Goal: Task Accomplishment & Management: Use online tool/utility

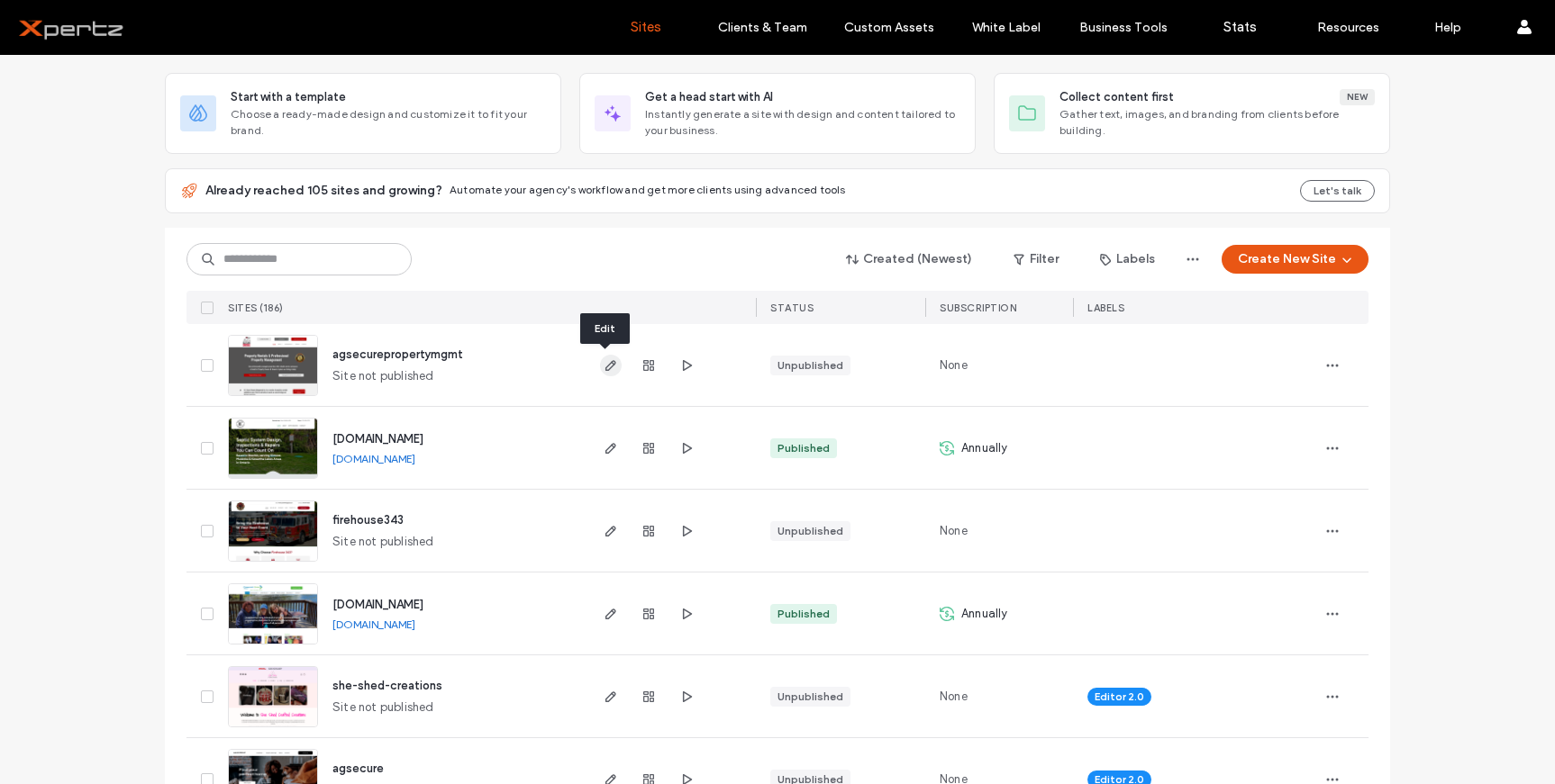
click at [603, 363] on icon "button" at bounding box center [611, 366] width 15 height 15
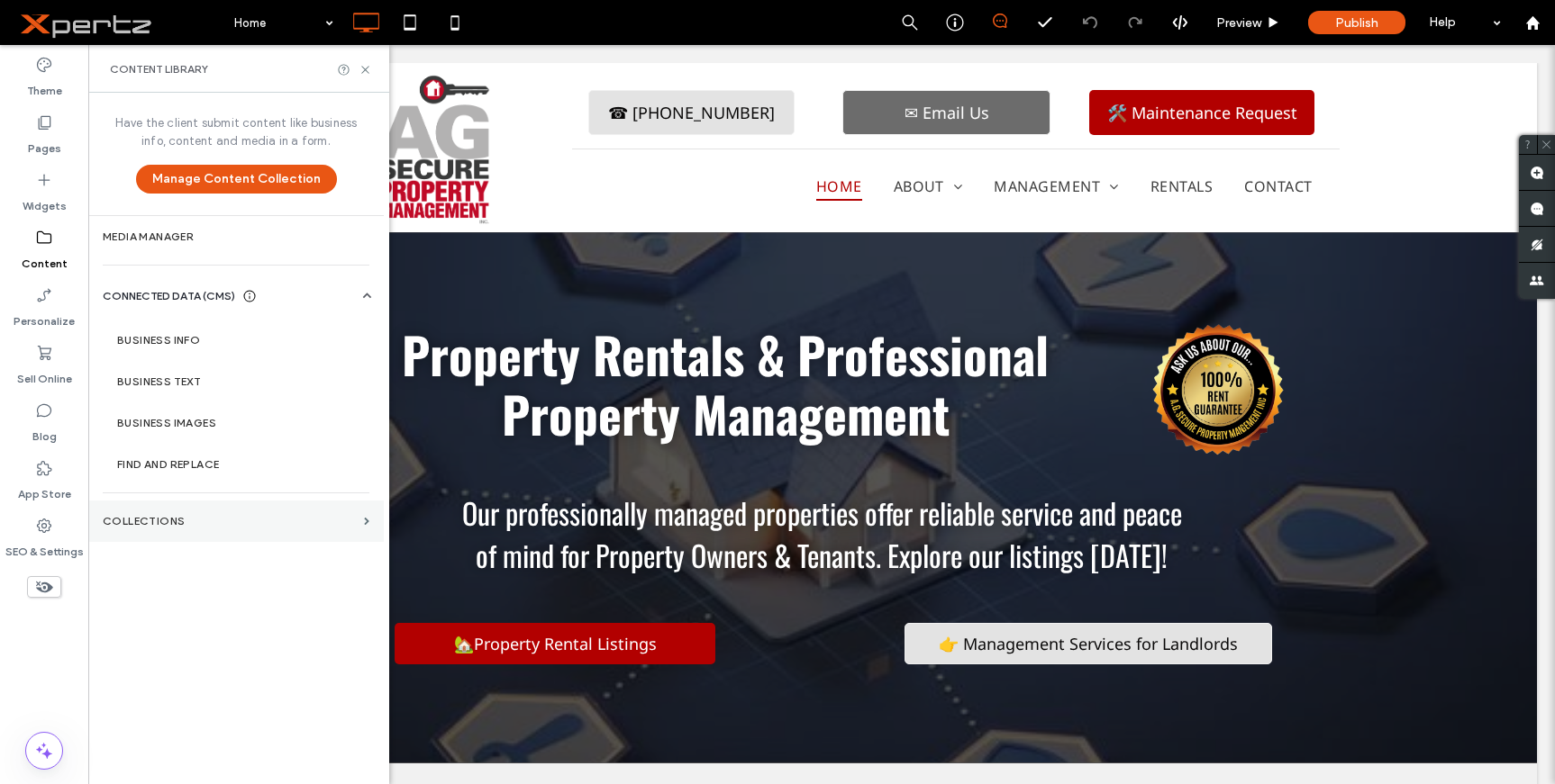
click at [183, 528] on section "Collections" at bounding box center [236, 521] width 295 height 41
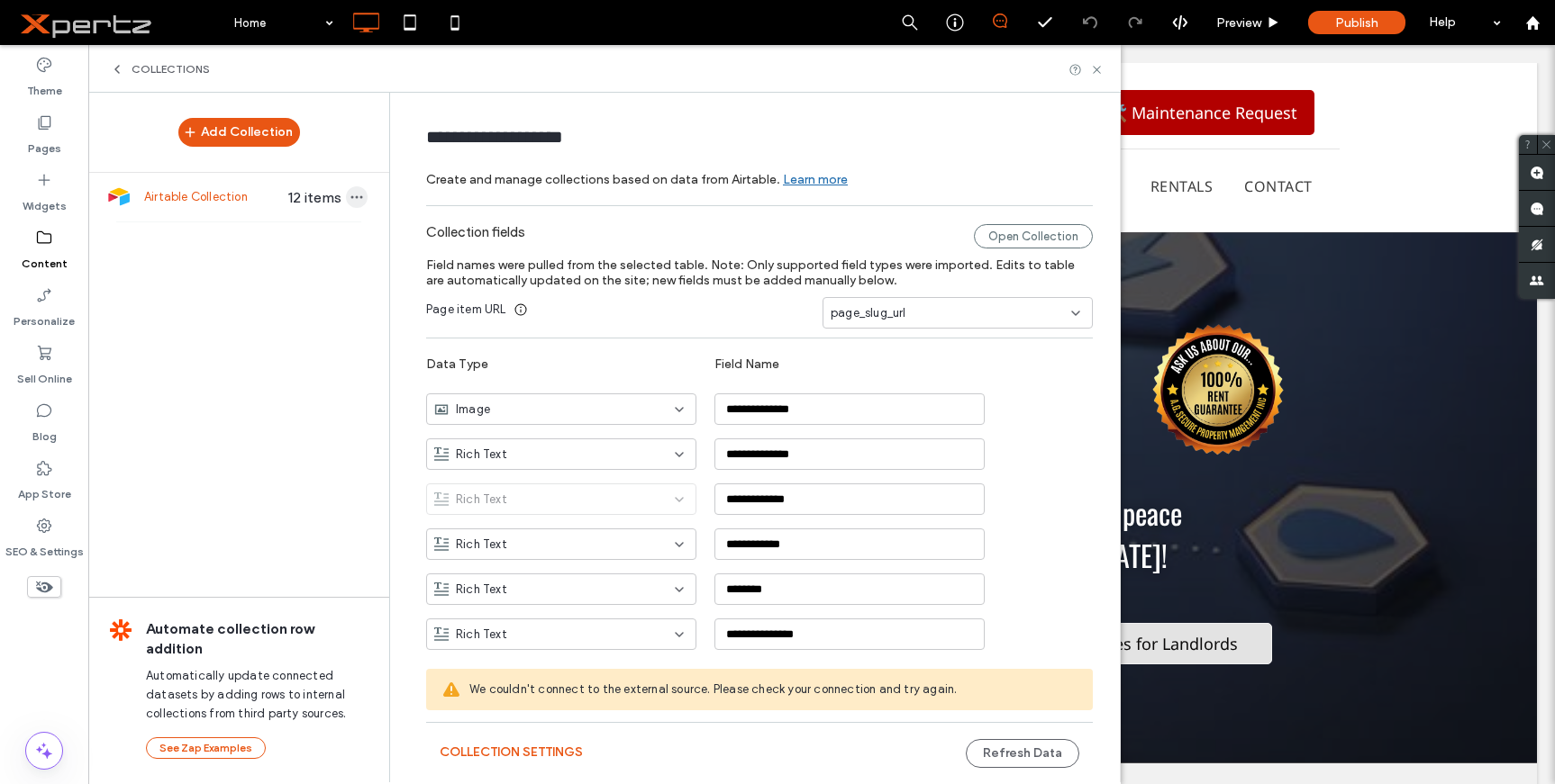
click at [349, 201] on icon "button" at bounding box center [357, 197] width 15 height 15
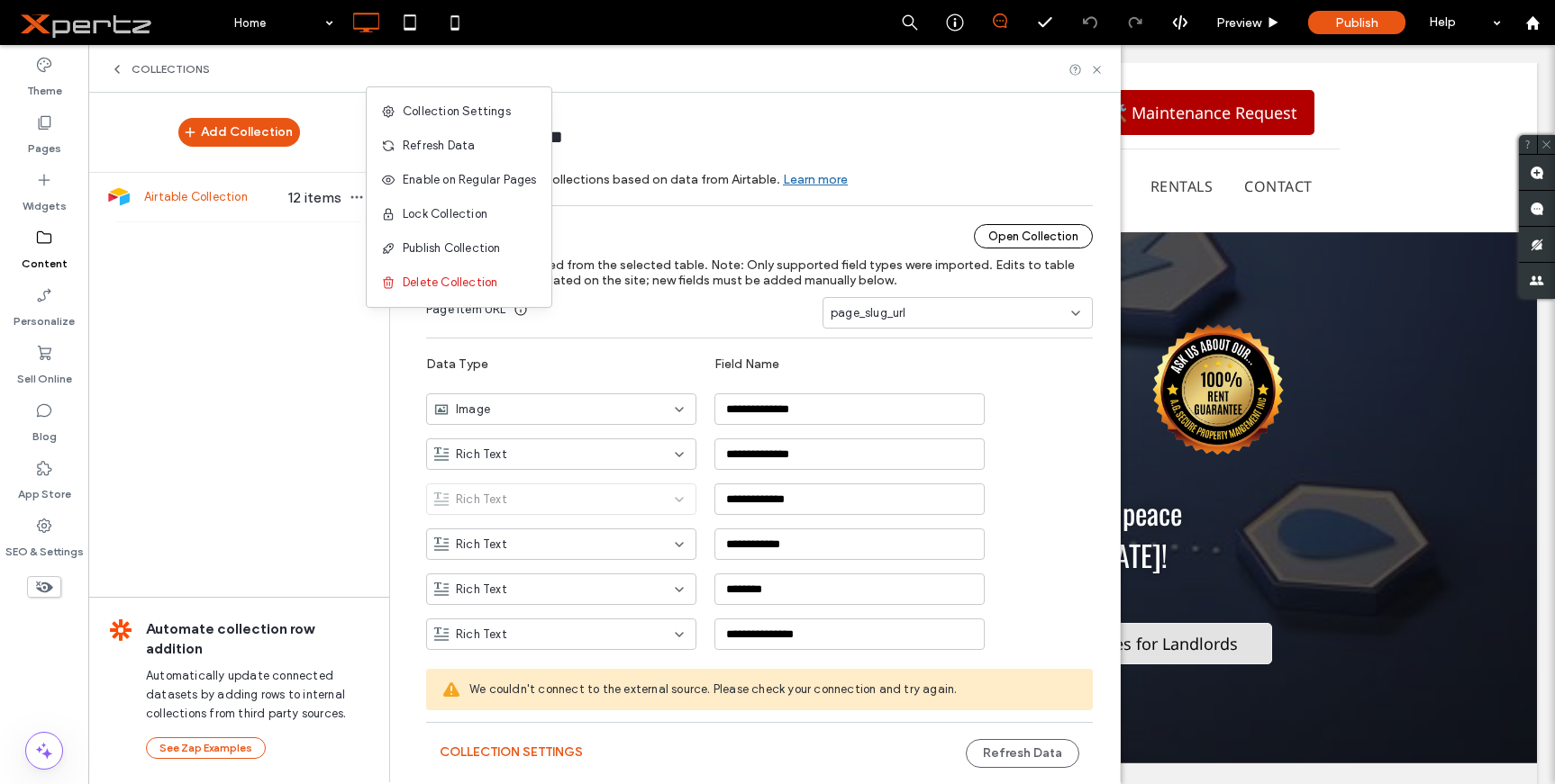
click at [1018, 238] on div "Open Collection" at bounding box center [1033, 236] width 119 height 25
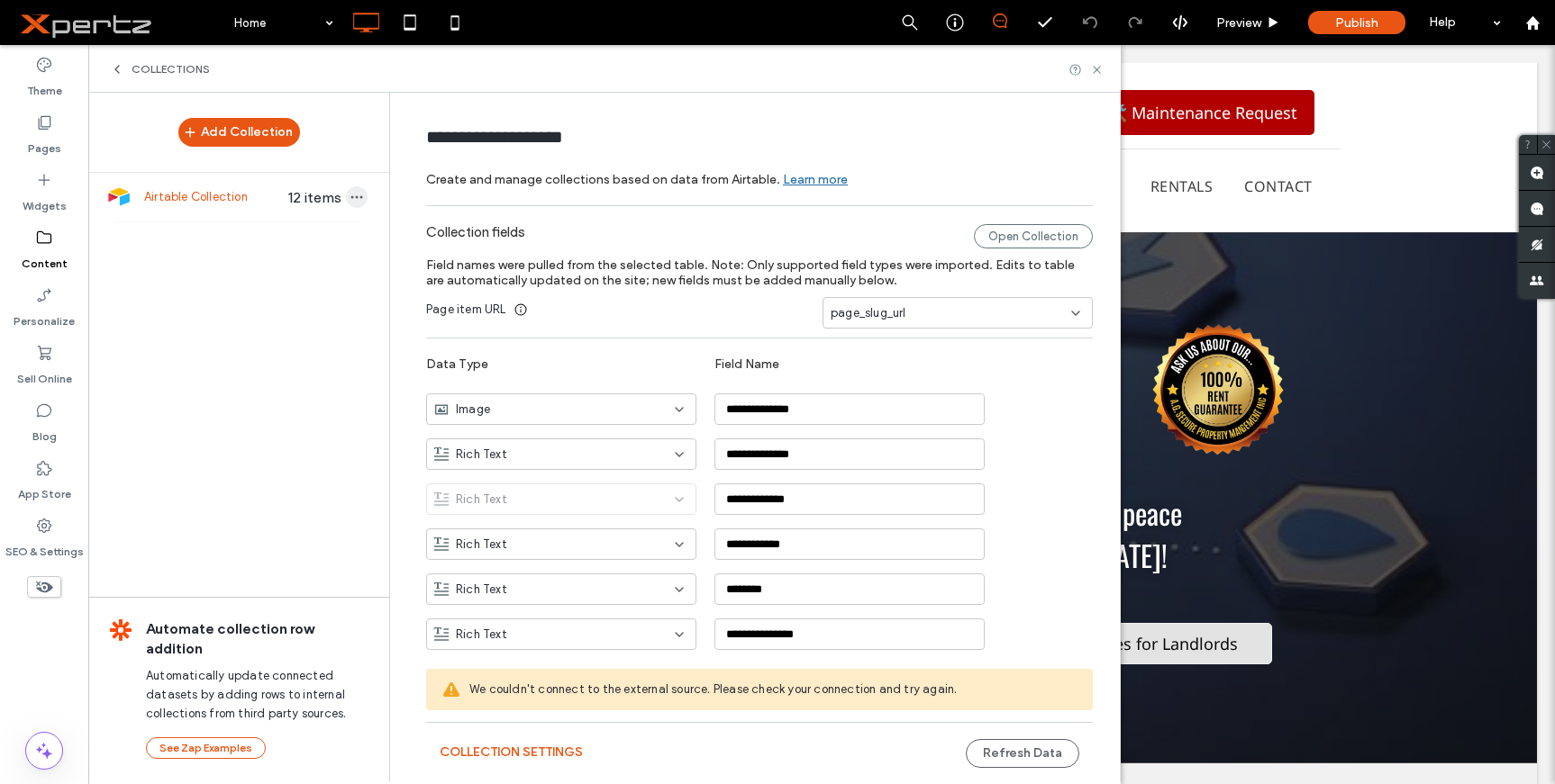
click at [357, 196] on span "button" at bounding box center [357, 197] width 22 height 22
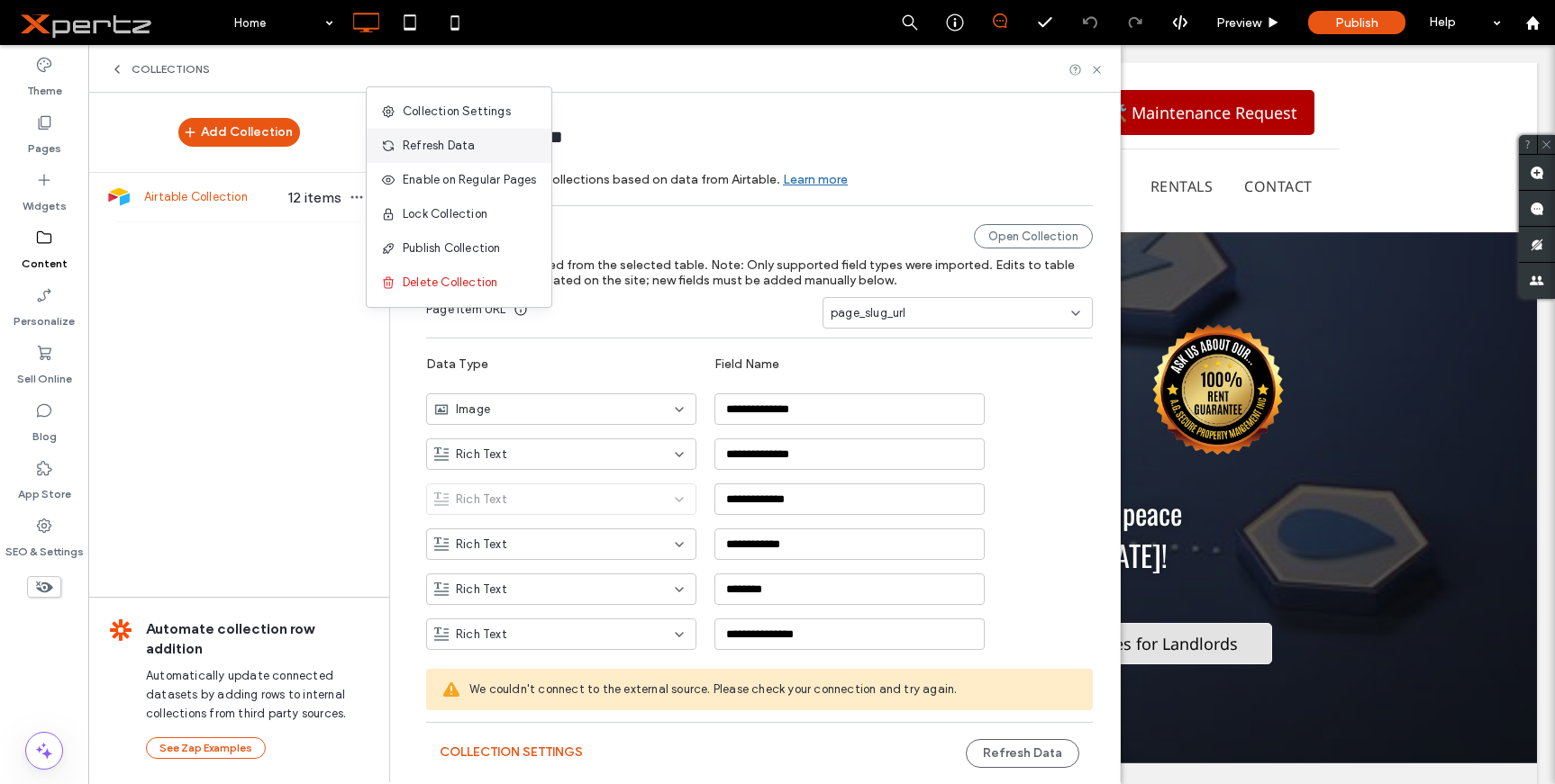
click at [423, 147] on span "Refresh Data" at bounding box center [439, 146] width 72 height 18
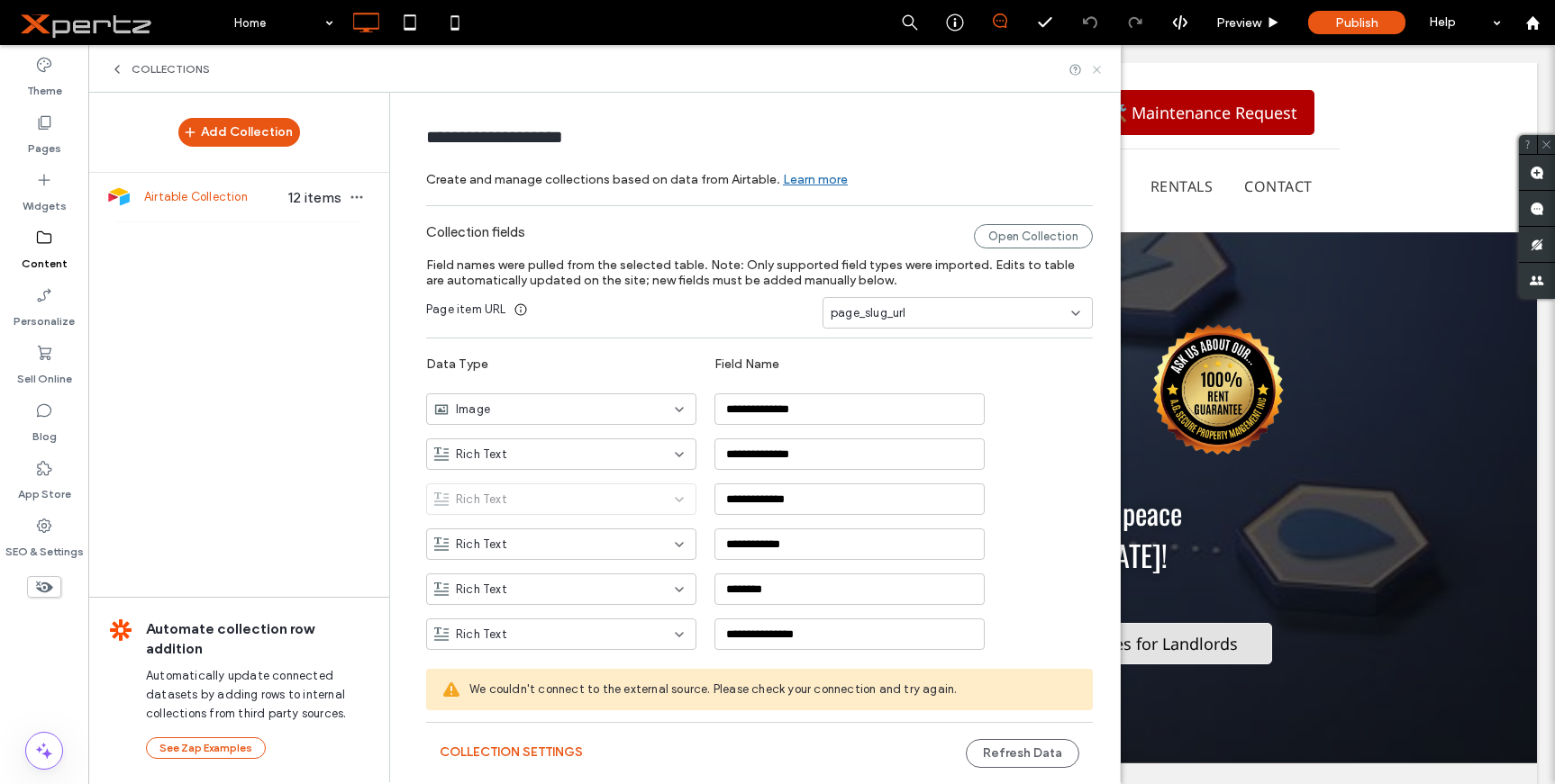
click at [1096, 67] on icon at bounding box center [1097, 69] width 14 height 14
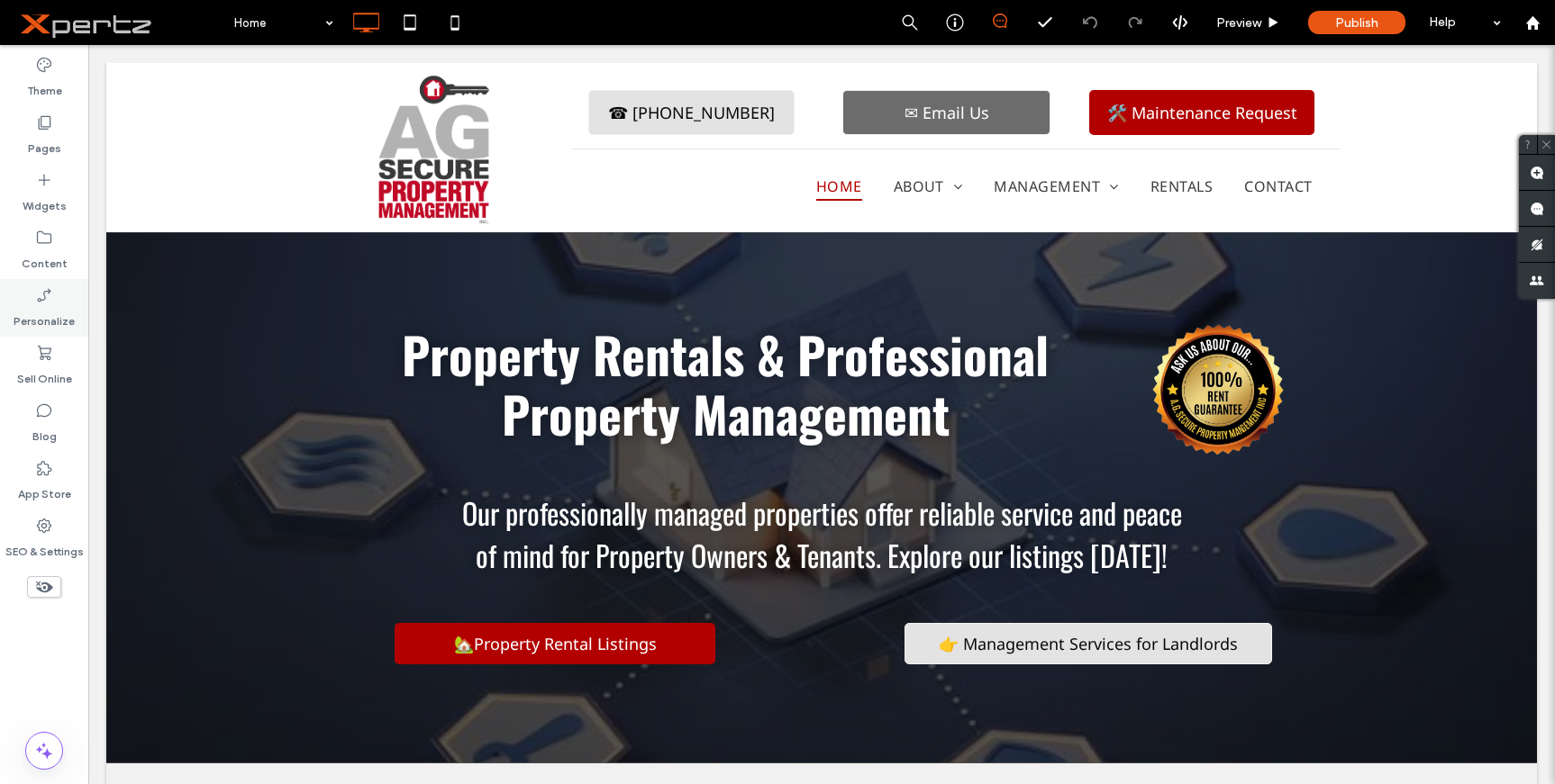
click at [60, 280] on div "Personalize" at bounding box center [44, 308] width 89 height 58
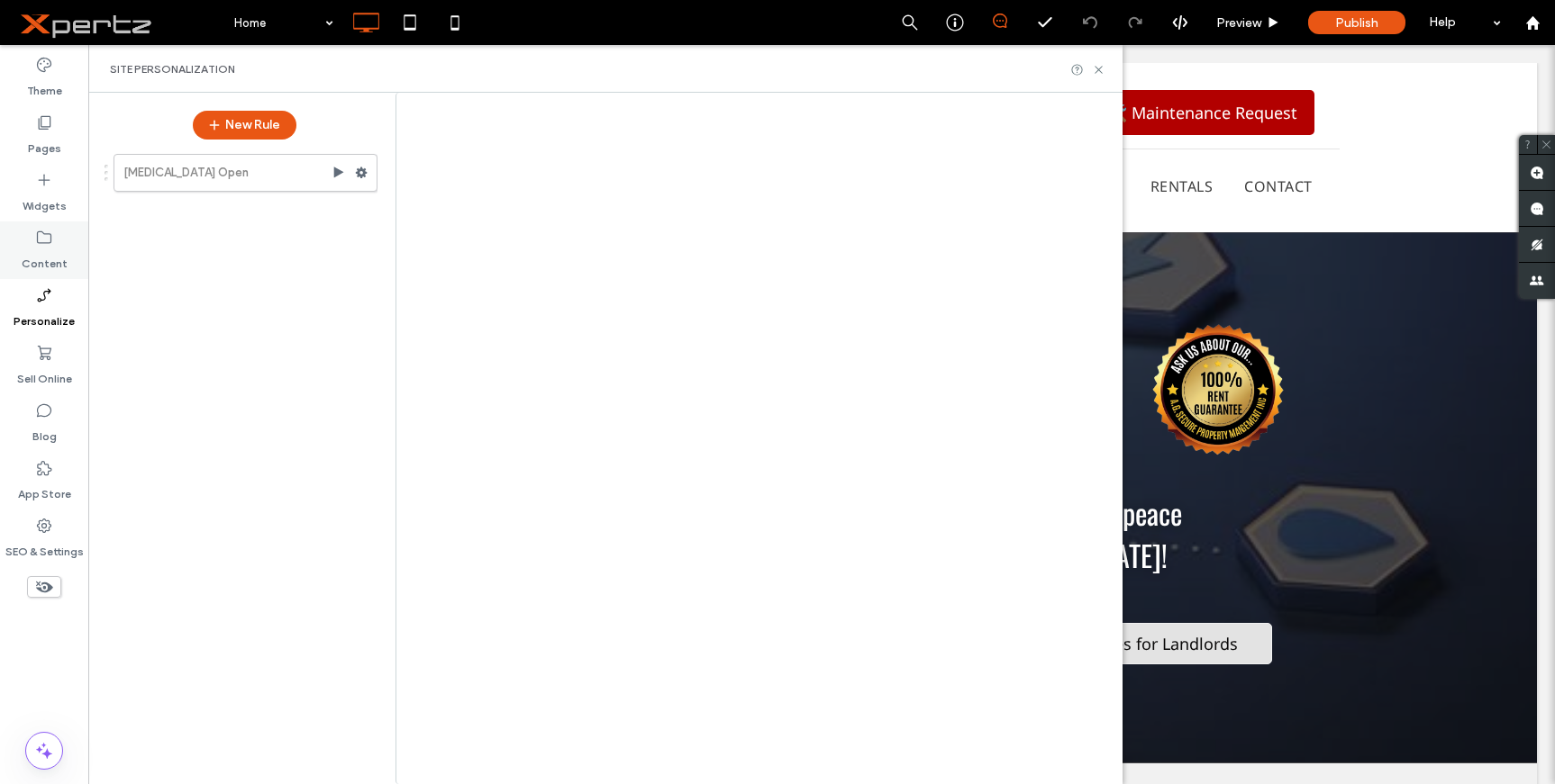
click at [49, 250] on div at bounding box center [777, 392] width 1555 height 784
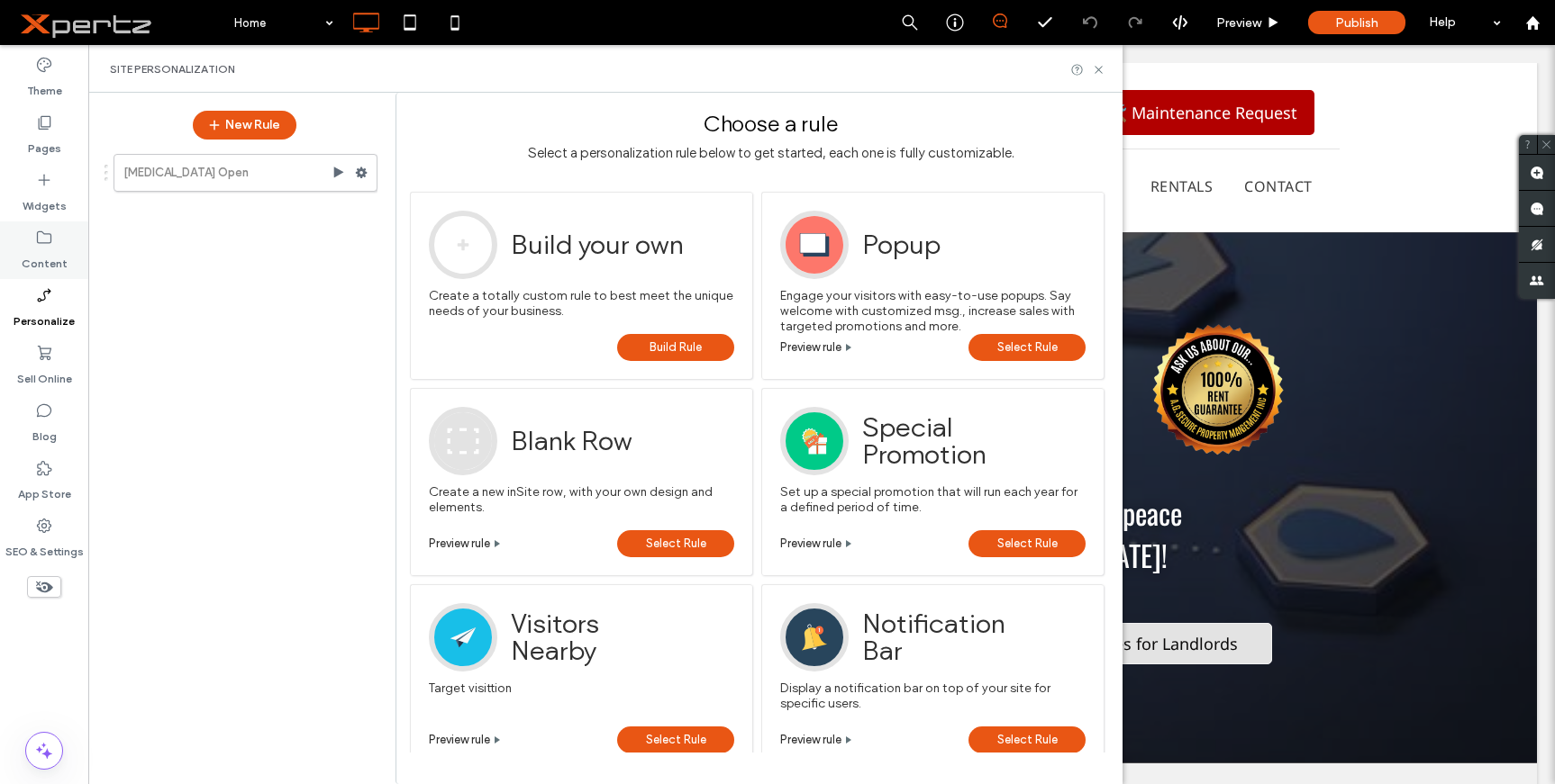
click at [48, 244] on icon at bounding box center [44, 238] width 18 height 18
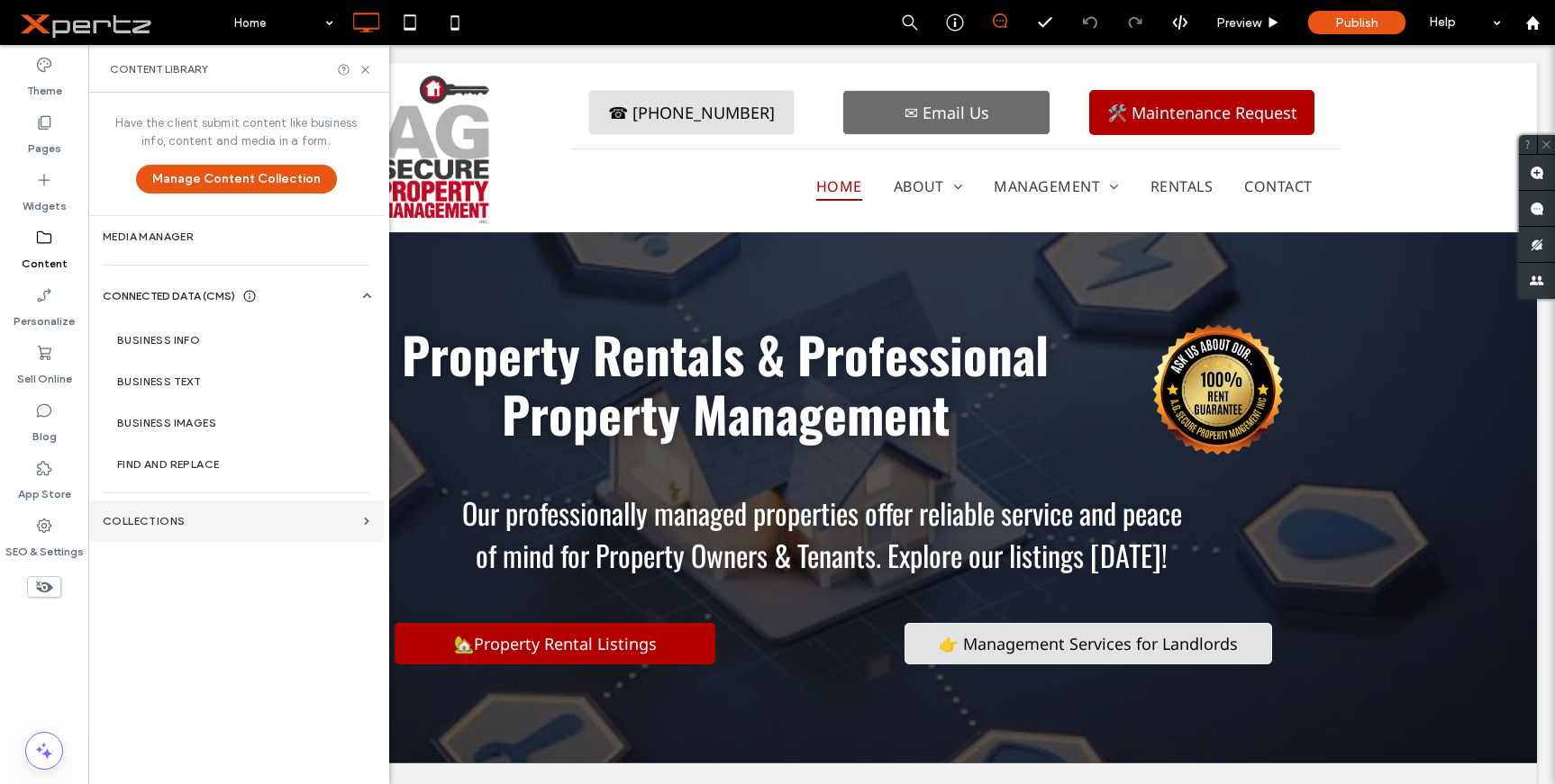
click at [355, 518] on label "Collections" at bounding box center [229, 522] width 254 height 13
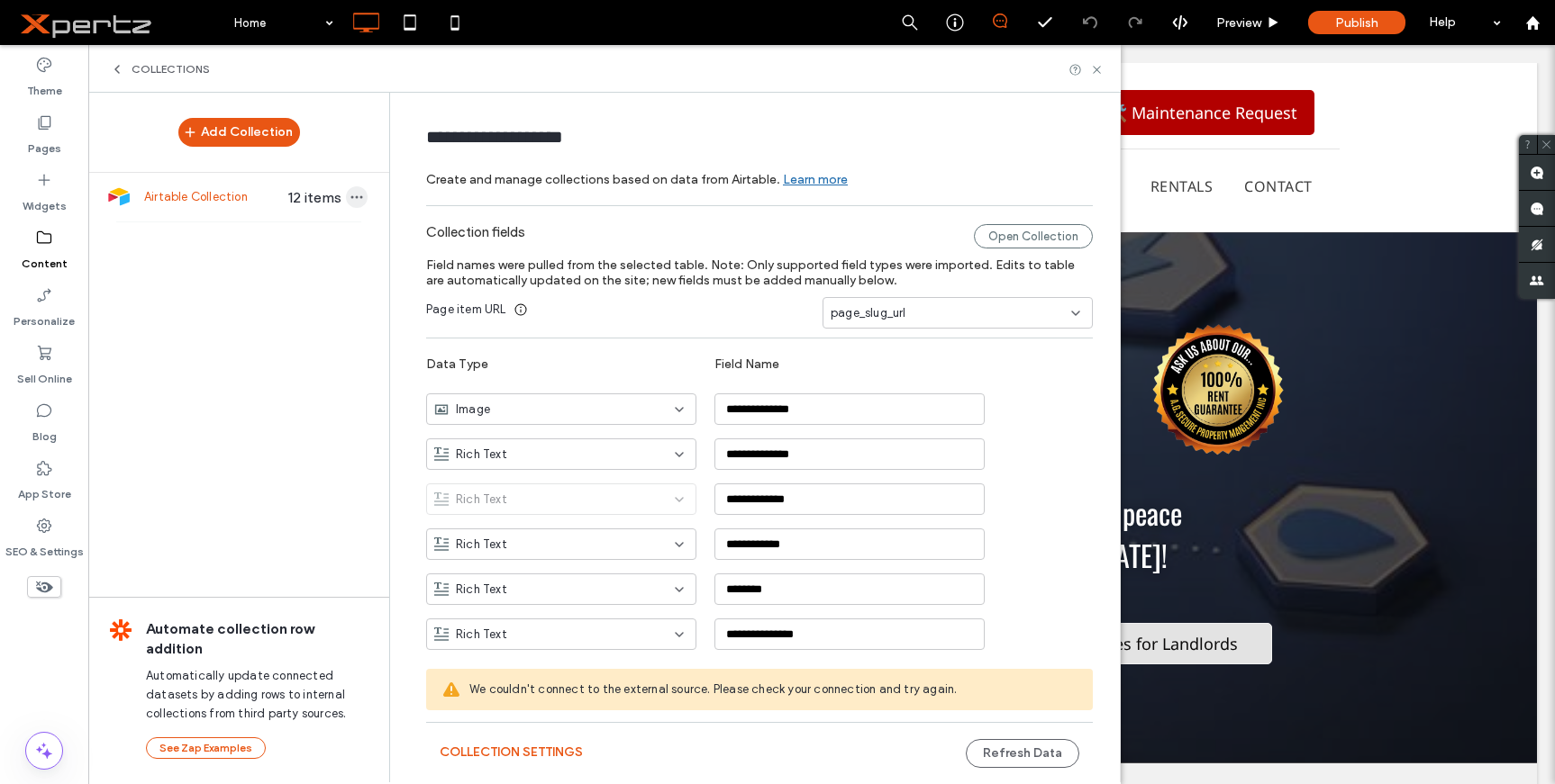
click at [349, 194] on icon "button" at bounding box center [357, 197] width 15 height 15
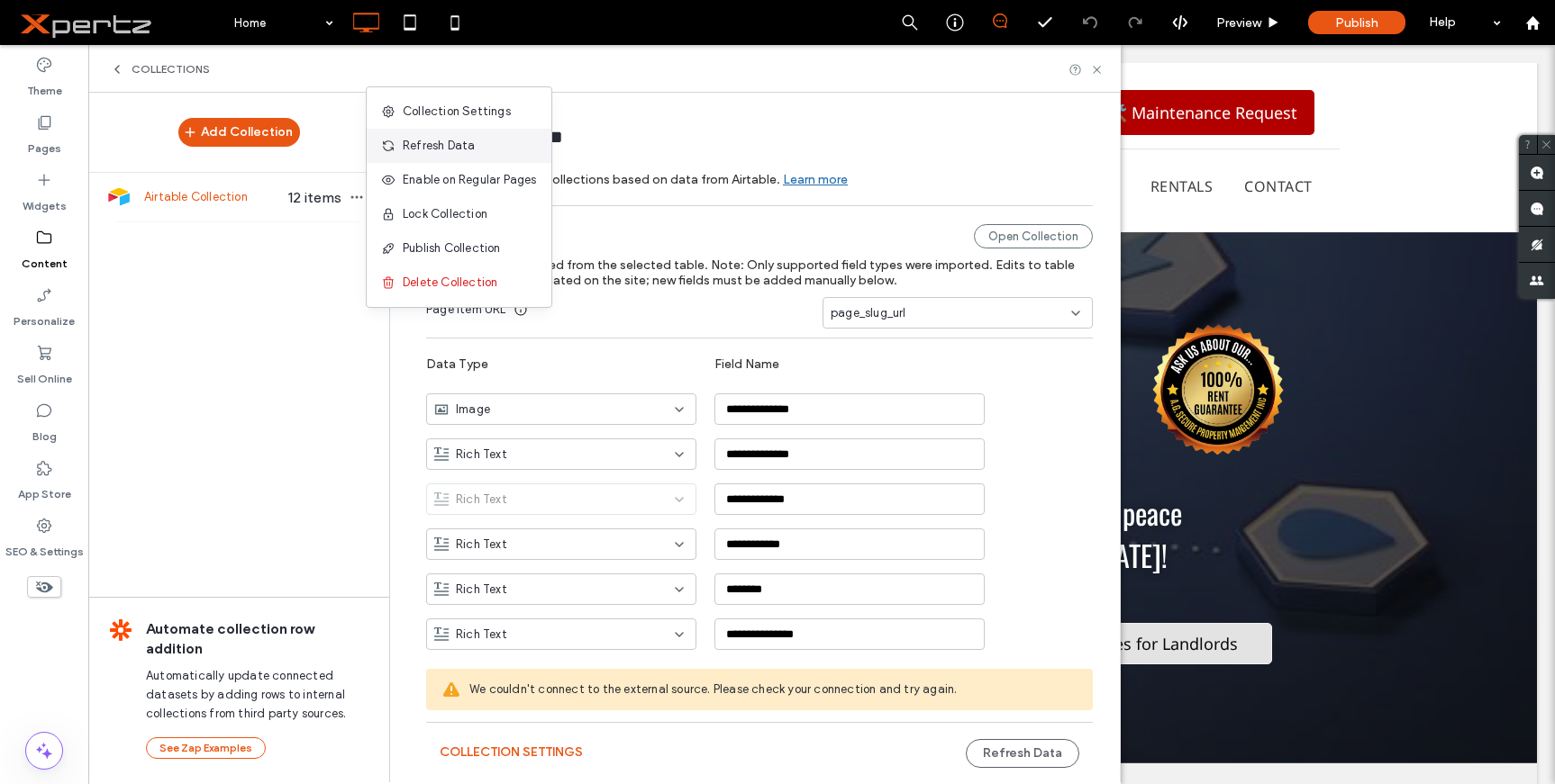
click at [438, 149] on span "Refresh Data" at bounding box center [439, 146] width 72 height 18
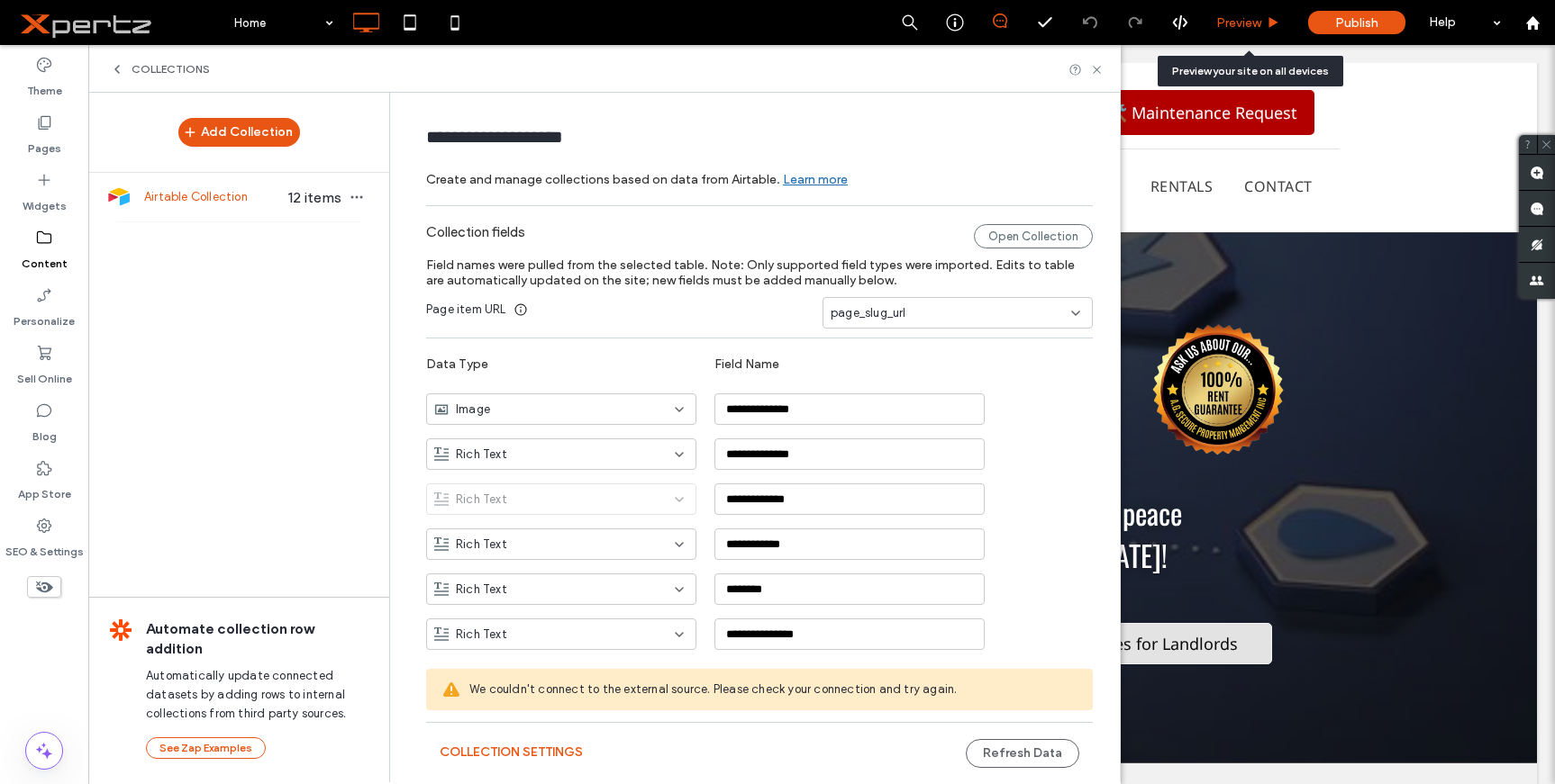
click at [1246, 24] on span "Preview" at bounding box center [1239, 23] width 45 height 16
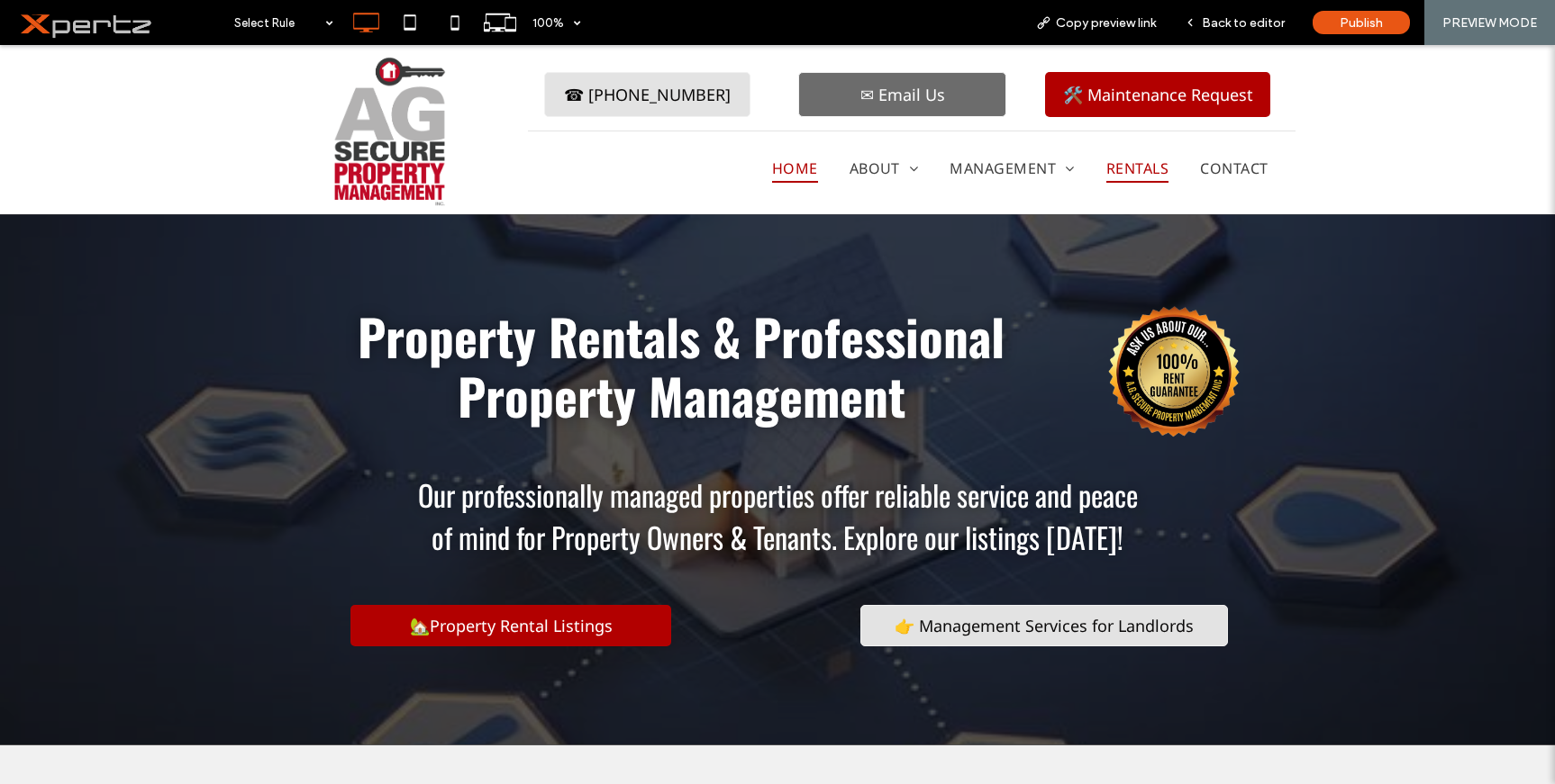
click at [1134, 168] on span "Rentals" at bounding box center [1137, 169] width 62 height 29
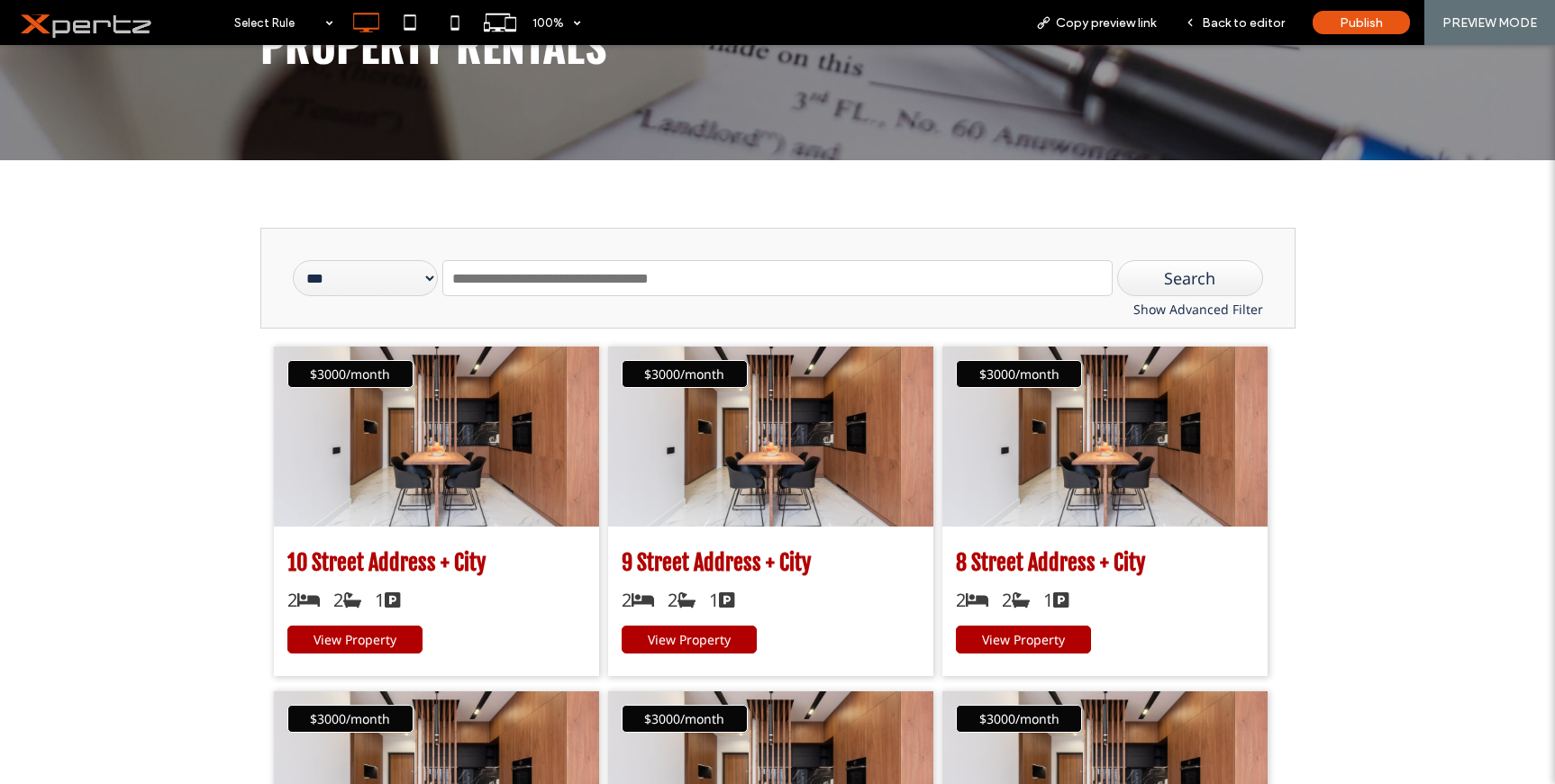
scroll to position [300, 0]
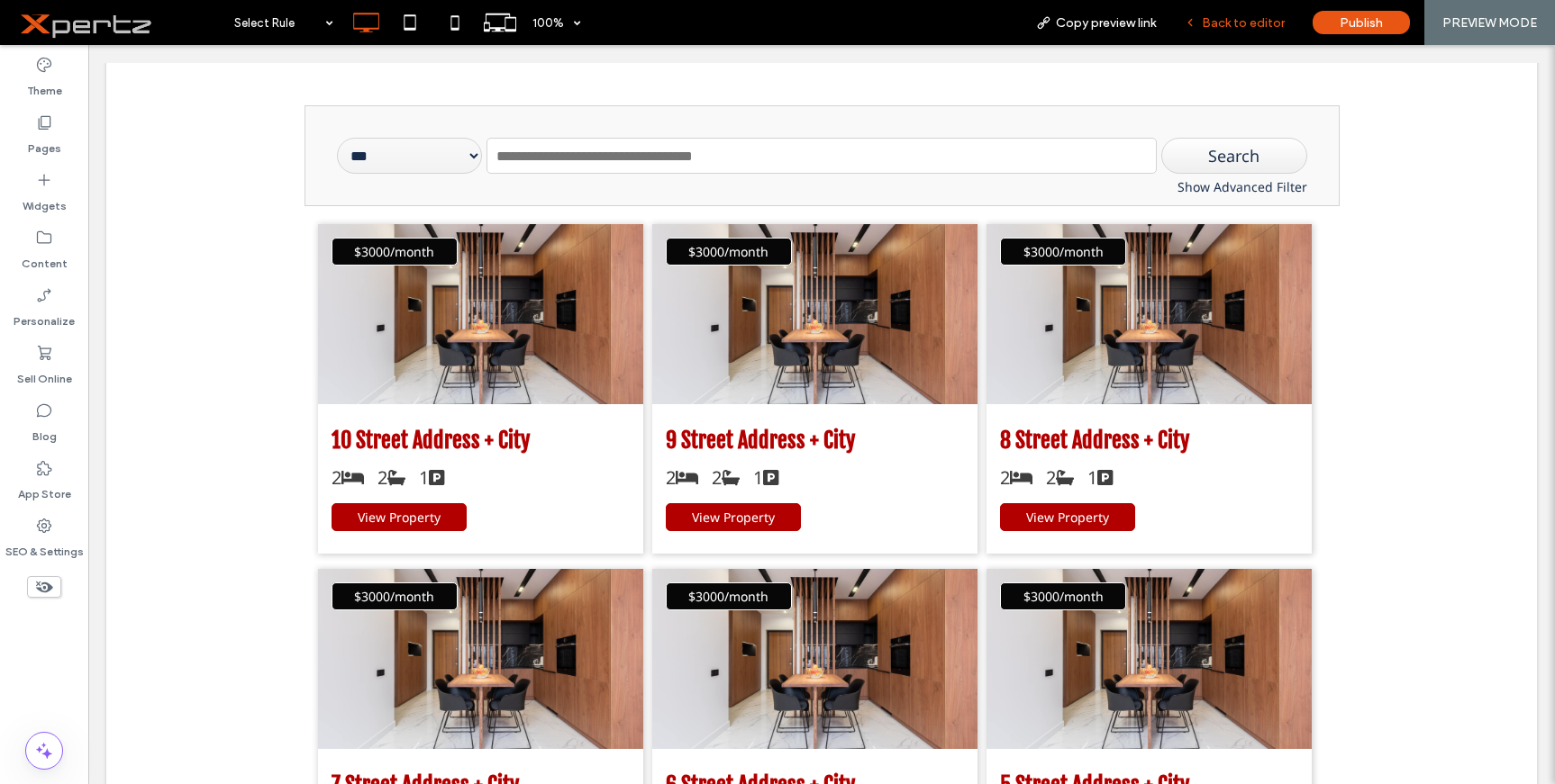
click at [1238, 26] on span "Back to editor" at bounding box center [1243, 23] width 83 height 16
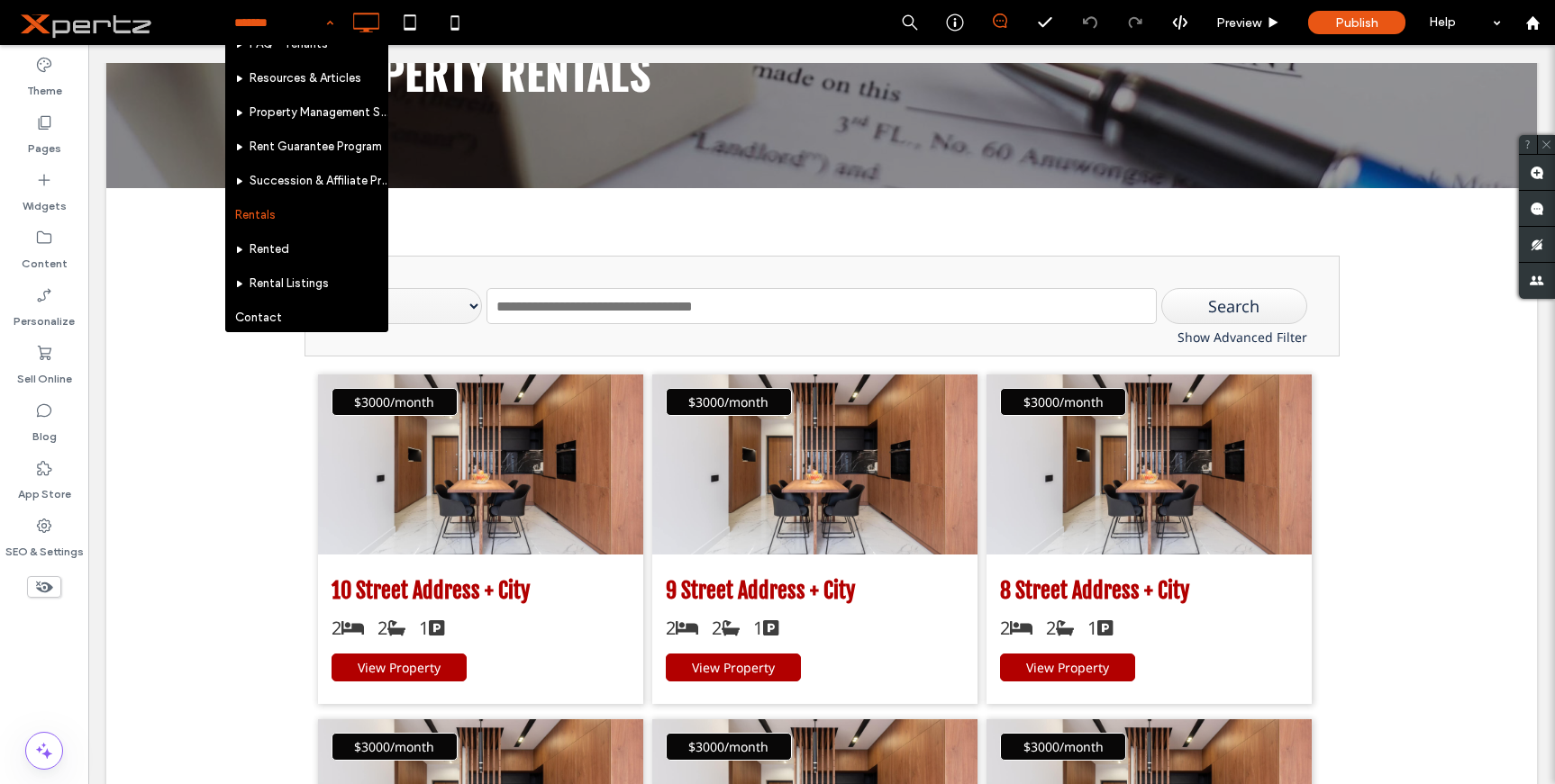
scroll to position [156, 0]
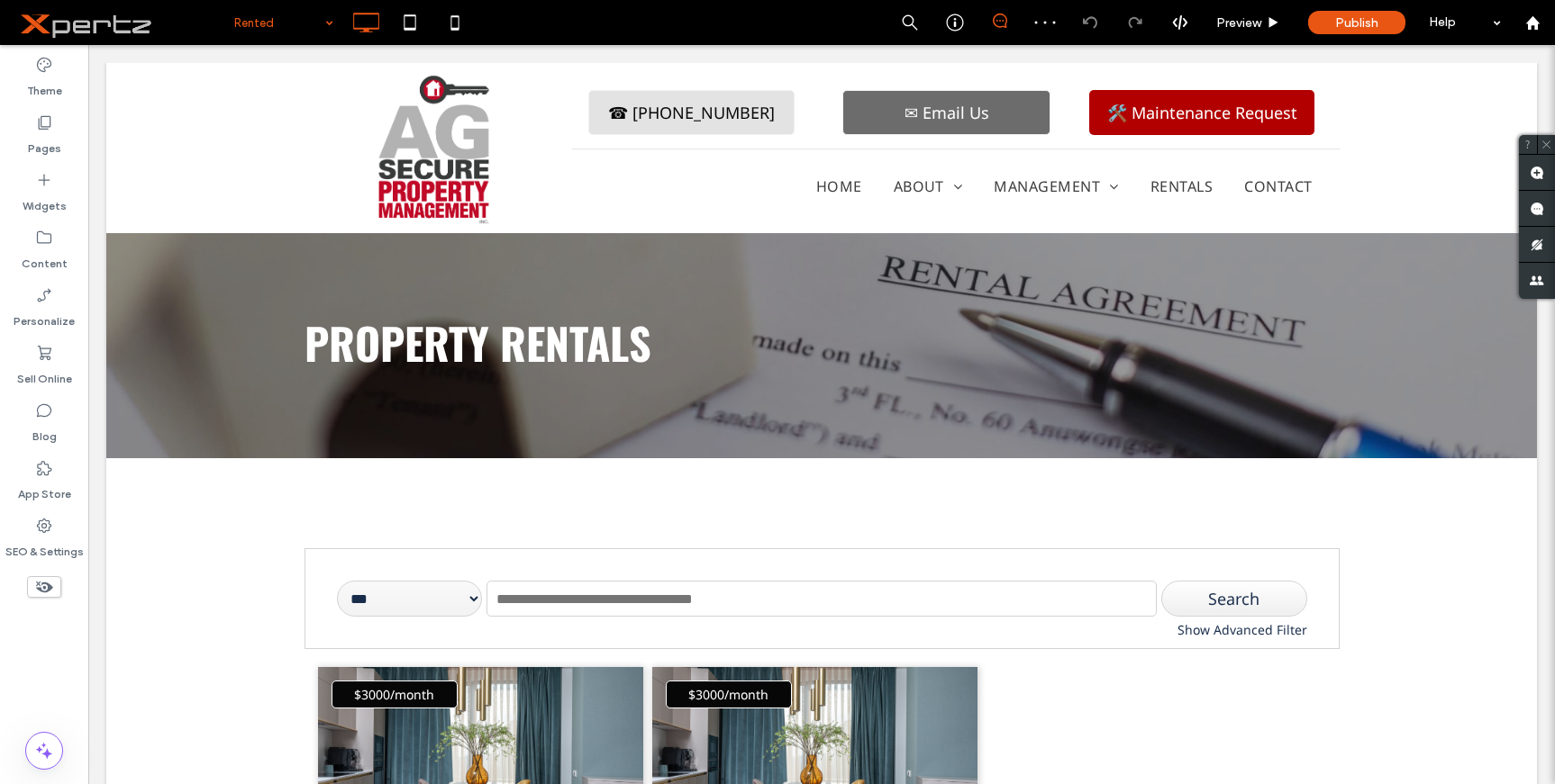
click at [268, 22] on input at bounding box center [279, 22] width 91 height 45
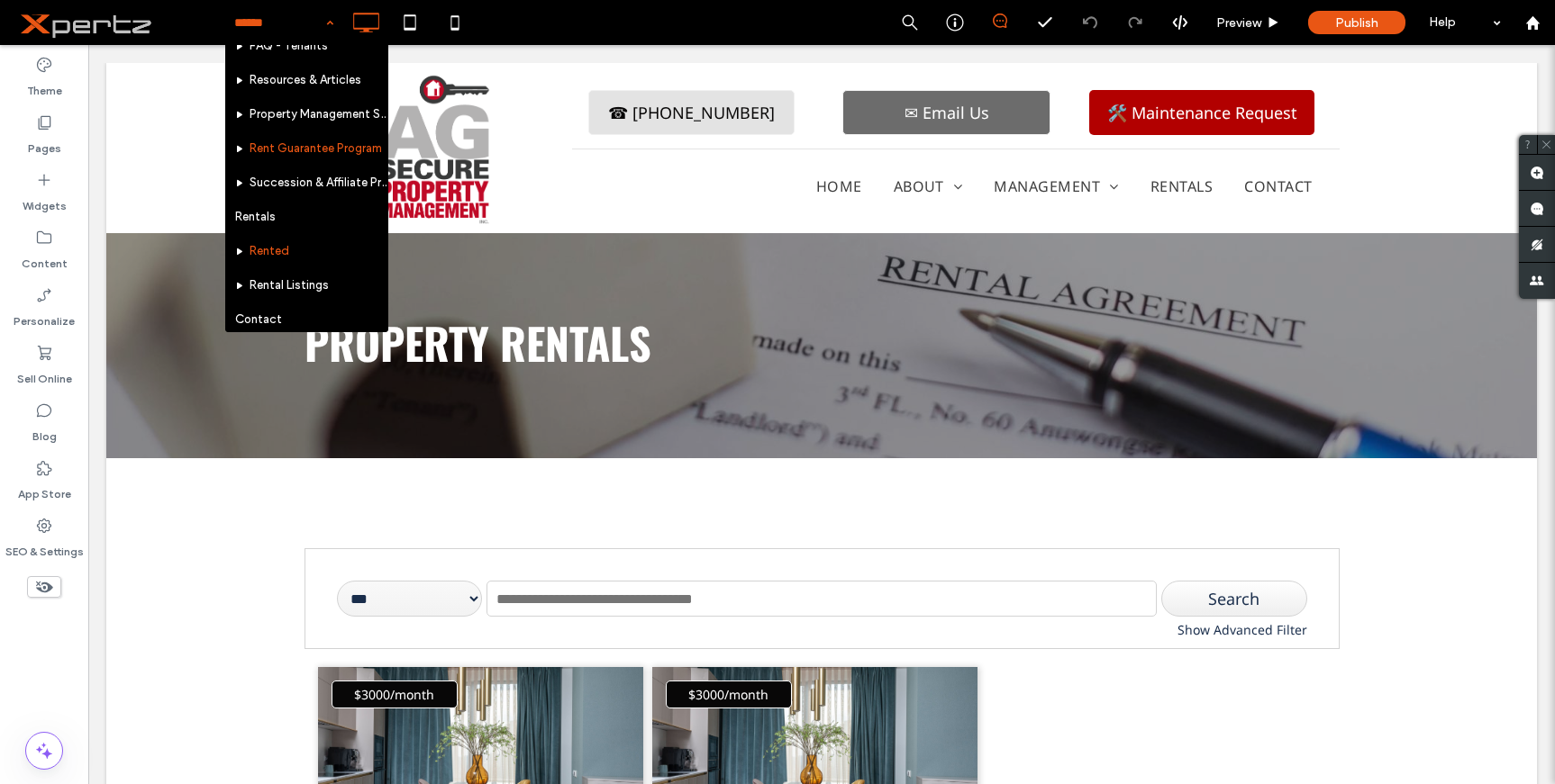
scroll to position [156, 0]
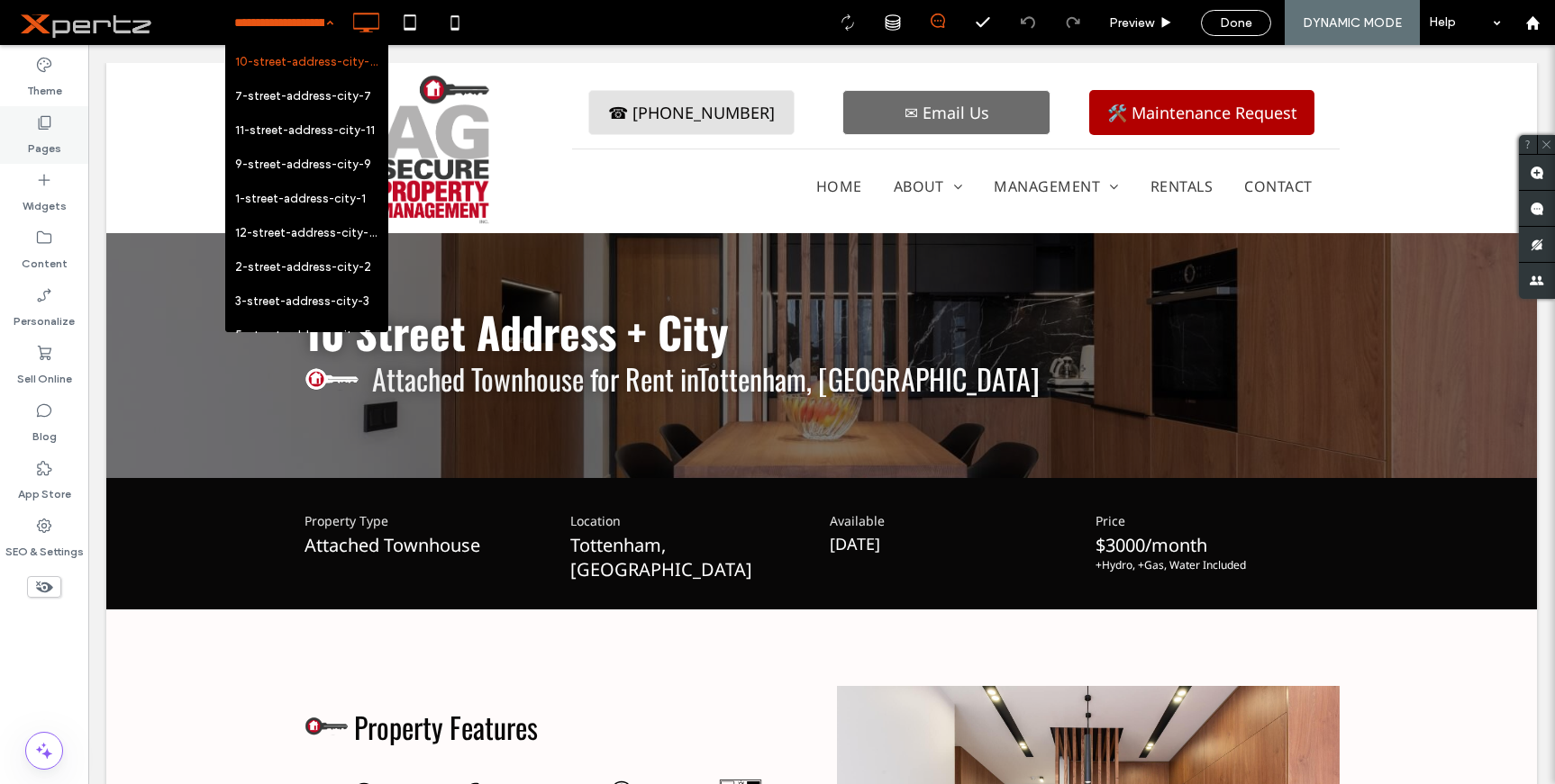
click at [56, 118] on div "Pages" at bounding box center [44, 134] width 89 height 58
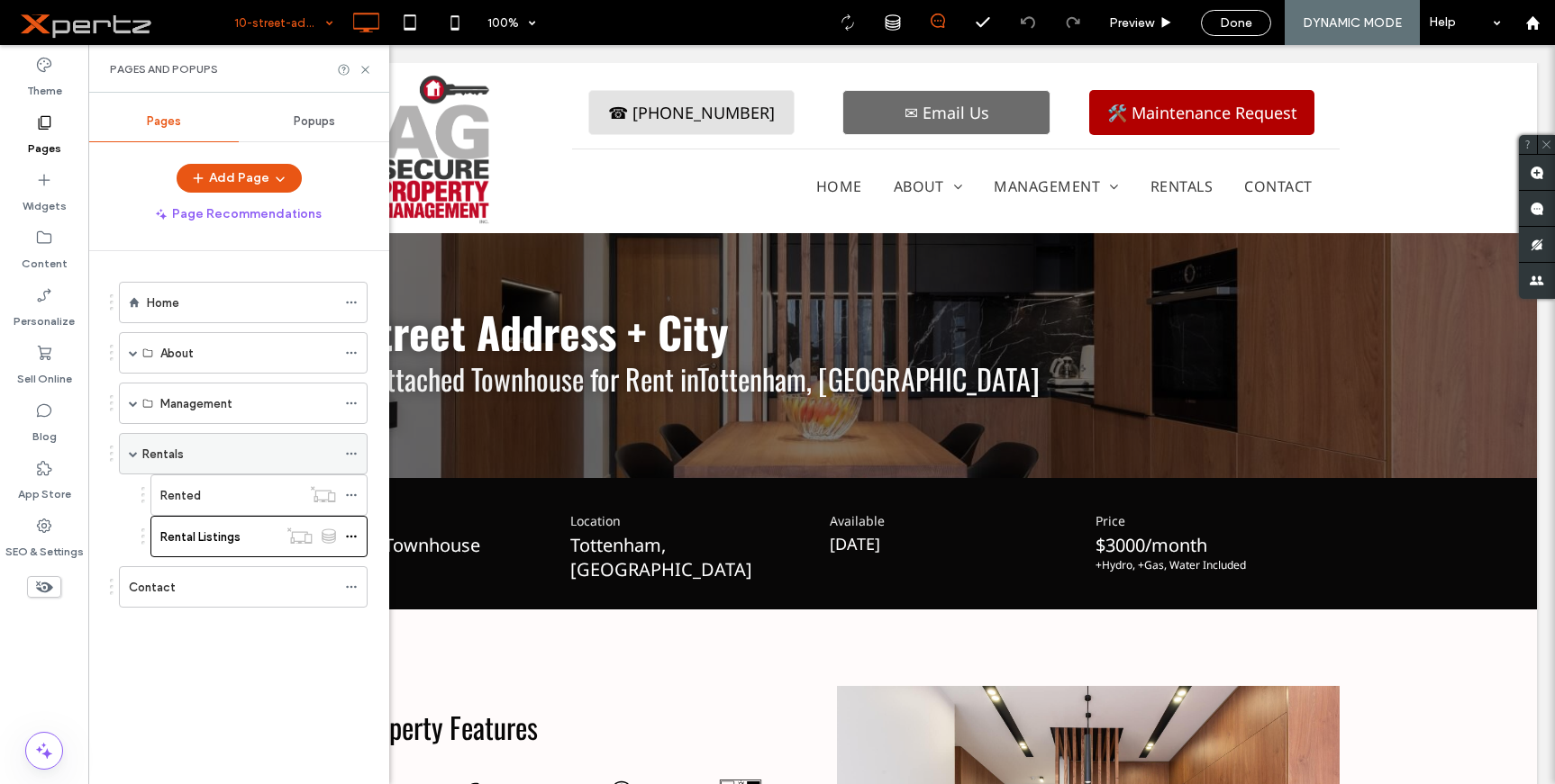
click at [247, 457] on div "Rentals" at bounding box center [240, 454] width 194 height 19
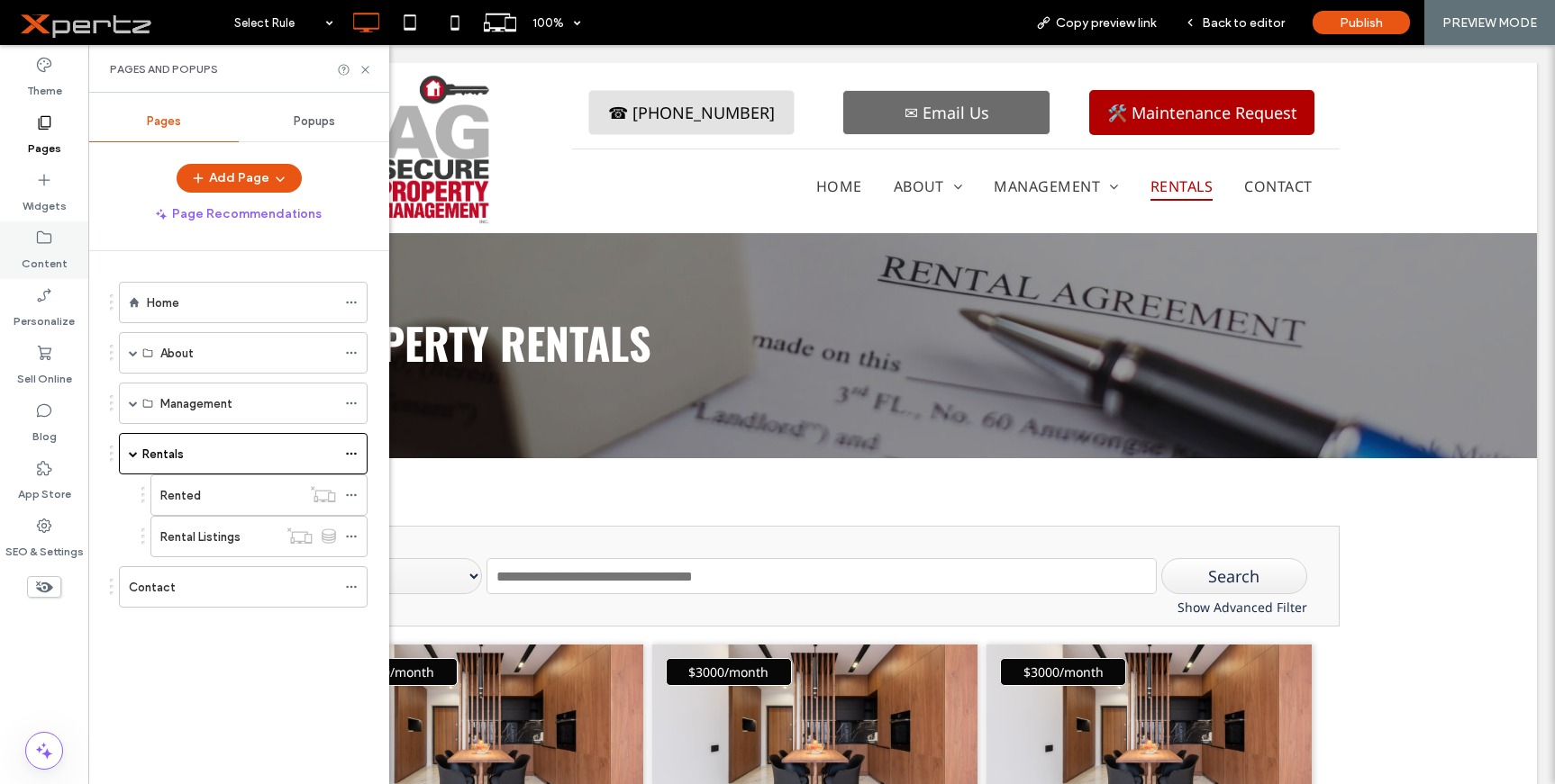
click at [37, 260] on label "Content" at bounding box center [45, 260] width 46 height 26
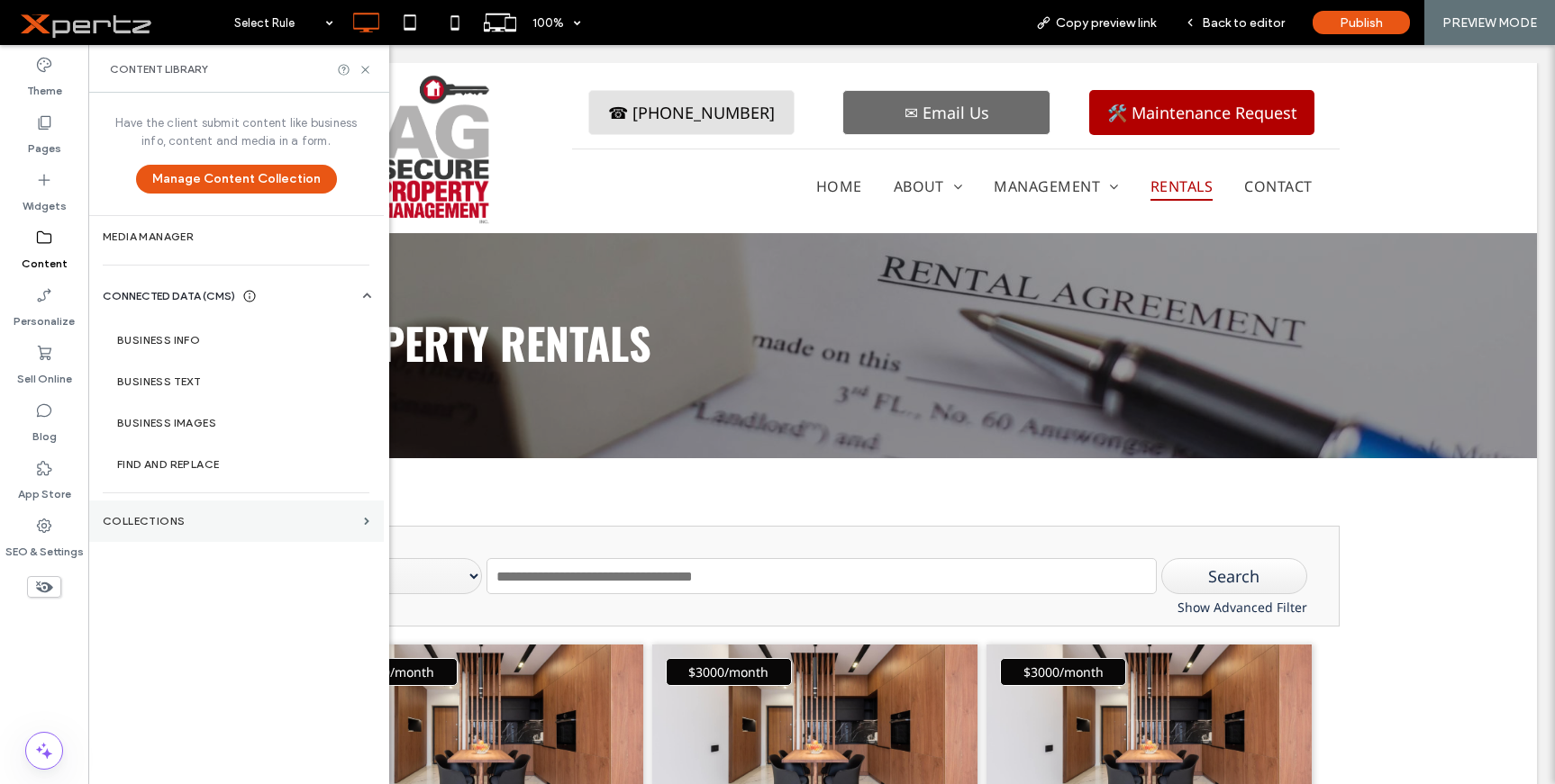
click at [252, 519] on label "Collections" at bounding box center [229, 522] width 254 height 13
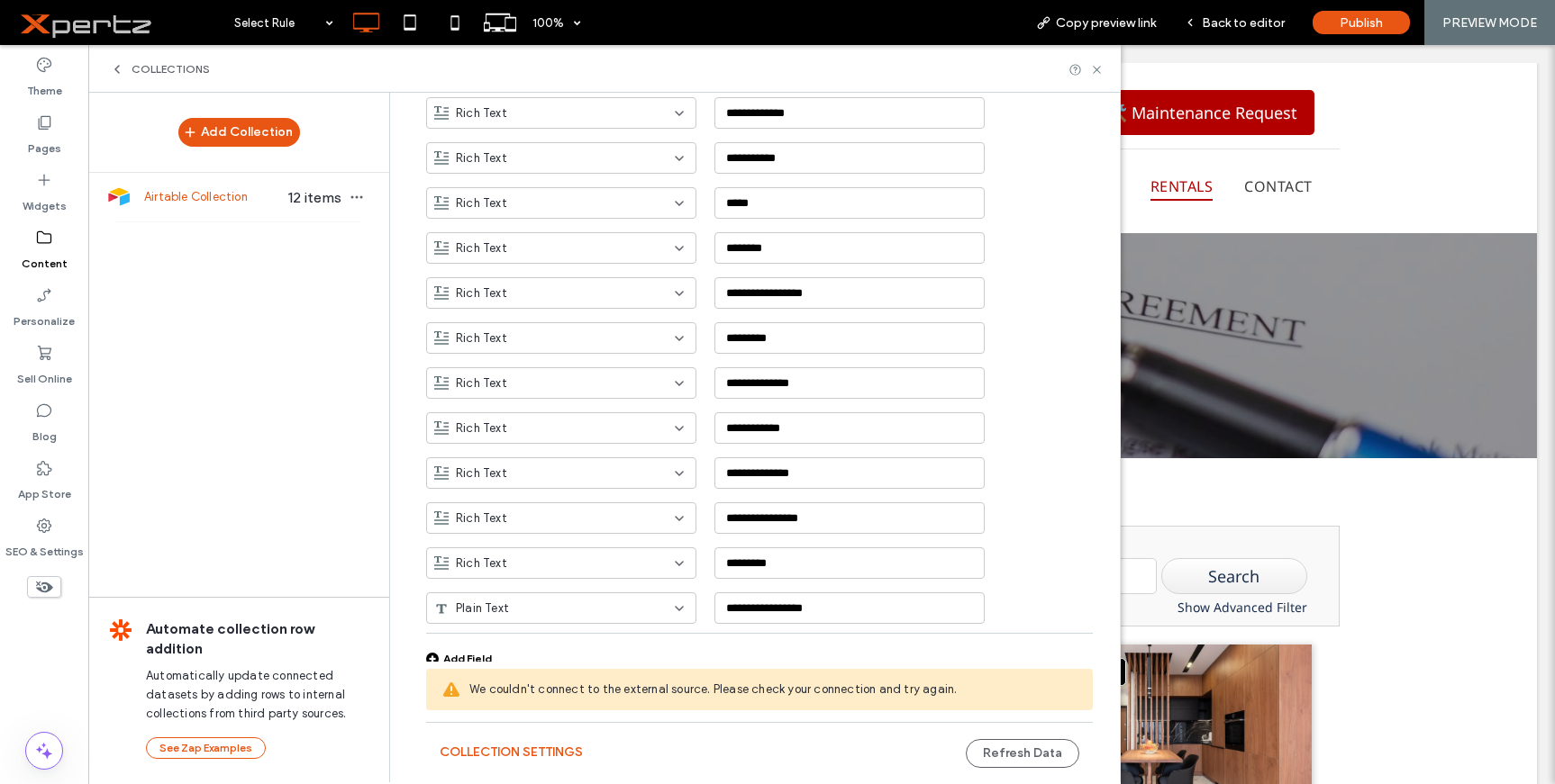
scroll to position [1092, 0]
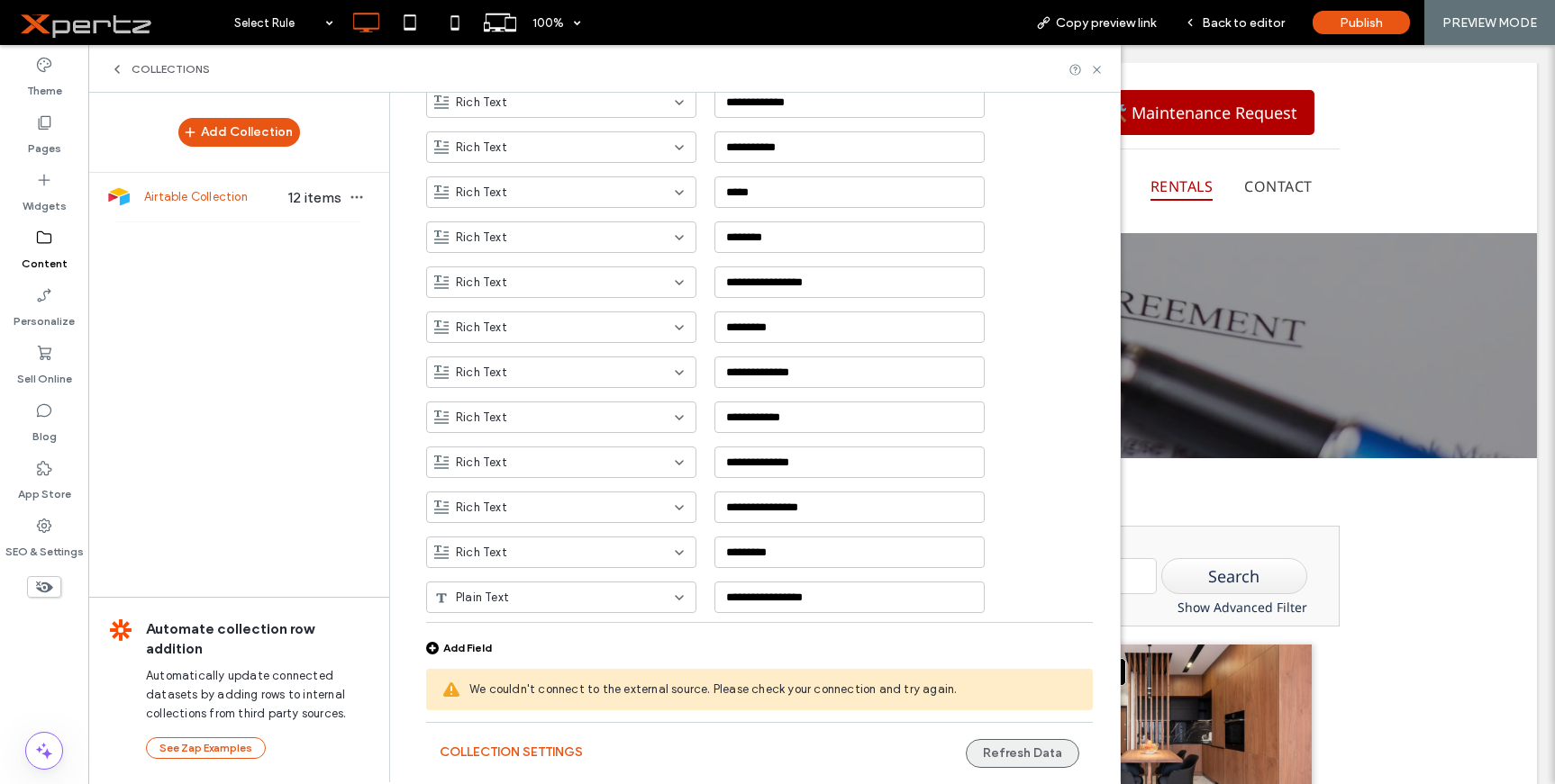
click at [1045, 753] on button "Refresh Data" at bounding box center [1023, 754] width 113 height 29
click at [527, 750] on button "Collection Settings" at bounding box center [511, 753] width 144 height 29
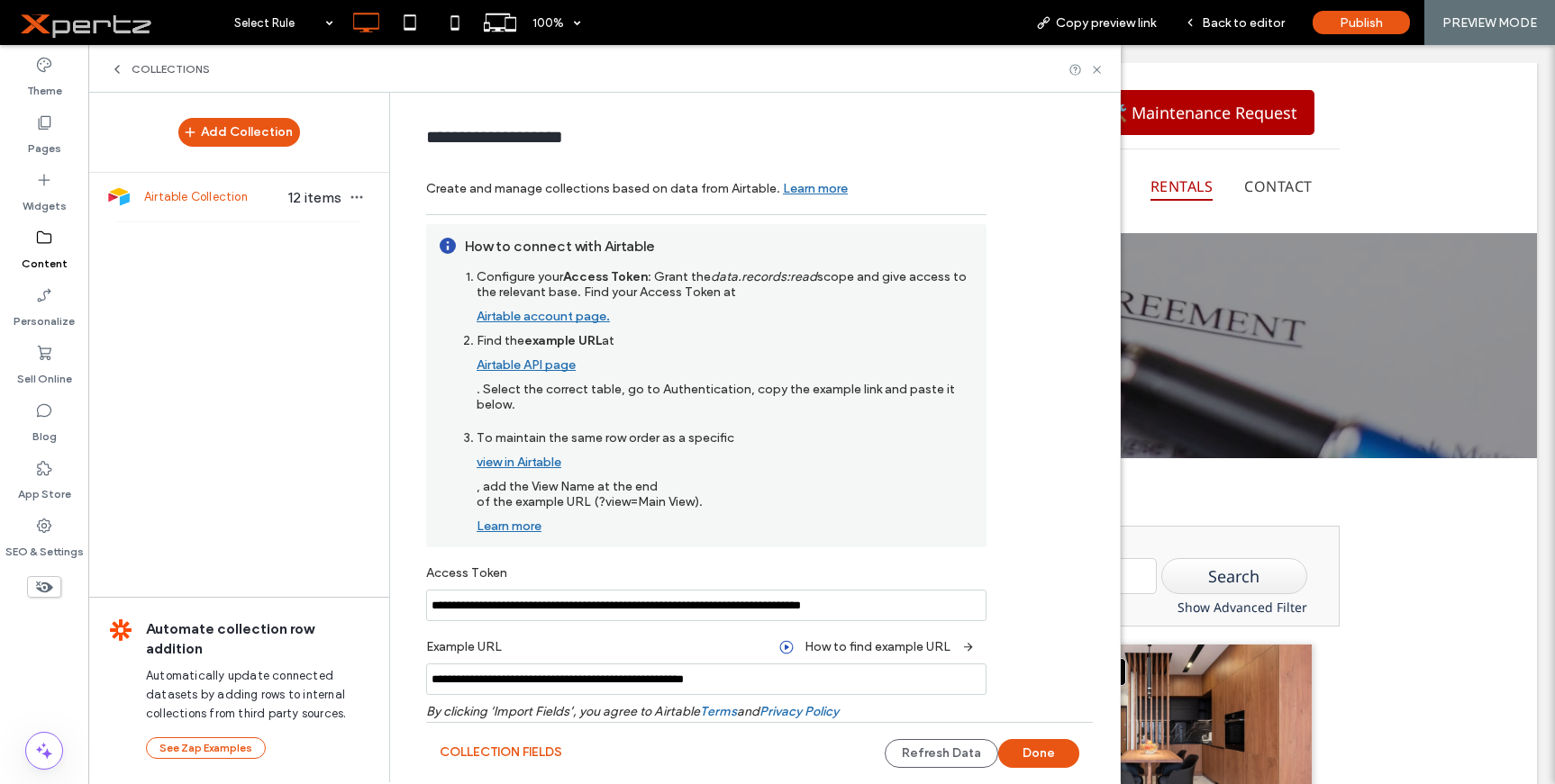
scroll to position [0, 0]
click at [889, 602] on input "**********" at bounding box center [706, 606] width 560 height 31
click at [500, 605] on input "**********" at bounding box center [706, 606] width 560 height 31
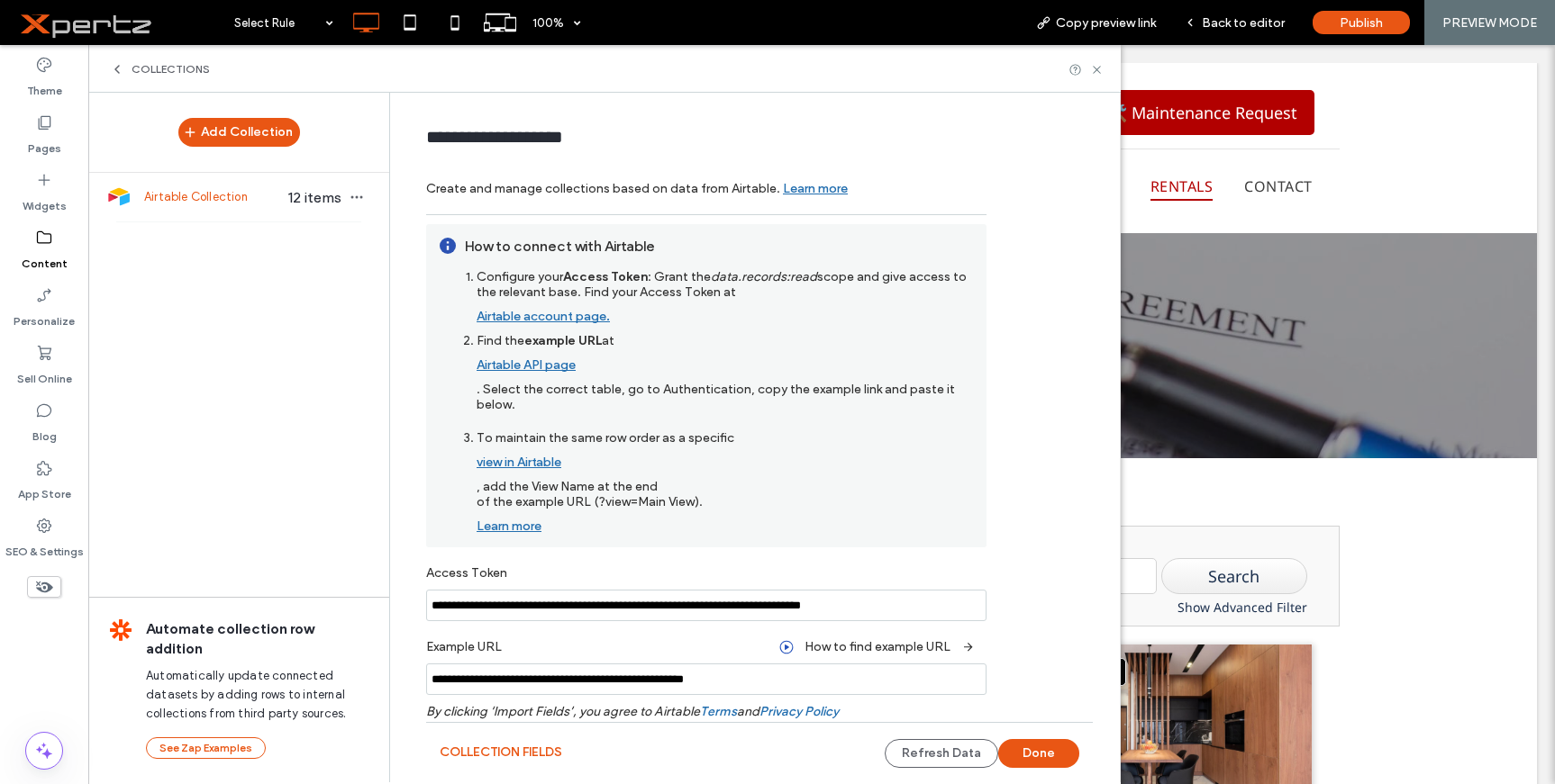
click at [500, 605] on input "**********" at bounding box center [706, 606] width 560 height 31
click at [610, 682] on input "**********" at bounding box center [706, 679] width 560 height 31
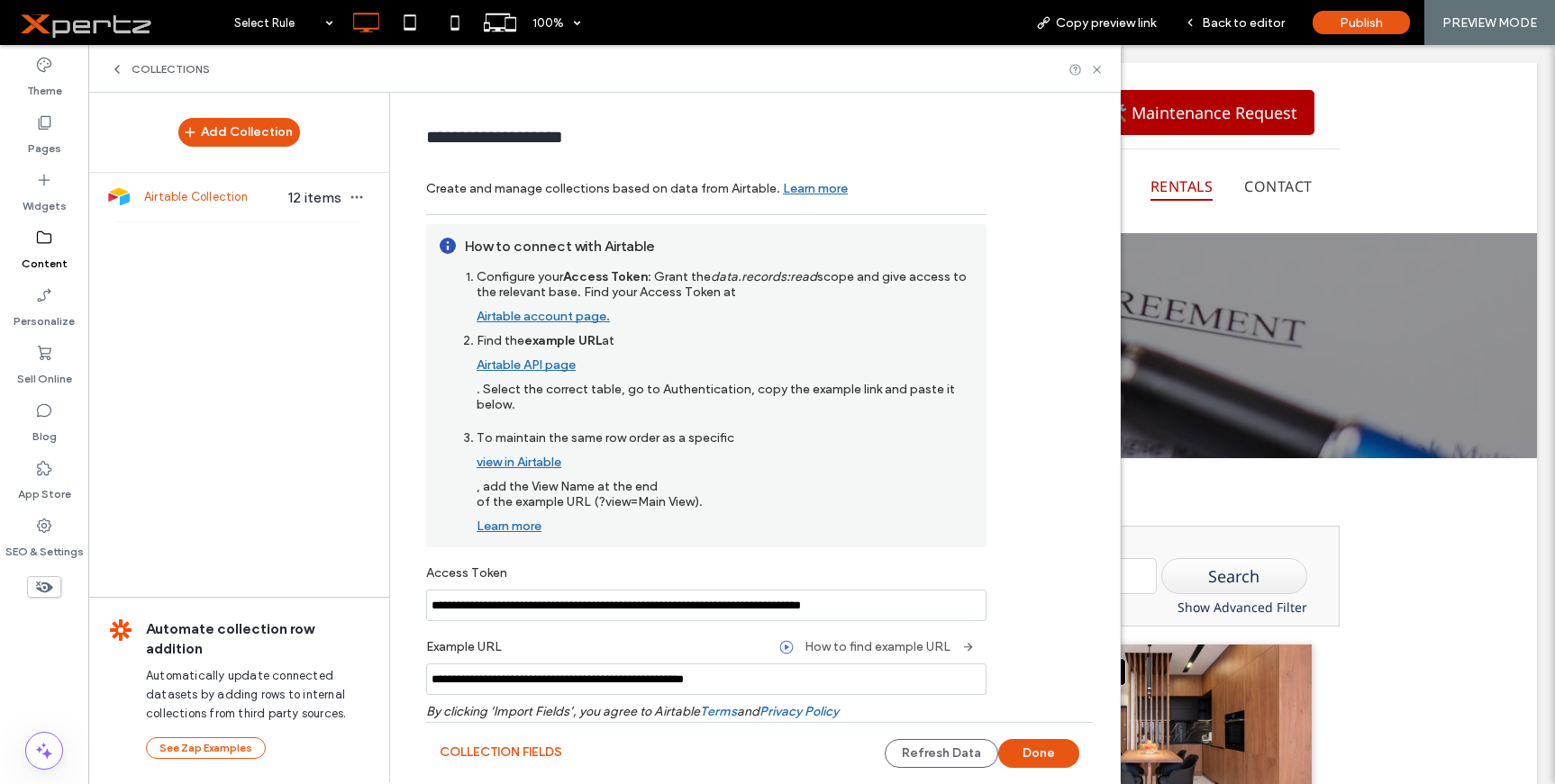
click at [925, 650] on label "How to find example URL" at bounding box center [878, 647] width 146 height 33
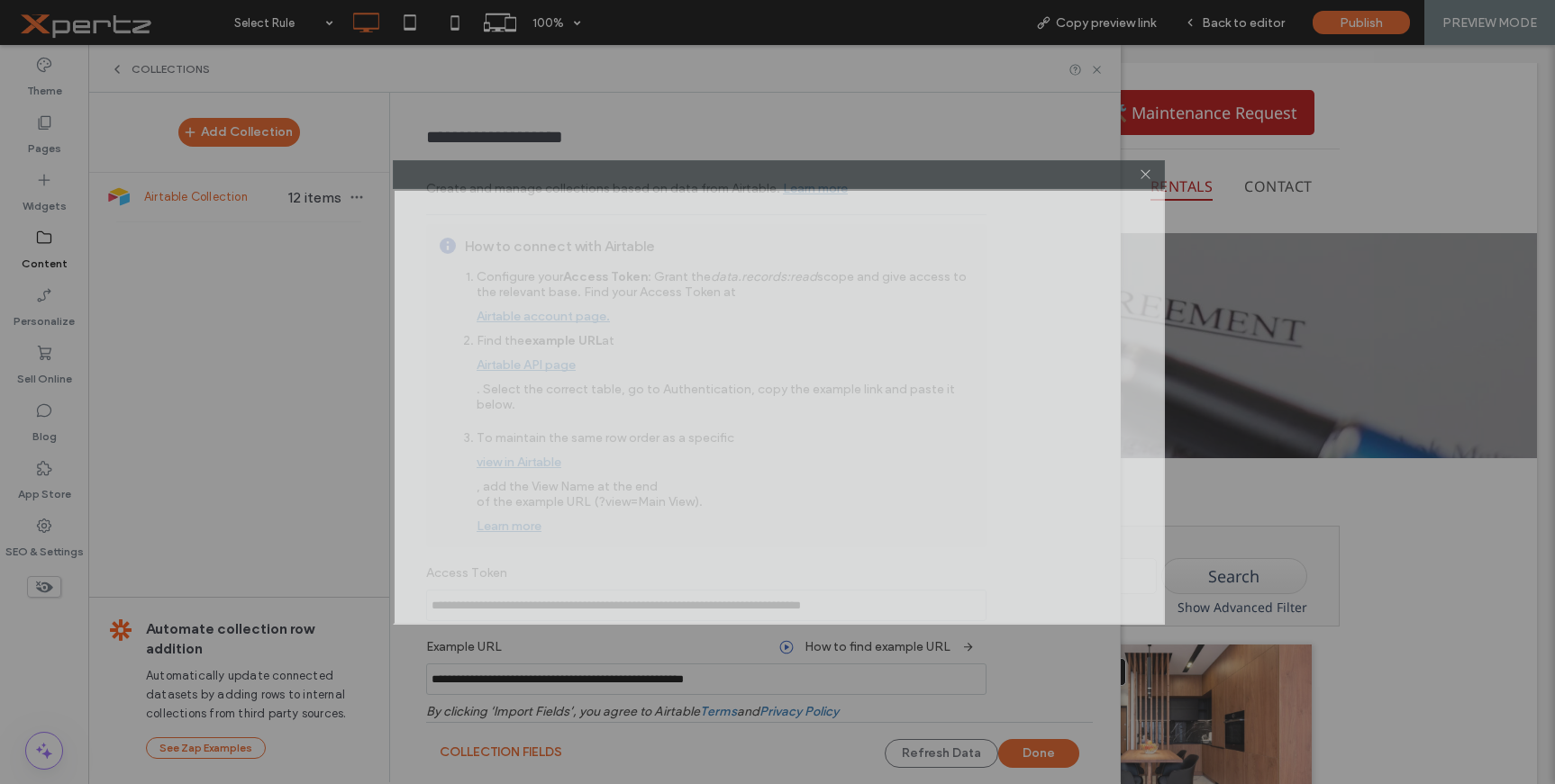
click at [588, 169] on div at bounding box center [779, 175] width 772 height 29
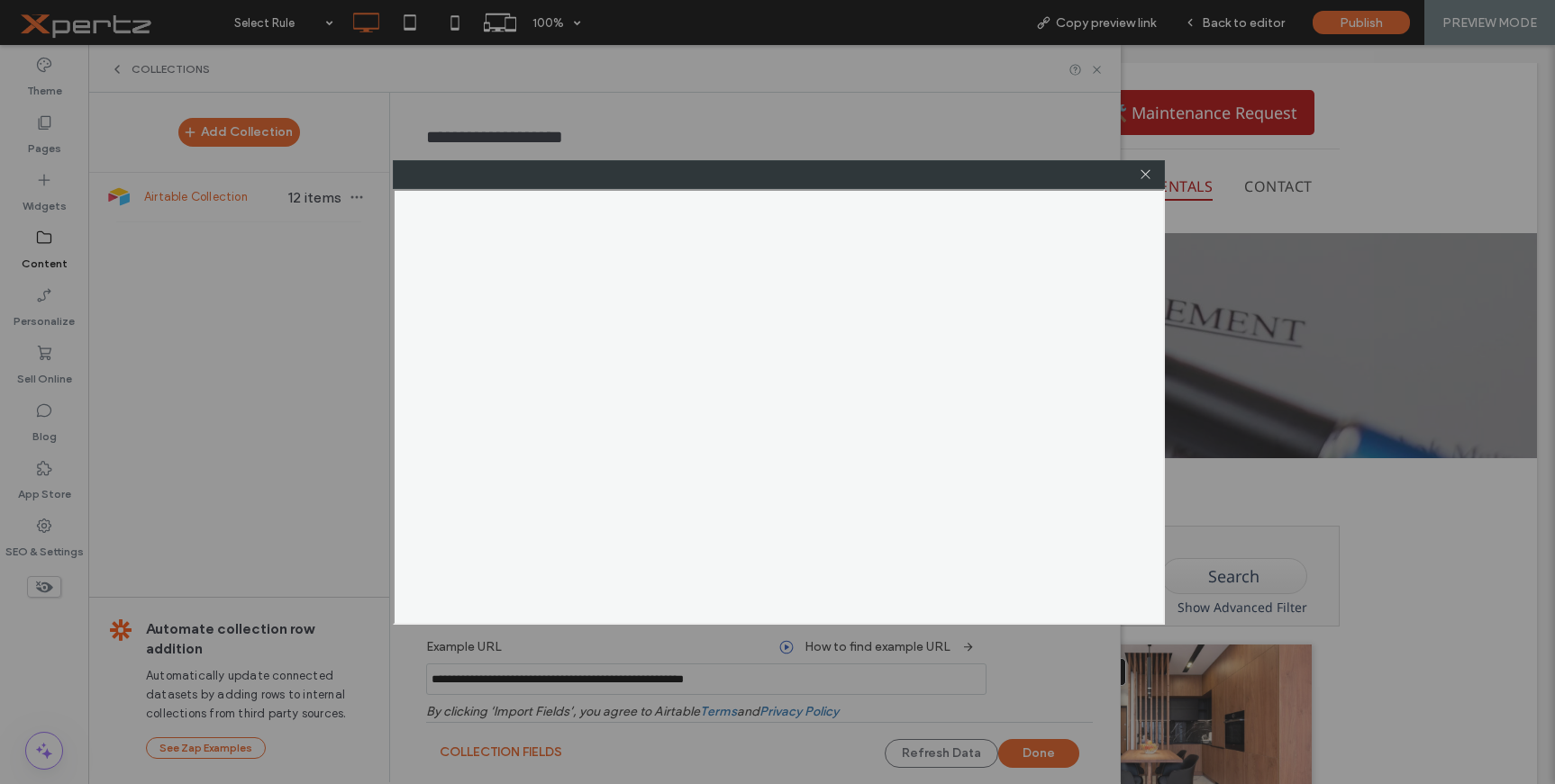
click at [747, 90] on div at bounding box center [777, 392] width 1555 height 784
click at [1148, 170] on icon at bounding box center [1145, 174] width 14 height 14
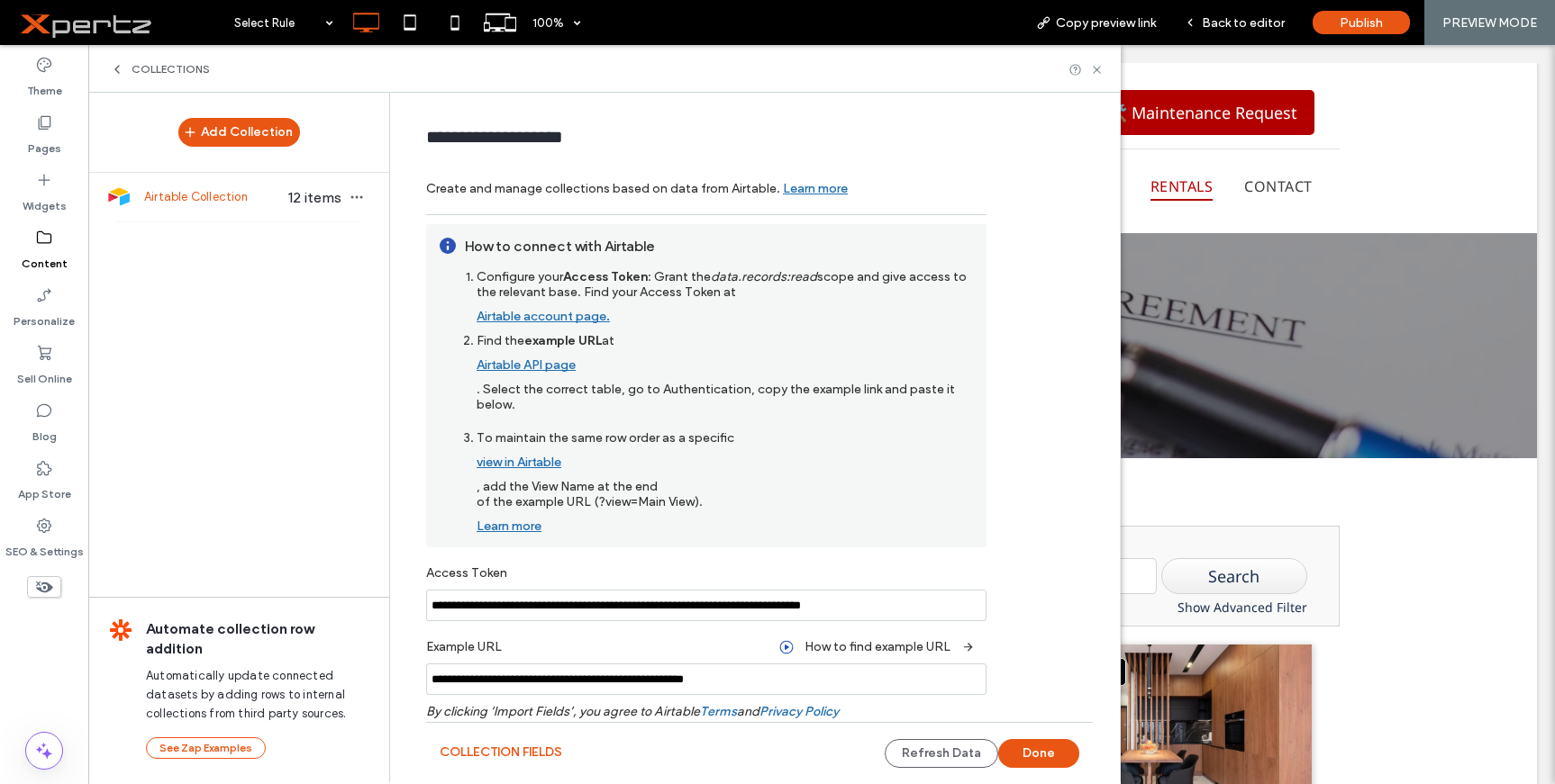
click at [513, 597] on input "**********" at bounding box center [706, 606] width 560 height 31
paste input
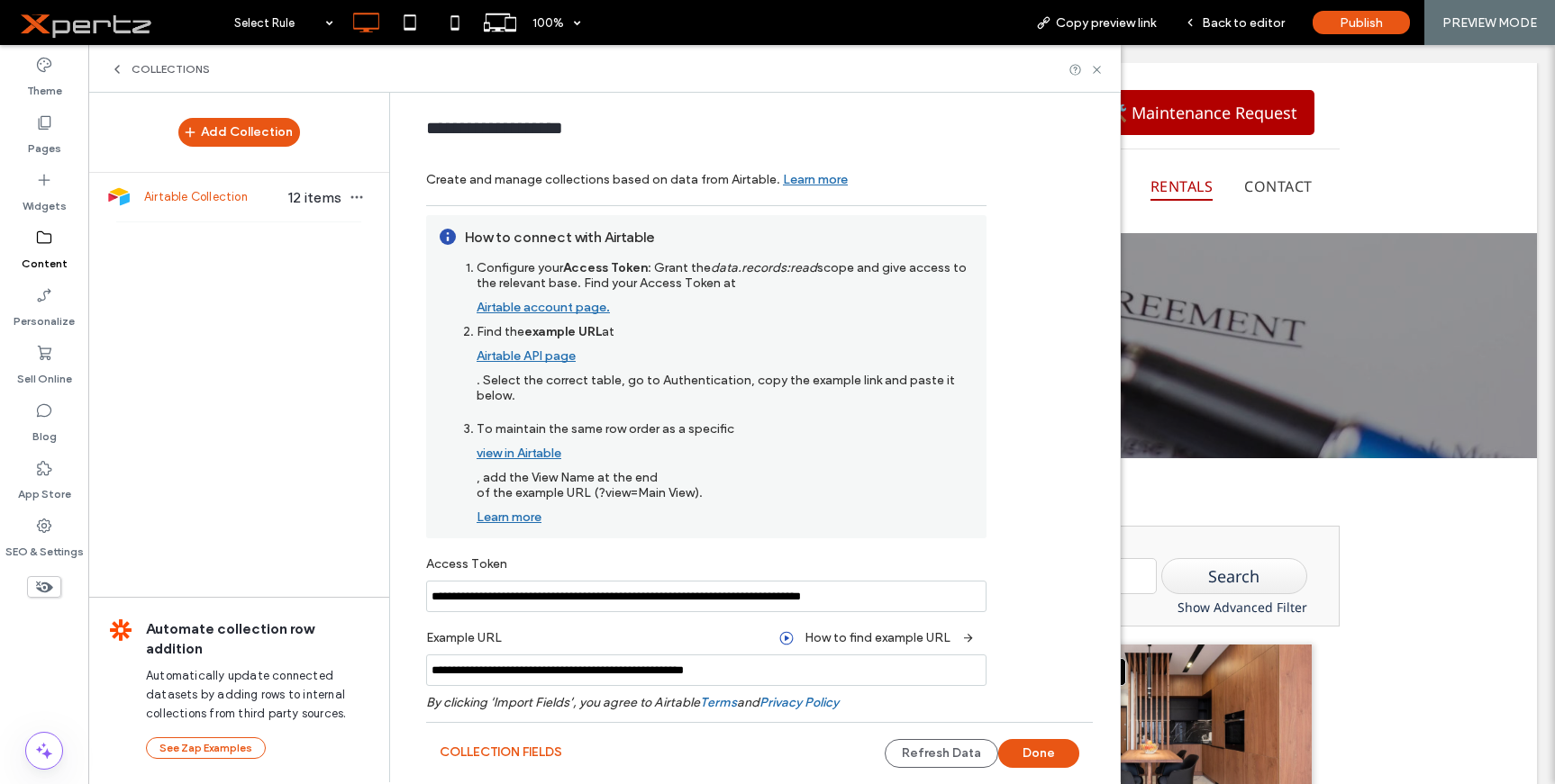
type input "**********"
click at [869, 677] on input "**********" at bounding box center [706, 670] width 560 height 31
click at [874, 641] on label "How to find example URL" at bounding box center [878, 638] width 146 height 33
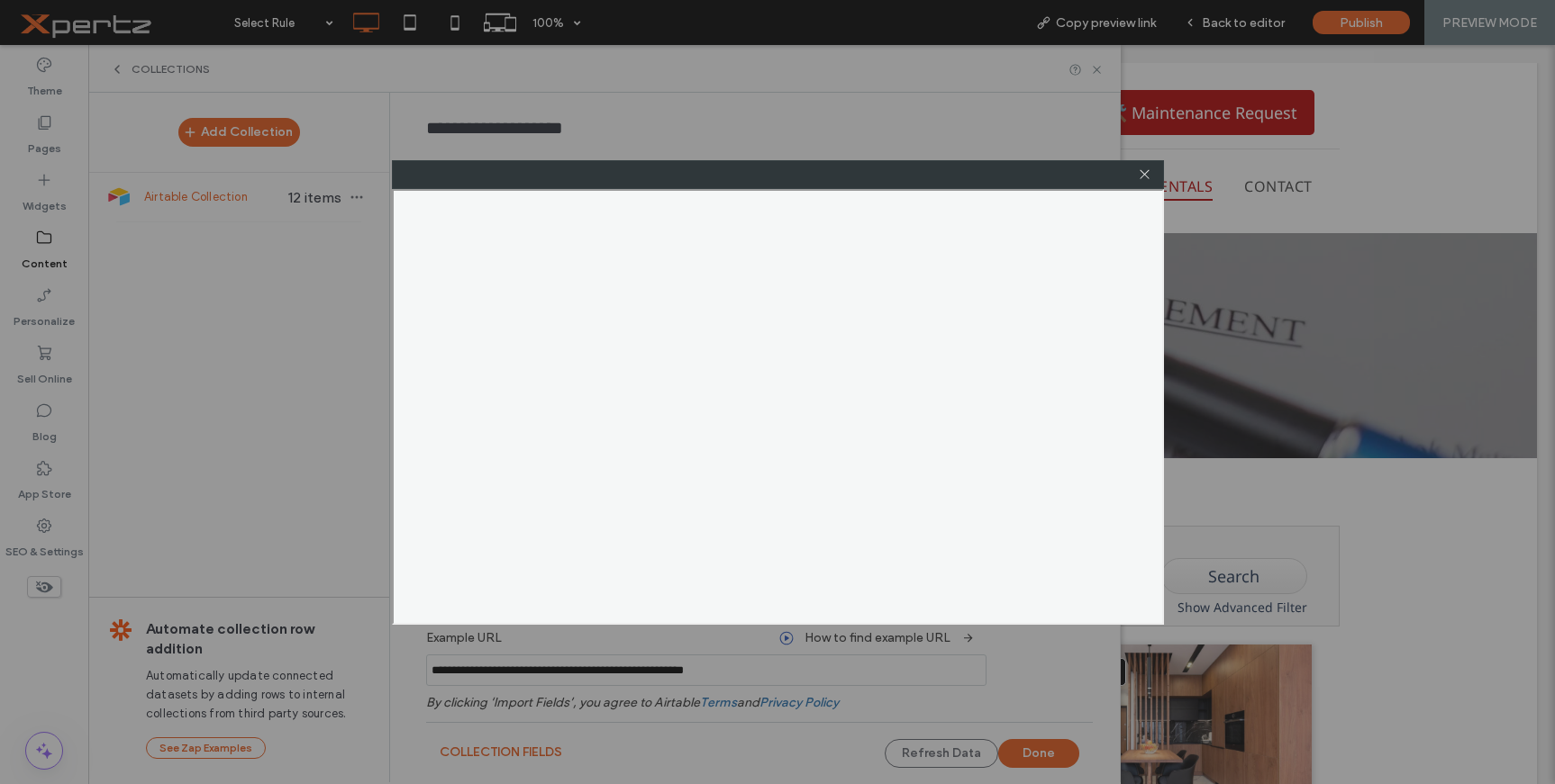
click at [1528, 160] on div at bounding box center [777, 392] width 1555 height 784
click at [1148, 175] on icon at bounding box center [1145, 174] width 14 height 14
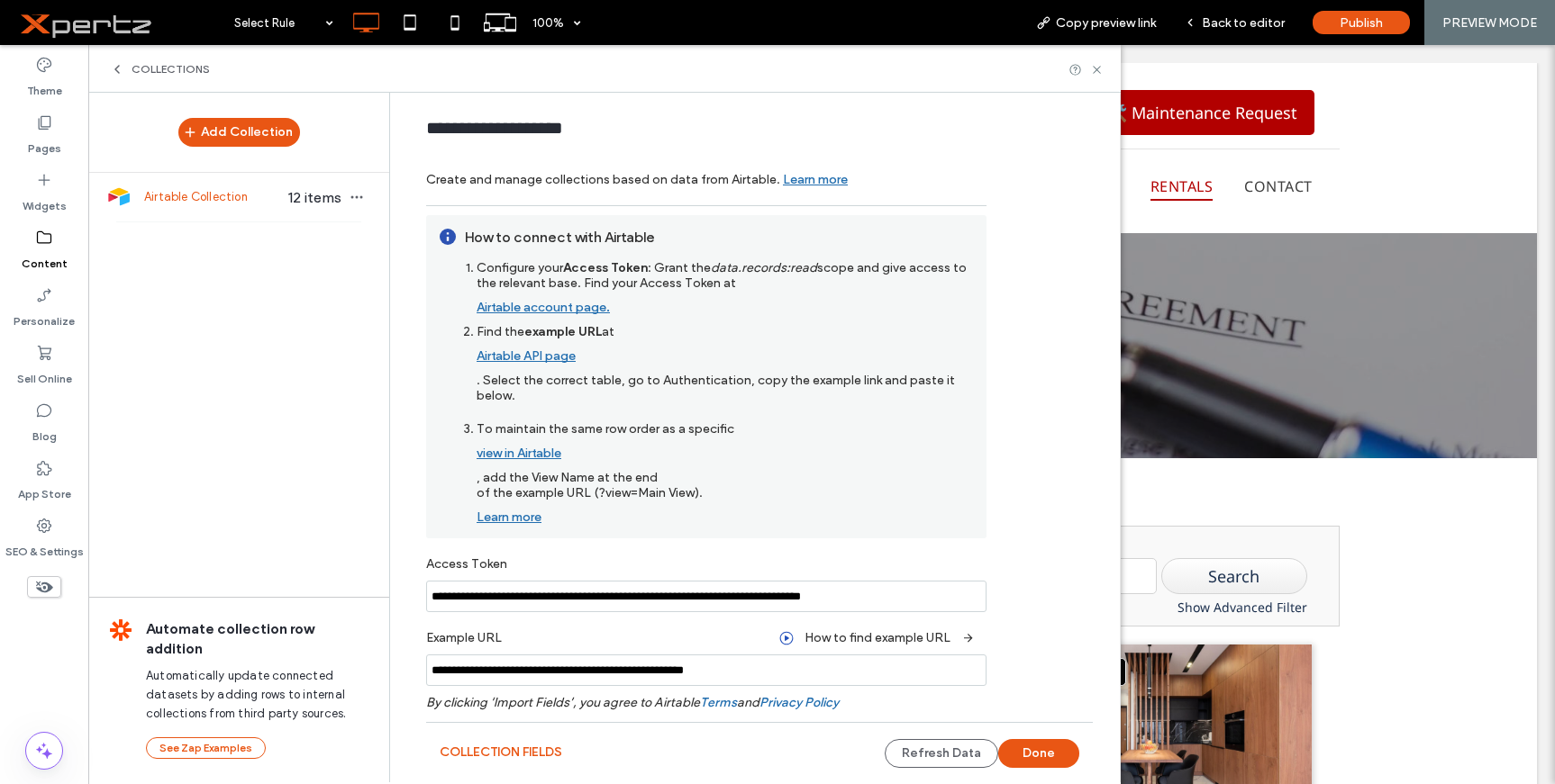
click at [733, 671] on input "**********" at bounding box center [706, 670] width 560 height 31
click at [1020, 748] on button "Done" at bounding box center [1038, 754] width 81 height 29
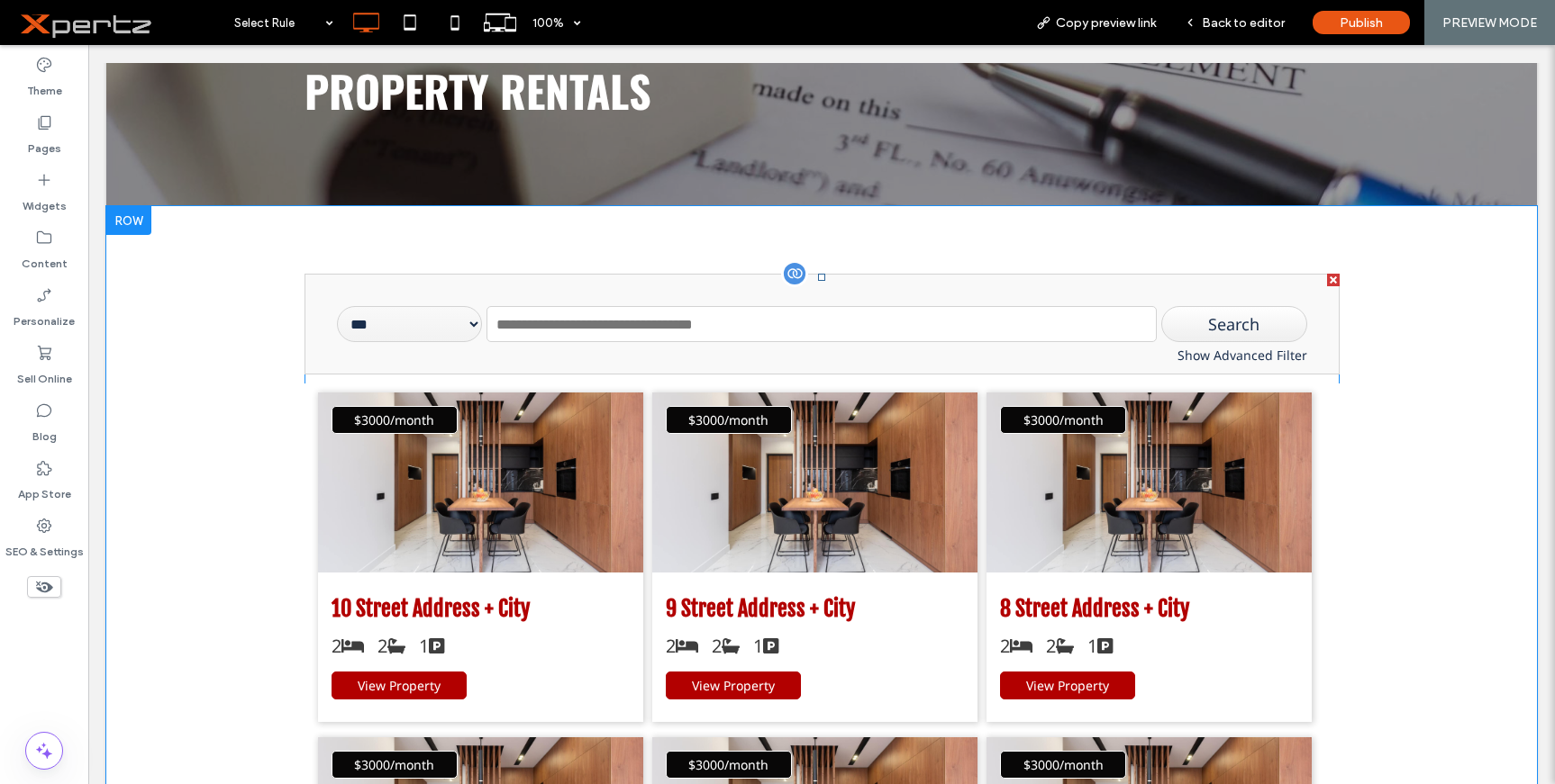
scroll to position [270, 0]
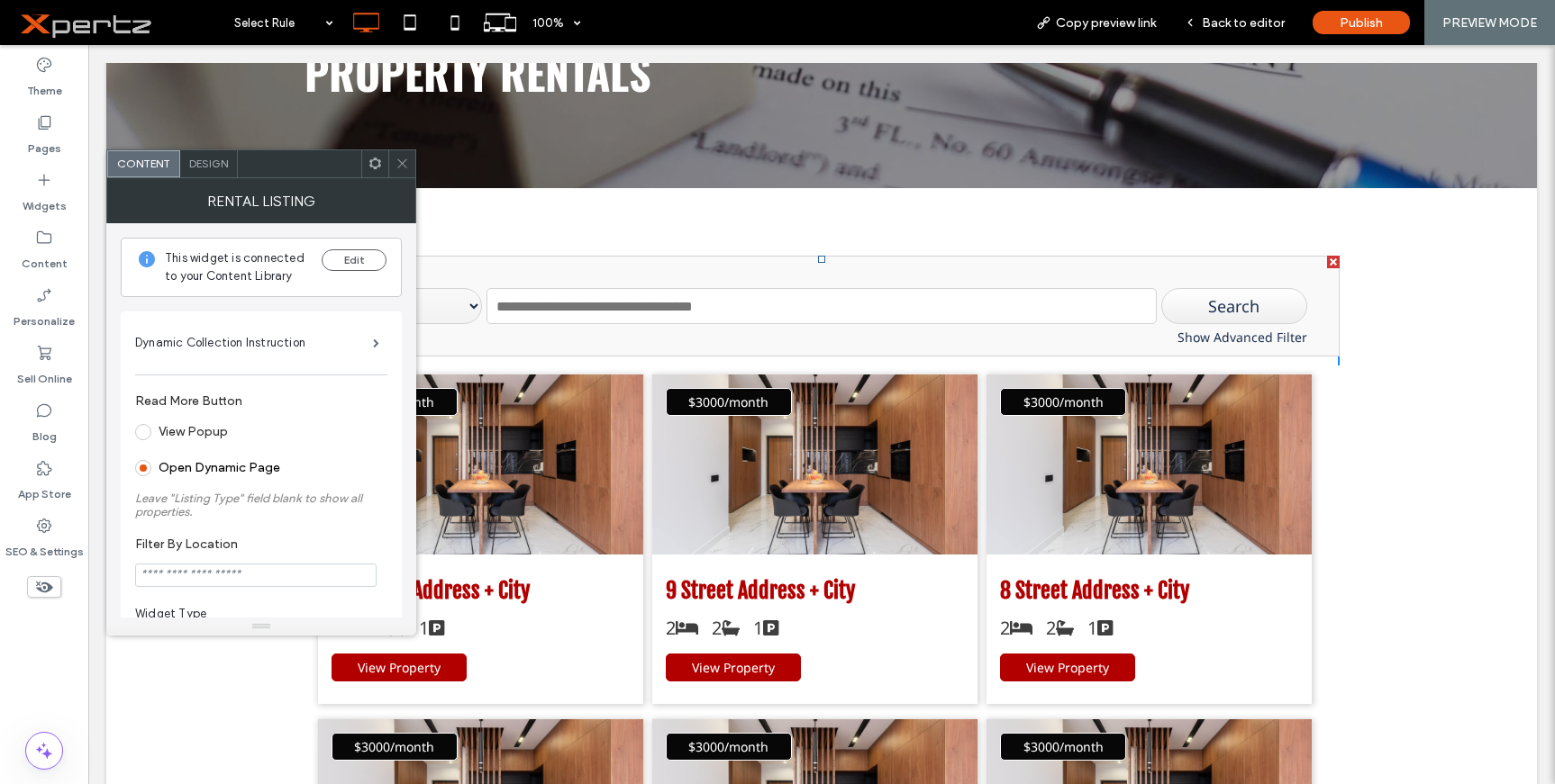
click at [374, 164] on icon at bounding box center [375, 163] width 14 height 14
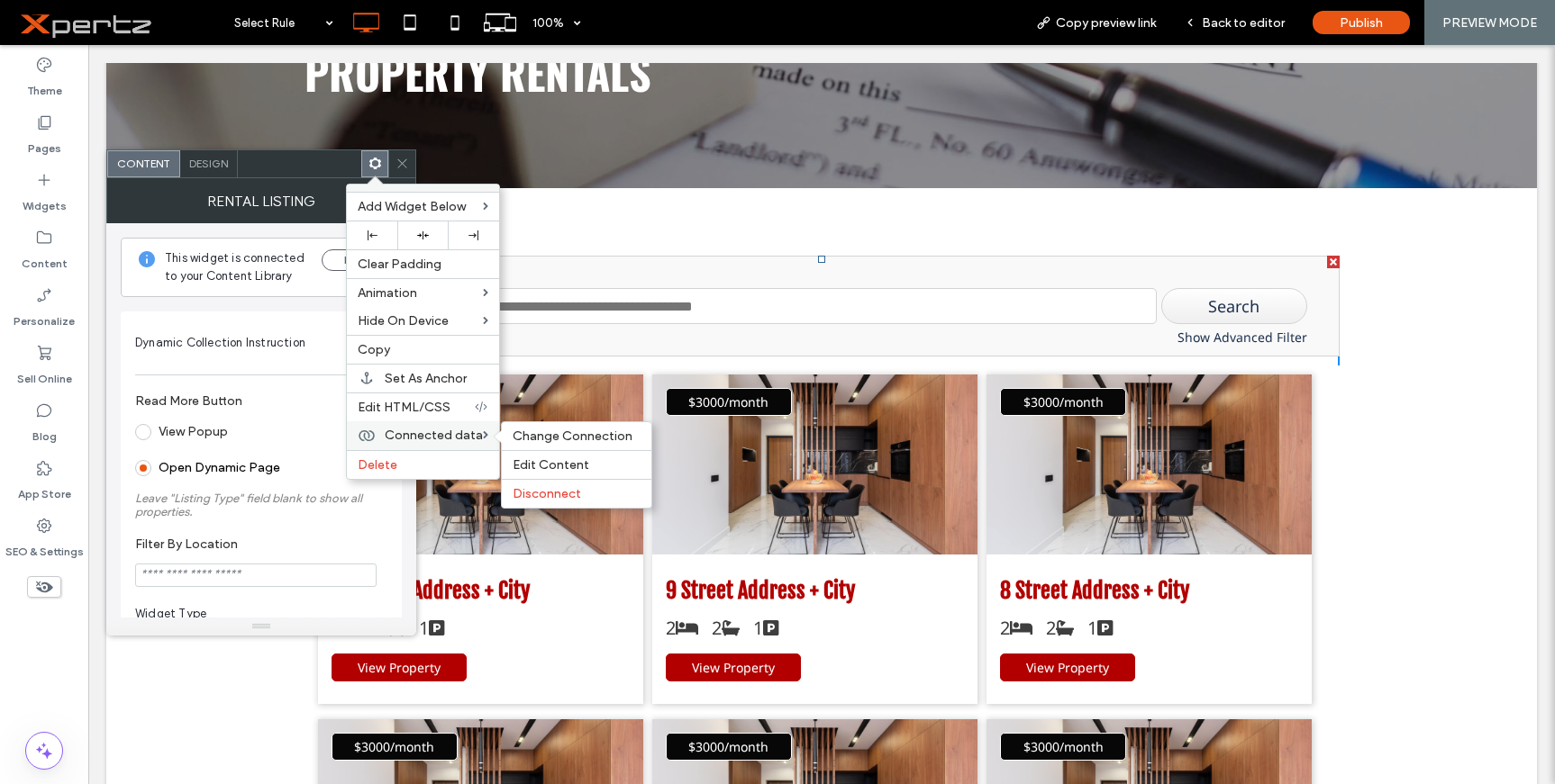
click at [406, 429] on span "Connected data" at bounding box center [433, 435] width 98 height 16
click at [558, 431] on span "Change Connection" at bounding box center [572, 436] width 120 height 16
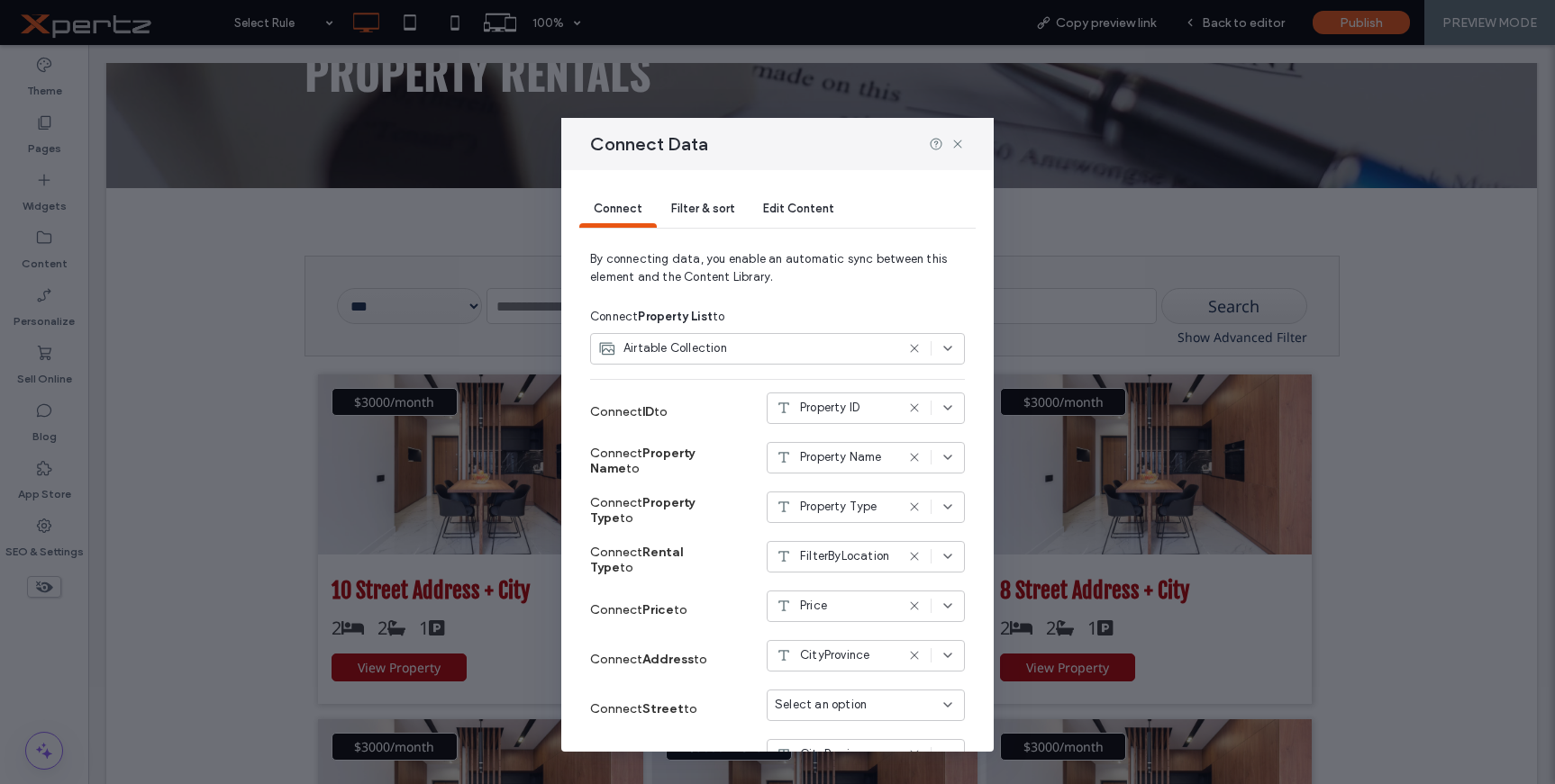
click at [664, 361] on div "Airtable Collection" at bounding box center [778, 349] width 375 height 31
click at [667, 410] on span "Airtable Collection" at bounding box center [682, 413] width 103 height 18
drag, startPoint x: 962, startPoint y: 141, endPoint x: 864, endPoint y: 94, distance: 108.7
click at [962, 141] on use at bounding box center [957, 143] width 8 height 8
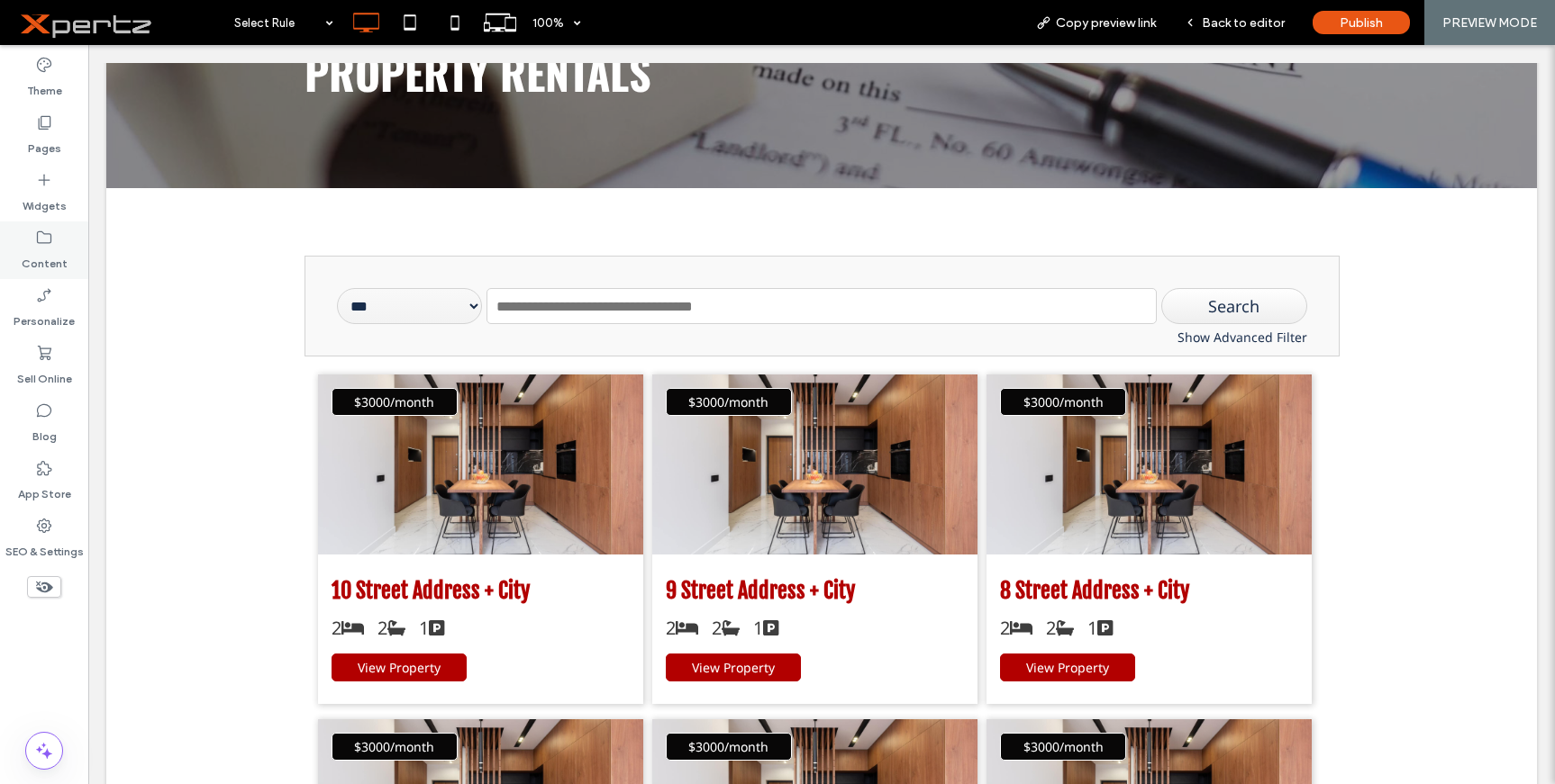
click at [33, 265] on label "Content" at bounding box center [45, 260] width 46 height 26
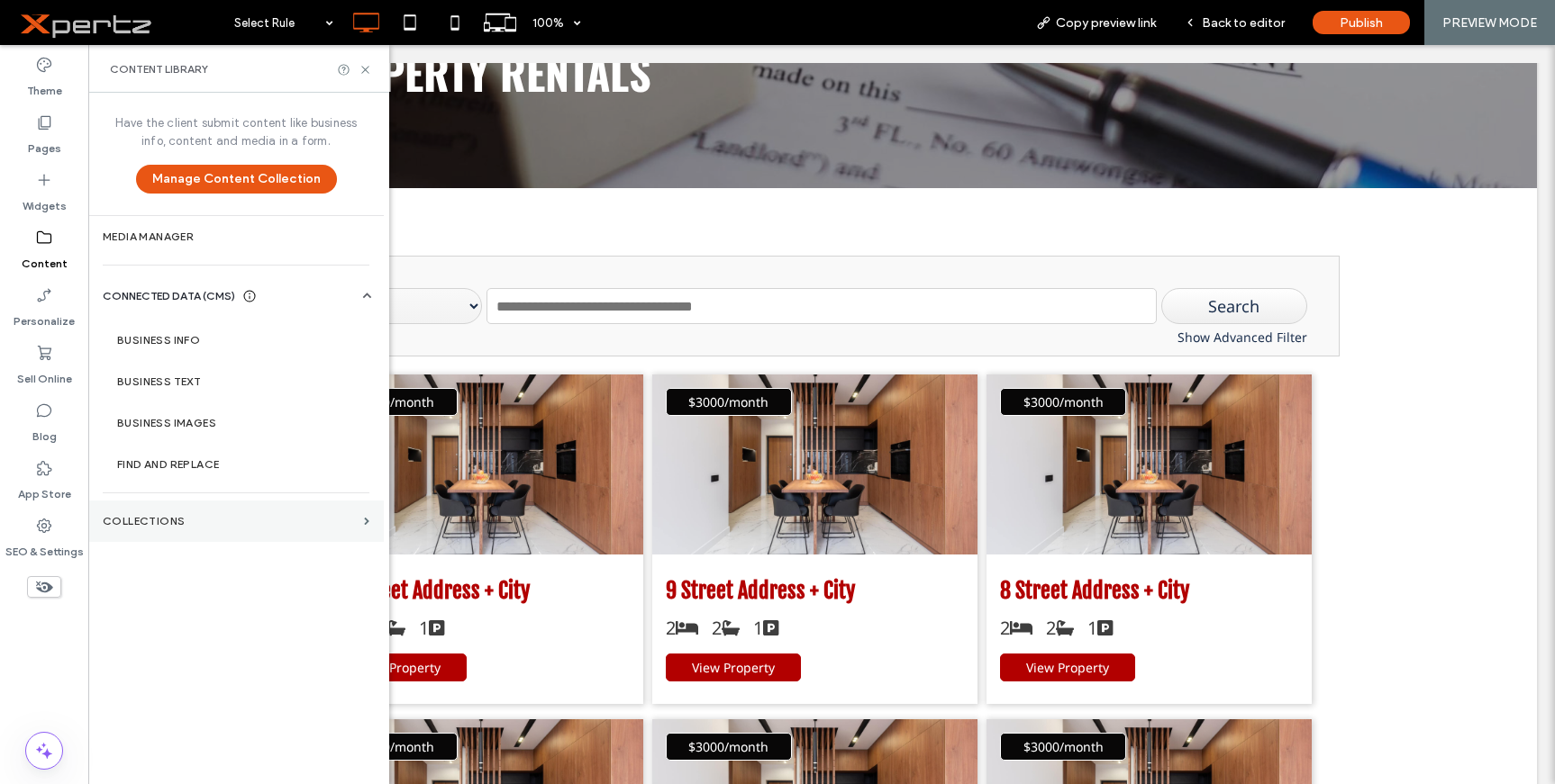
click at [229, 511] on section "Collections" at bounding box center [236, 521] width 295 height 41
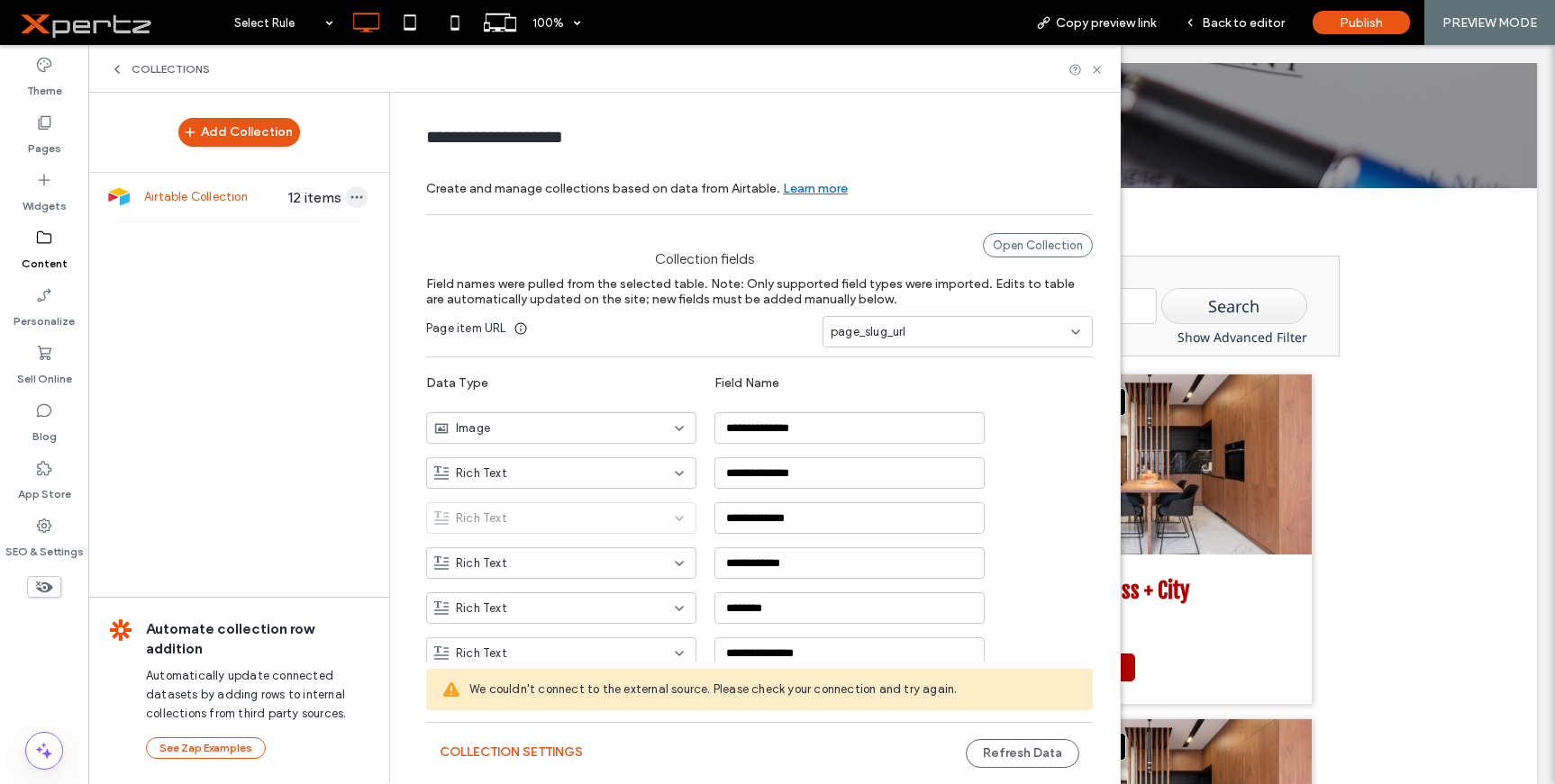
click at [349, 203] on icon "button" at bounding box center [357, 197] width 15 height 15
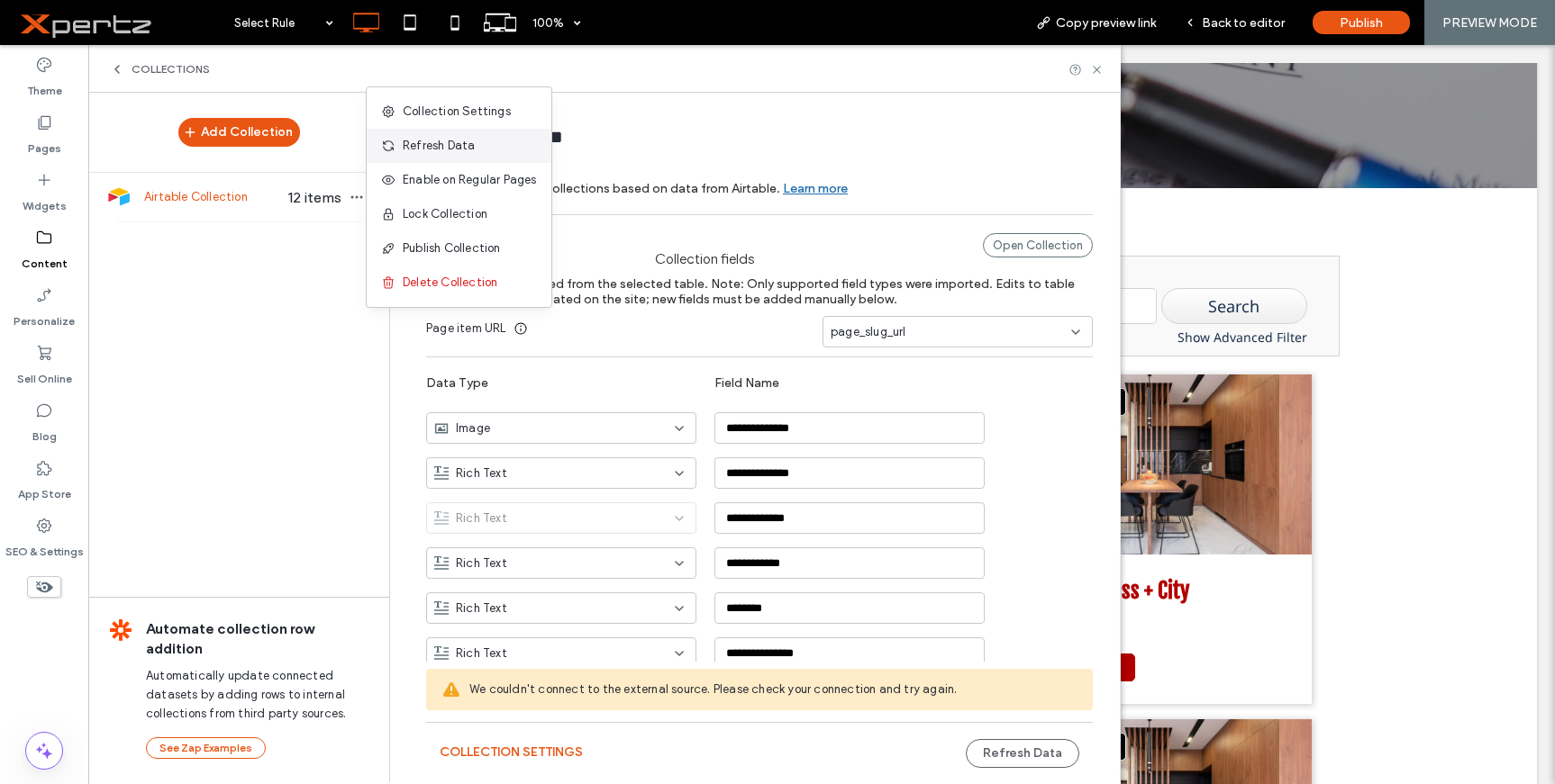
click at [417, 147] on span "Refresh Data" at bounding box center [439, 146] width 72 height 18
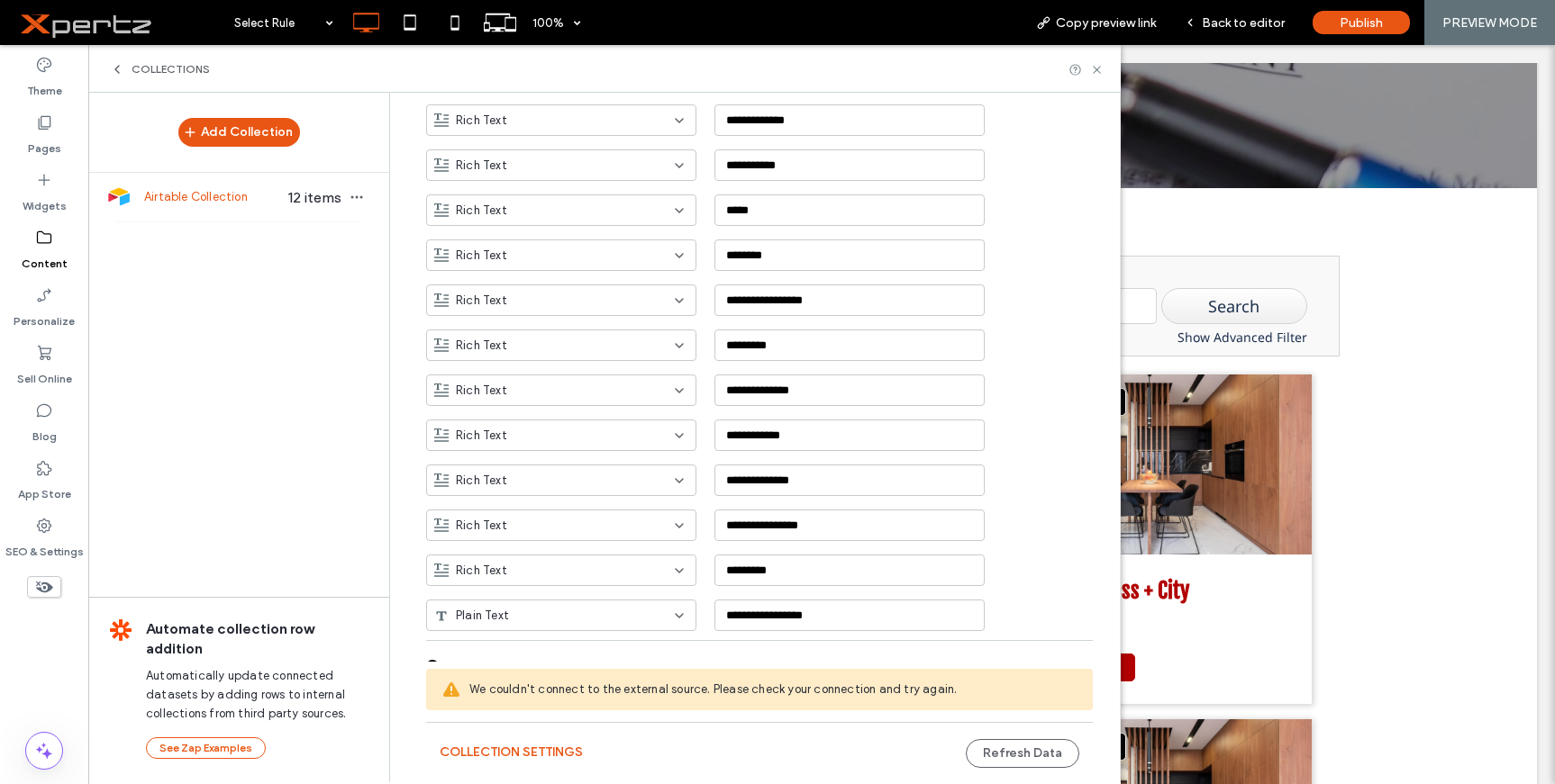
scroll to position [1092, 0]
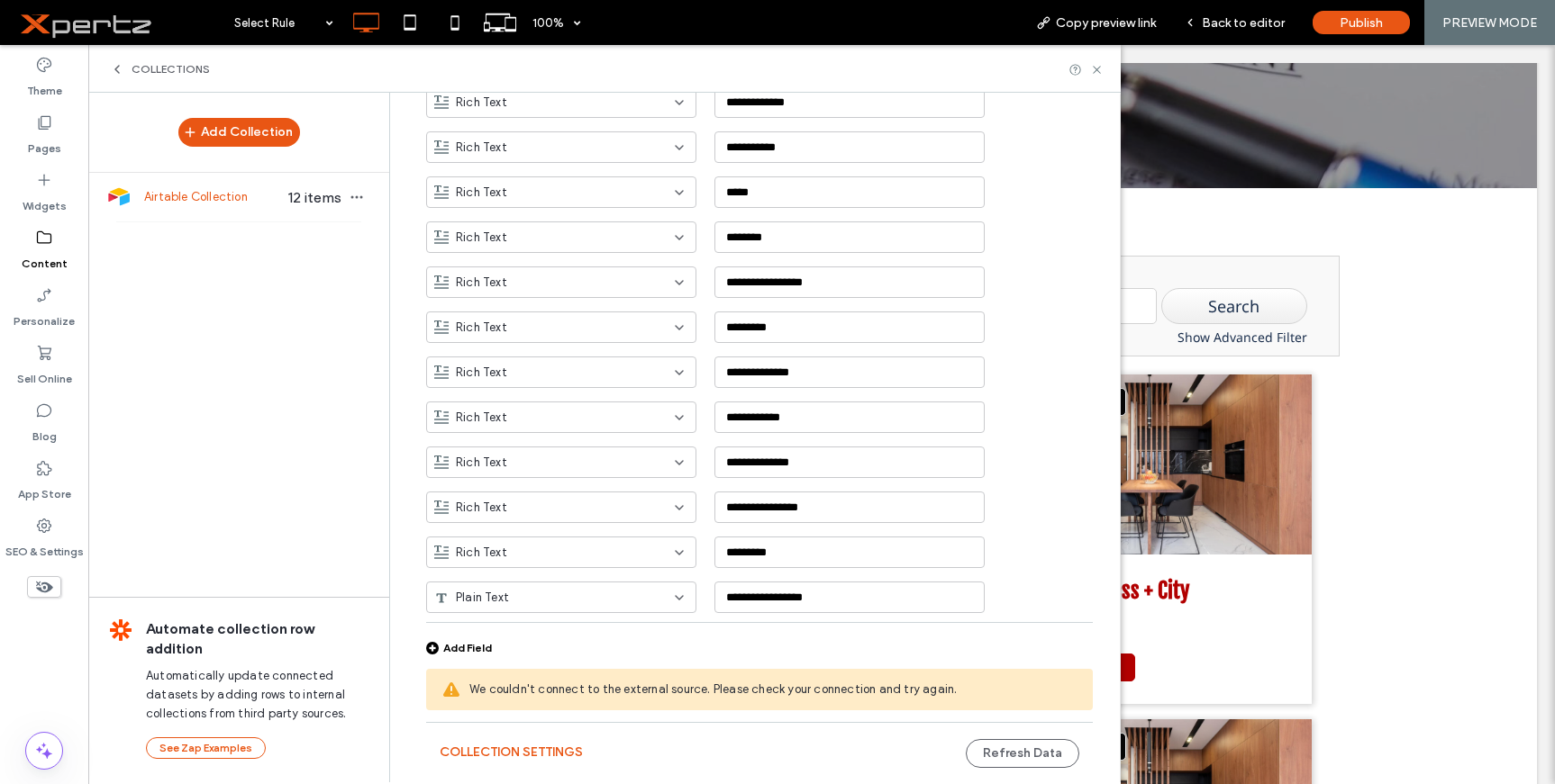
click at [730, 691] on span "We couldn't connect to the external source. Please check your connection and tr…" at bounding box center [773, 690] width 609 height 18
click at [82, 23] on span at bounding box center [119, 22] width 211 height 36
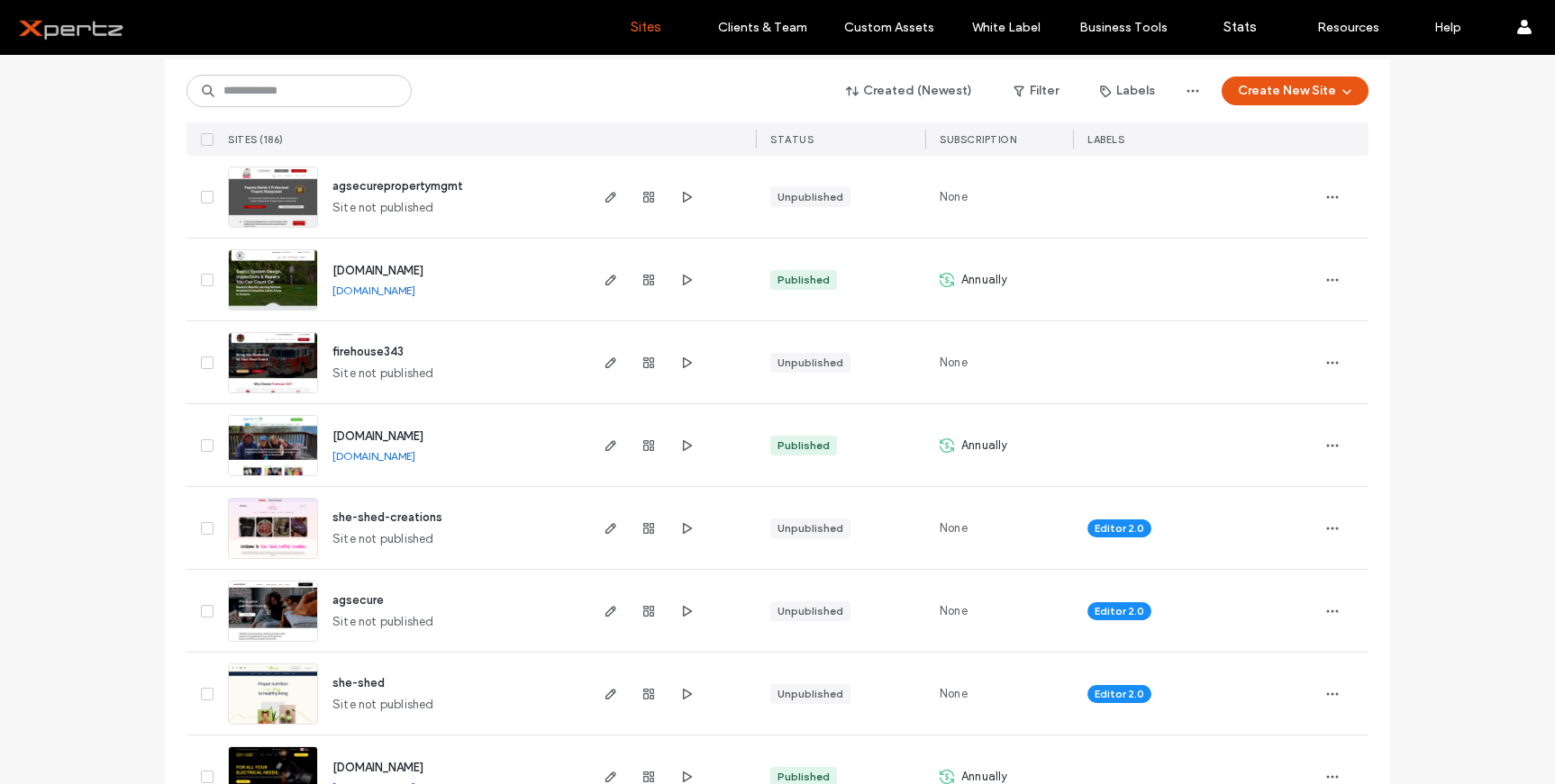
scroll to position [270, 0]
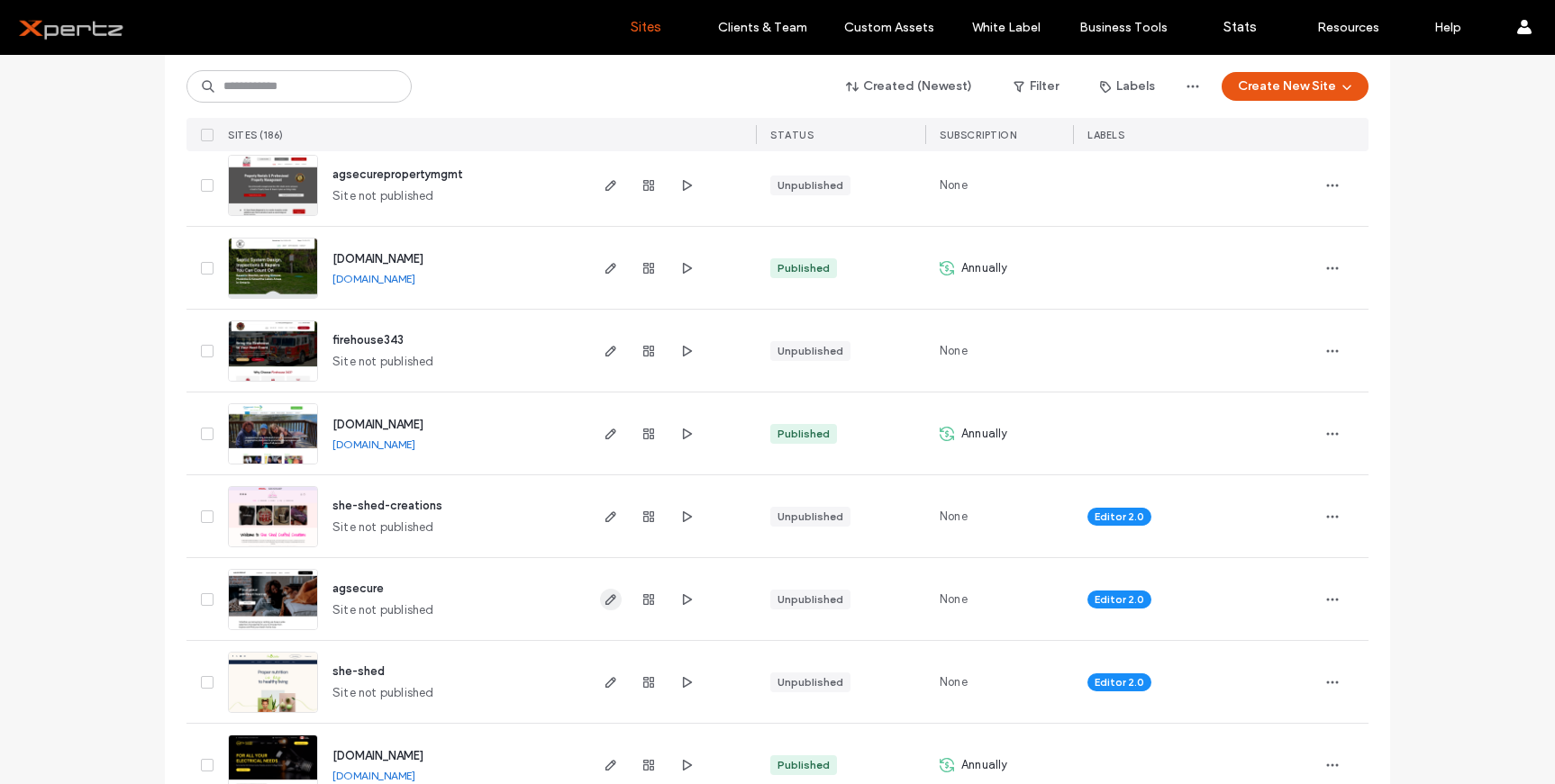
click at [603, 602] on icon "button" at bounding box center [611, 599] width 15 height 15
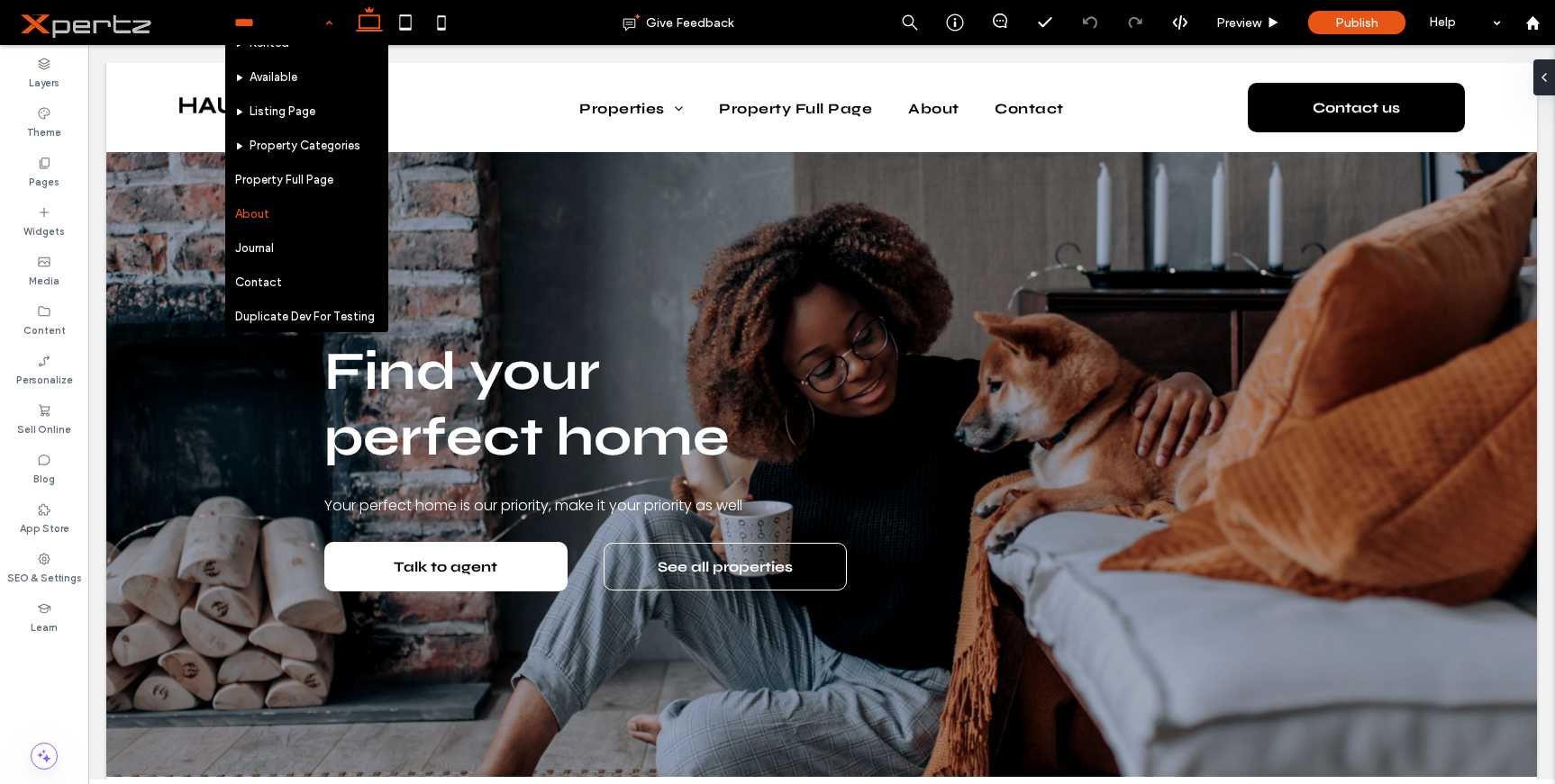
scroll to position [24, 0]
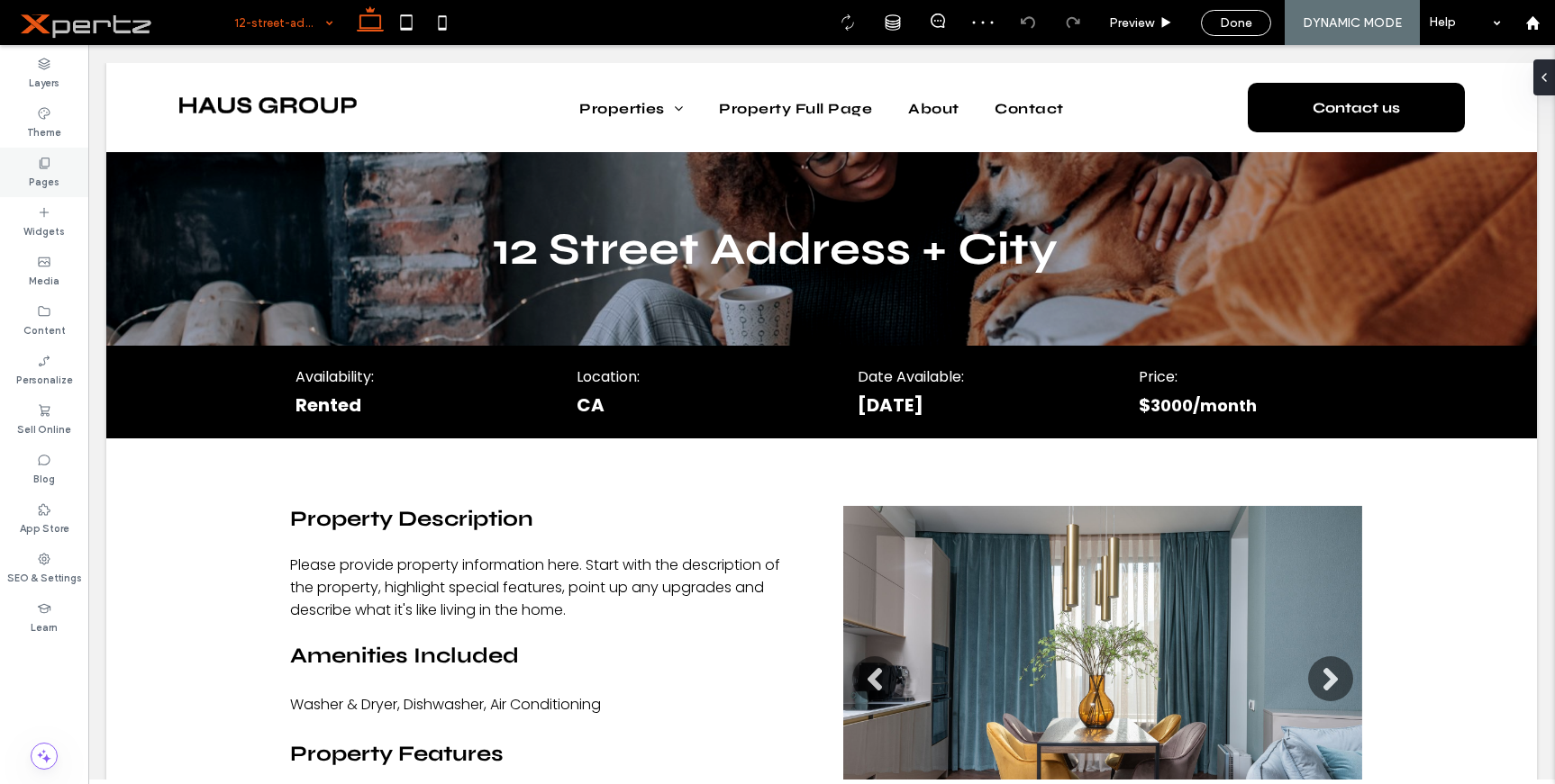
click at [38, 156] on icon at bounding box center [44, 164] width 15 height 15
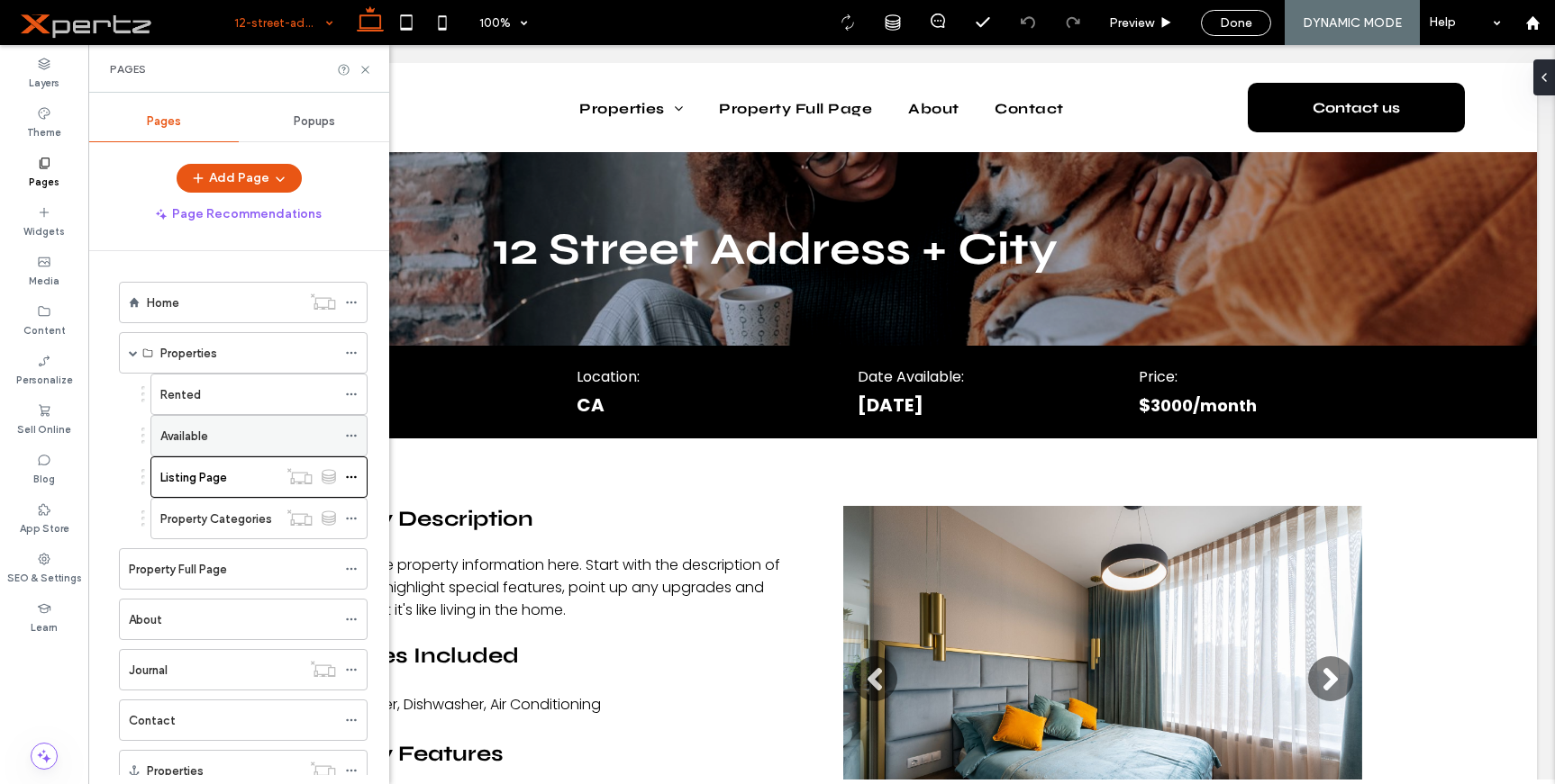
click at [249, 437] on div "Available" at bounding box center [248, 436] width 176 height 19
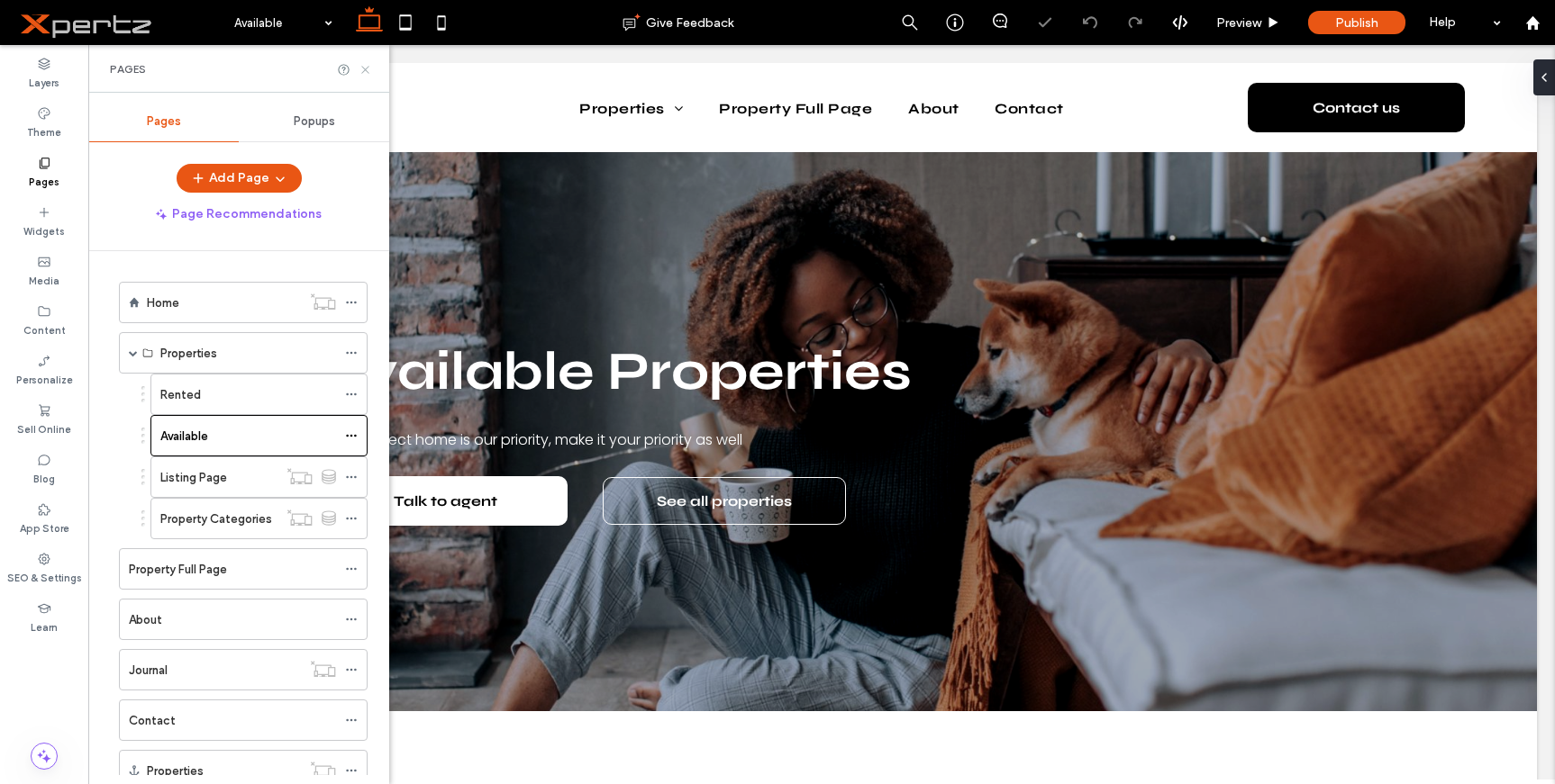
drag, startPoint x: 280, startPoint y: 34, endPoint x: 362, endPoint y: 69, distance: 89.2
click at [362, 69] on icon at bounding box center [365, 69] width 14 height 14
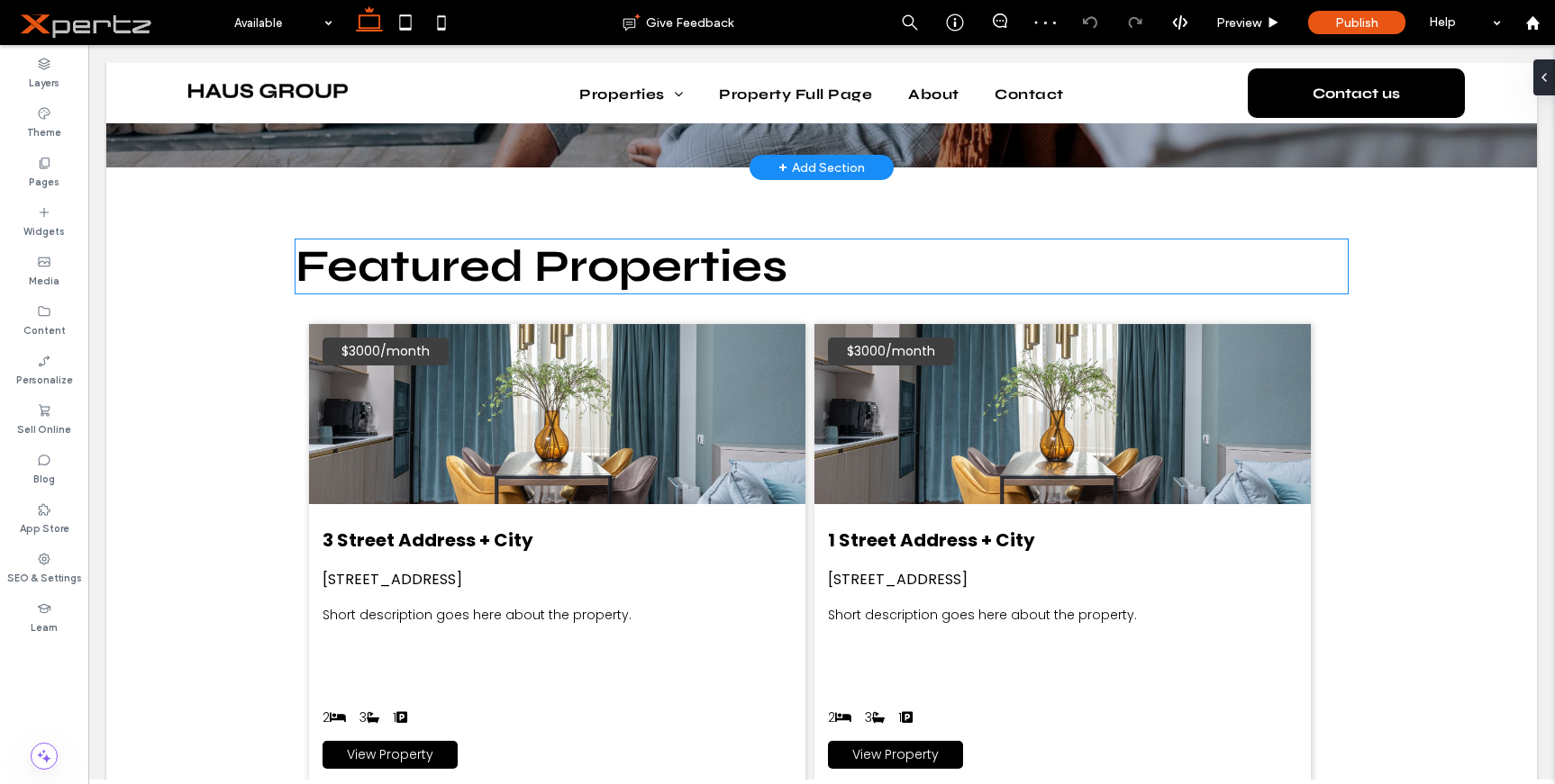
scroll to position [540, 0]
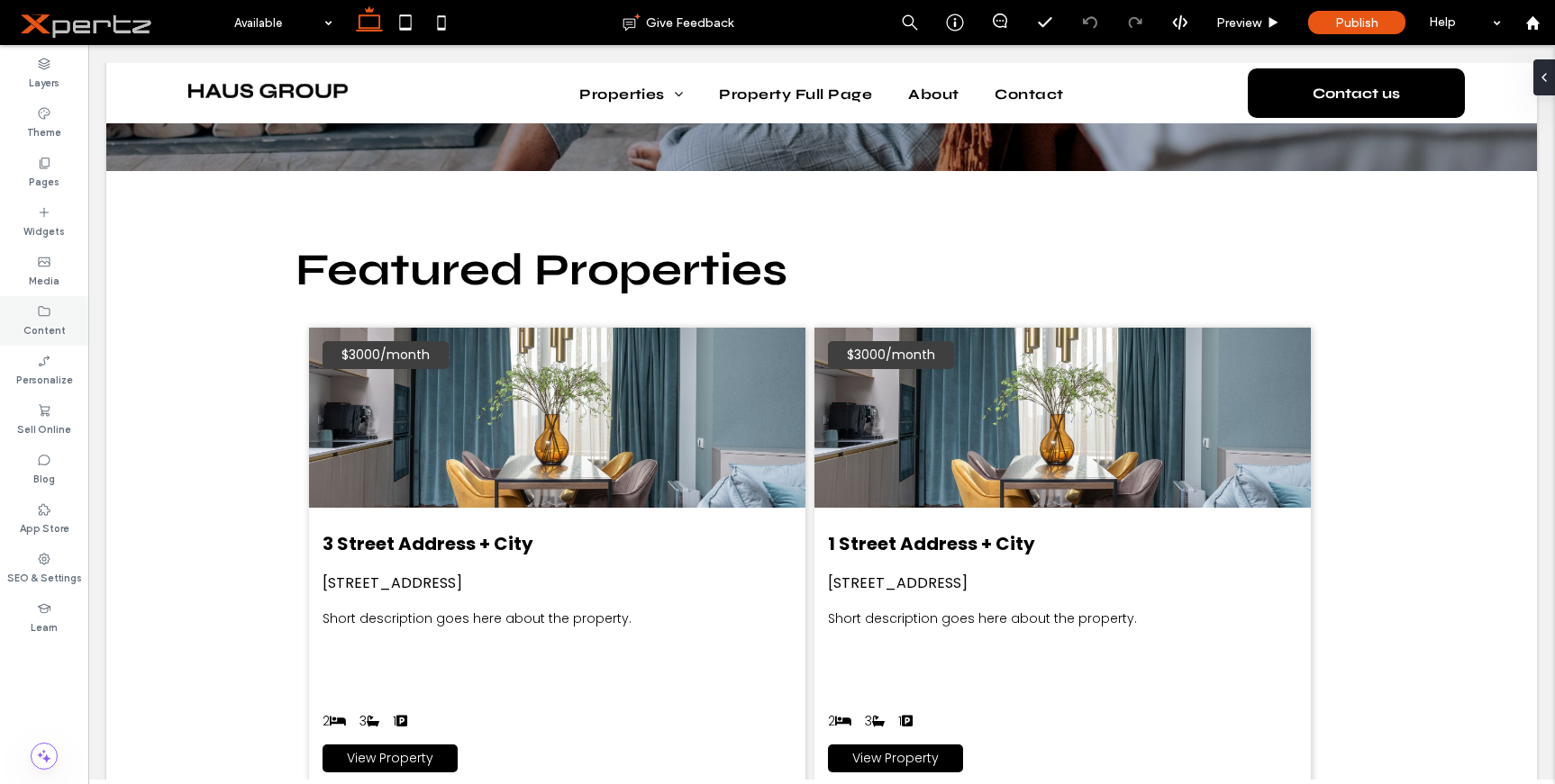
click at [31, 328] on label "Content" at bounding box center [45, 329] width 42 height 20
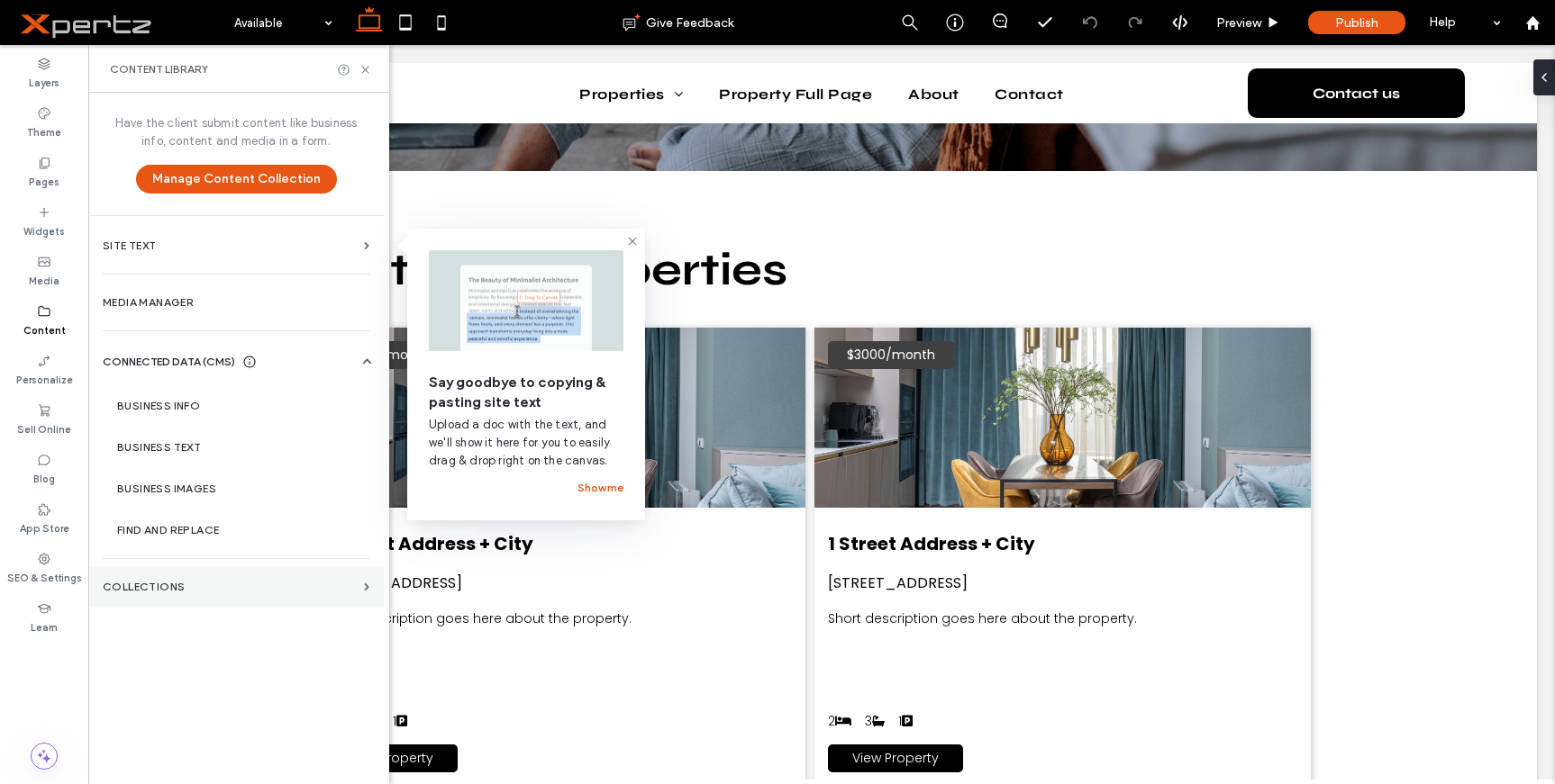
click at [222, 596] on section "Collections" at bounding box center [236, 587] width 295 height 41
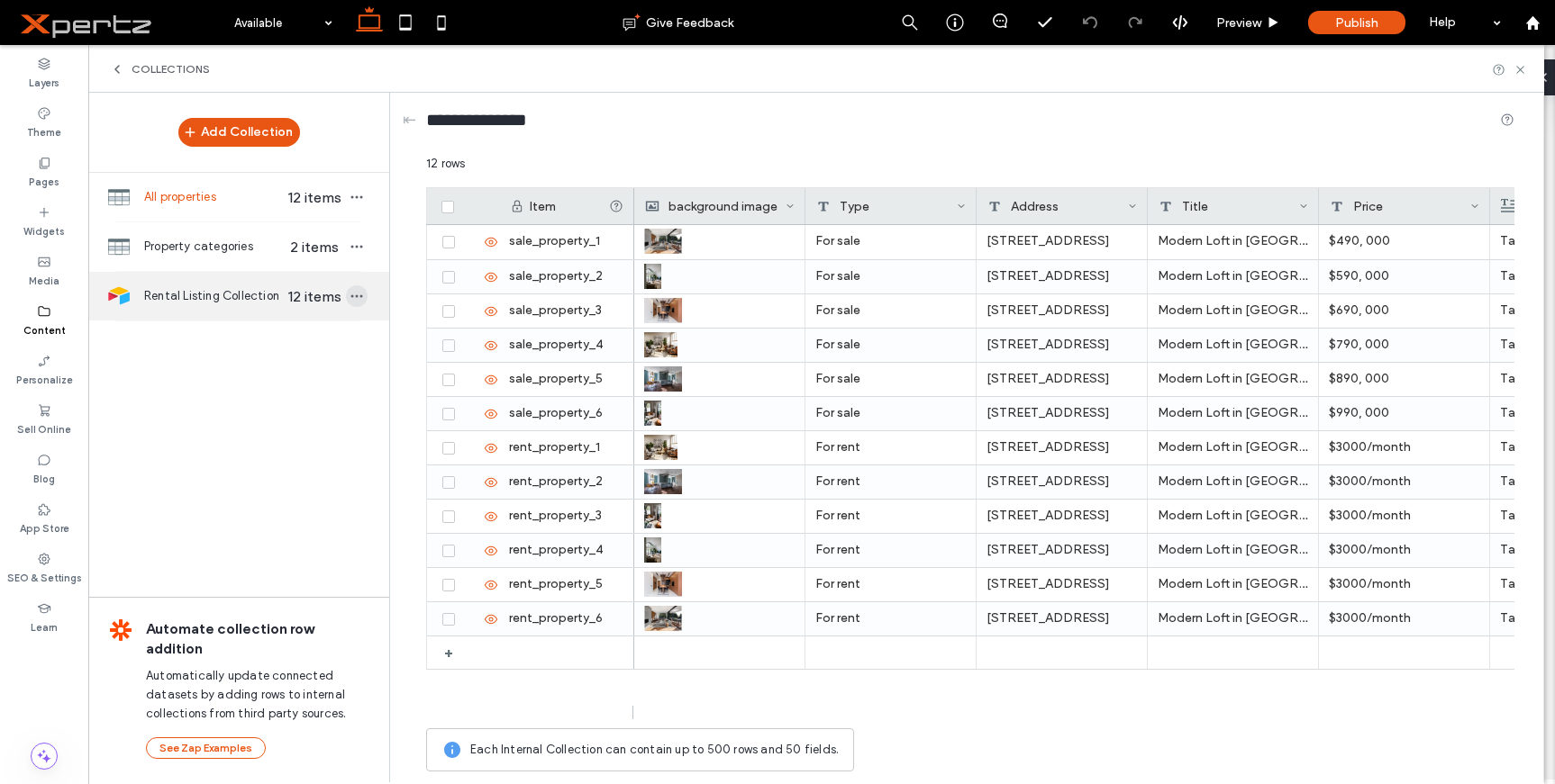
click at [357, 297] on use "button" at bounding box center [357, 296] width 12 height 3
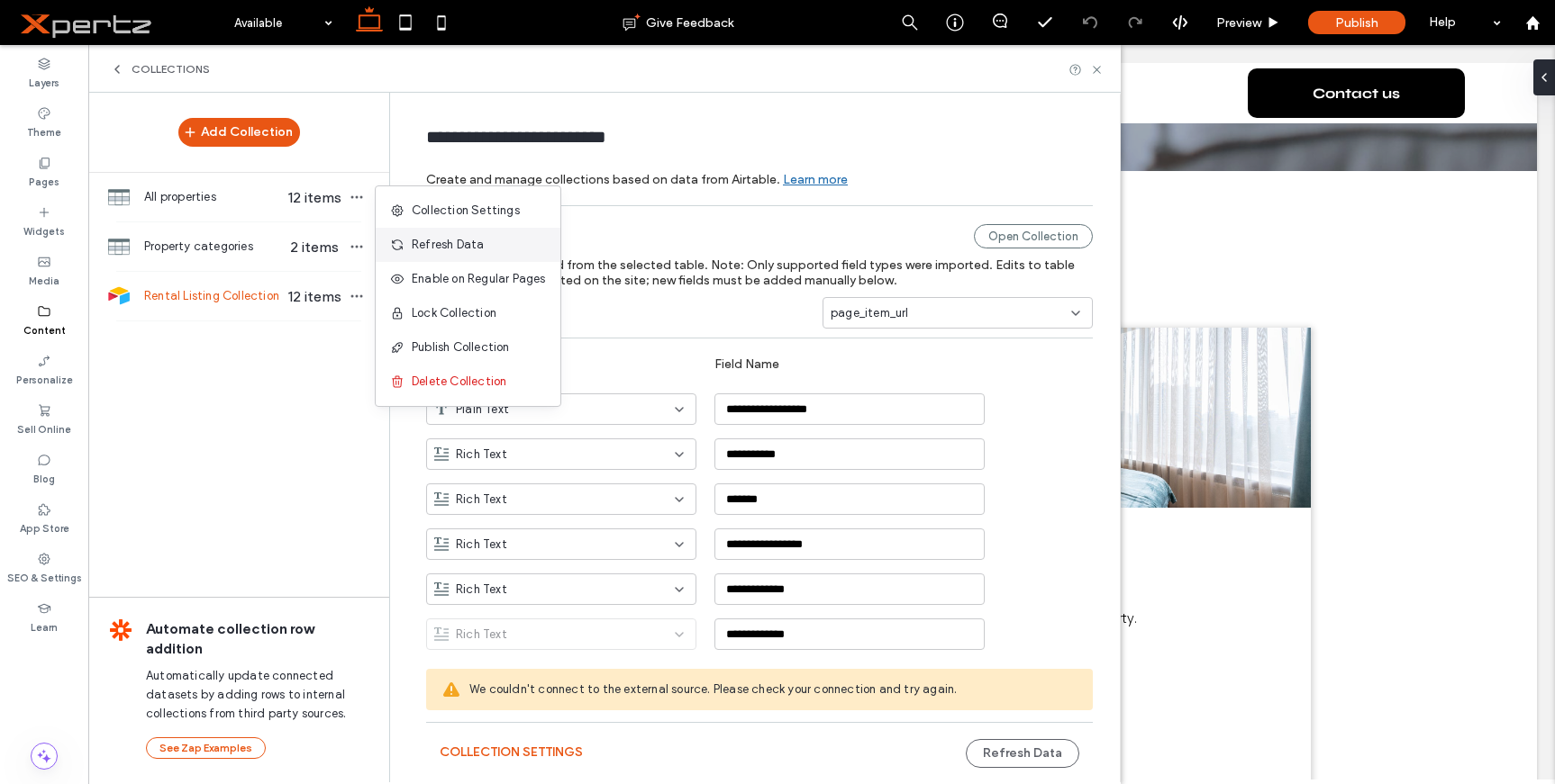
click at [441, 240] on span "Refresh Data" at bounding box center [447, 245] width 72 height 18
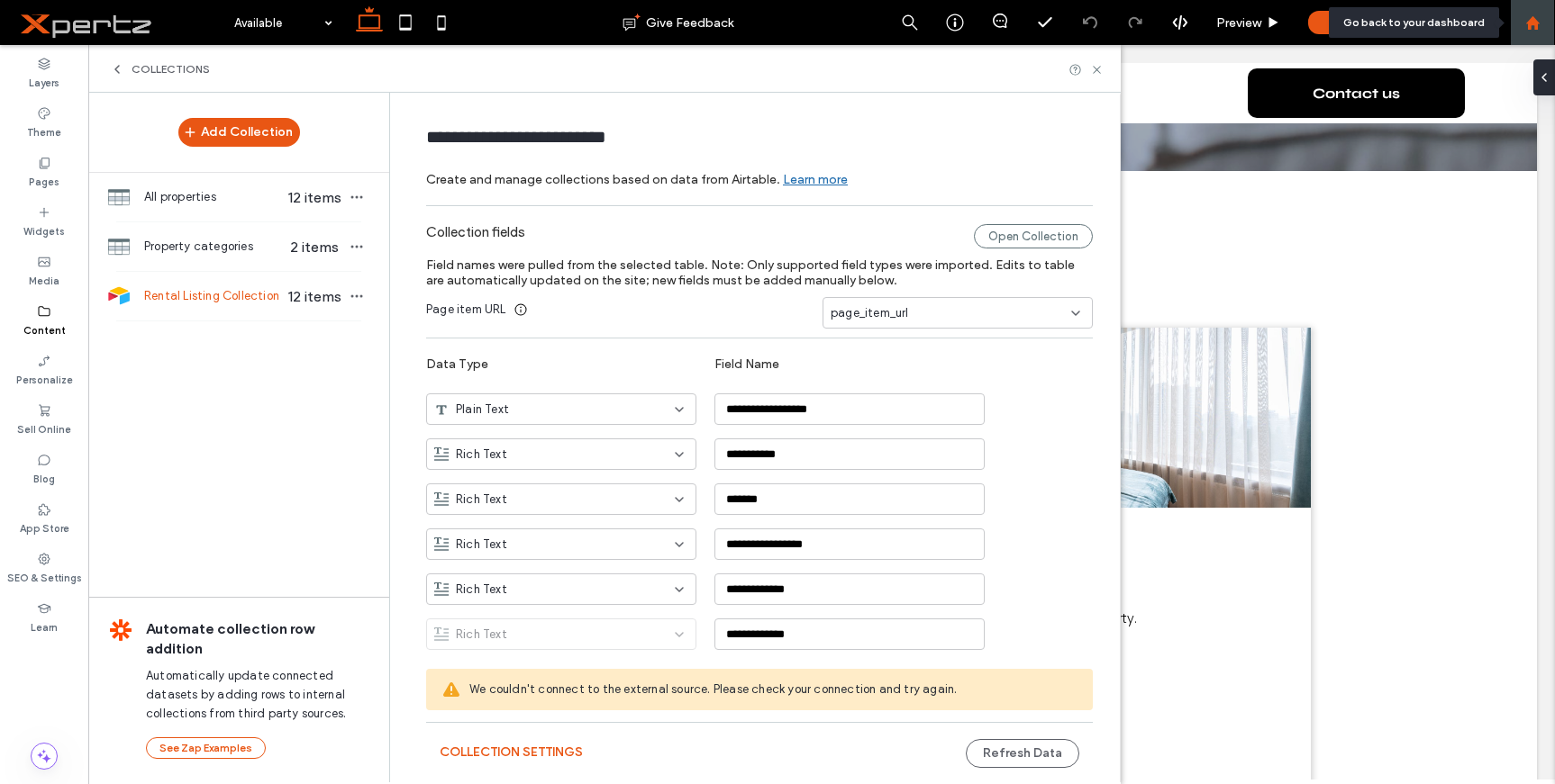
click at [1528, 27] on icon at bounding box center [1533, 23] width 16 height 16
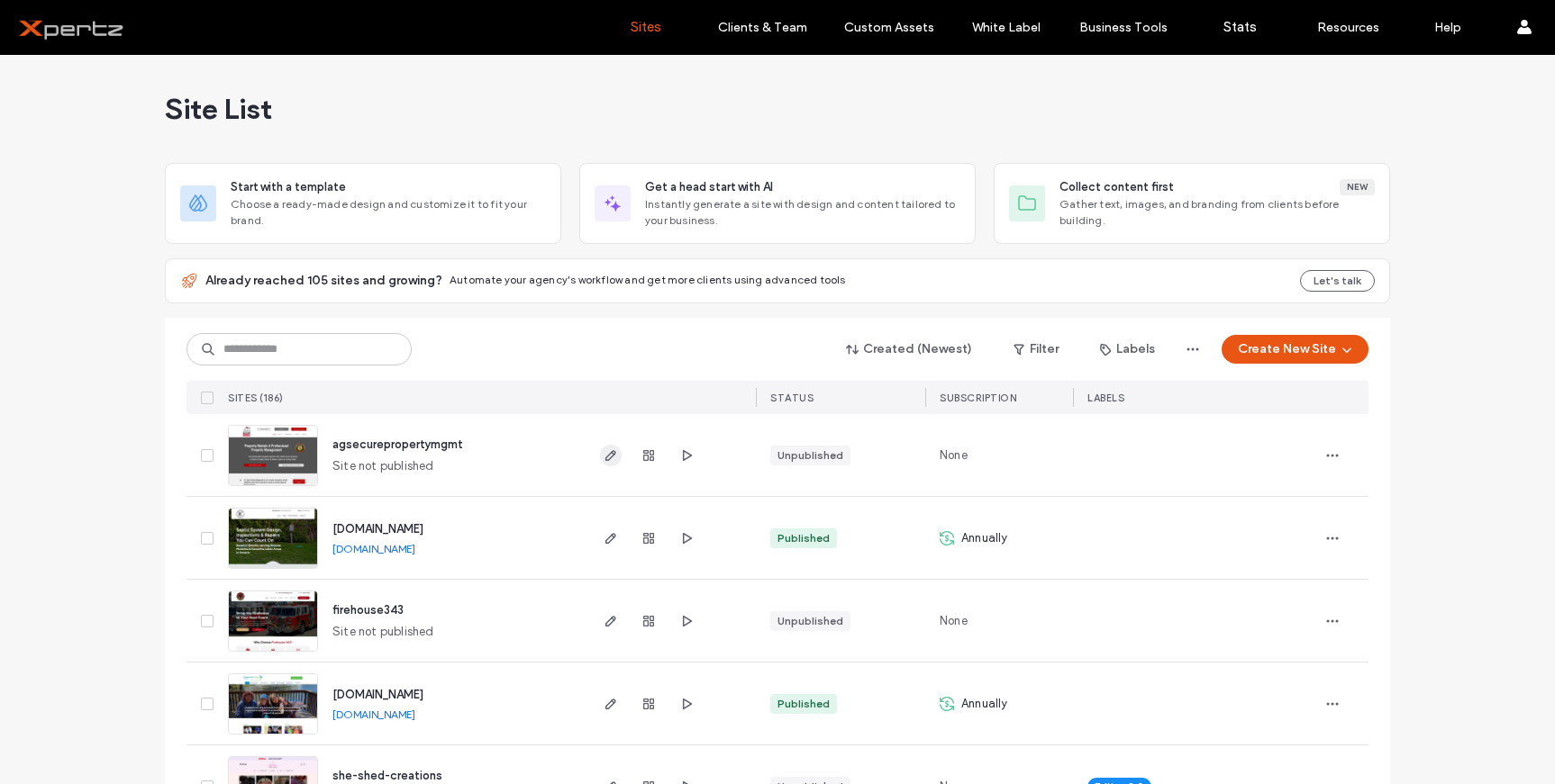
click at [600, 450] on span "button" at bounding box center [611, 456] width 22 height 22
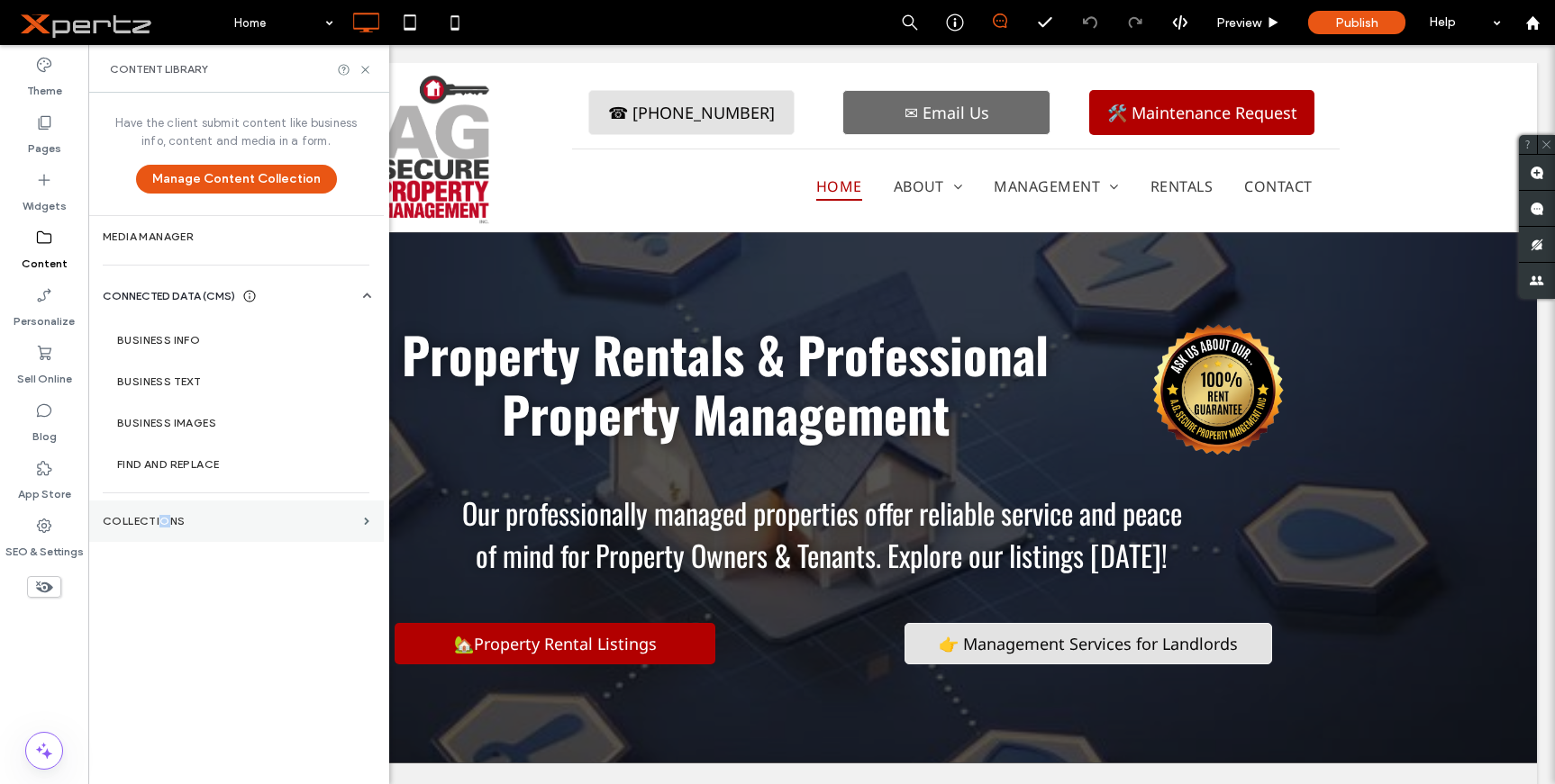
click at [165, 503] on section "Collections" at bounding box center [236, 521] width 295 height 41
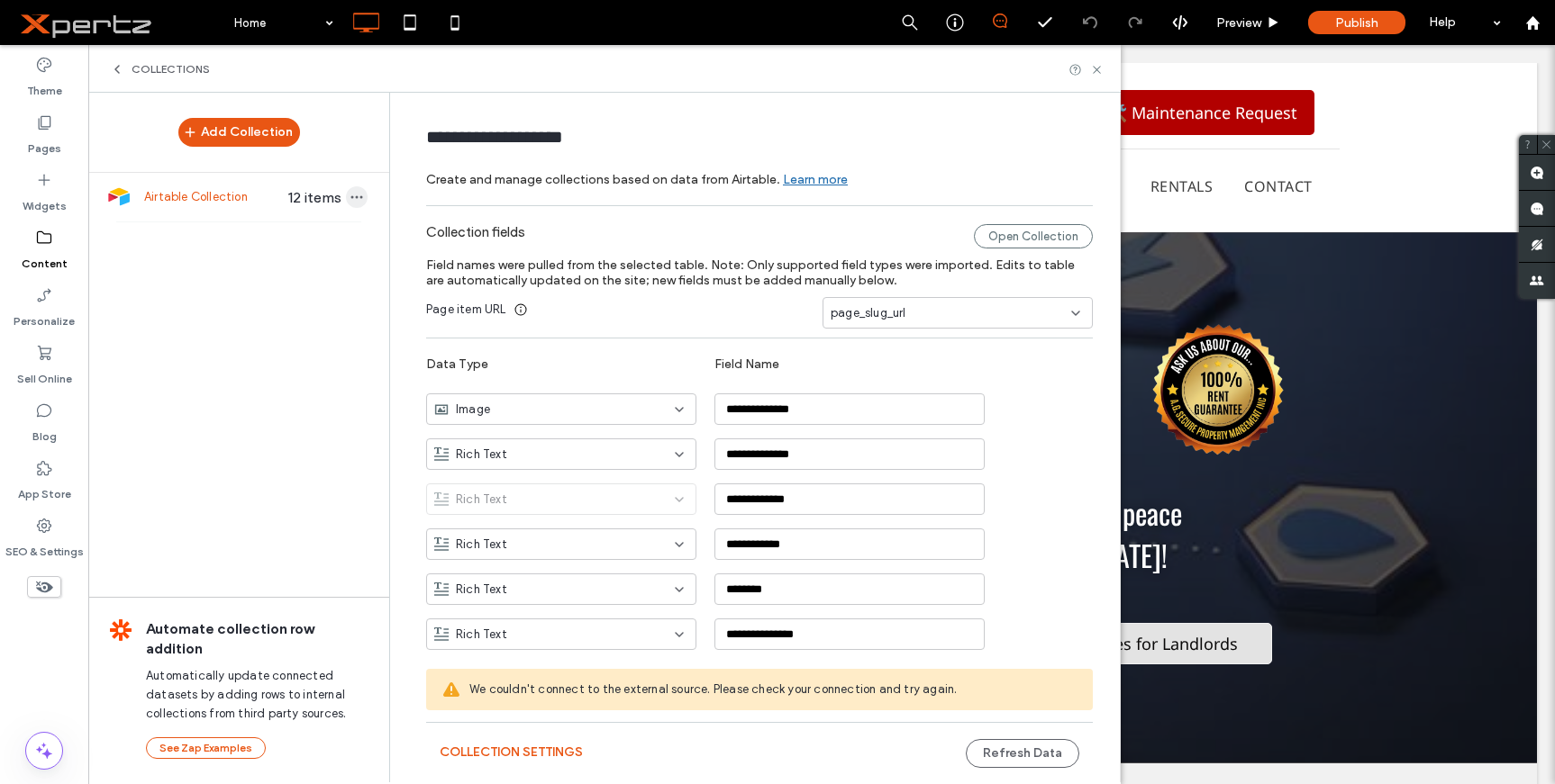
click at [351, 196] on use "button" at bounding box center [357, 197] width 12 height 3
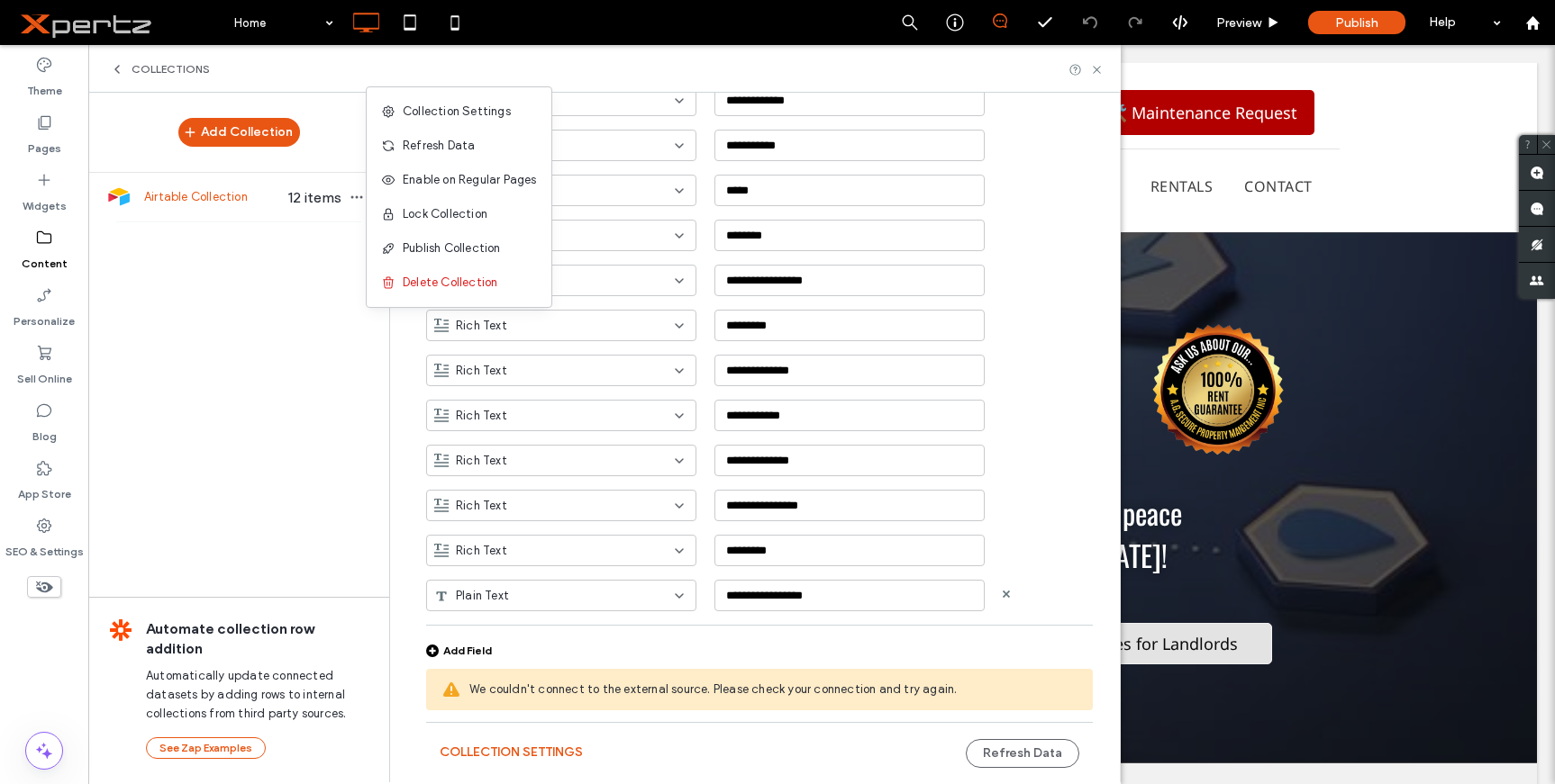
scroll to position [1078, 0]
click at [524, 749] on button "Collection Settings" at bounding box center [511, 753] width 144 height 29
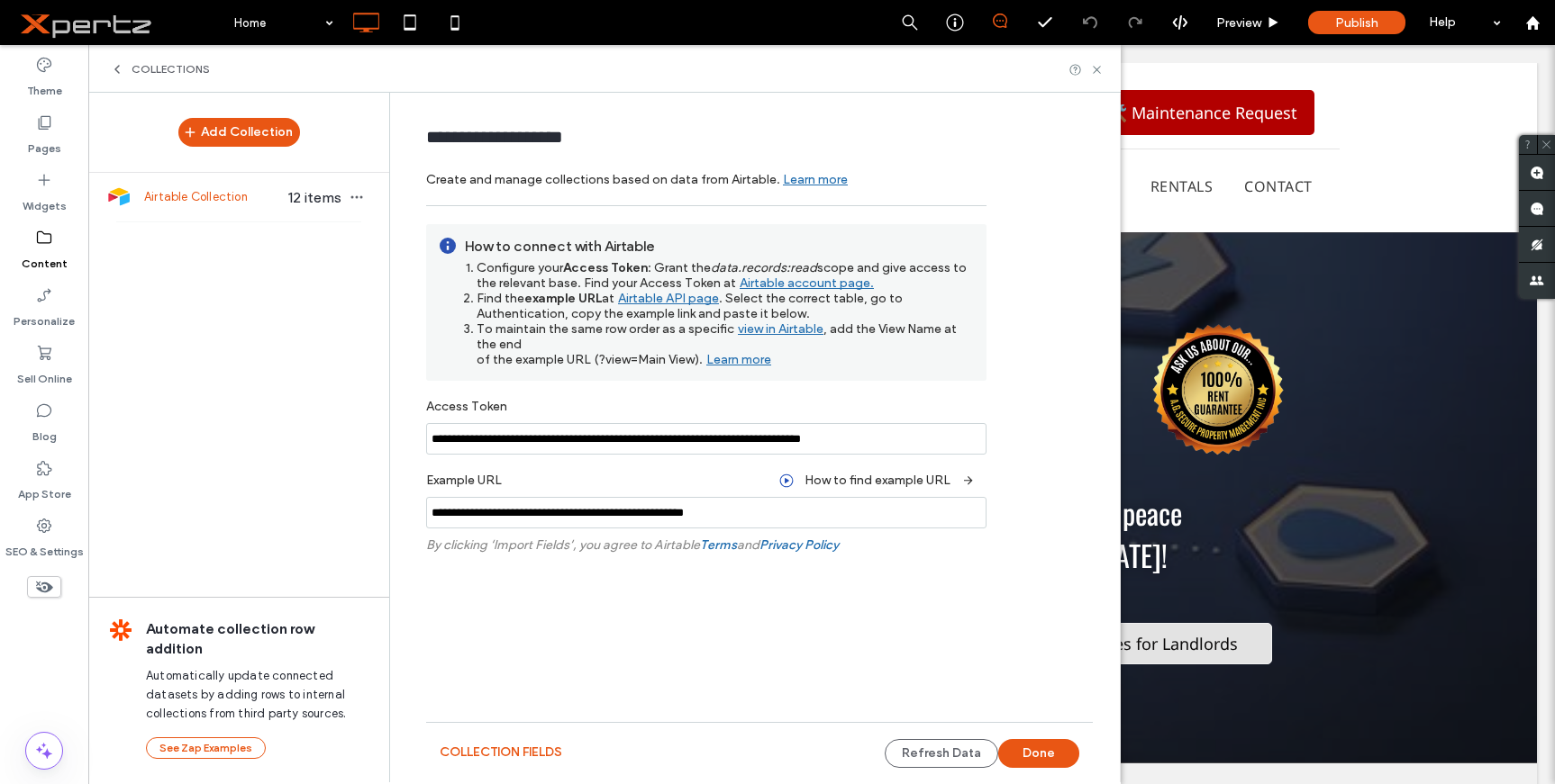
scroll to position [0, 0]
click at [357, 196] on icon "button" at bounding box center [357, 197] width 15 height 15
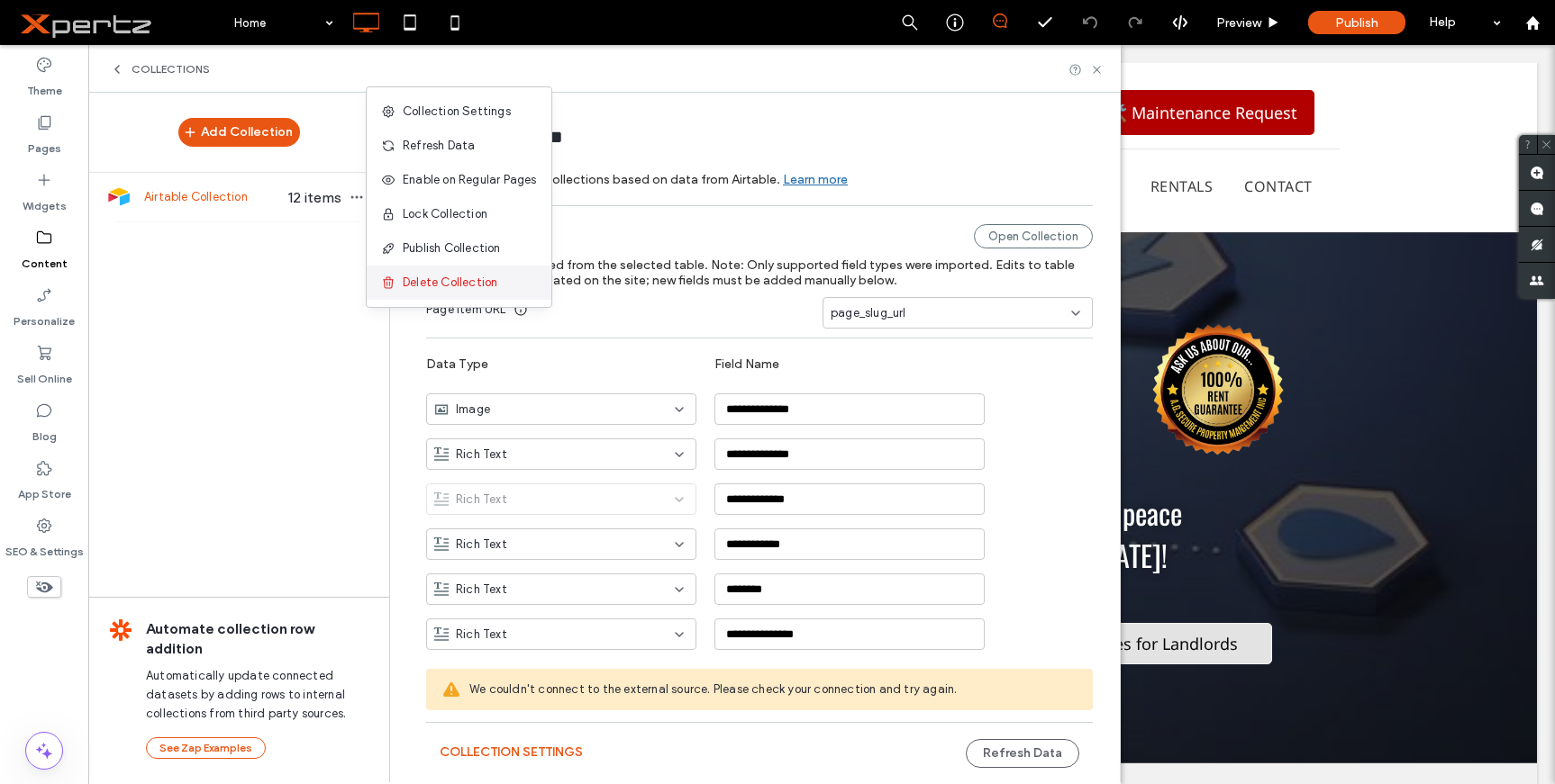
click at [430, 279] on span "Delete Collection" at bounding box center [450, 283] width 94 height 18
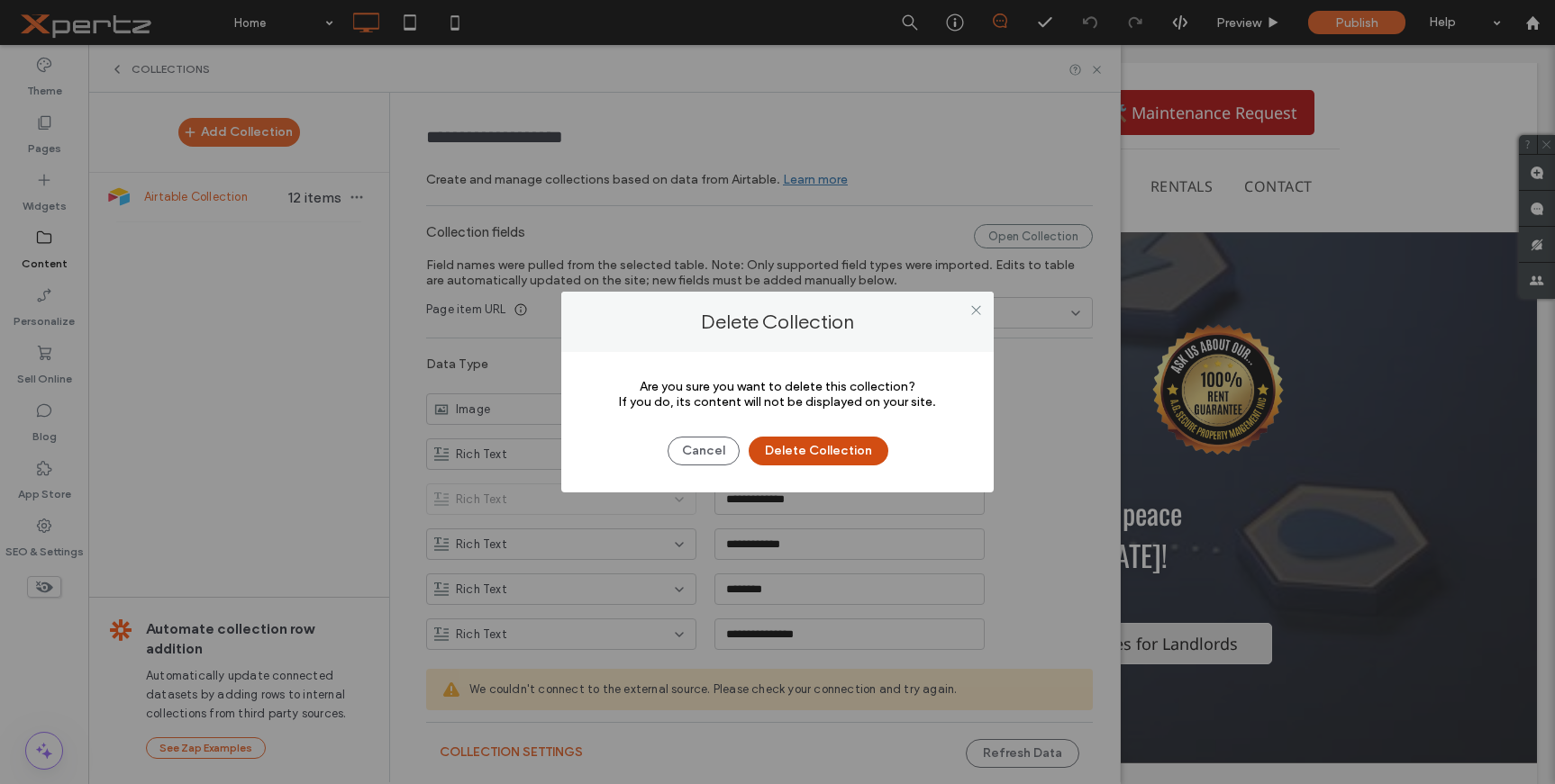
click at [842, 455] on button "Delete Collection" at bounding box center [818, 451] width 140 height 29
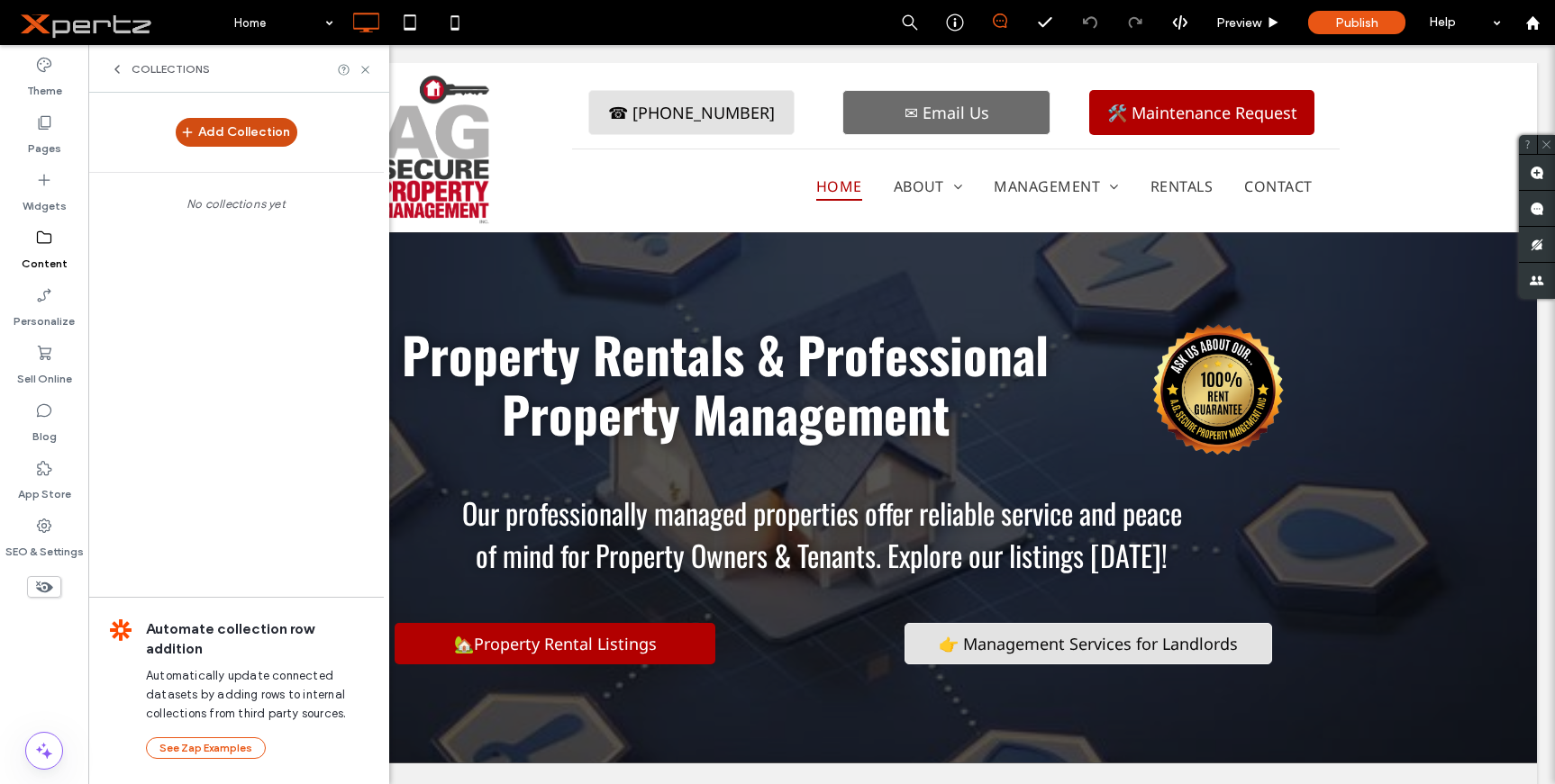
click at [250, 132] on button "Add Collection" at bounding box center [236, 132] width 122 height 29
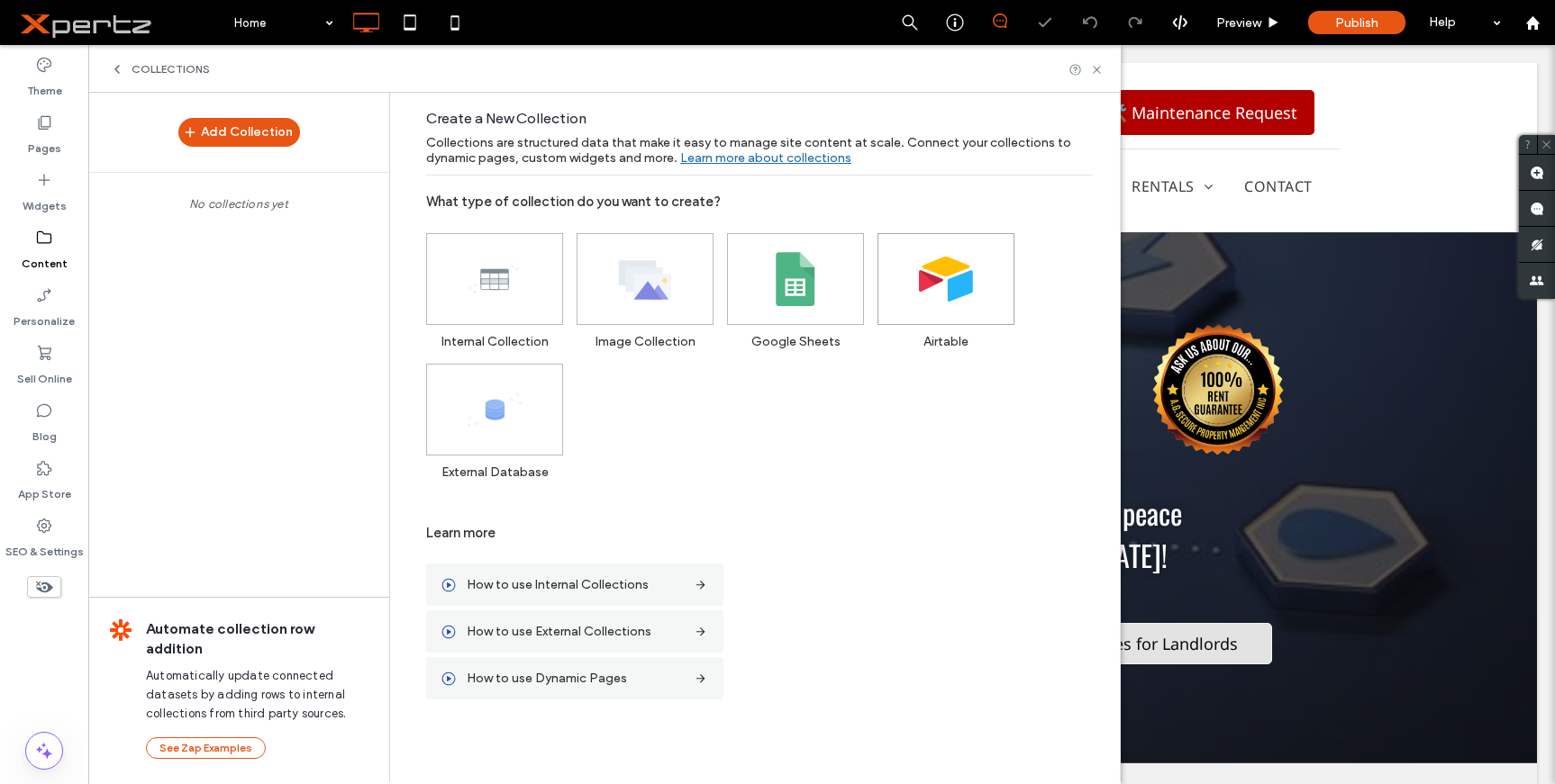
click at [937, 296] on icon at bounding box center [945, 279] width 54 height 54
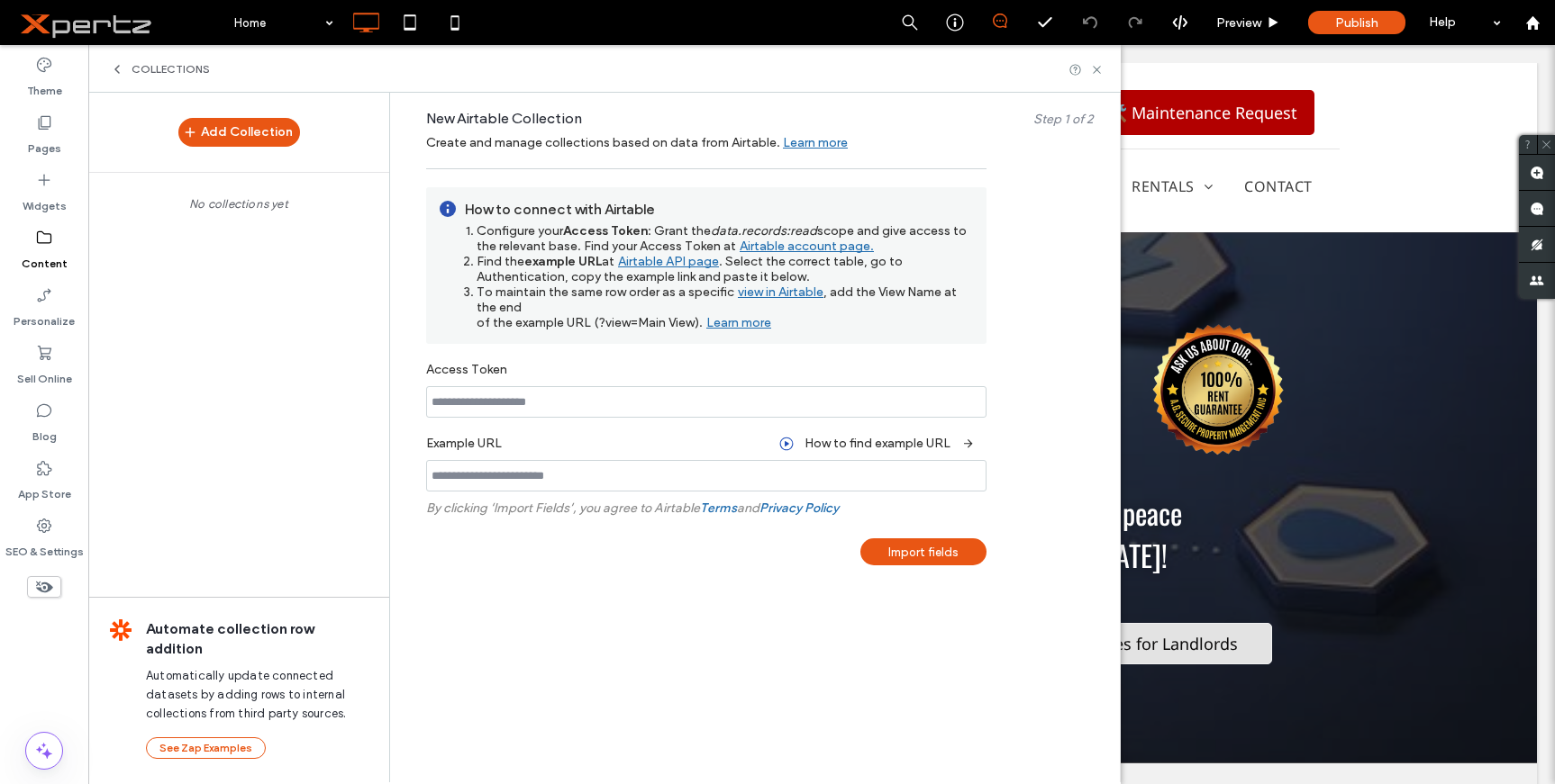
click at [475, 414] on input at bounding box center [706, 402] width 560 height 31
paste input "**********"
type input "**********"
click at [509, 475] on input at bounding box center [706, 476] width 560 height 31
paste input "**********"
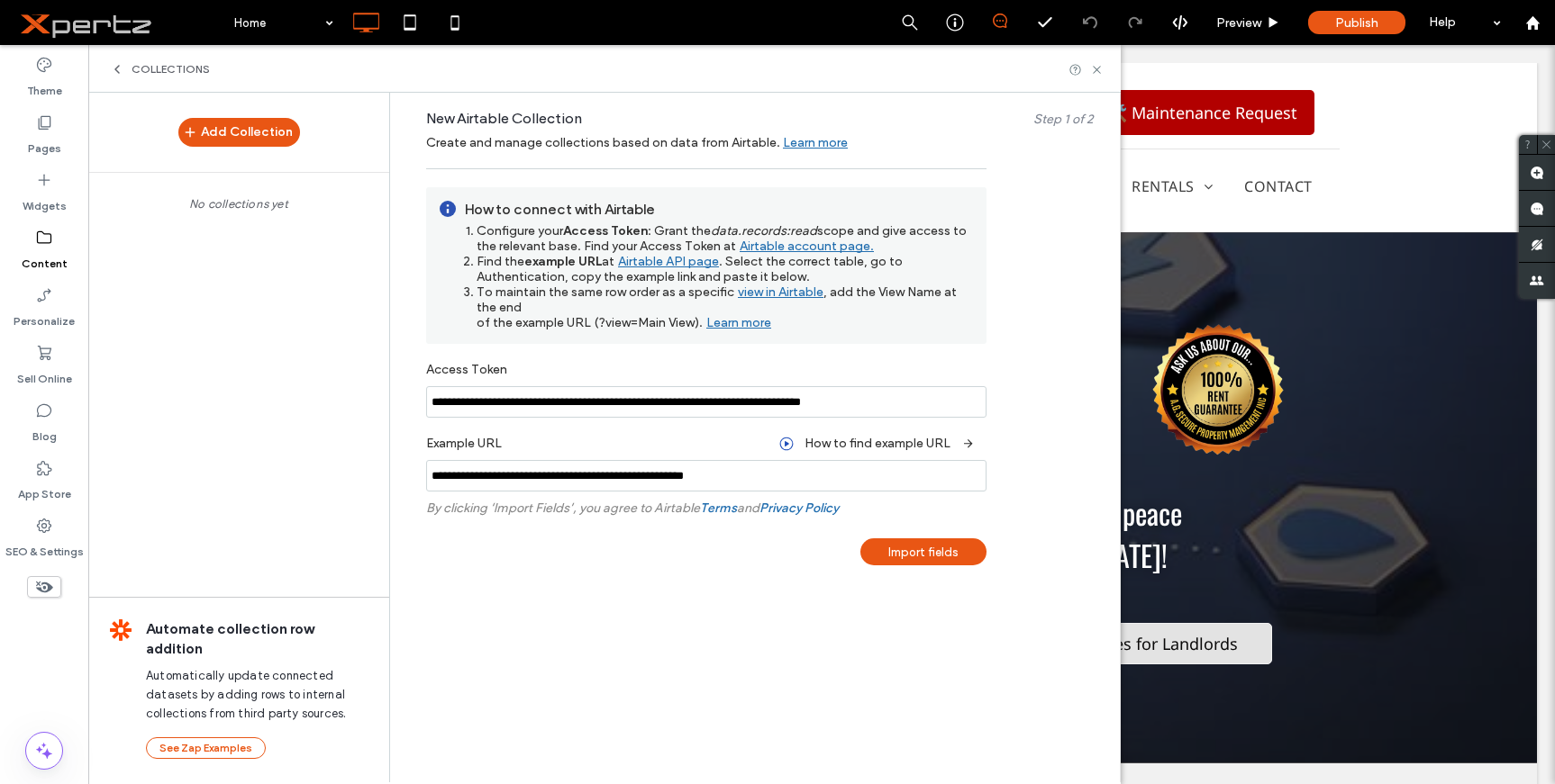
type input "**********"
click at [917, 550] on div "Import fields" at bounding box center [923, 552] width 126 height 27
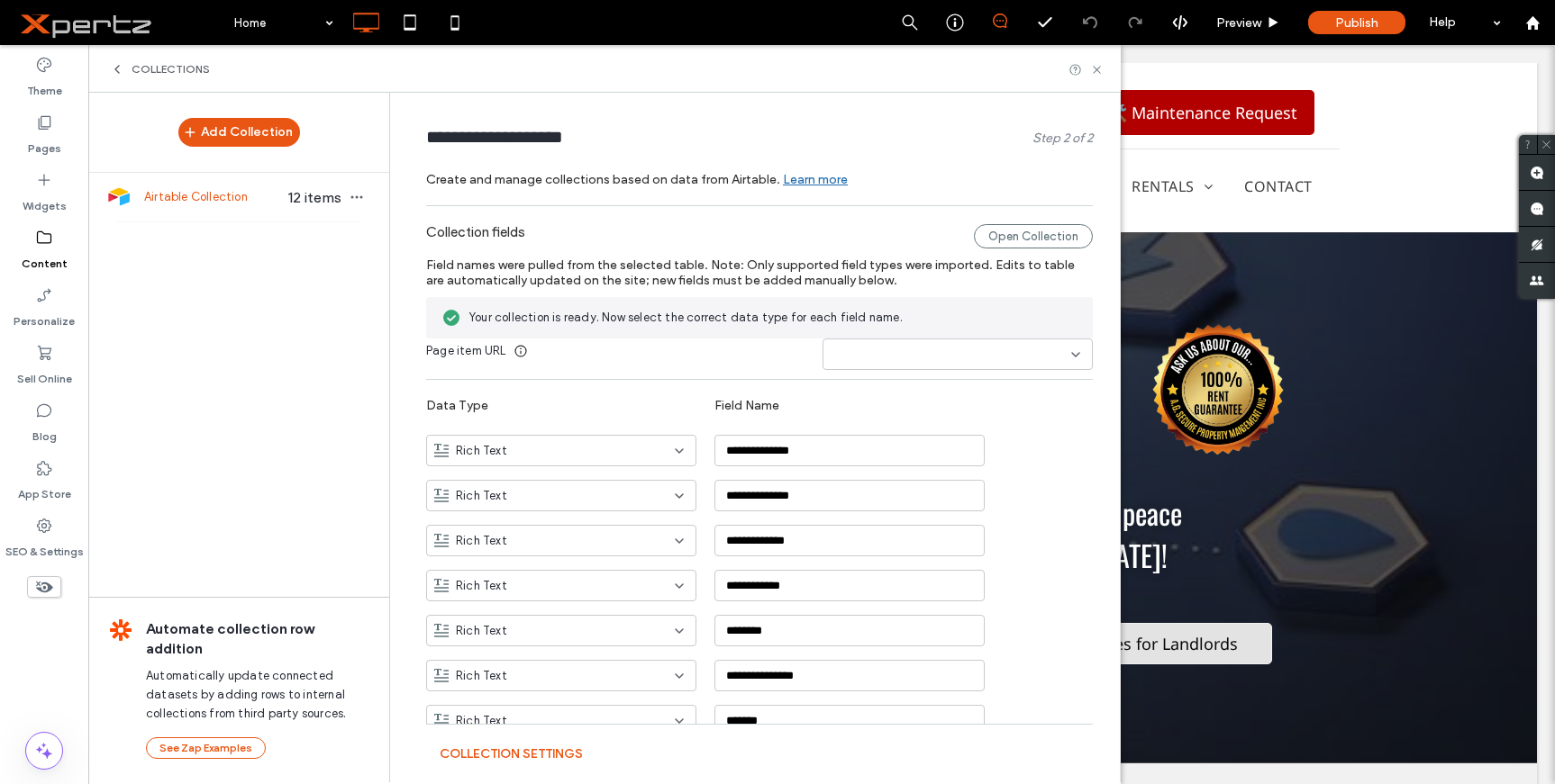
click at [872, 347] on input at bounding box center [951, 355] width 240 height 15
click at [879, 535] on span "page_slug_url" at bounding box center [859, 544] width 76 height 18
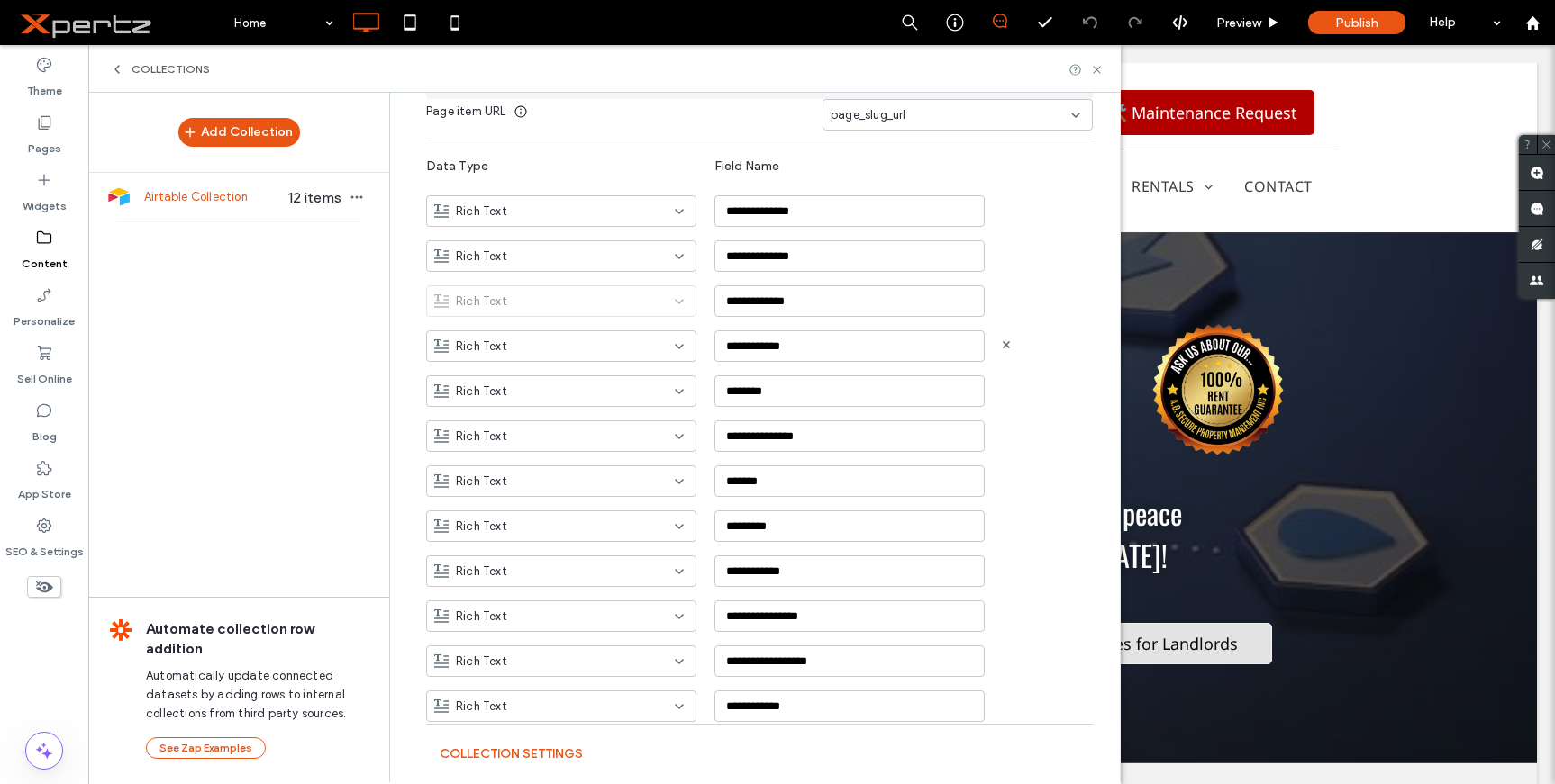
scroll to position [240, 0]
click at [672, 570] on icon at bounding box center [679, 571] width 15 height 15
click at [471, 700] on div "Link" at bounding box center [552, 696] width 269 height 31
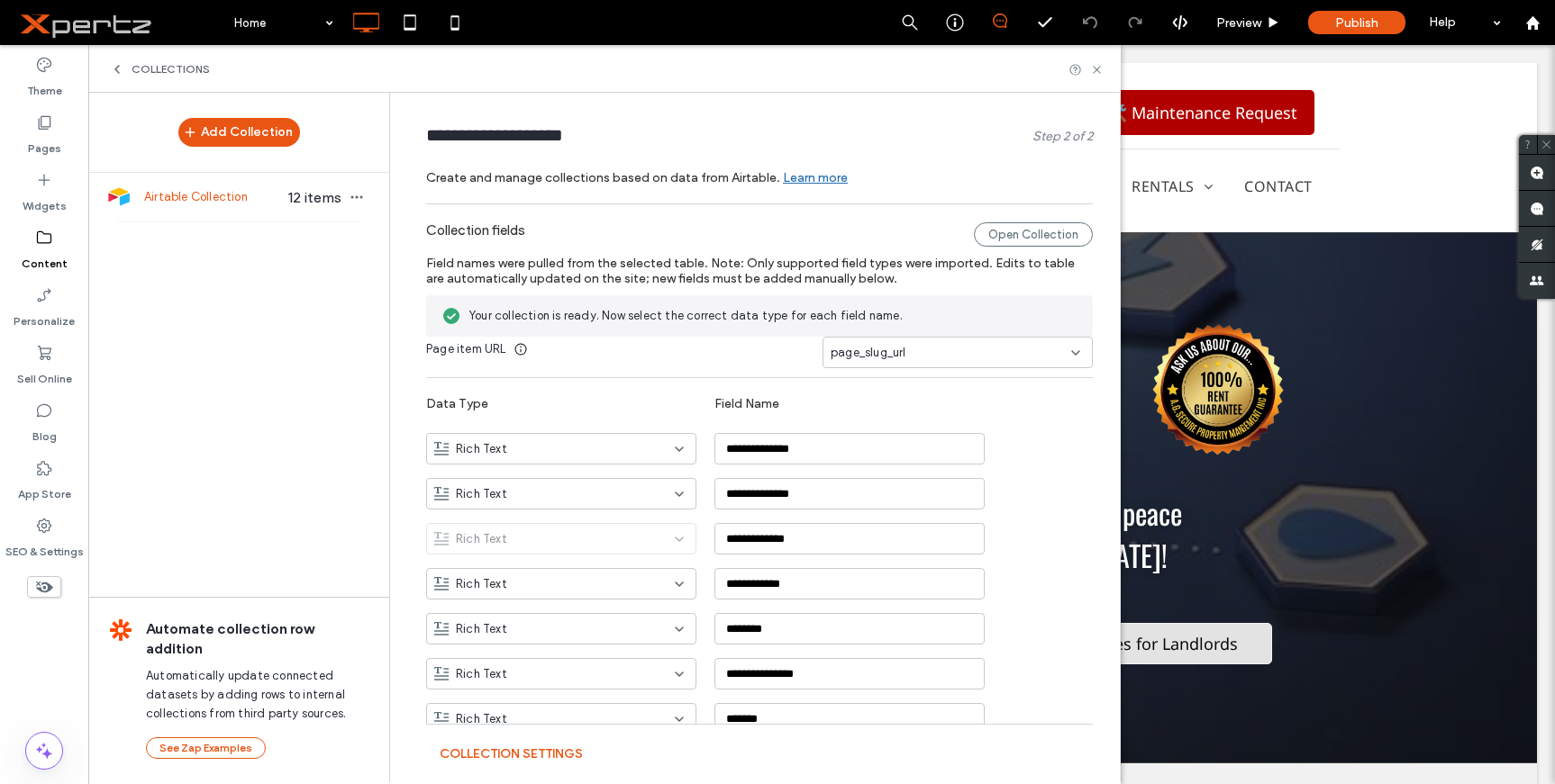
scroll to position [0, 0]
click at [612, 440] on div "Rich Text" at bounding box center [561, 450] width 271 height 31
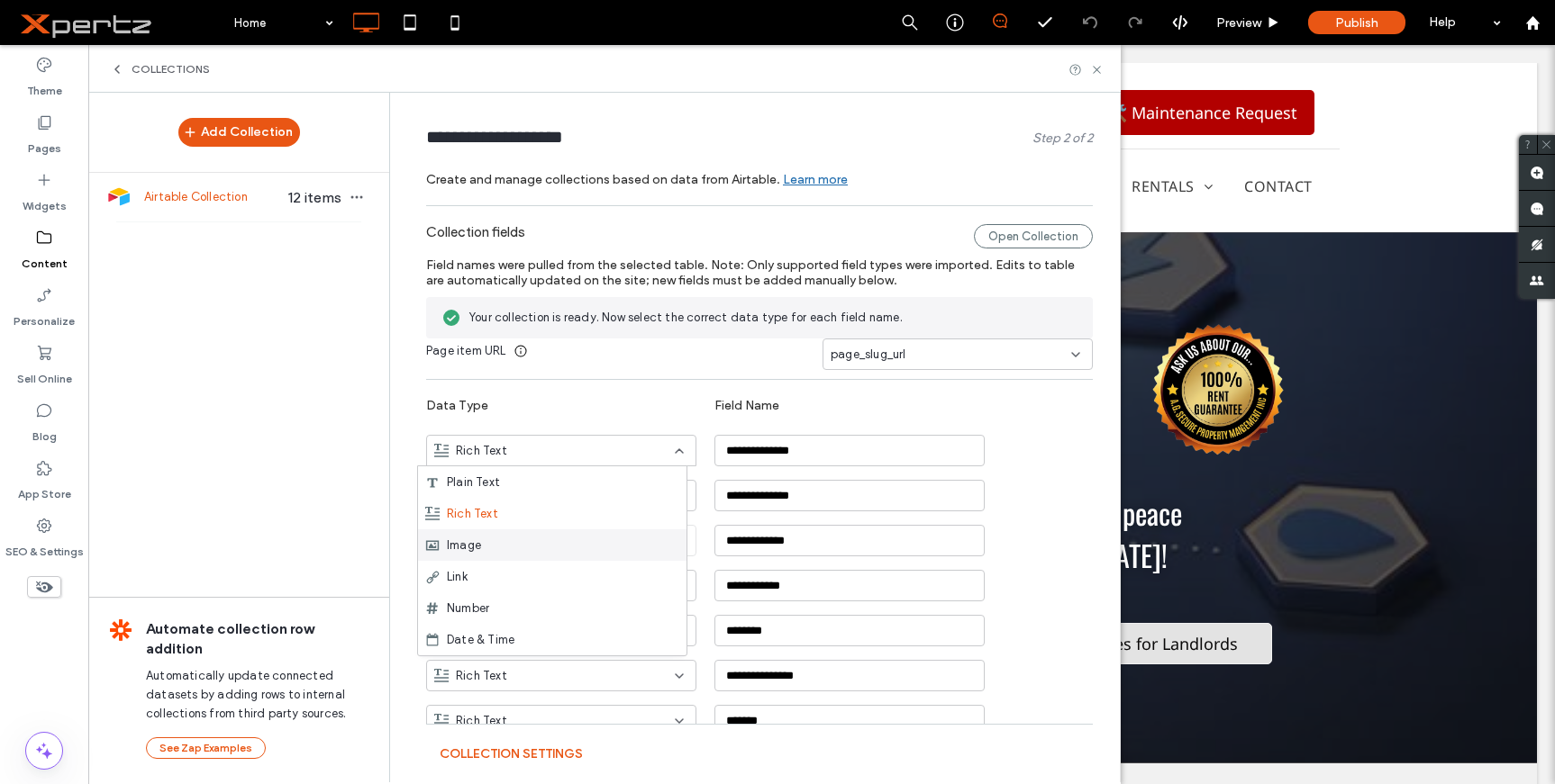
click at [478, 543] on span "Image" at bounding box center [463, 546] width 34 height 18
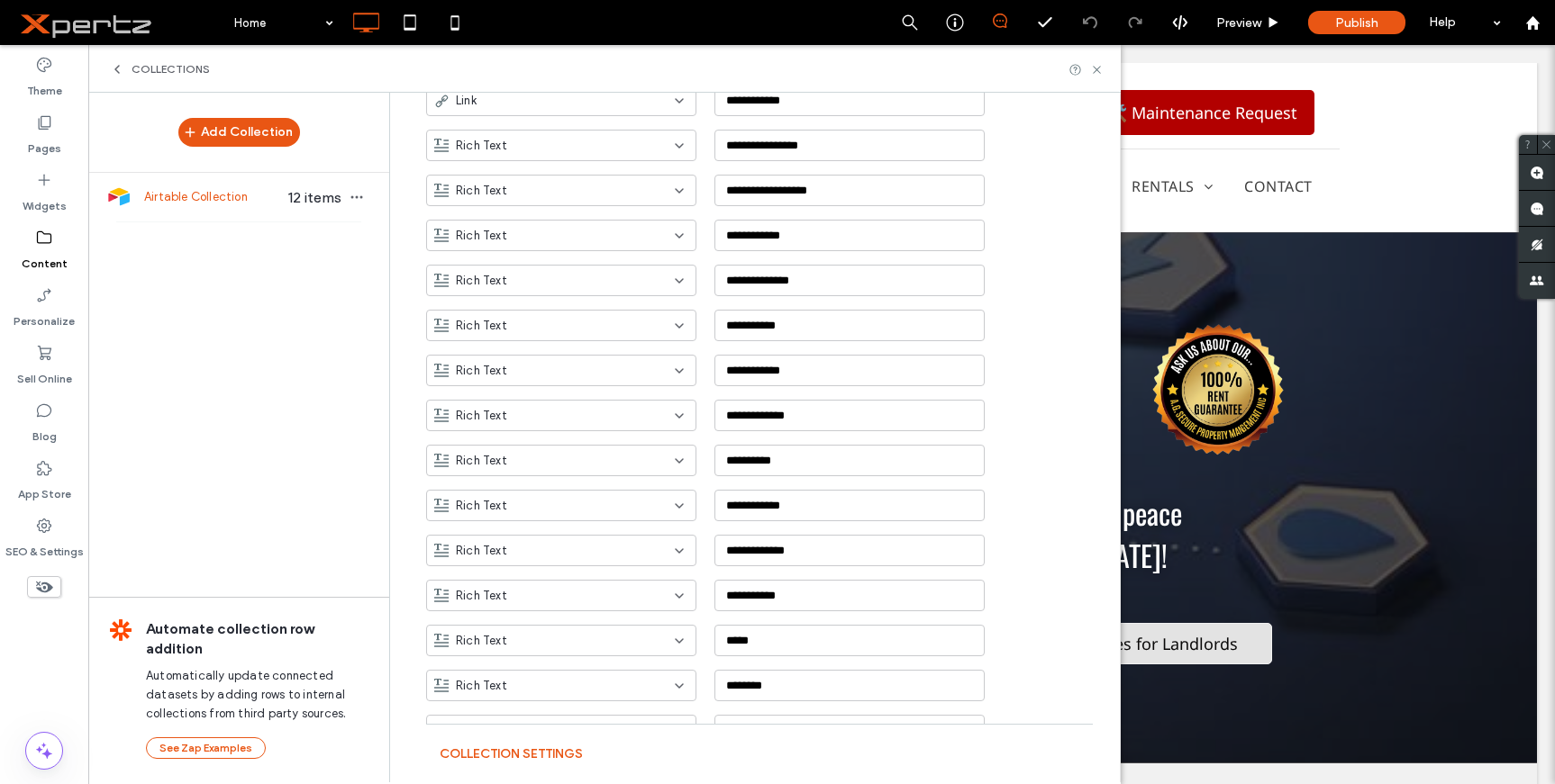
scroll to position [681, 0]
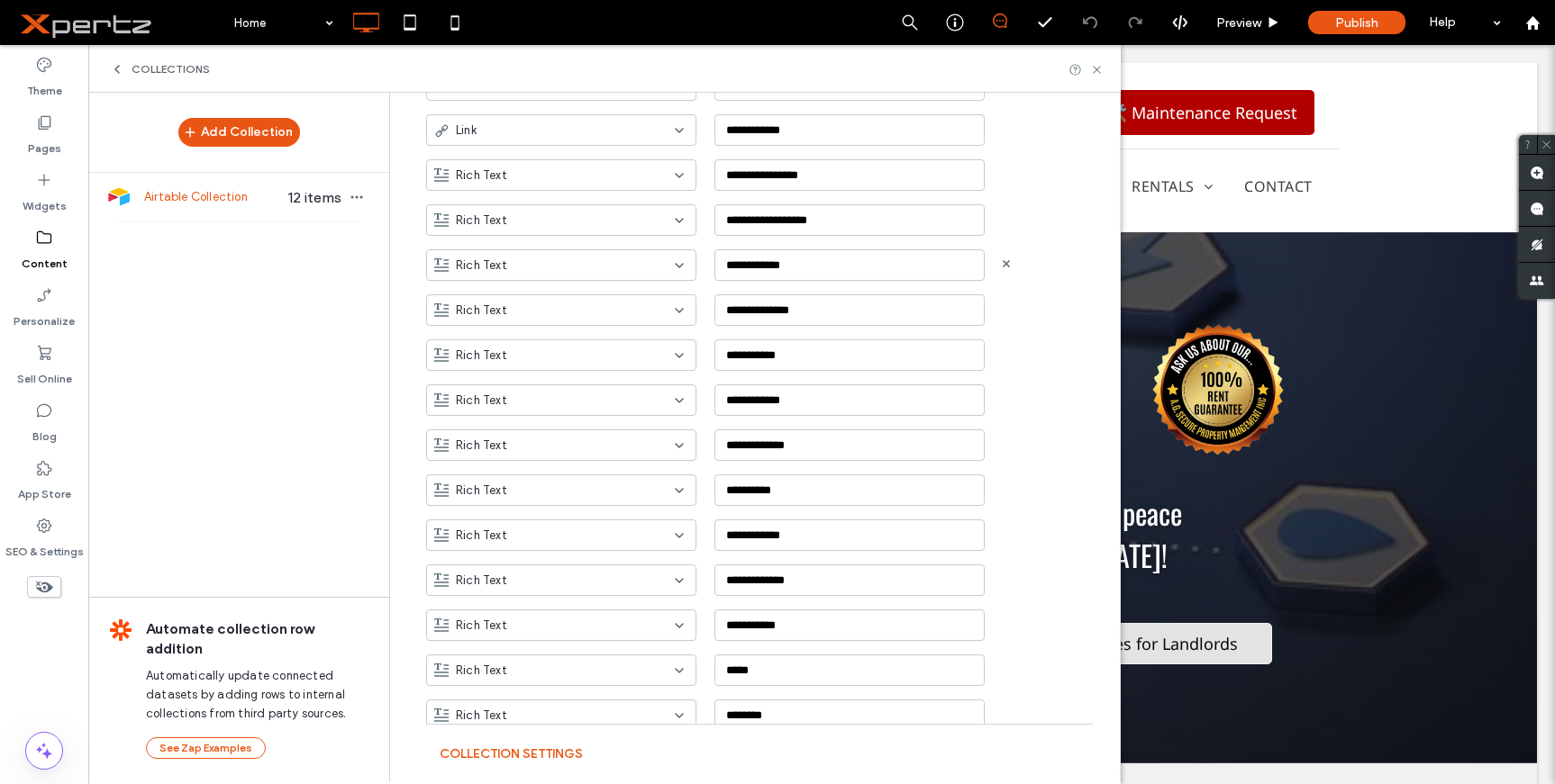
click at [474, 261] on span "Rich Text" at bounding box center [482, 266] width 51 height 18
click at [490, 397] on span "Location" at bounding box center [471, 398] width 48 height 18
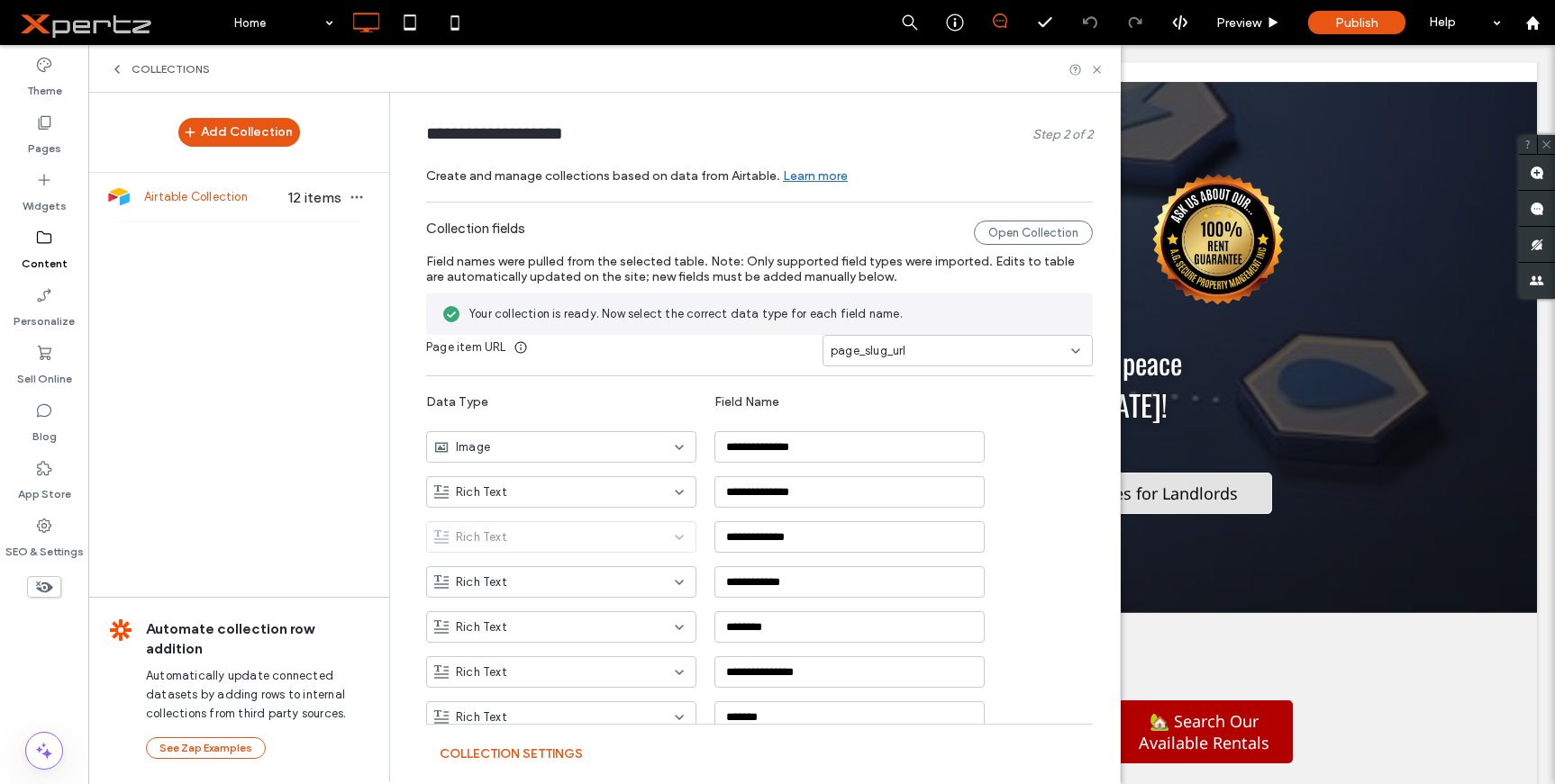
scroll to position [0, 0]
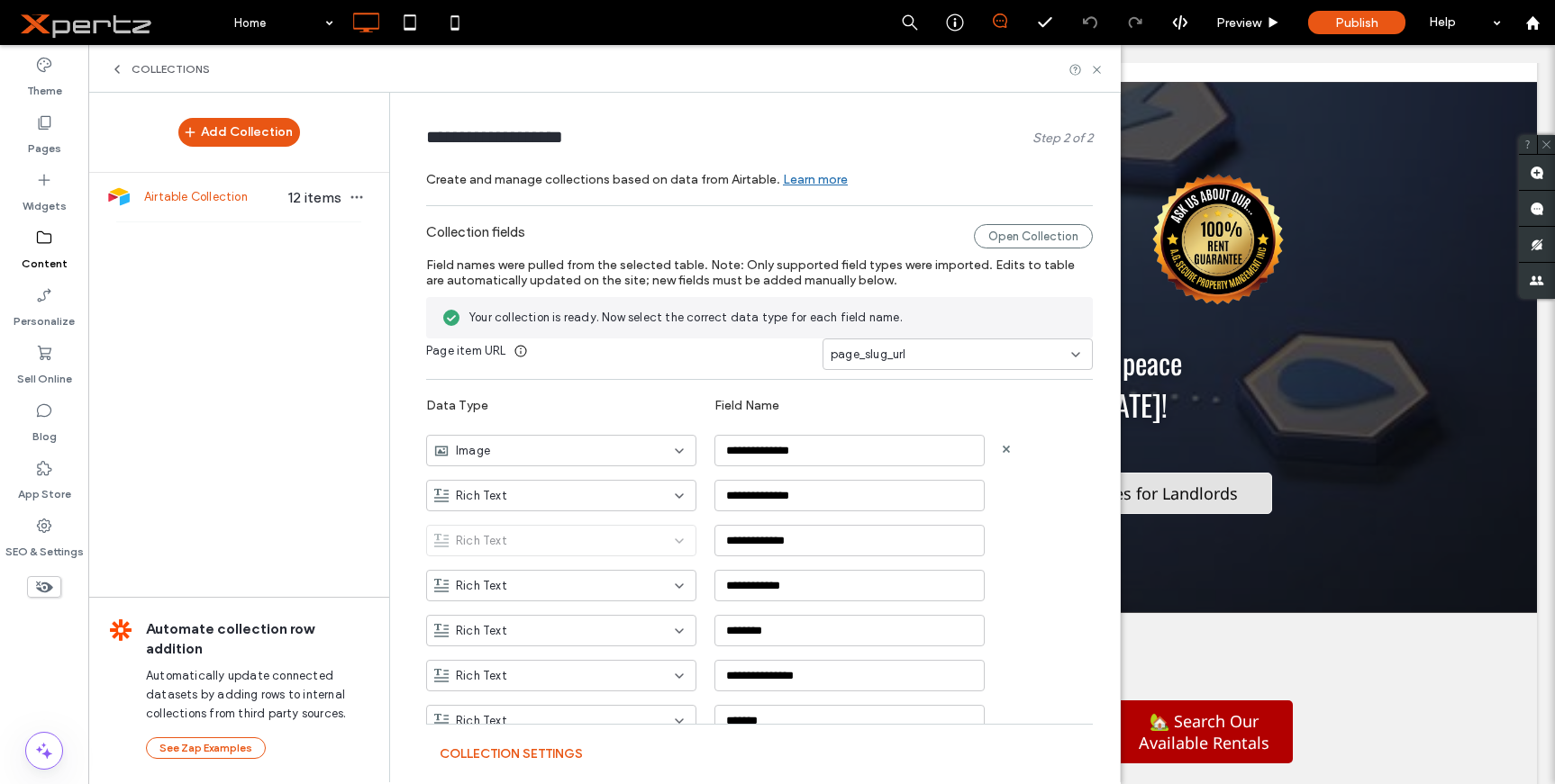
click at [1074, 427] on div "**********" at bounding box center [772, 443] width 694 height 45
click at [1016, 233] on div "Open Collection" at bounding box center [1033, 236] width 119 height 25
click at [44, 142] on label "Pages" at bounding box center [45, 144] width 33 height 26
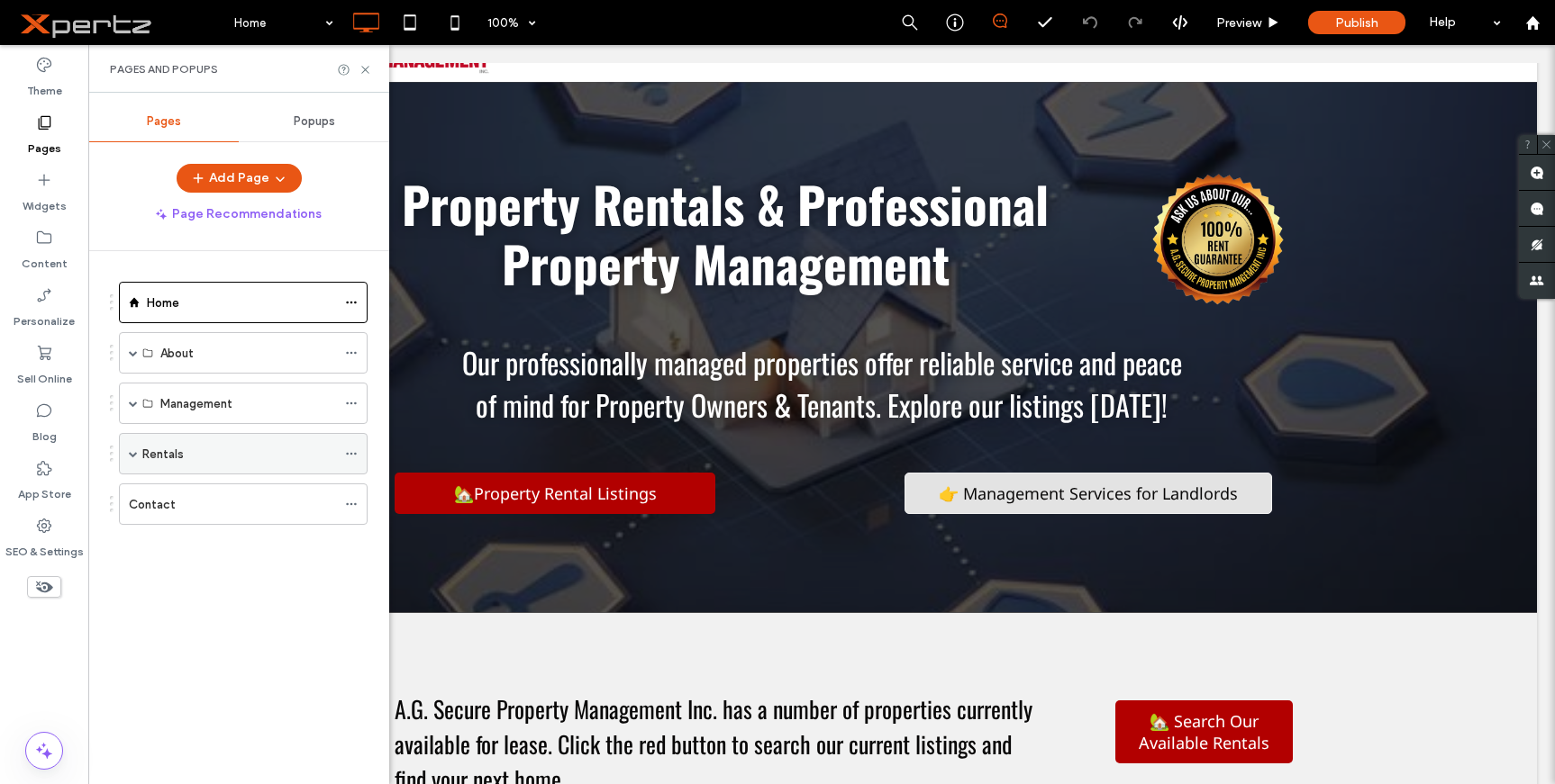
click at [160, 452] on label "Rentals" at bounding box center [163, 454] width 41 height 31
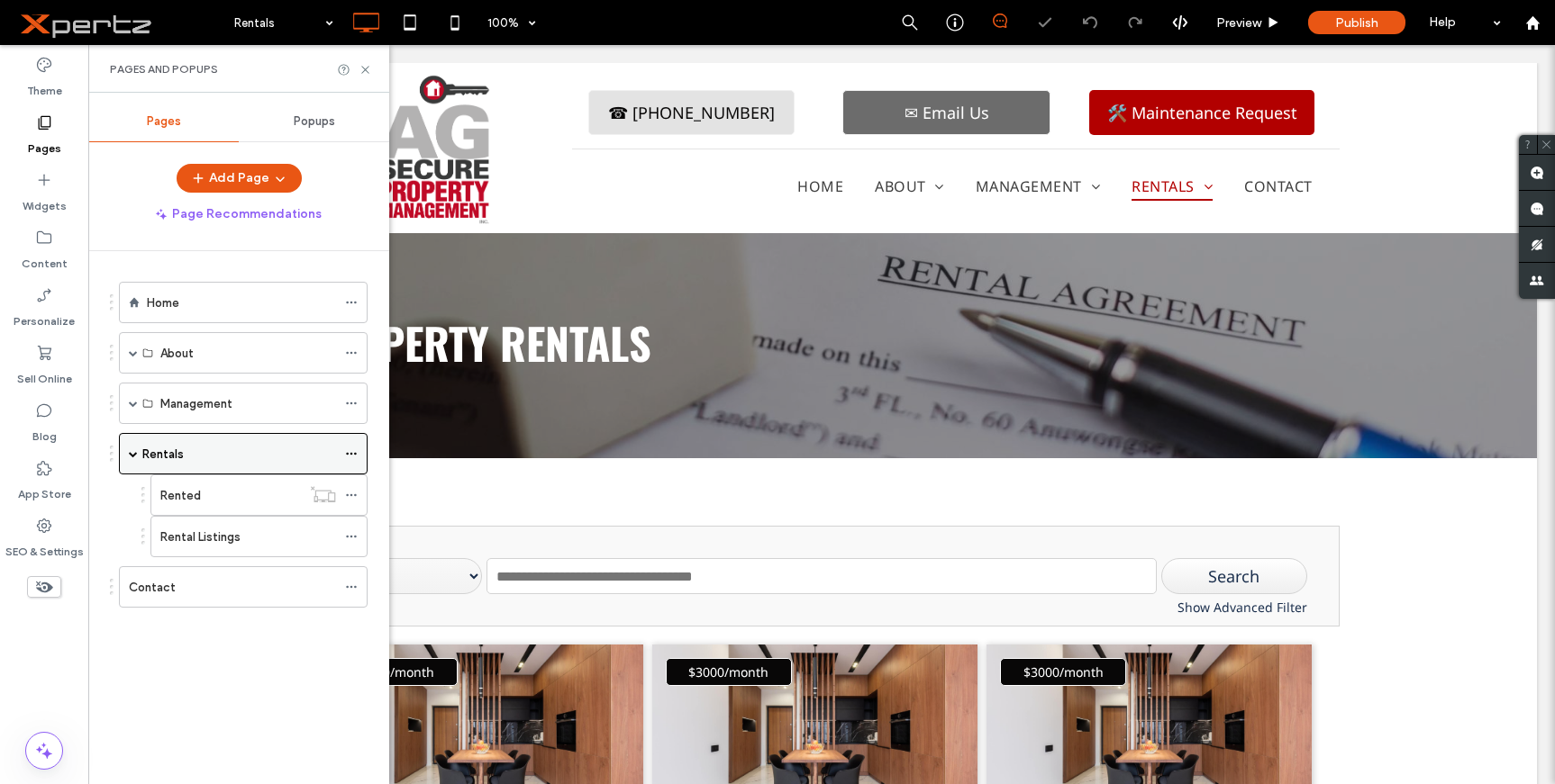
click at [233, 453] on div "Rentals" at bounding box center [240, 454] width 194 height 19
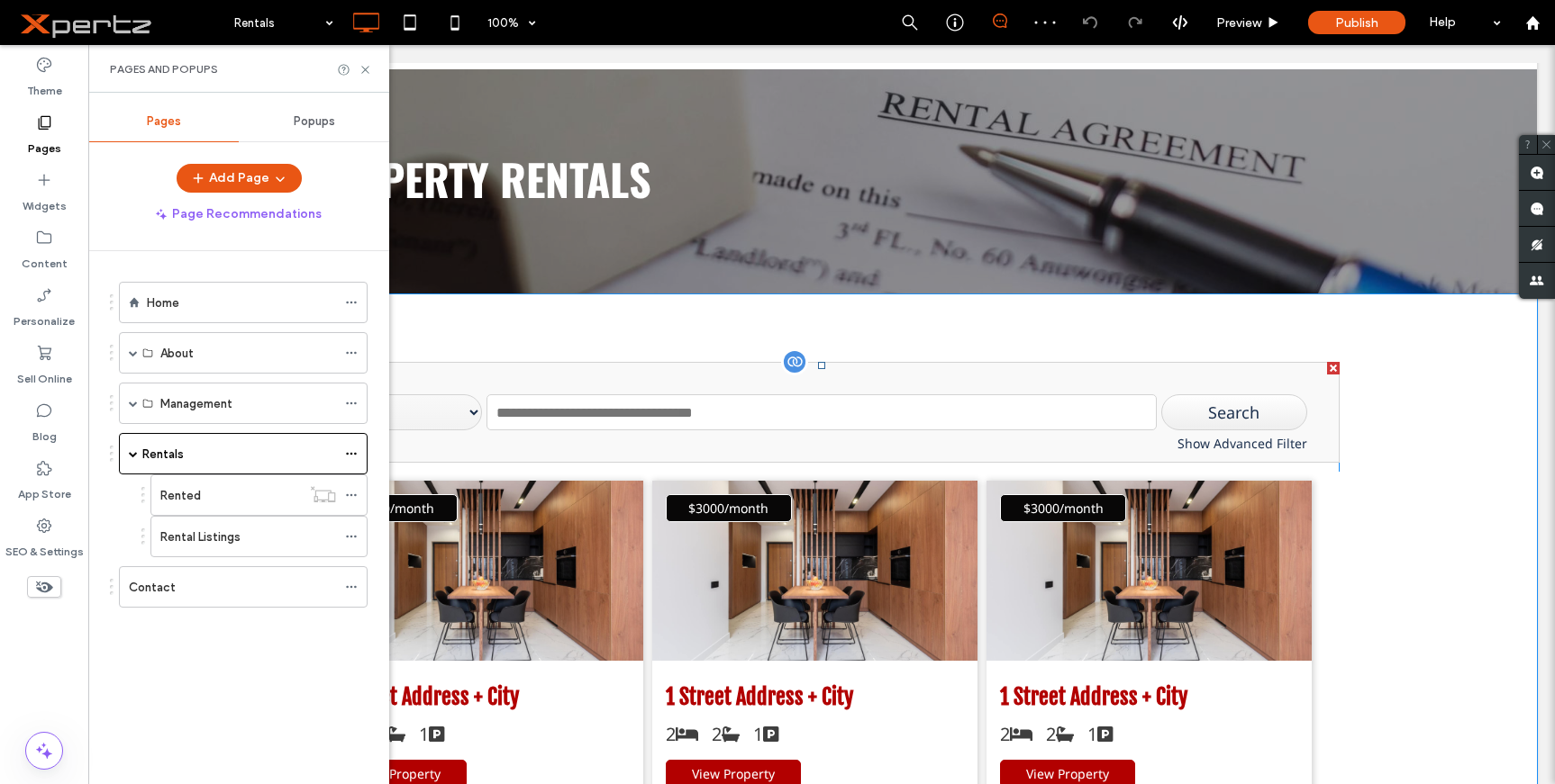
scroll to position [180, 0]
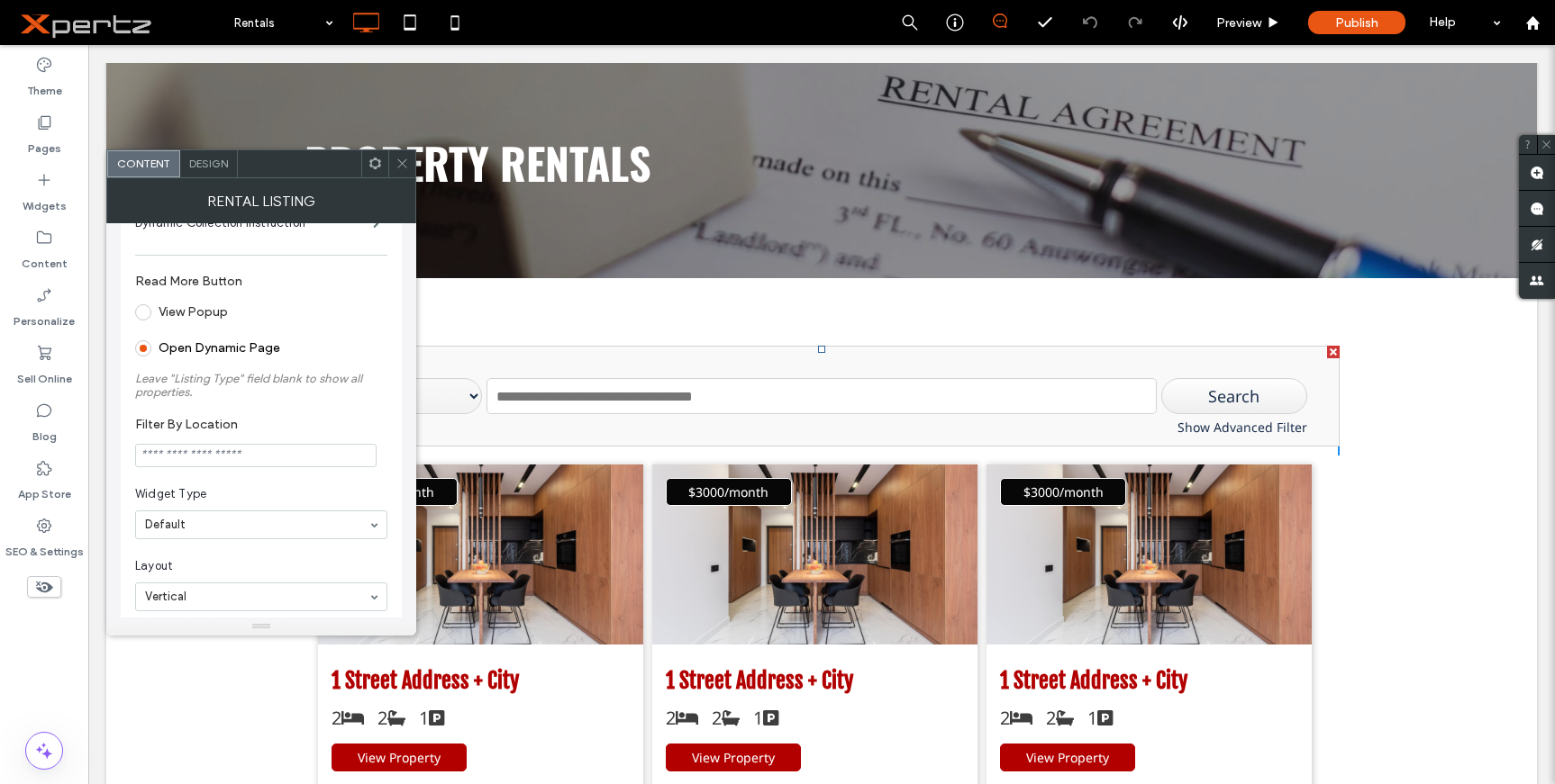
scroll to position [90, 0]
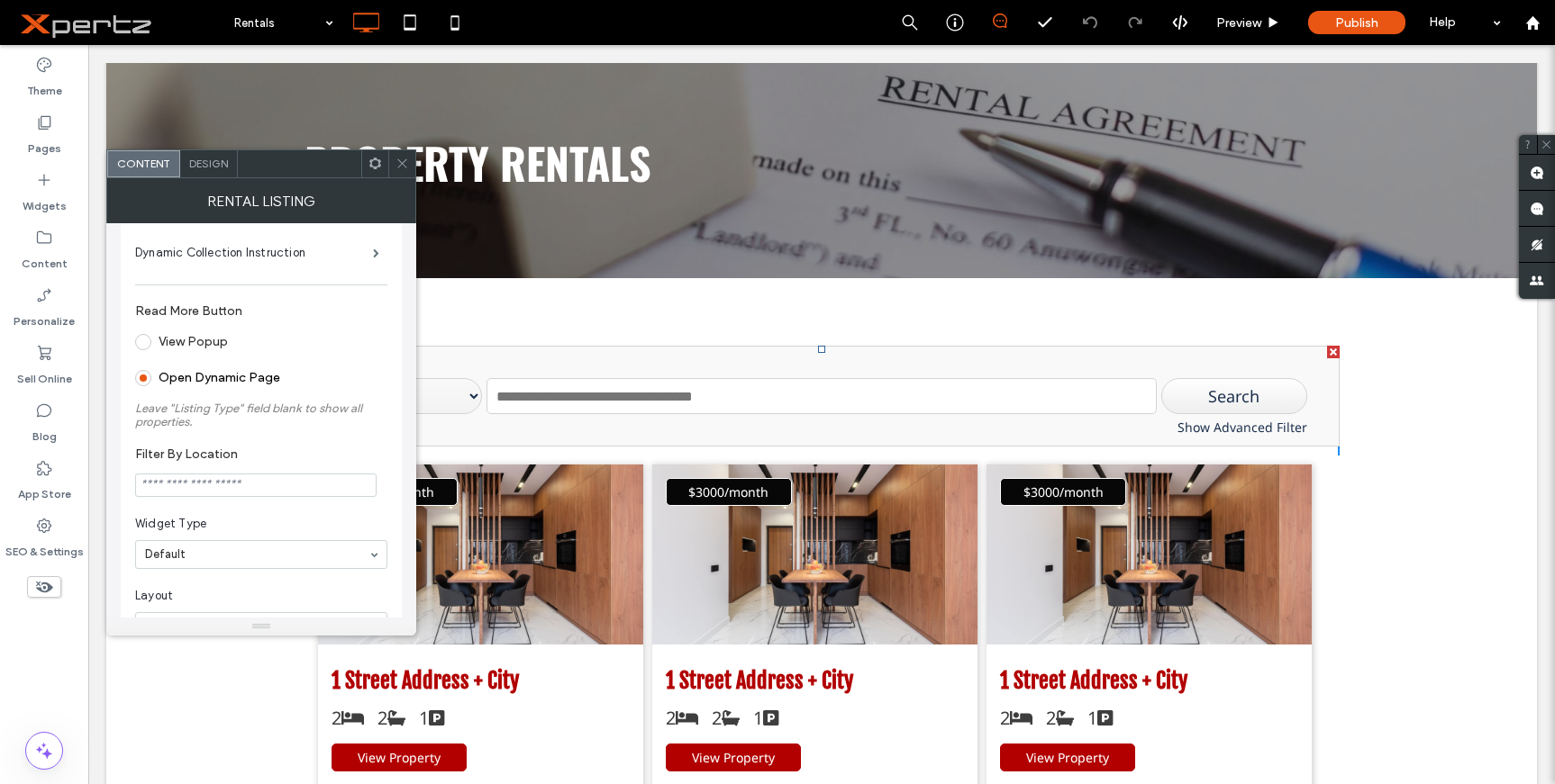
click at [371, 164] on use at bounding box center [375, 163] width 12 height 12
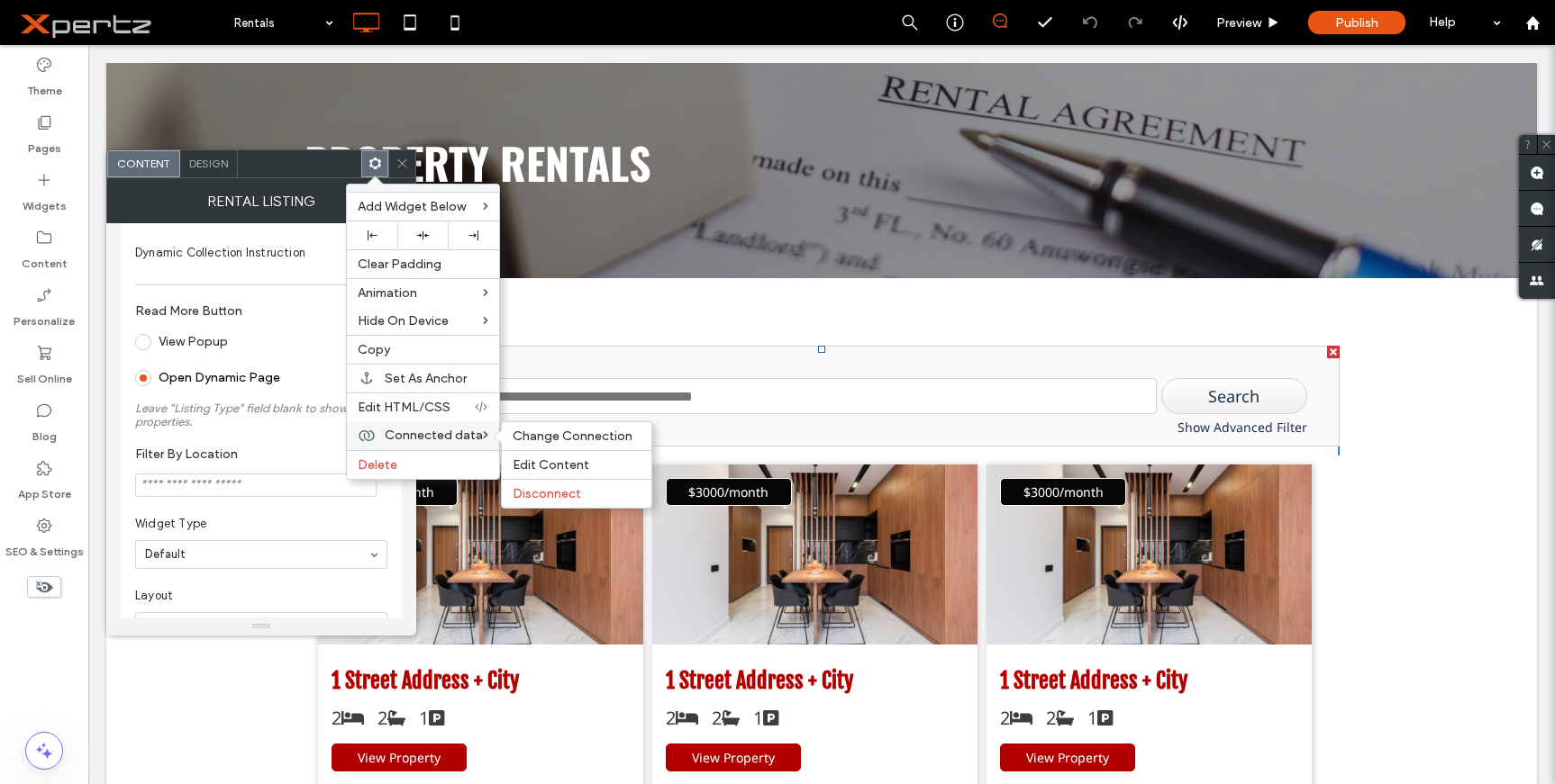
click at [398, 433] on span "Connected data" at bounding box center [433, 435] width 98 height 16
click at [545, 436] on span "Change Connection" at bounding box center [572, 436] width 120 height 16
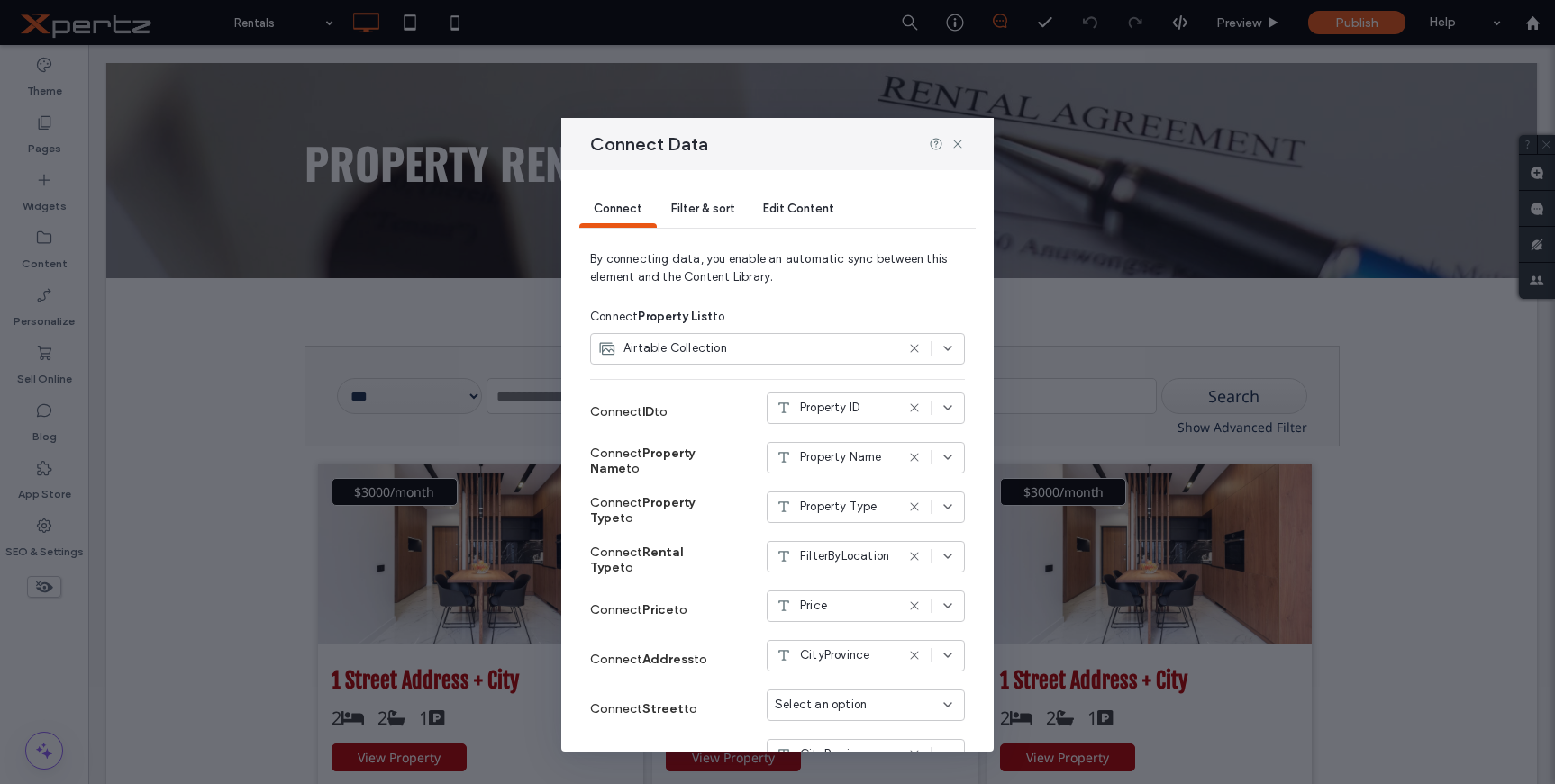
click at [788, 348] on div "Airtable Collection" at bounding box center [746, 349] width 296 height 18
click at [640, 384] on span "Collections" at bounding box center [644, 382] width 78 height 13
click at [908, 351] on div at bounding box center [931, 349] width 48 height 15
click at [907, 348] on icon at bounding box center [914, 349] width 15 height 15
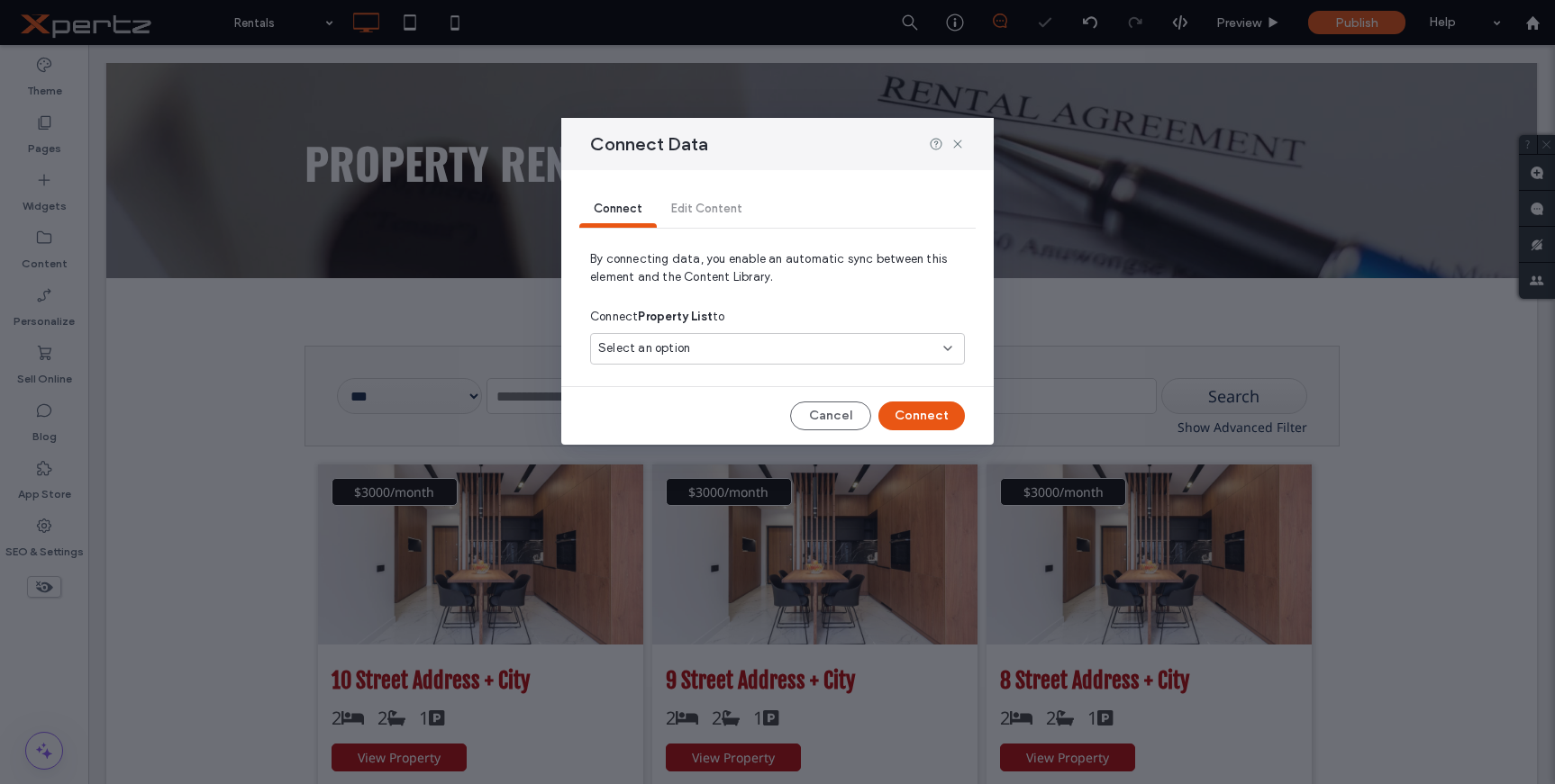
click at [756, 347] on div "Select an option" at bounding box center [766, 349] width 337 height 18
click at [669, 409] on span "Airtable Collection" at bounding box center [682, 413] width 103 height 18
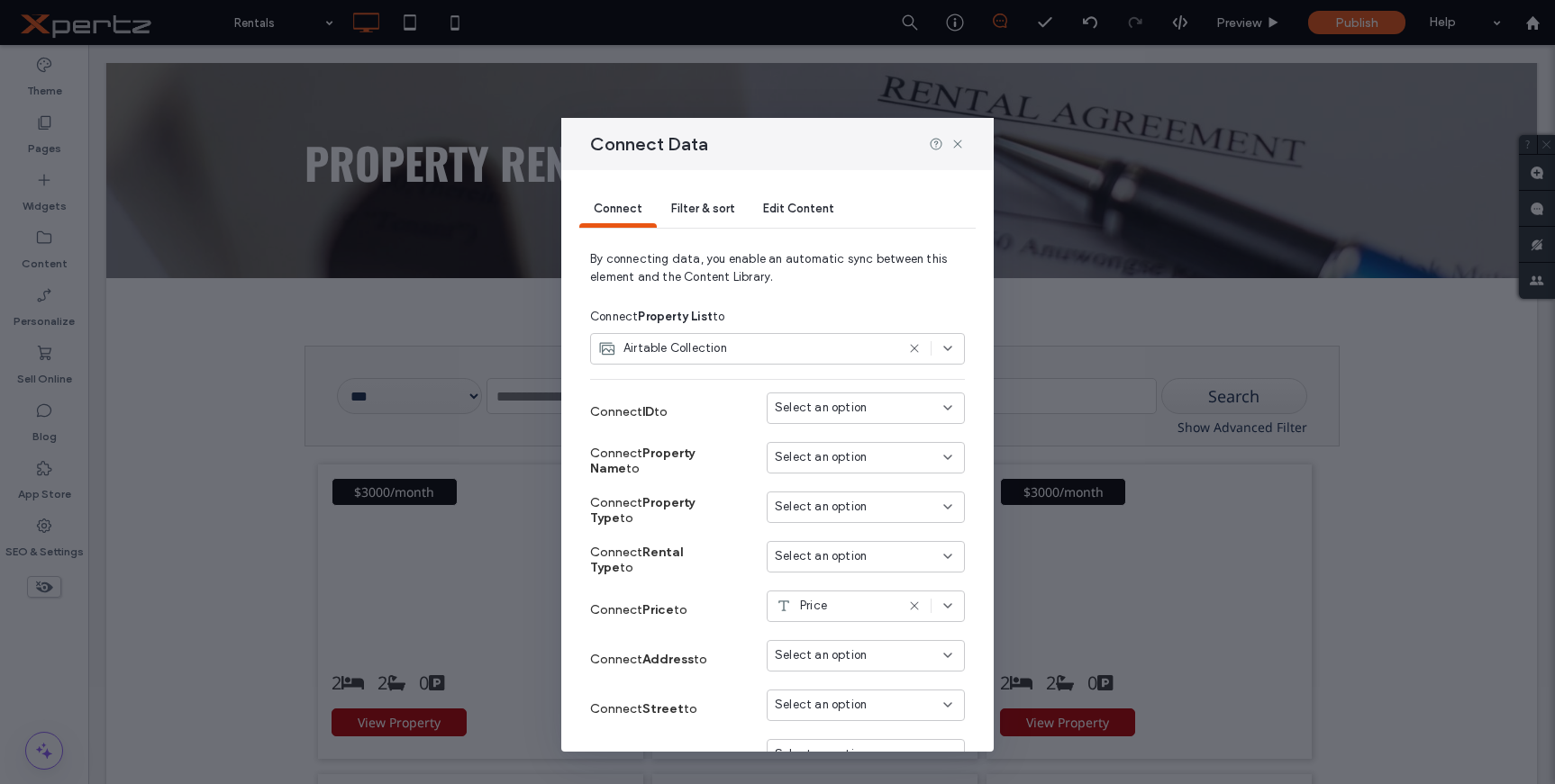
click at [795, 406] on span "Select an option" at bounding box center [821, 408] width 92 height 18
click at [820, 461] on span "Property ID" at bounding box center [823, 465] width 59 height 18
click at [789, 460] on span "Select an option" at bounding box center [821, 458] width 92 height 18
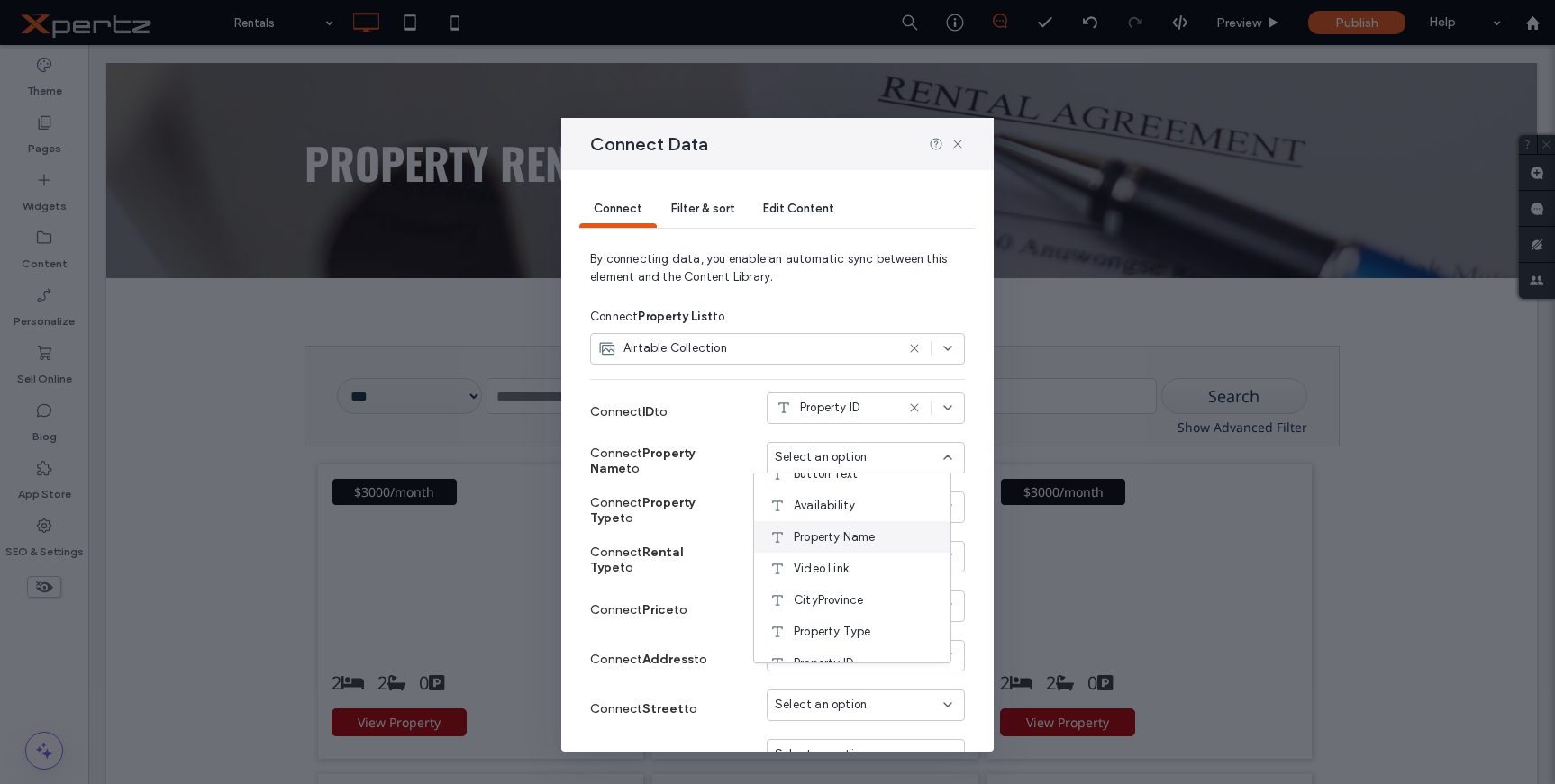
click at [860, 532] on span "Property Name" at bounding box center [835, 538] width 82 height 18
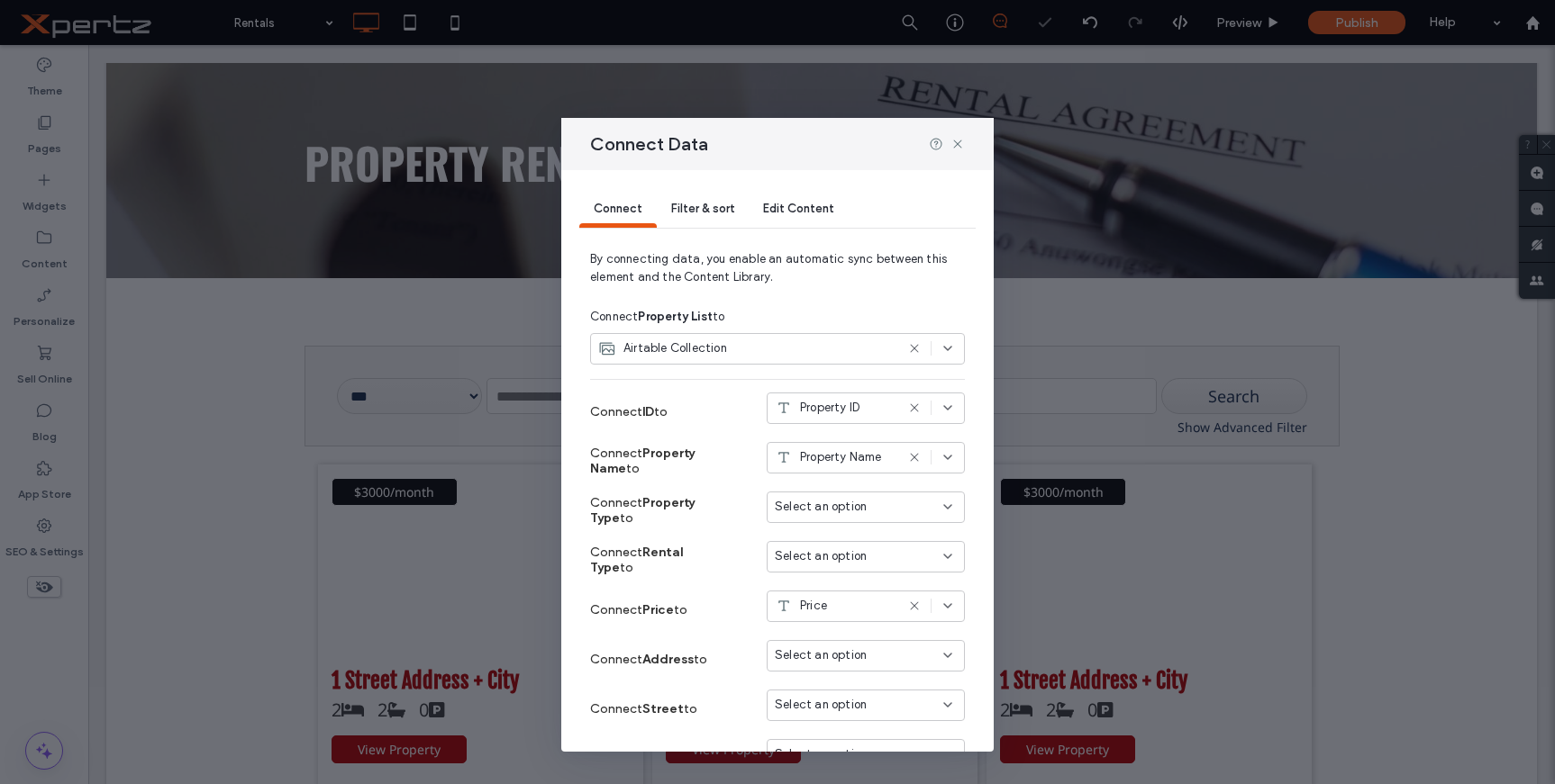
click at [830, 512] on span "Select an option" at bounding box center [821, 507] width 92 height 18
click at [836, 652] on span "Property Type" at bounding box center [832, 652] width 78 height 18
click at [857, 560] on div "Select an option" at bounding box center [855, 556] width 160 height 18
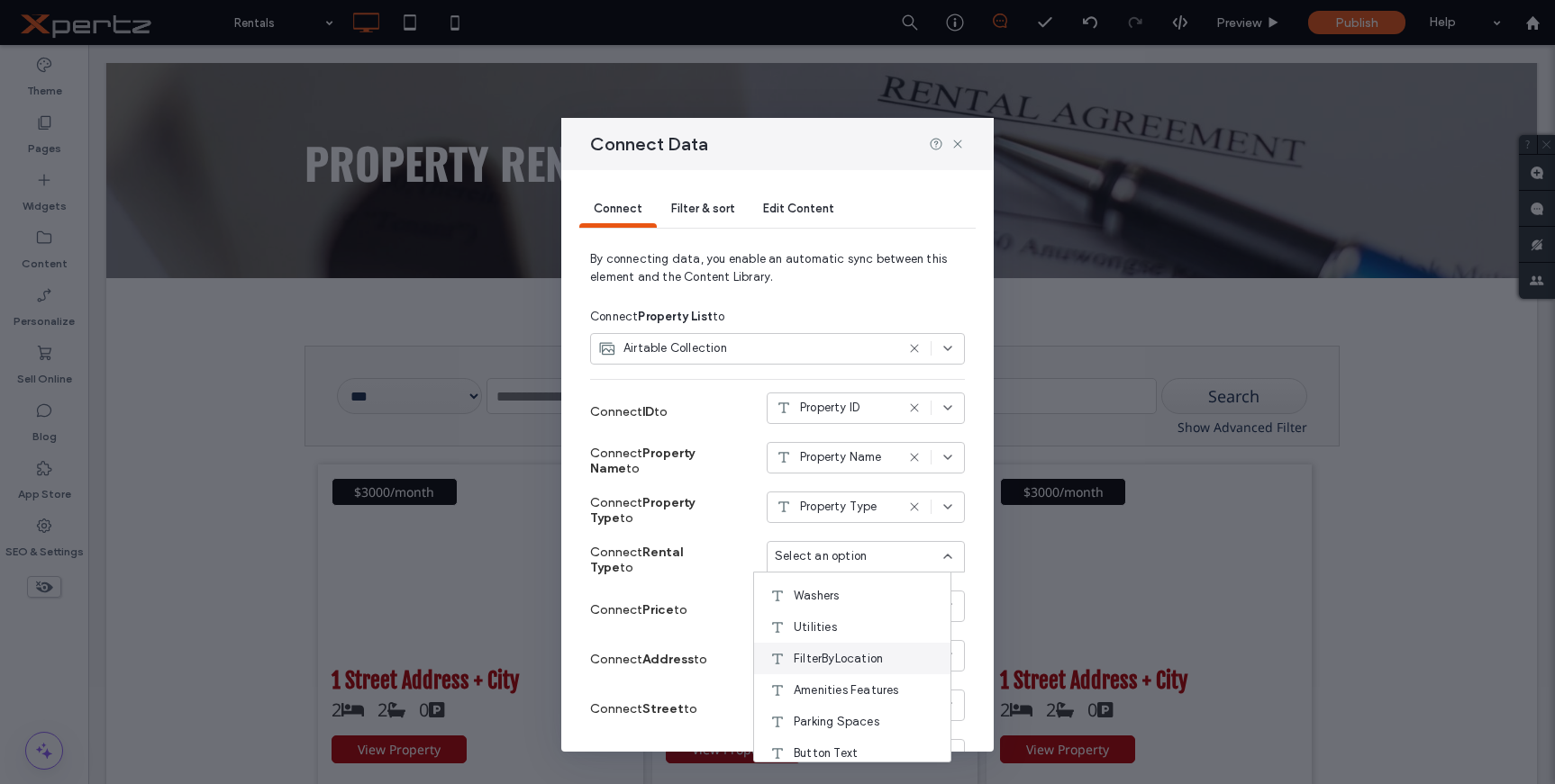
click at [863, 651] on span "FilterByLocation" at bounding box center [838, 660] width 90 height 18
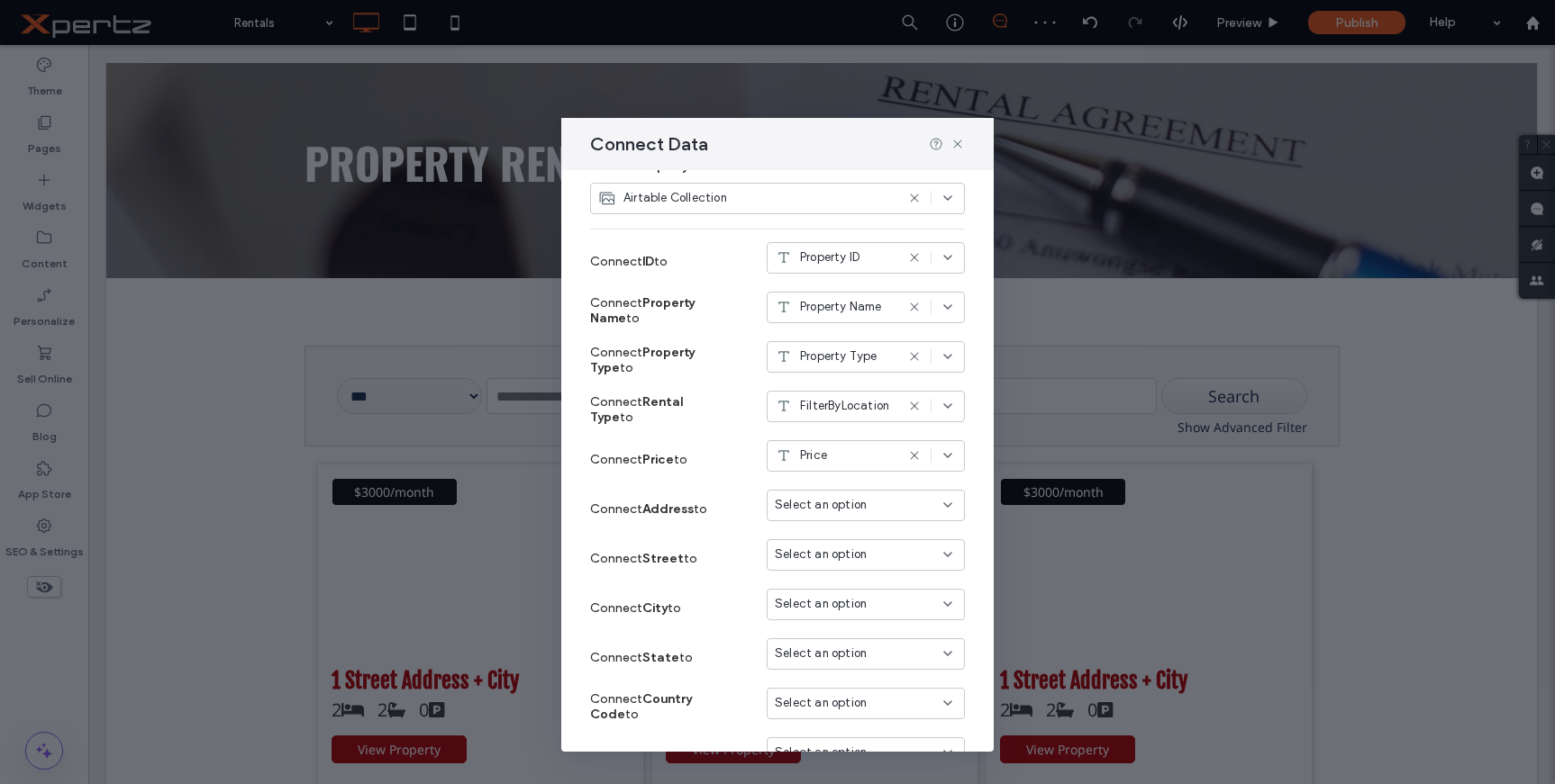
click at [838, 507] on span "Select an option" at bounding box center [821, 505] width 92 height 18
click at [725, 534] on div "Connect Street to Select an option" at bounding box center [778, 558] width 375 height 49
click at [841, 599] on span "Select an option" at bounding box center [821, 604] width 92 height 18
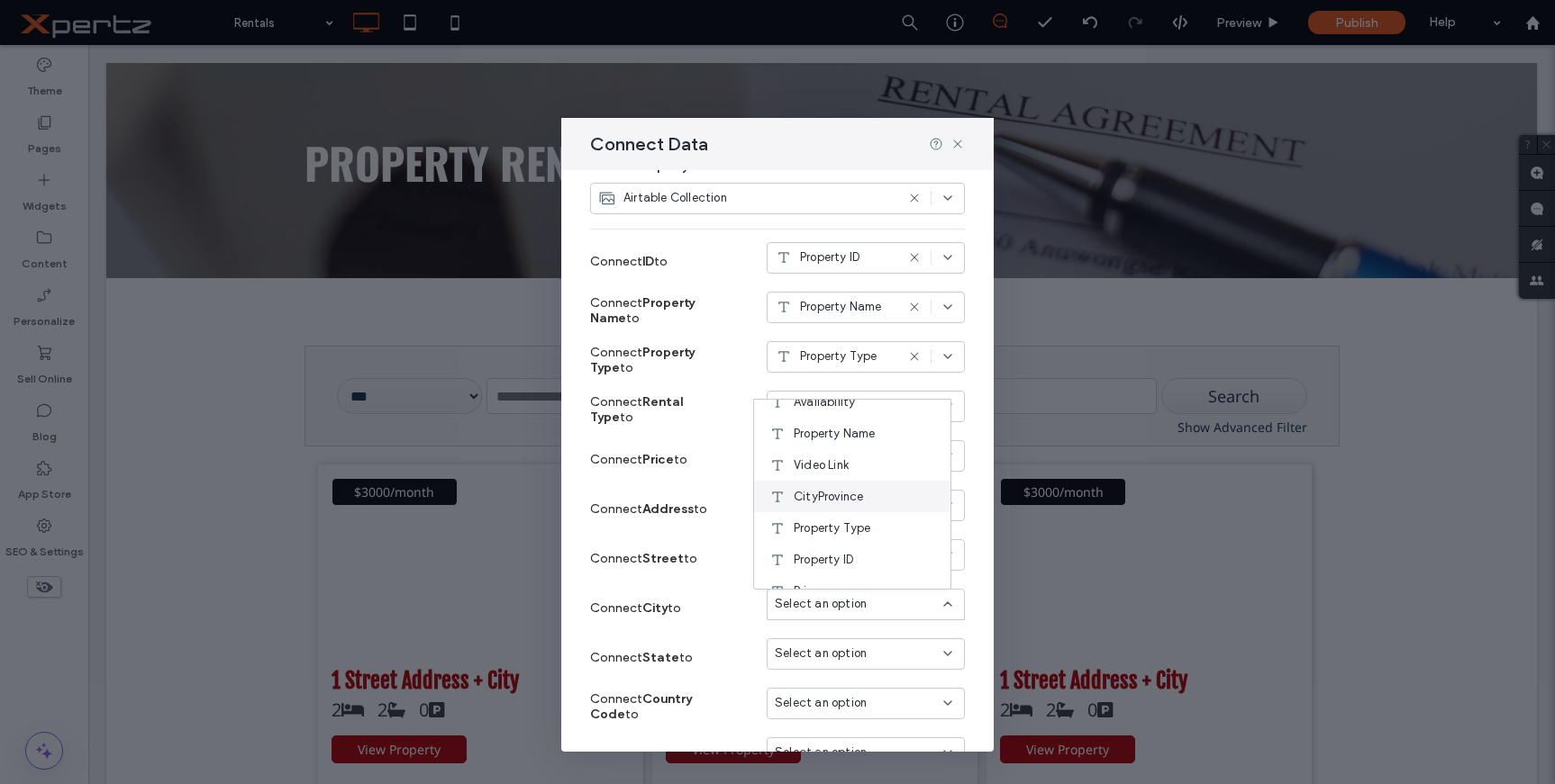
click at [816, 493] on span "CityProvince" at bounding box center [828, 497] width 69 height 18
click at [844, 649] on span "Select an option" at bounding box center [821, 654] width 92 height 18
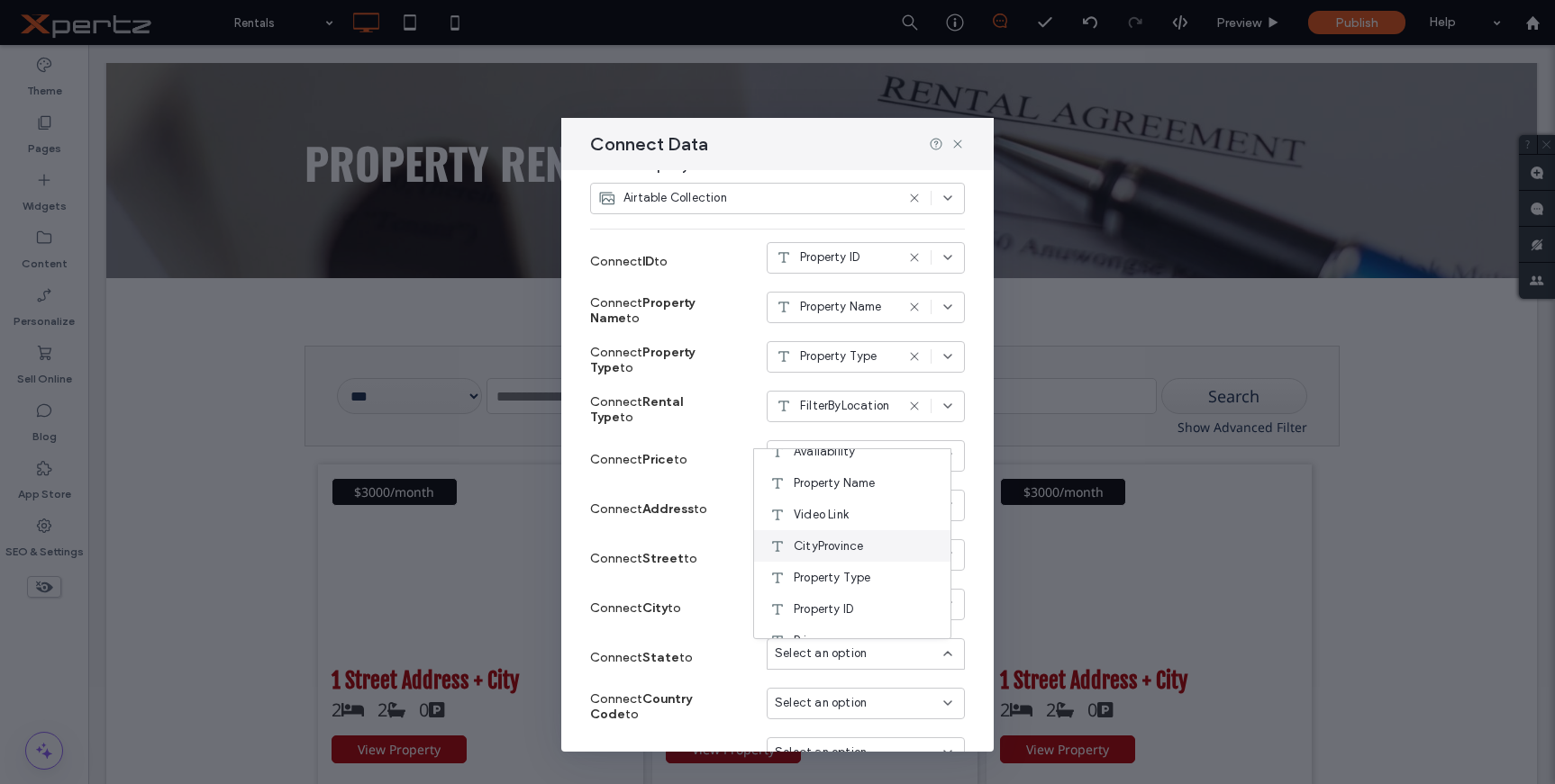
click at [853, 544] on span "CityProvince" at bounding box center [828, 546] width 69 height 18
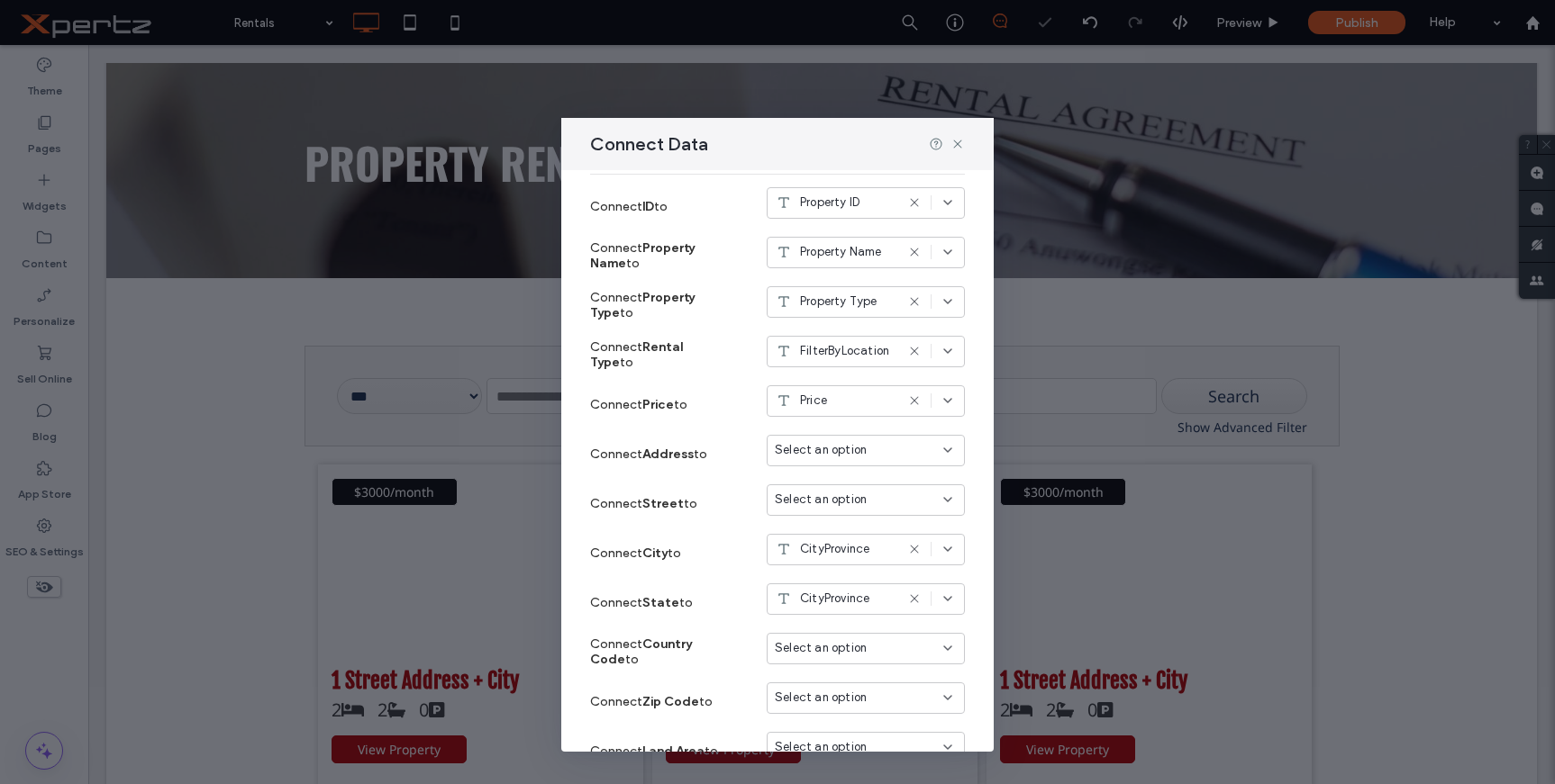
scroll to position [210, 0]
click at [844, 645] on span "Select an option" at bounding box center [821, 644] width 92 height 18
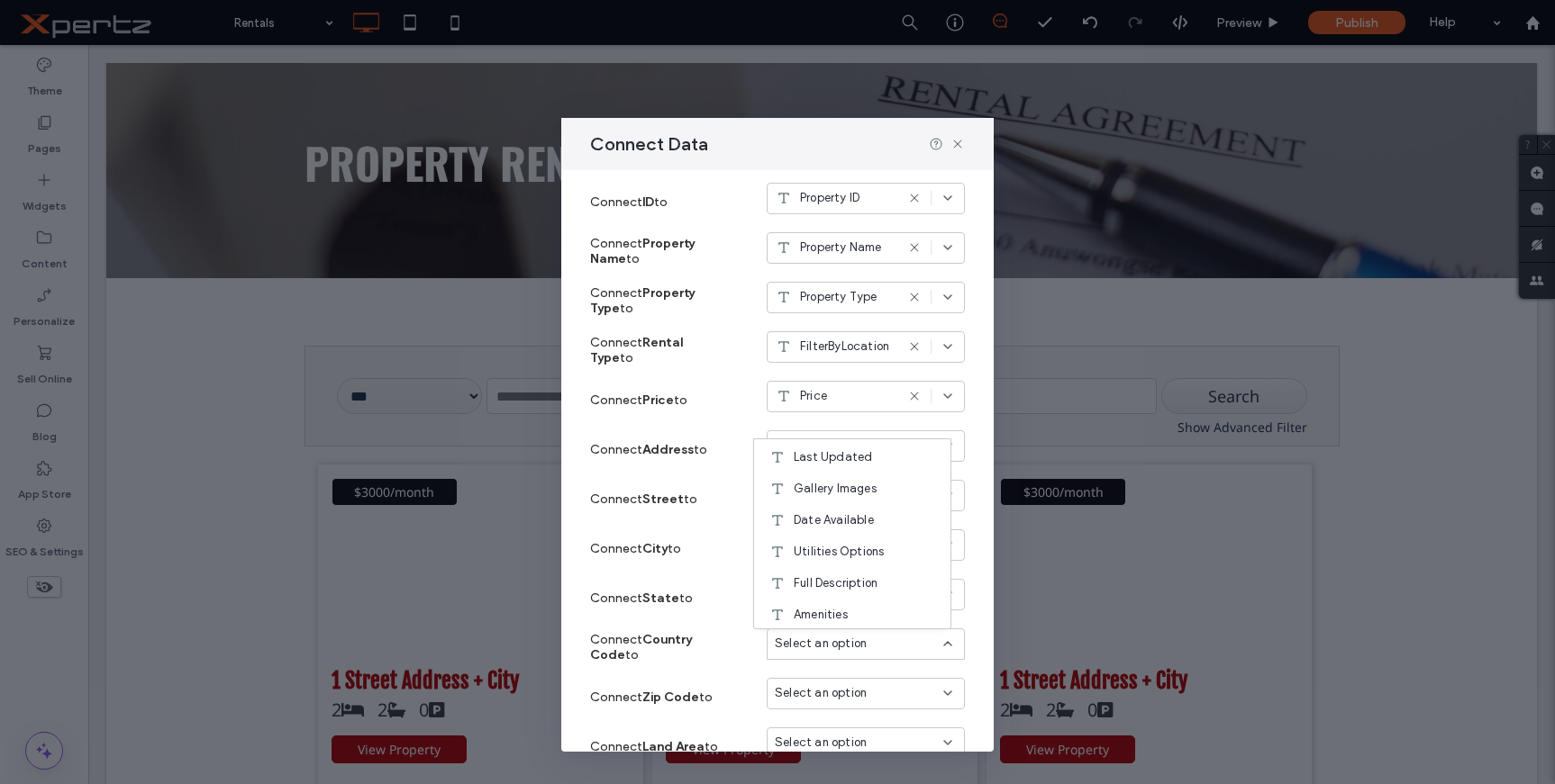
scroll to position [662, 0]
click at [717, 614] on label "Connect State to" at bounding box center [658, 599] width 135 height 33
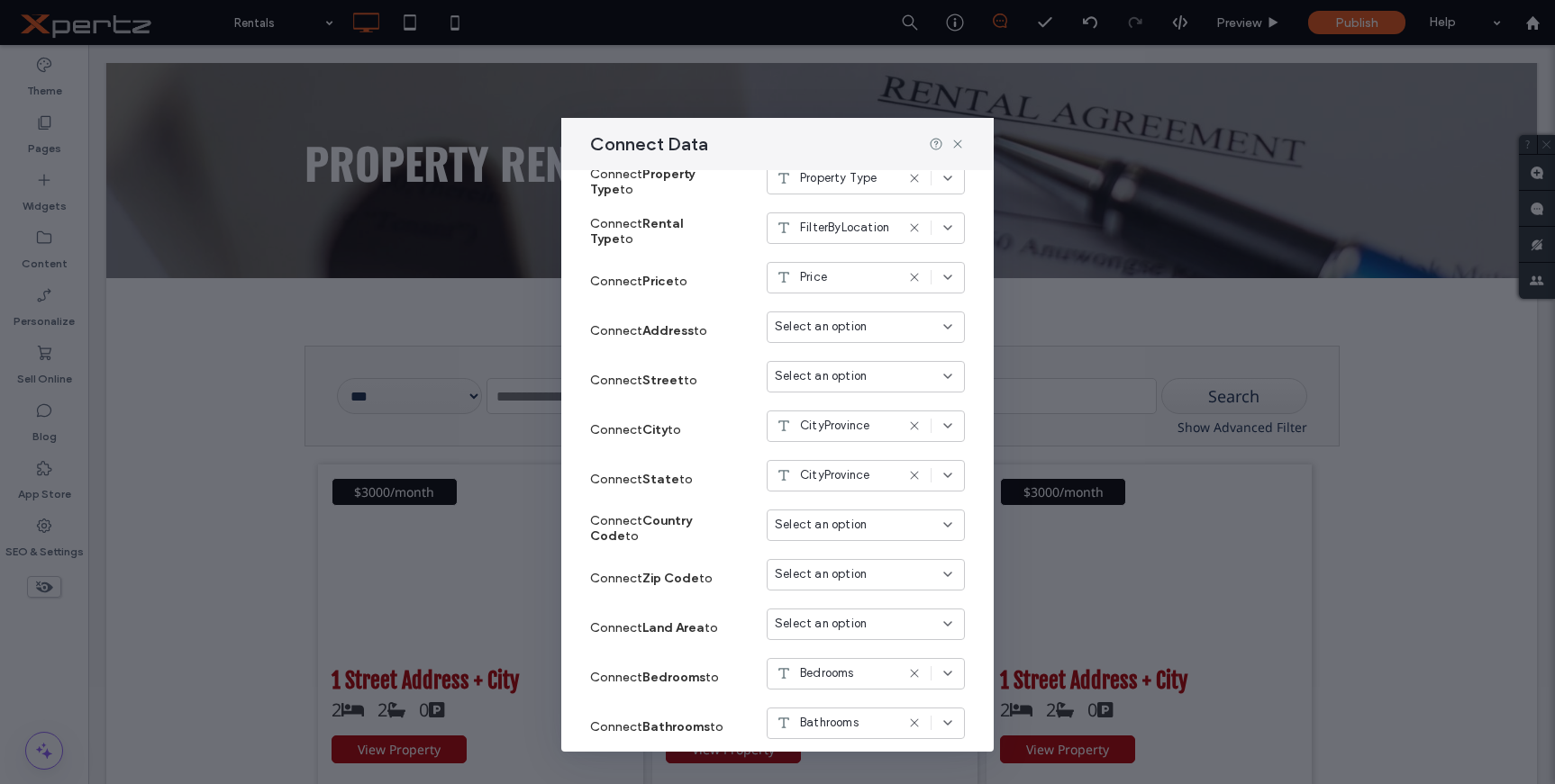
scroll to position [331, 0]
click at [800, 582] on span "Select an option" at bounding box center [821, 573] width 92 height 18
click at [736, 552] on div "Connect Zip Code to Select an option" at bounding box center [778, 577] width 375 height 49
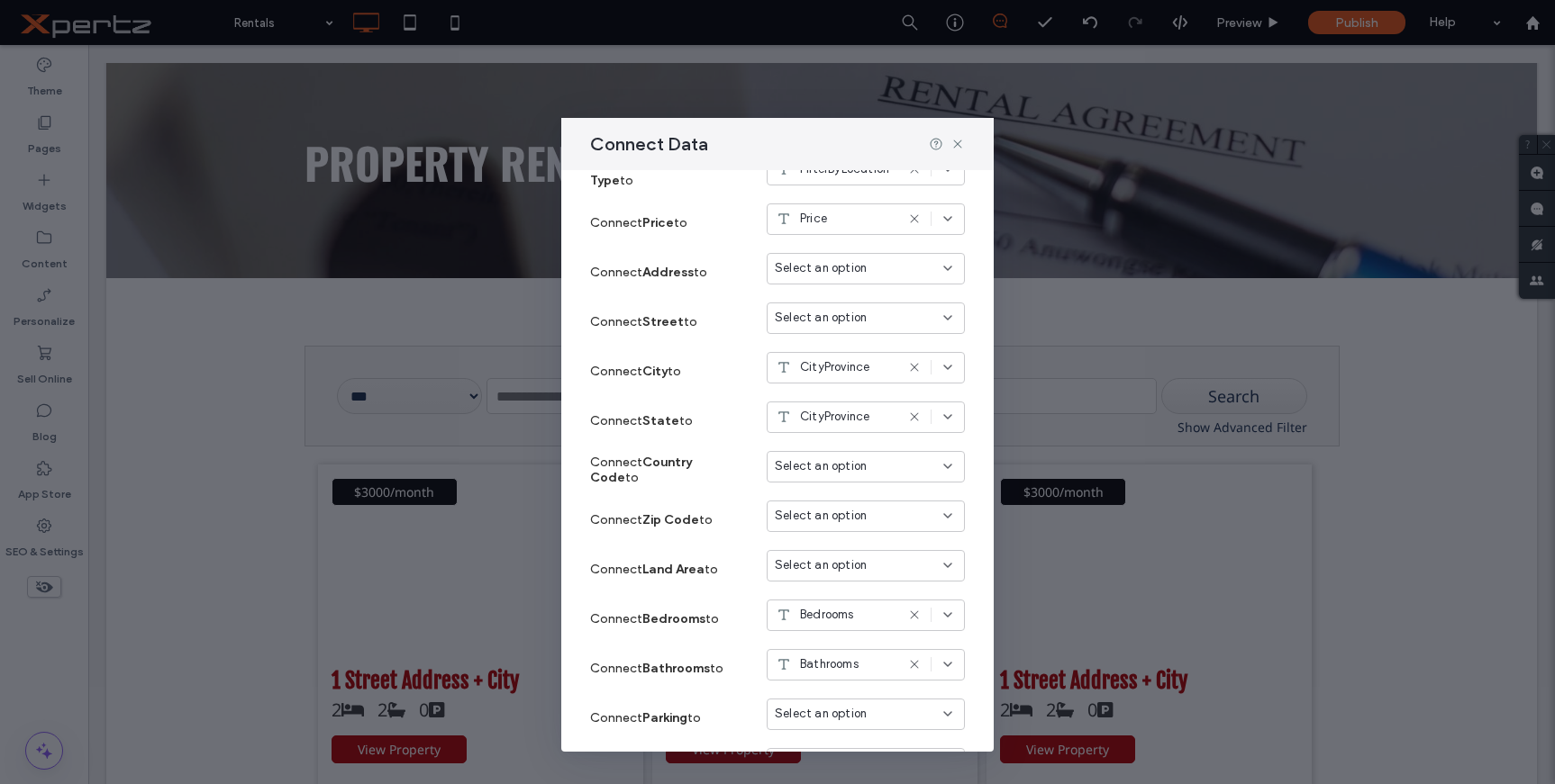
scroll to position [390, 0]
click at [806, 560] on span "Select an option" at bounding box center [821, 563] width 92 height 18
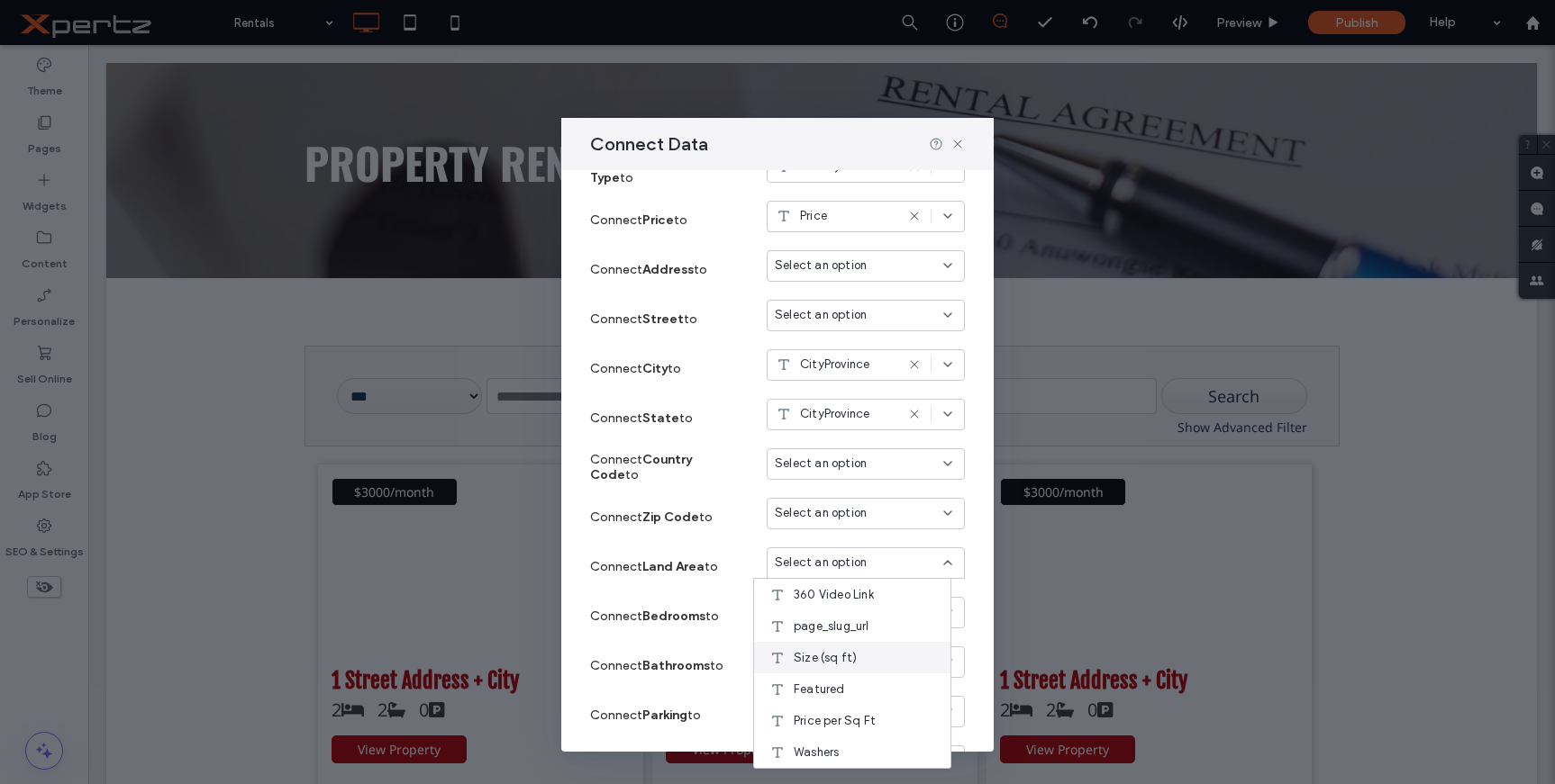
click at [846, 653] on span "Size (sq ft)" at bounding box center [825, 659] width 63 height 18
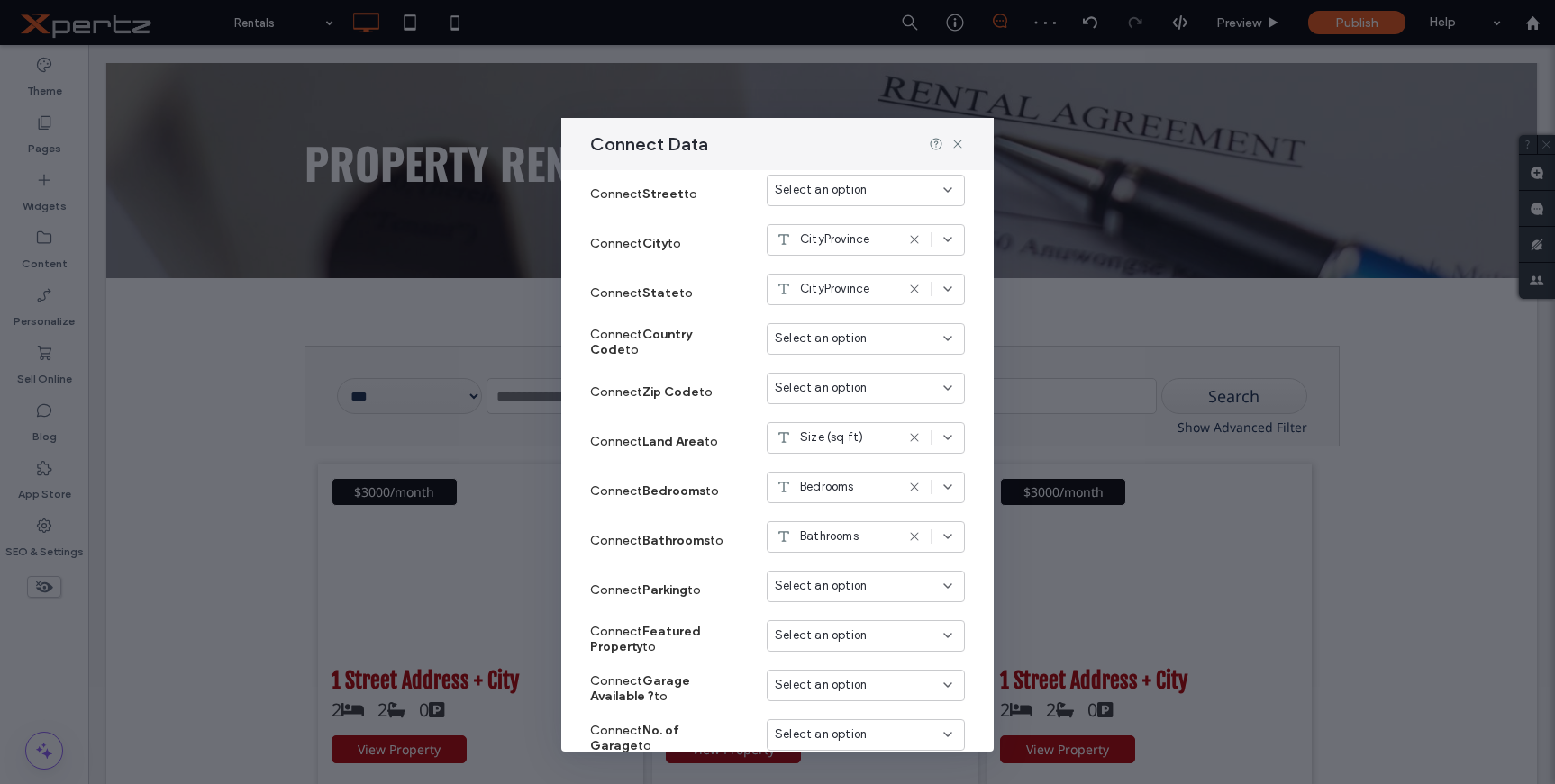
scroll to position [540, 0]
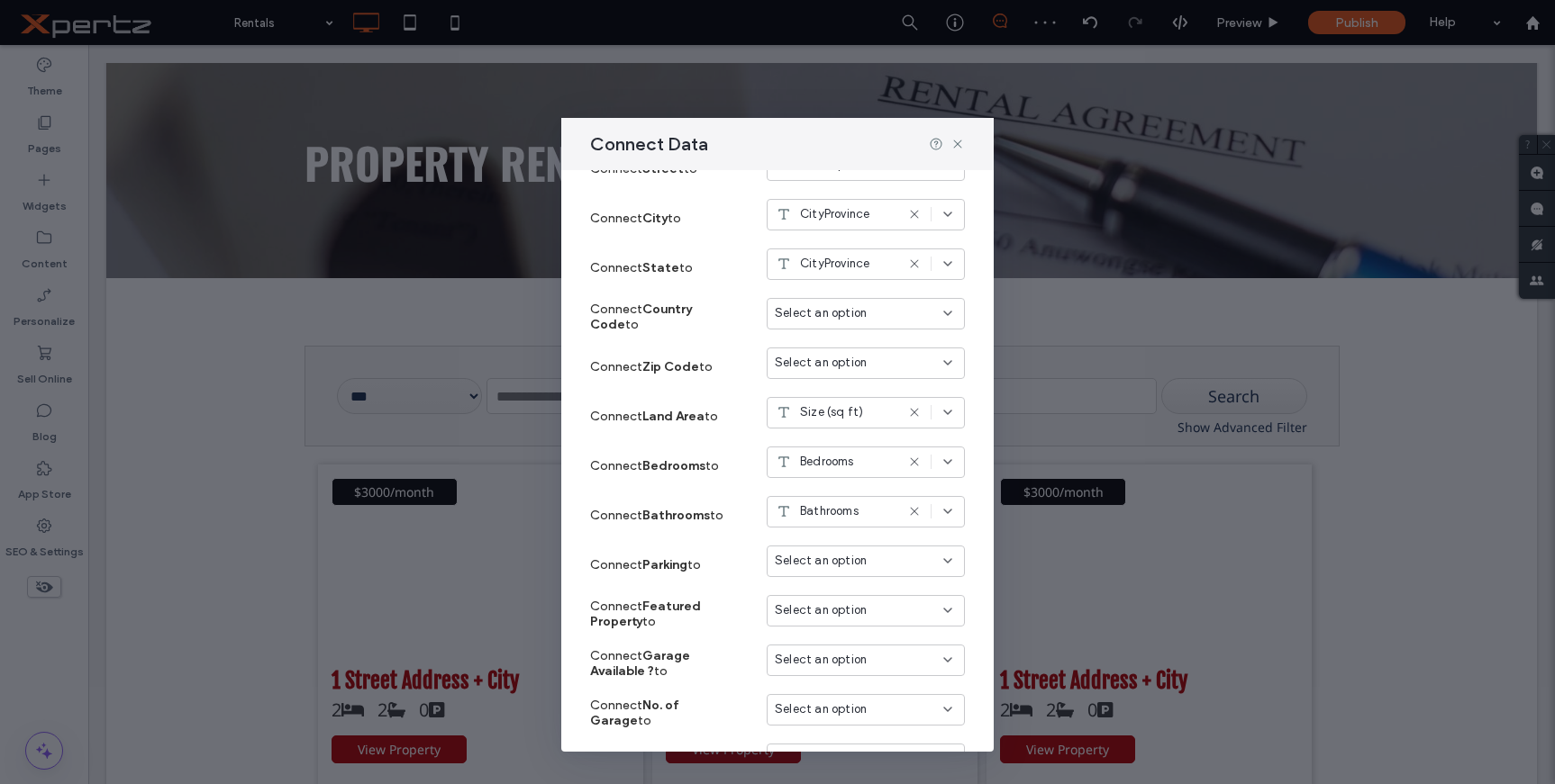
click at [842, 567] on span "Select an option" at bounding box center [821, 561] width 92 height 18
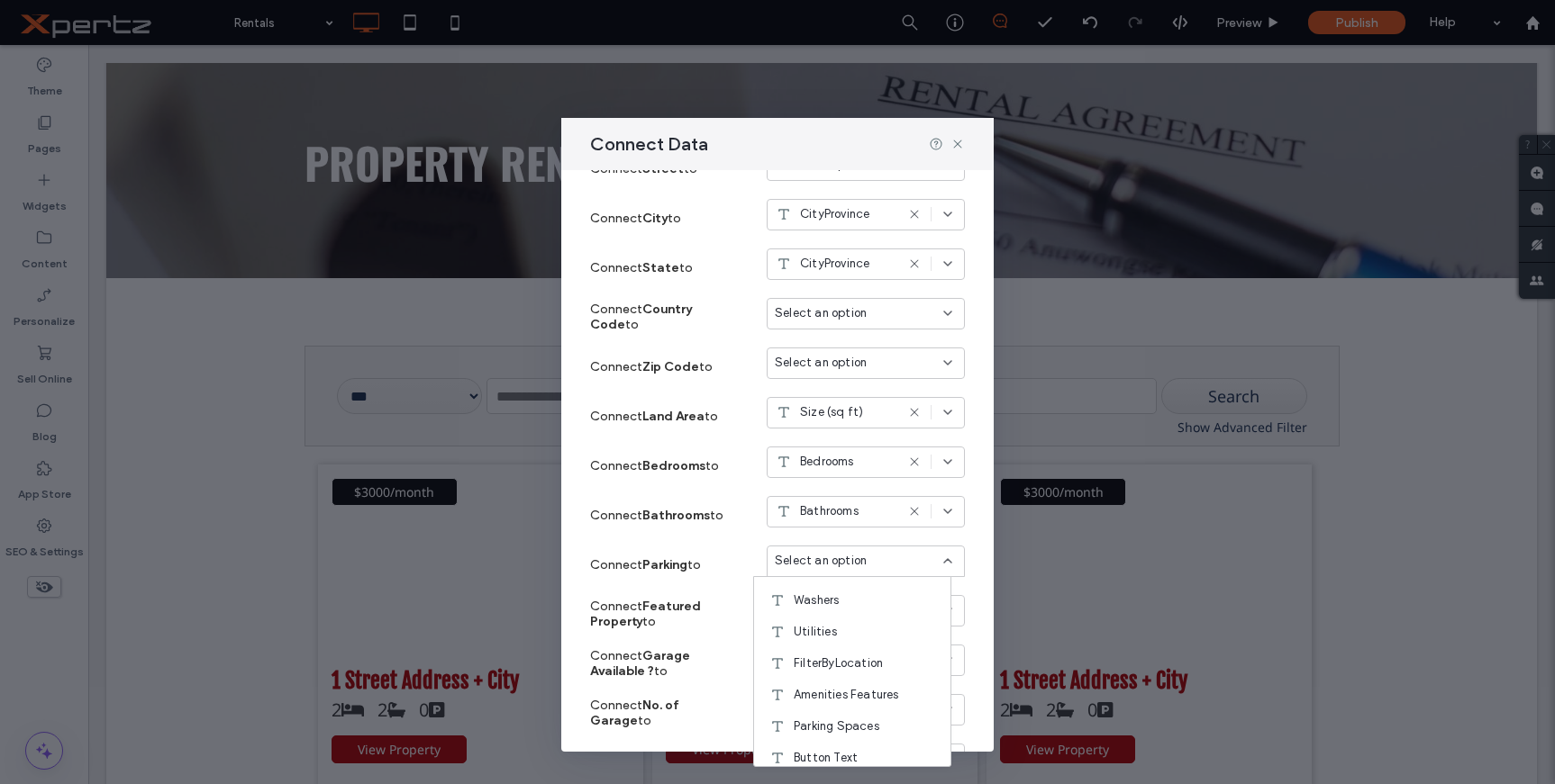
scroll to position [180, 0]
click at [871, 694] on span "Parking Spaces" at bounding box center [836, 697] width 86 height 18
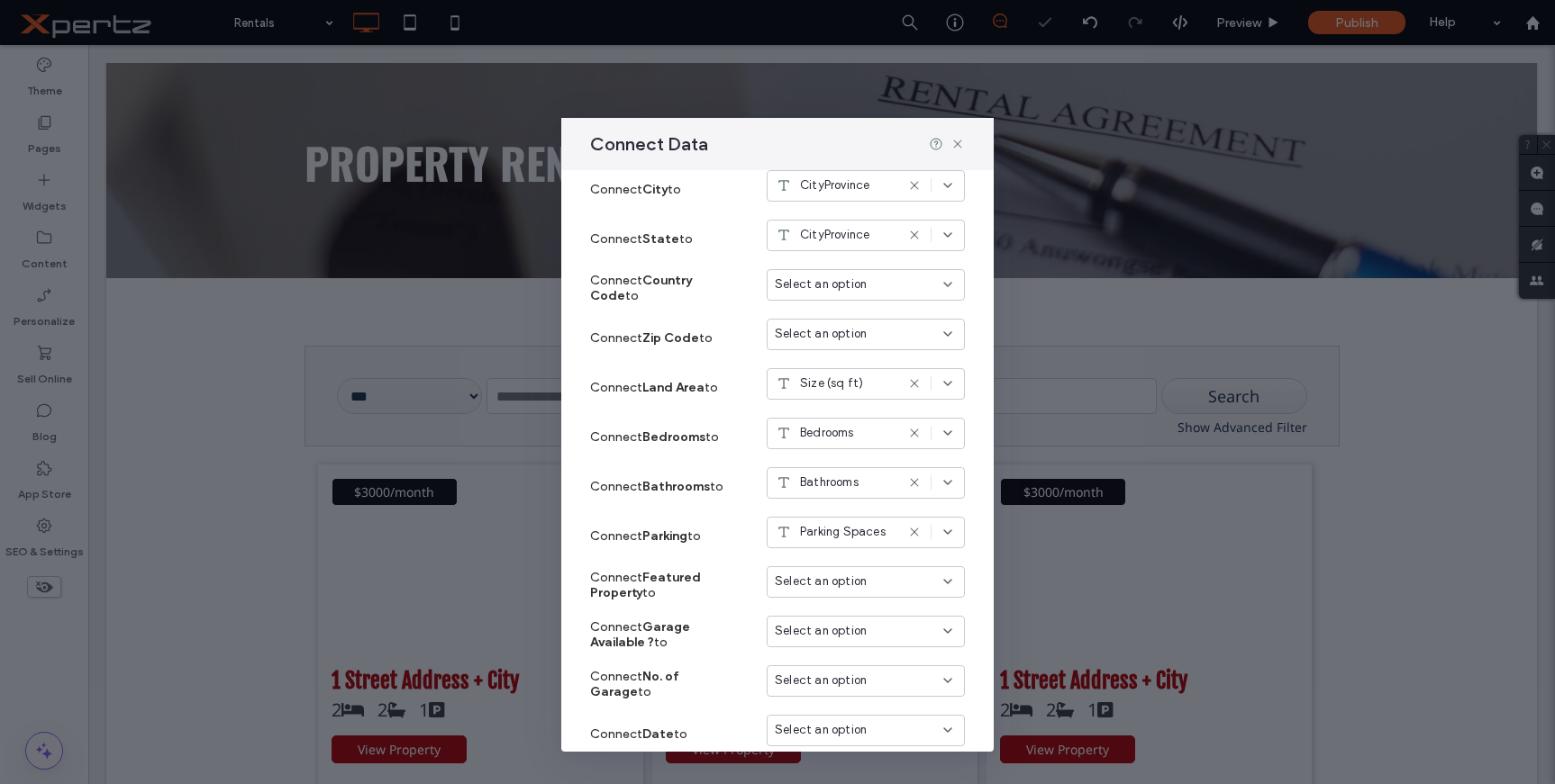
scroll to position [570, 0]
click at [810, 588] on span "Select an option" at bounding box center [821, 581] width 92 height 18
click at [847, 477] on div "Featured" at bounding box center [852, 486] width 197 height 31
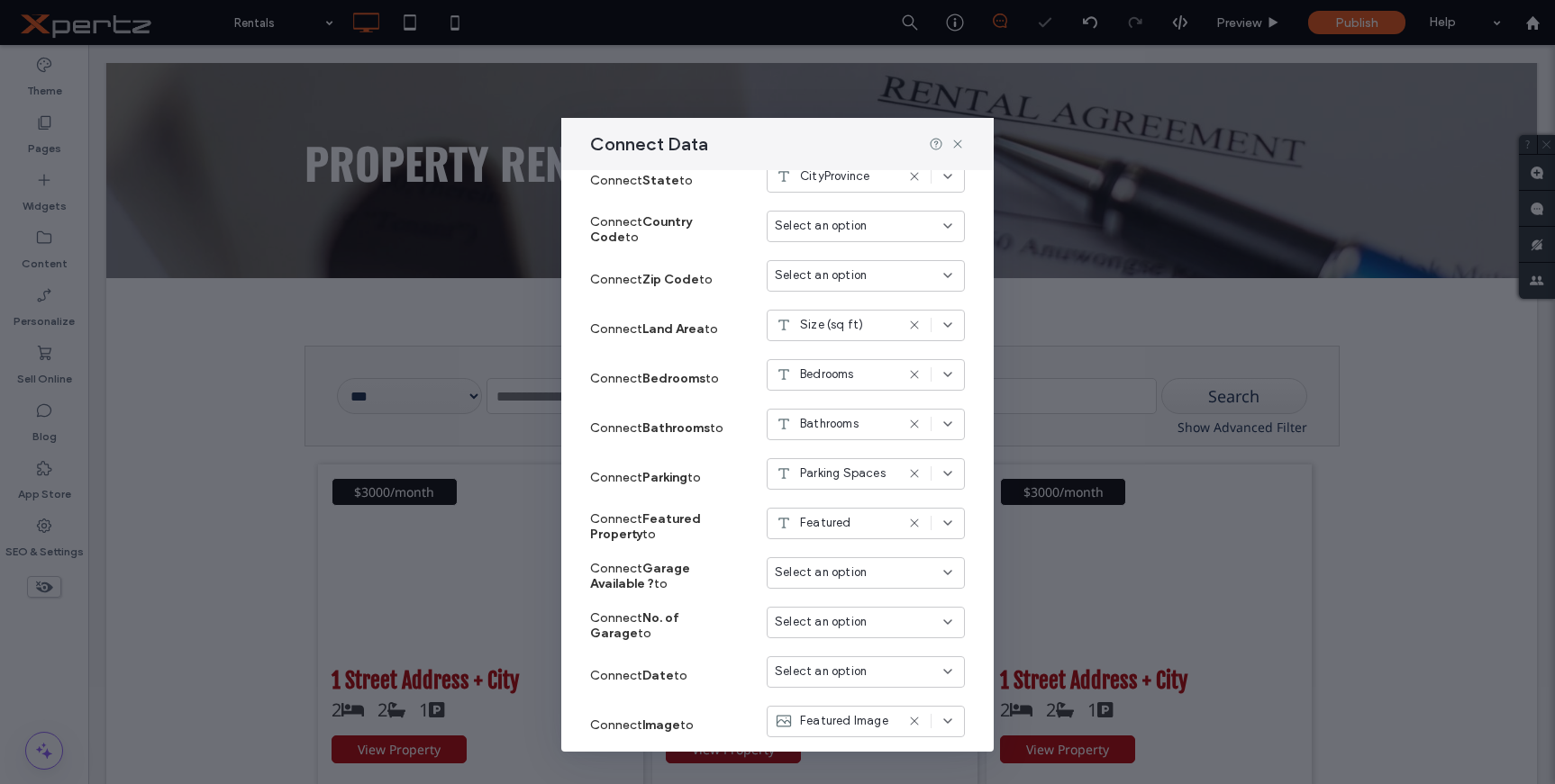
scroll to position [630, 0]
click at [806, 569] on span "Select an option" at bounding box center [821, 570] width 92 height 18
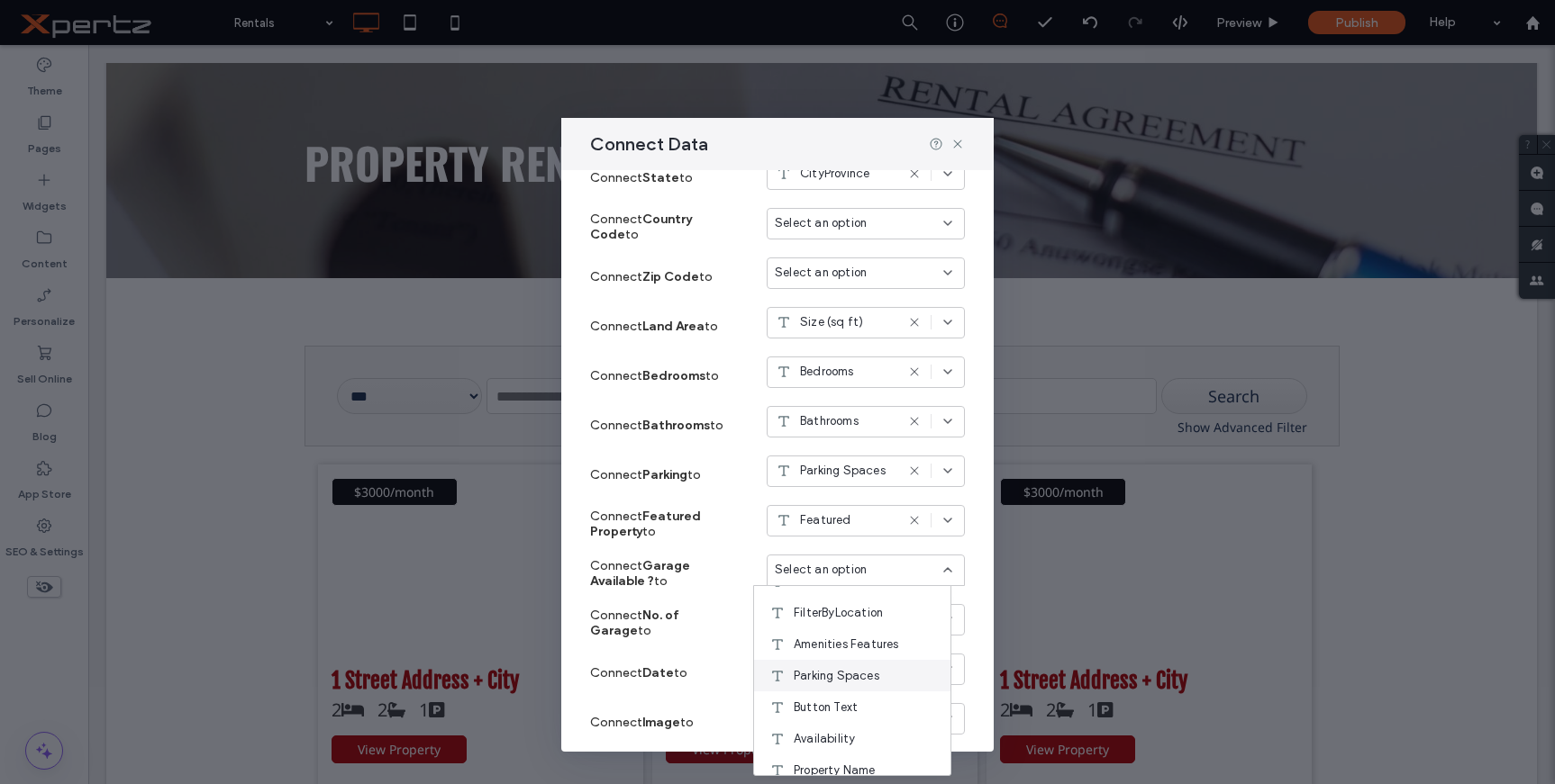
click at [878, 672] on span "Parking Spaces" at bounding box center [836, 676] width 86 height 18
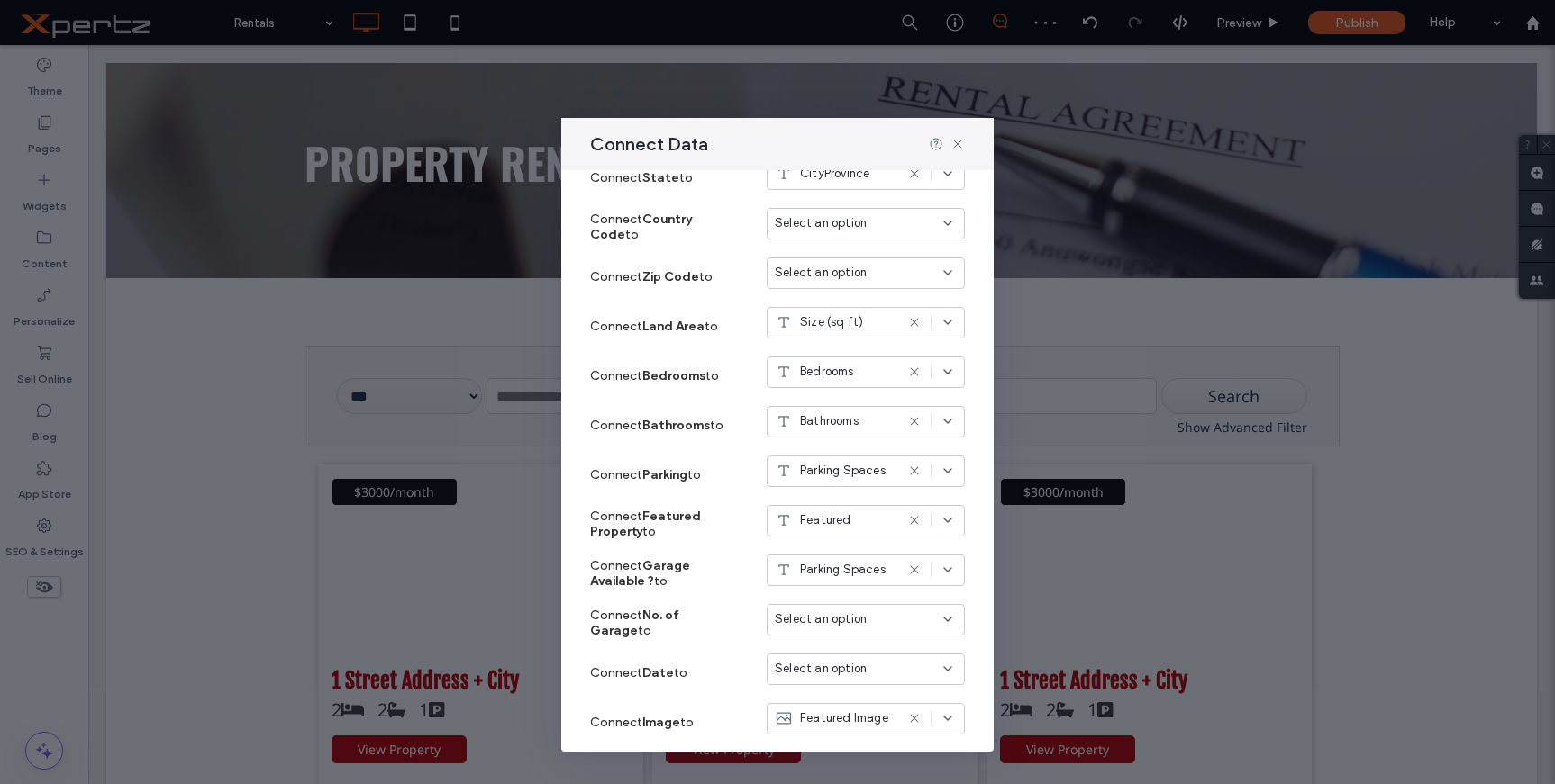
click at [836, 613] on span "Select an option" at bounding box center [821, 620] width 92 height 18
click at [870, 535] on span "Parking Spaces" at bounding box center [836, 534] width 86 height 18
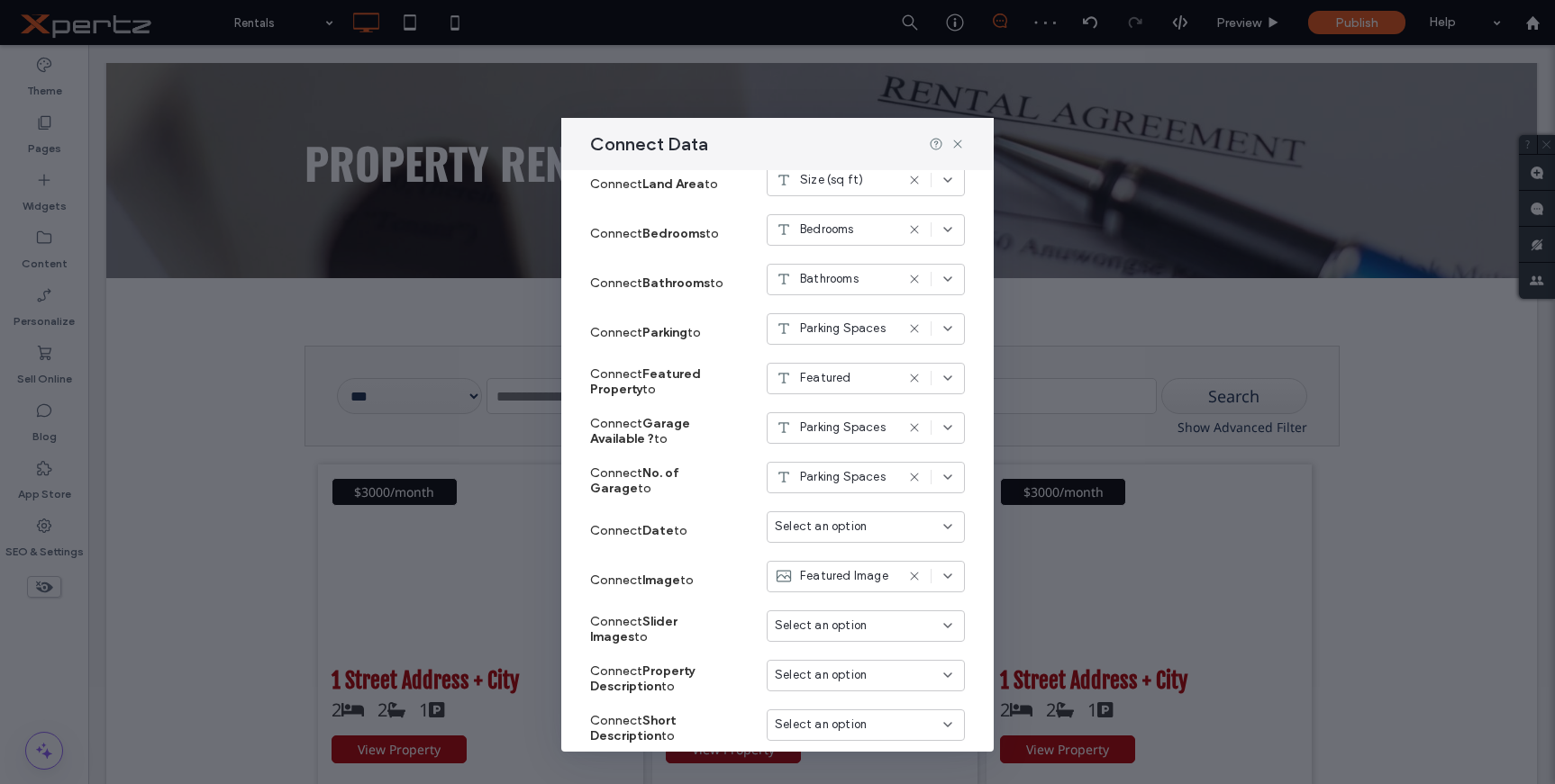
scroll to position [780, 0]
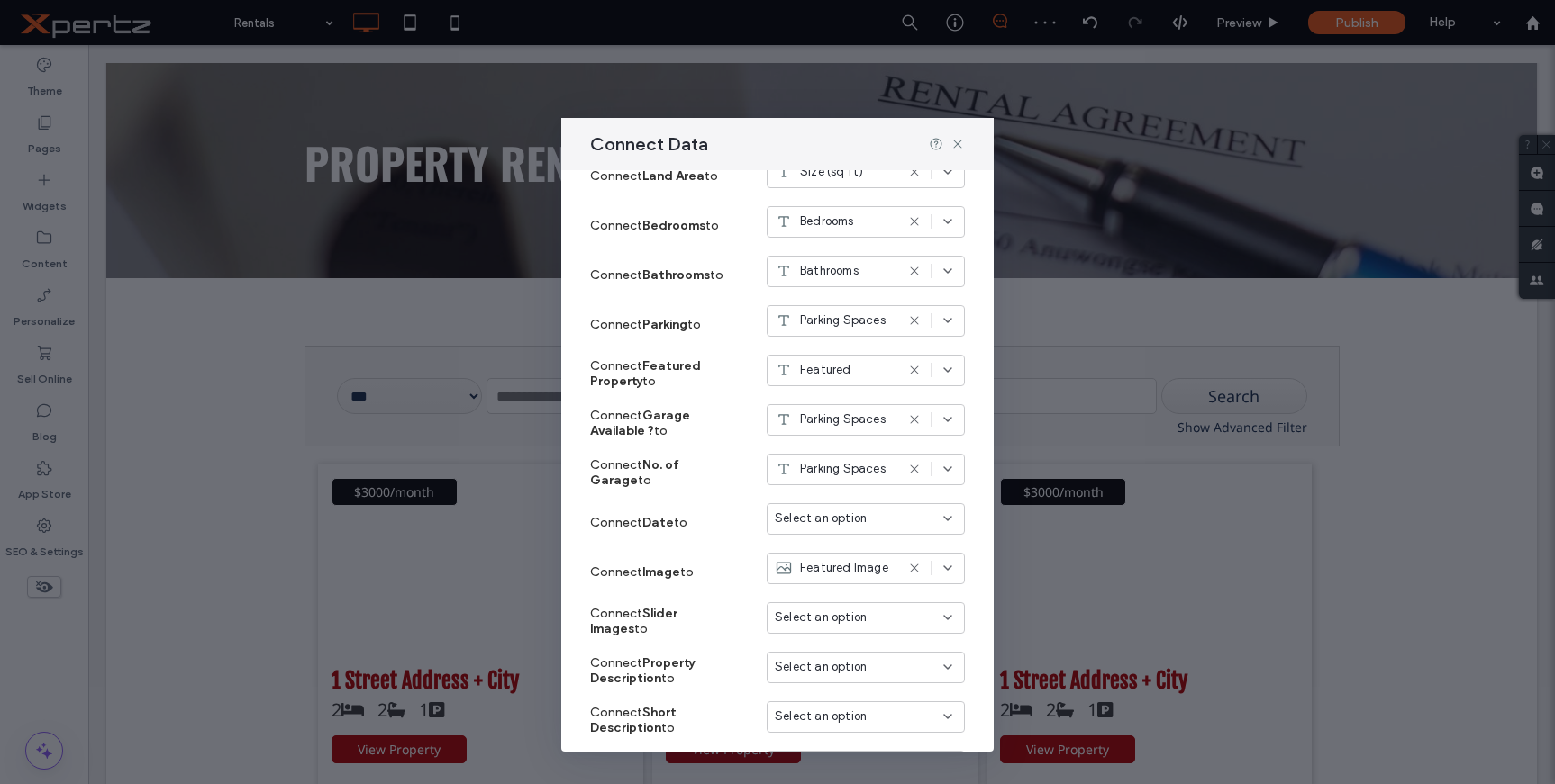
click at [800, 518] on span "Select an option" at bounding box center [821, 519] width 92 height 18
click at [836, 675] on span "Date Available" at bounding box center [834, 675] width 80 height 18
click at [833, 620] on span "Select an option" at bounding box center [821, 618] width 92 height 18
click at [878, 526] on div "Gallery Images" at bounding box center [852, 522] width 197 height 31
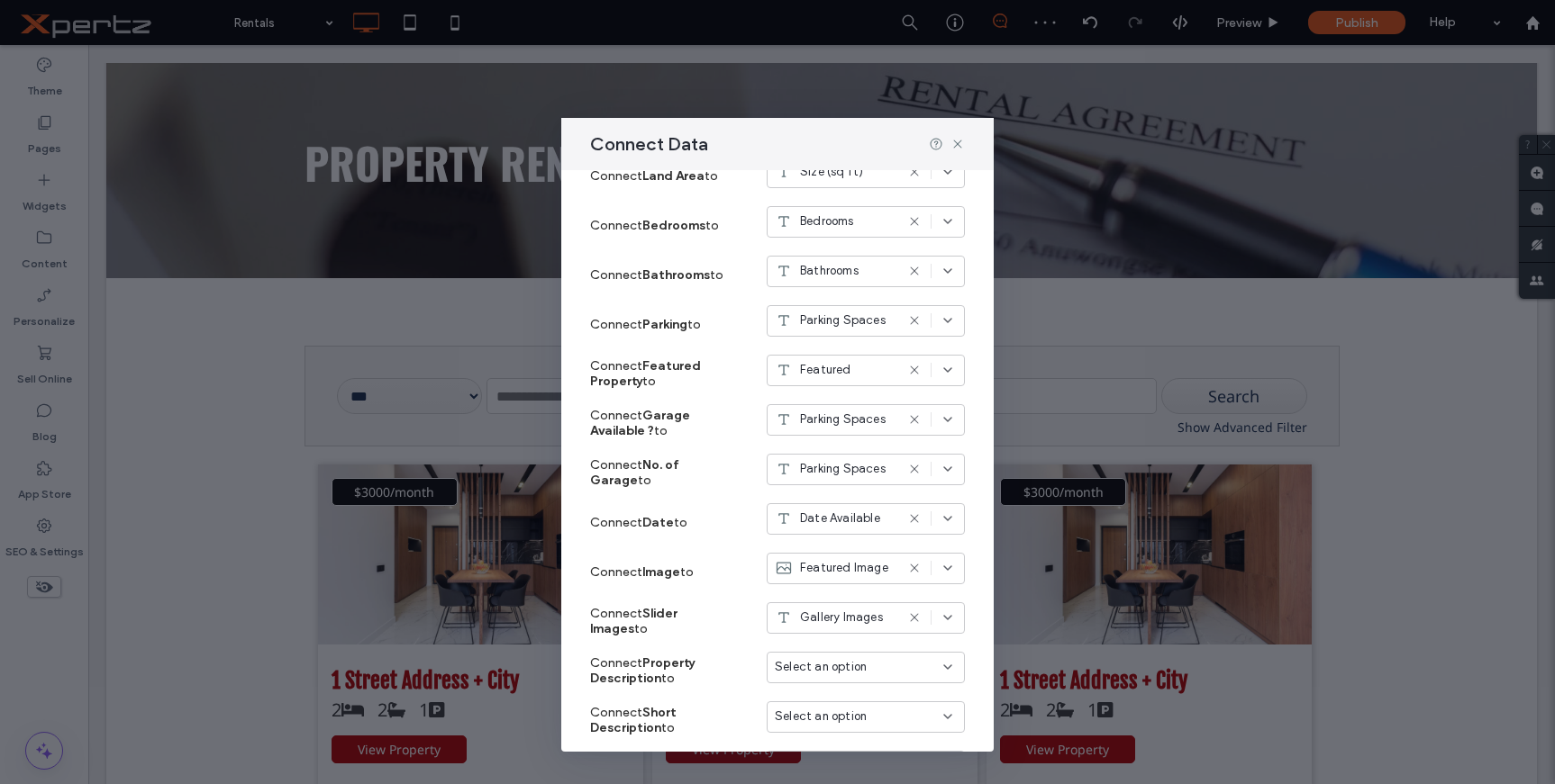
click at [862, 663] on div "Select an option" at bounding box center [855, 667] width 160 height 18
click at [894, 601] on div "Full Description" at bounding box center [852, 605] width 197 height 31
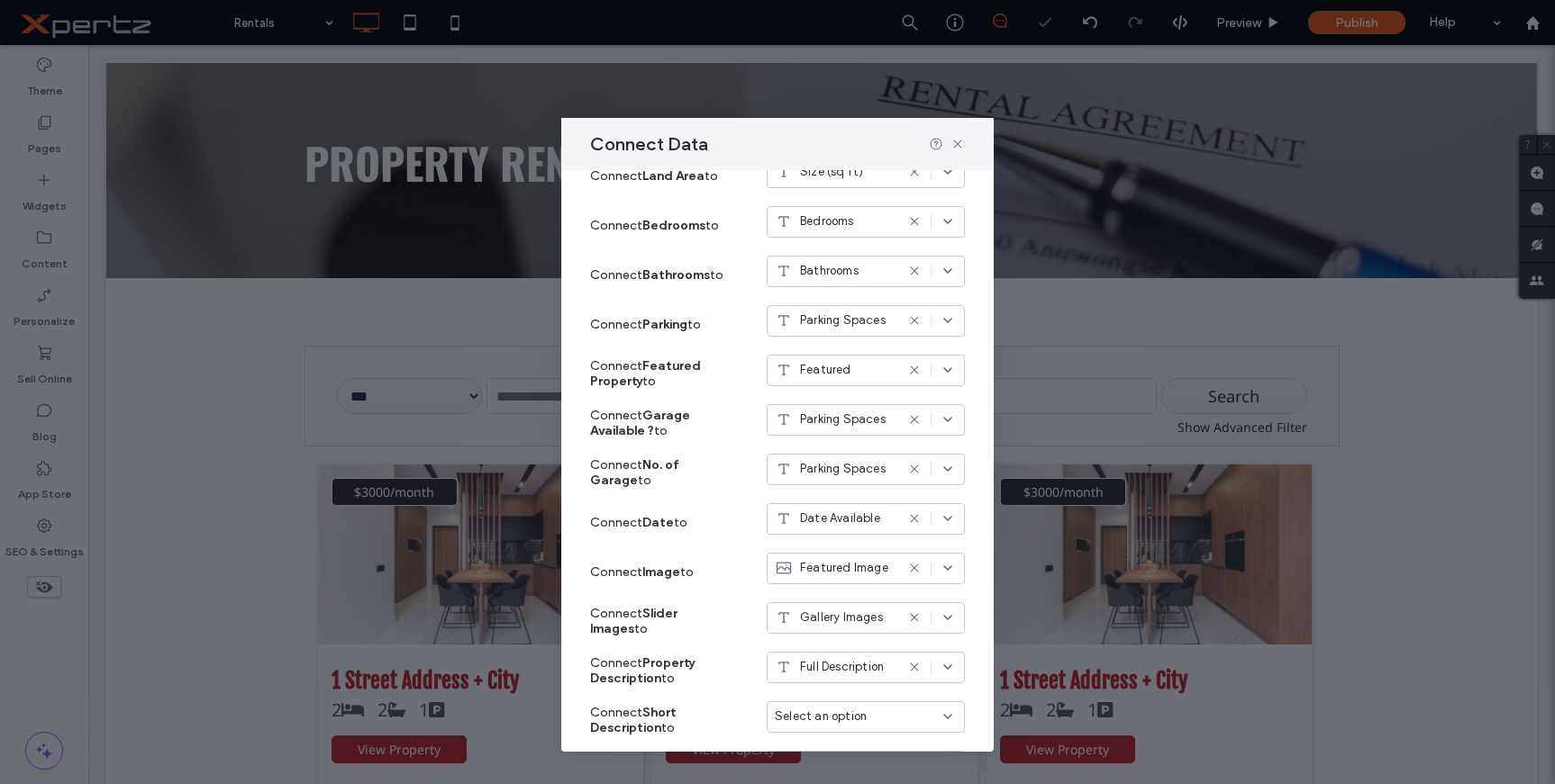
click at [806, 705] on div "Select an option" at bounding box center [866, 717] width 198 height 31
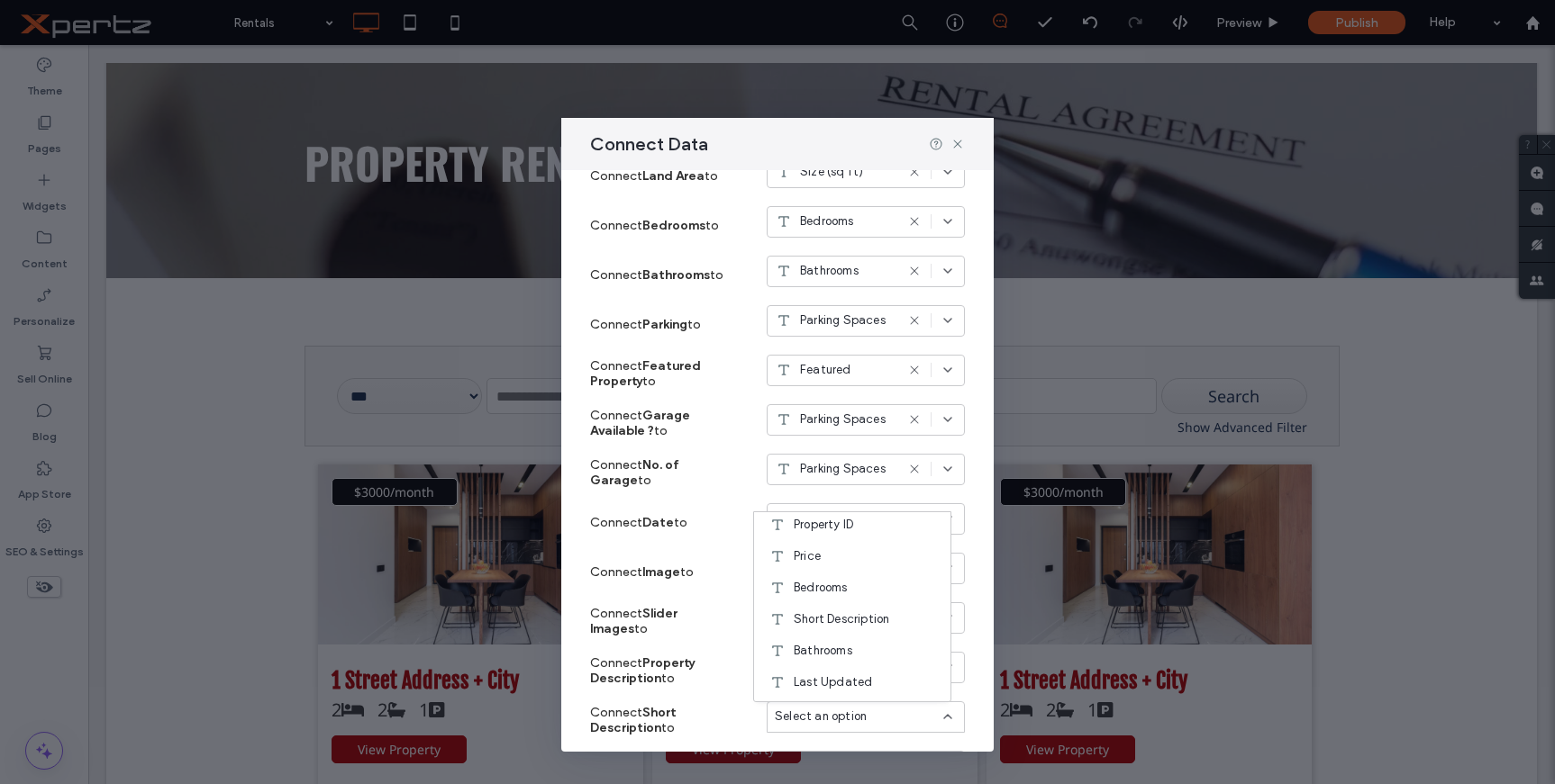
scroll to position [511, 0]
click at [858, 613] on span "Short Description" at bounding box center [841, 617] width 95 height 18
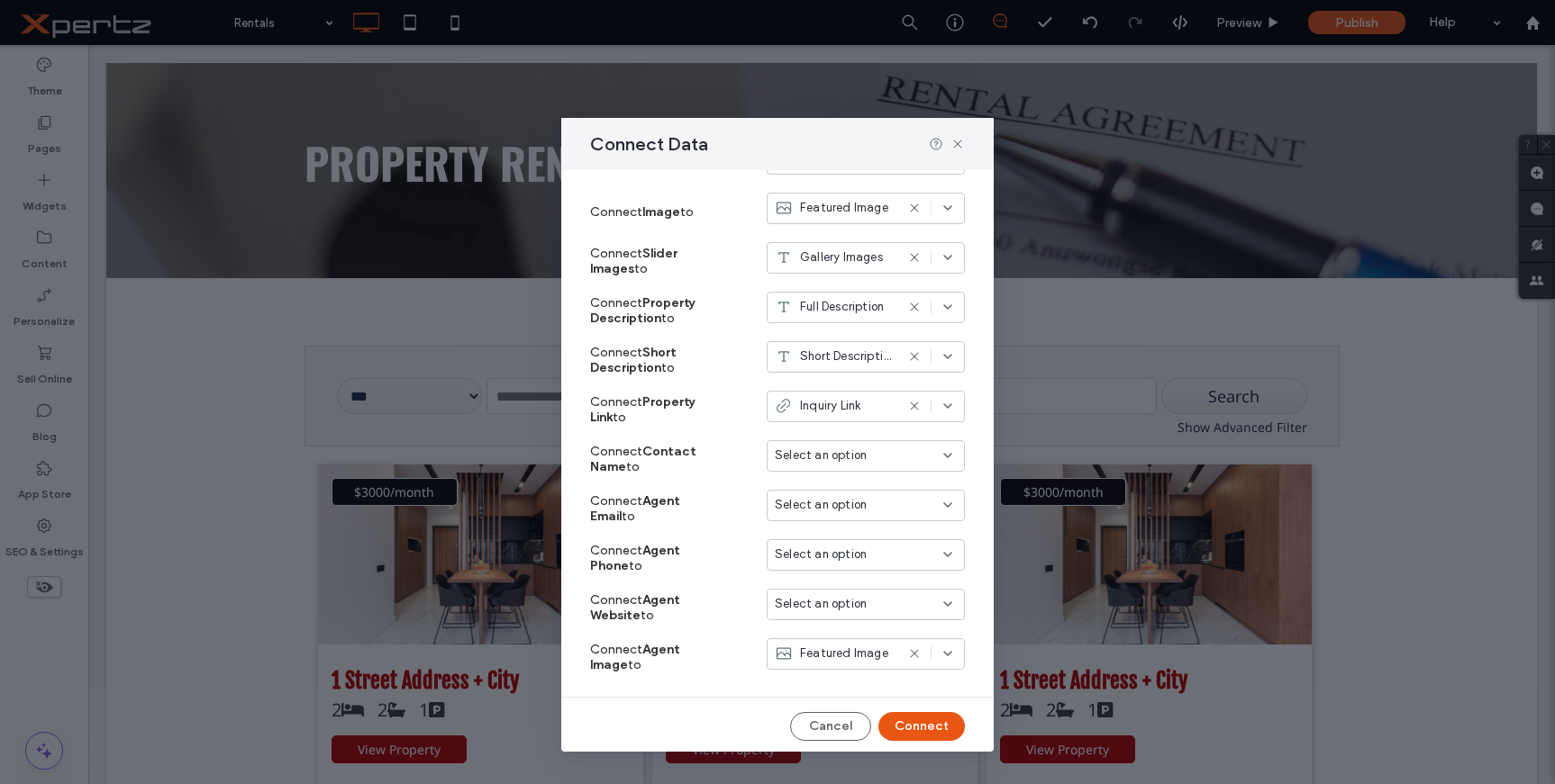
scroll to position [1144, 0]
click at [716, 613] on label "Connect Agent Website to" at bounding box center [658, 605] width 135 height 48
click at [896, 722] on button "Connect" at bounding box center [921, 725] width 87 height 29
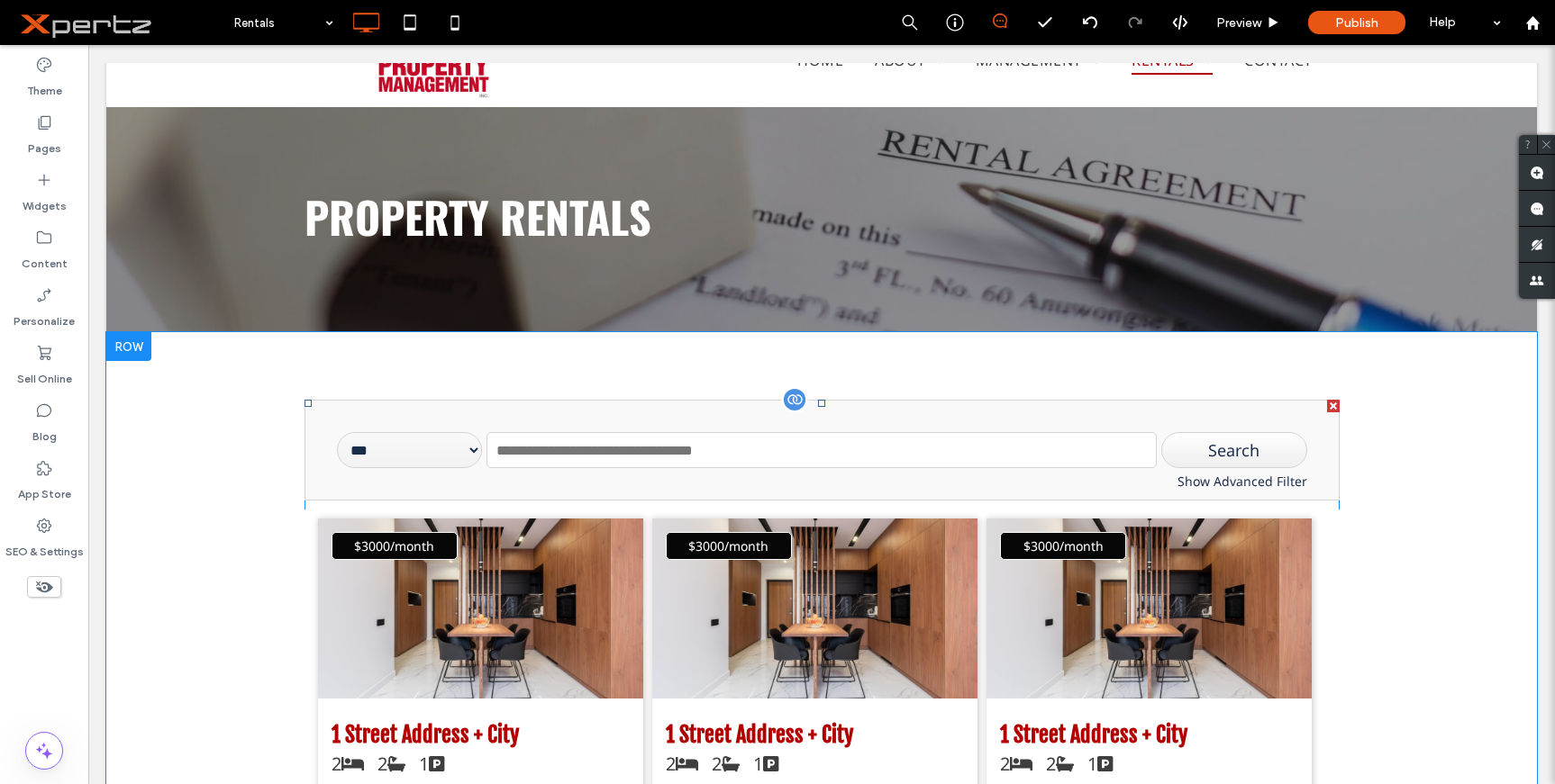
scroll to position [151, 0]
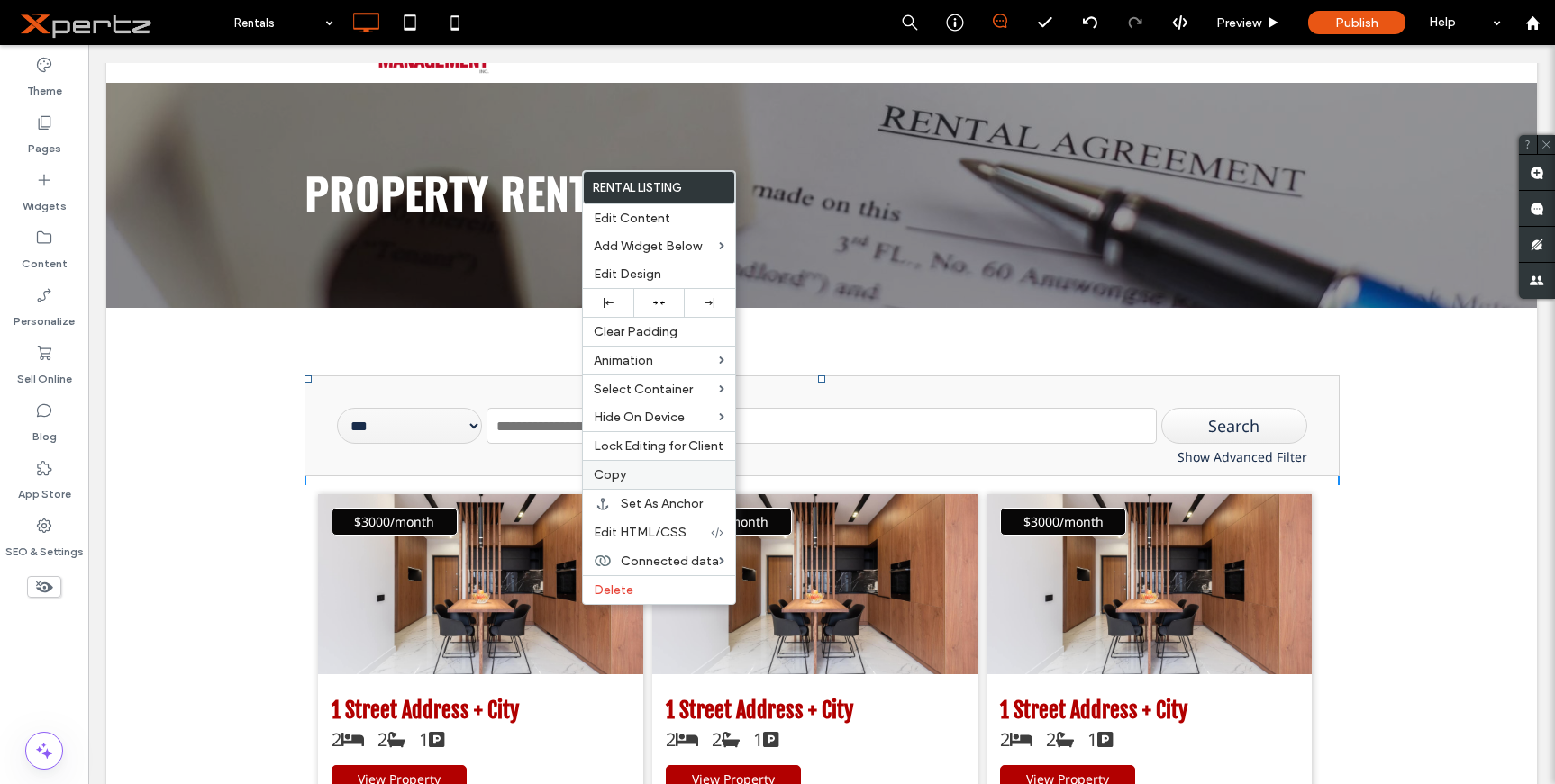
click at [610, 472] on span "Copy" at bounding box center [609, 475] width 32 height 16
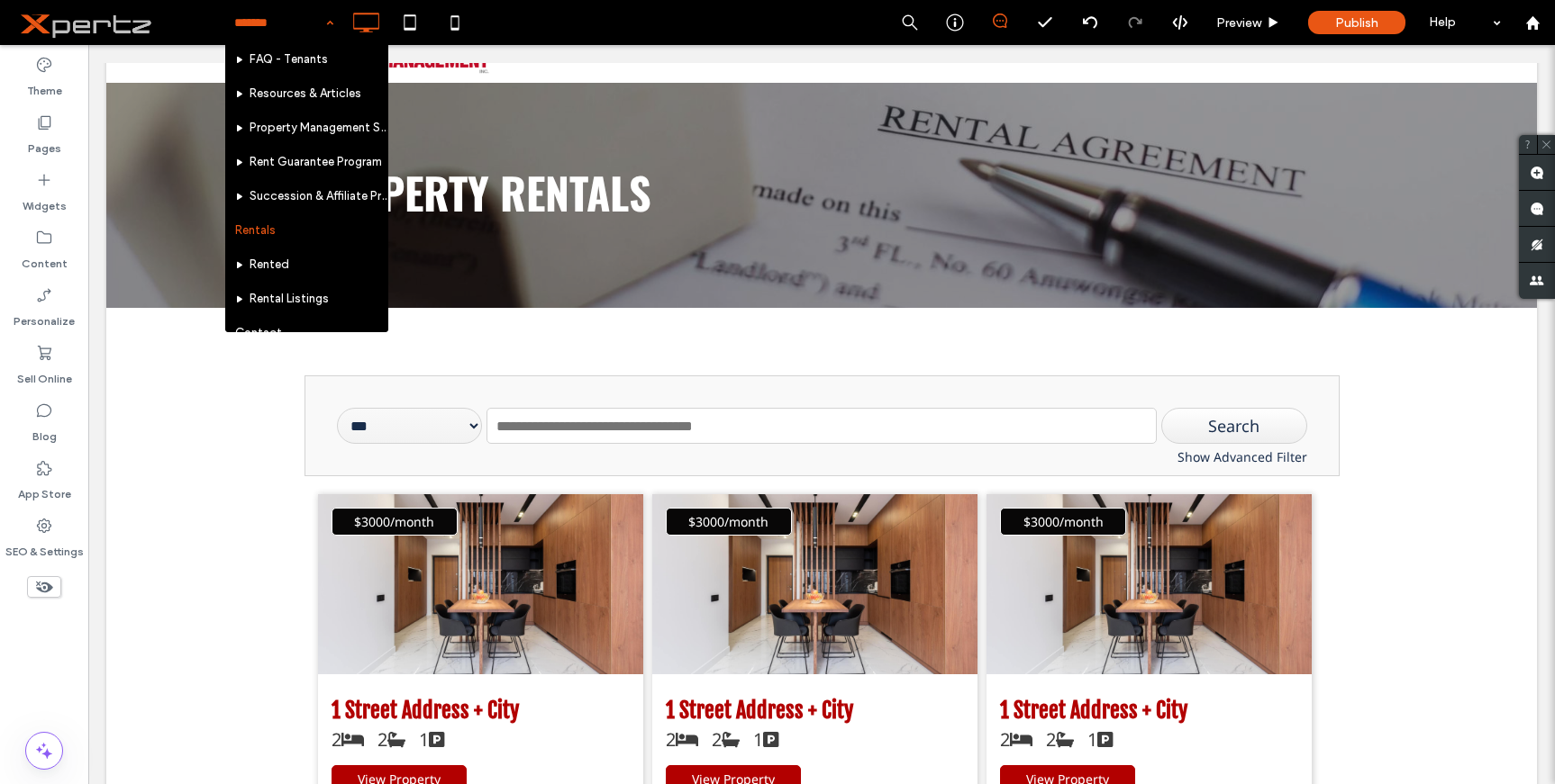
scroll to position [156, 0]
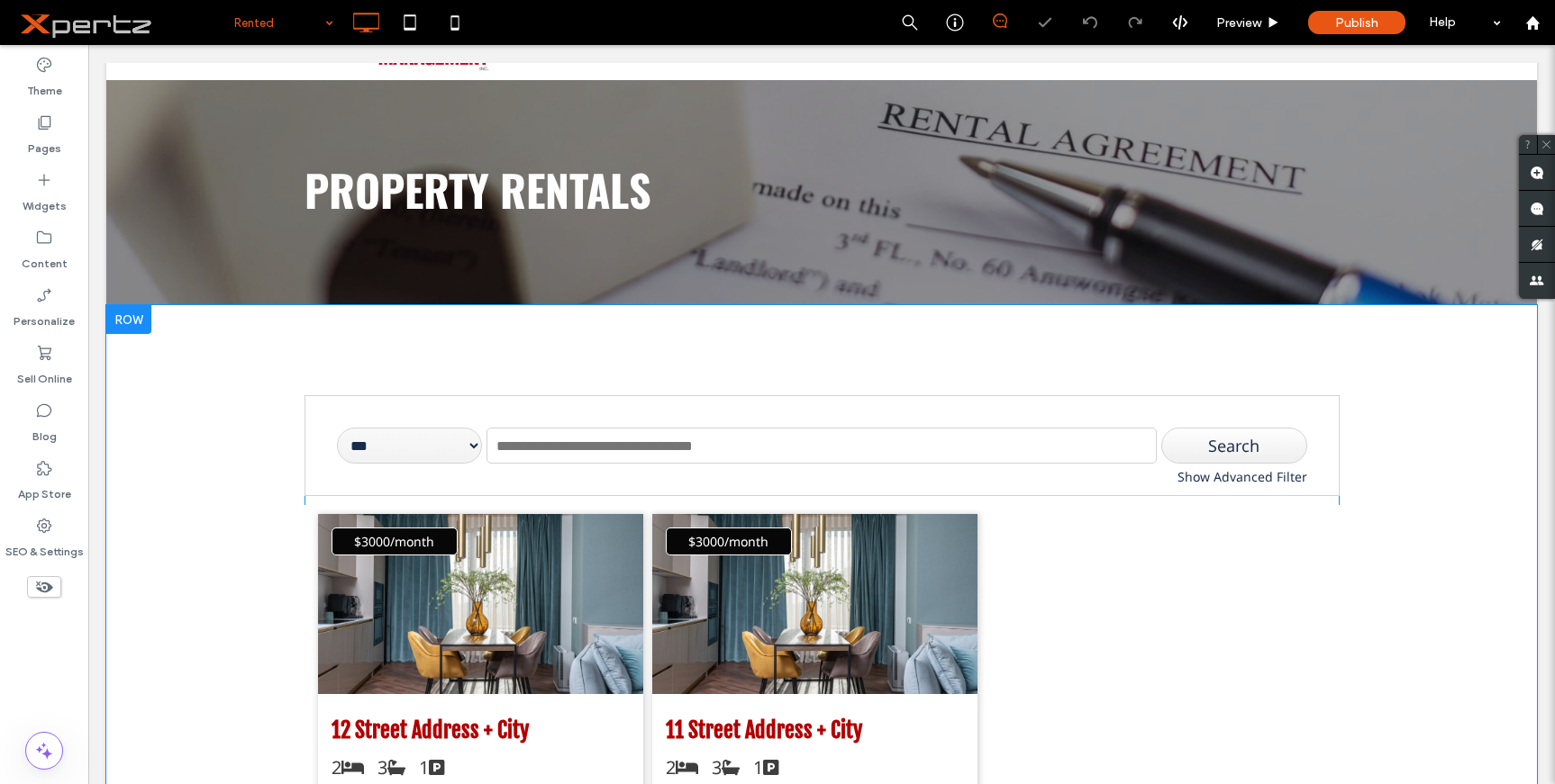
scroll to position [180, 0]
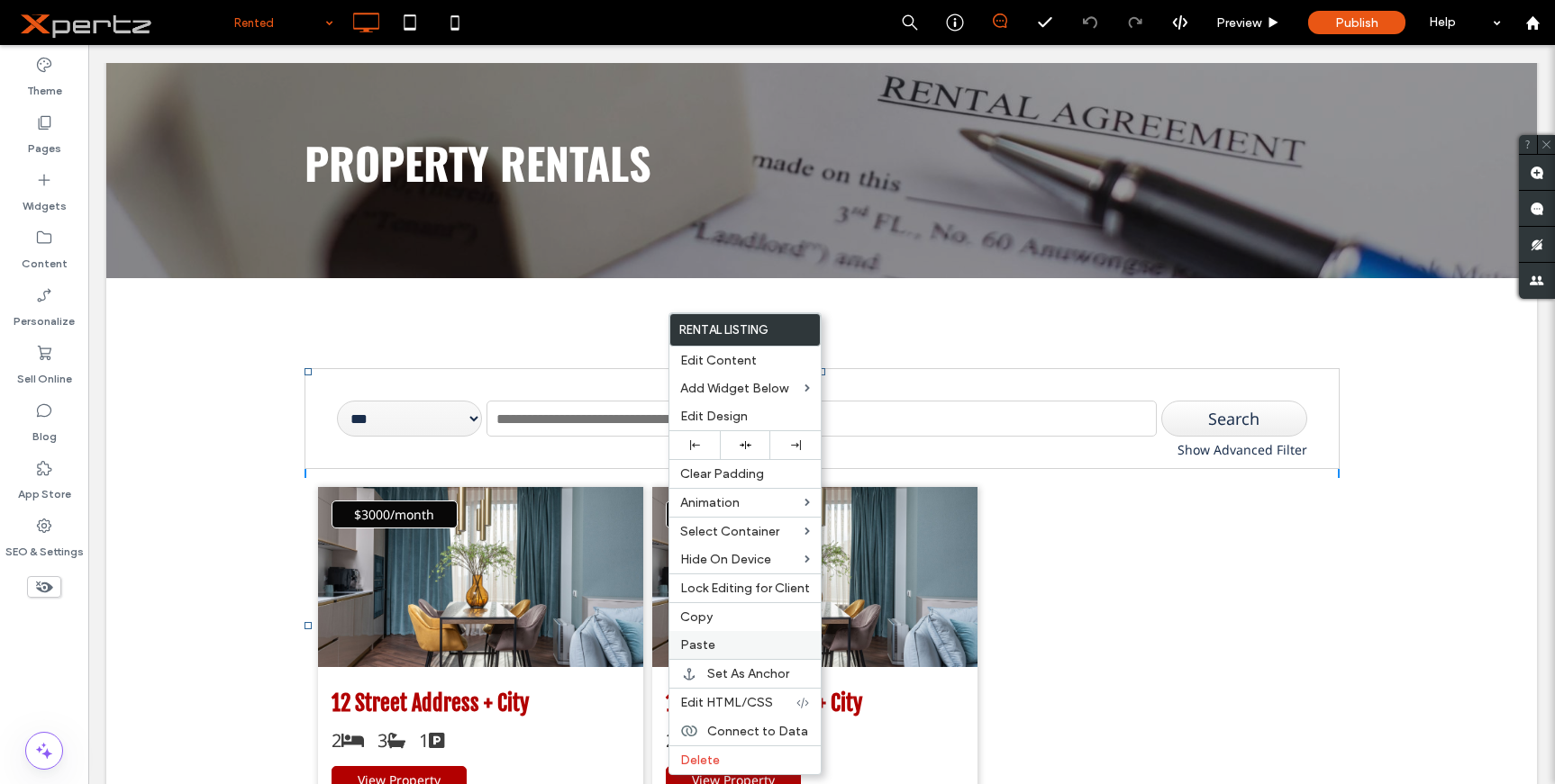
click at [724, 648] on label "Paste" at bounding box center [745, 645] width 130 height 16
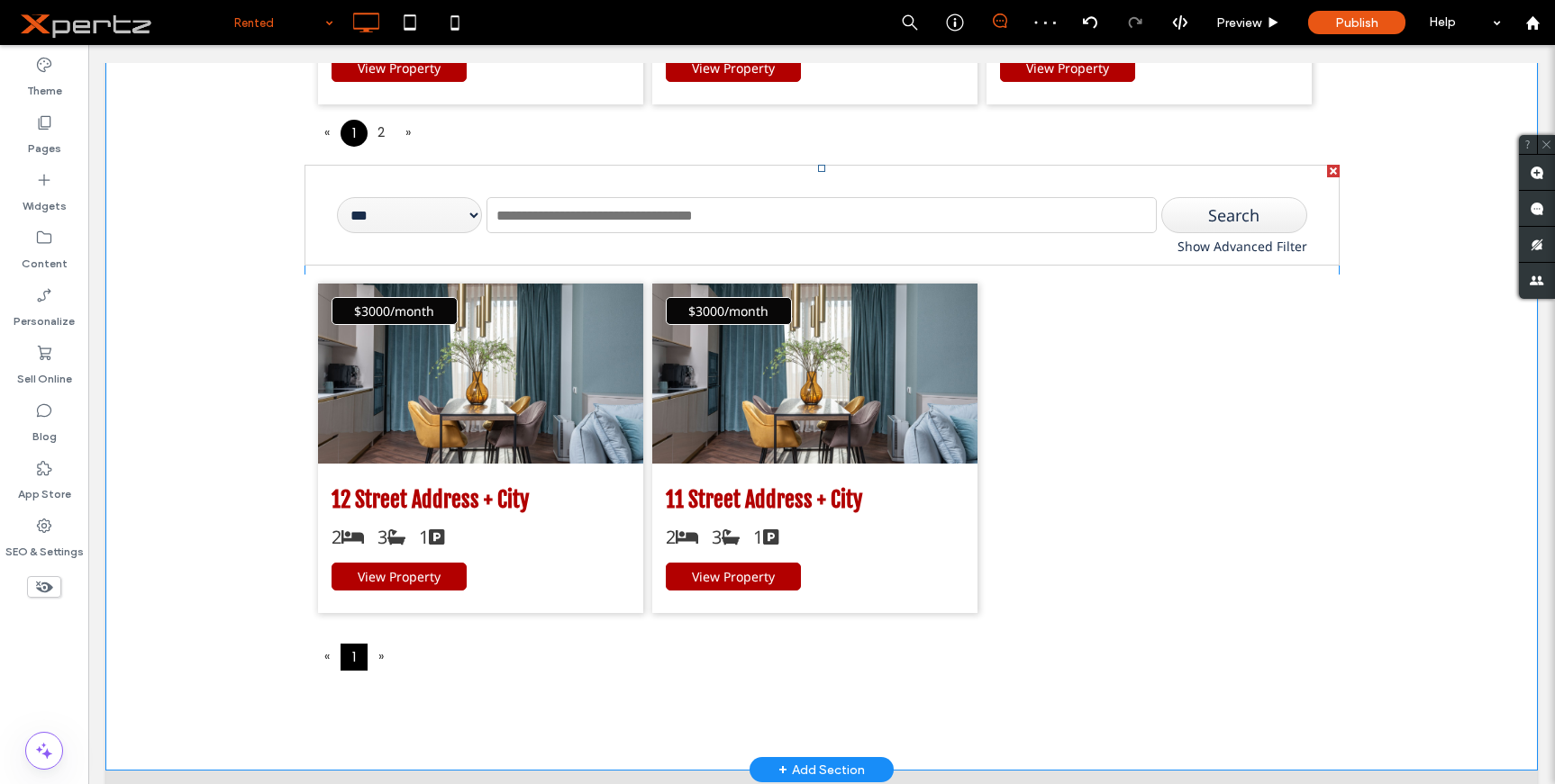
scroll to position [1561, 0]
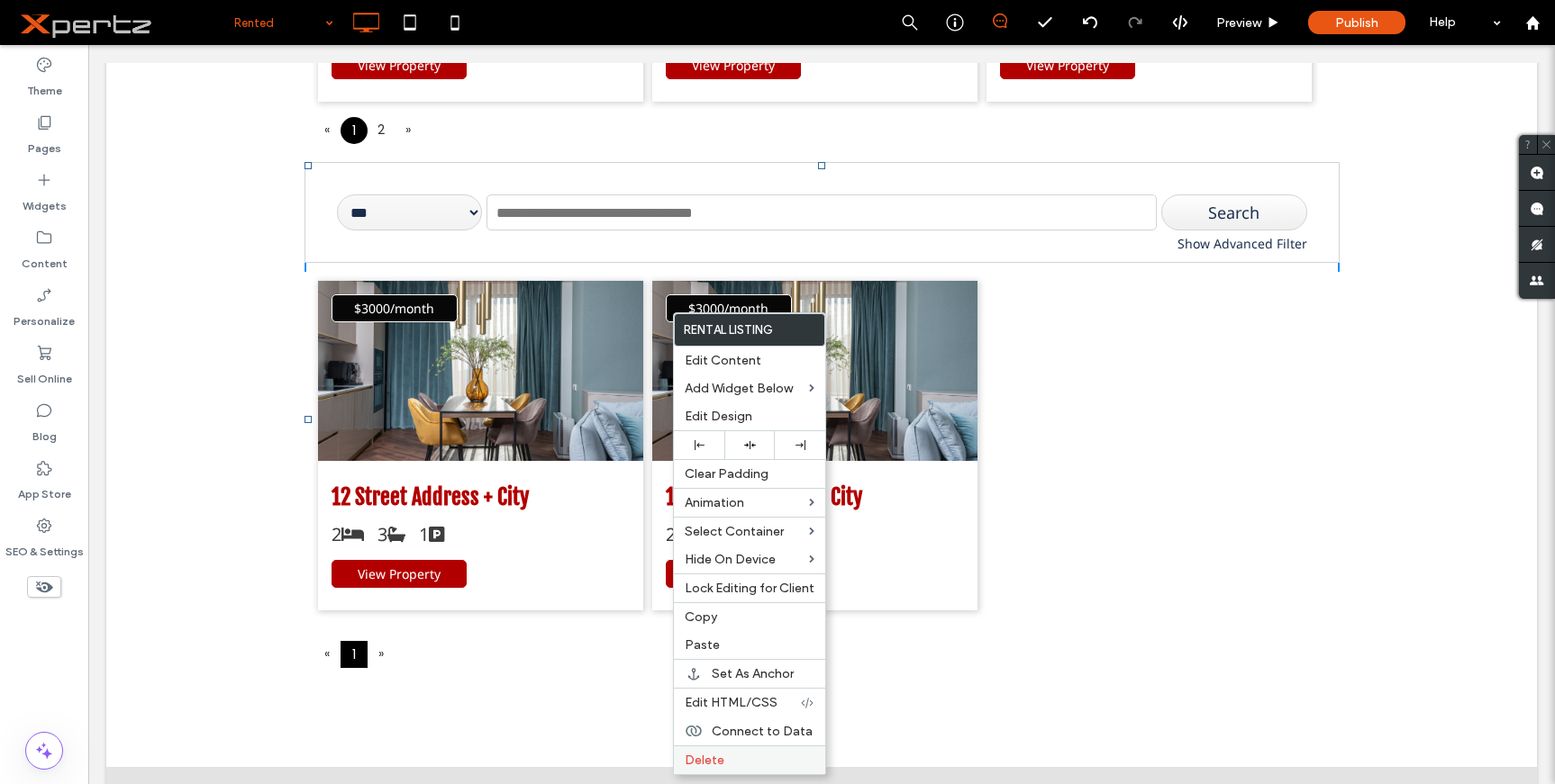
click at [726, 756] on label "Delete" at bounding box center [750, 760] width 130 height 16
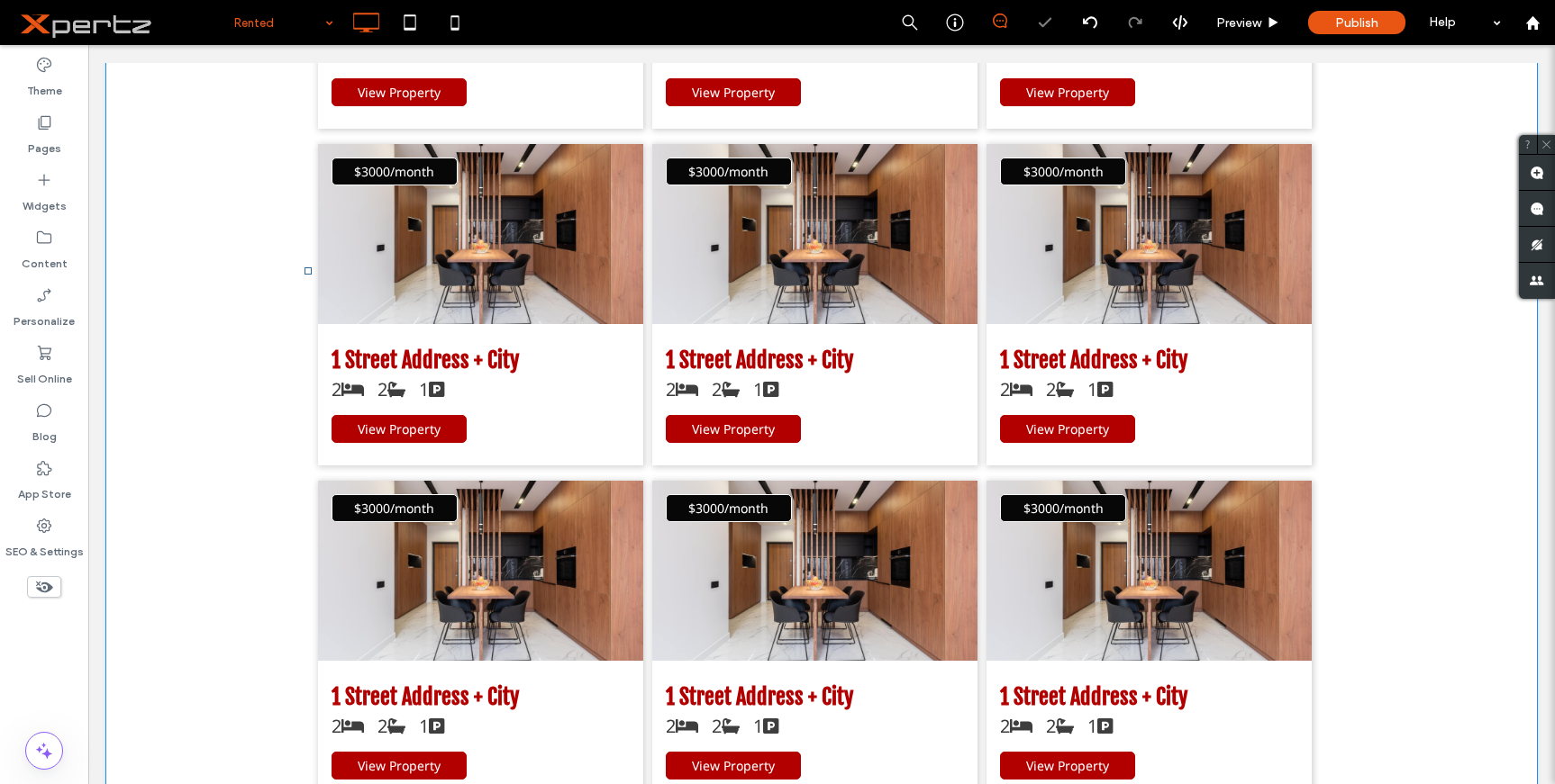
scroll to position [853, 0]
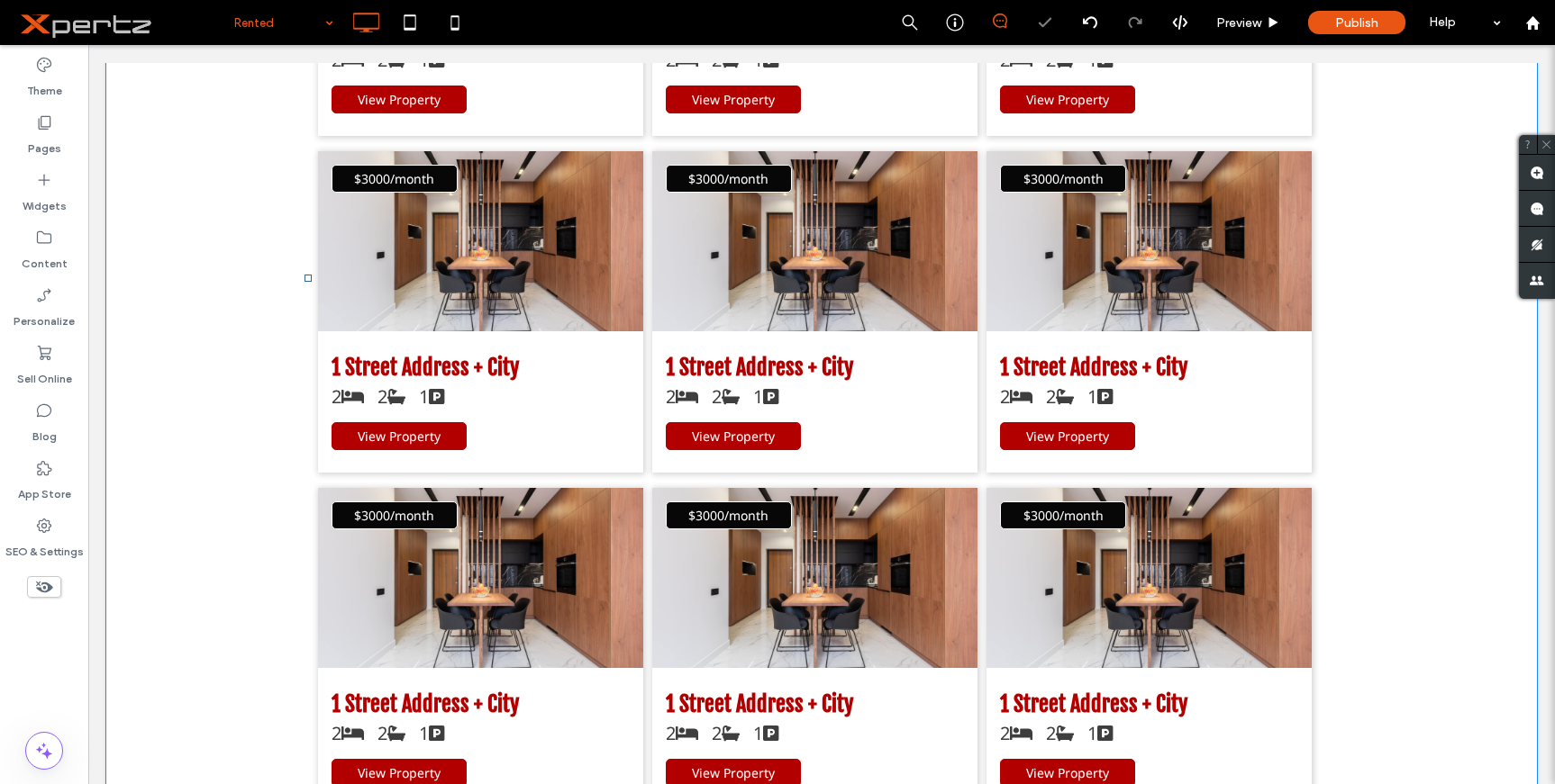
click at [694, 447] on span at bounding box center [822, 278] width 1035 height 1165
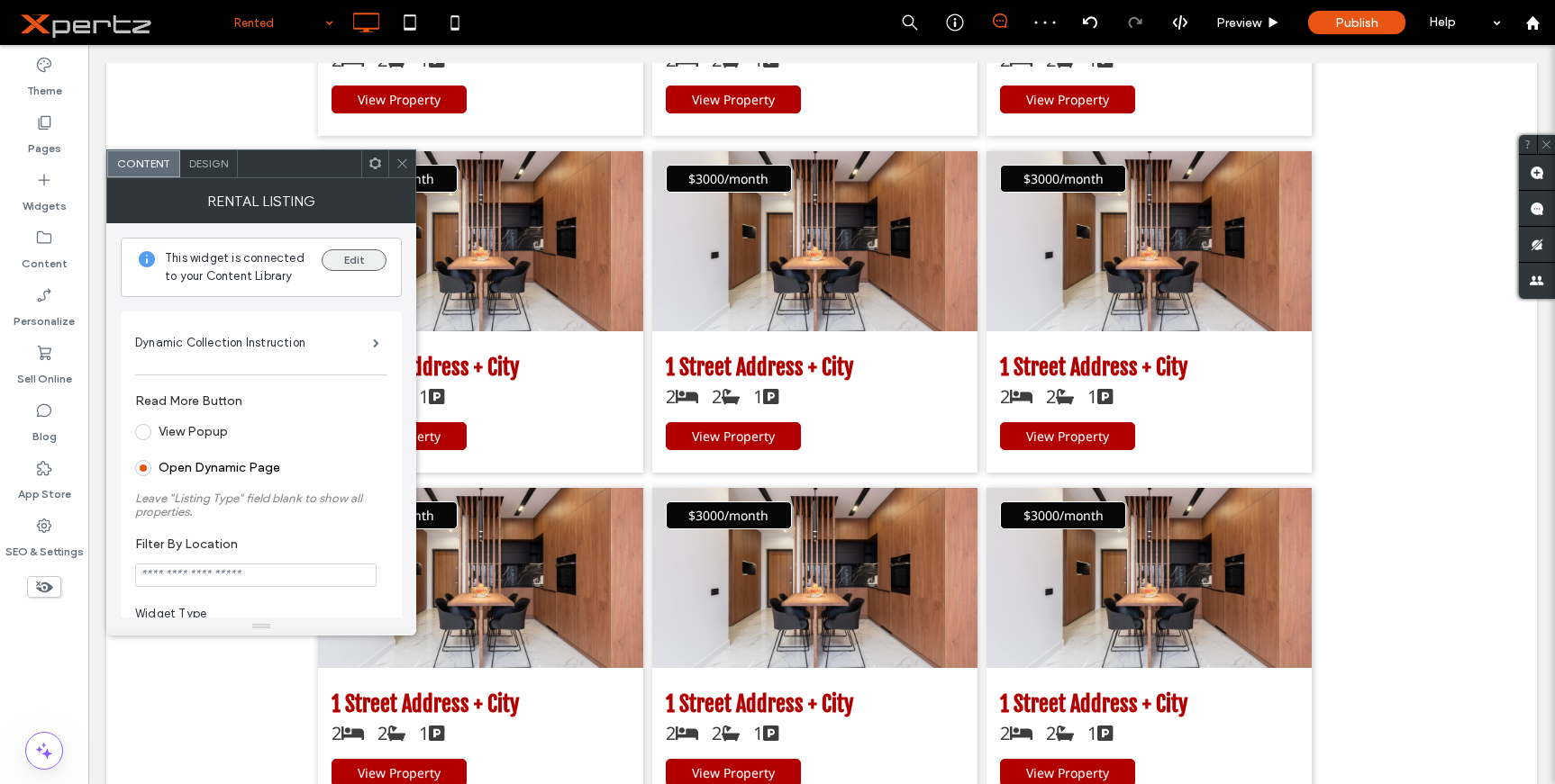
click at [360, 256] on button "Edit" at bounding box center [354, 260] width 65 height 22
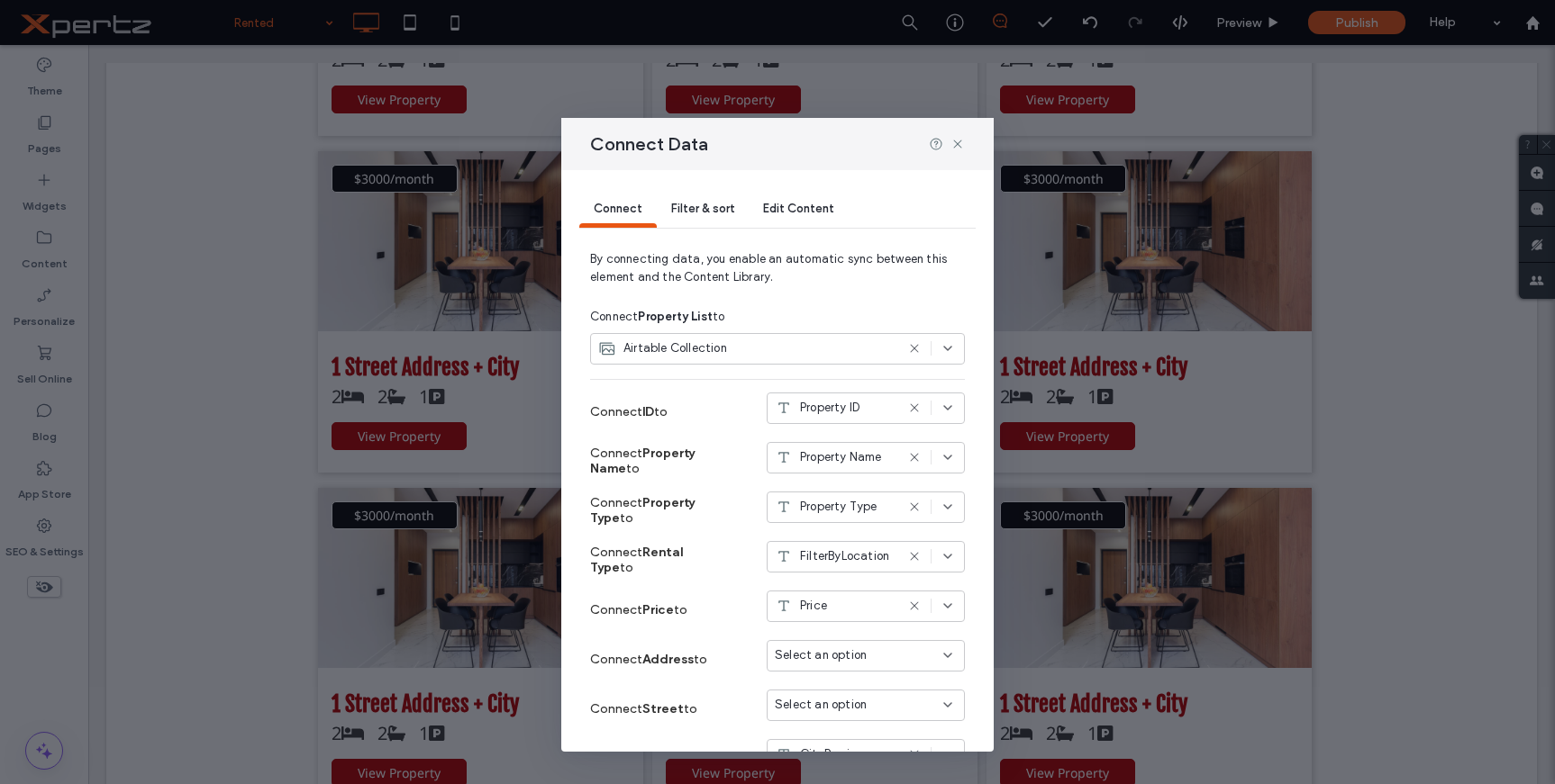
click at [705, 213] on span "Filter & sort" at bounding box center [702, 208] width 63 height 14
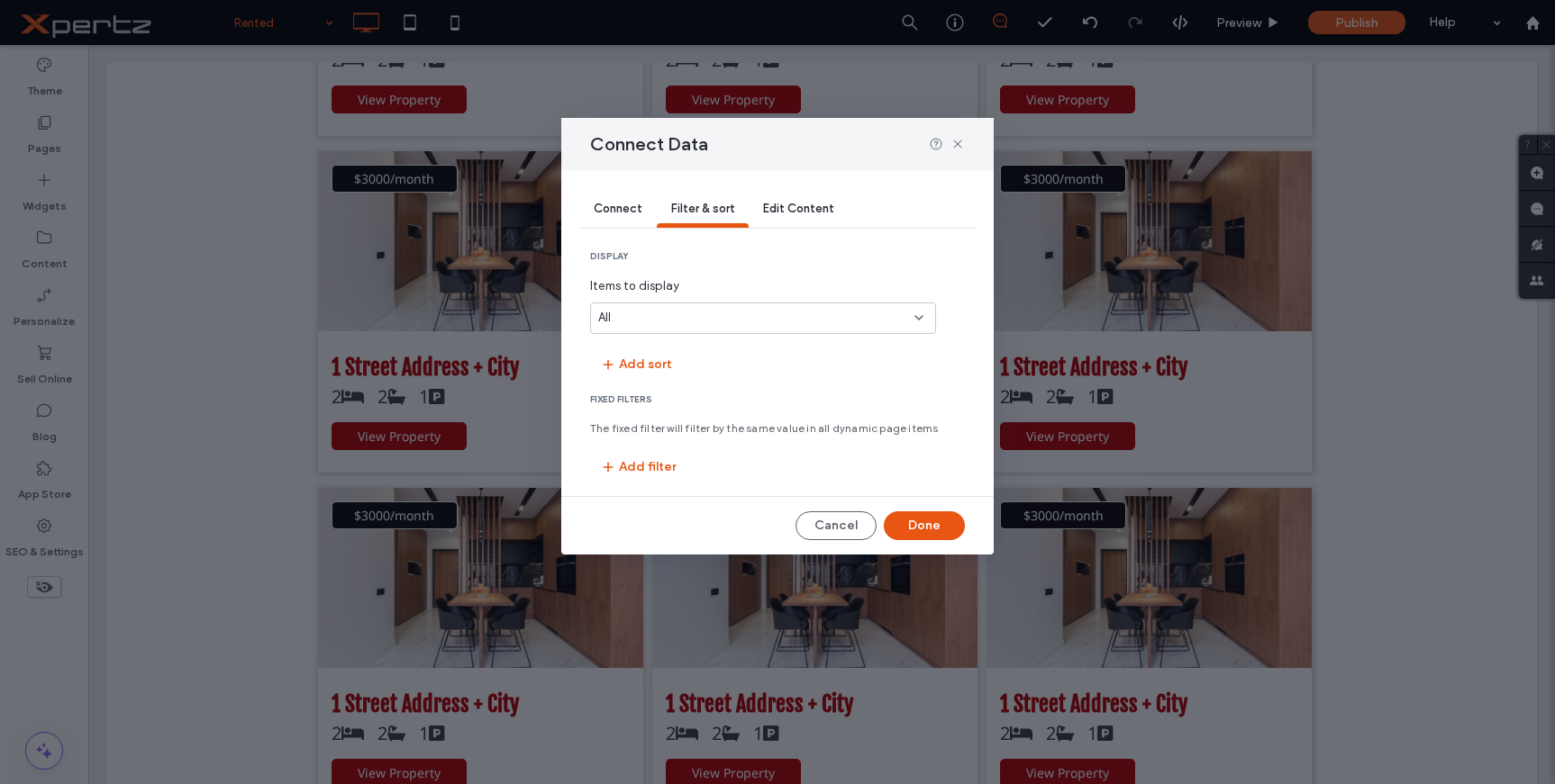
click at [648, 321] on div "All" at bounding box center [751, 318] width 308 height 18
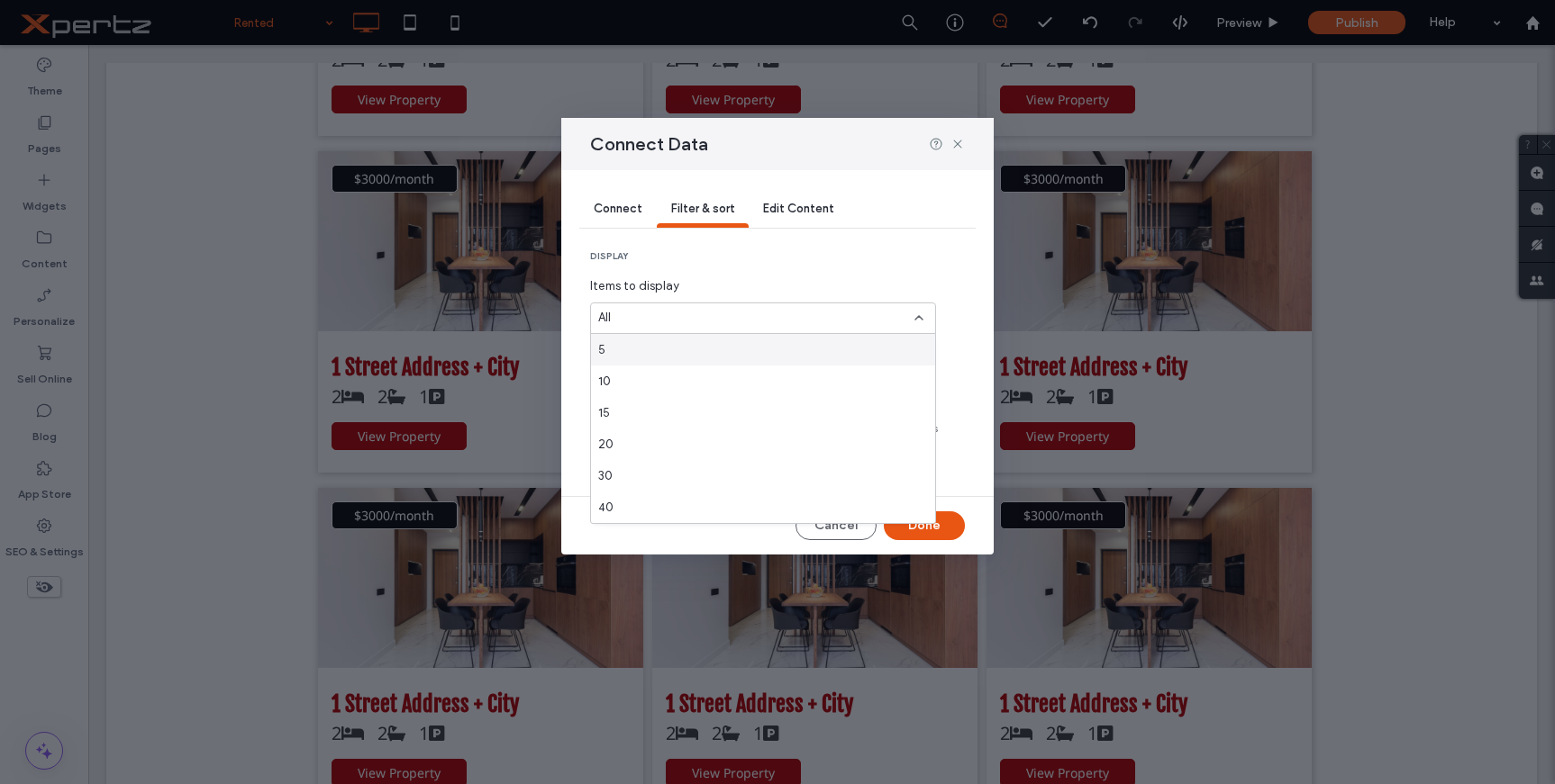
click at [656, 308] on div "All" at bounding box center [763, 318] width 346 height 31
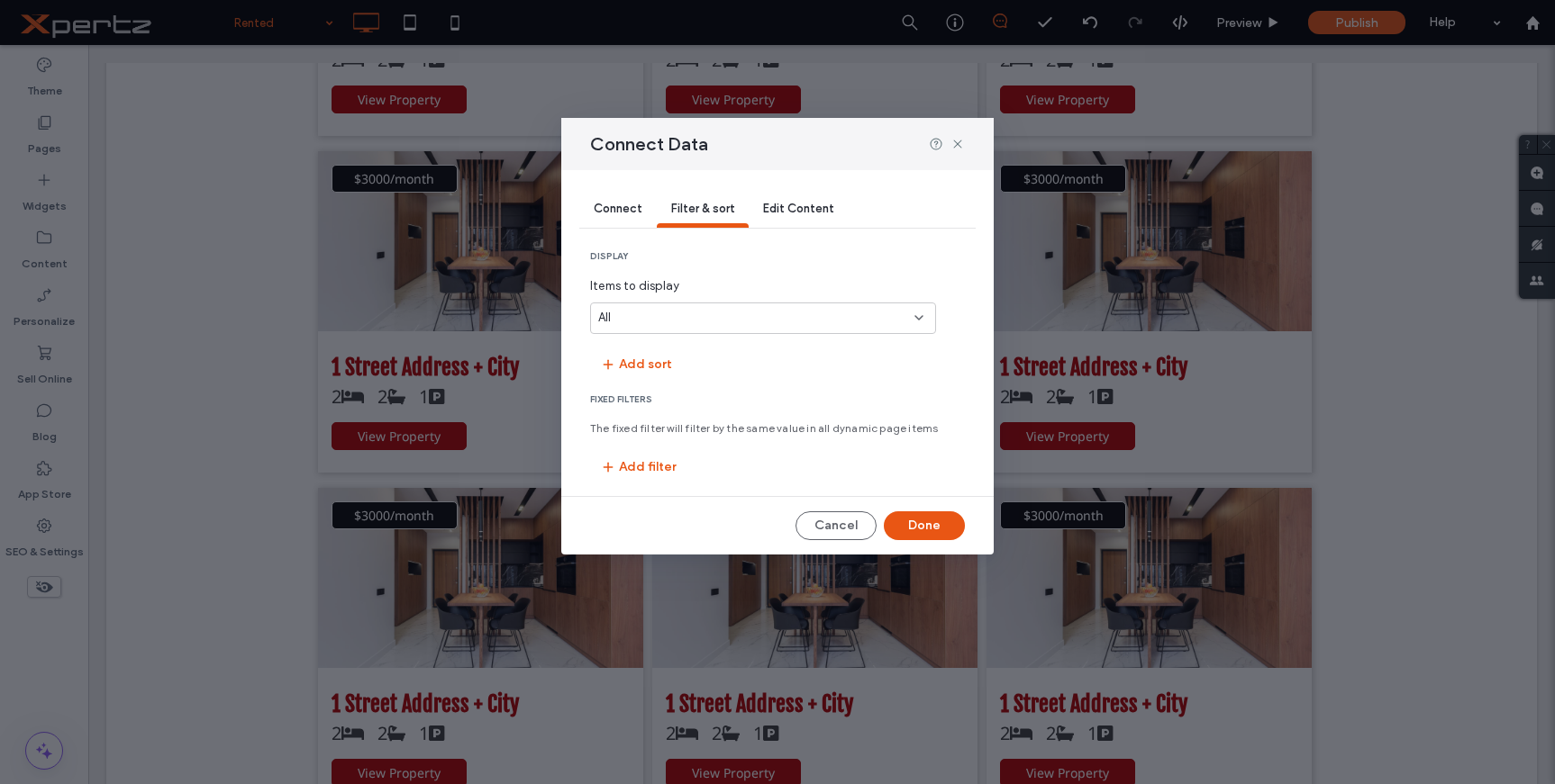
click at [783, 212] on span "Edit Content" at bounding box center [799, 208] width 71 height 14
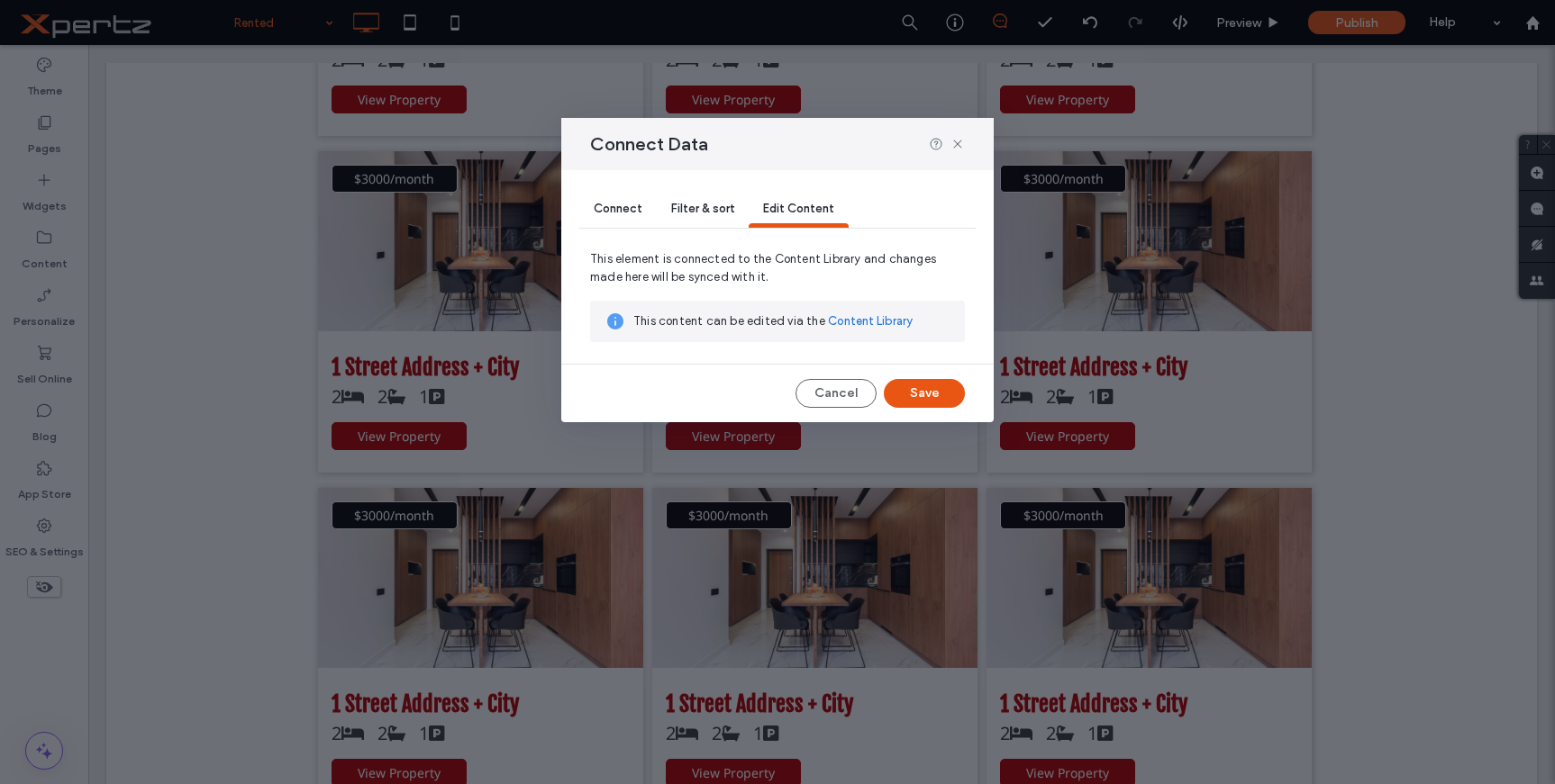
click at [711, 212] on span "Filter & sort" at bounding box center [702, 208] width 63 height 14
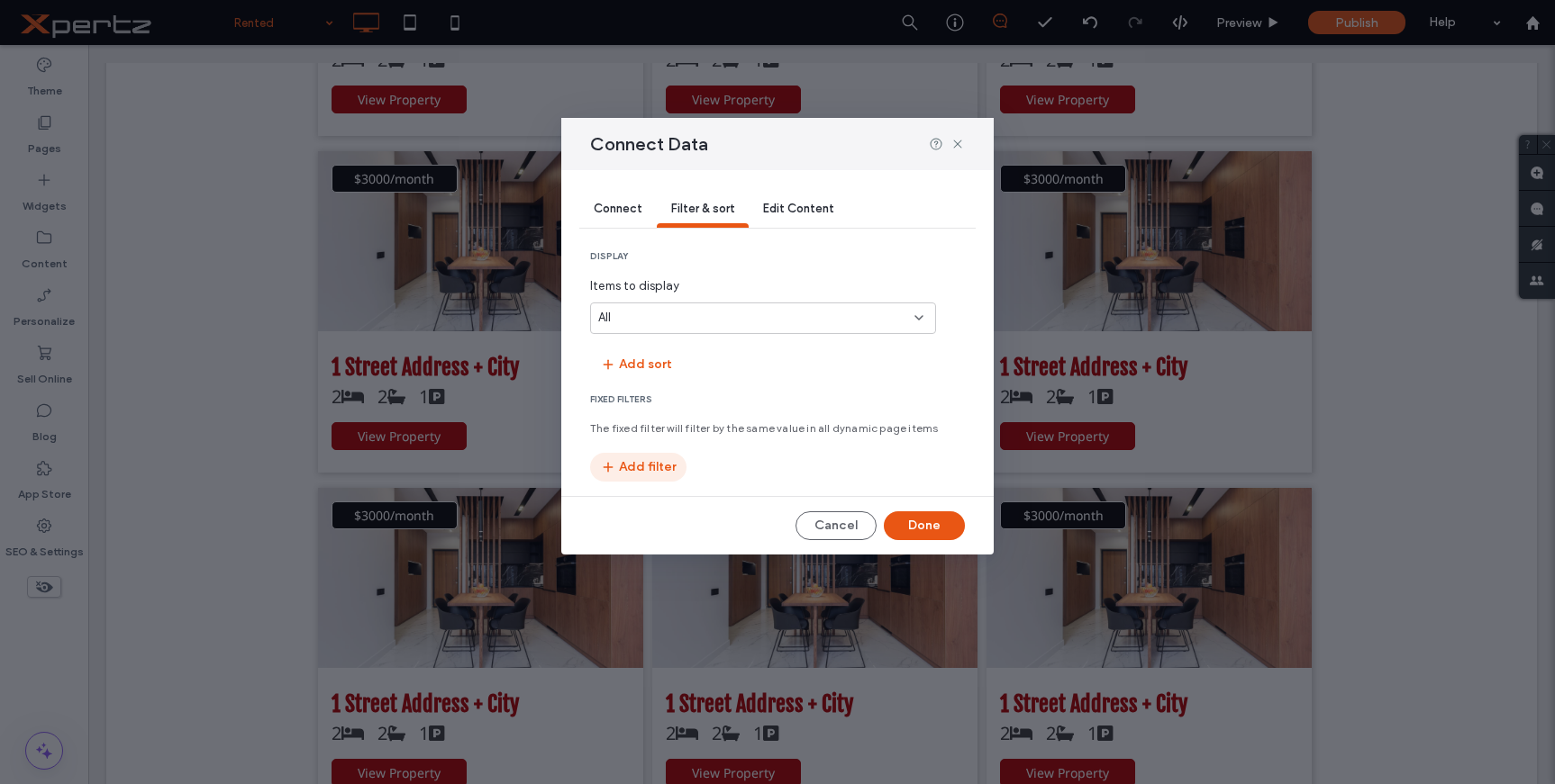
click at [646, 461] on button "Add filter" at bounding box center [638, 468] width 96 height 29
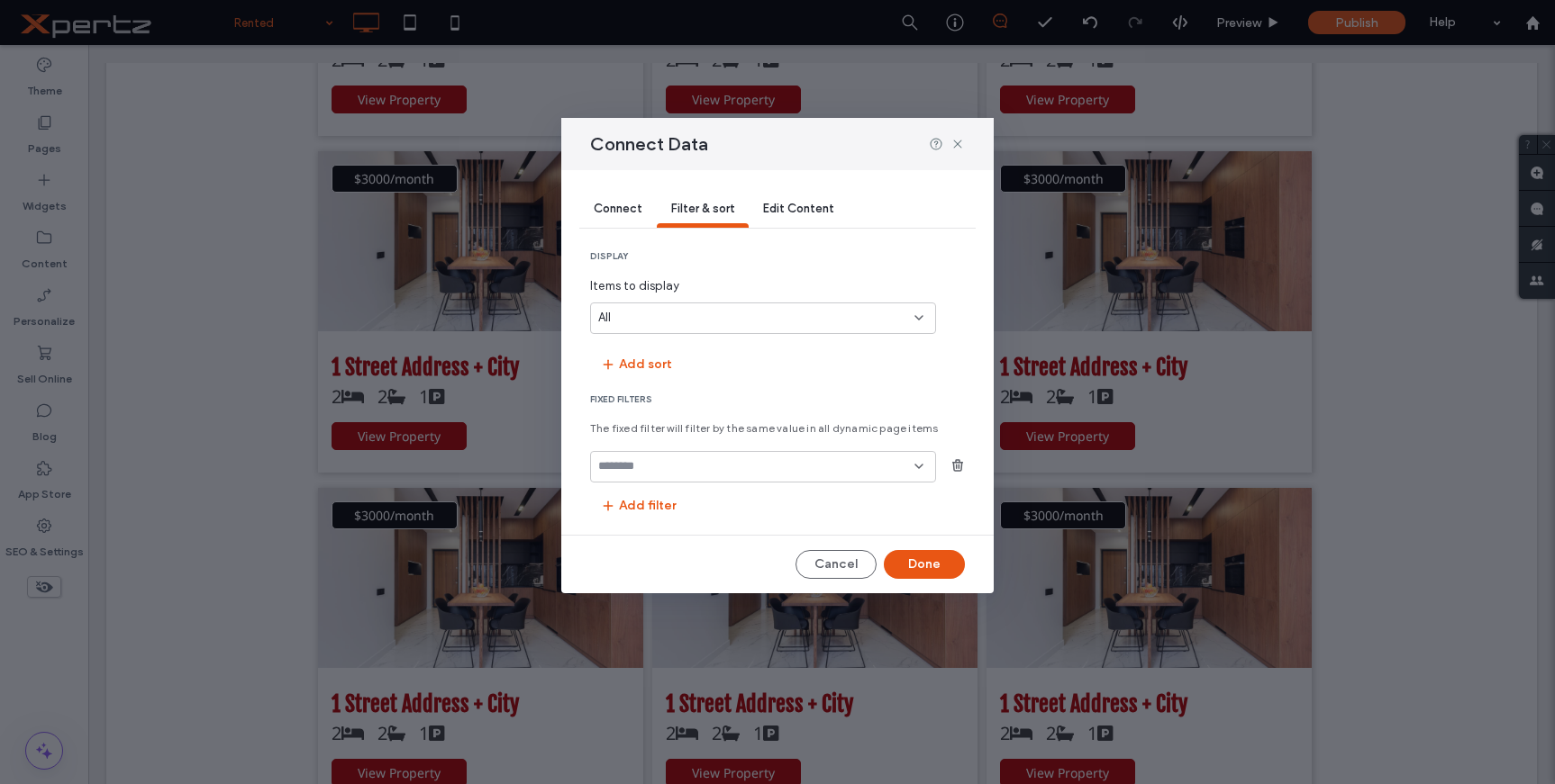
click at [676, 469] on input "fields-dropdown" at bounding box center [756, 467] width 316 height 15
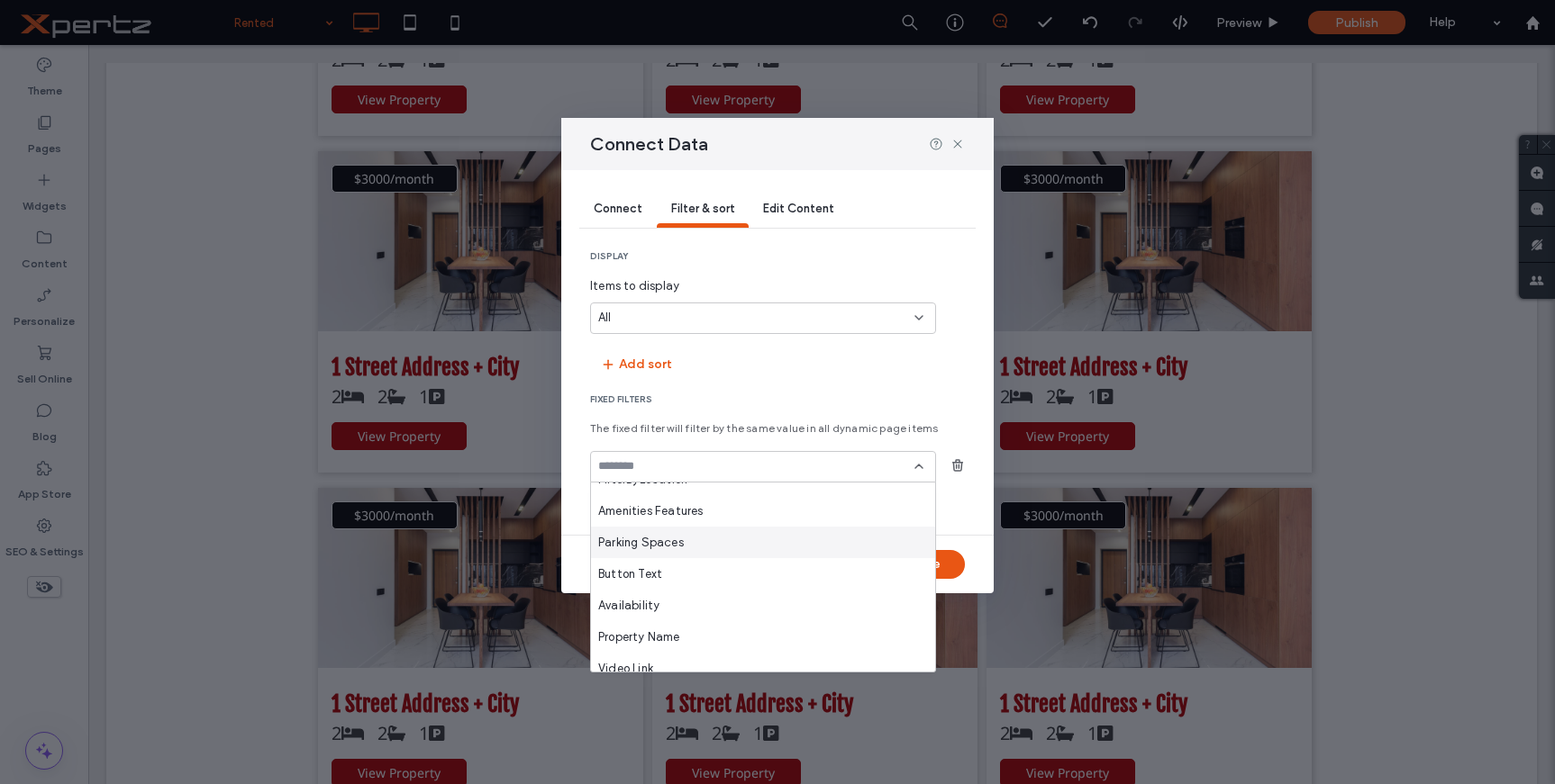
scroll to position [240, 0]
click at [670, 602] on div "Availability" at bounding box center [763, 605] width 344 height 31
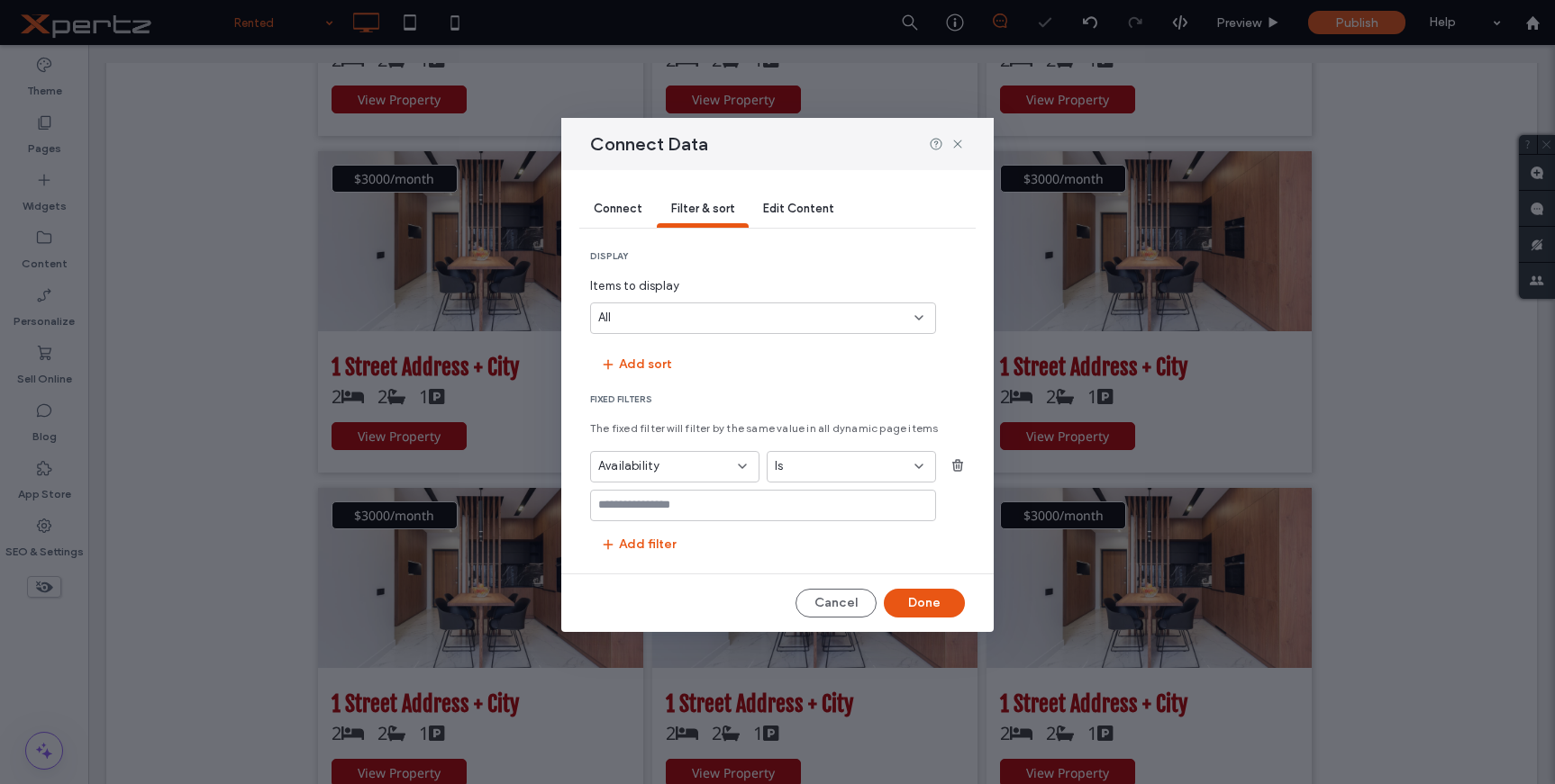
click at [761, 505] on input "values-textbox" at bounding box center [756, 505] width 316 height 15
click at [755, 507] on input "values-textbox" at bounding box center [756, 505] width 316 height 15
click at [756, 508] on input "values-textbox" at bounding box center [756, 505] width 316 height 15
drag, startPoint x: 602, startPoint y: 506, endPoint x: 591, endPoint y: 506, distance: 11.0
click at [591, 506] on div "******" at bounding box center [763, 505] width 346 height 31
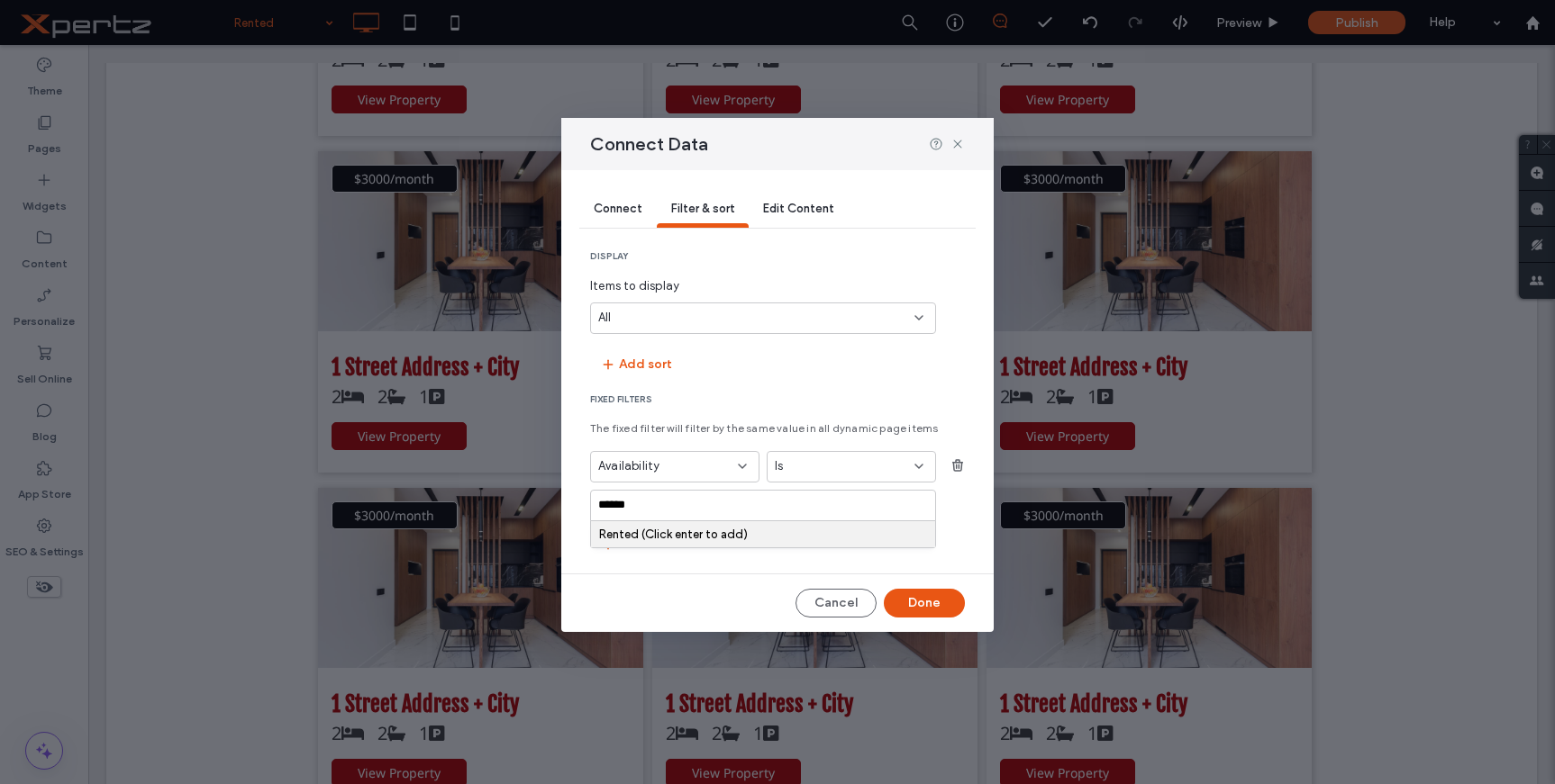
type input "******"
click at [612, 530] on div "Rented (Click enter to add)" at bounding box center [762, 535] width 328 height 14
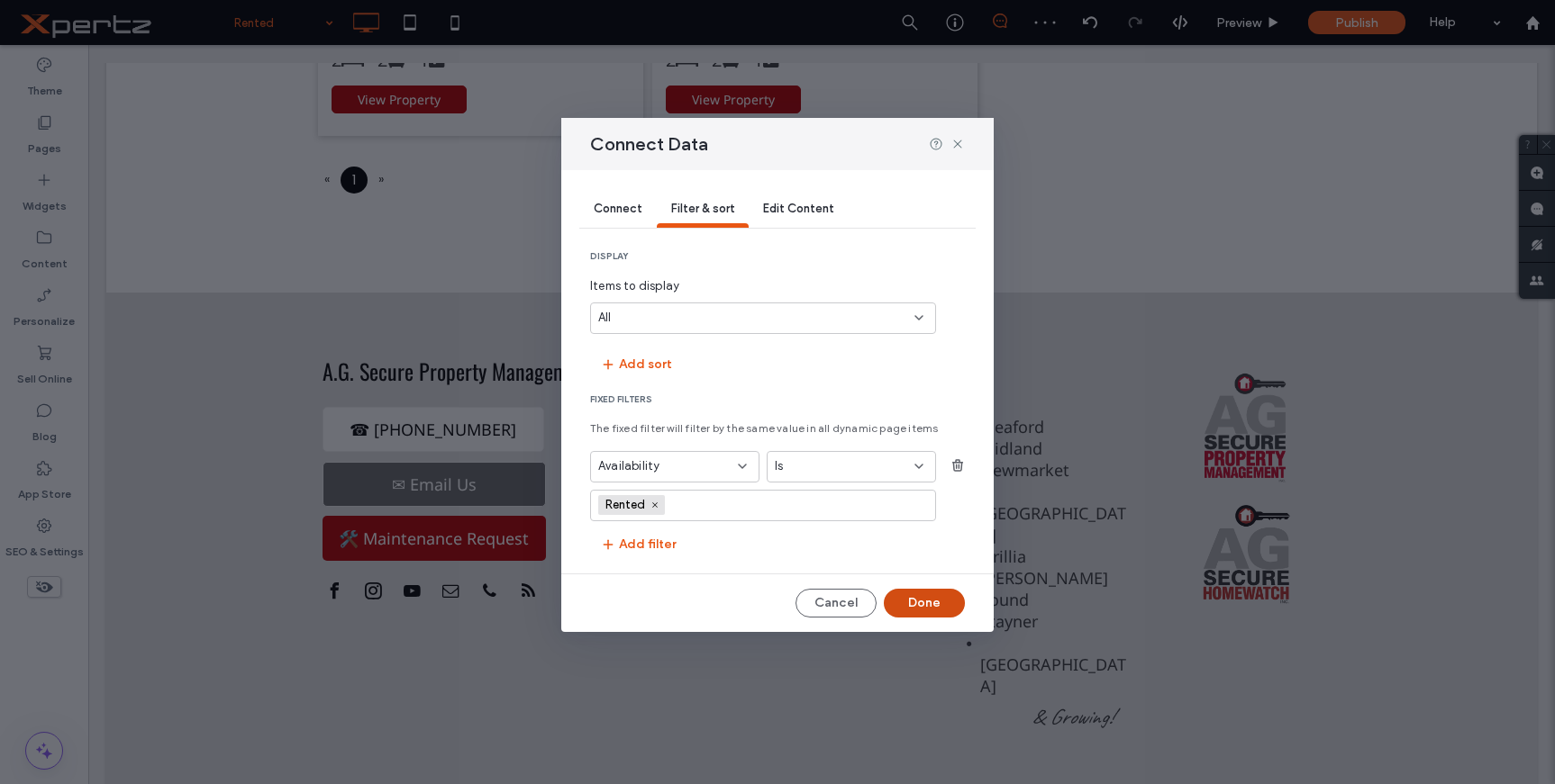
drag, startPoint x: 919, startPoint y: 601, endPoint x: 687, endPoint y: 509, distance: 249.6
click at [919, 601] on button "Done" at bounding box center [924, 604] width 81 height 29
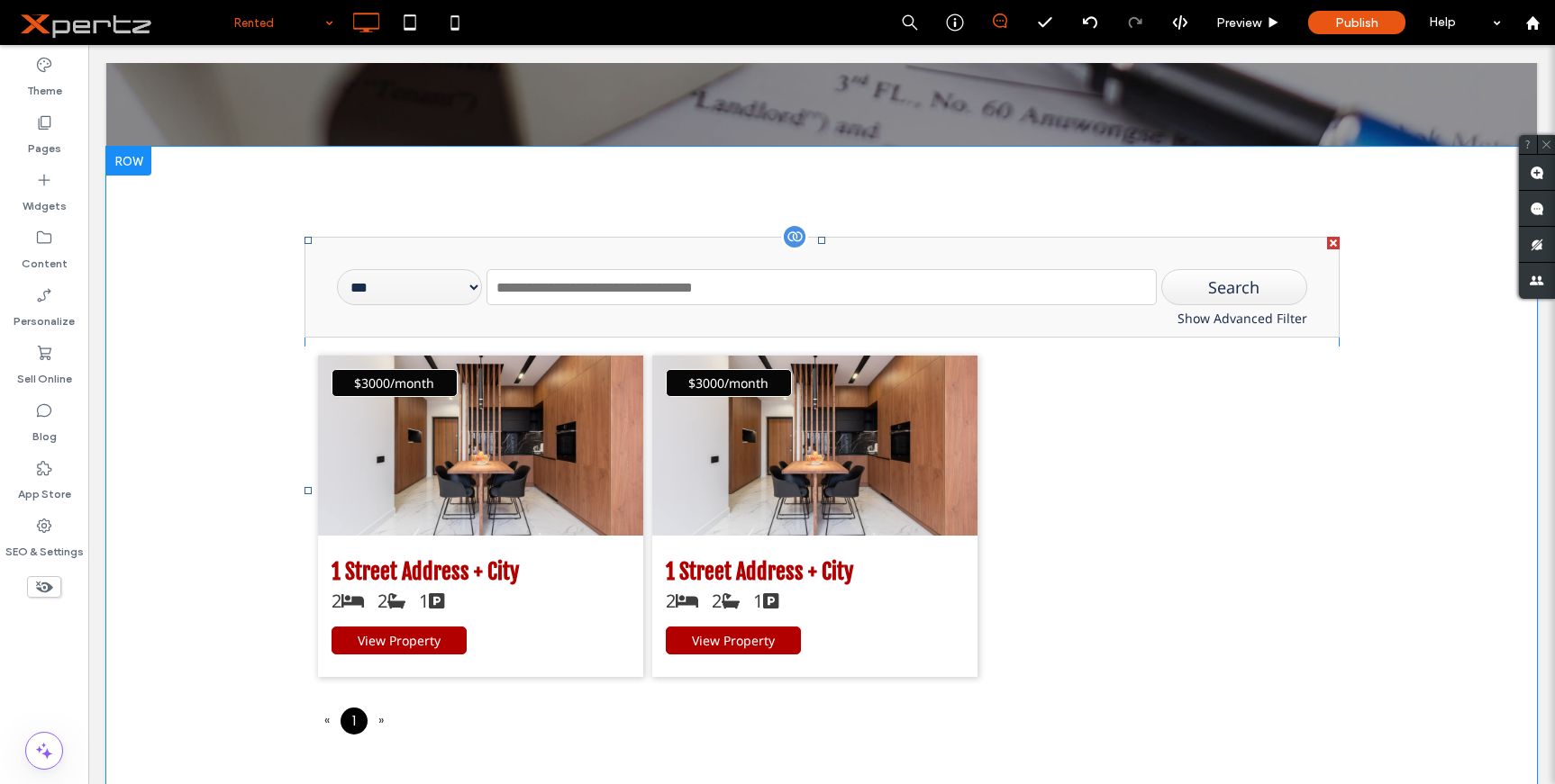
scroll to position [313, 0]
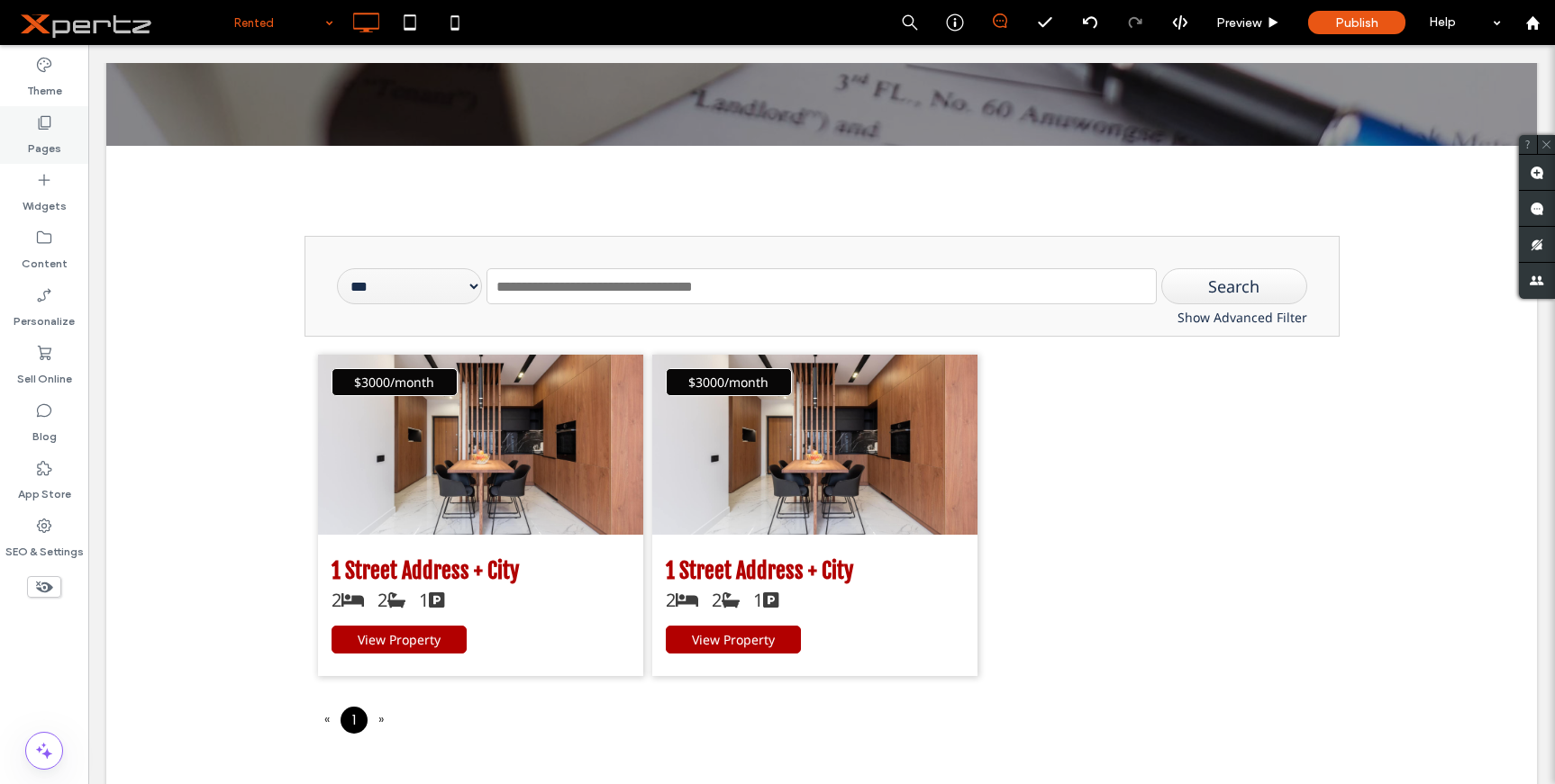
click at [57, 134] on label "Pages" at bounding box center [45, 144] width 33 height 26
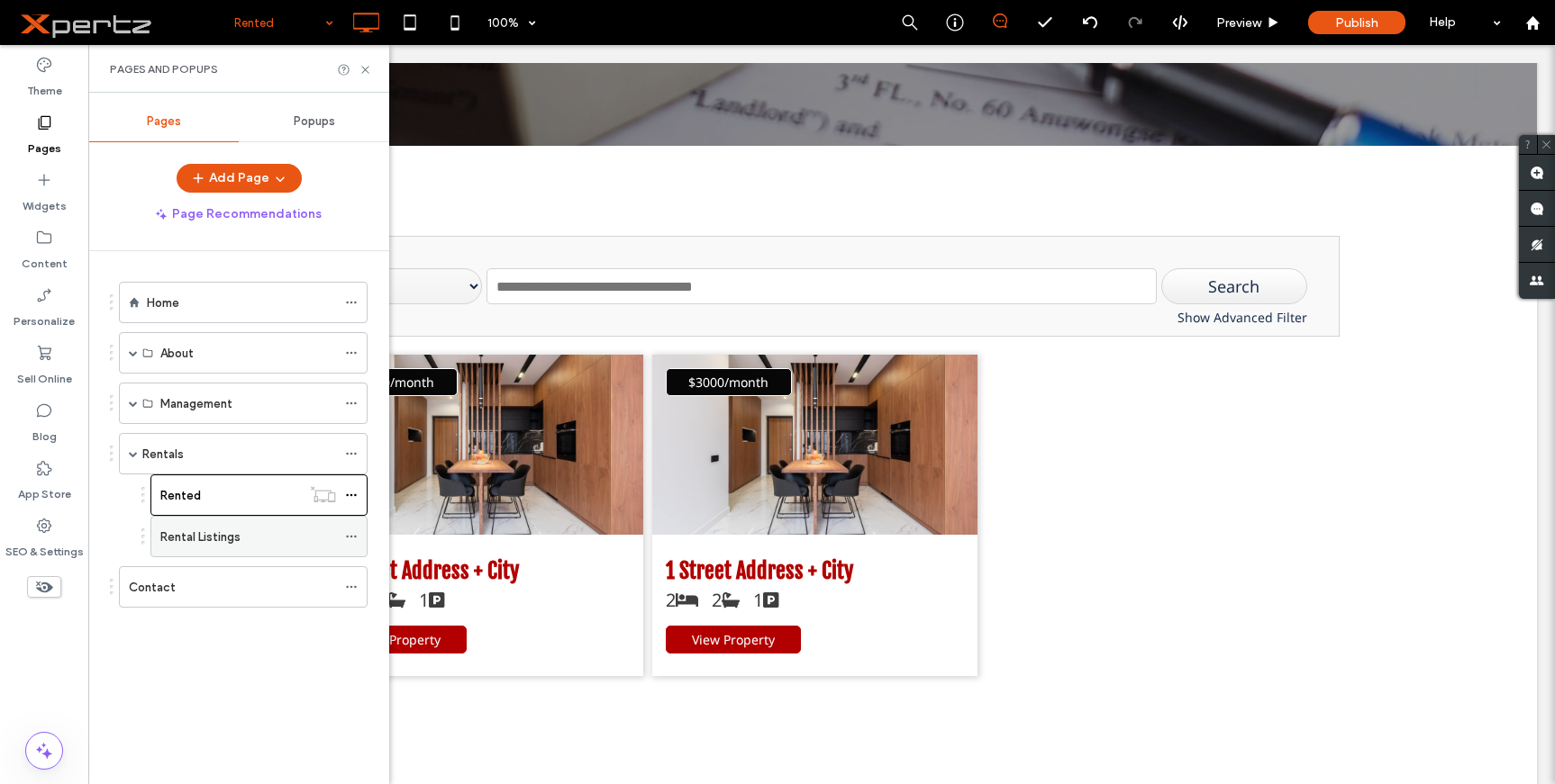
click at [247, 531] on div "Rental Listings" at bounding box center [248, 537] width 176 height 19
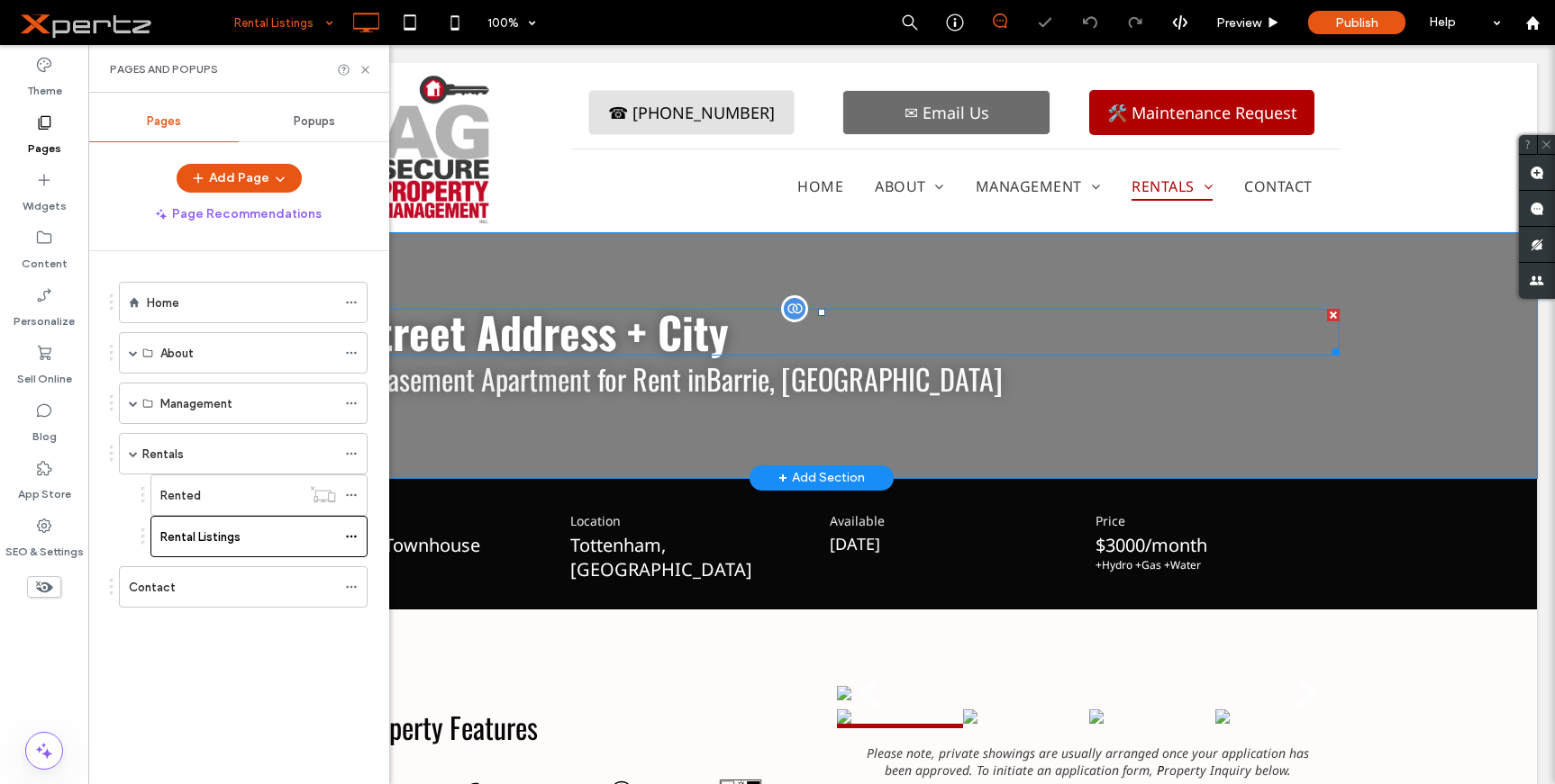
click at [499, 335] on span "10 Street Address + City" at bounding box center [517, 332] width 424 height 64
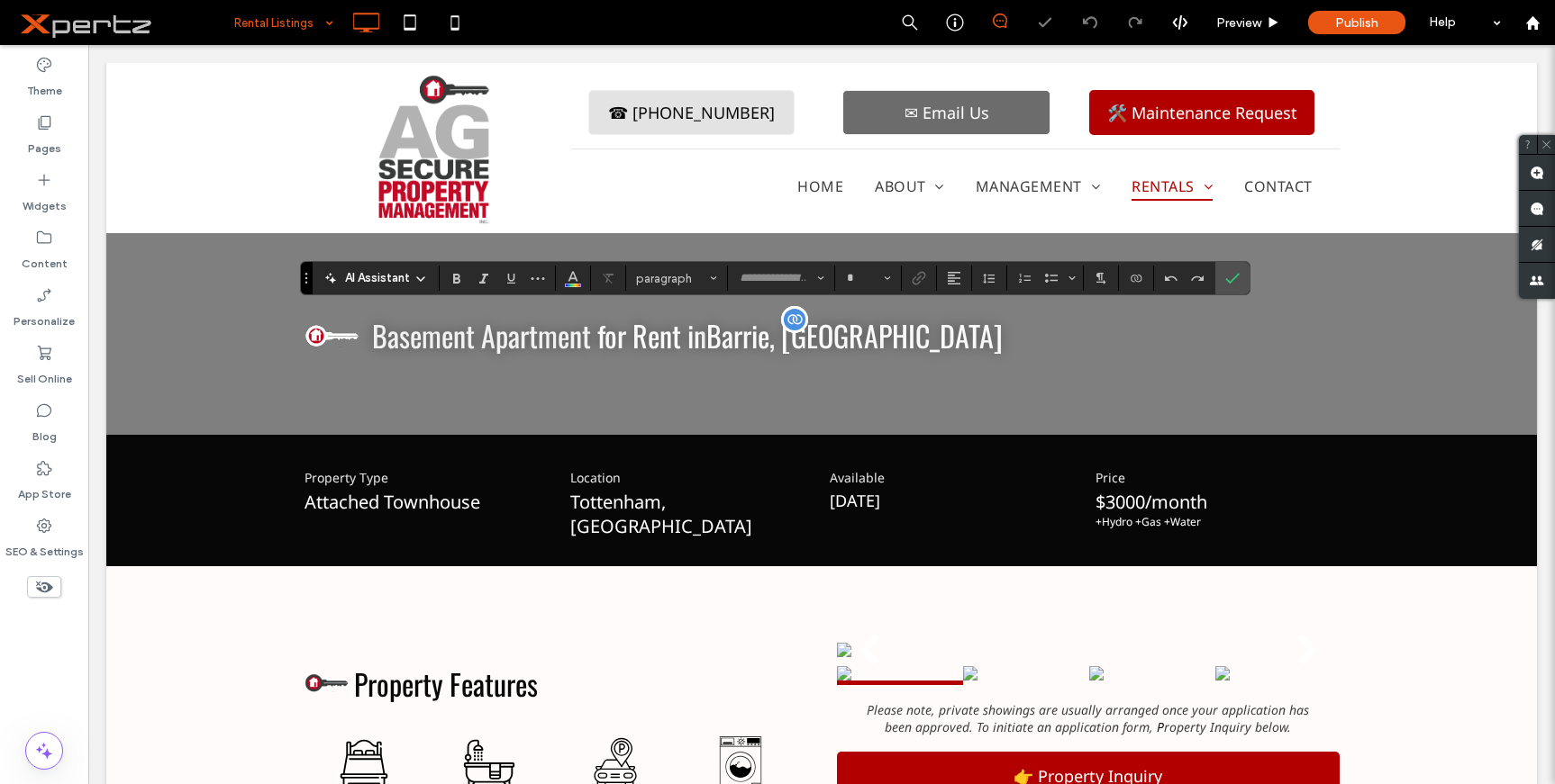
type input "******"
type input "**"
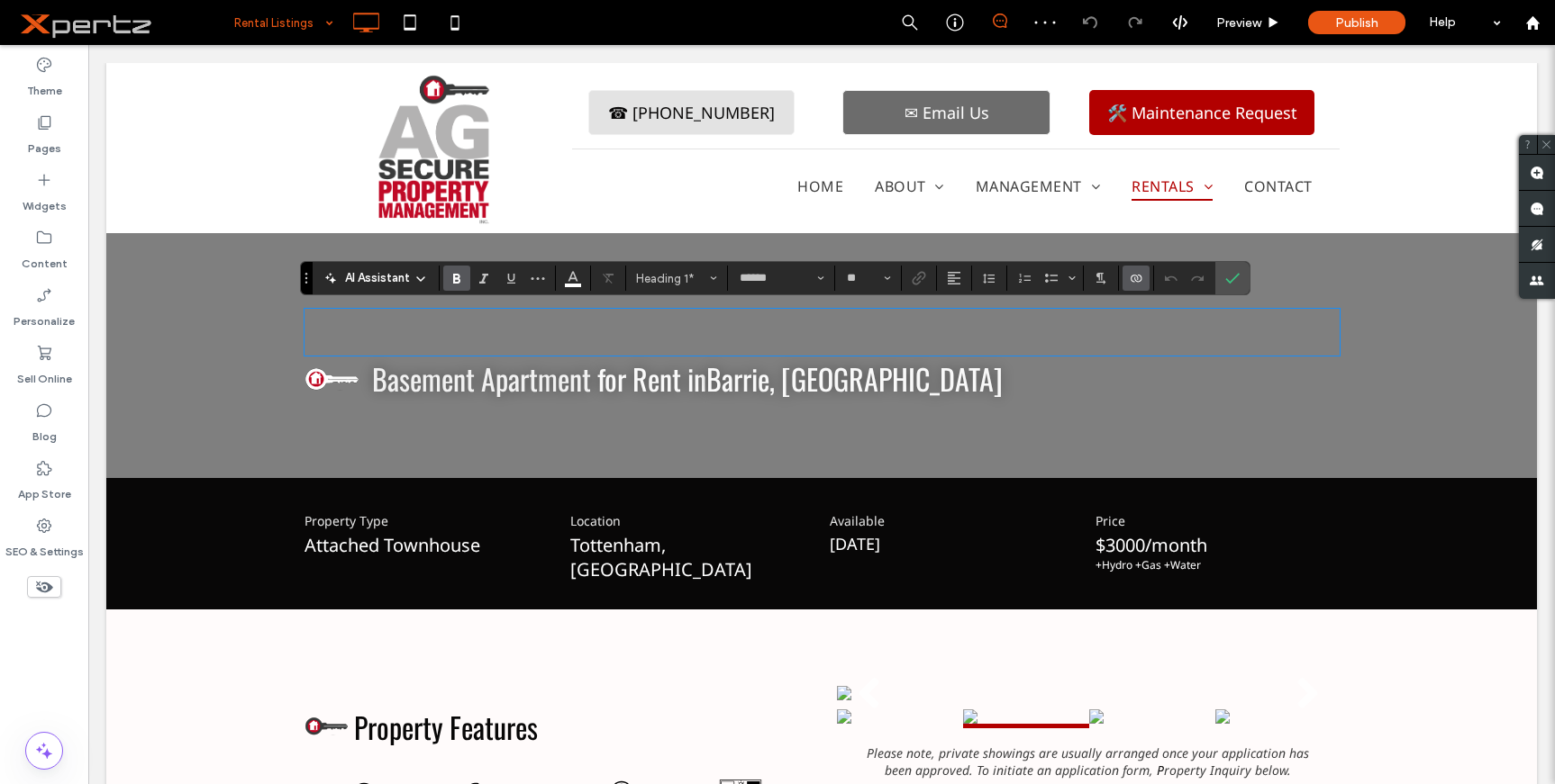
click at [1137, 281] on use "Connect To Data" at bounding box center [1136, 279] width 11 height 7
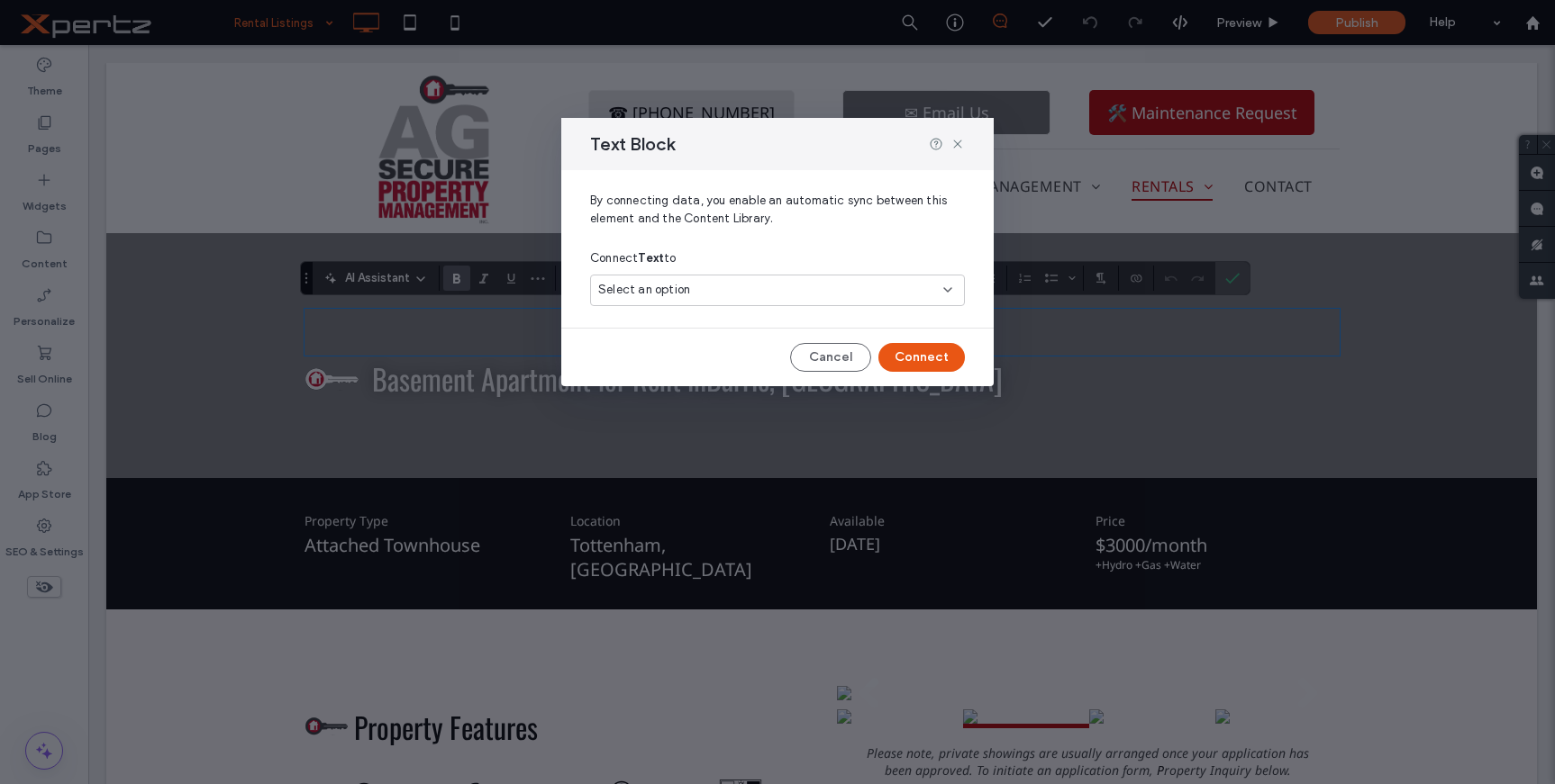
click at [637, 279] on div "Select an option" at bounding box center [778, 291] width 375 height 31
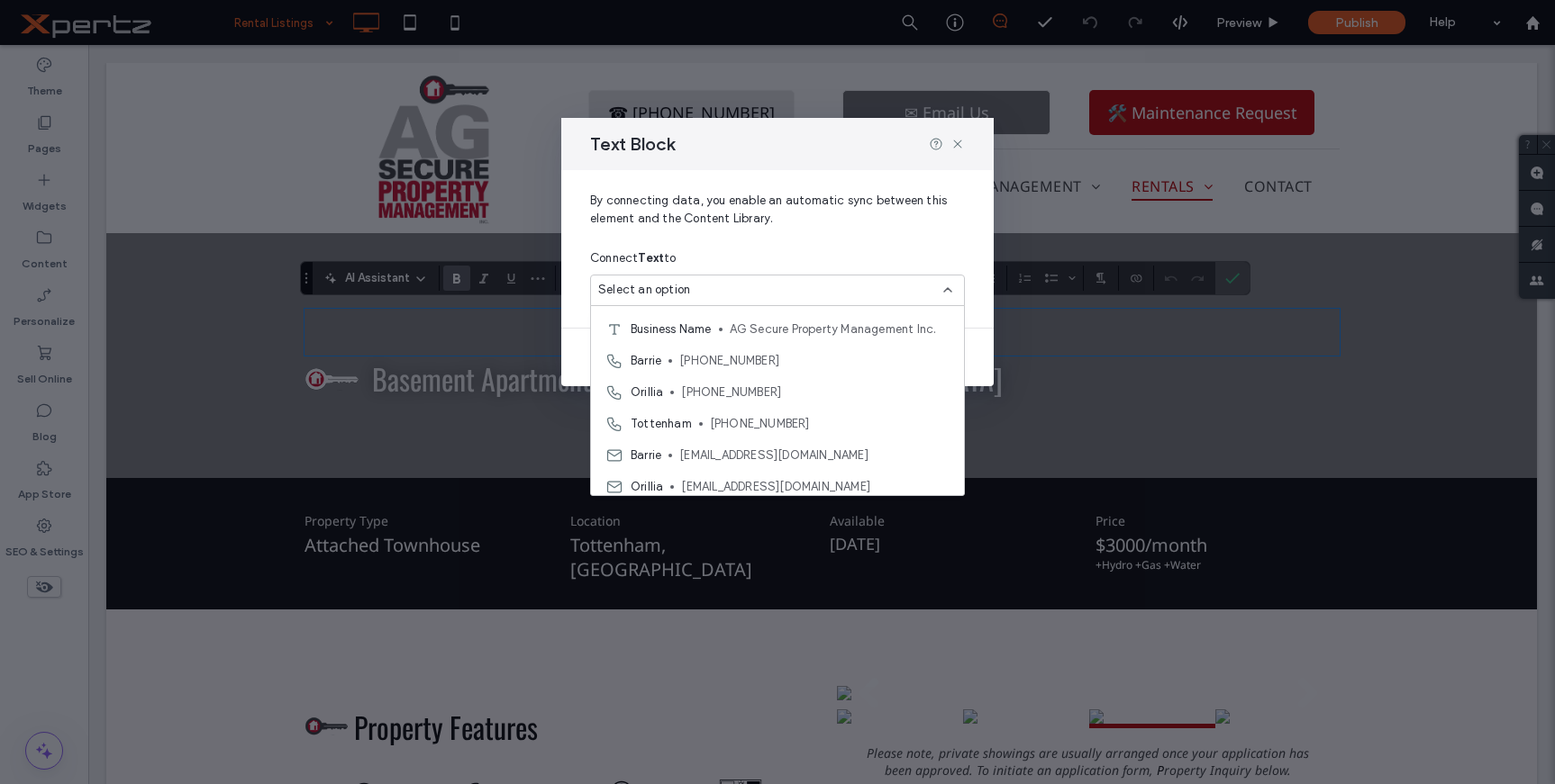
scroll to position [30, 0]
click at [780, 222] on span "By connecting data, you enable an automatic sync between this element and the C…" at bounding box center [778, 217] width 375 height 50
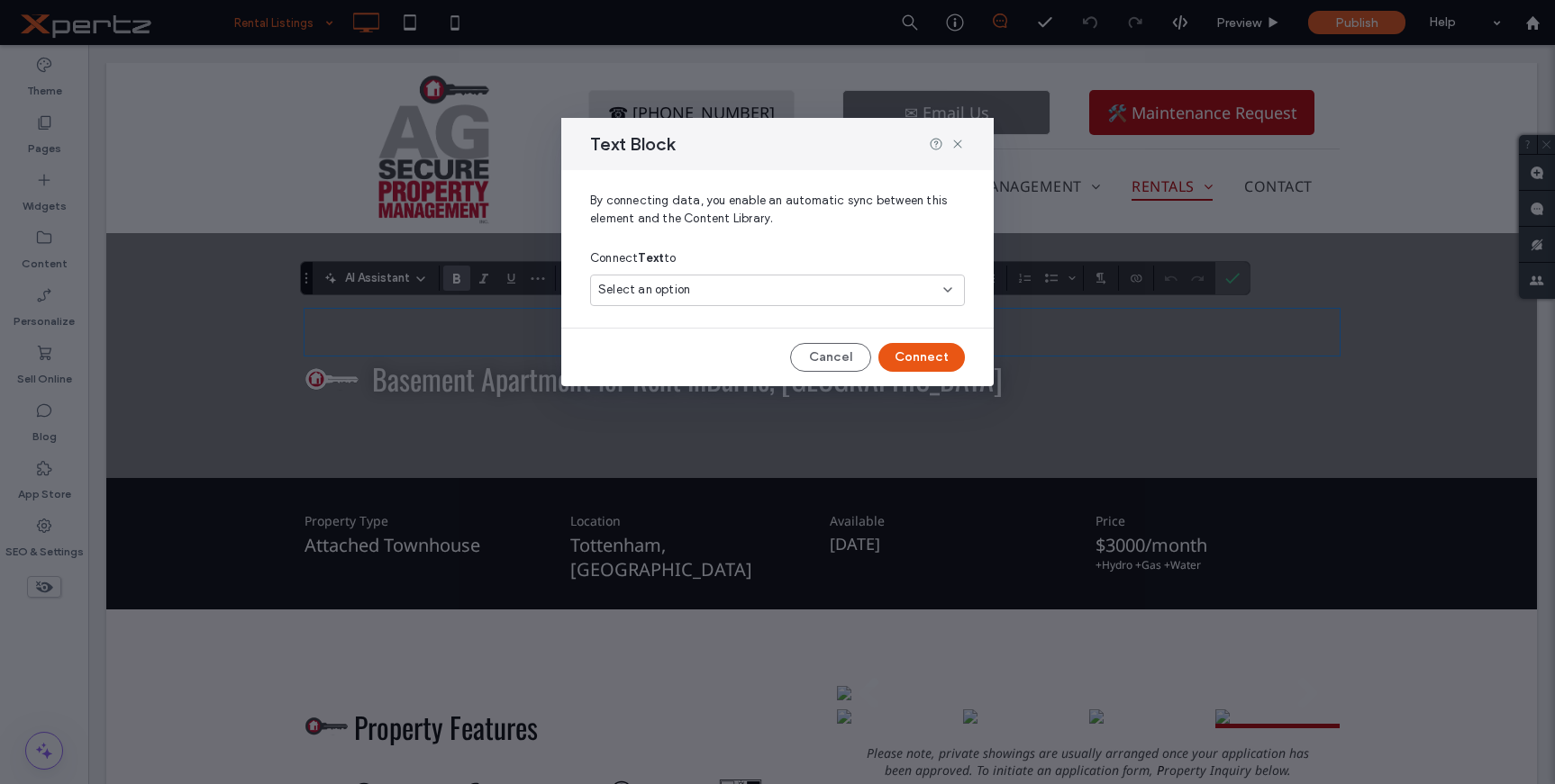
click at [694, 299] on div "Select an option" at bounding box center [766, 290] width 337 height 18
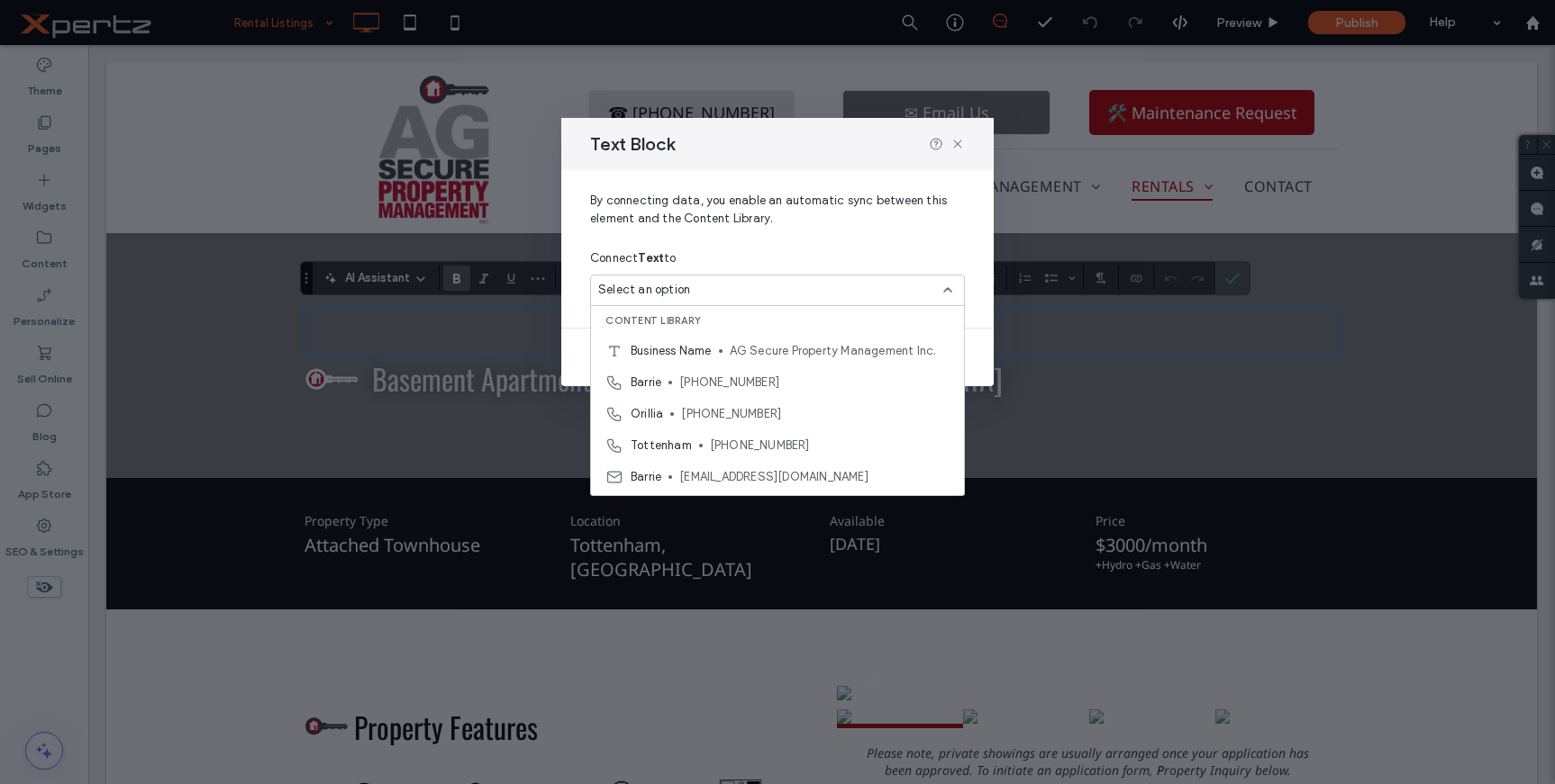
scroll to position [0, 0]
click at [869, 242] on div "Connect Text to" at bounding box center [778, 258] width 375 height 32
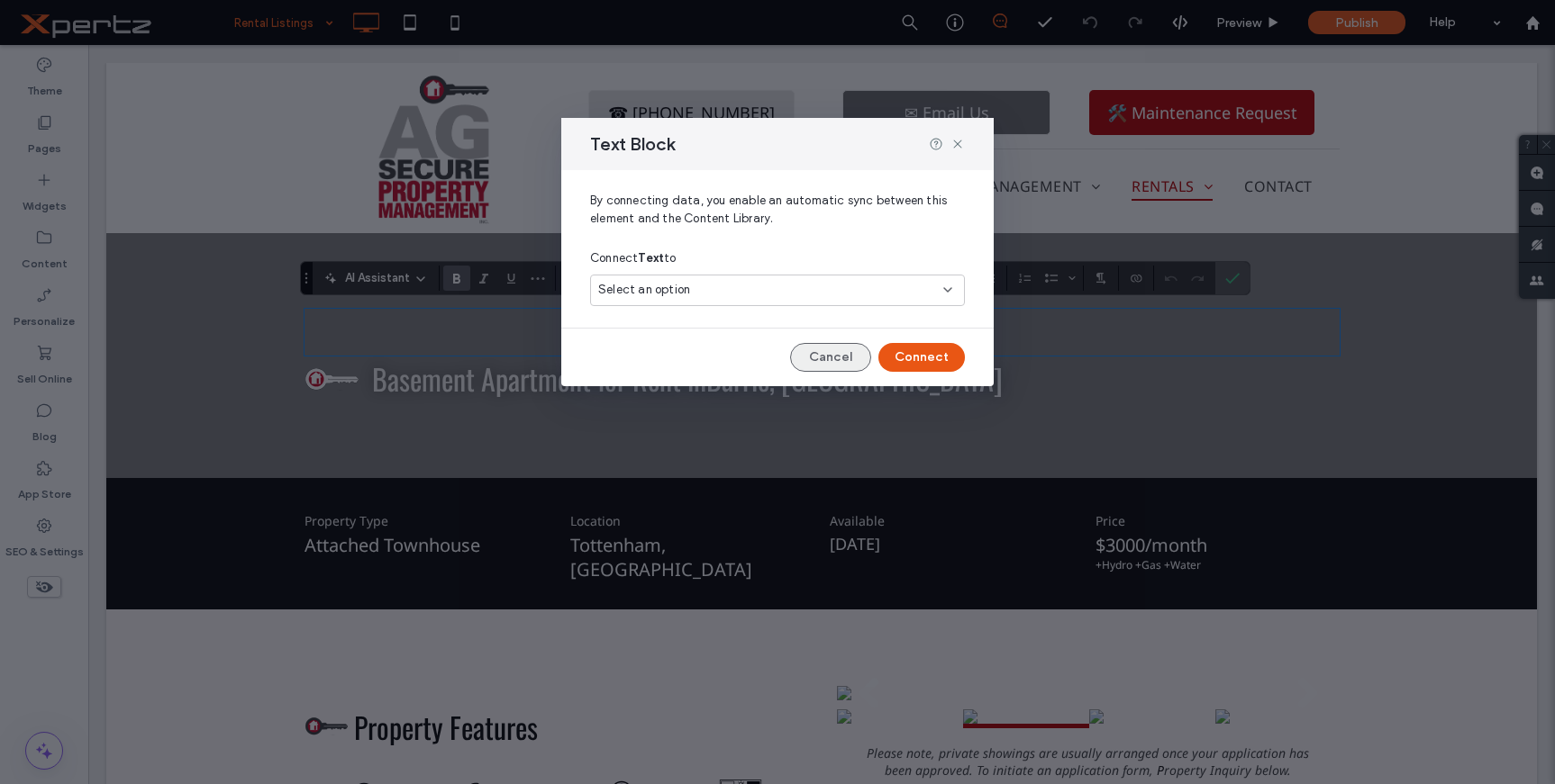
click at [849, 356] on button "Cancel" at bounding box center [830, 357] width 81 height 29
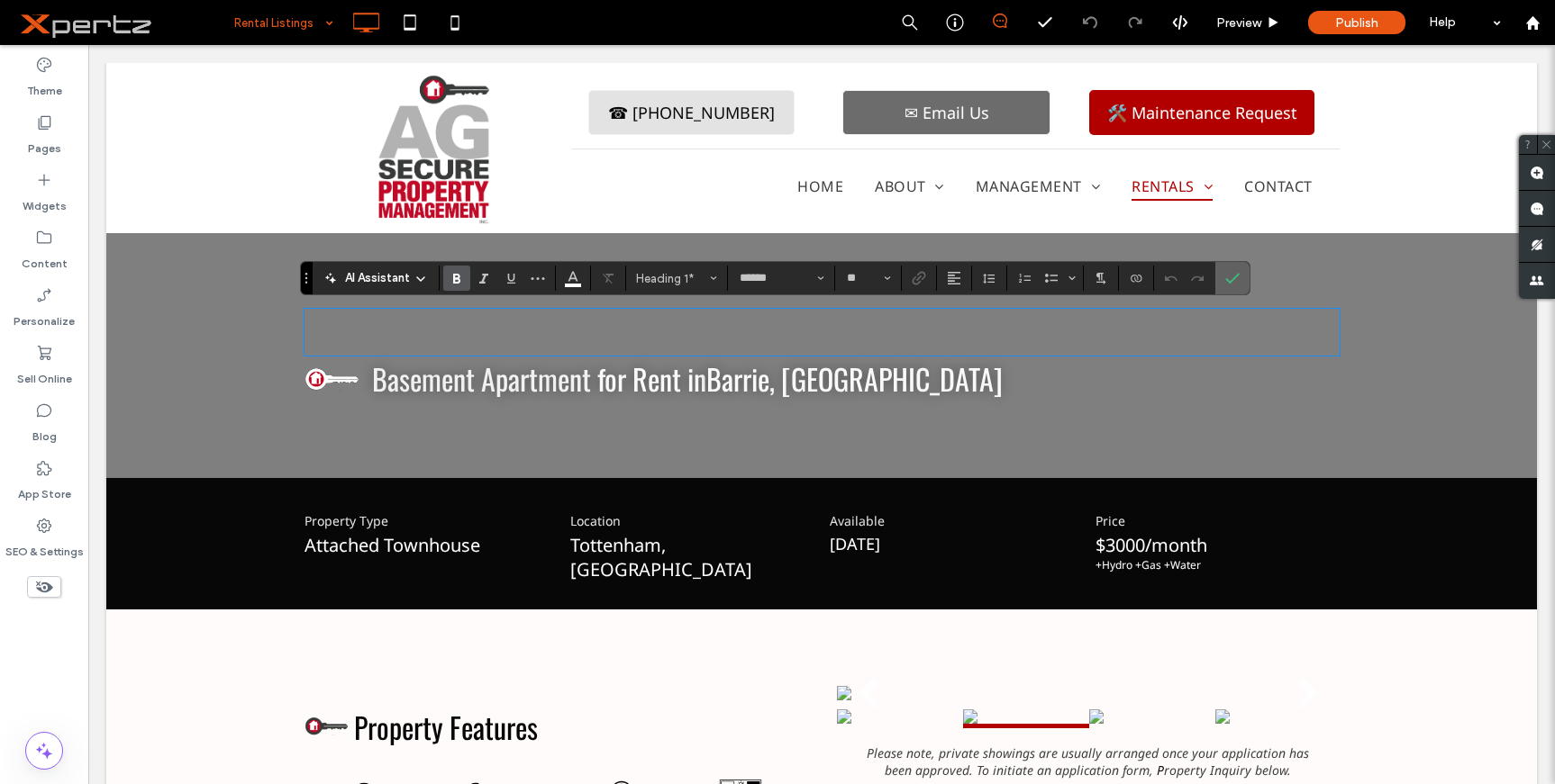
click at [1234, 275] on icon "Confirm" at bounding box center [1232, 279] width 15 height 15
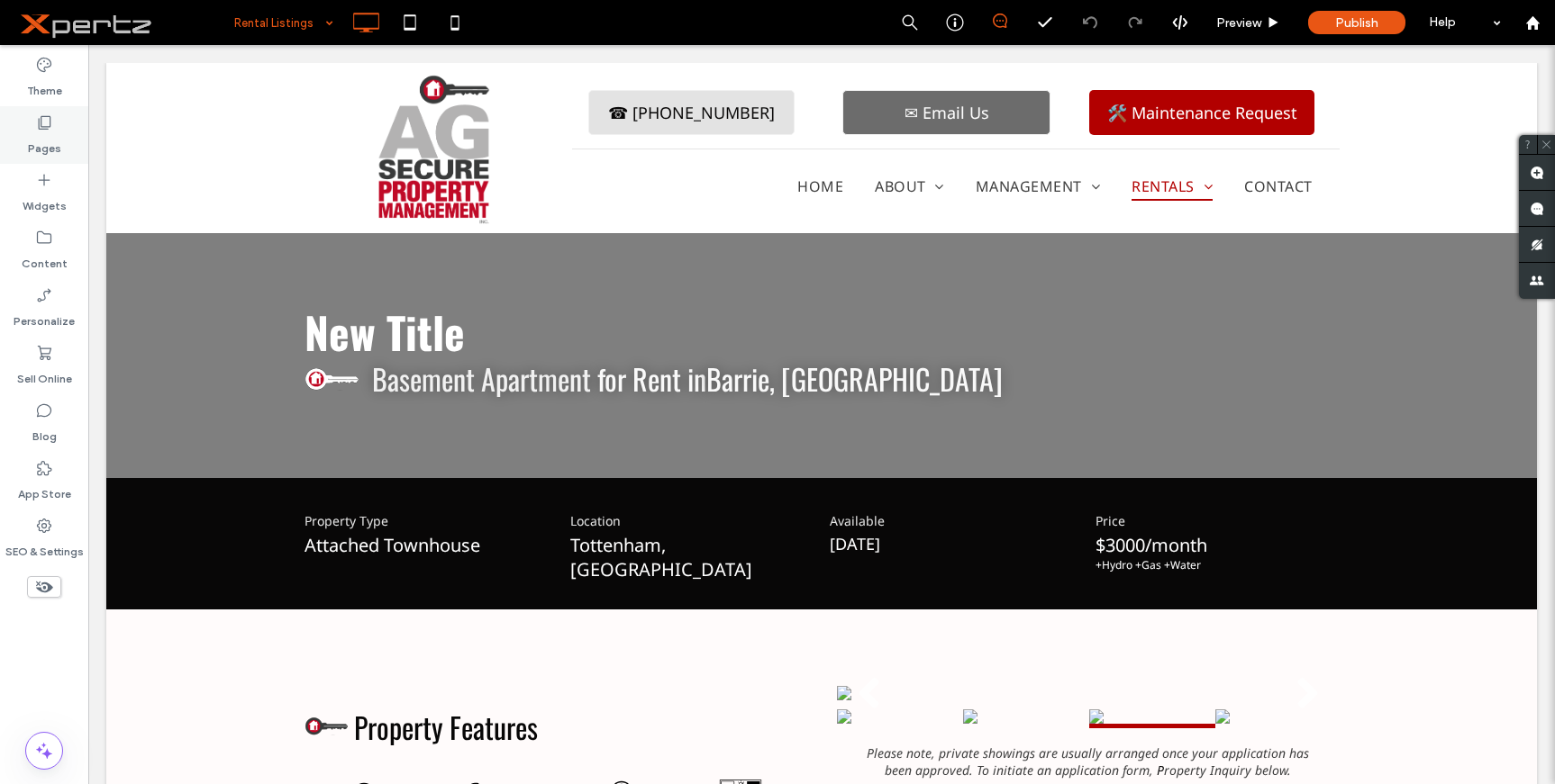
click at [37, 145] on label "Pages" at bounding box center [45, 144] width 33 height 26
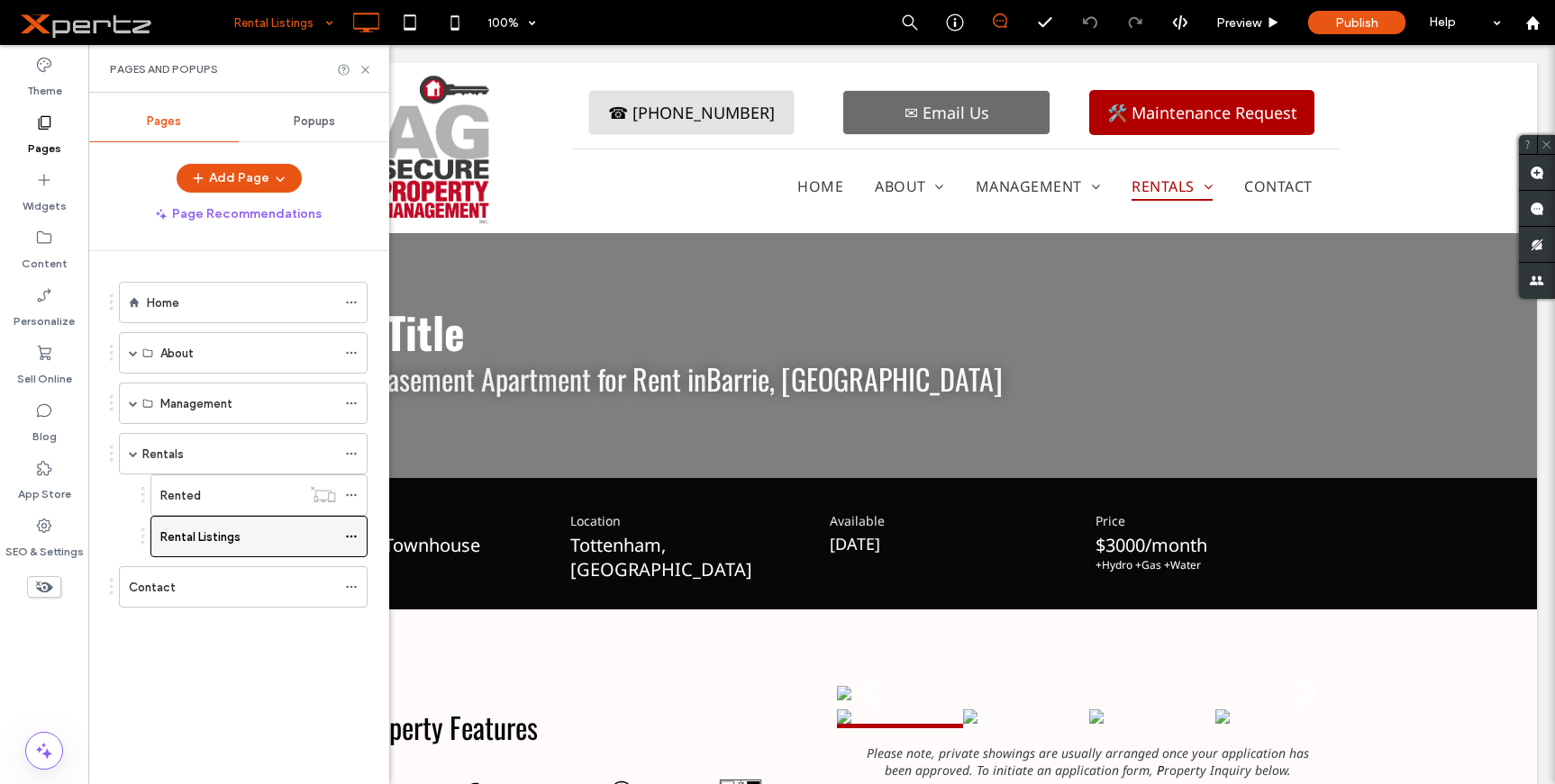
click at [352, 536] on use at bounding box center [350, 536] width 10 height 3
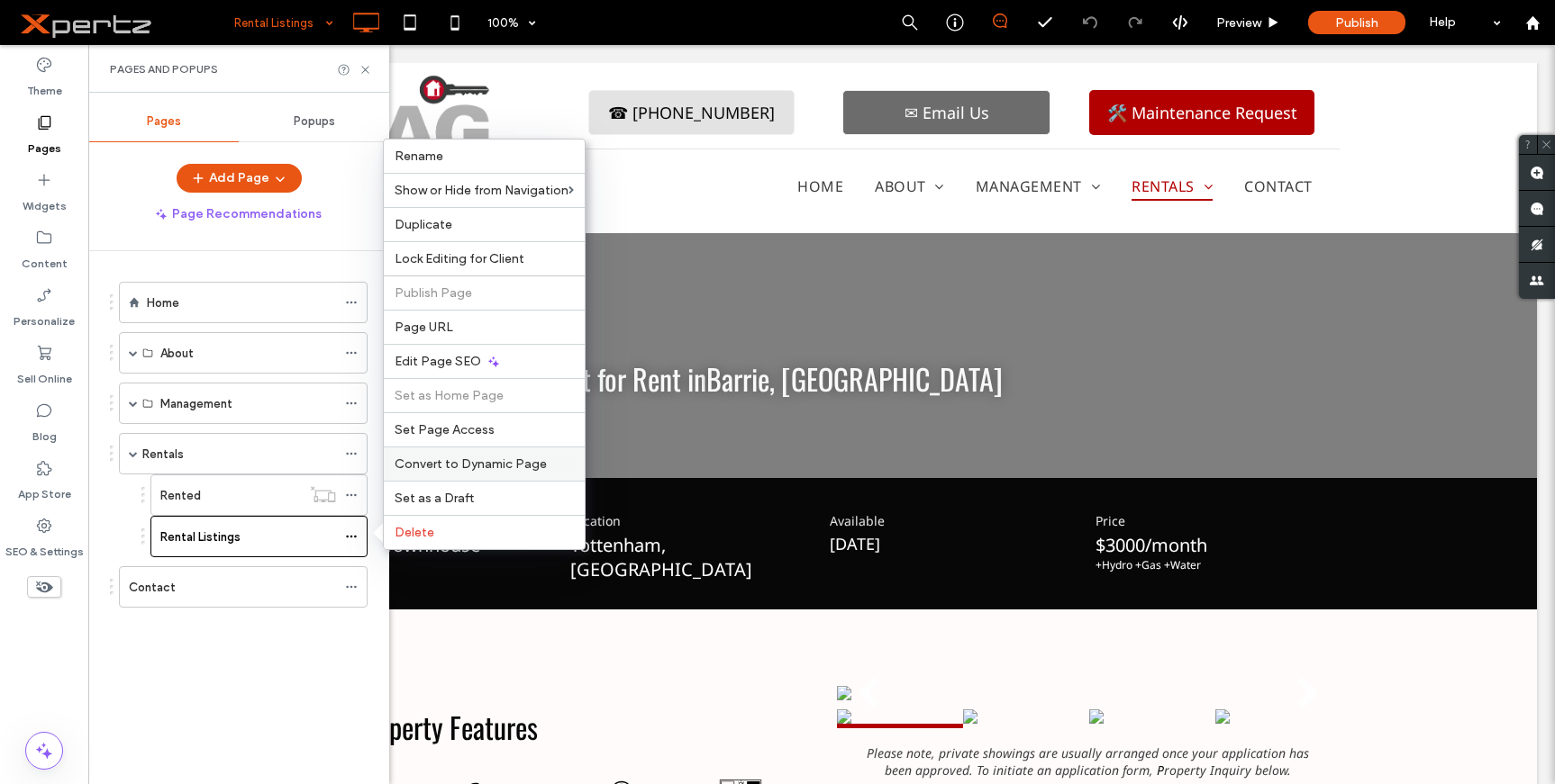
click at [459, 458] on span "Convert to Dynamic Page" at bounding box center [471, 464] width 153 height 16
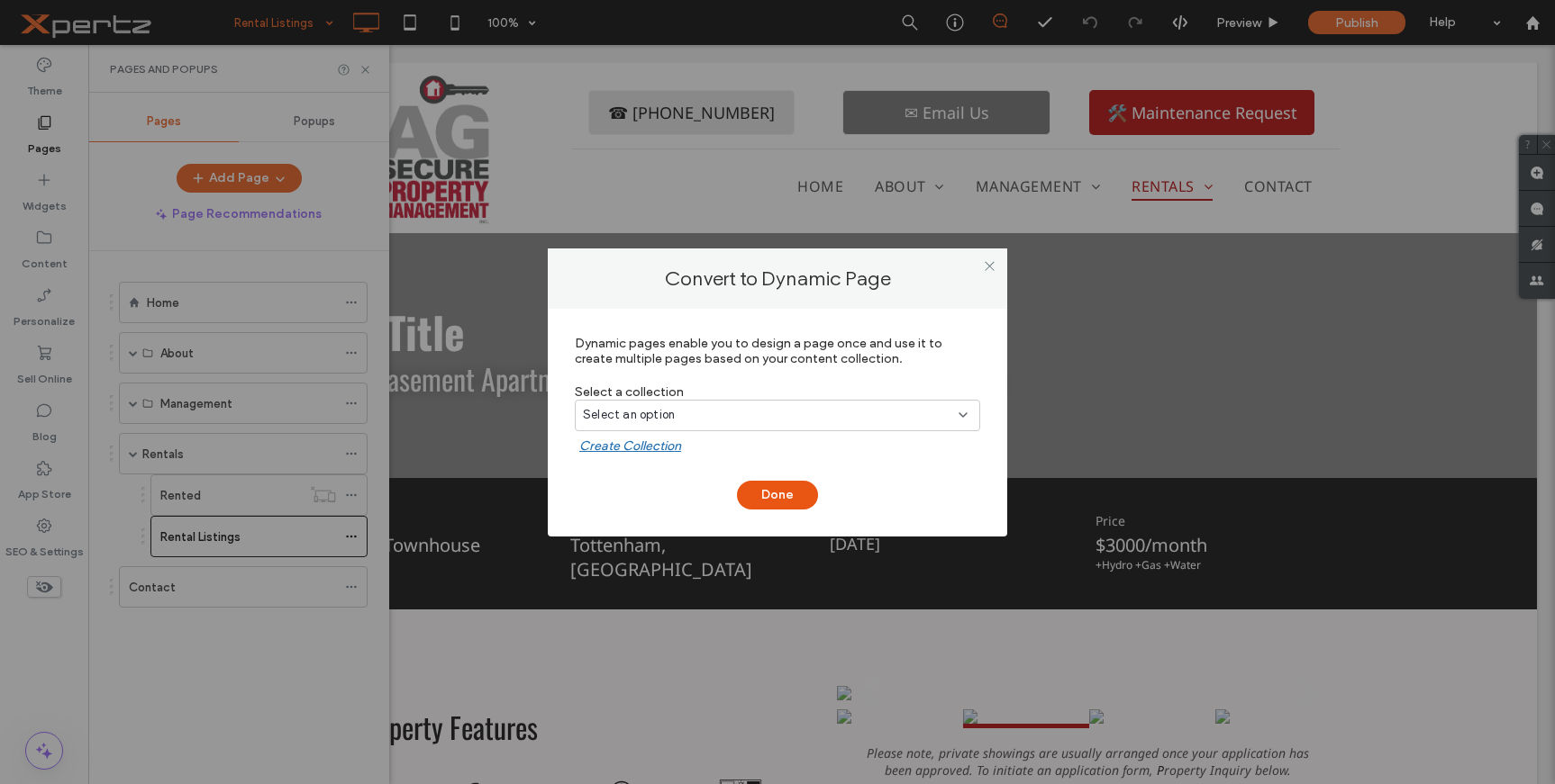
click at [716, 411] on div "Select an option" at bounding box center [767, 415] width 367 height 18
click at [655, 477] on span "Airtable Collection" at bounding box center [666, 479] width 103 height 18
click at [781, 491] on button "Done" at bounding box center [777, 495] width 81 height 29
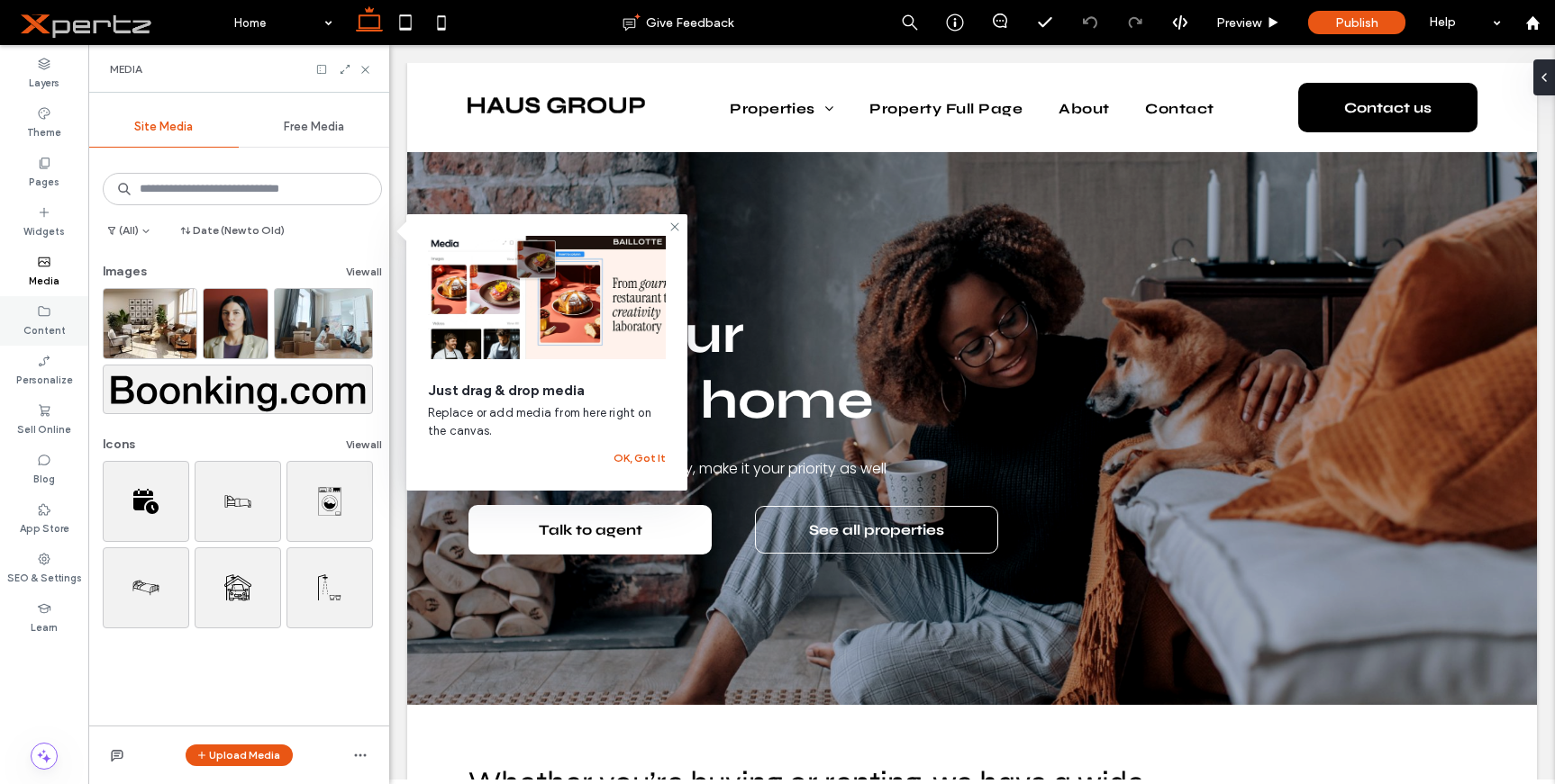
click at [43, 319] on label "Content" at bounding box center [45, 329] width 42 height 20
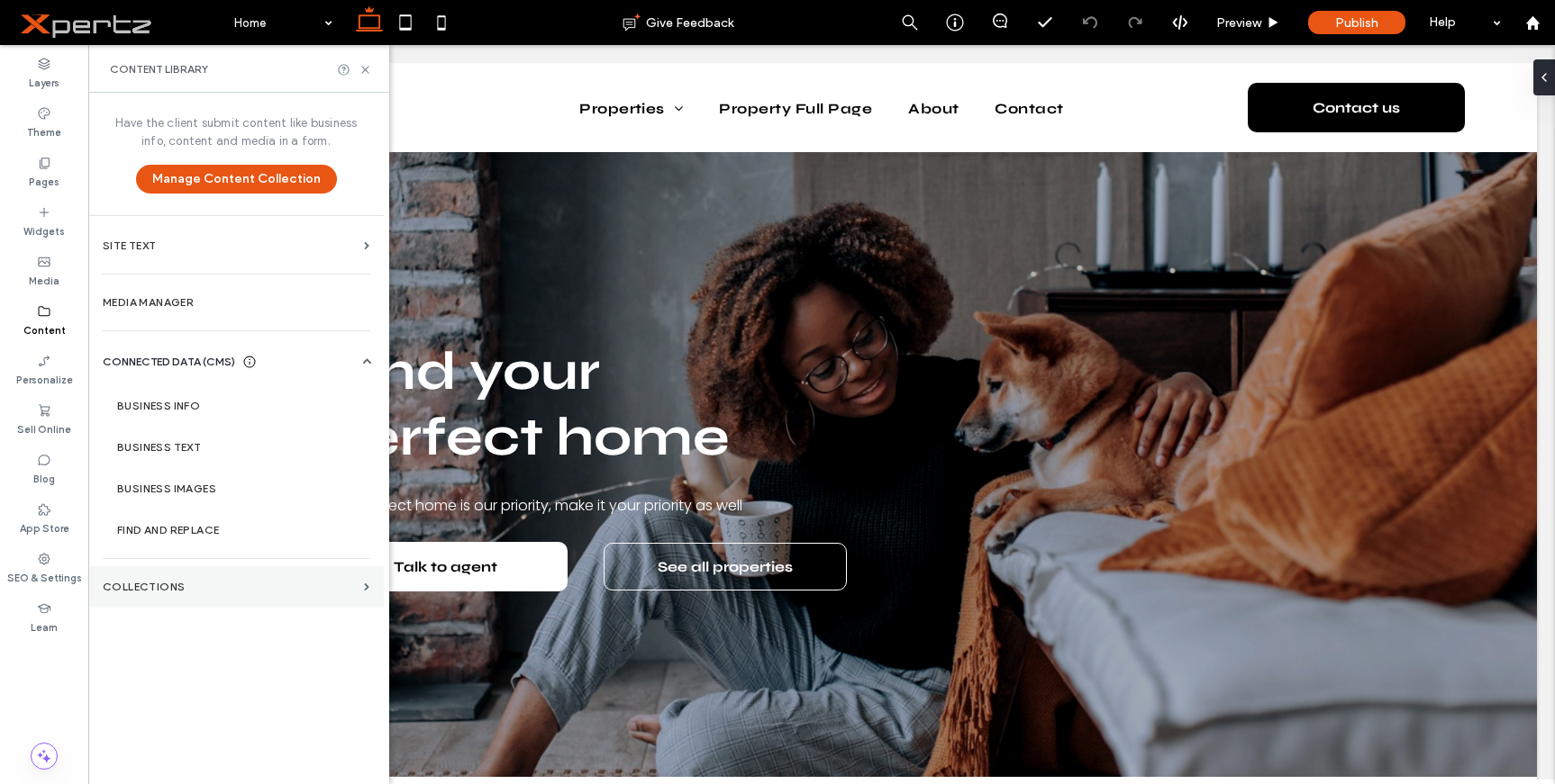
click at [150, 588] on label "Collections" at bounding box center [229, 588] width 254 height 13
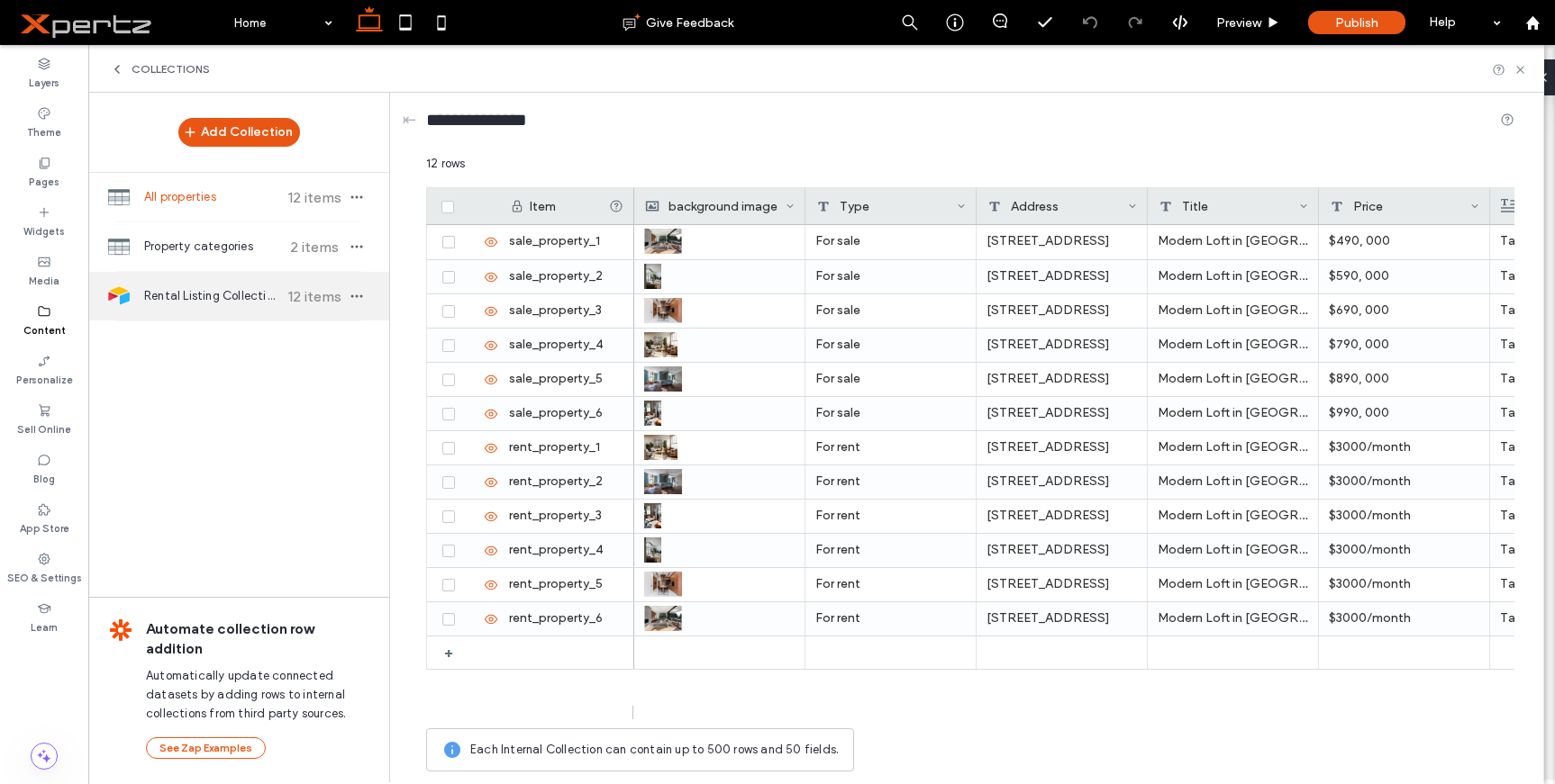
click at [205, 302] on span "Rental Listing Collection" at bounding box center [211, 296] width 134 height 18
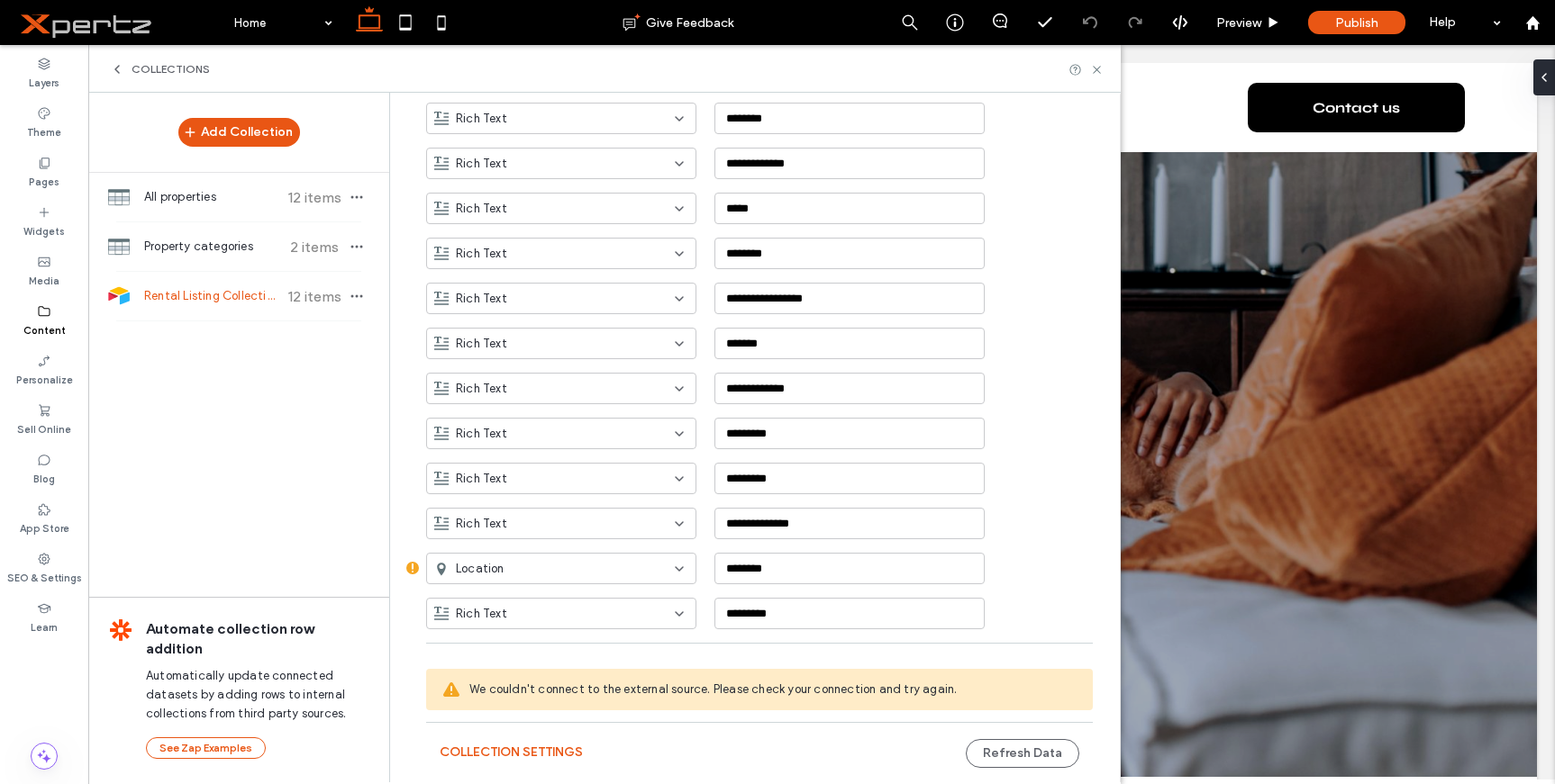
scroll to position [1381, 0]
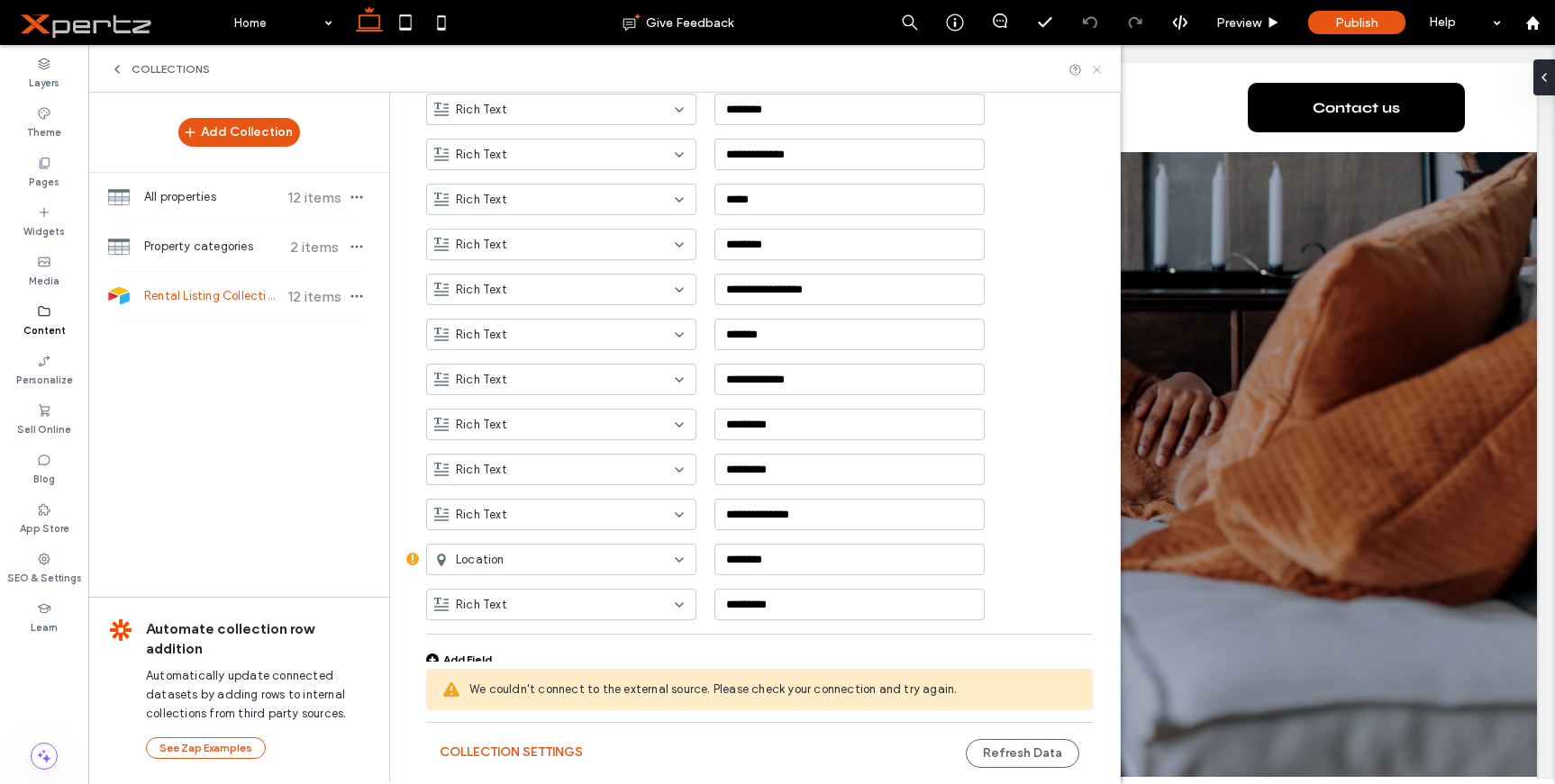
click at [1092, 73] on icon at bounding box center [1097, 69] width 14 height 14
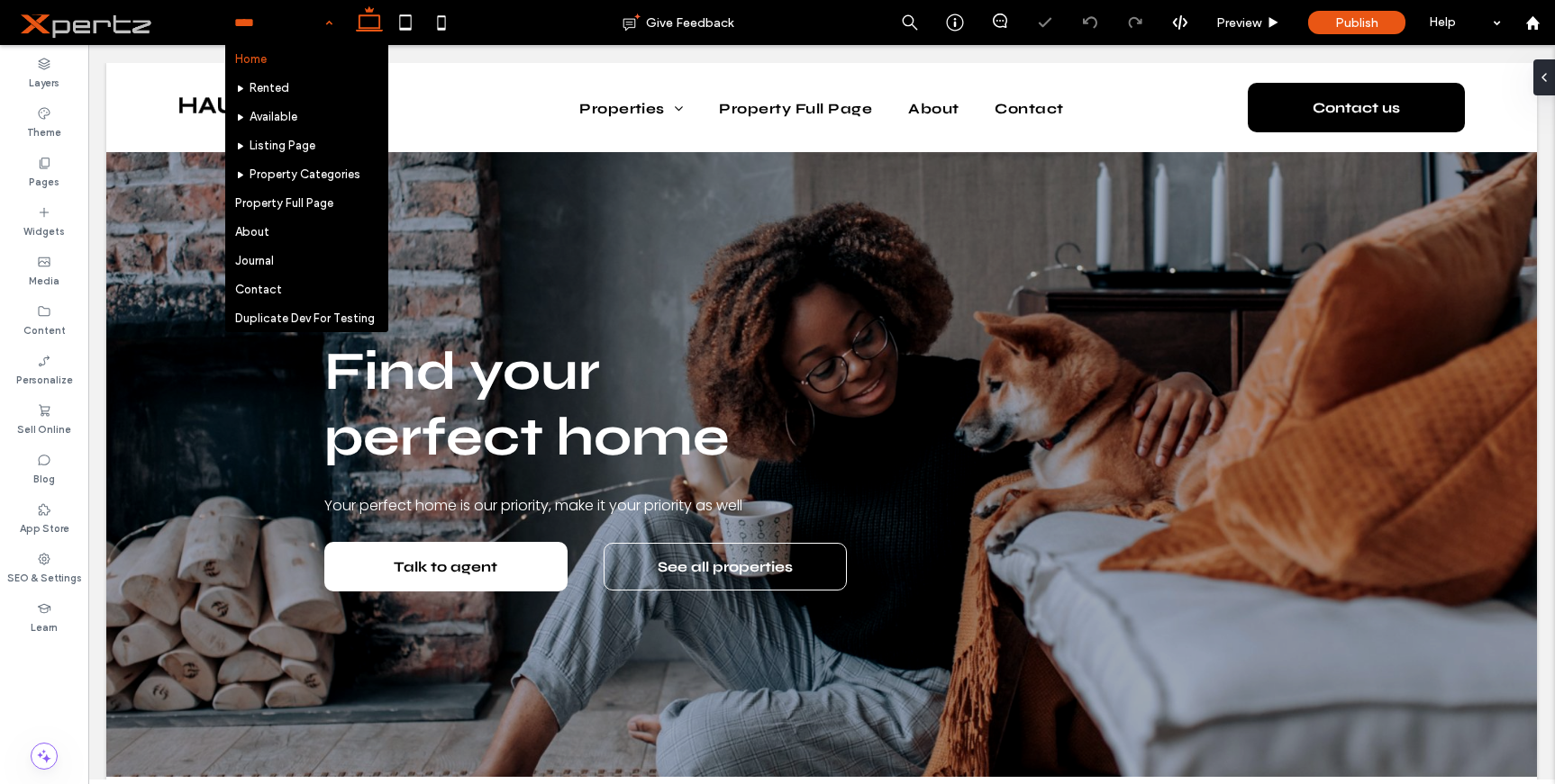
scroll to position [0, 0]
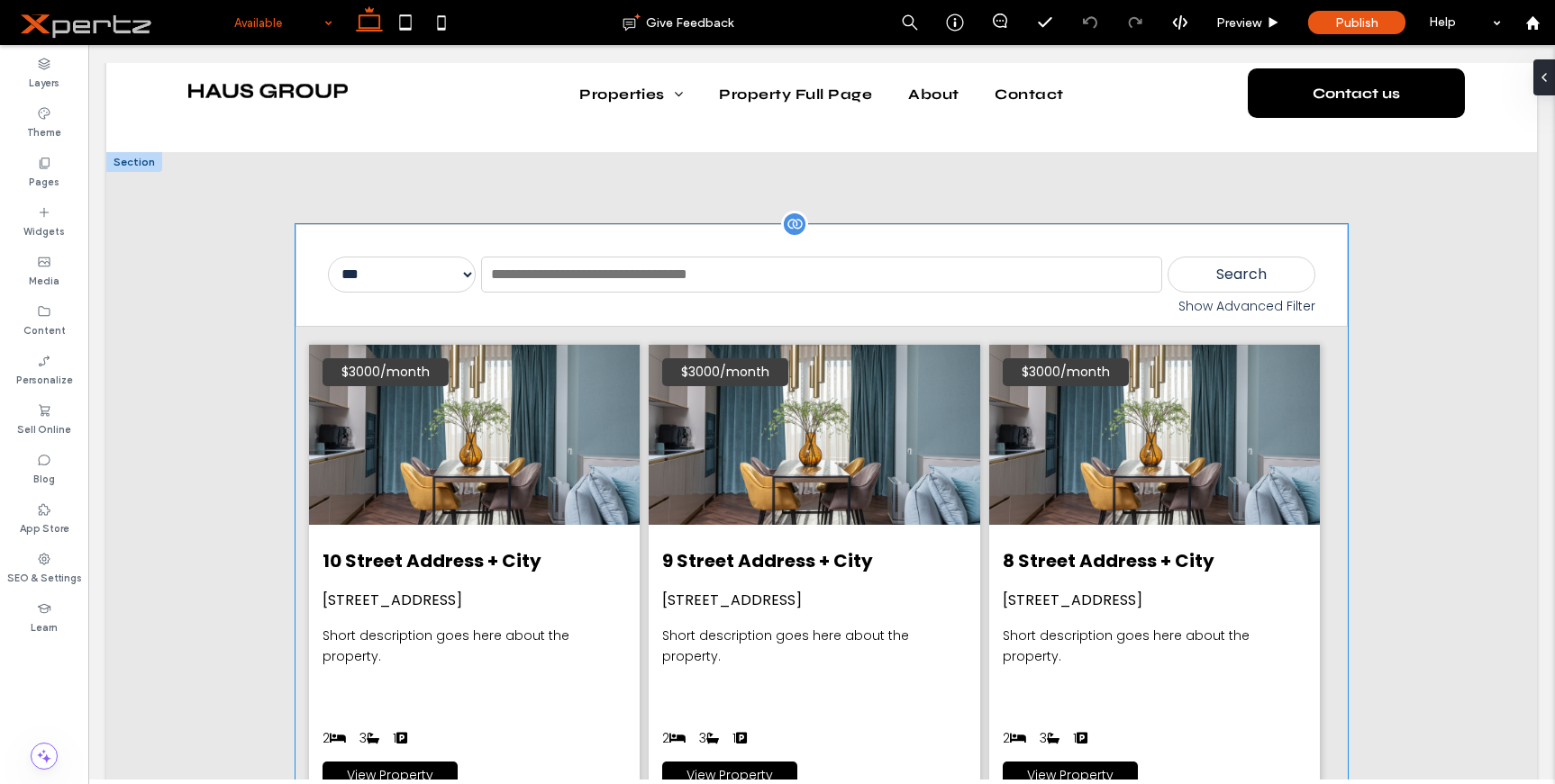
click at [842, 297] on div "Show Advanced Filter" at bounding box center [822, 306] width 987 height 19
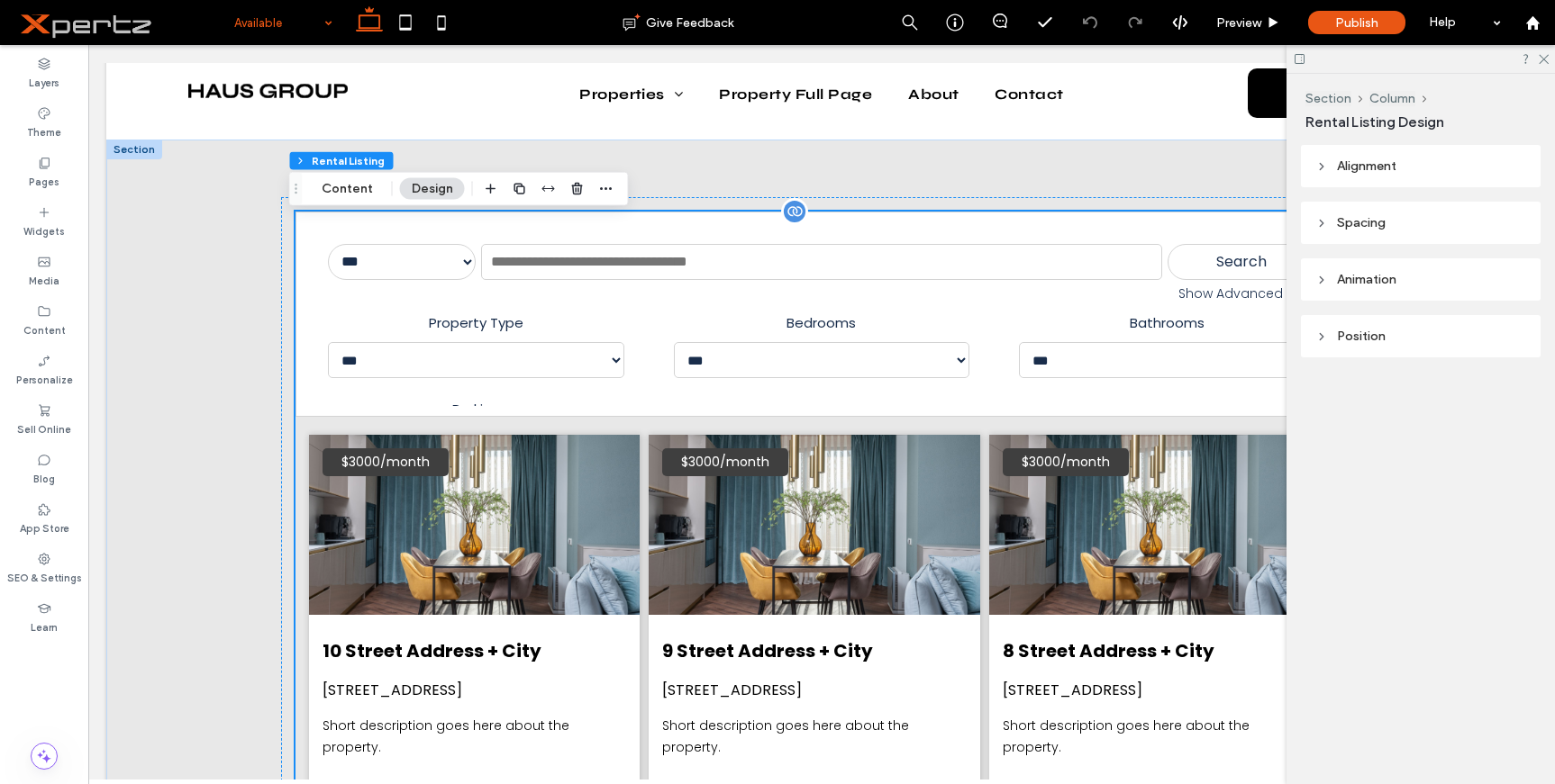
scroll to position [1292, 0]
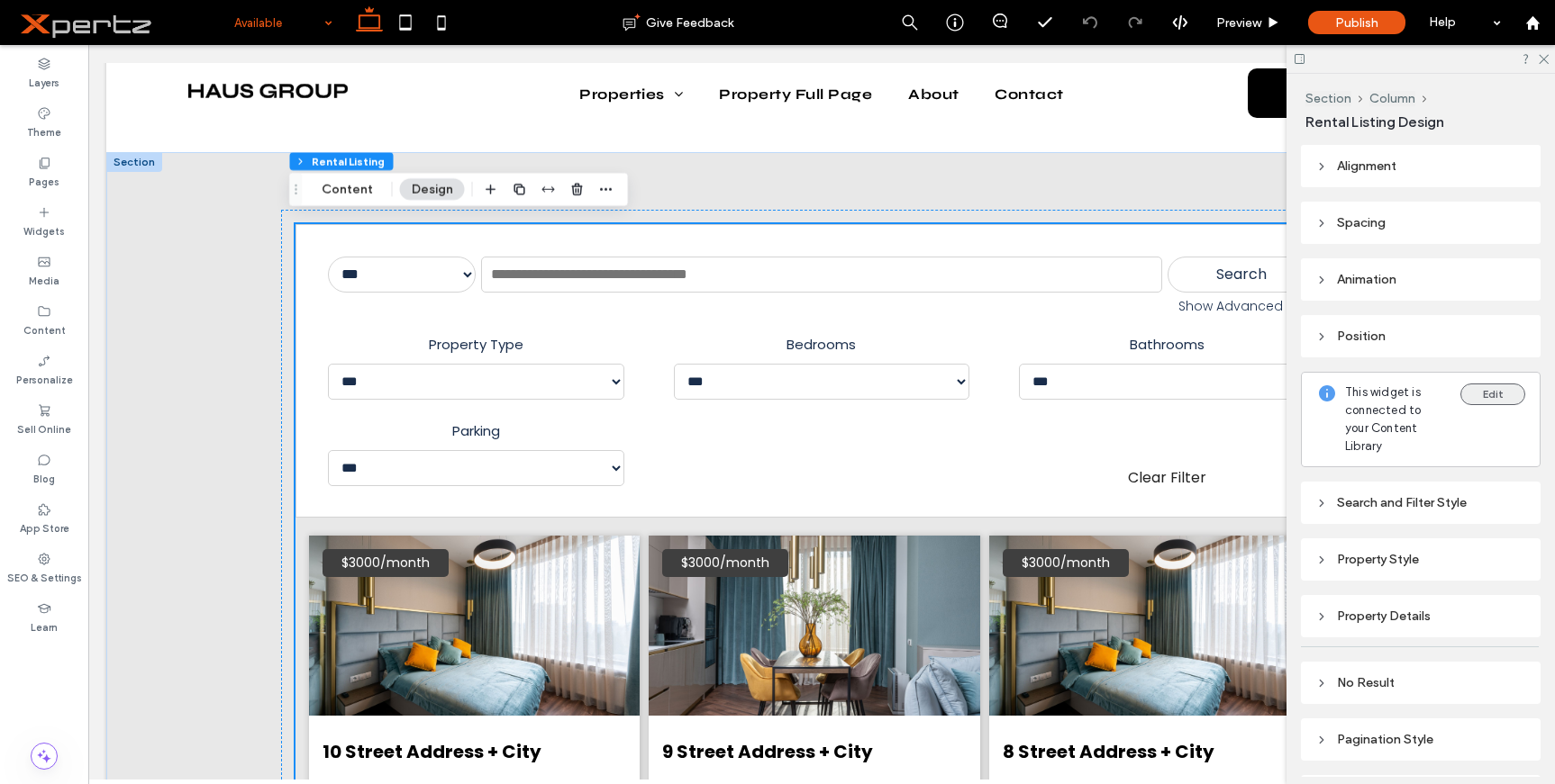
click at [1477, 398] on button "Edit" at bounding box center [1493, 395] width 65 height 22
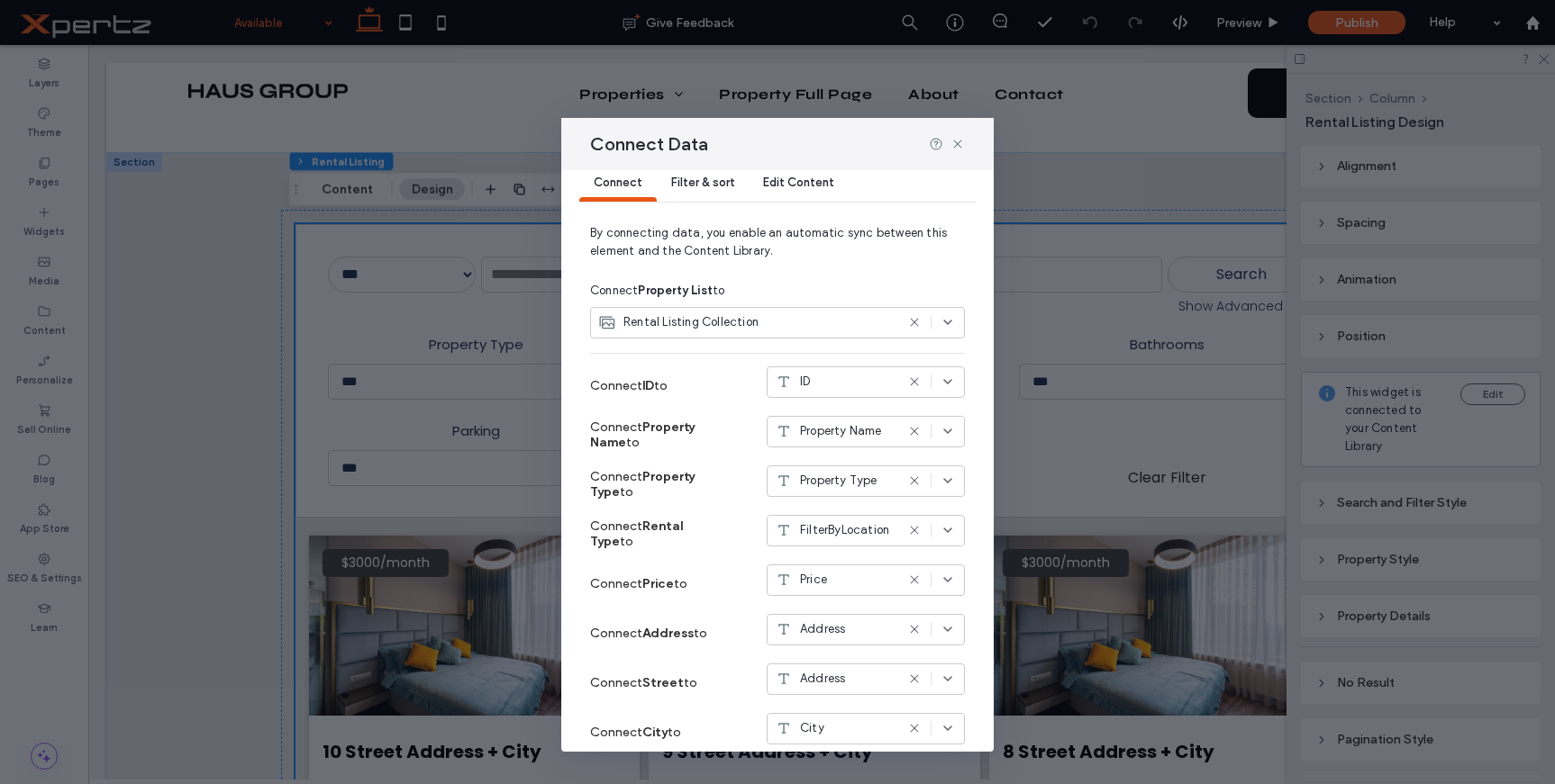
scroll to position [30, 0]
click at [957, 146] on icon at bounding box center [958, 144] width 15 height 15
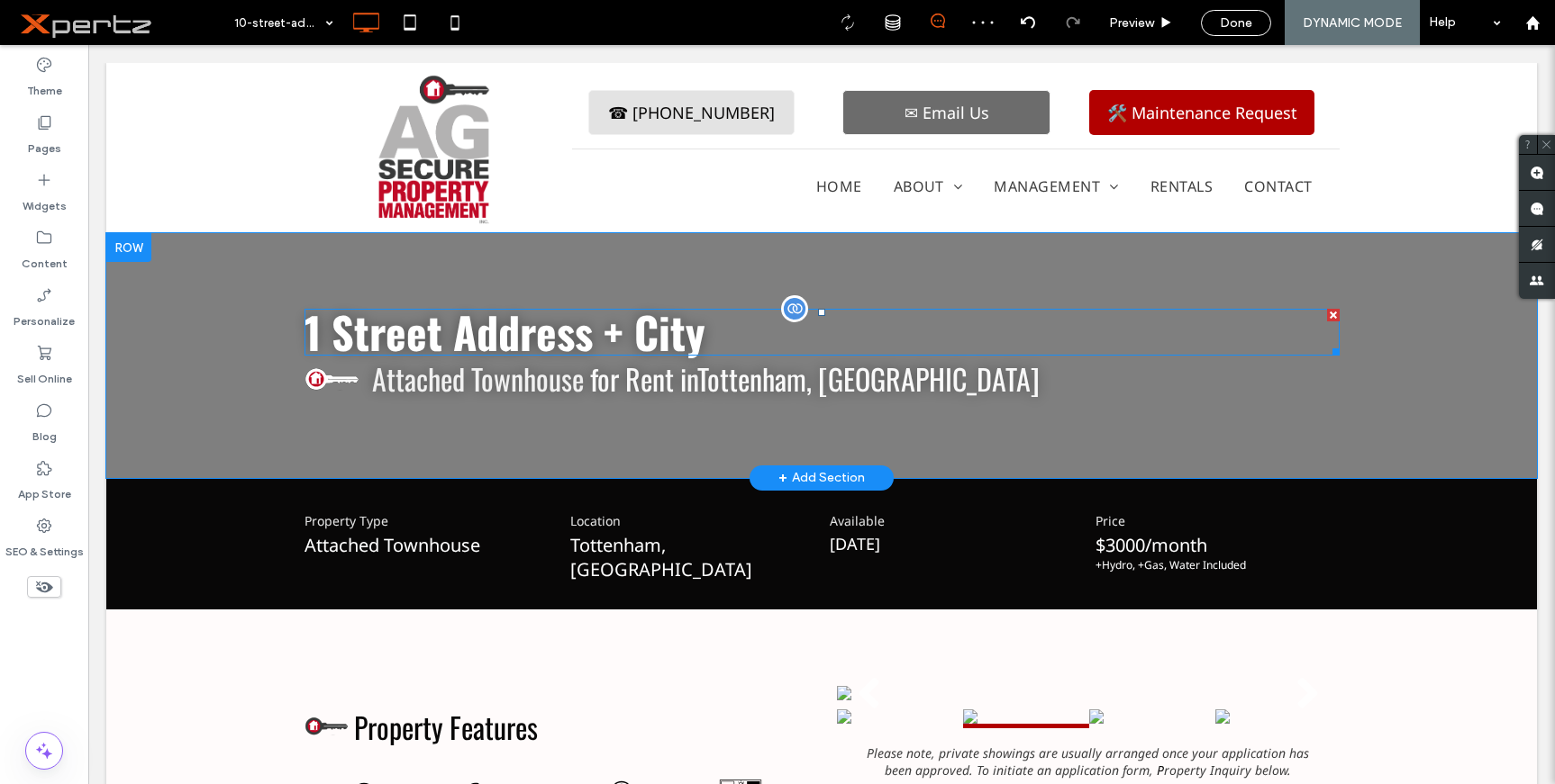
click at [767, 331] on h1 "1 Street Address + City" at bounding box center [822, 332] width 1035 height 43
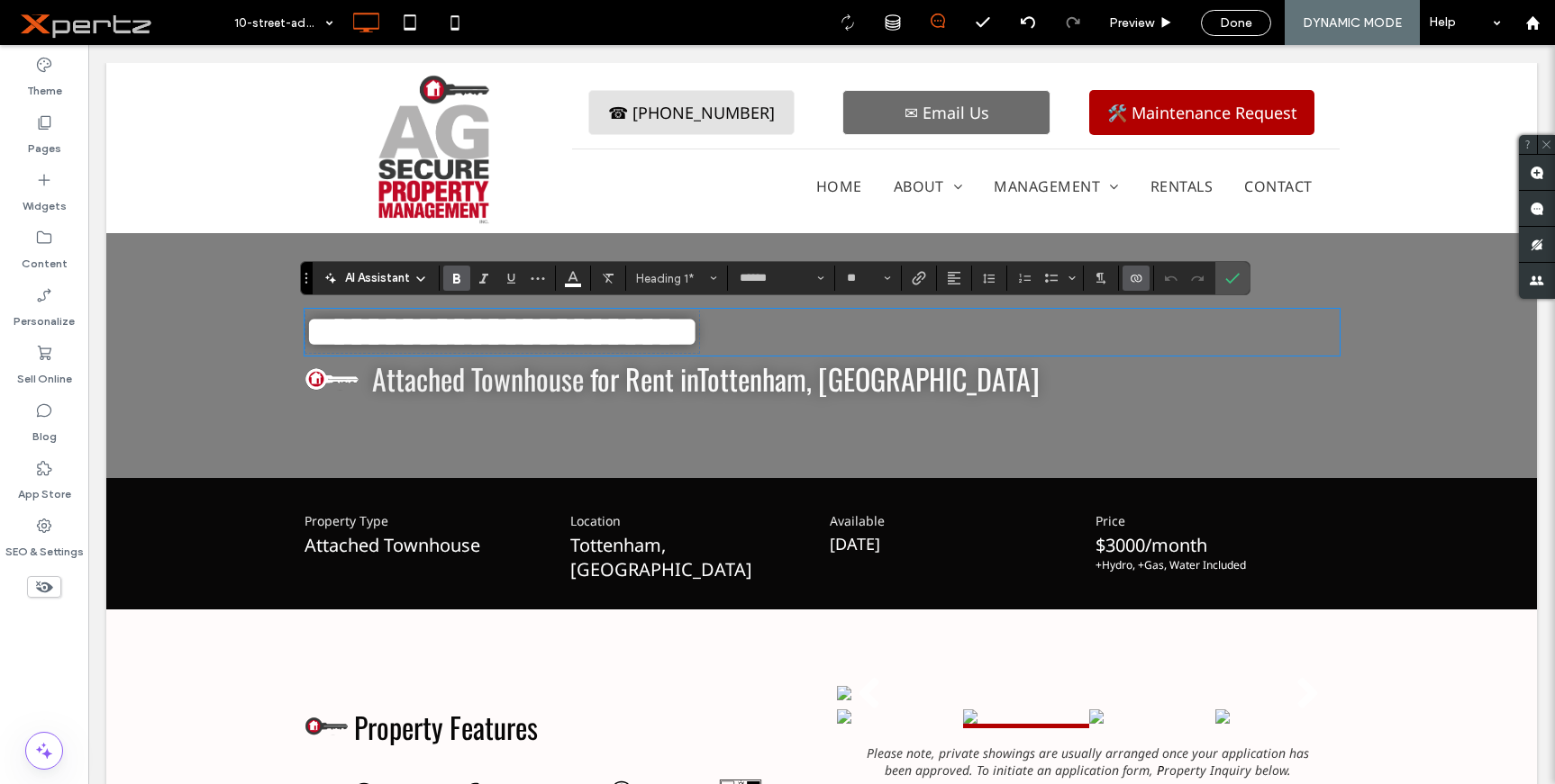
click at [1133, 276] on use "Connect To Data" at bounding box center [1136, 279] width 11 height 7
click at [1198, 196] on span "Edit Content" at bounding box center [1174, 199] width 72 height 18
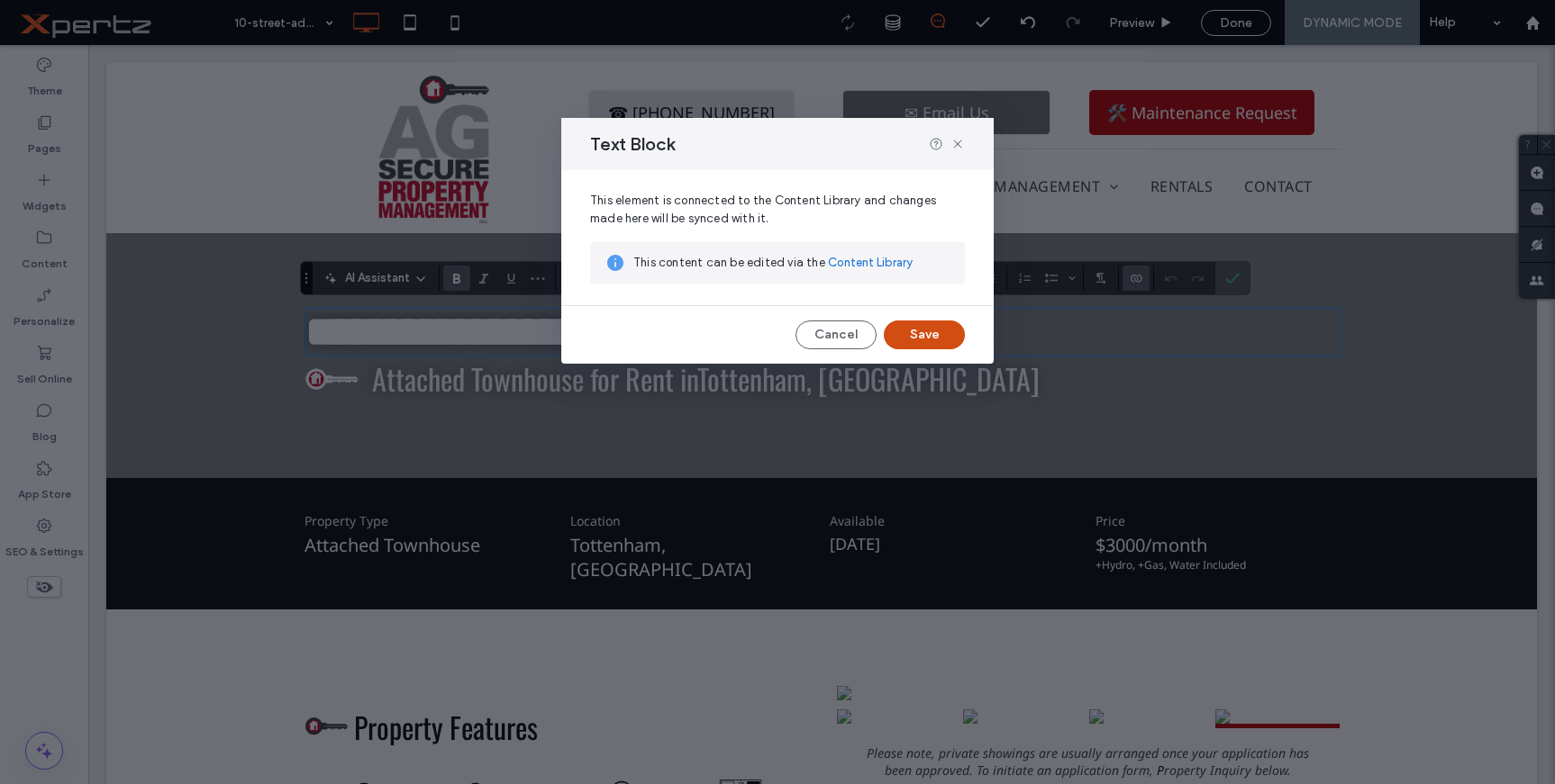
click at [921, 333] on button "Save" at bounding box center [924, 335] width 81 height 29
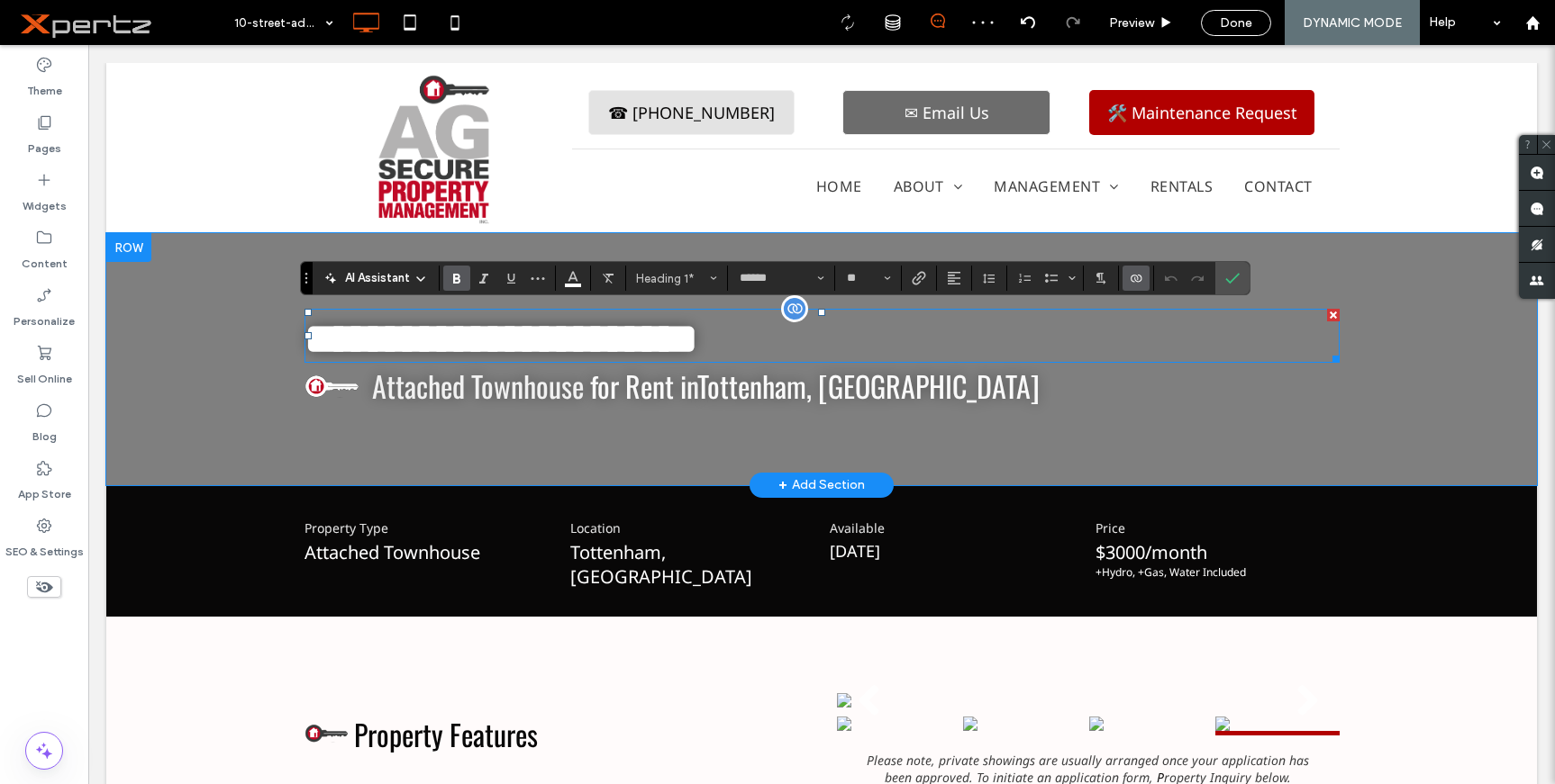
click at [1135, 277] on icon "Connect To Data" at bounding box center [1136, 279] width 15 height 15
click at [1178, 169] on span "Change Connection" at bounding box center [1193, 165] width 110 height 18
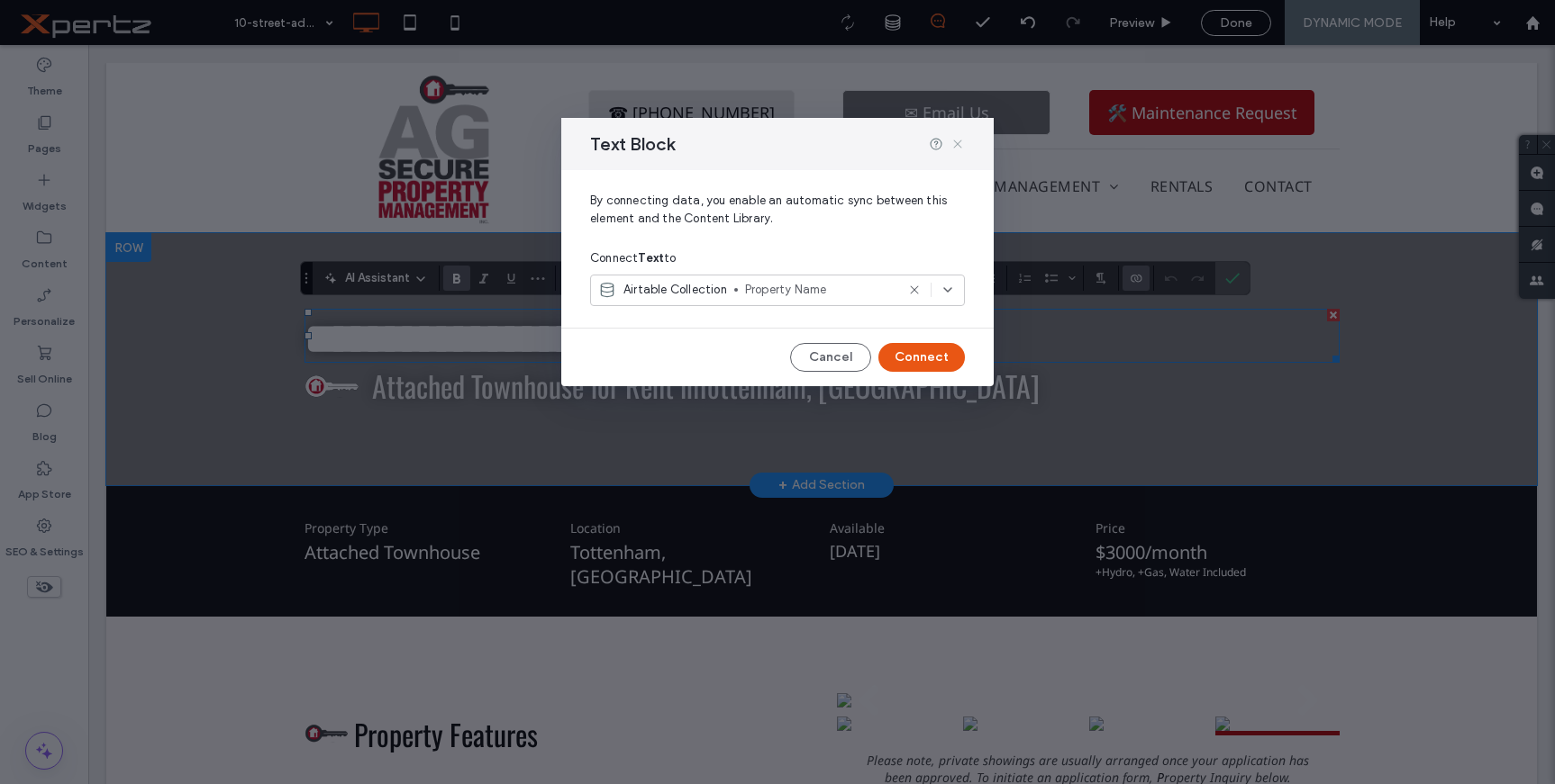
click at [955, 147] on use at bounding box center [957, 143] width 8 height 8
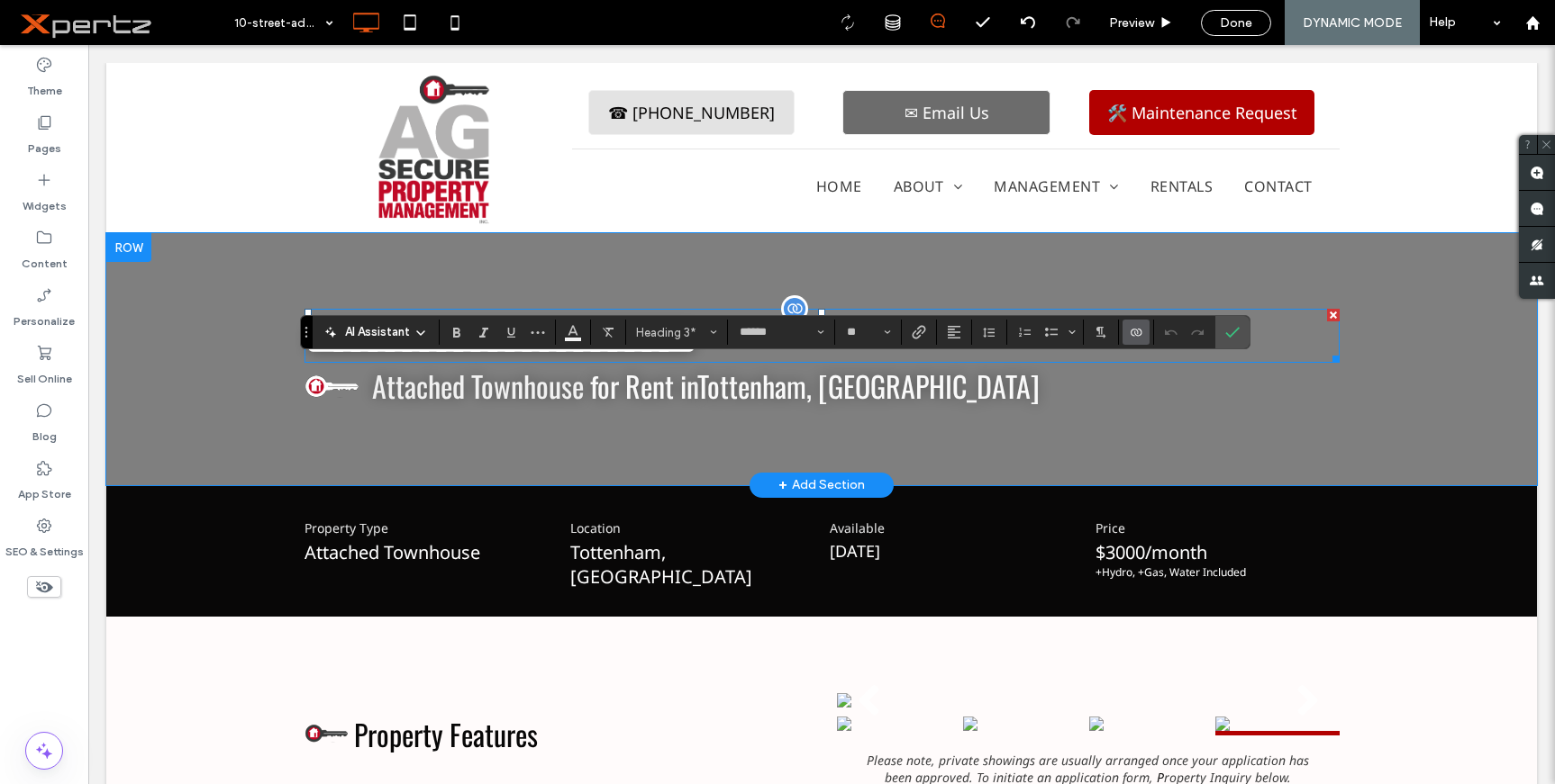
click at [1131, 332] on icon "Connect To Data" at bounding box center [1136, 333] width 15 height 15
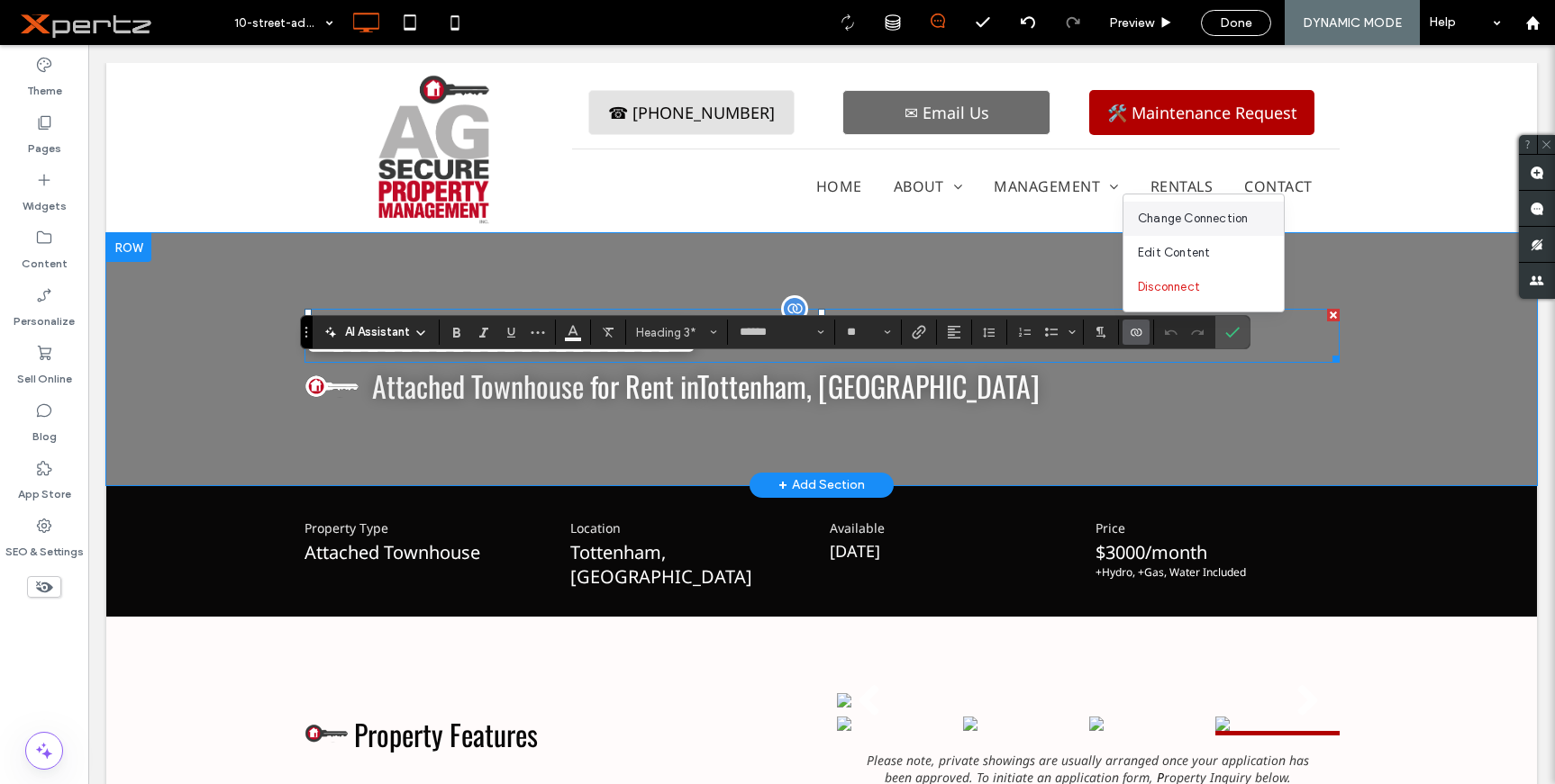
click at [1194, 212] on span "Change Connection" at bounding box center [1193, 219] width 110 height 18
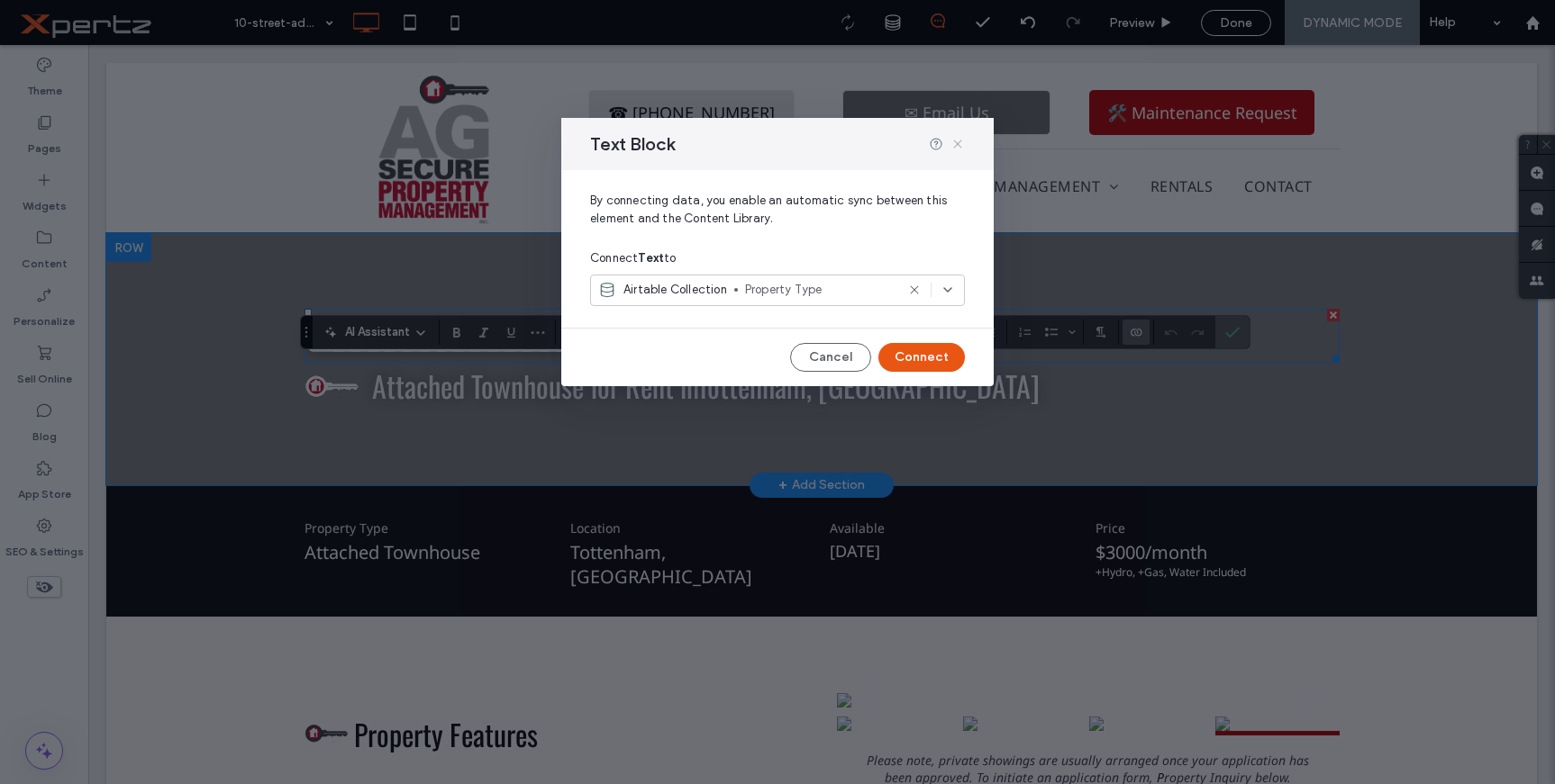
click at [957, 145] on use at bounding box center [957, 143] width 8 height 8
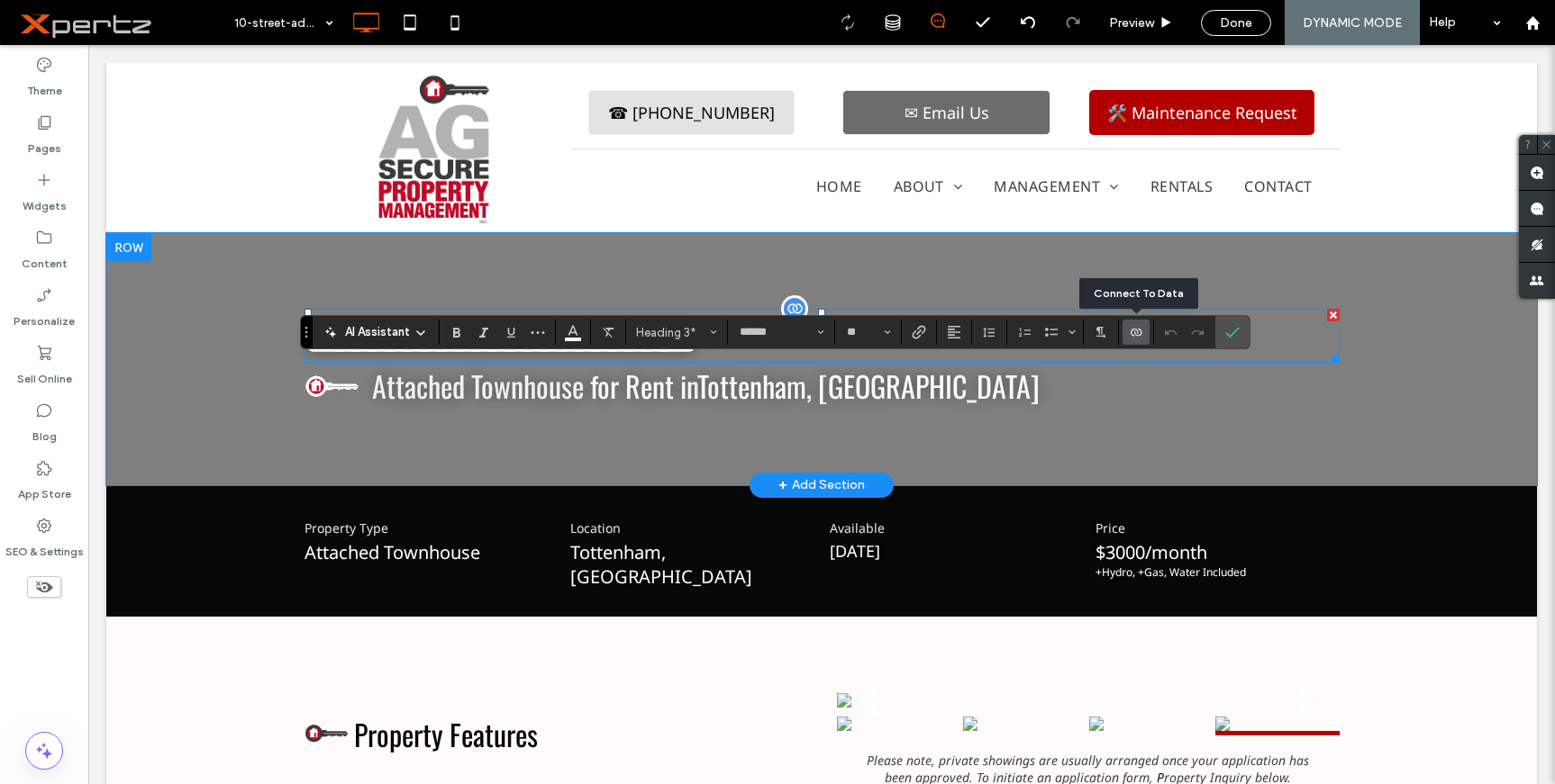
click at [1131, 332] on icon "Connect To Data" at bounding box center [1136, 333] width 15 height 15
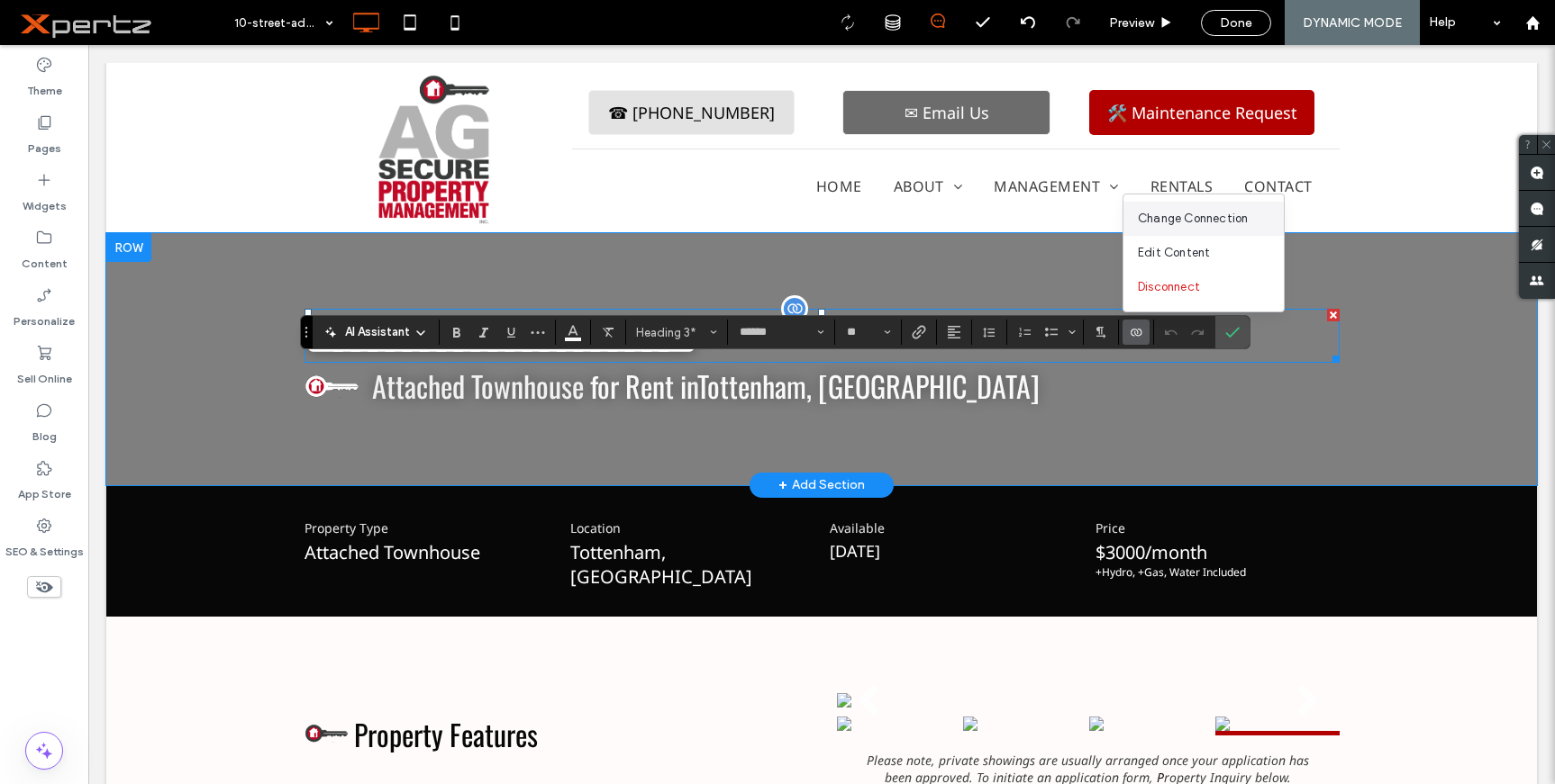
click at [1197, 222] on span "Change Connection" at bounding box center [1193, 219] width 110 height 18
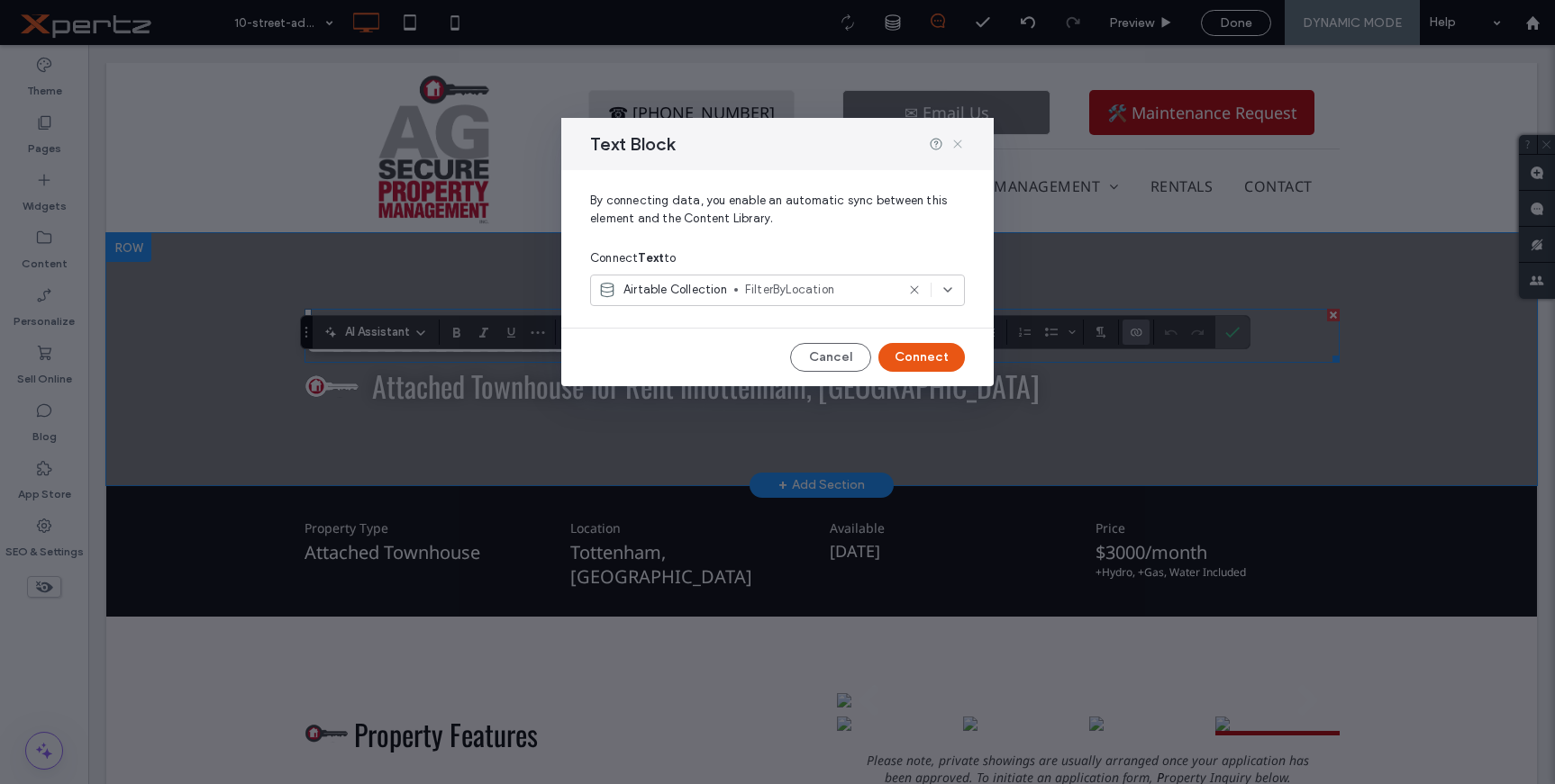
click at [953, 140] on icon at bounding box center [958, 144] width 15 height 15
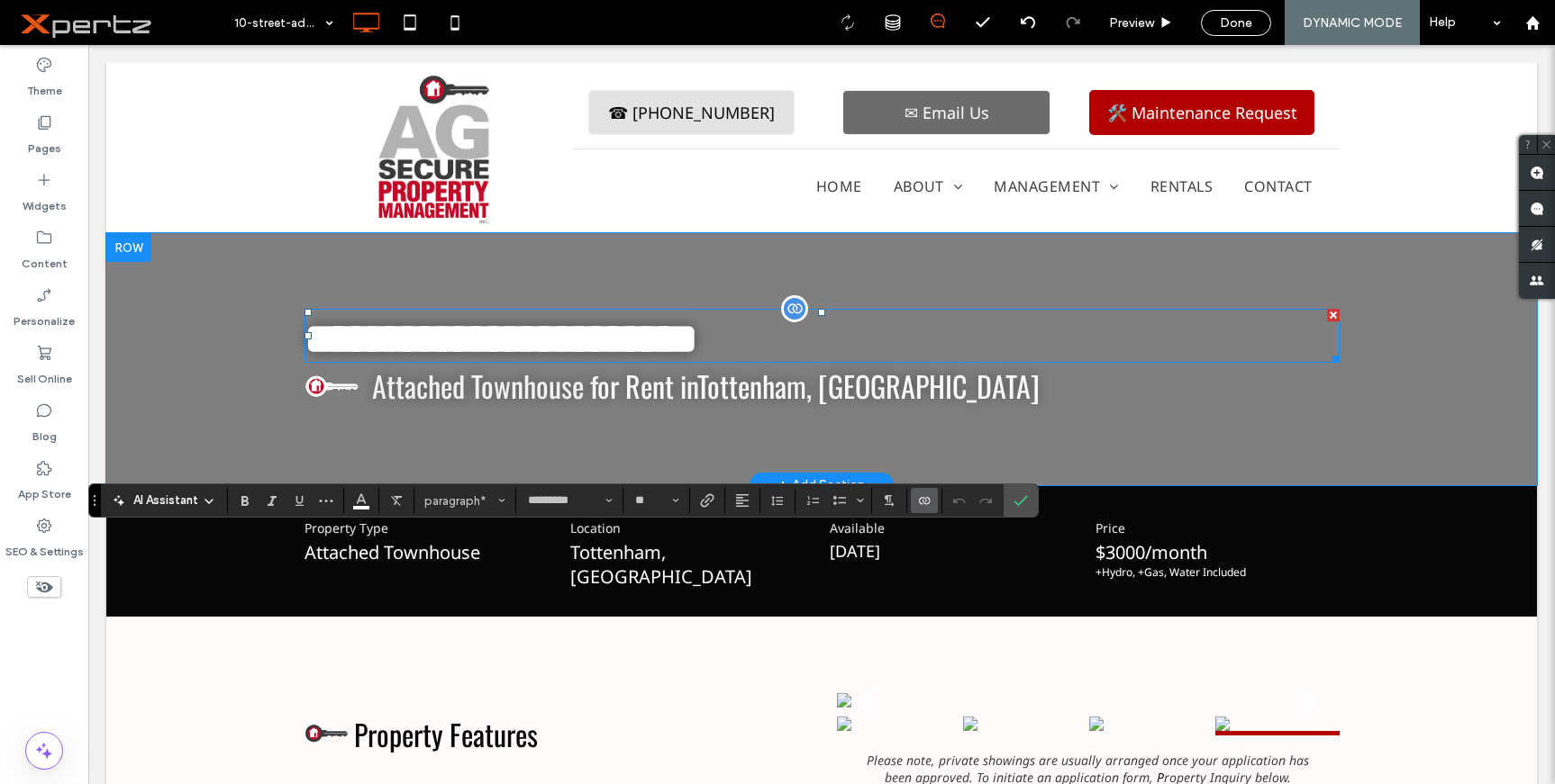
click at [921, 498] on use "Connect To Data" at bounding box center [924, 501] width 11 height 7
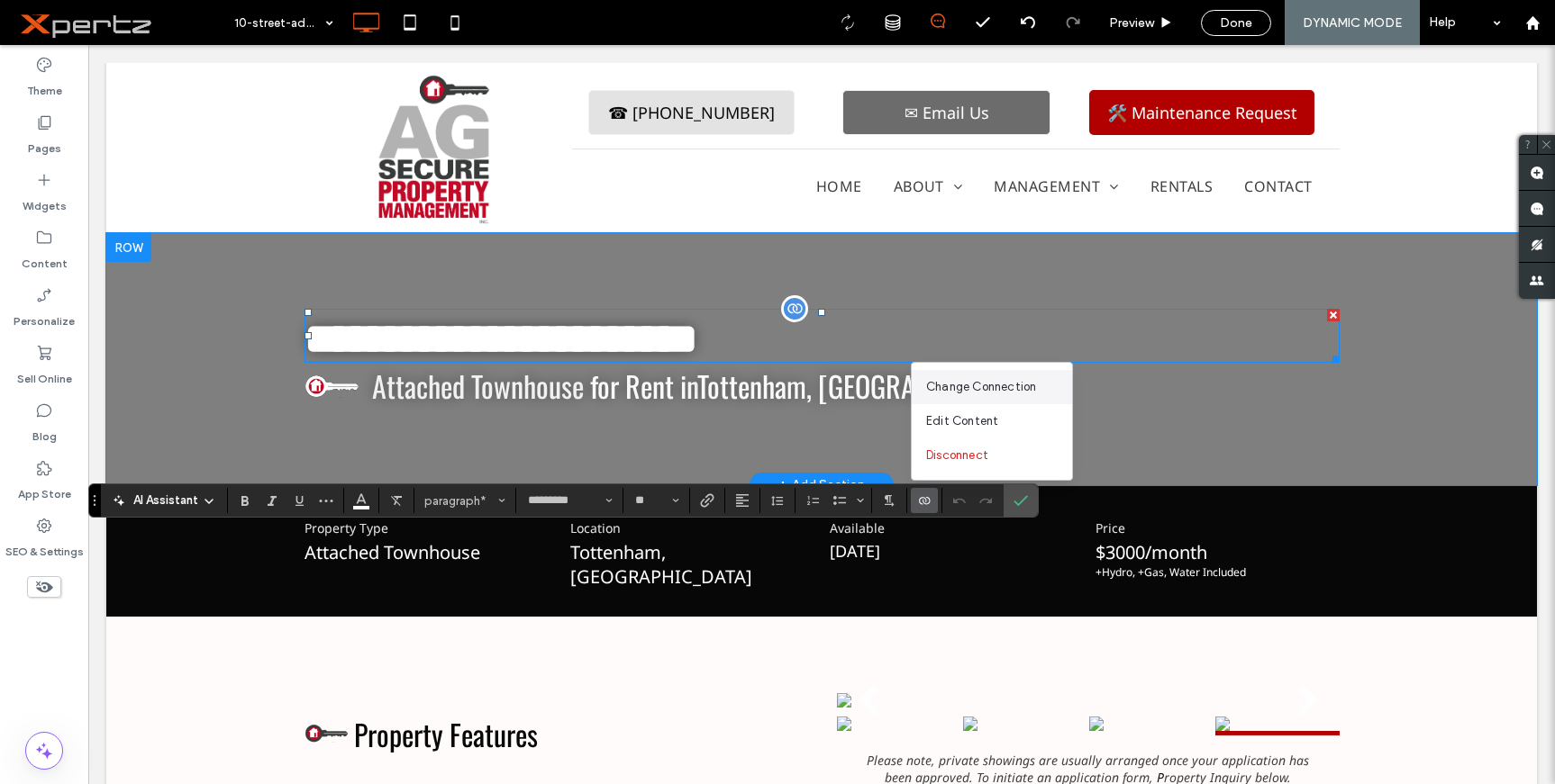
click at [1017, 377] on div "Change Connection" at bounding box center [991, 387] width 160 height 34
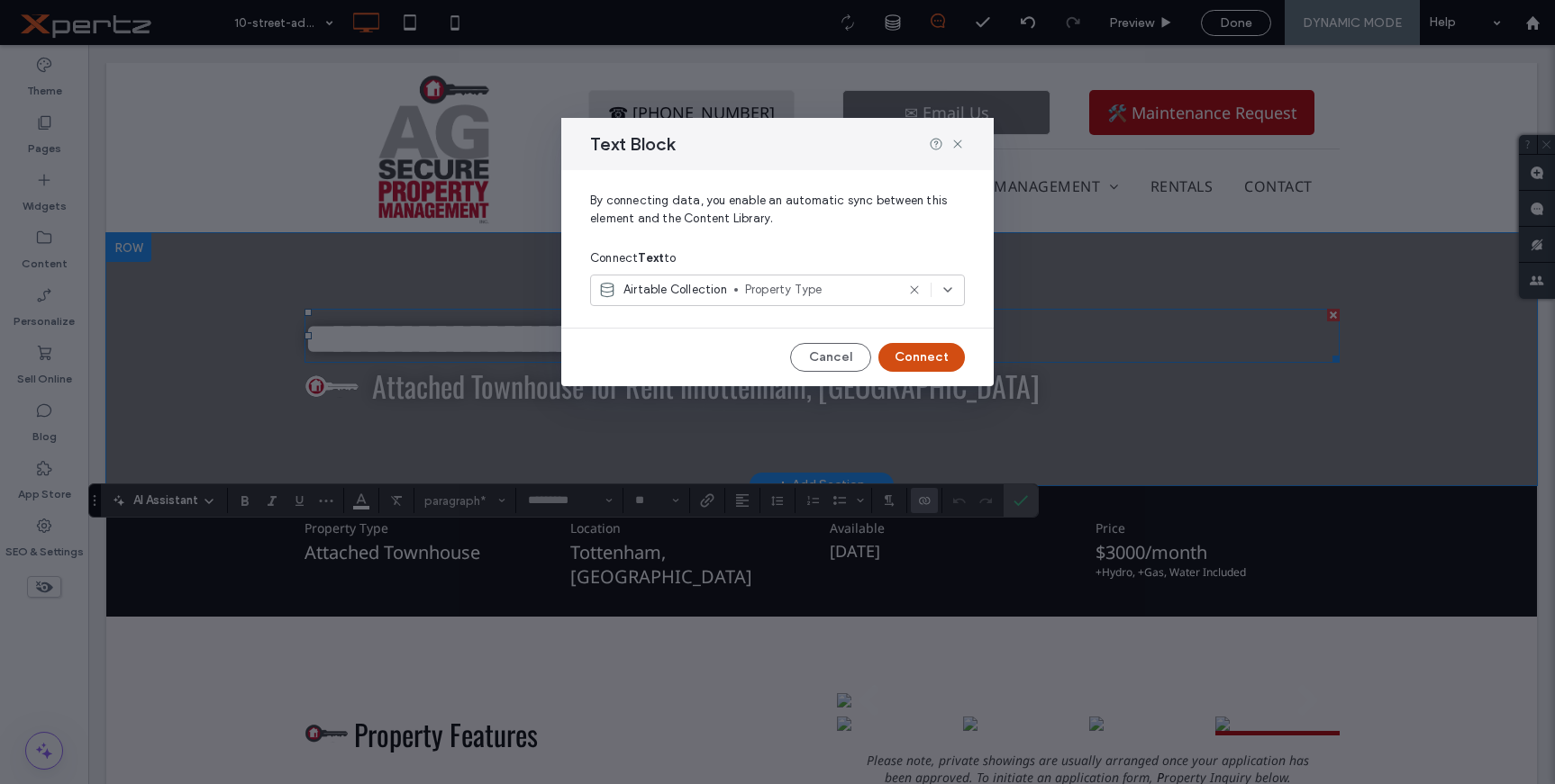
click at [917, 355] on button "Connect" at bounding box center [921, 357] width 87 height 29
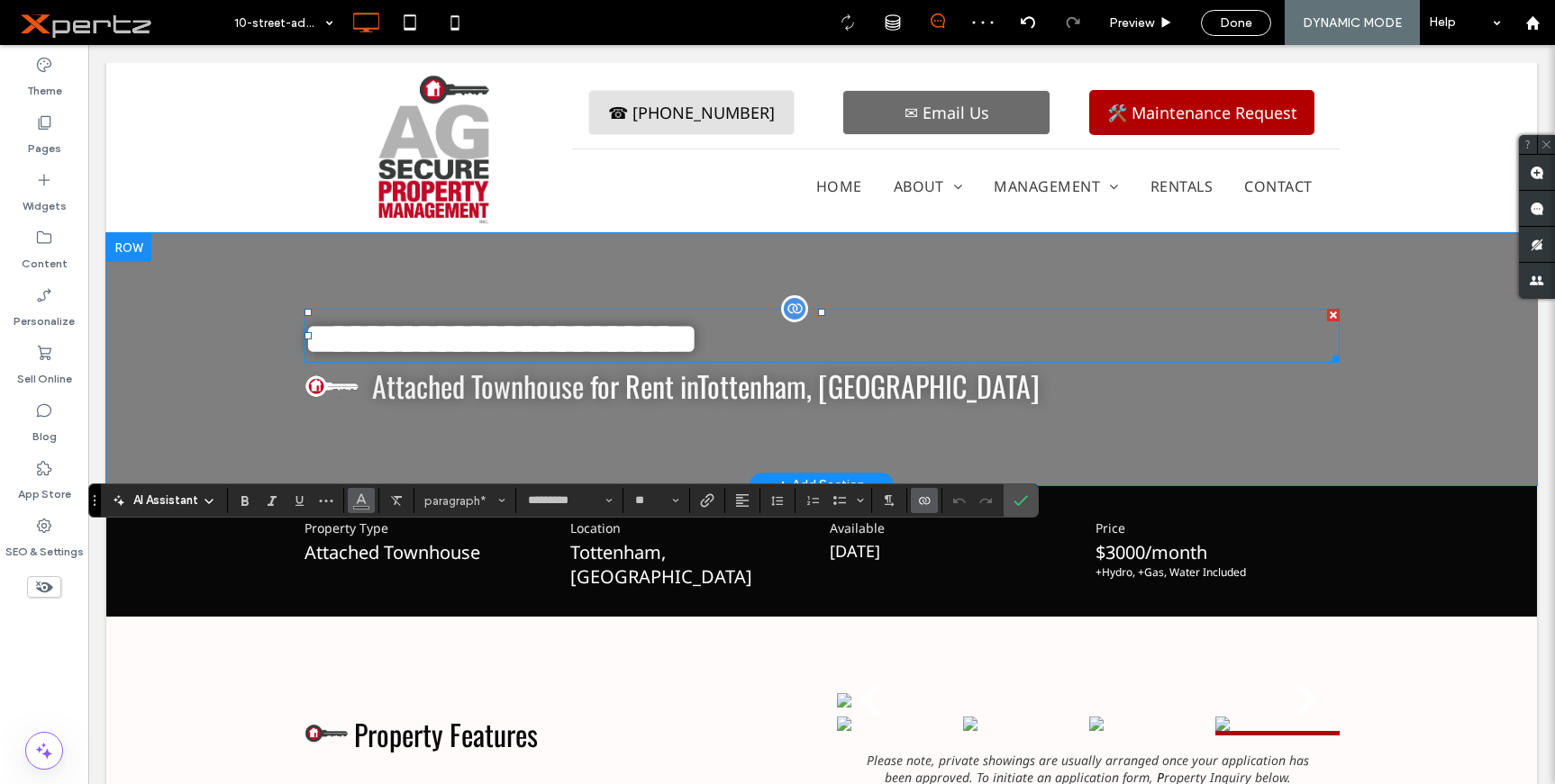
click at [359, 505] on icon "Color" at bounding box center [361, 499] width 15 height 15
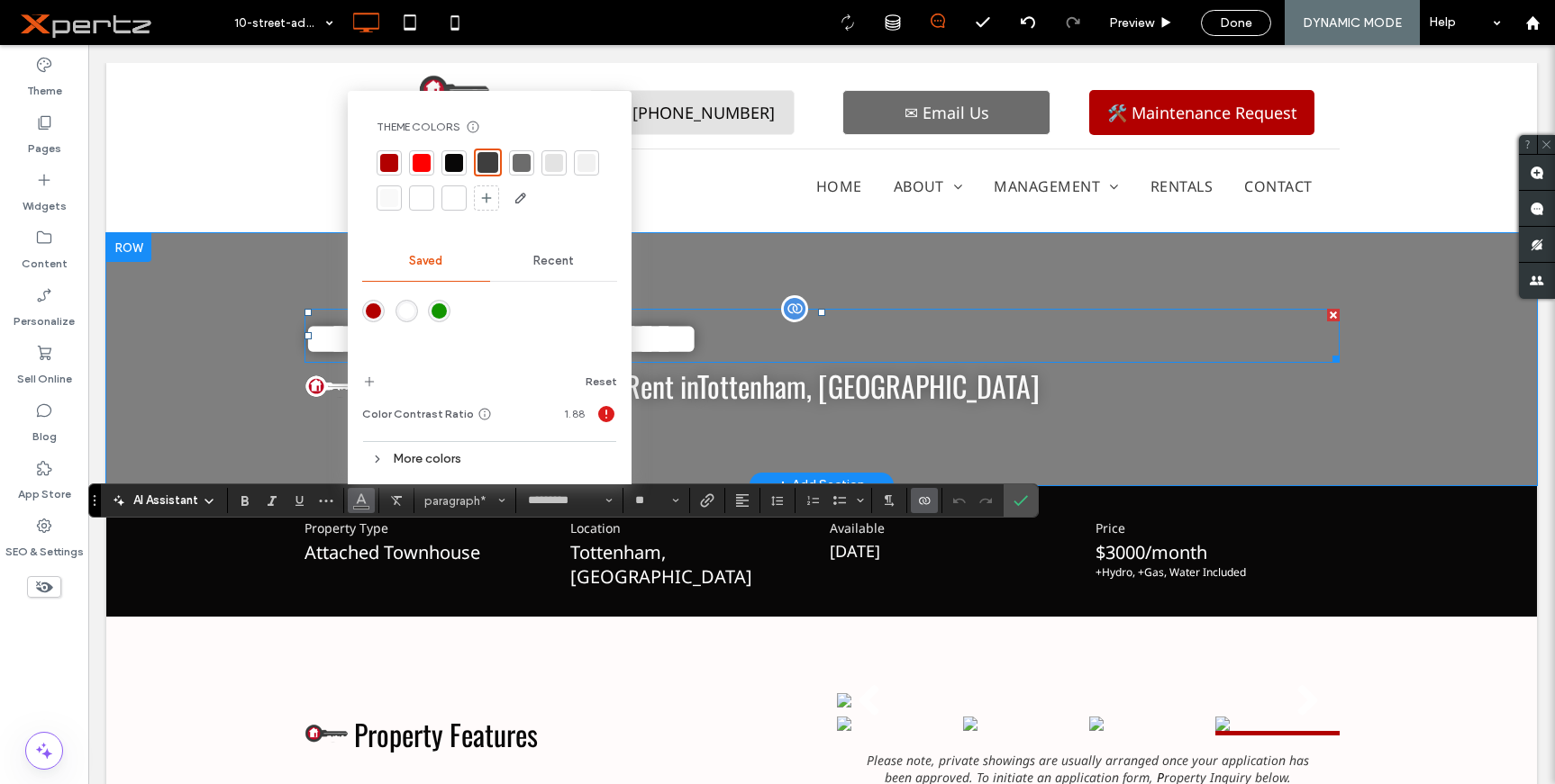
click at [453, 196] on div at bounding box center [454, 198] width 18 height 18
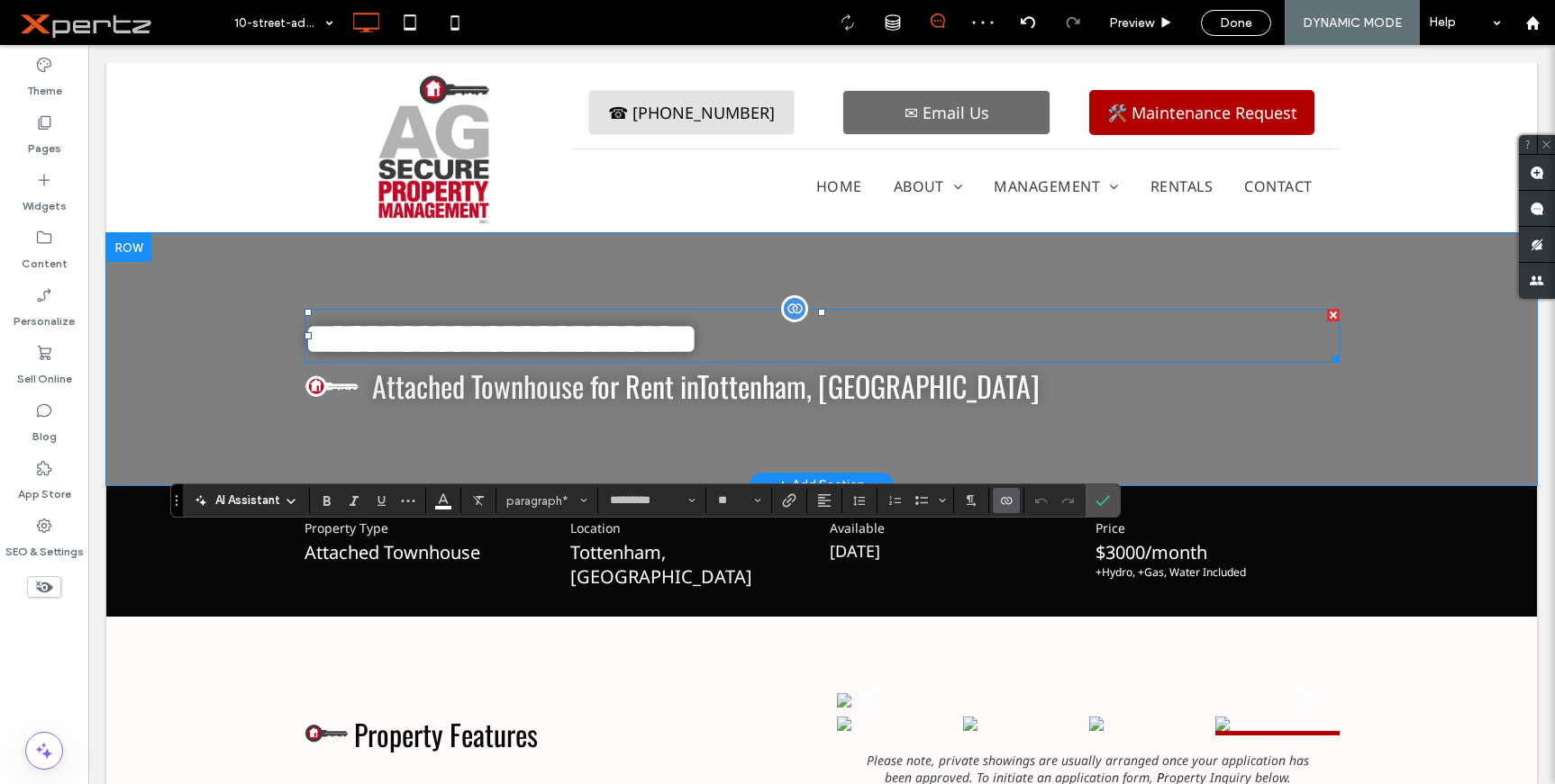
click at [1015, 494] on label "Connect To Data" at bounding box center [1006, 501] width 27 height 26
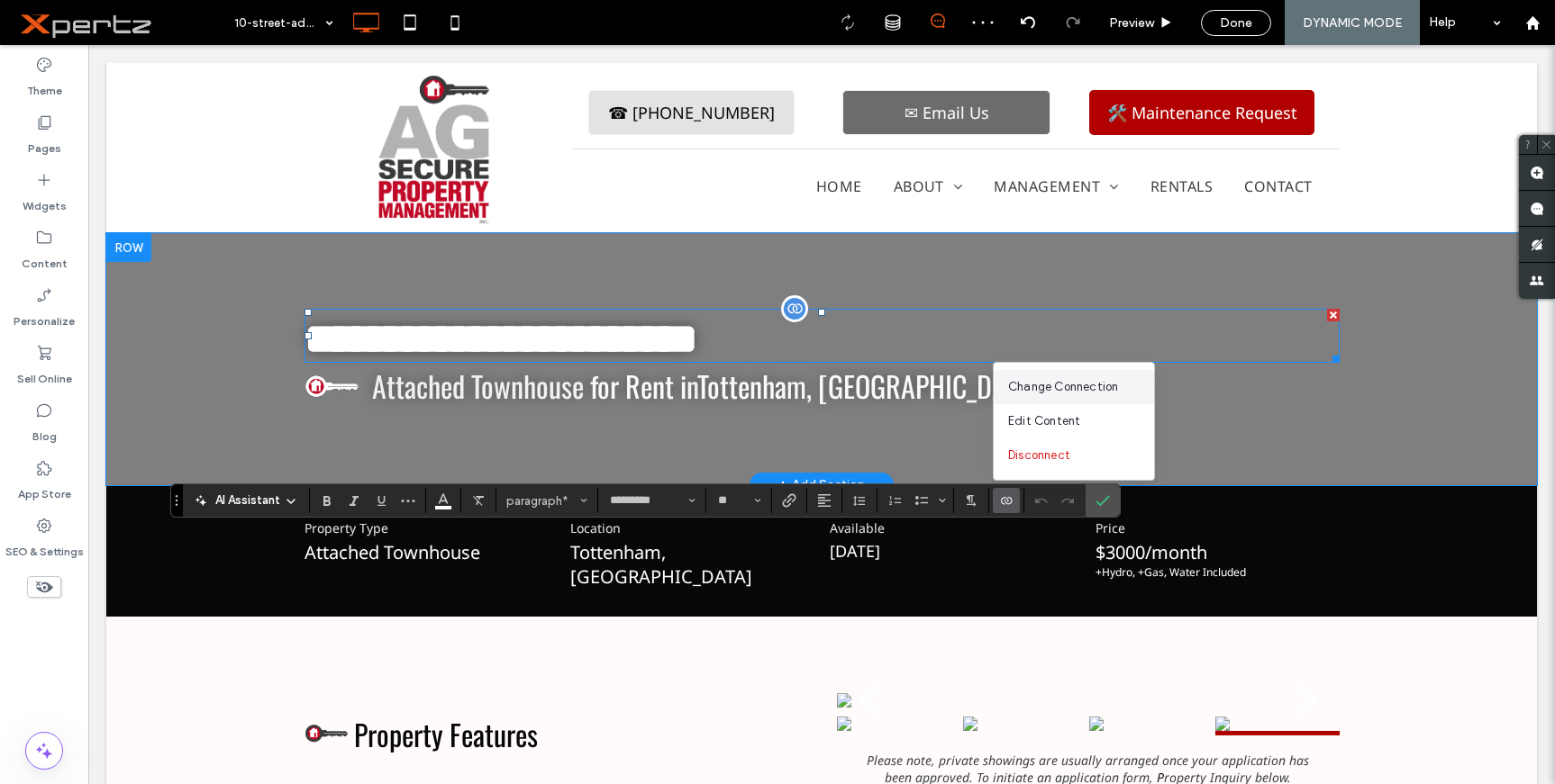
click at [1070, 387] on span "Change Connection" at bounding box center [1063, 387] width 110 height 18
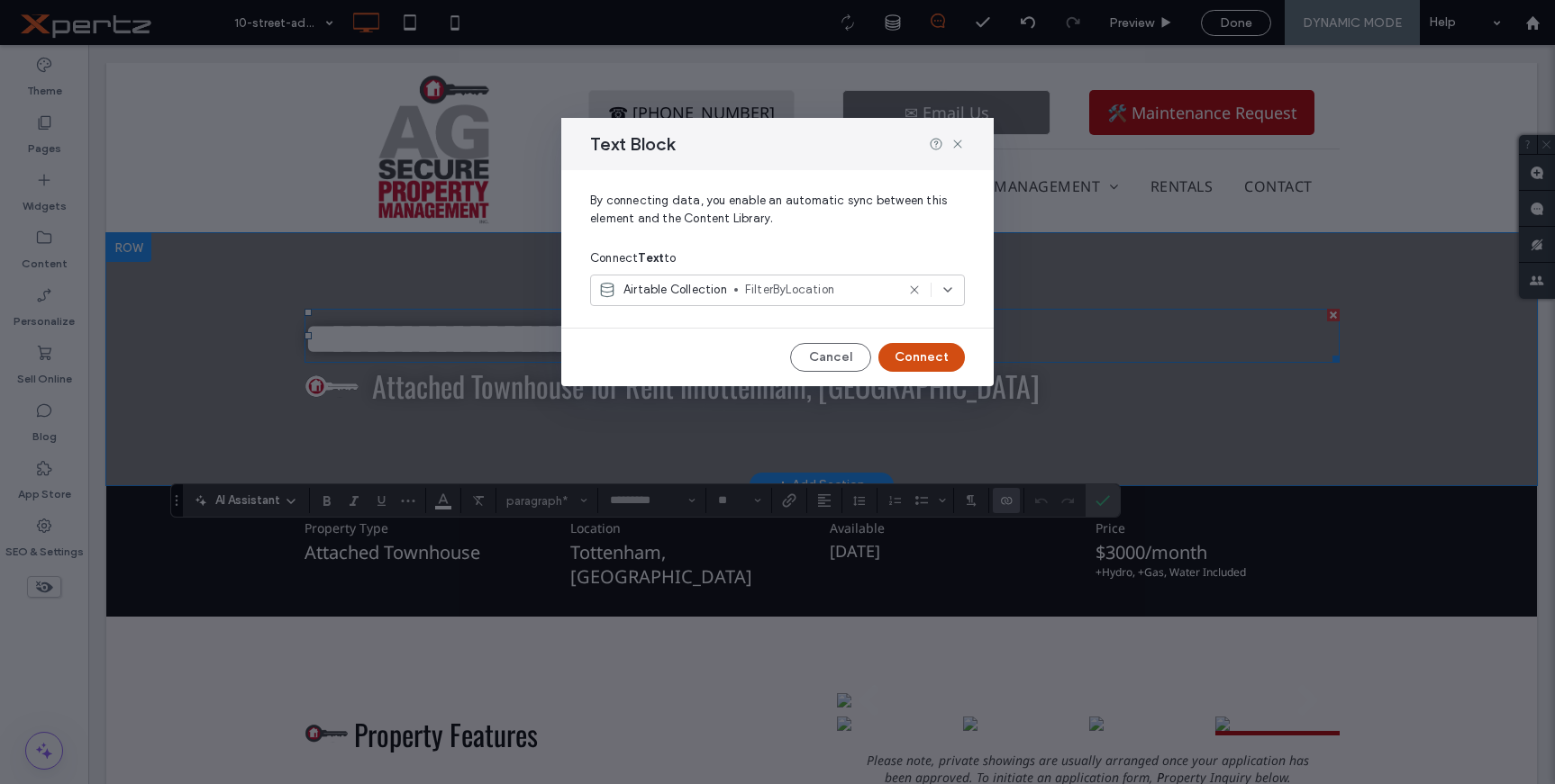
click at [921, 356] on button "Connect" at bounding box center [921, 357] width 87 height 29
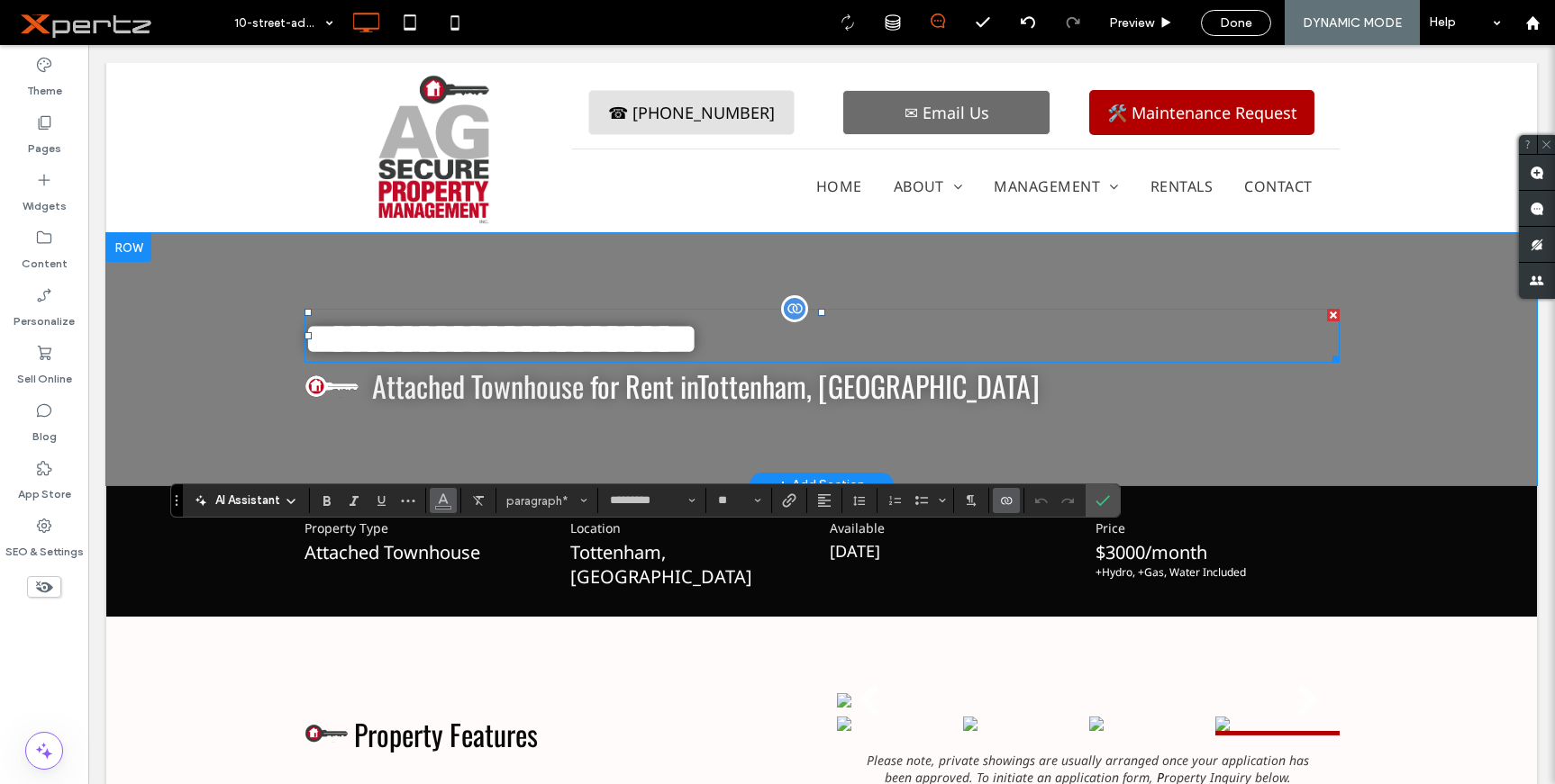
click at [443, 507] on span "Color" at bounding box center [443, 499] width 15 height 24
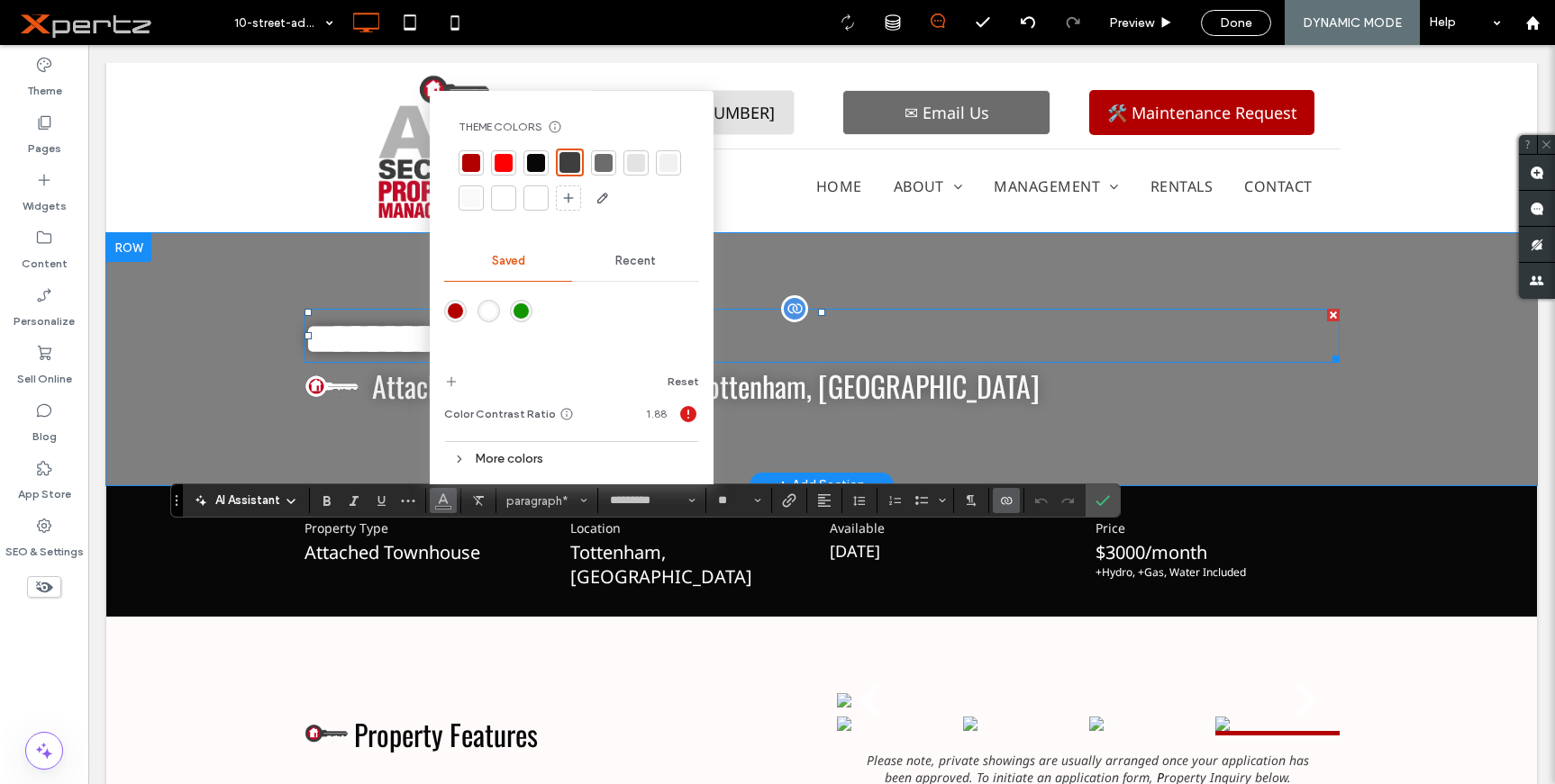
click at [533, 196] on div at bounding box center [537, 198] width 18 height 18
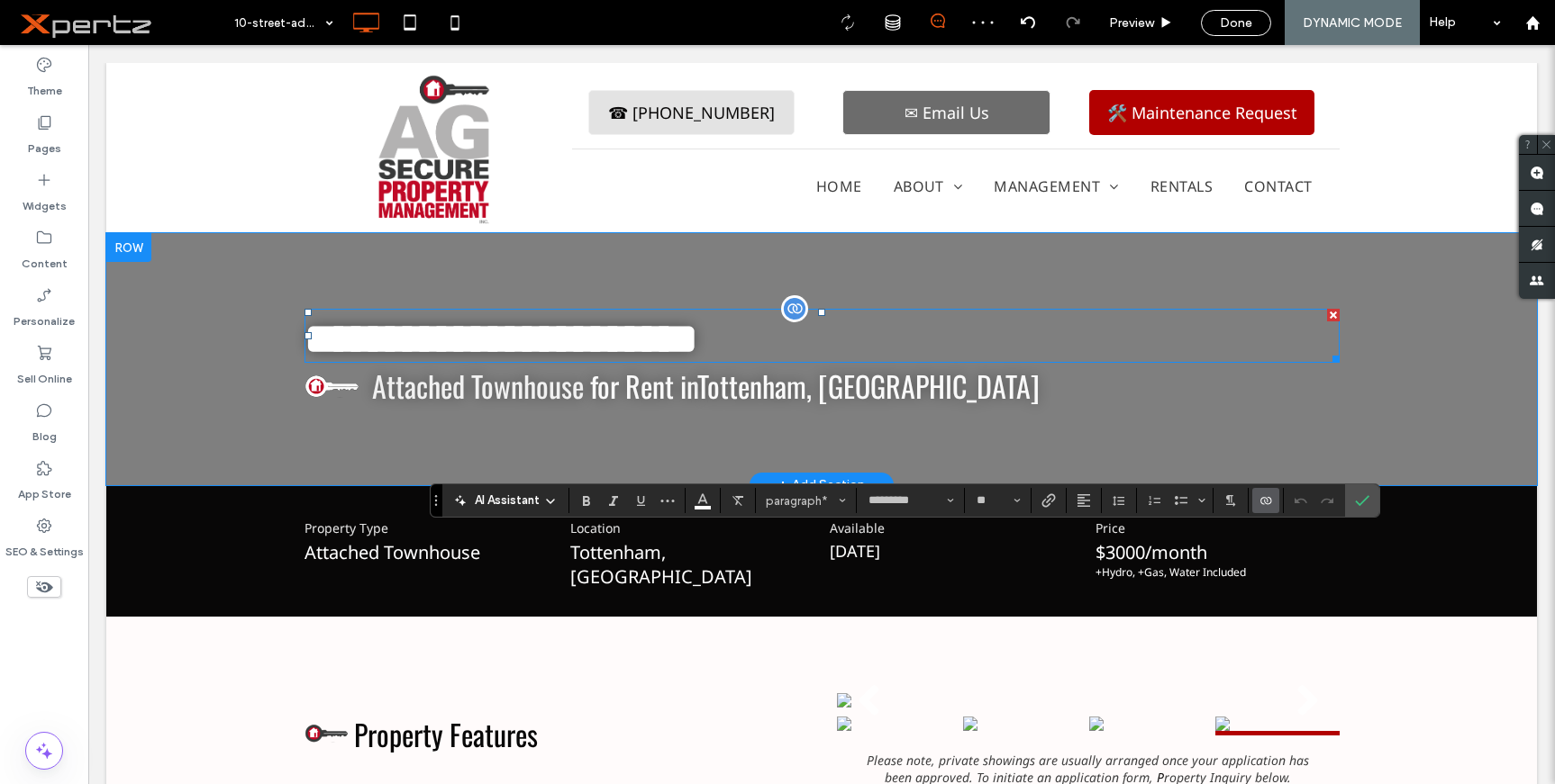
click at [1270, 499] on icon "Connect To Data" at bounding box center [1266, 501] width 15 height 15
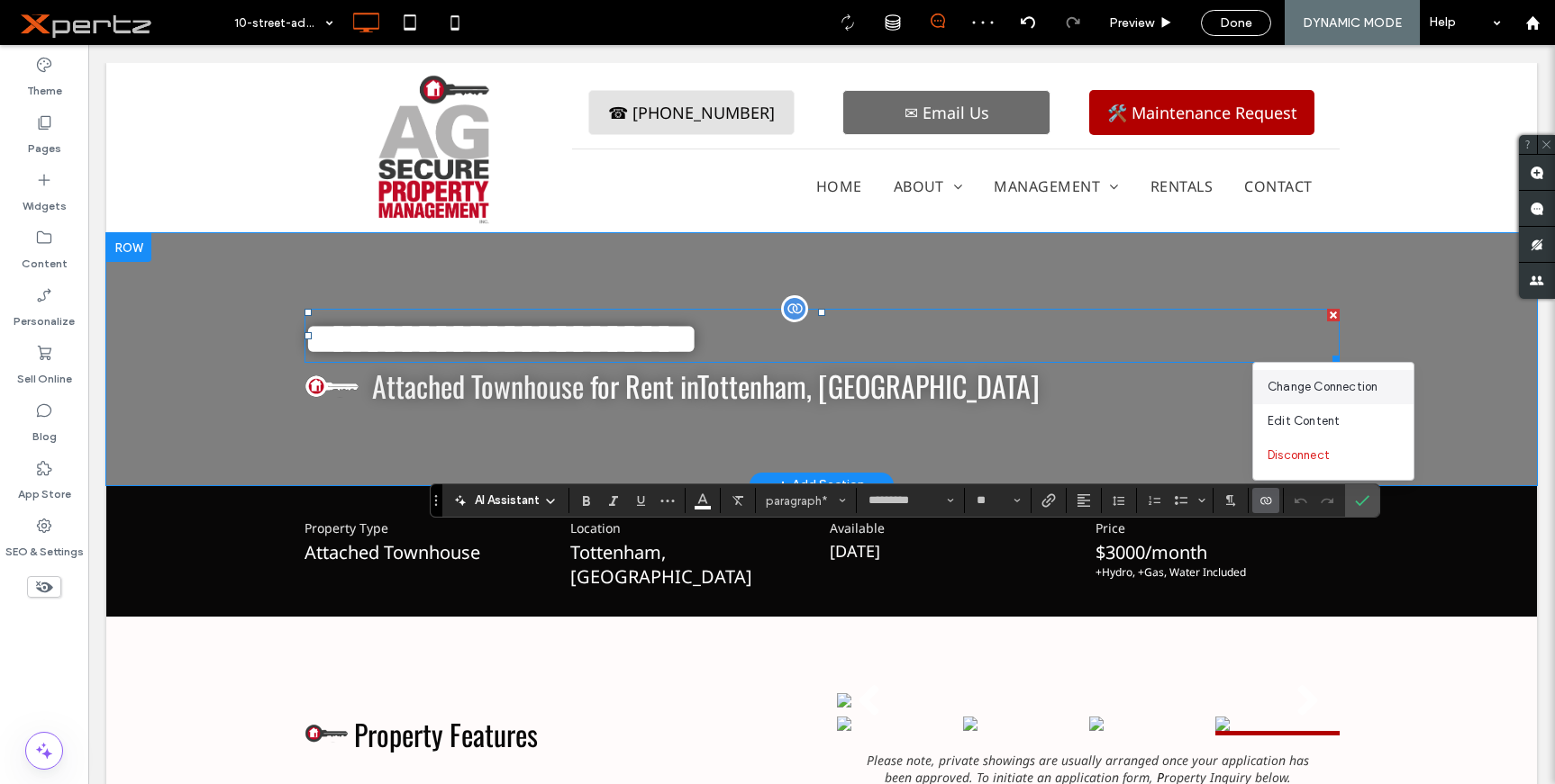
click at [1367, 380] on span "Change Connection" at bounding box center [1323, 387] width 110 height 18
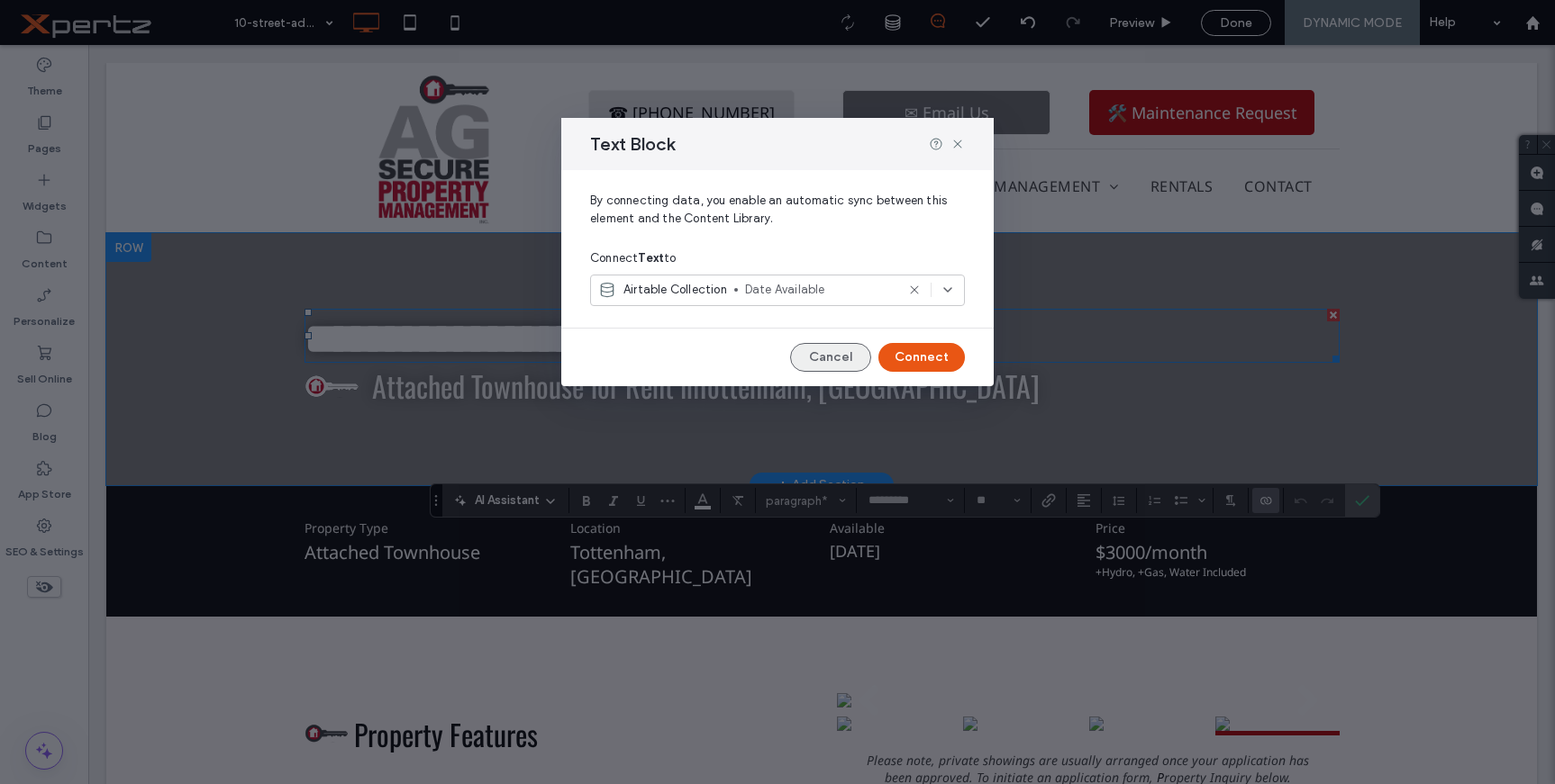
click at [825, 351] on button "Cancel" at bounding box center [830, 357] width 81 height 29
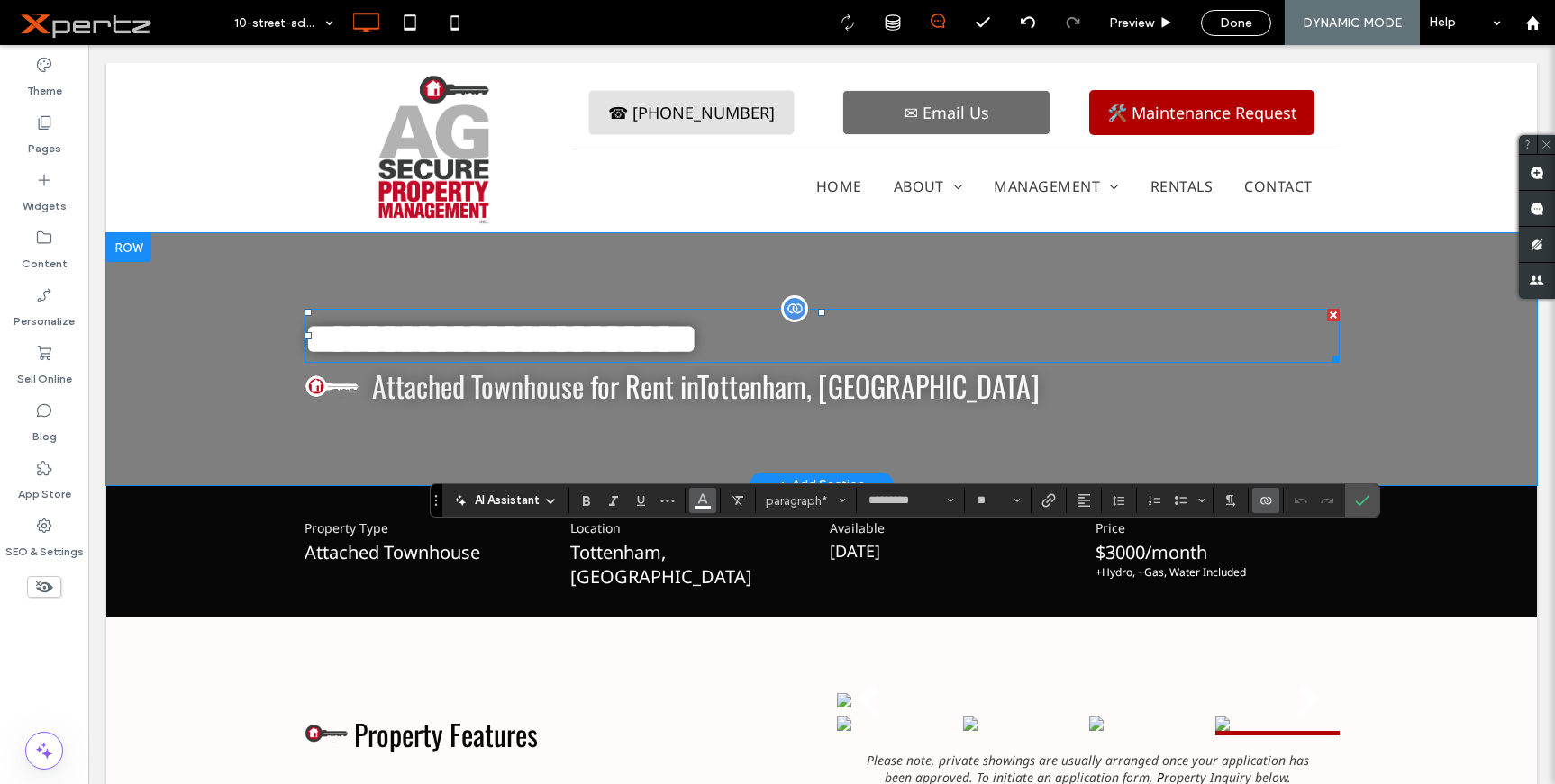
click at [707, 498] on icon "Color" at bounding box center [703, 499] width 15 height 15
click at [1364, 501] on icon "Connect To Data" at bounding box center [1361, 501] width 15 height 15
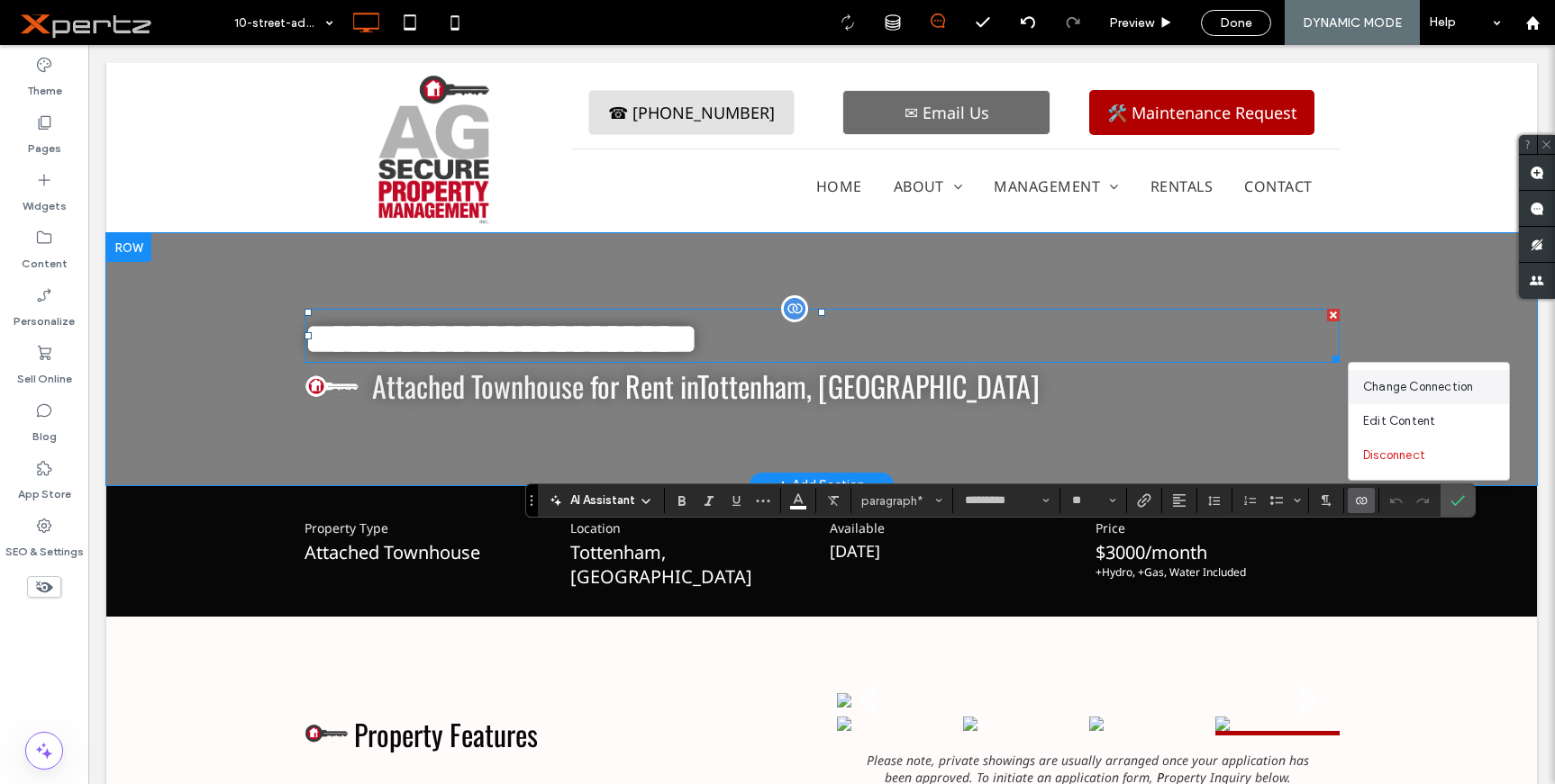
click at [1403, 385] on span "Change Connection" at bounding box center [1418, 387] width 110 height 18
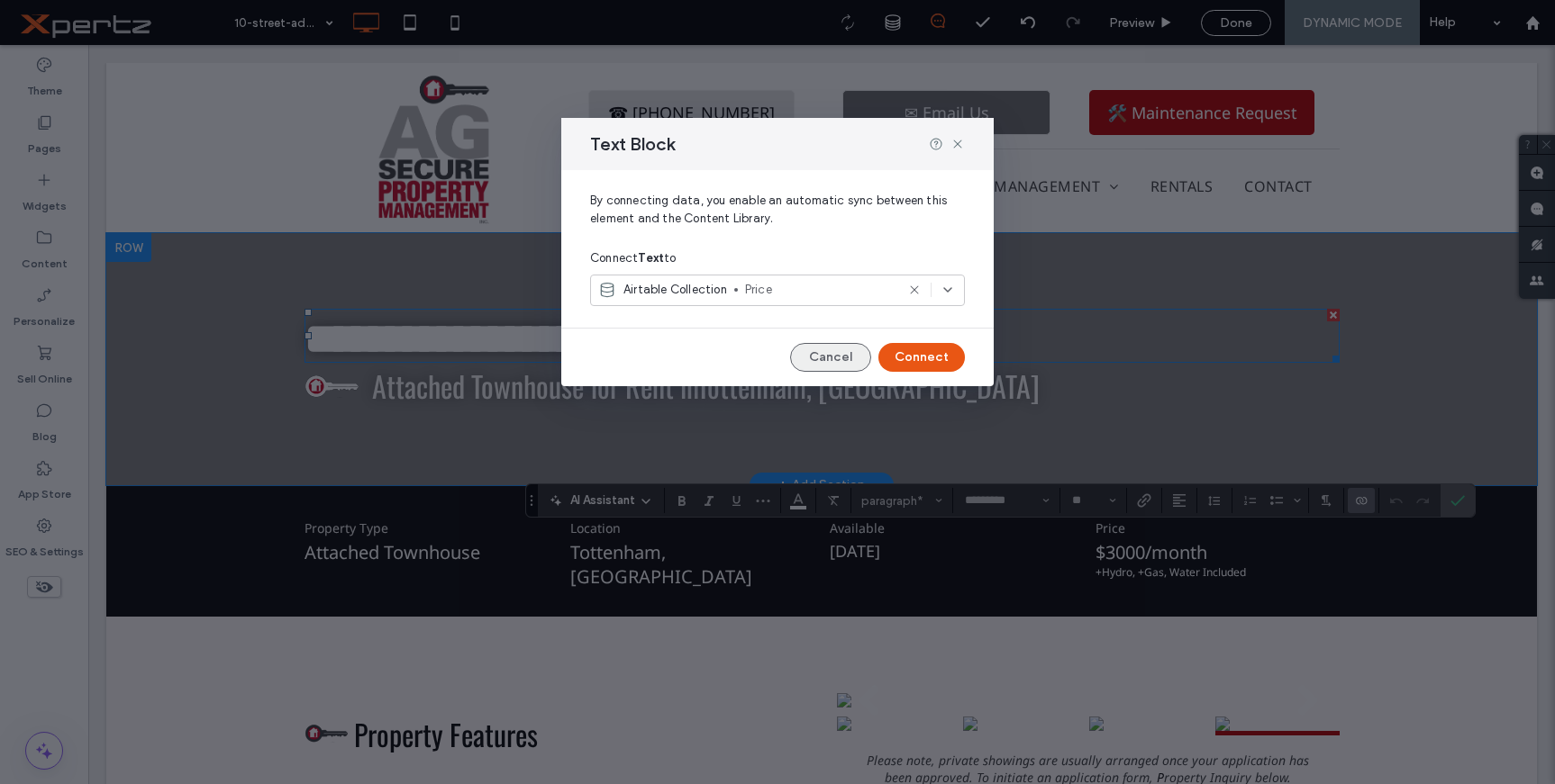
click at [856, 355] on button "Cancel" at bounding box center [830, 357] width 81 height 29
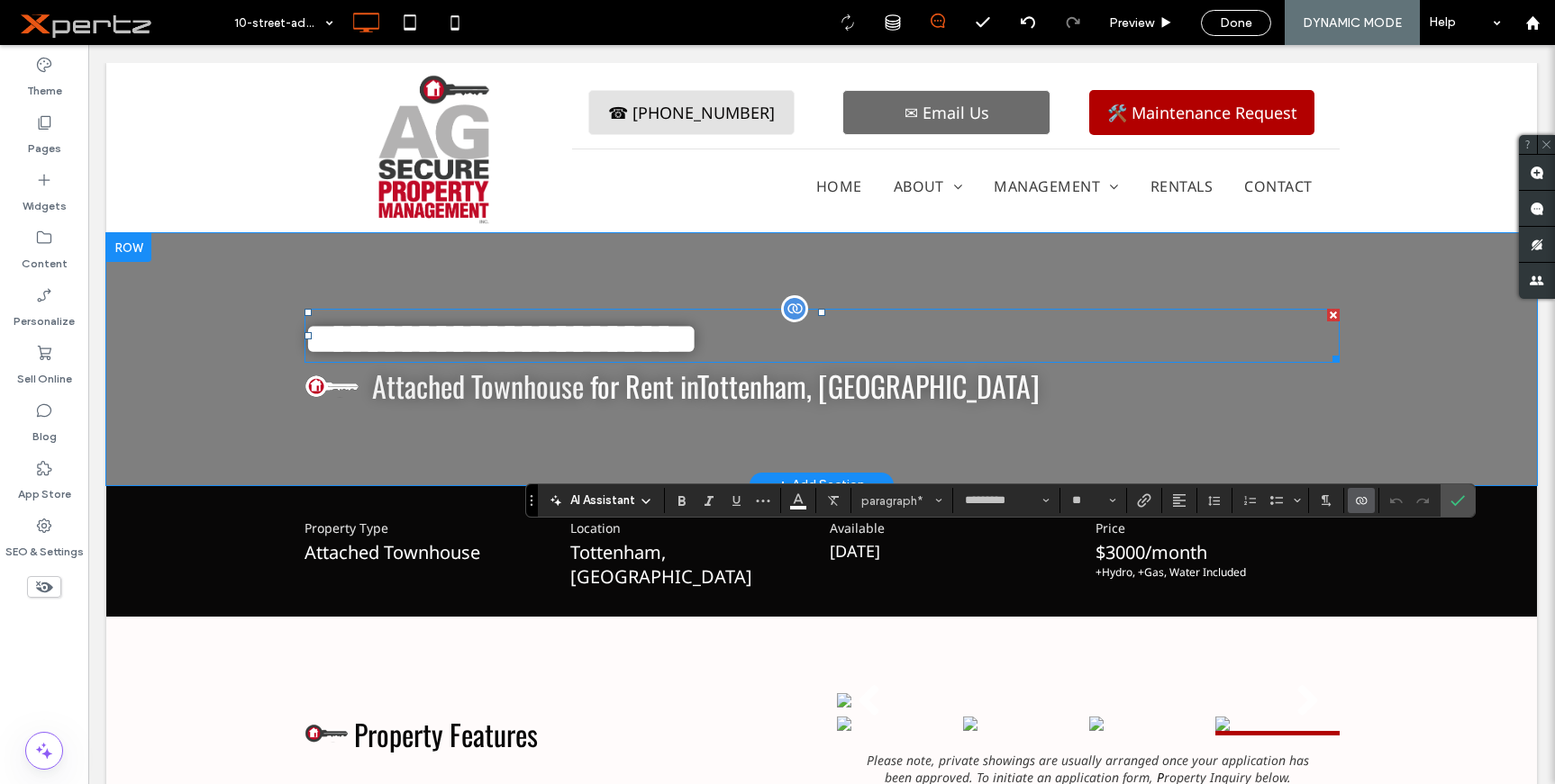
type input "**"
click at [1357, 501] on icon "Connect To Data" at bounding box center [1361, 501] width 15 height 15
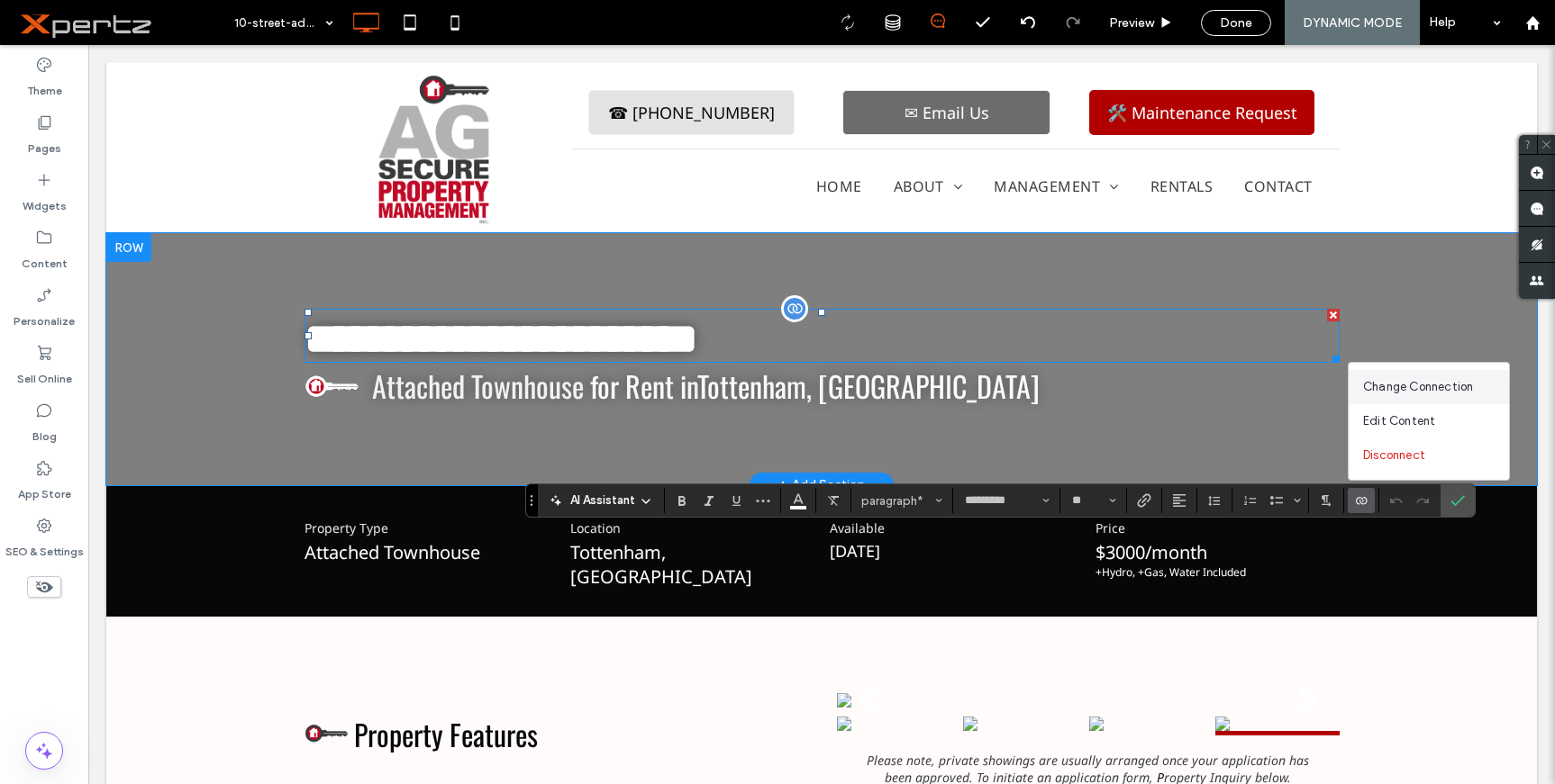
click at [1409, 390] on span "Change Connection" at bounding box center [1418, 387] width 110 height 18
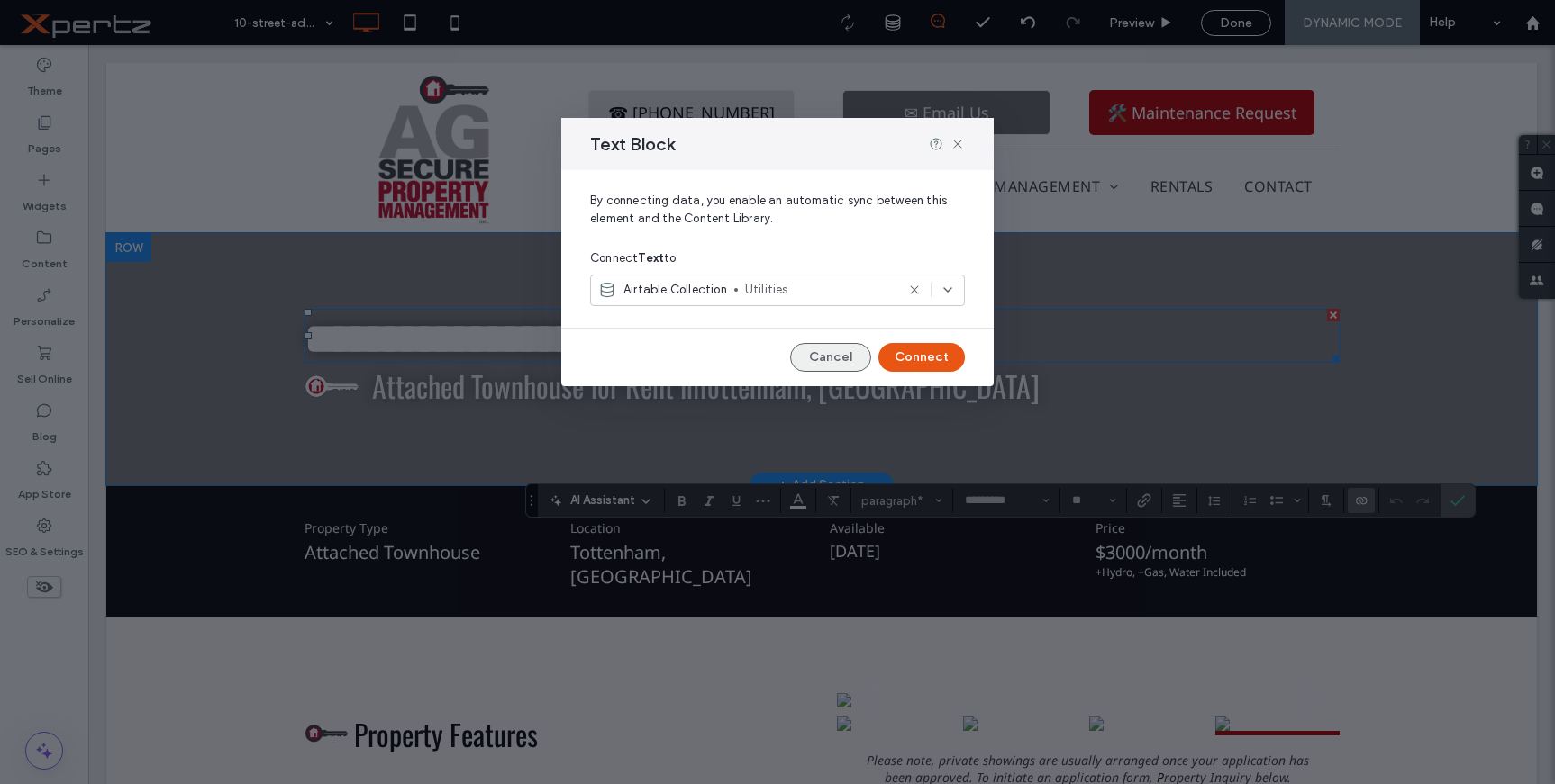
click at [837, 356] on button "Cancel" at bounding box center [830, 357] width 81 height 29
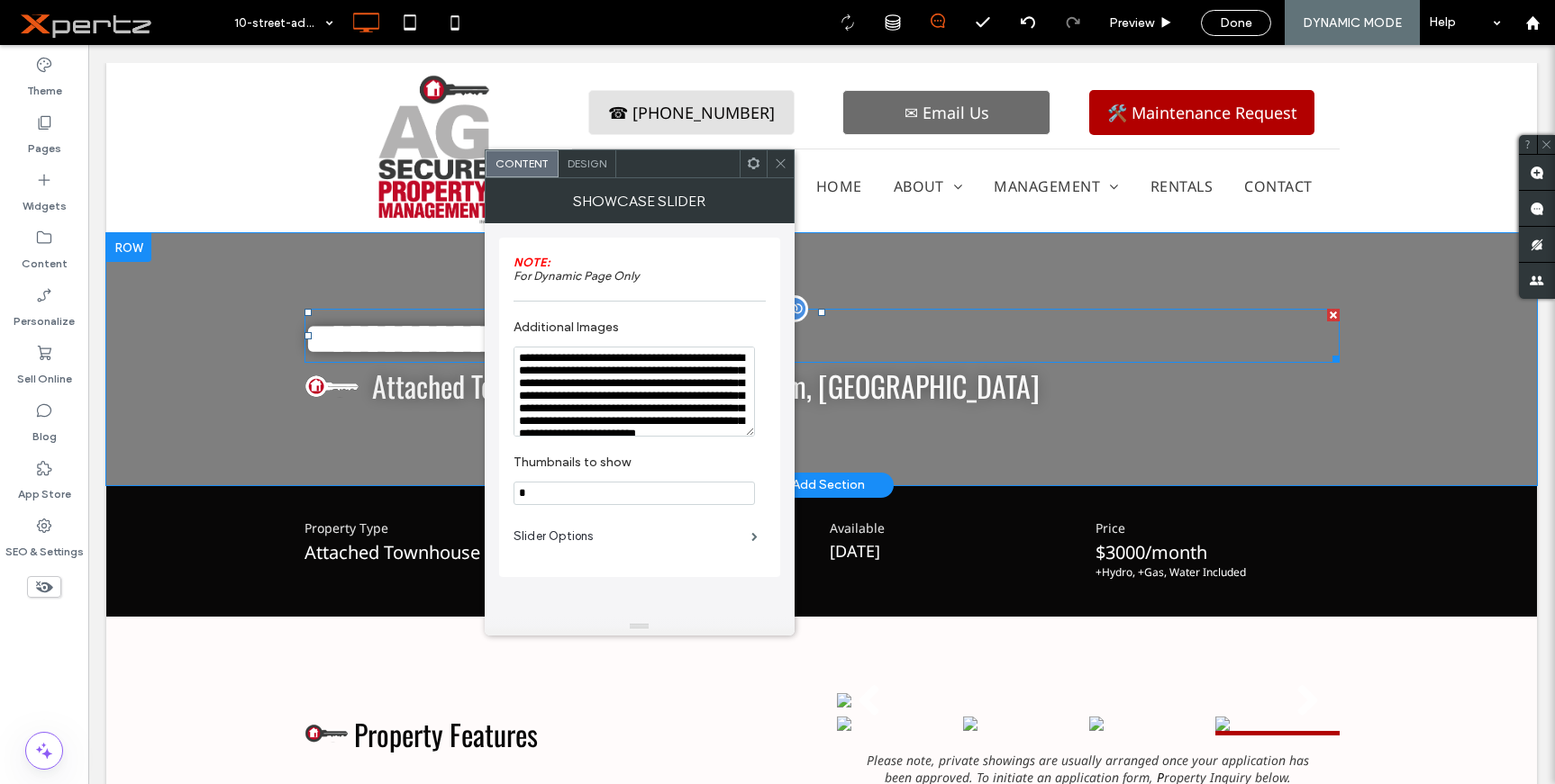
click at [751, 165] on use at bounding box center [753, 163] width 12 height 12
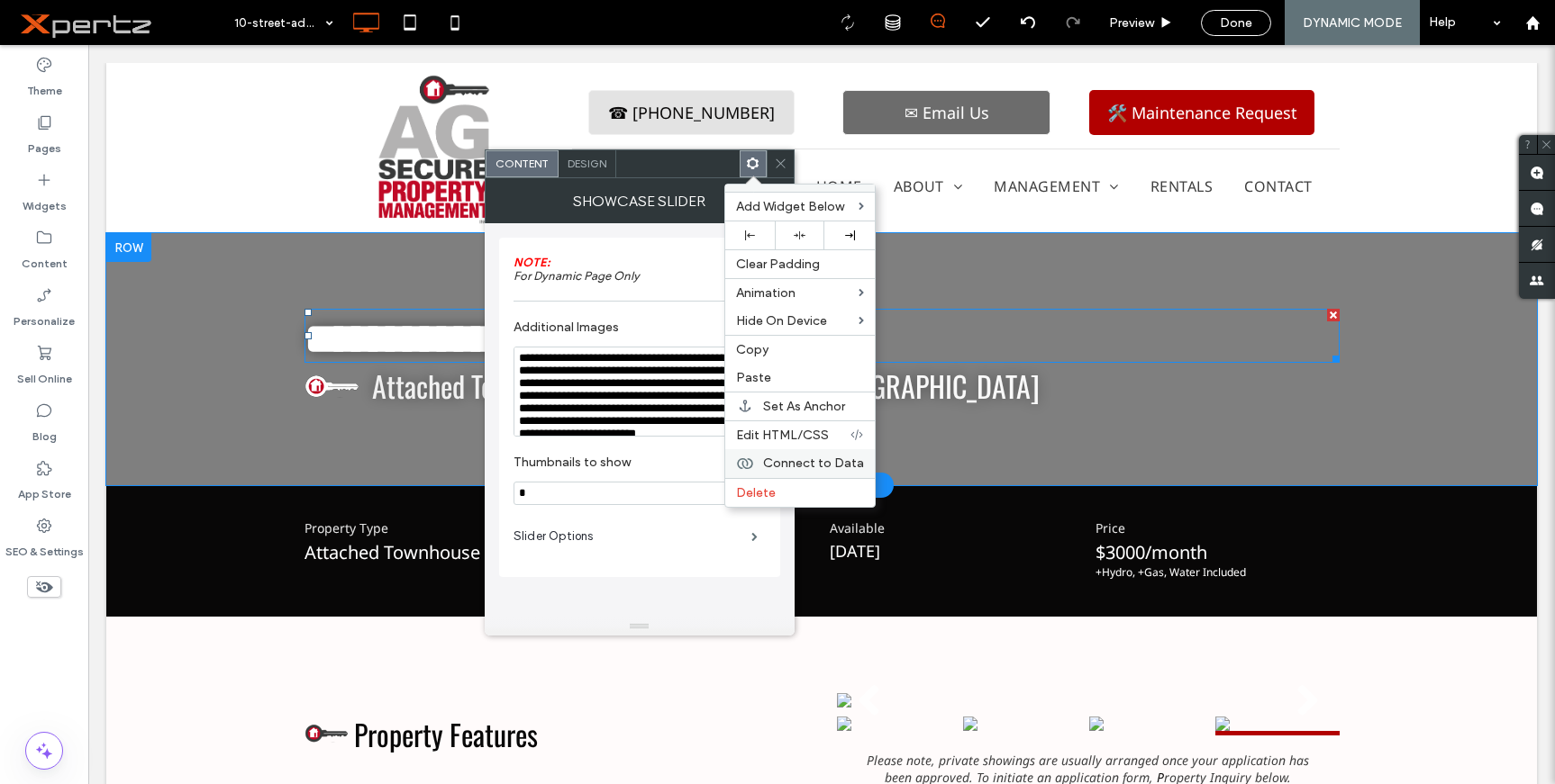
click at [800, 457] on span "Connect to Data" at bounding box center [814, 463] width 101 height 16
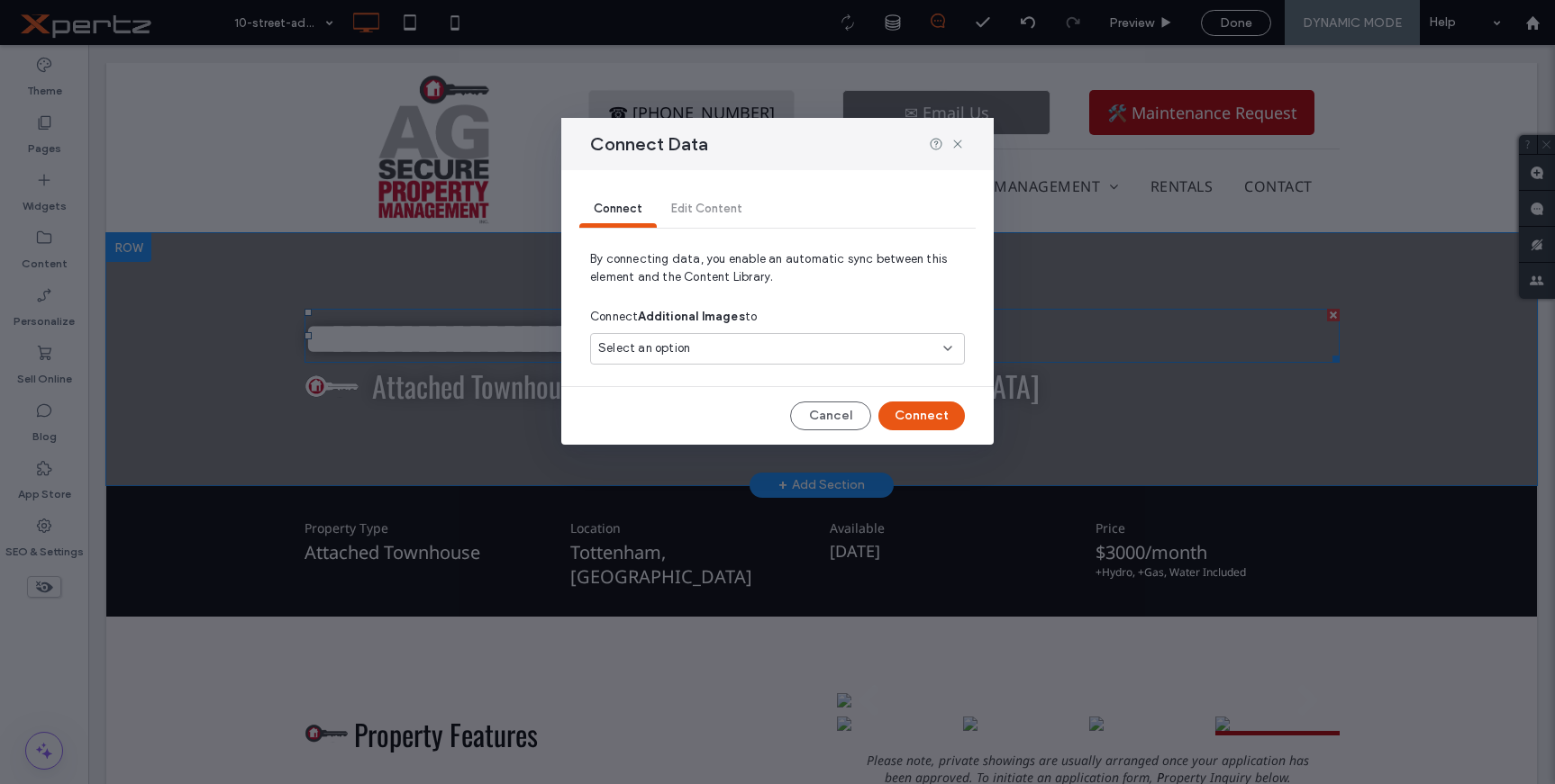
click at [728, 346] on div "Select an option" at bounding box center [766, 349] width 337 height 18
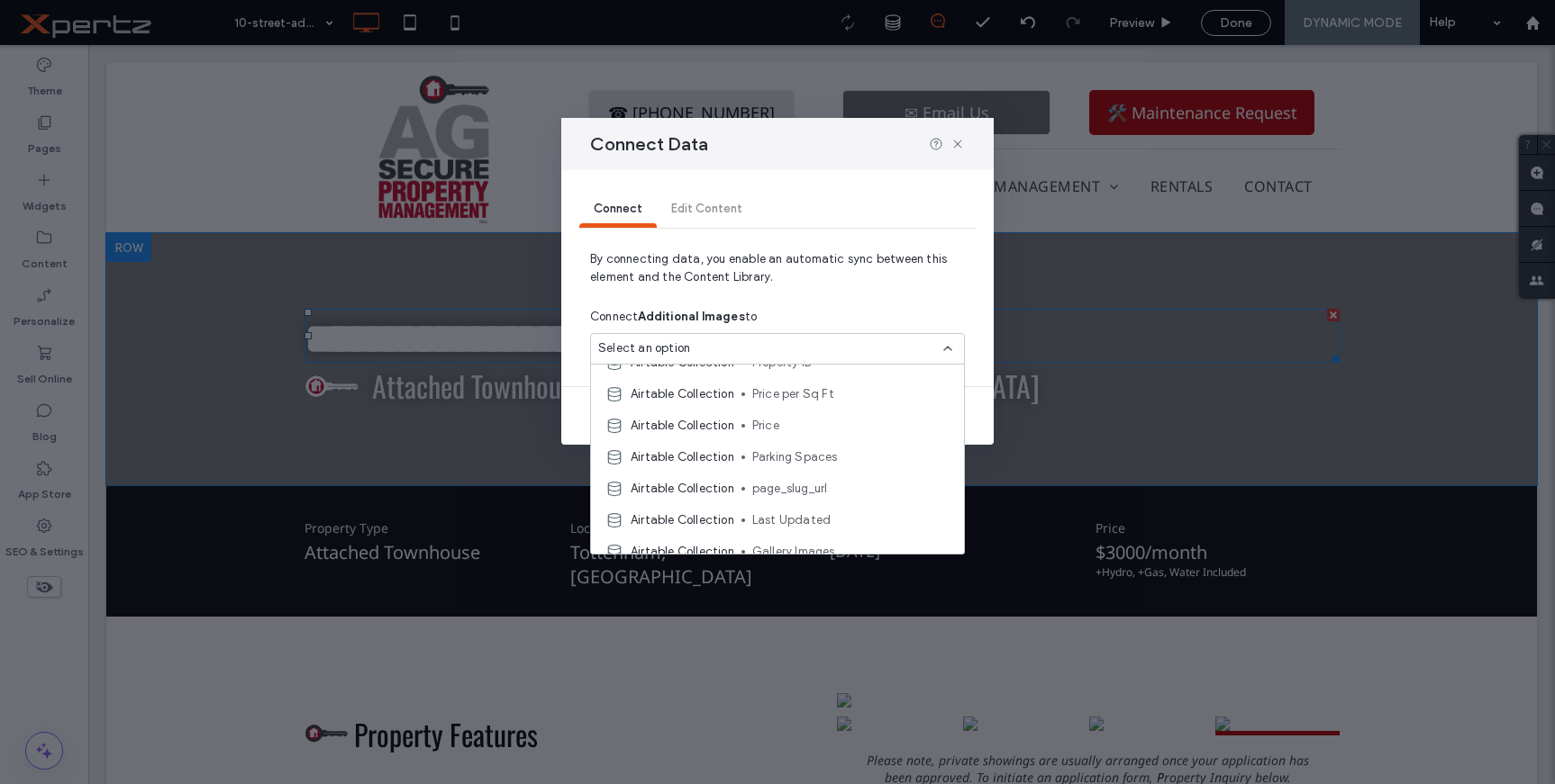
scroll to position [300, 0]
click at [809, 528] on span "Gallery Images" at bounding box center [851, 523] width 197 height 18
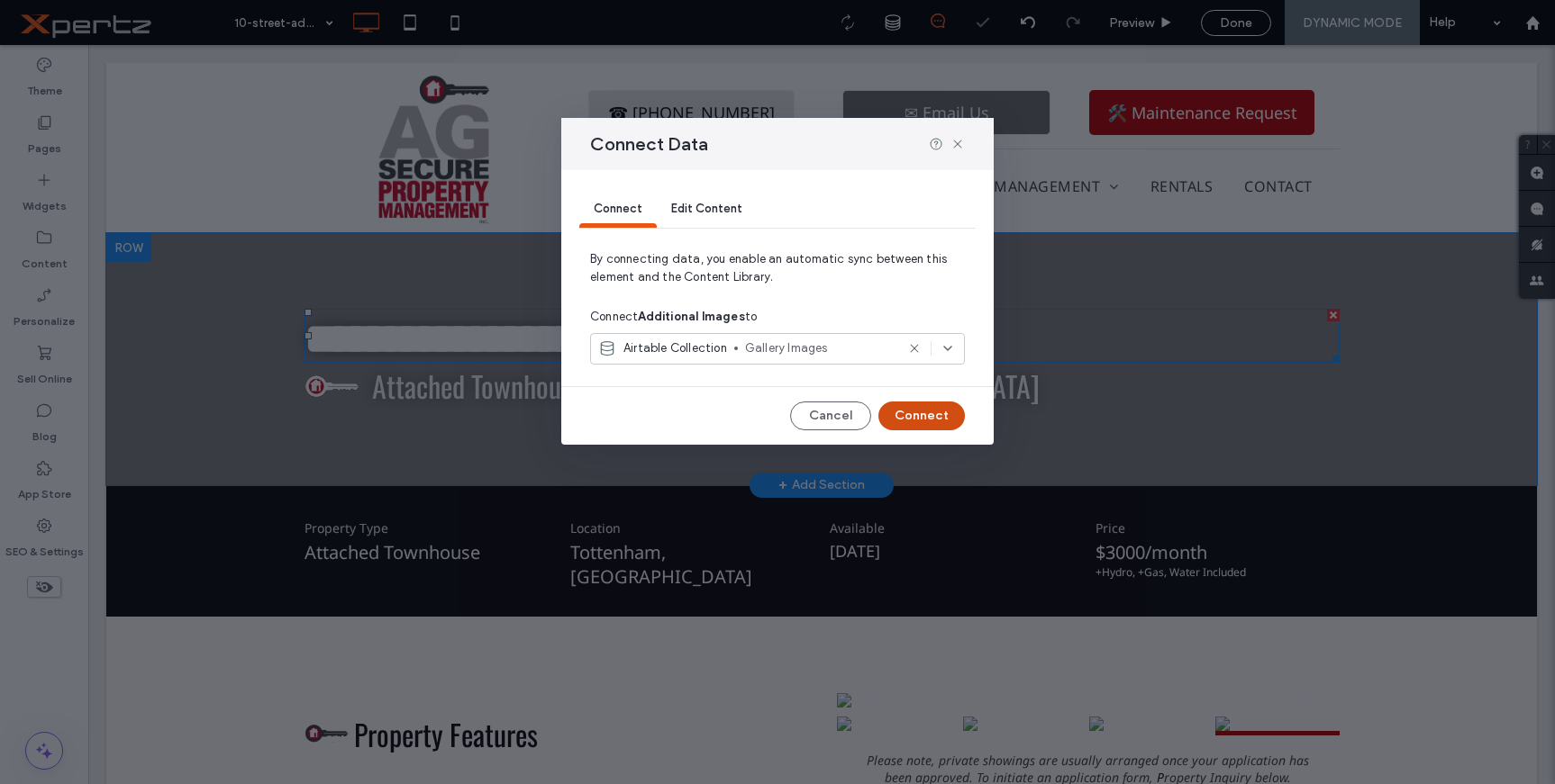
click at [919, 416] on button "Connect" at bounding box center [921, 417] width 87 height 29
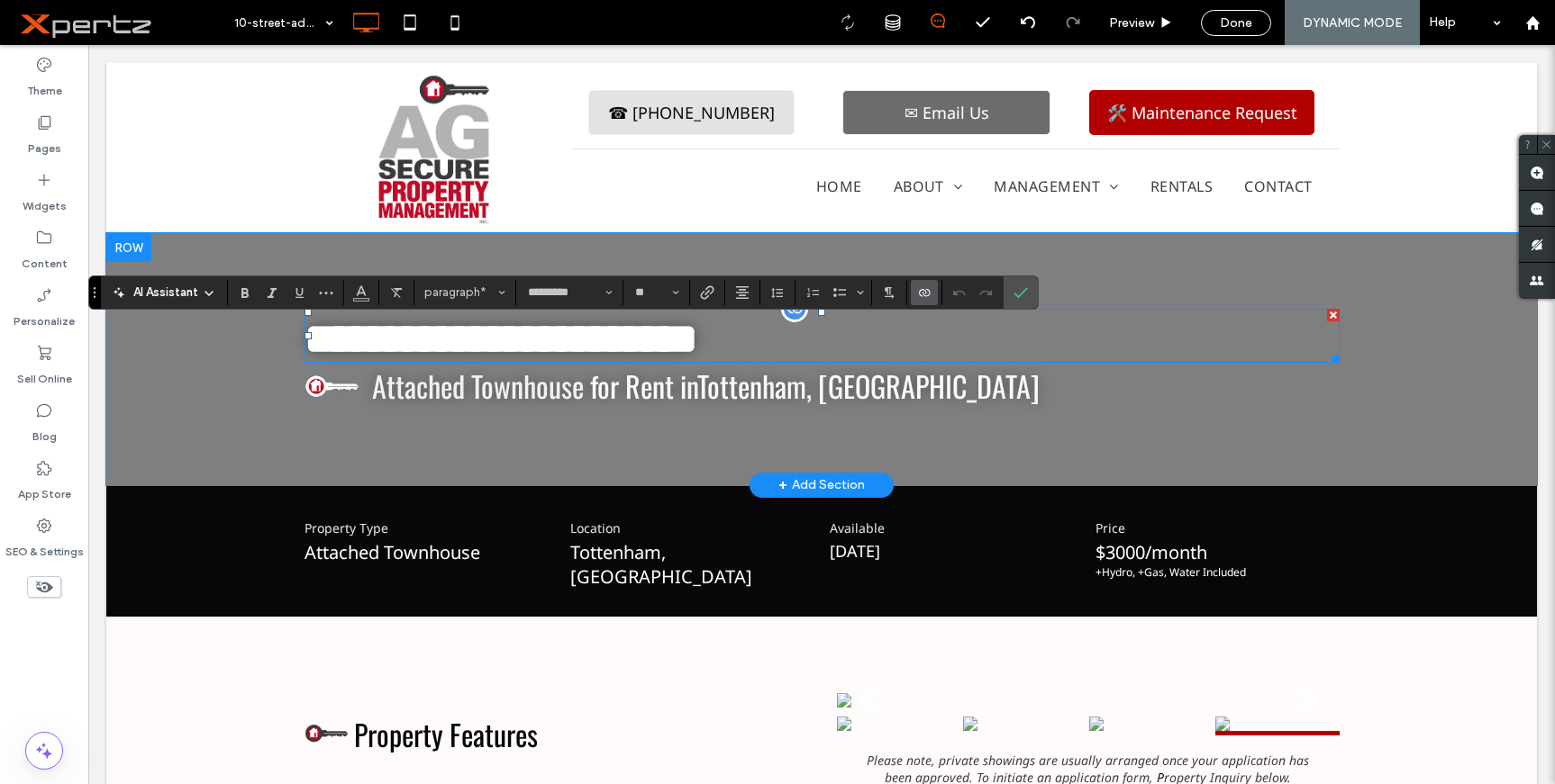
click at [925, 290] on use "Connect To Data" at bounding box center [924, 292] width 11 height 7
click at [969, 178] on span "Change Connection" at bounding box center [981, 179] width 110 height 18
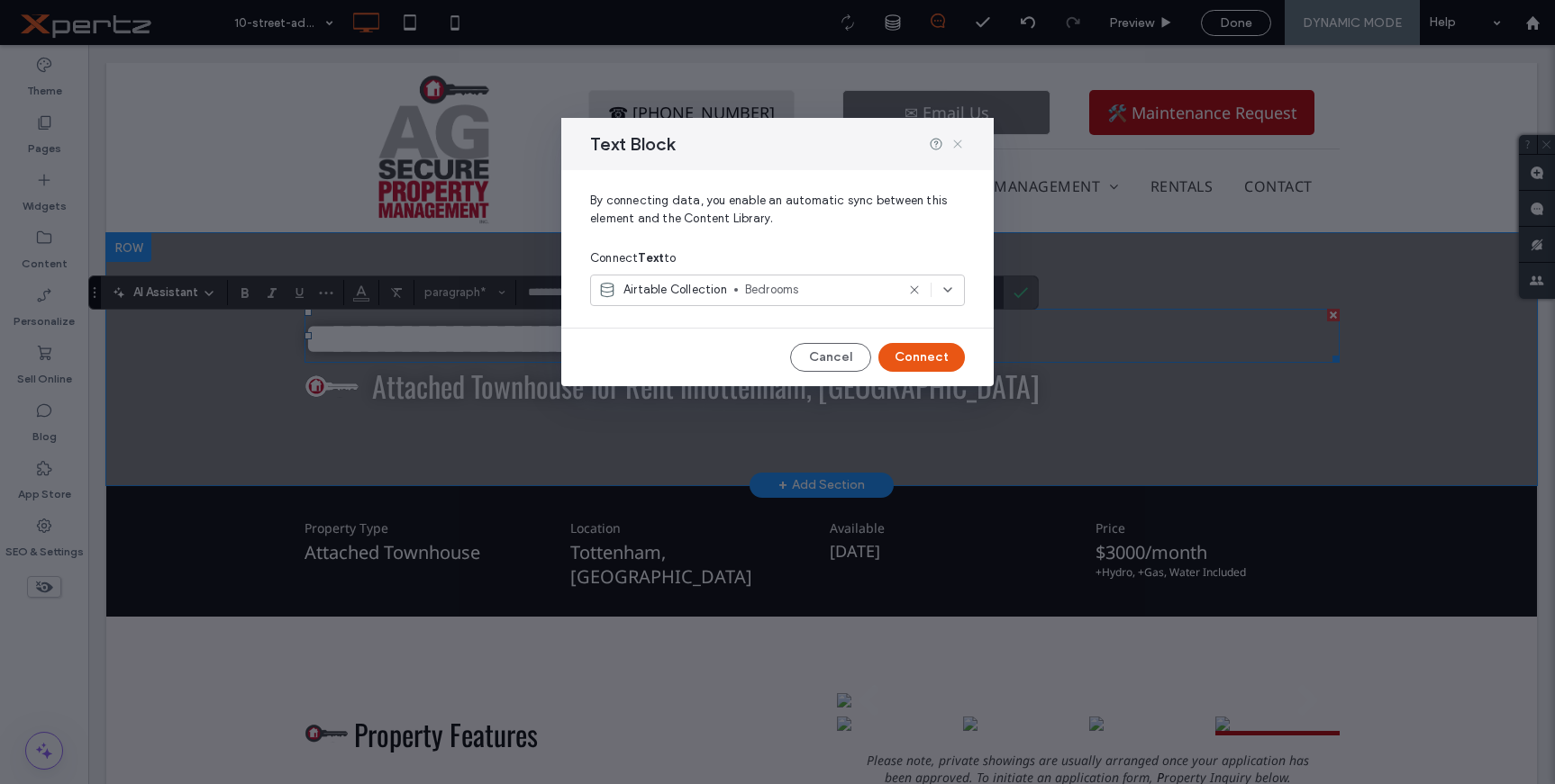
click at [962, 143] on icon at bounding box center [958, 144] width 15 height 15
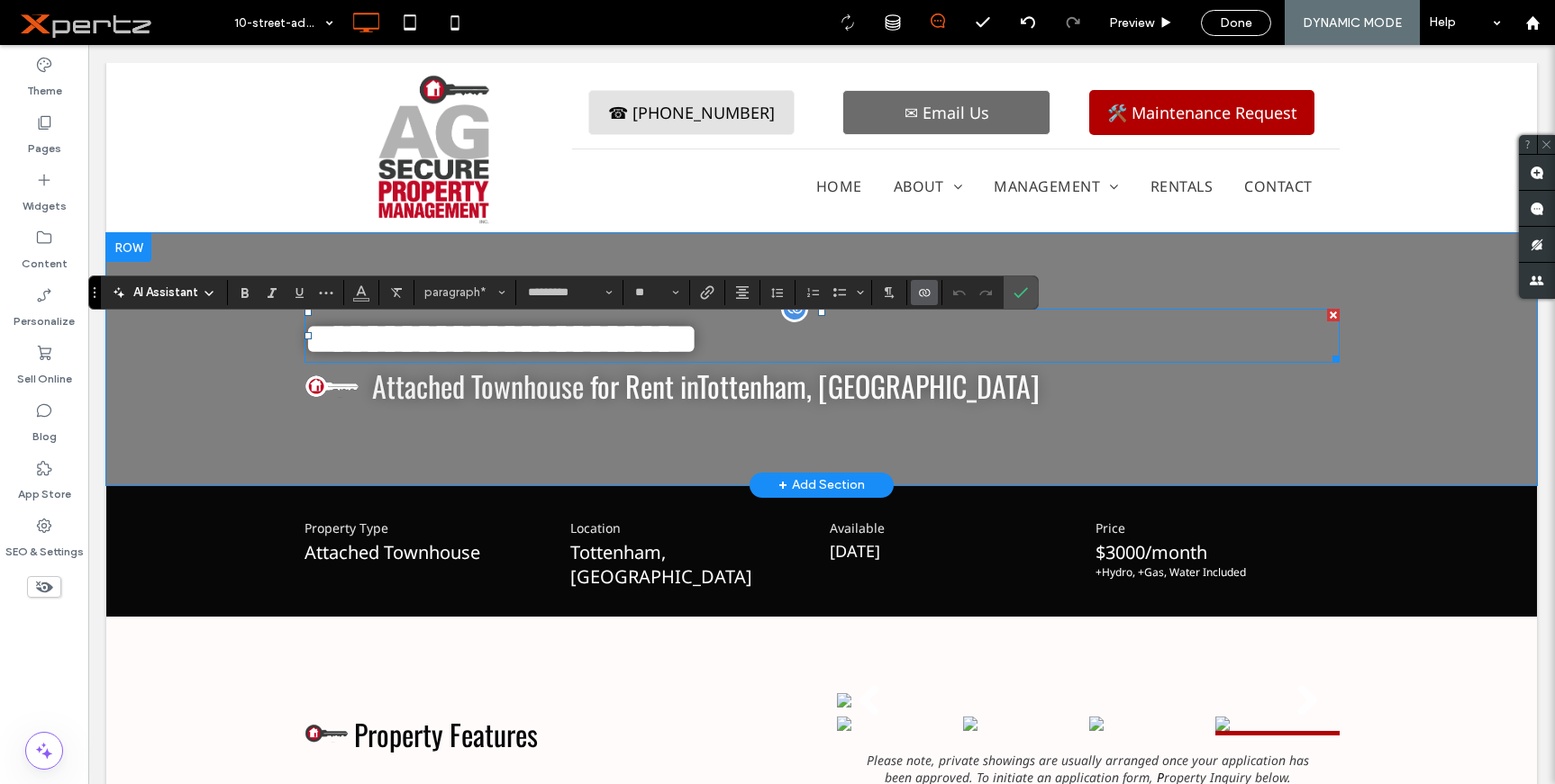
click at [922, 290] on icon "Connect To Data" at bounding box center [924, 292] width 15 height 15
click at [965, 183] on span "Change Connection" at bounding box center [981, 179] width 110 height 18
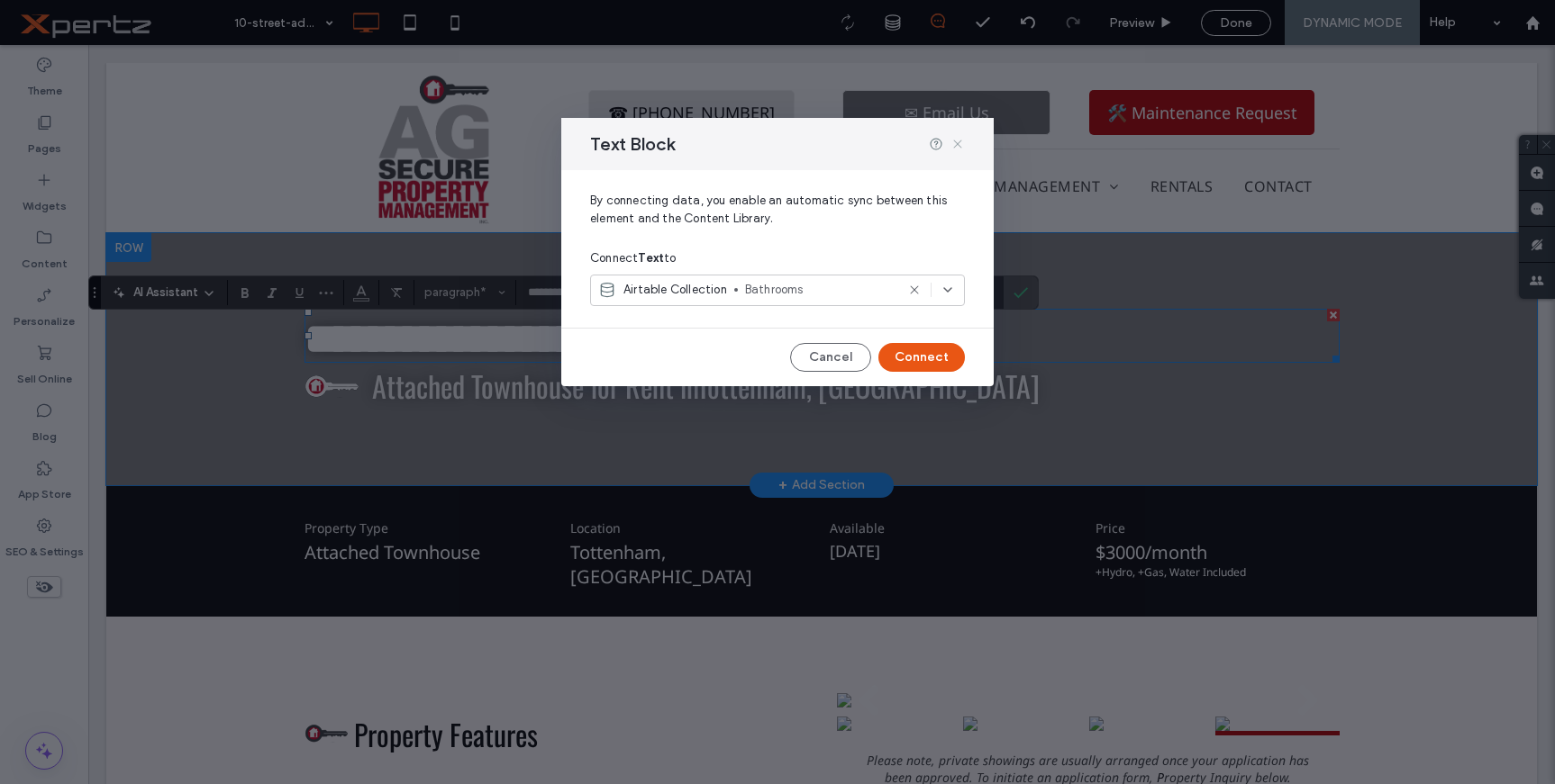
click at [953, 146] on icon at bounding box center [958, 144] width 15 height 15
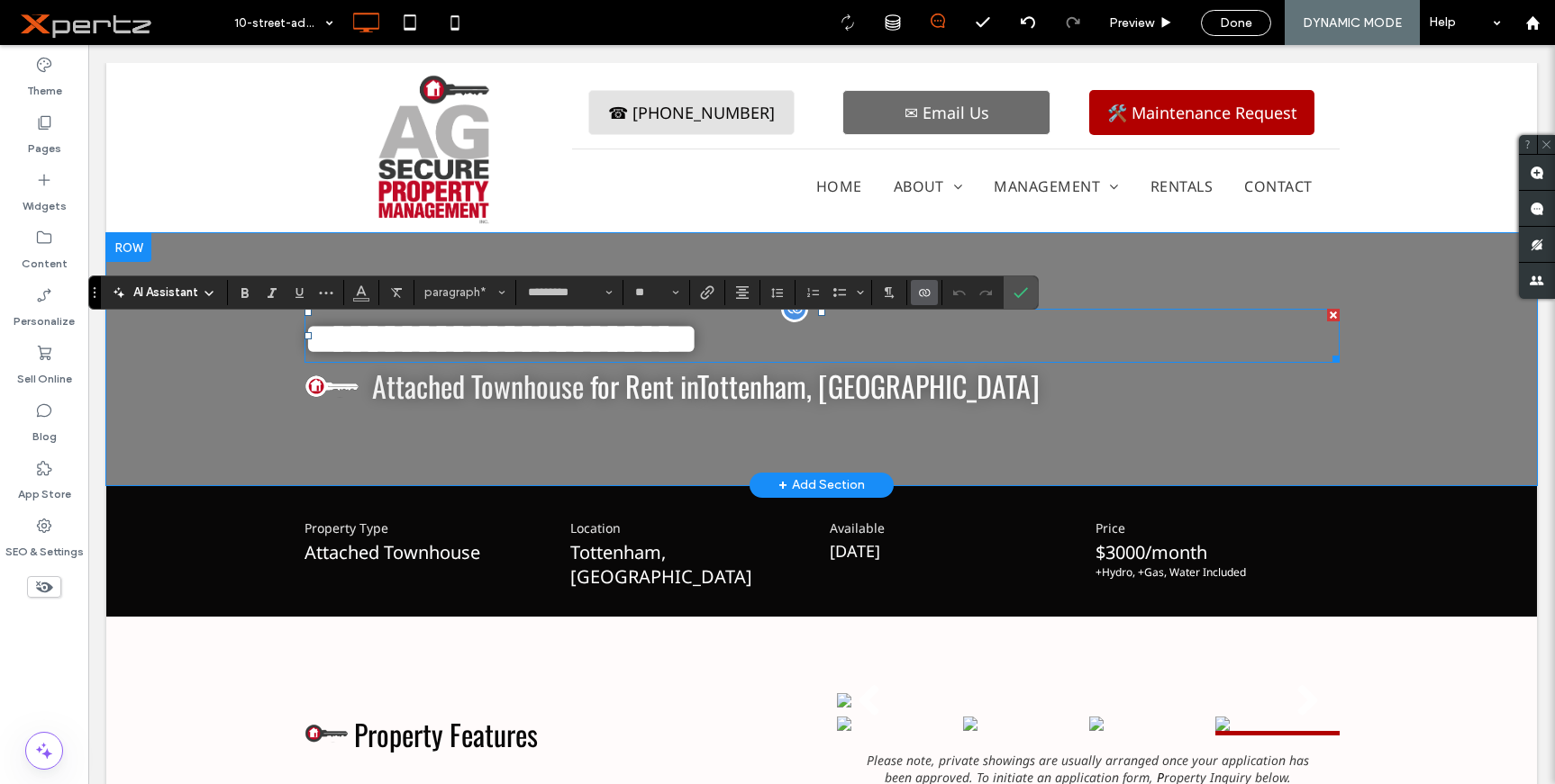
click at [920, 299] on icon "Connect To Data" at bounding box center [924, 292] width 15 height 15
click at [975, 184] on span "Change Connection" at bounding box center [981, 179] width 110 height 18
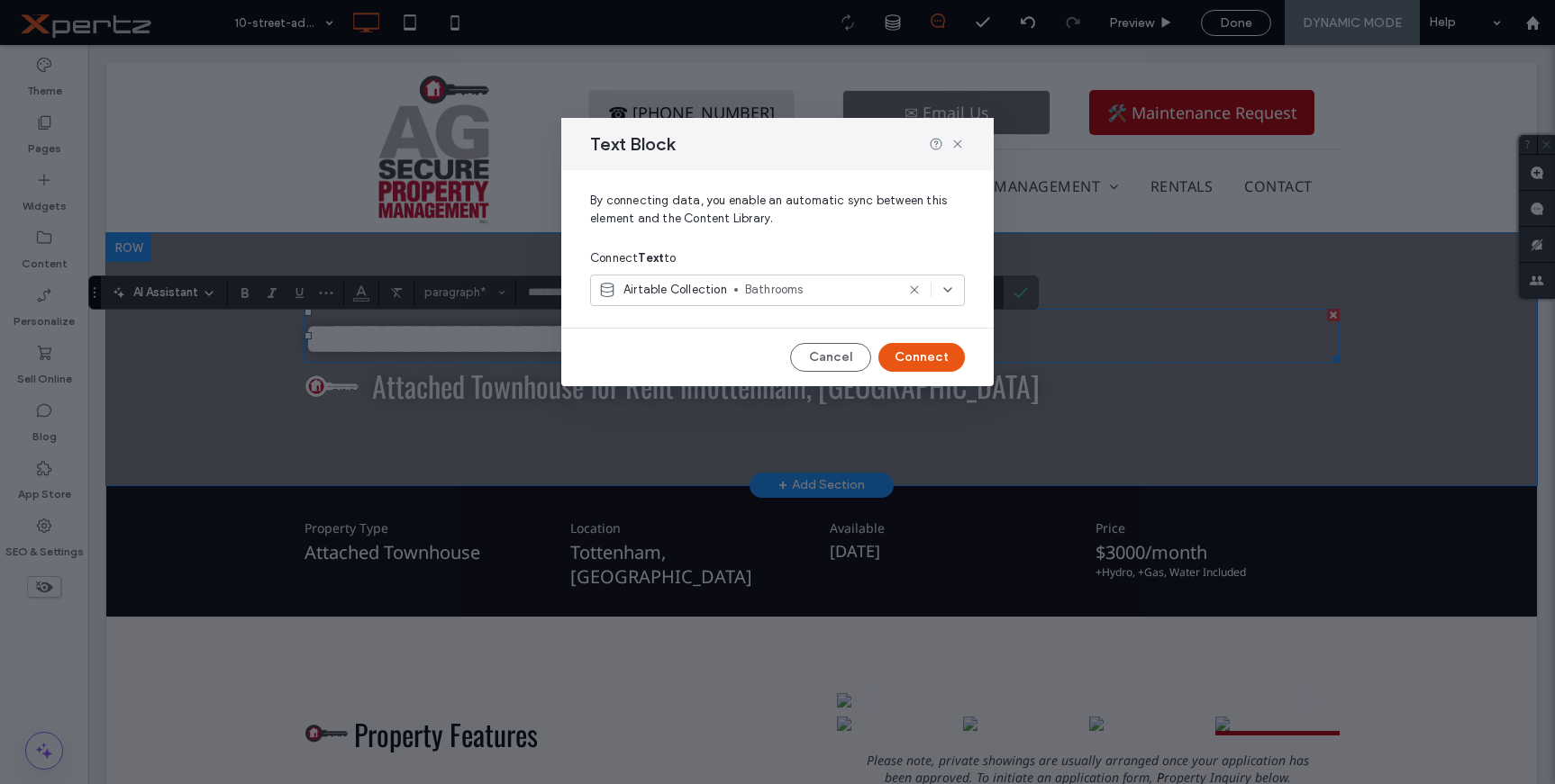
click at [949, 145] on div at bounding box center [946, 144] width 36 height 15
click at [845, 344] on button "Cancel" at bounding box center [830, 357] width 81 height 29
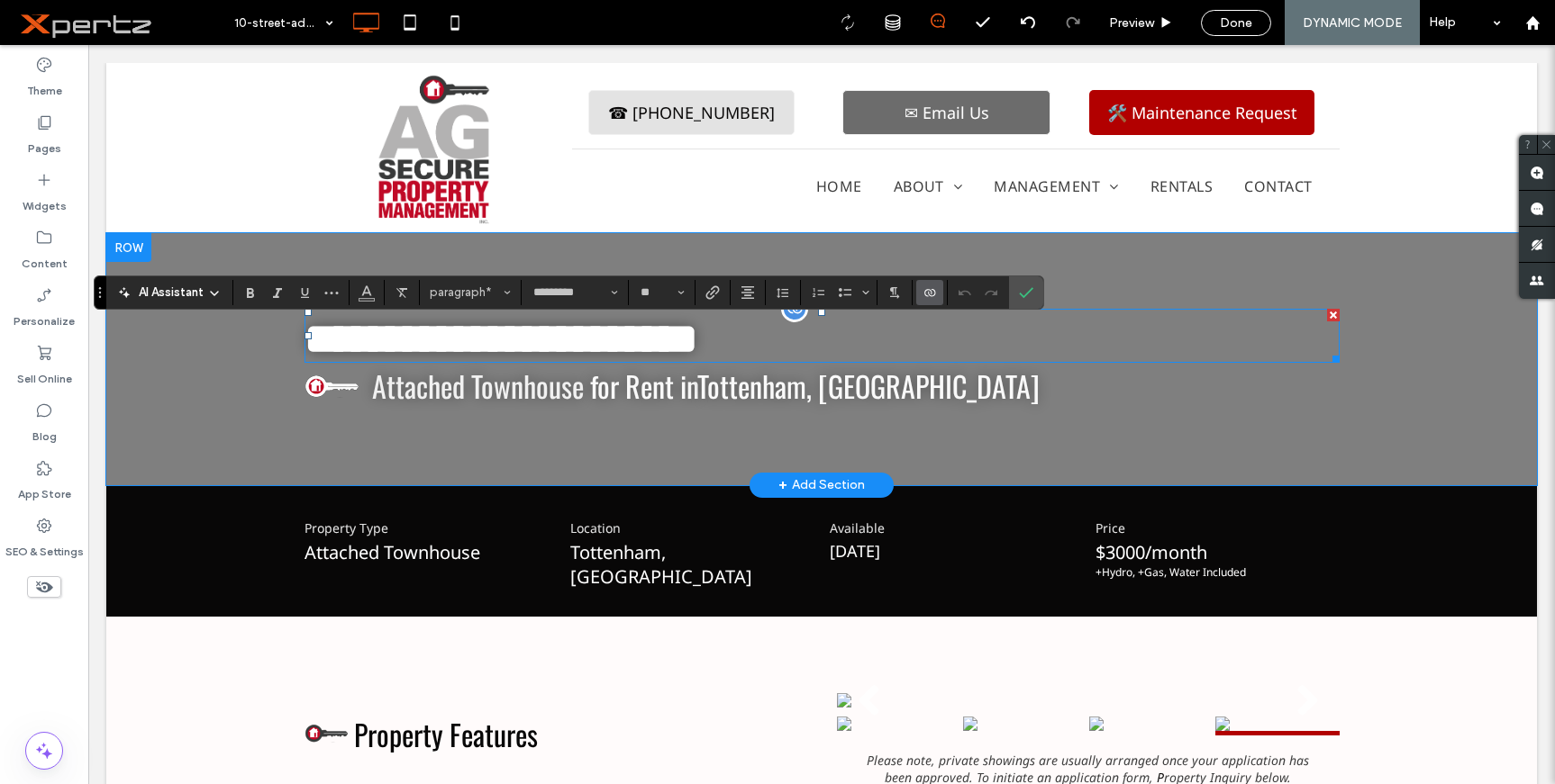
click at [924, 293] on use "Connect To Data" at bounding box center [930, 292] width 11 height 7
click at [992, 177] on span "Change Connection" at bounding box center [986, 179] width 110 height 18
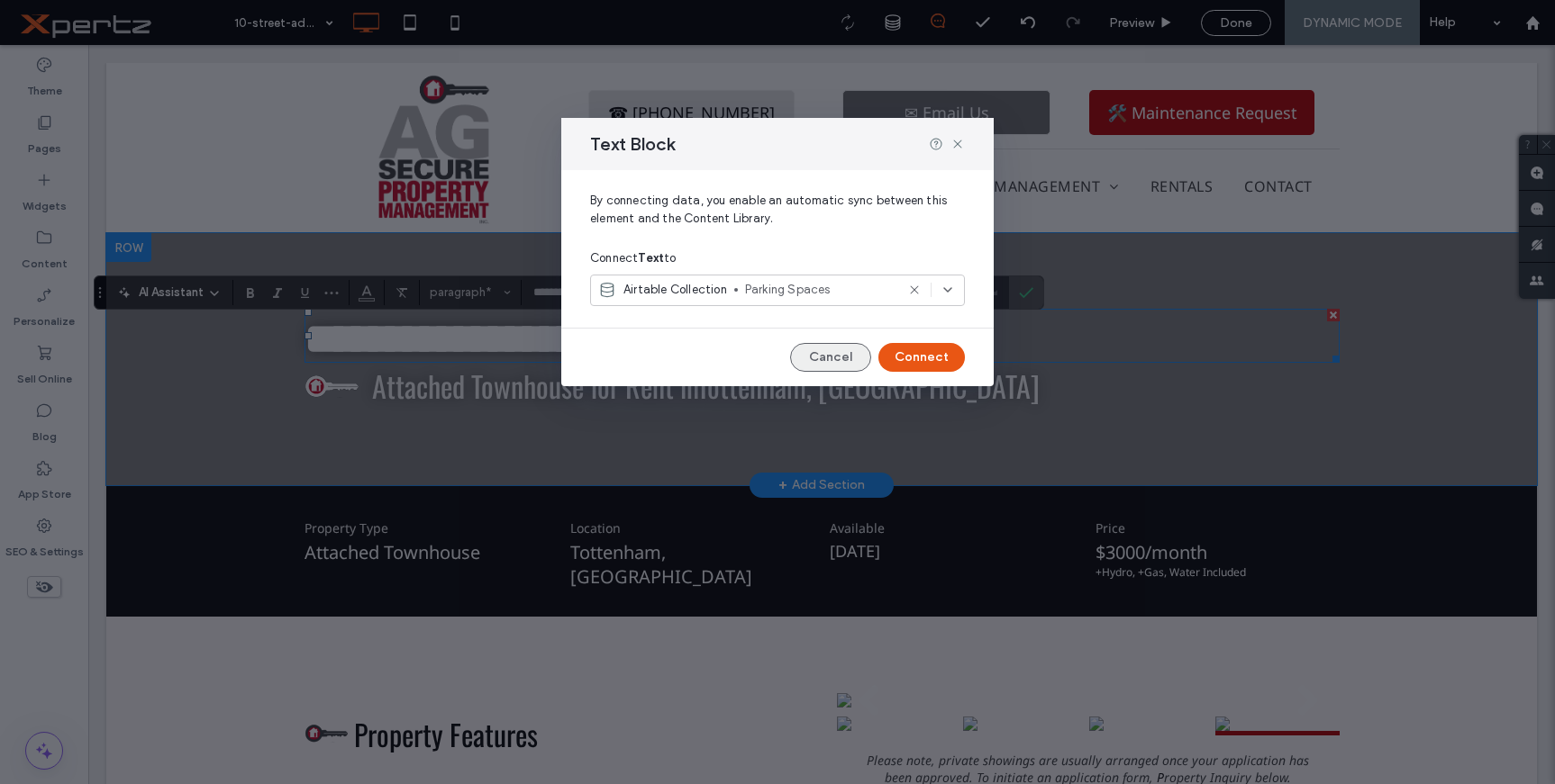
click at [816, 354] on button "Cancel" at bounding box center [830, 357] width 81 height 29
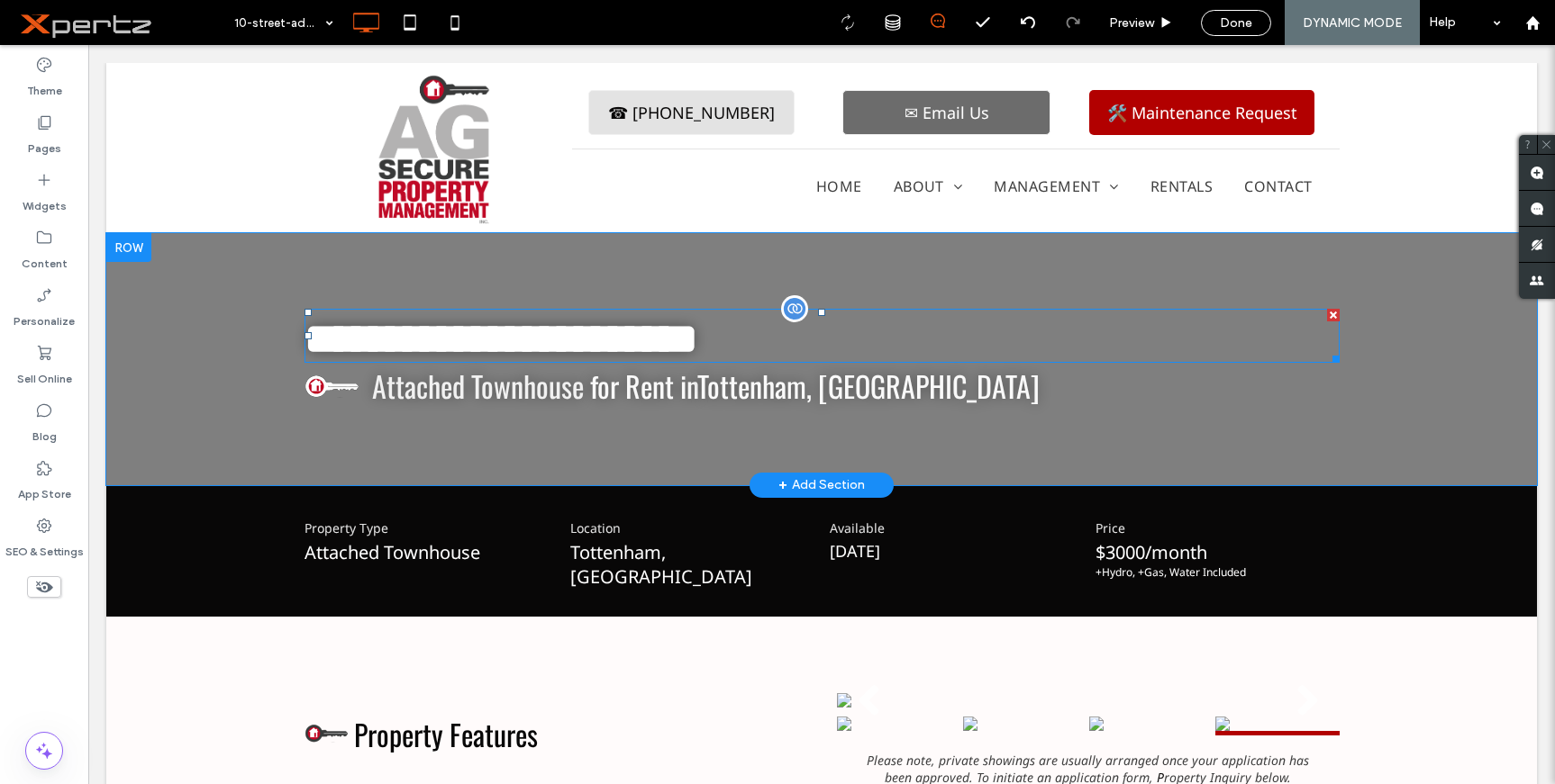
type input "*********"
type input "**"
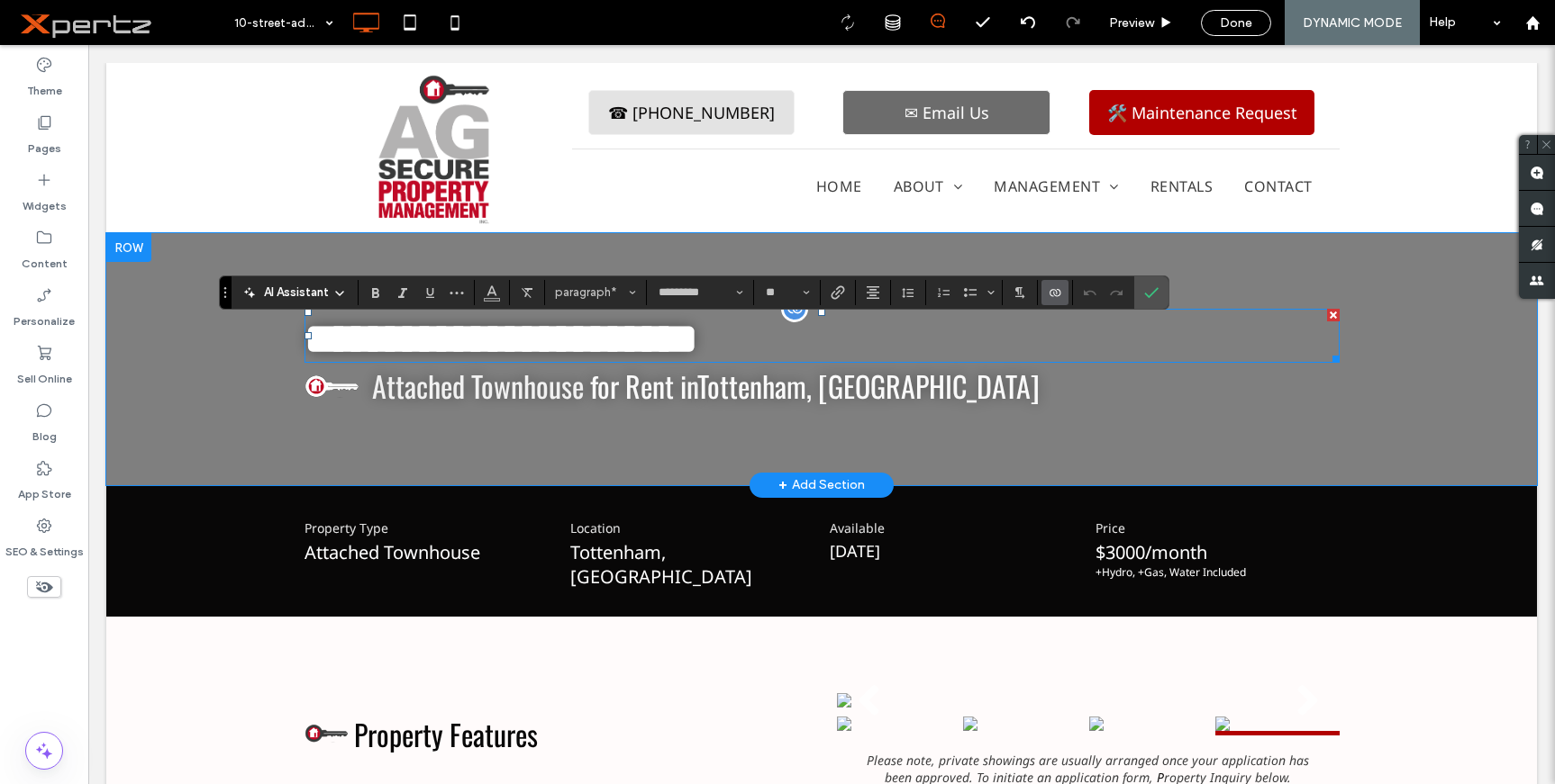
click at [1054, 296] on icon "Connect To Data" at bounding box center [1055, 292] width 15 height 15
click at [1105, 178] on span "Change Connection" at bounding box center [1112, 179] width 110 height 18
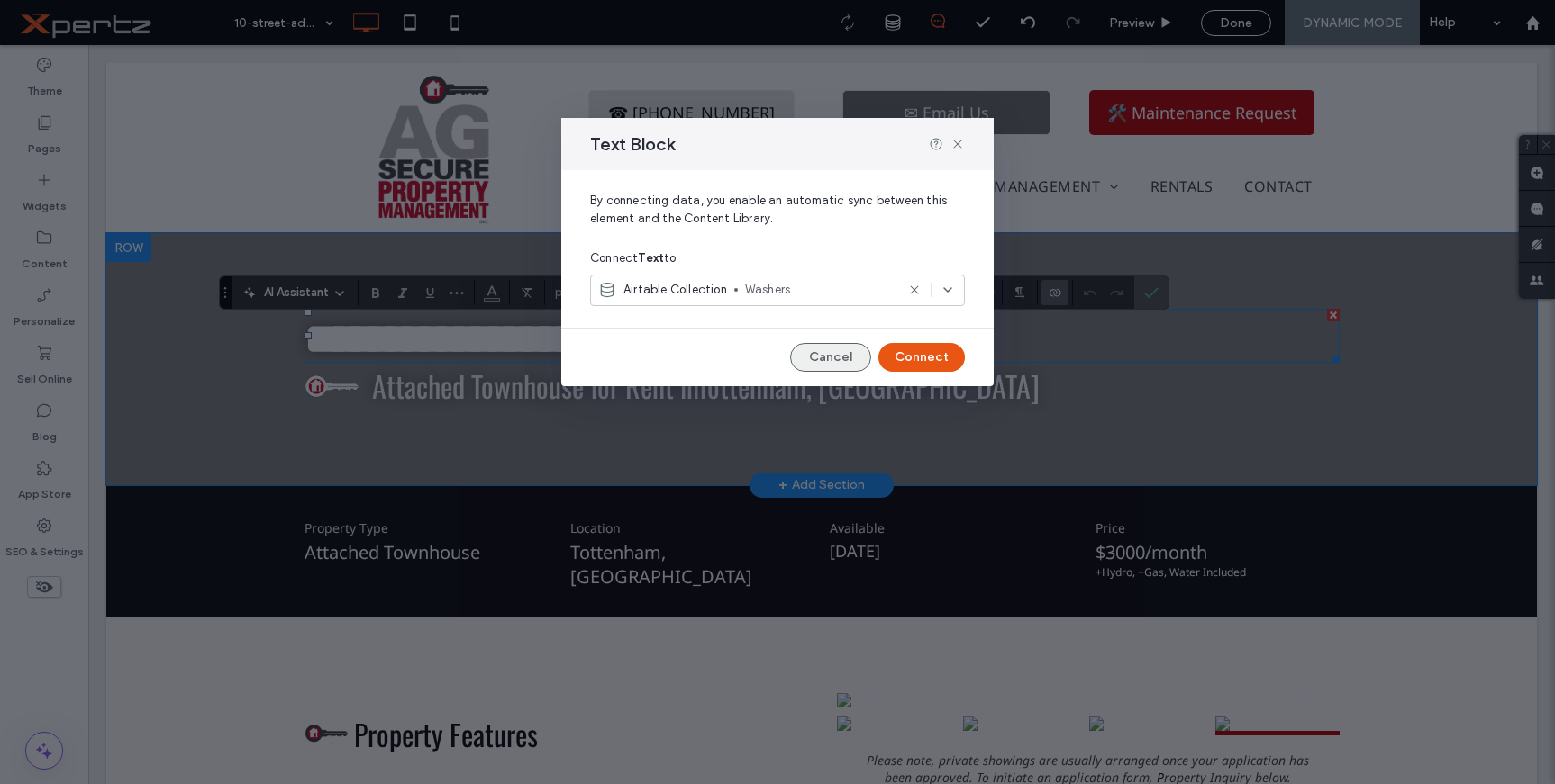
click at [841, 352] on button "Cancel" at bounding box center [830, 357] width 81 height 29
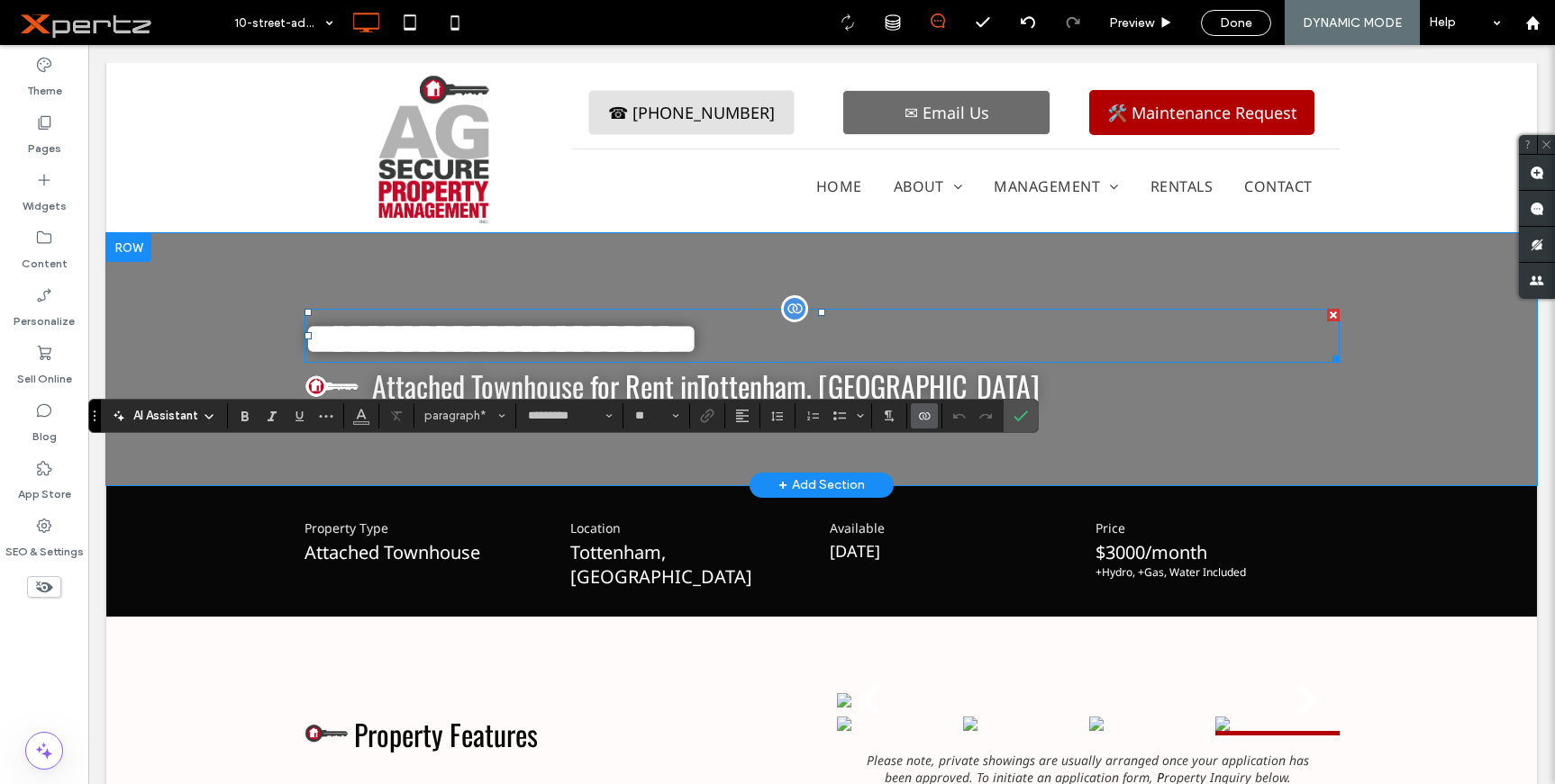
click at [924, 416] on icon "Connect To Data" at bounding box center [924, 416] width 15 height 15
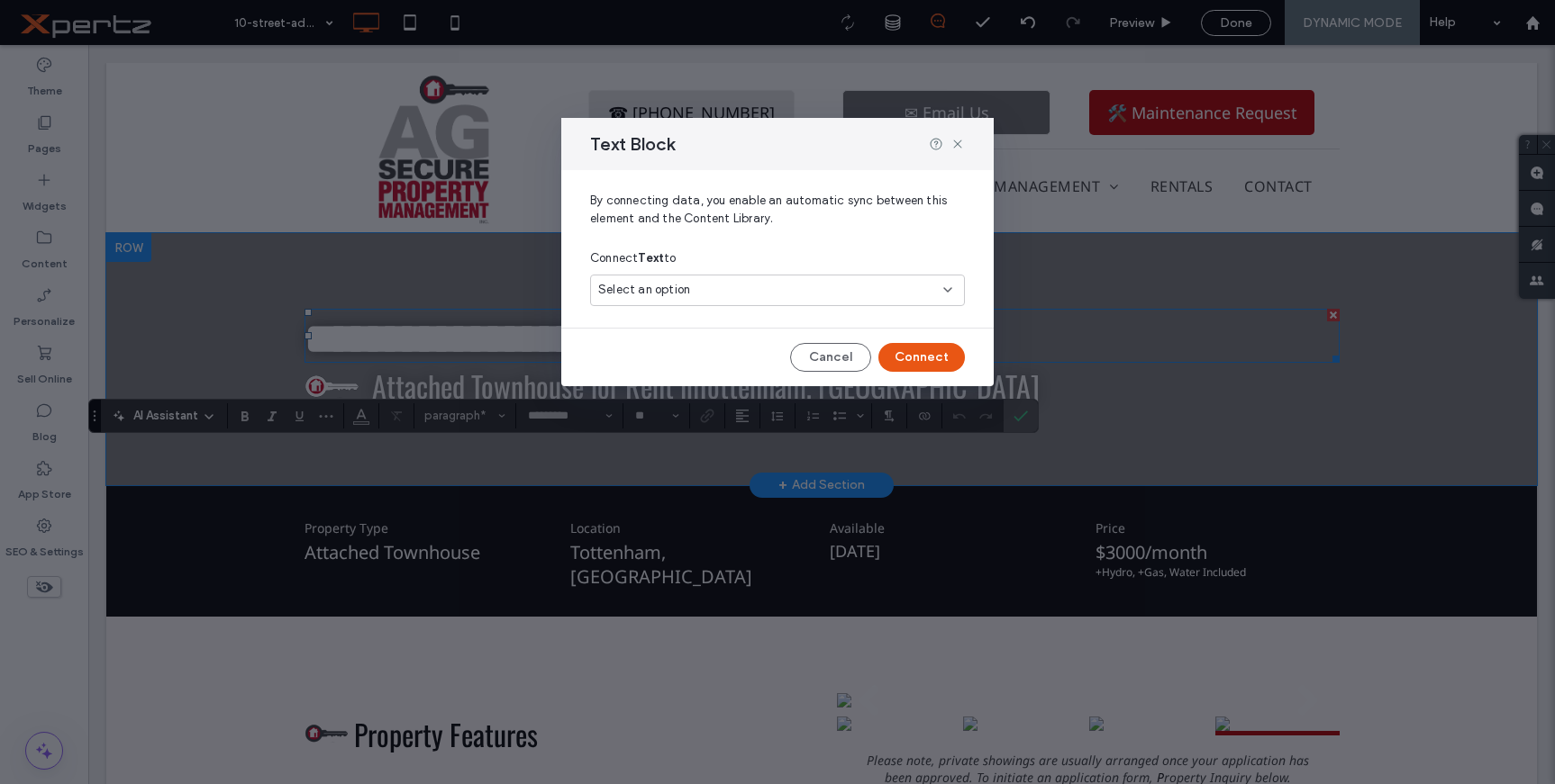
click at [676, 283] on span "Select an option" at bounding box center [644, 290] width 92 height 18
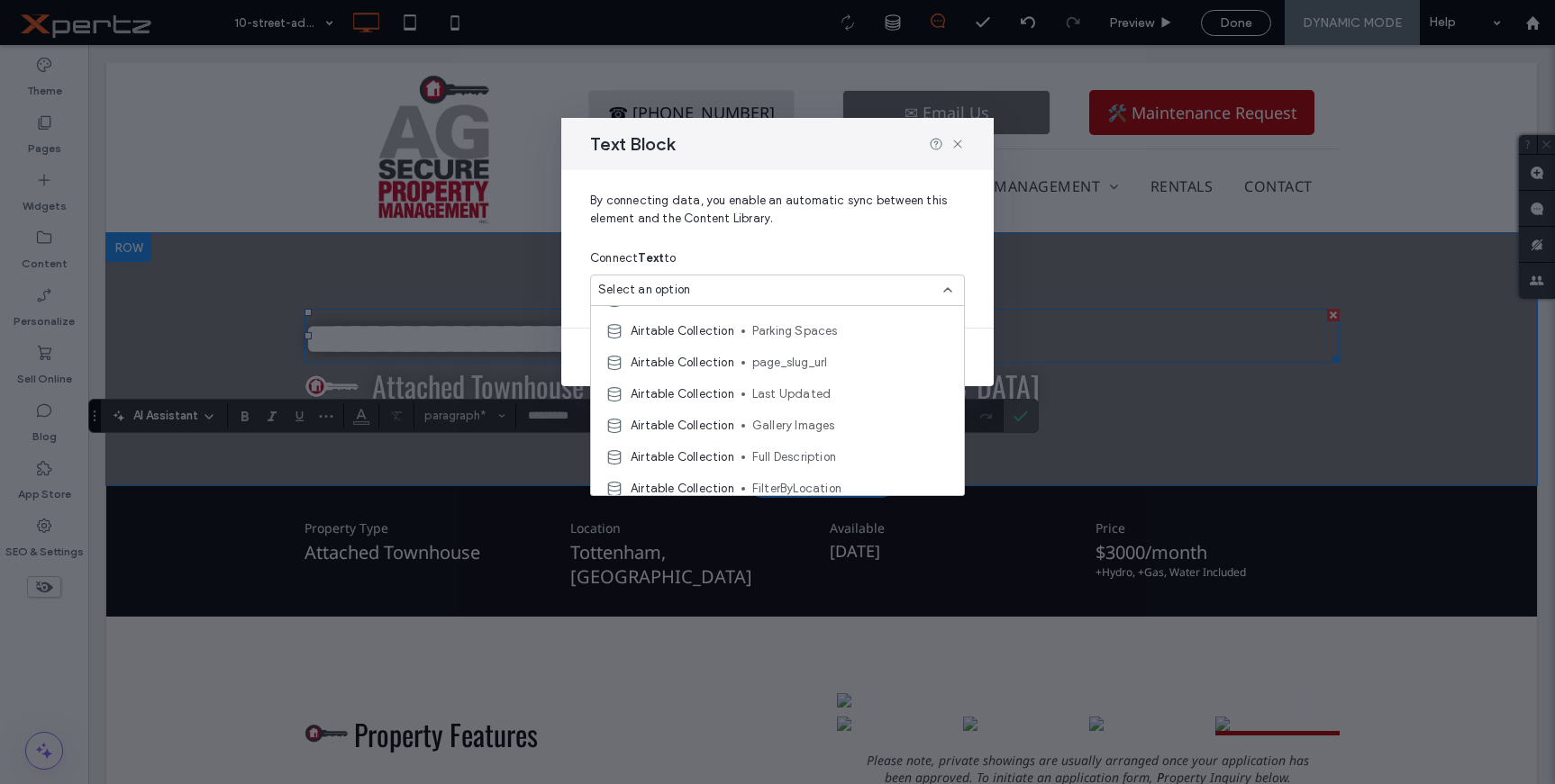
scroll to position [360, 0]
click at [738, 431] on div "Airtable Collection Full Description" at bounding box center [778, 434] width 373 height 31
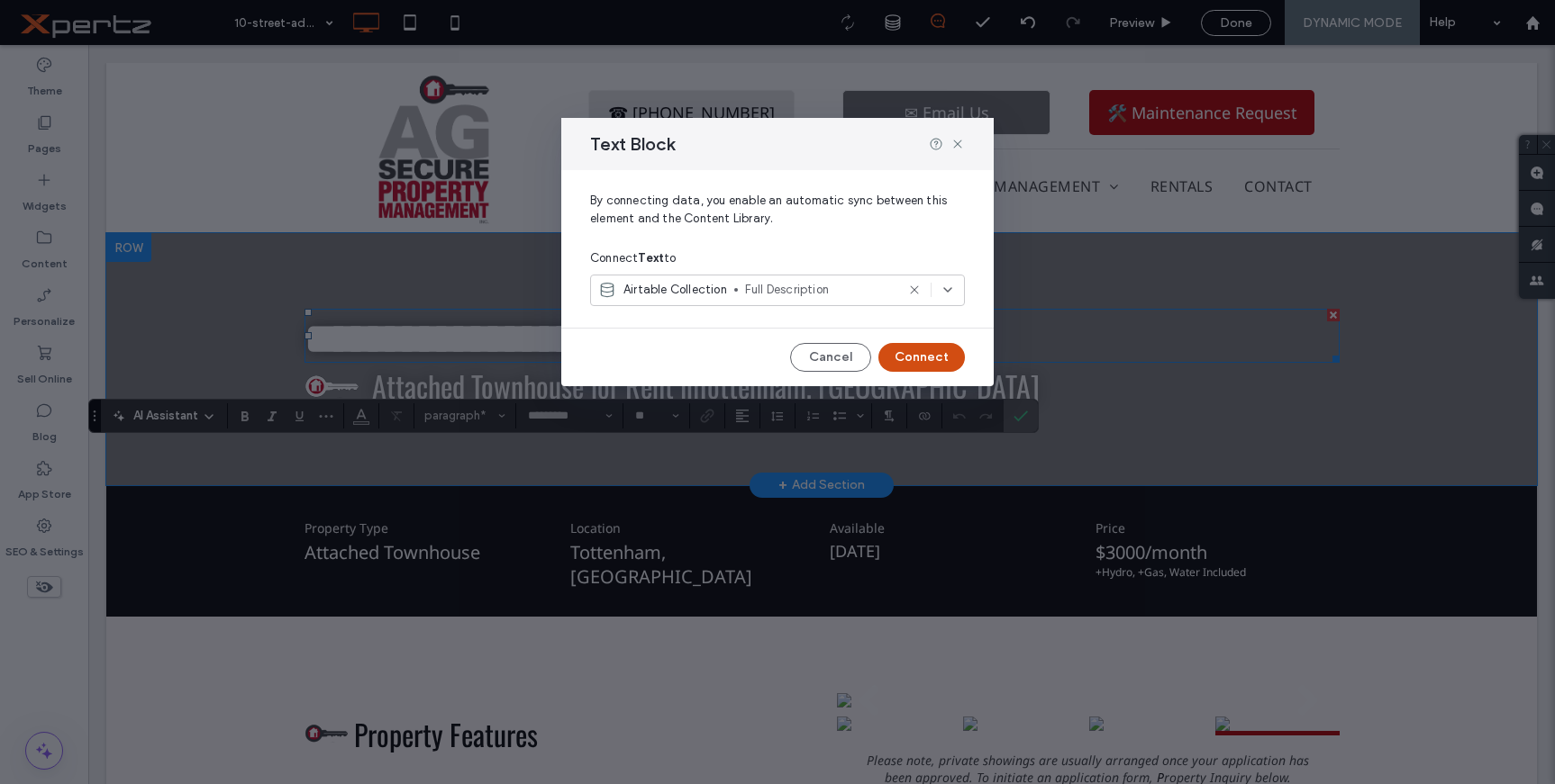
click at [905, 360] on button "Connect" at bounding box center [921, 357] width 87 height 29
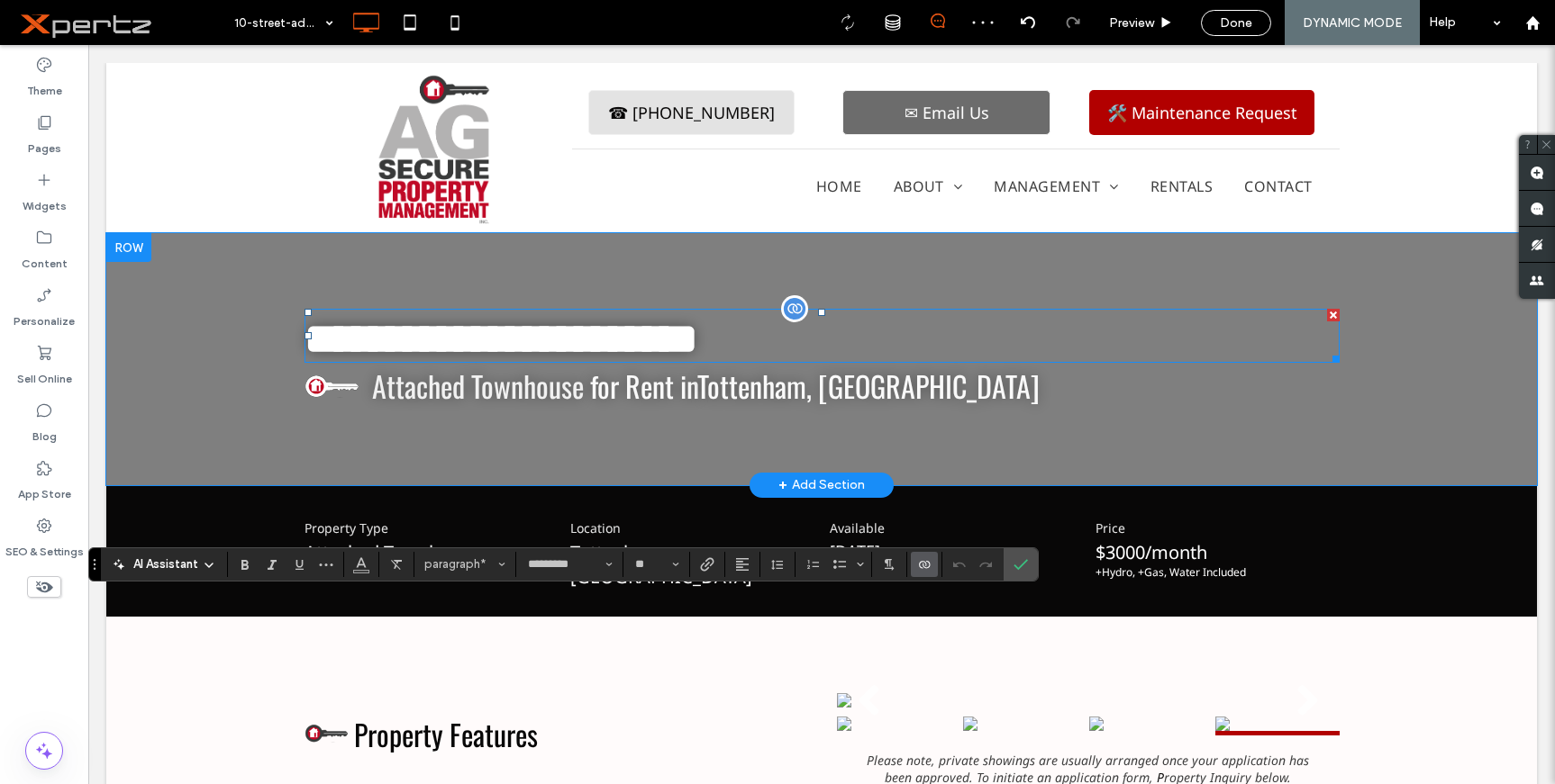
click at [921, 567] on icon "Connect To Data" at bounding box center [924, 565] width 15 height 15
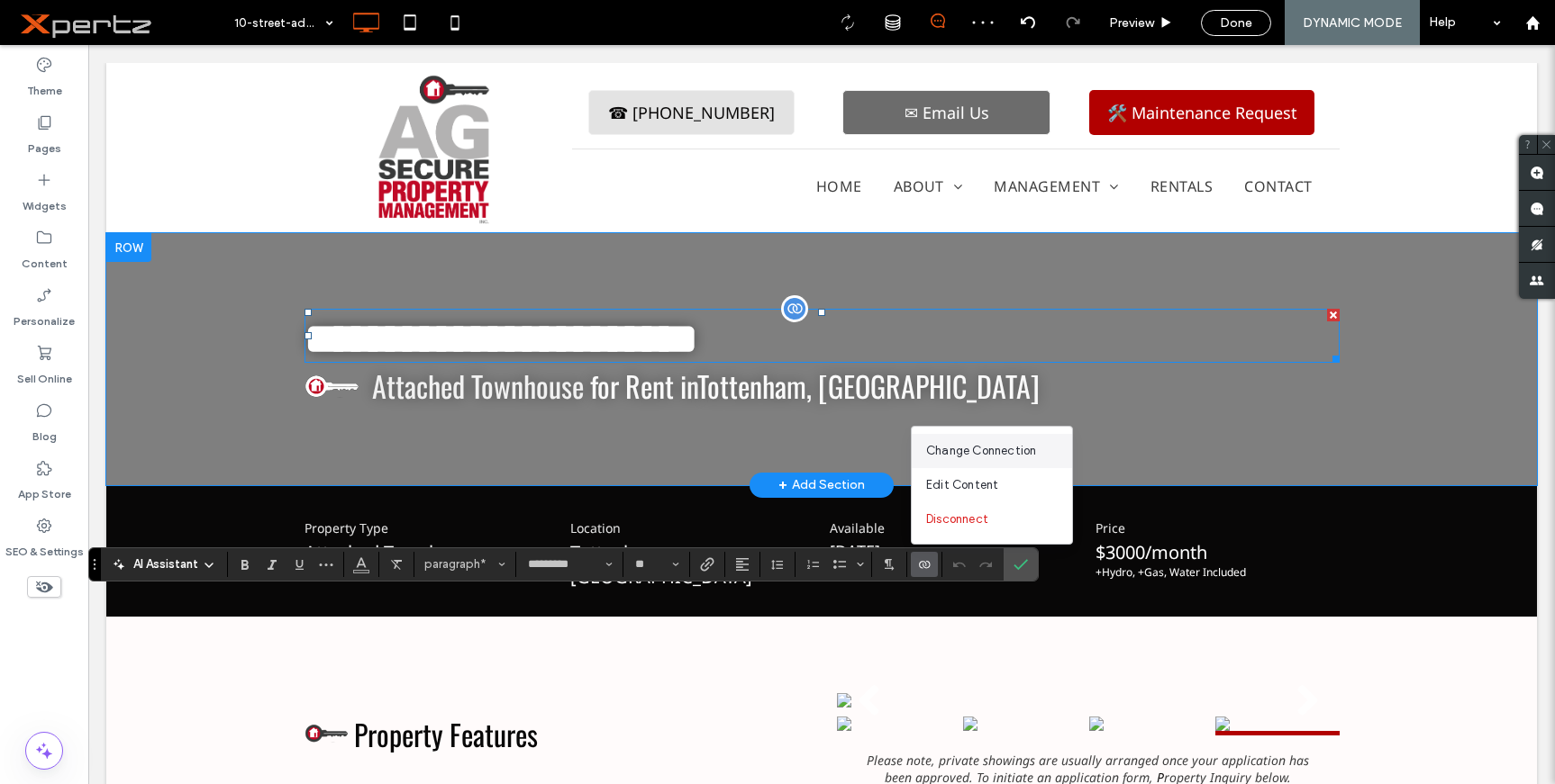
click at [990, 444] on span "Change Connection" at bounding box center [981, 451] width 110 height 18
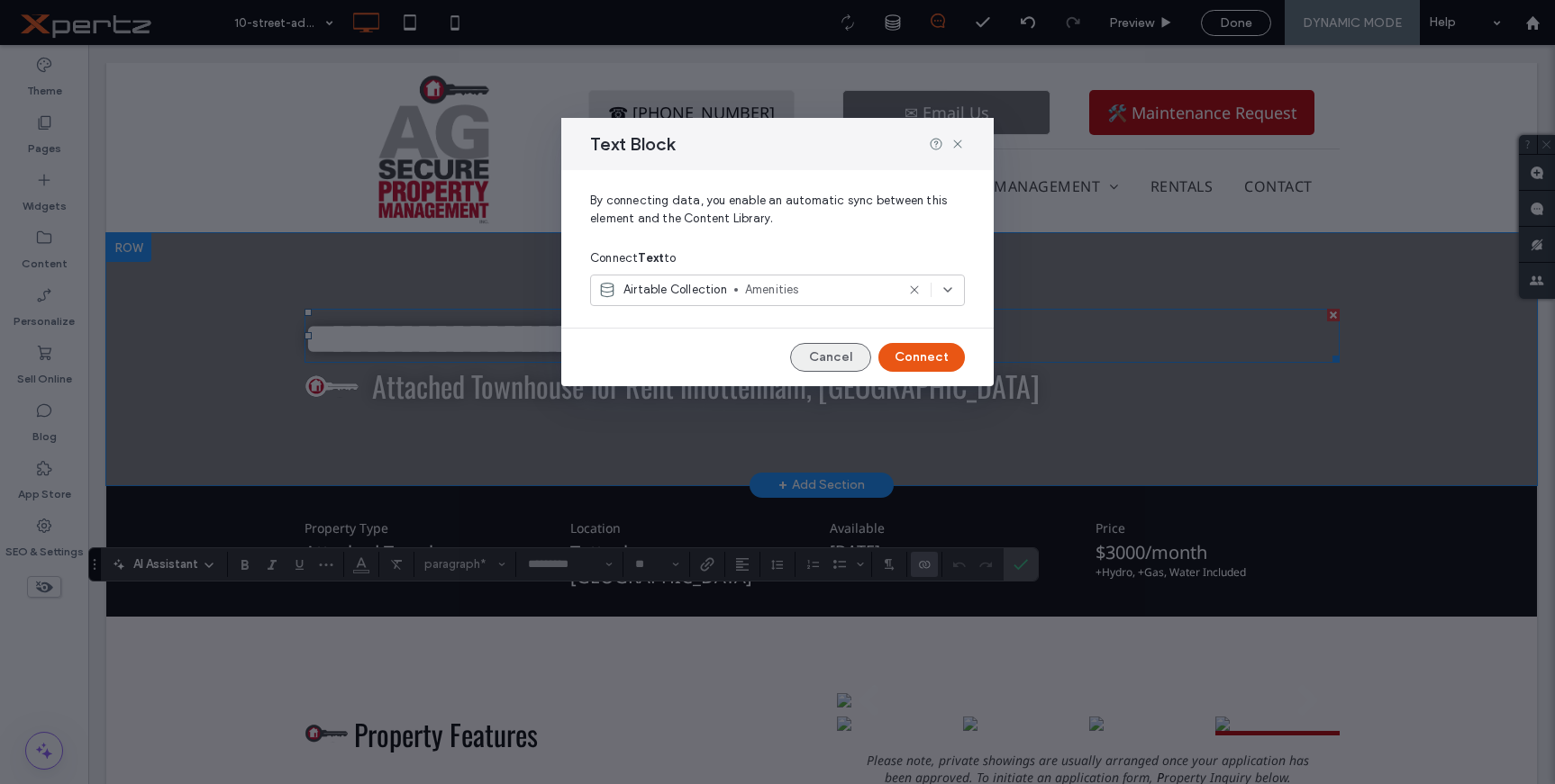
click at [834, 354] on button "Cancel" at bounding box center [830, 357] width 81 height 29
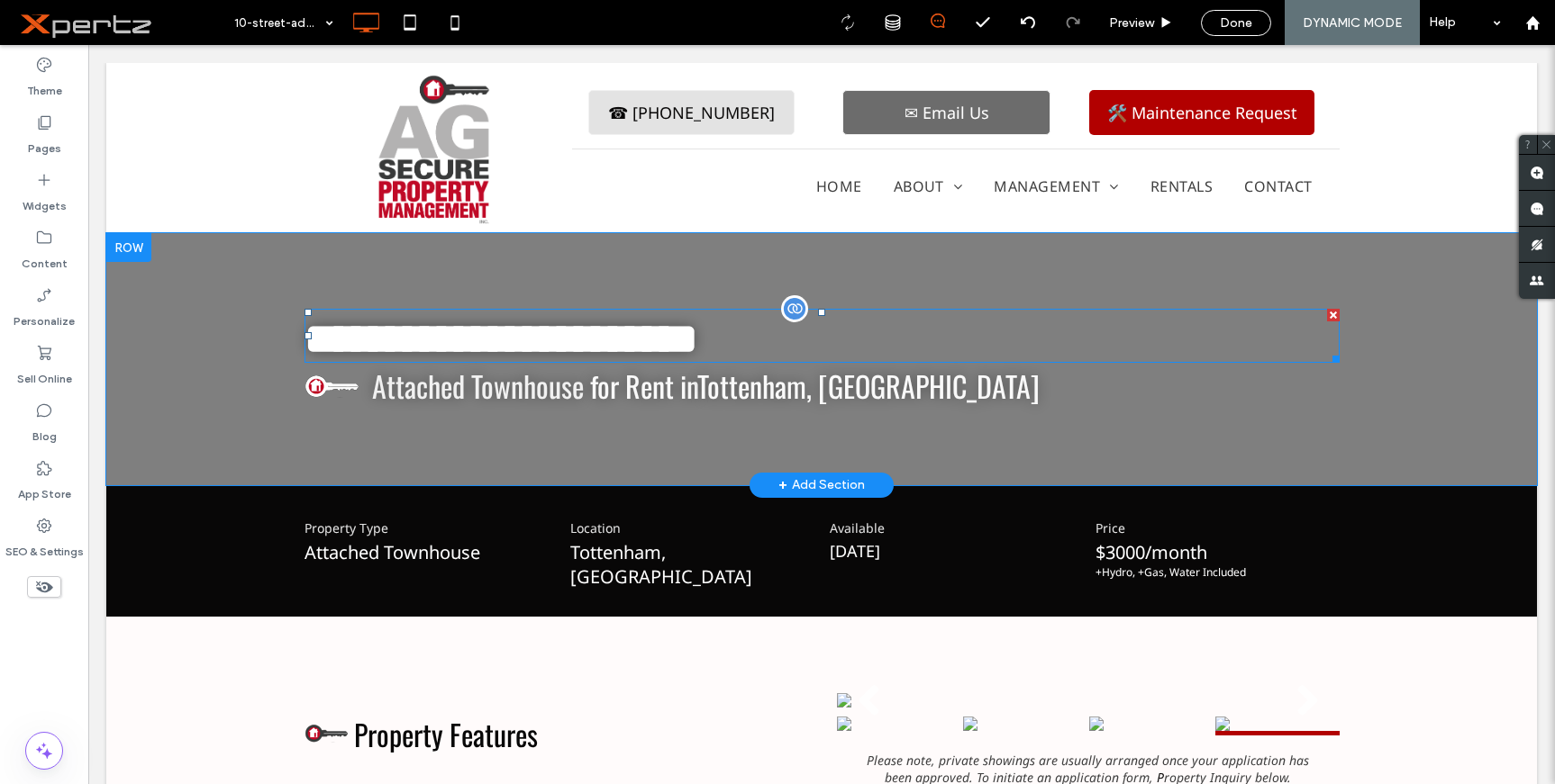
type input "*********"
type input "**"
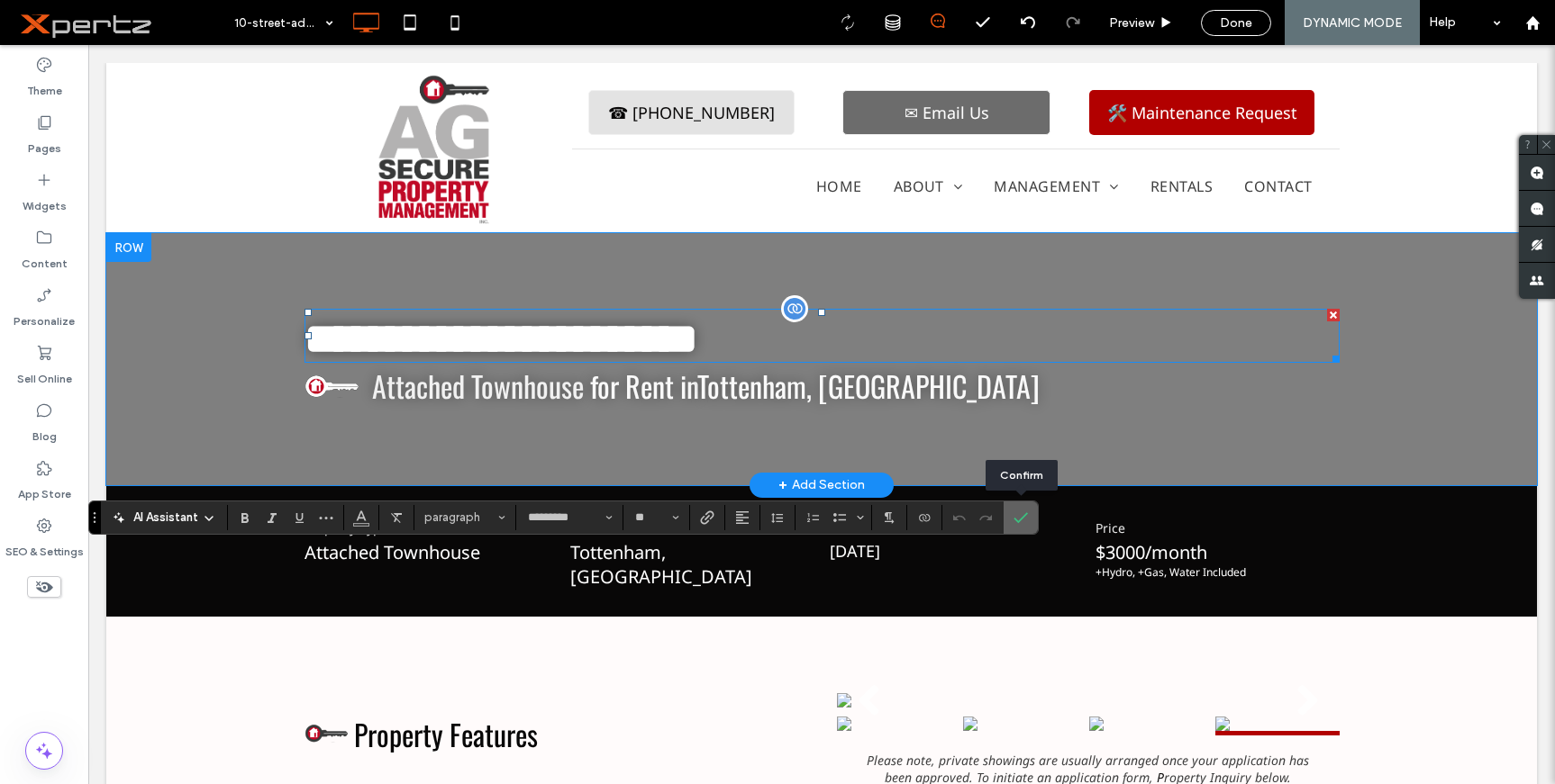
click at [1026, 525] on span "Confirm" at bounding box center [1021, 518] width 15 height 31
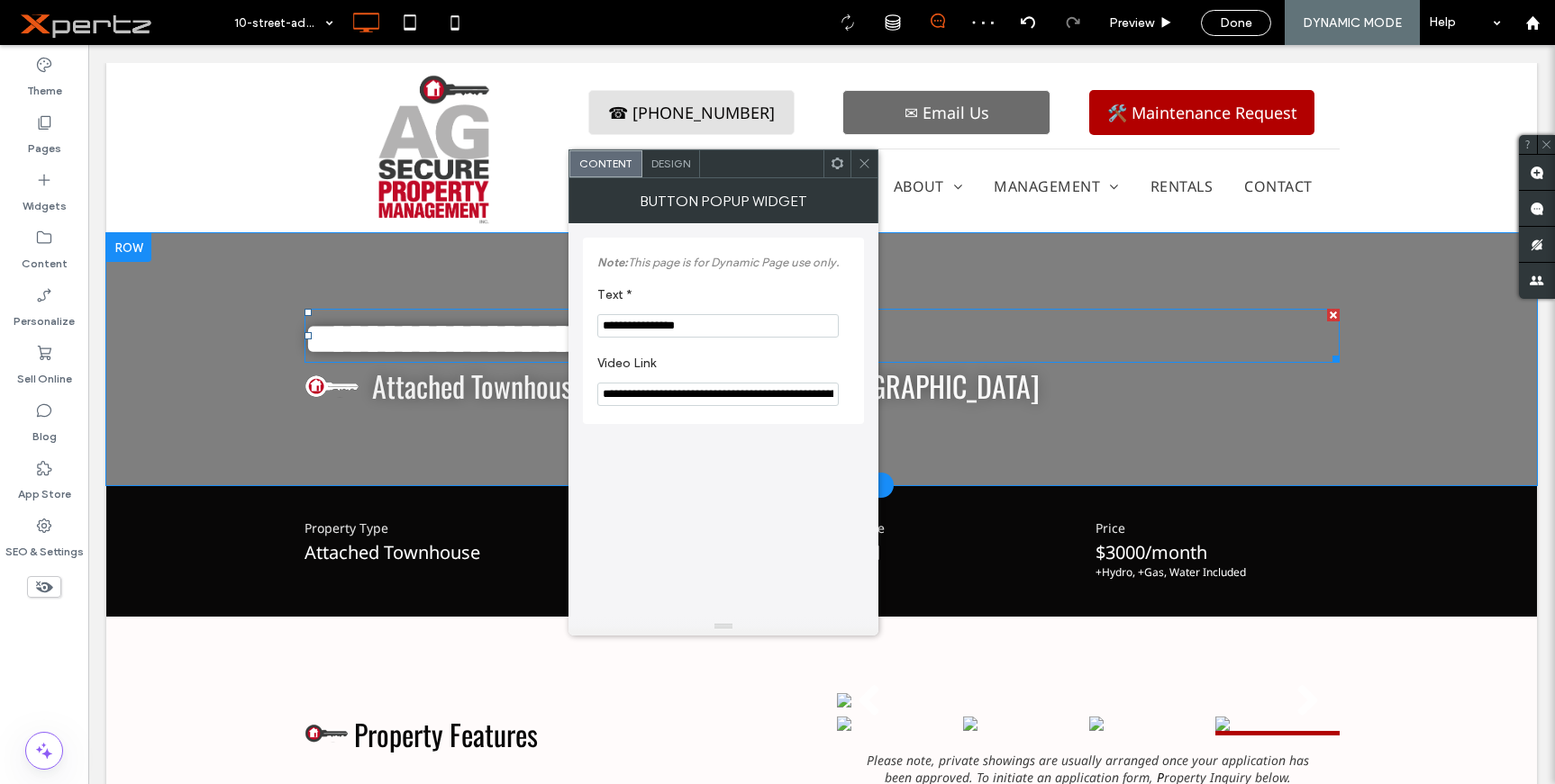
click at [831, 173] on span at bounding box center [837, 164] width 14 height 27
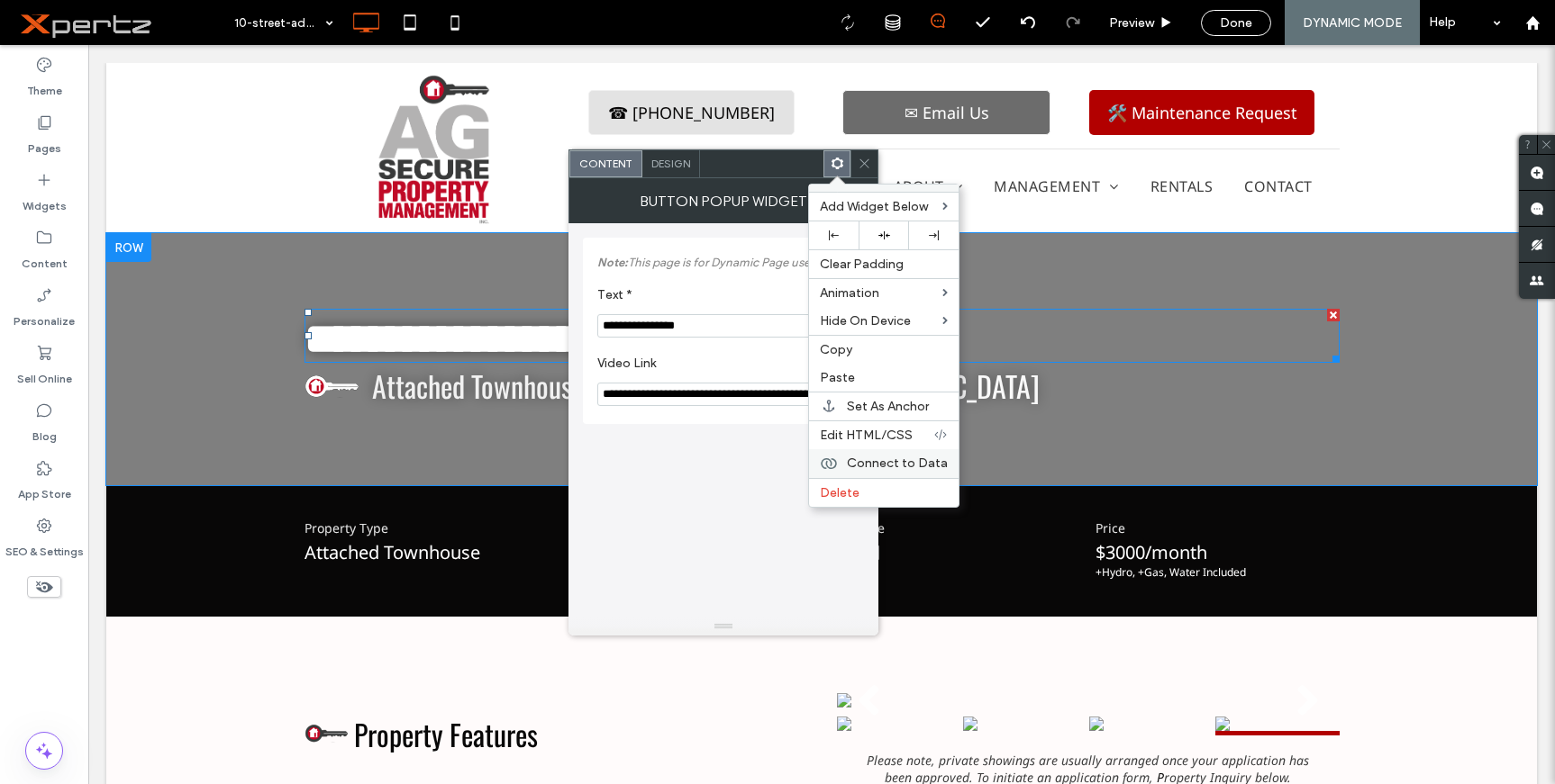
click at [867, 458] on span "Connect to Data" at bounding box center [897, 463] width 101 height 16
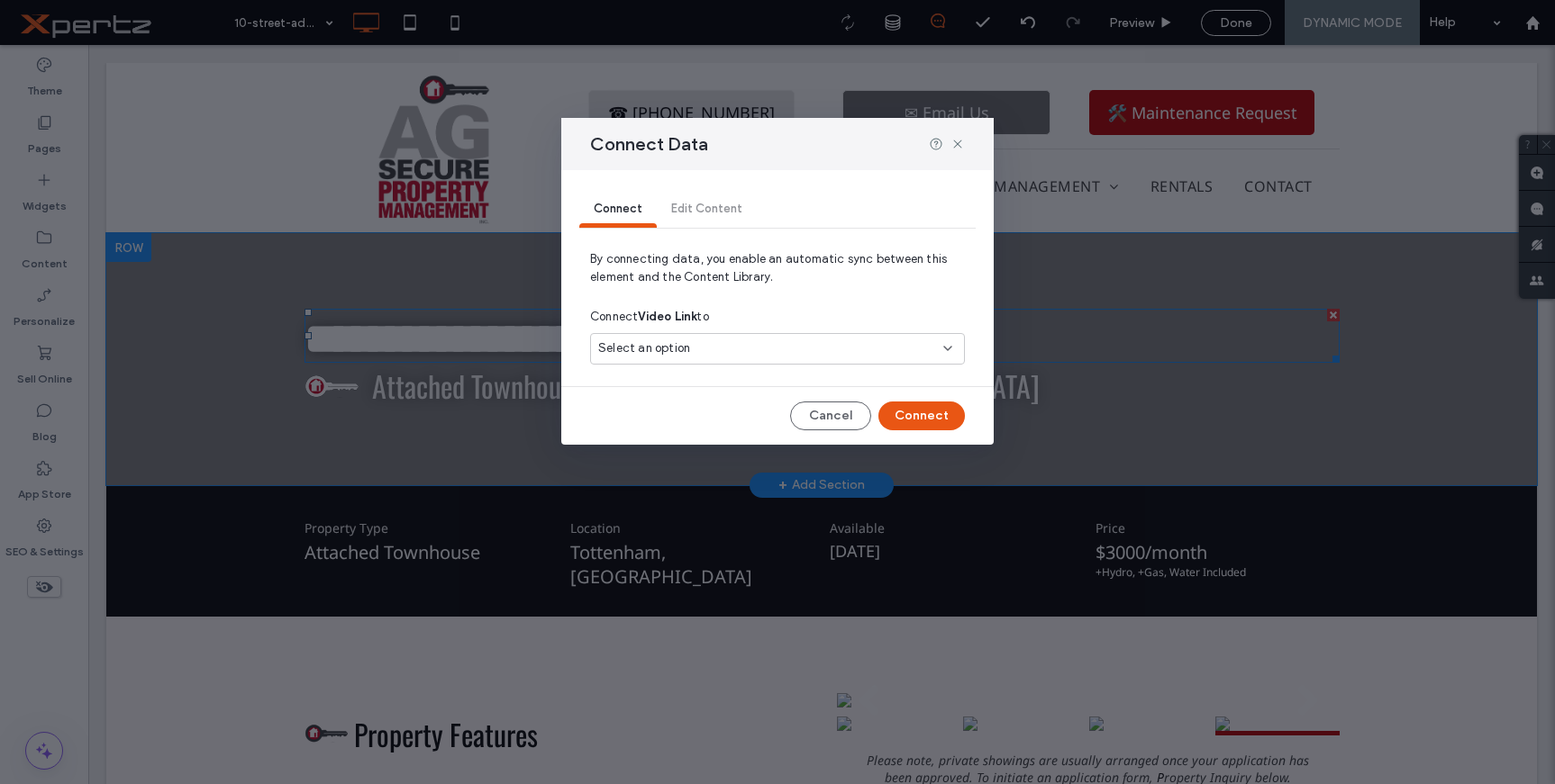
click at [676, 349] on span "Select an option" at bounding box center [644, 349] width 92 height 18
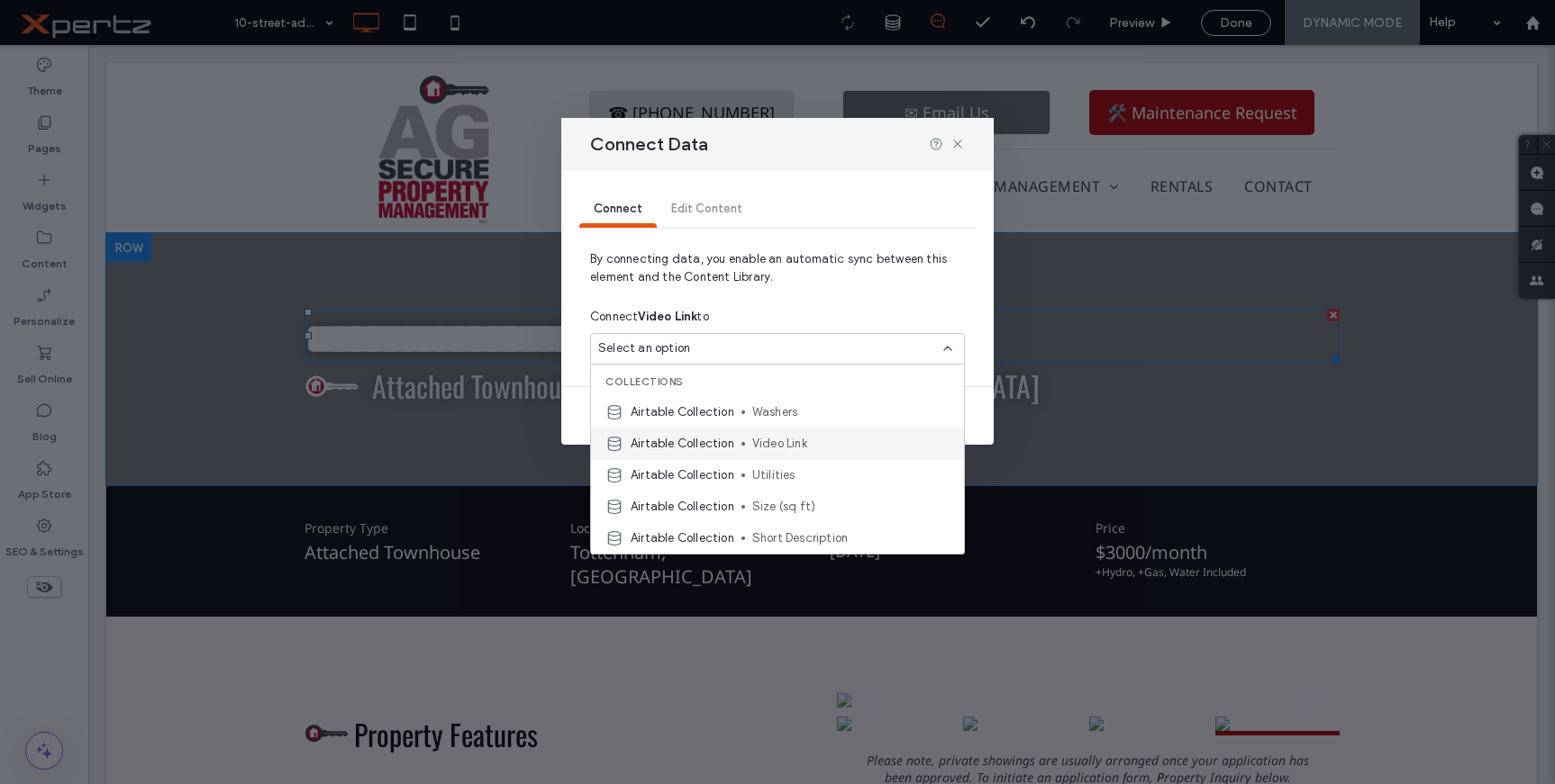
click at [676, 437] on span "Airtable Collection" at bounding box center [682, 444] width 103 height 18
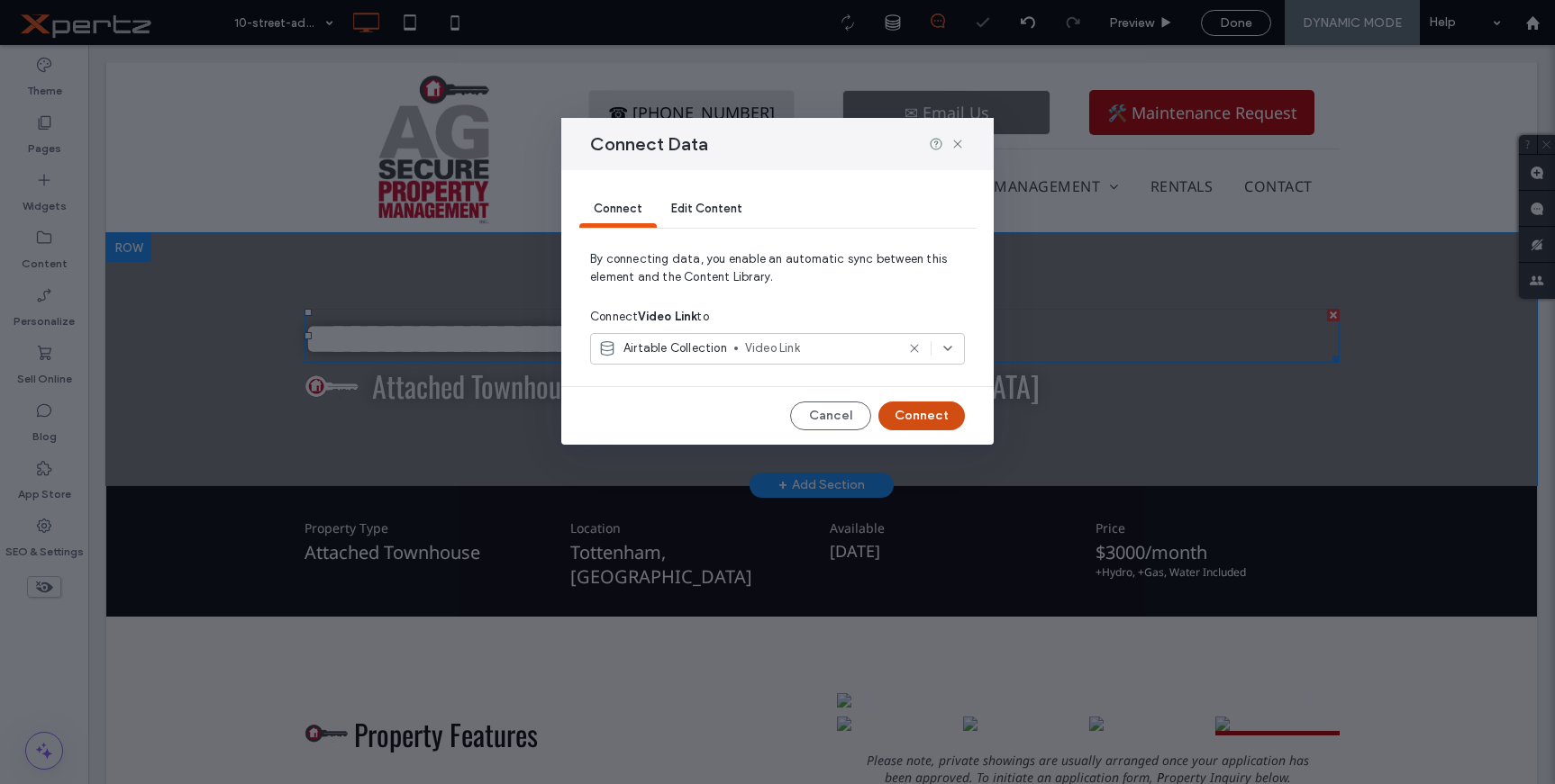
click at [916, 411] on button "Connect" at bounding box center [921, 417] width 87 height 29
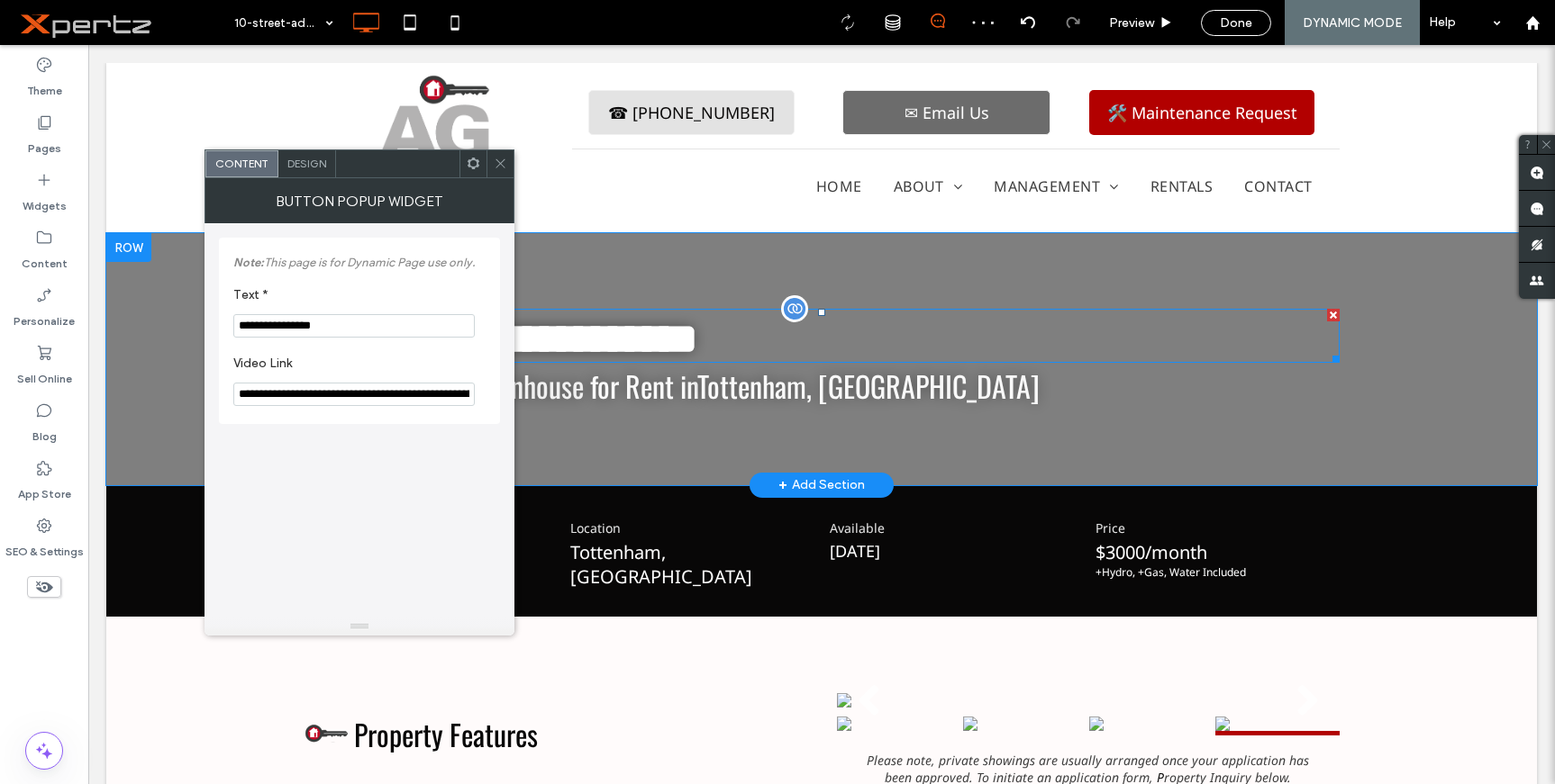
click at [468, 164] on icon at bounding box center [474, 163] width 14 height 14
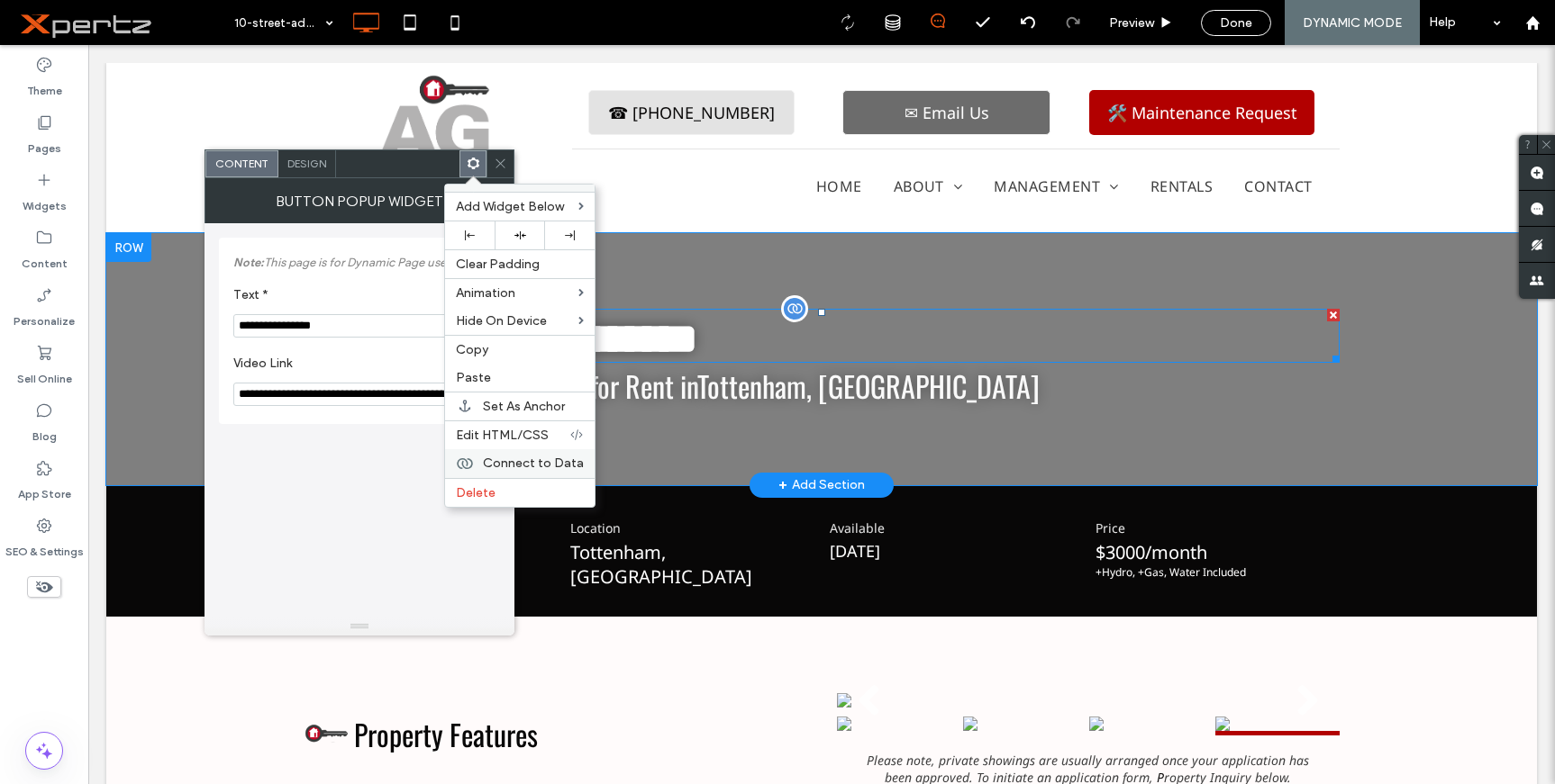
click at [494, 458] on span "Connect to Data" at bounding box center [533, 463] width 101 height 16
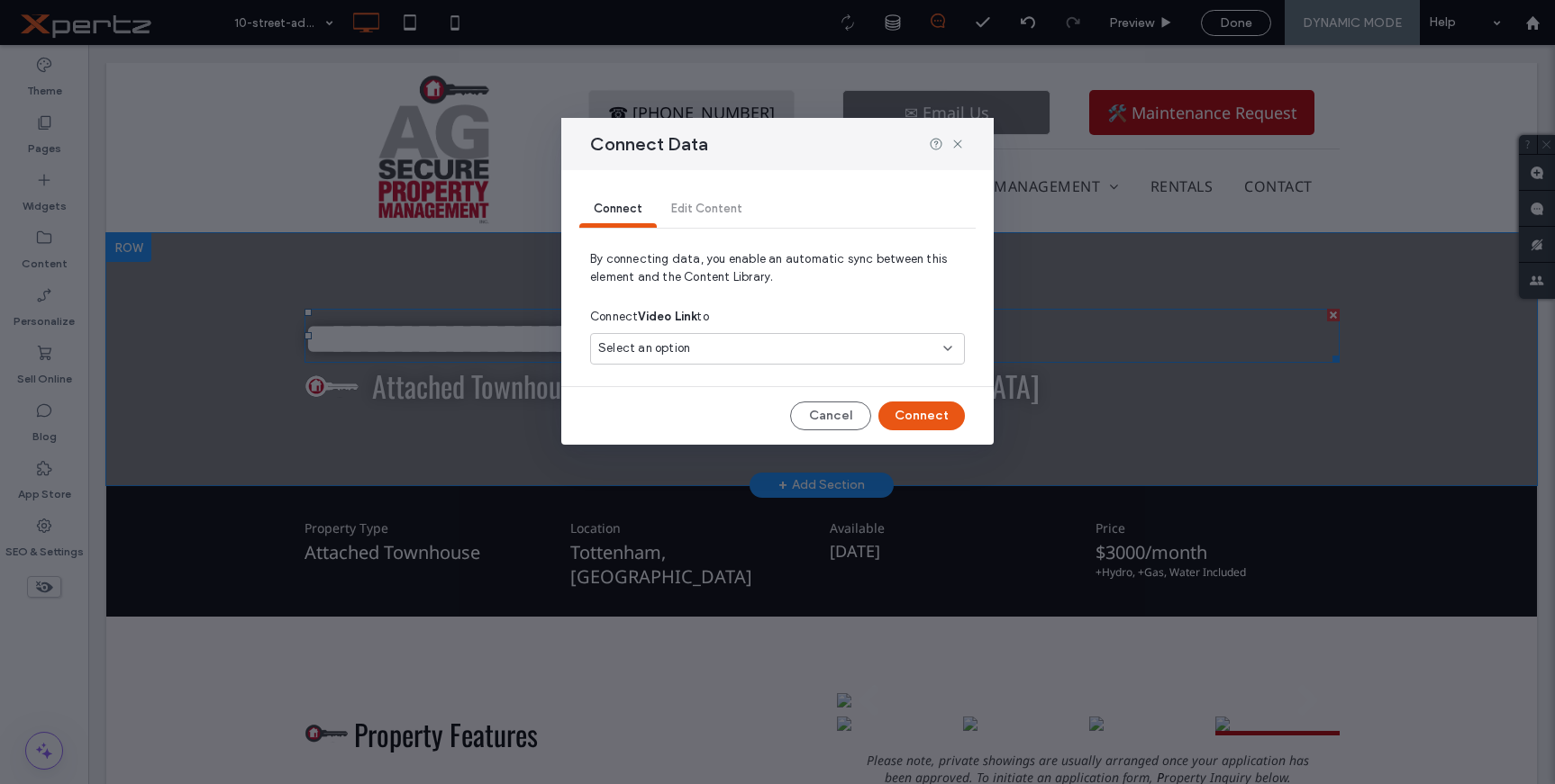
click at [609, 355] on span "Select an option" at bounding box center [644, 349] width 92 height 18
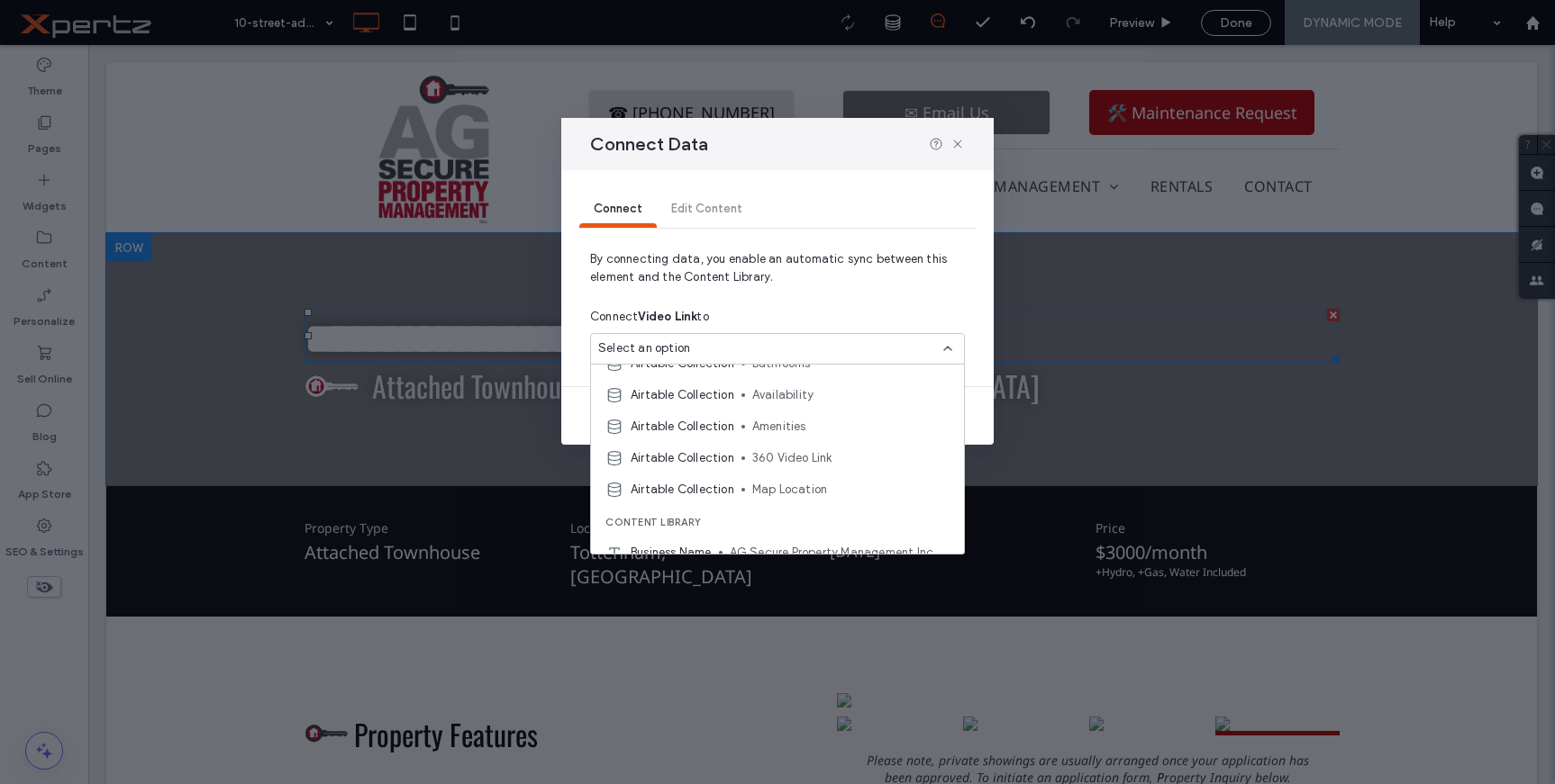
scroll to position [720, 0]
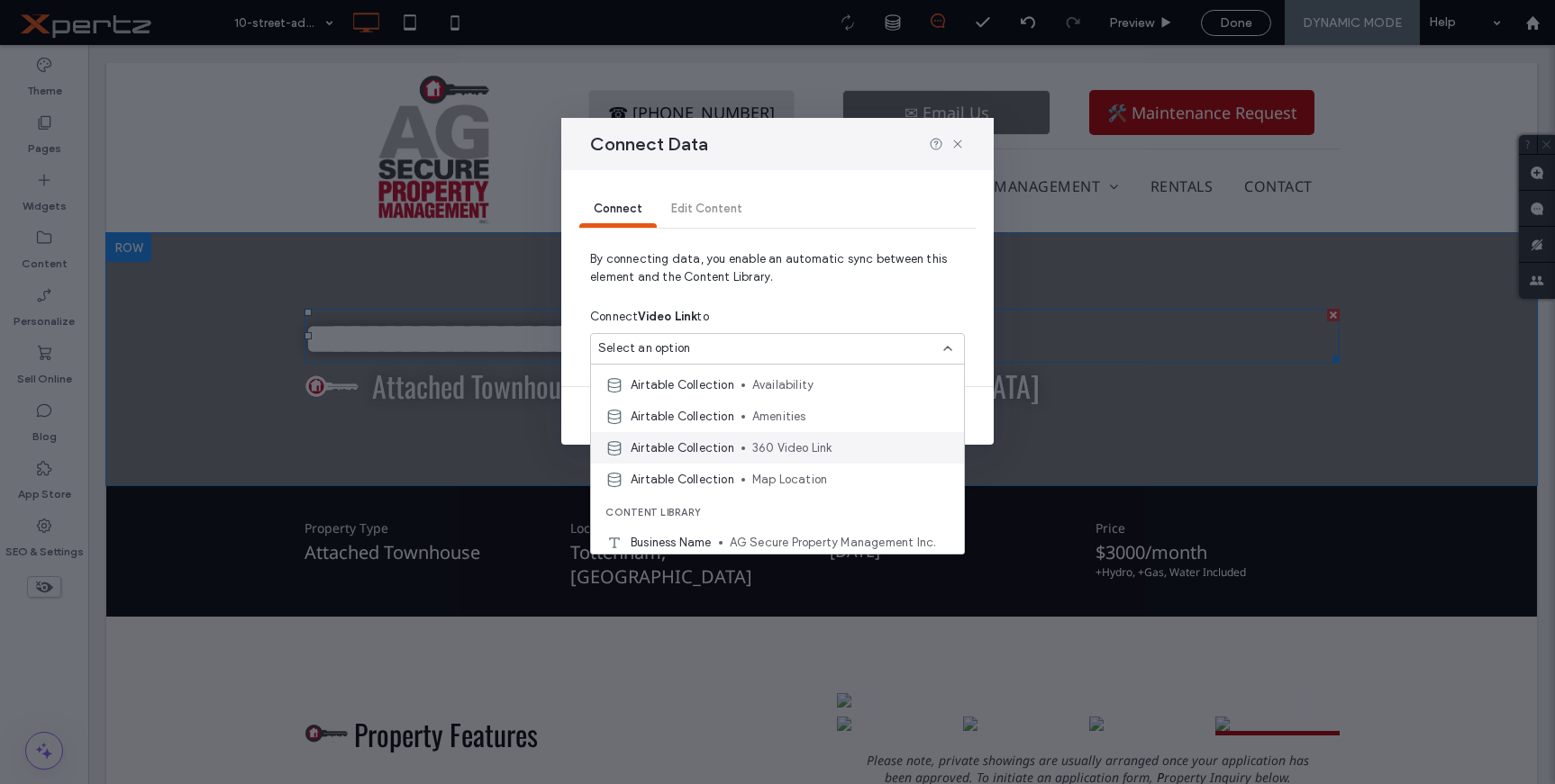
click at [734, 444] on div "Airtable Collection 360 Video Link" at bounding box center [778, 448] width 373 height 31
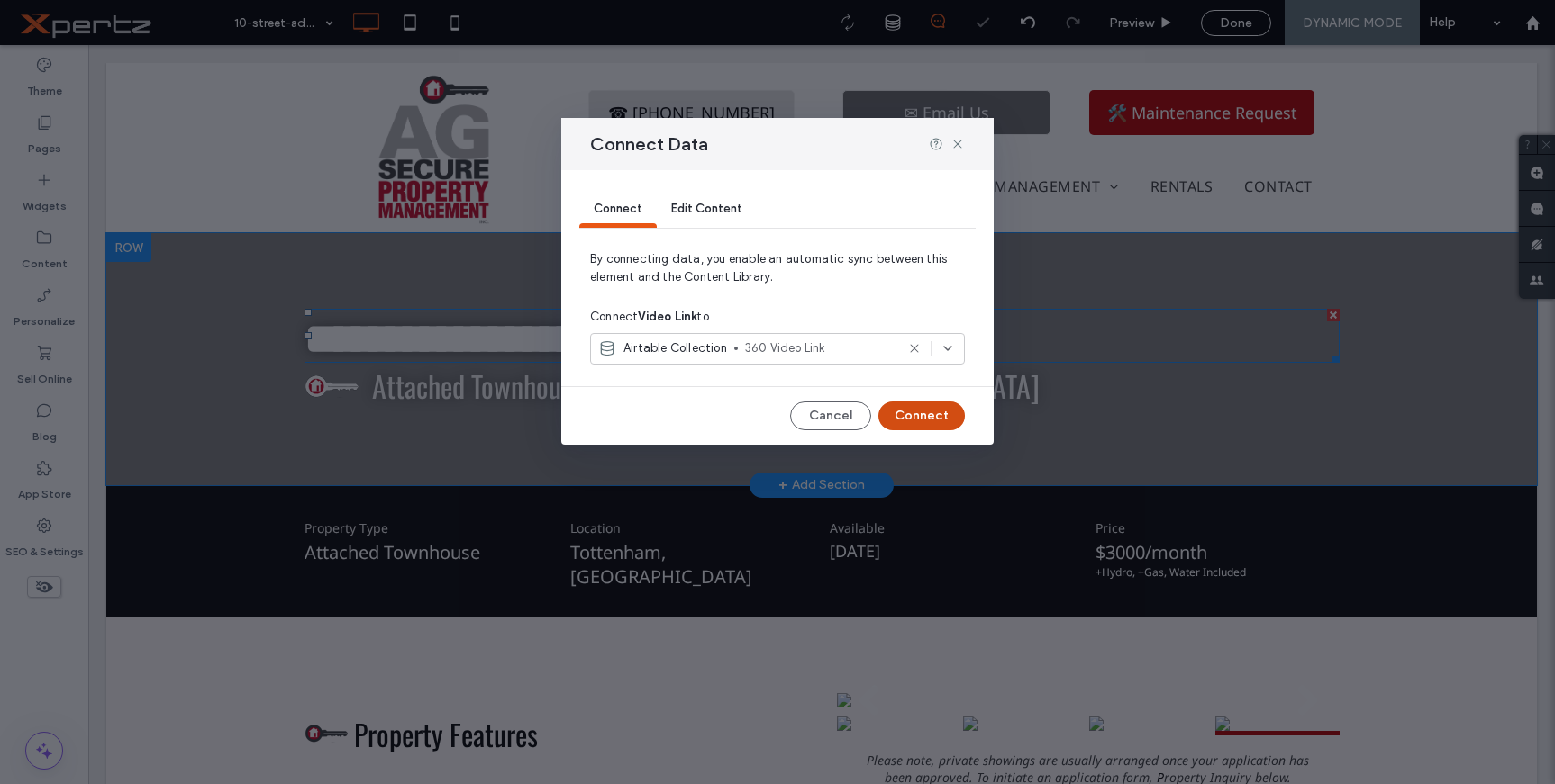
click at [908, 411] on button "Connect" at bounding box center [921, 417] width 87 height 29
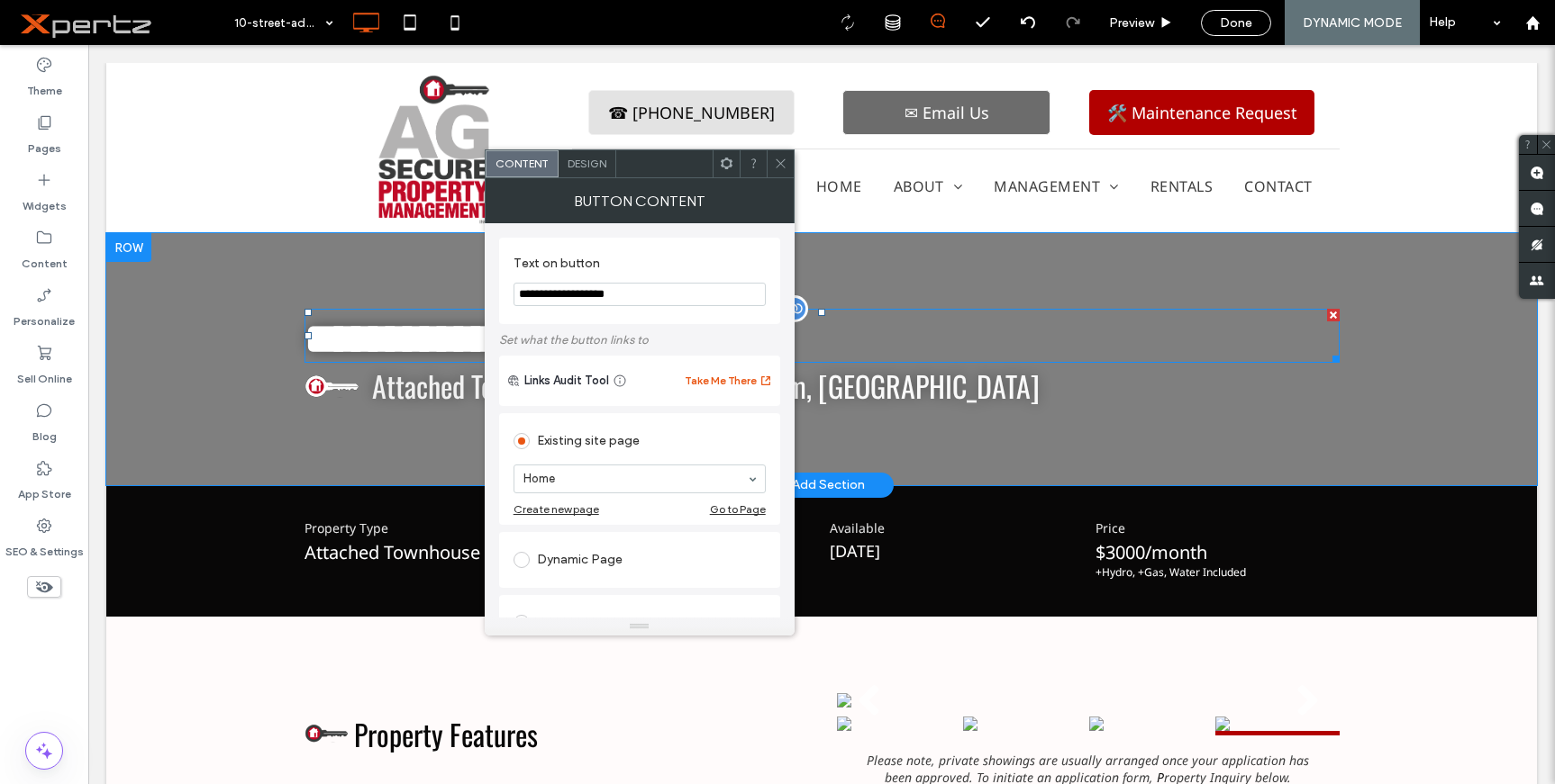
click at [726, 164] on icon at bounding box center [726, 163] width 14 height 14
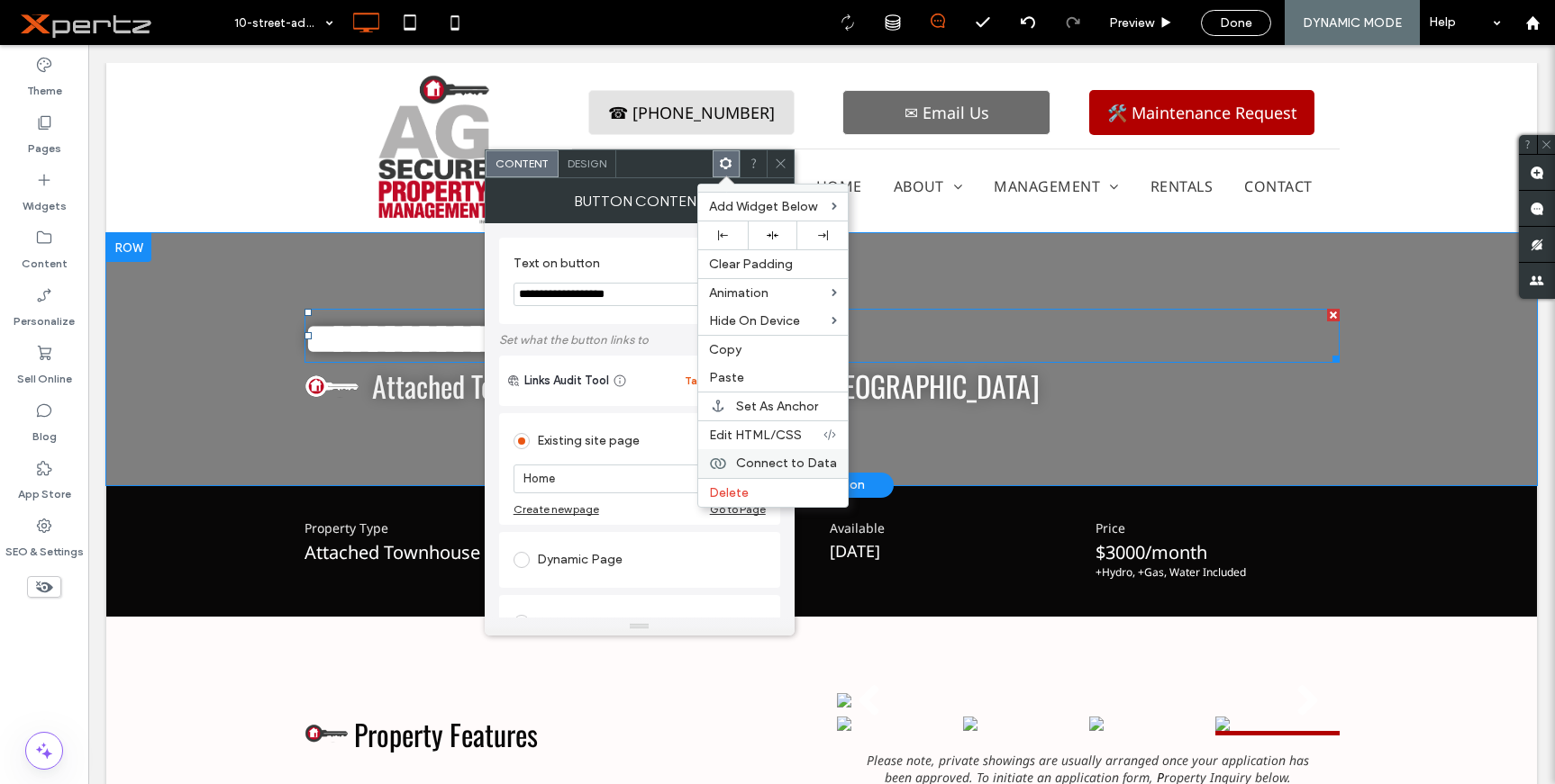
click at [762, 464] on span "Connect to Data" at bounding box center [786, 463] width 101 height 16
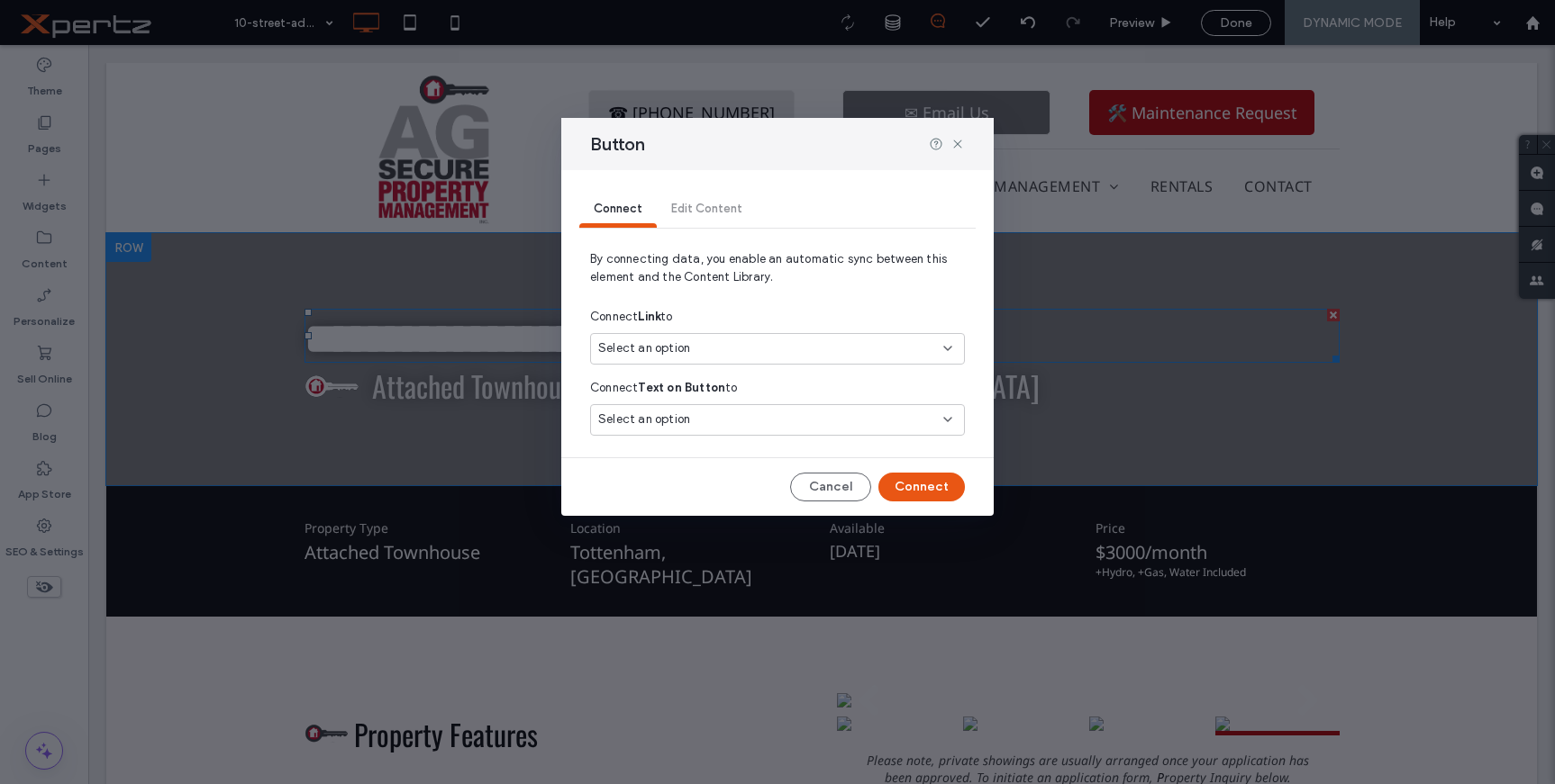
click at [703, 344] on div "Select an option" at bounding box center [766, 349] width 337 height 18
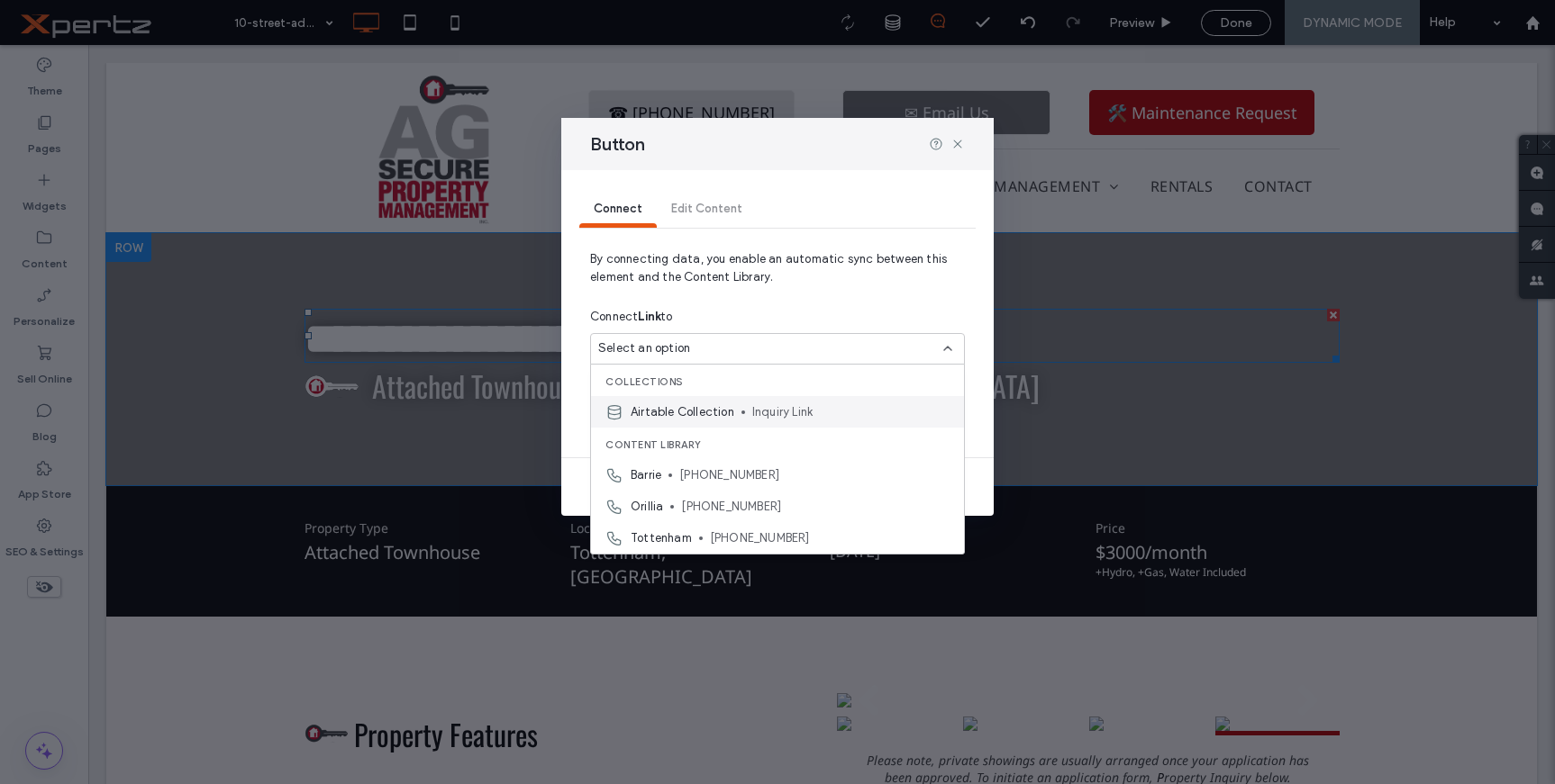
click at [777, 406] on span "Inquiry Link" at bounding box center [851, 413] width 197 height 18
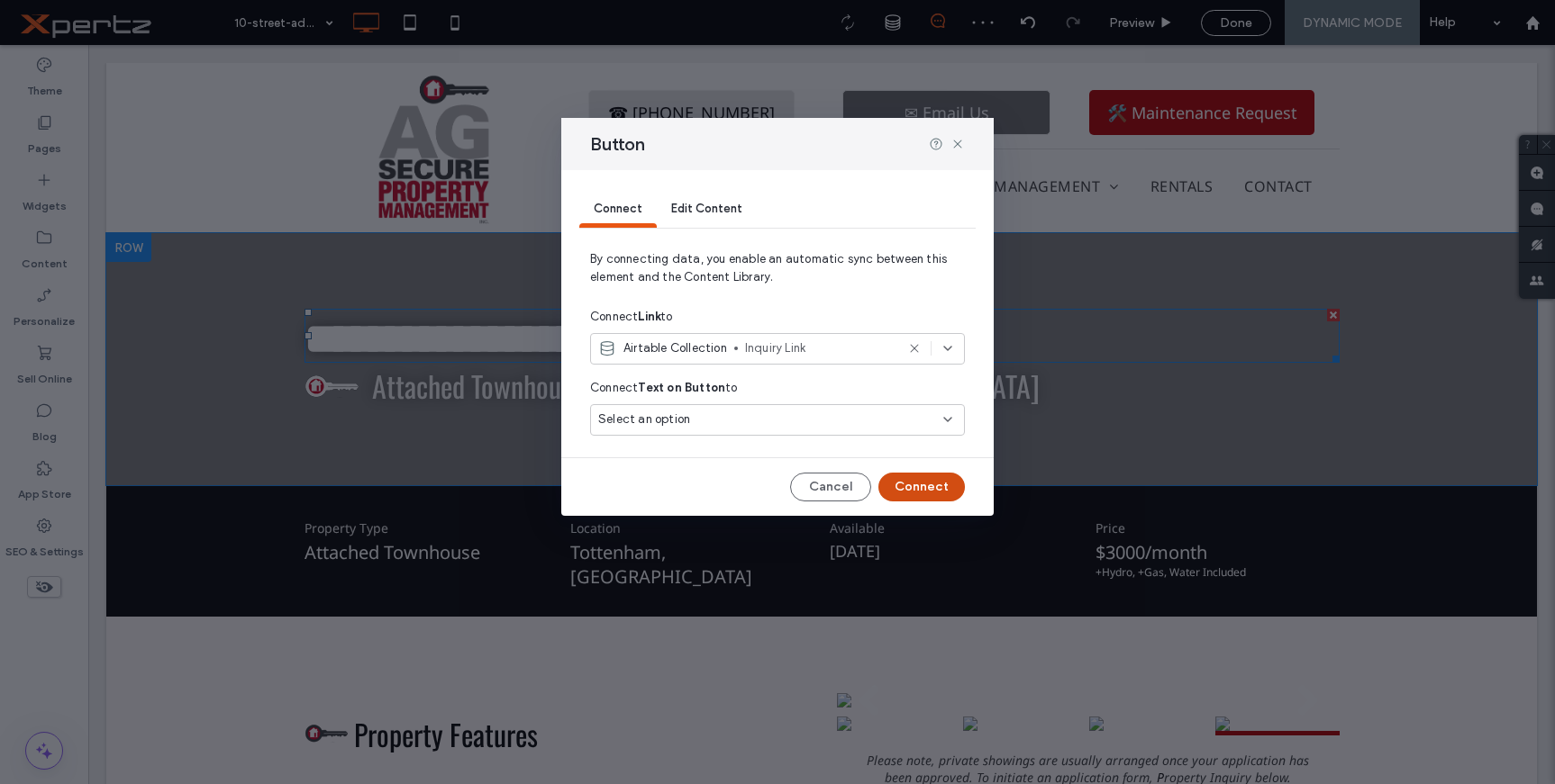
click at [924, 482] on button "Connect" at bounding box center [921, 487] width 87 height 29
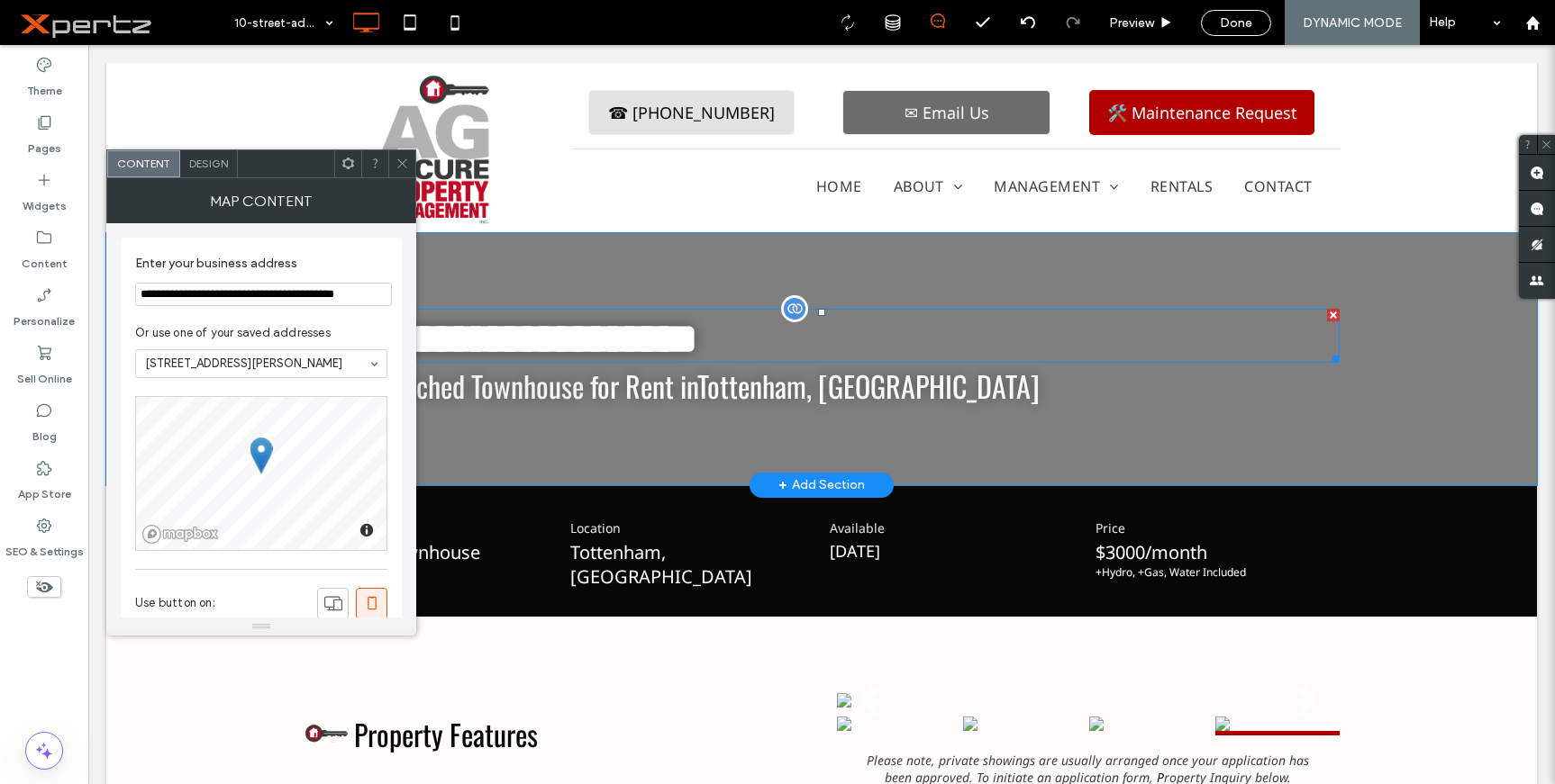
click at [338, 156] on div at bounding box center [348, 164] width 27 height 27
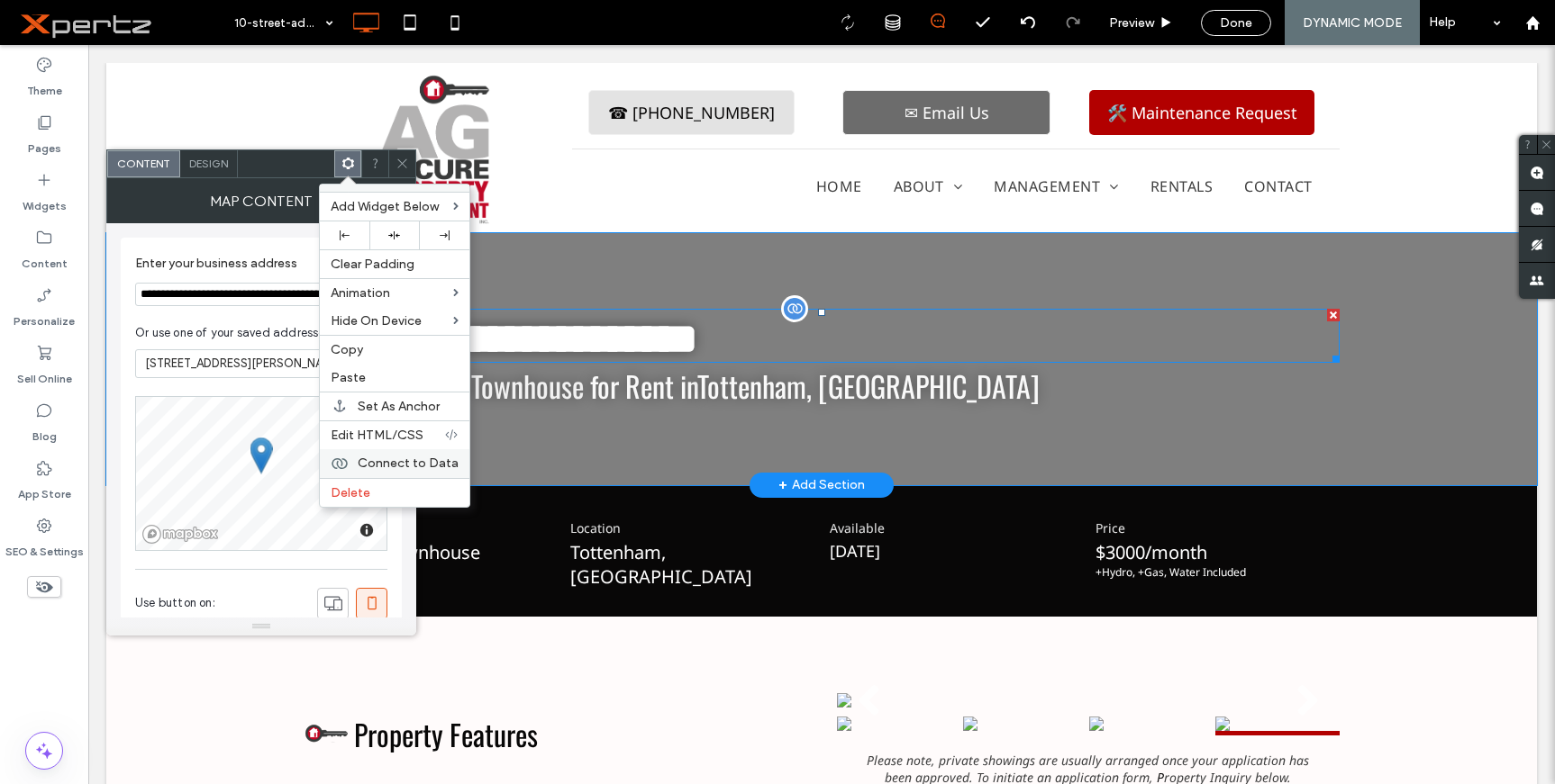
click at [384, 463] on span "Connect to Data" at bounding box center [408, 463] width 101 height 16
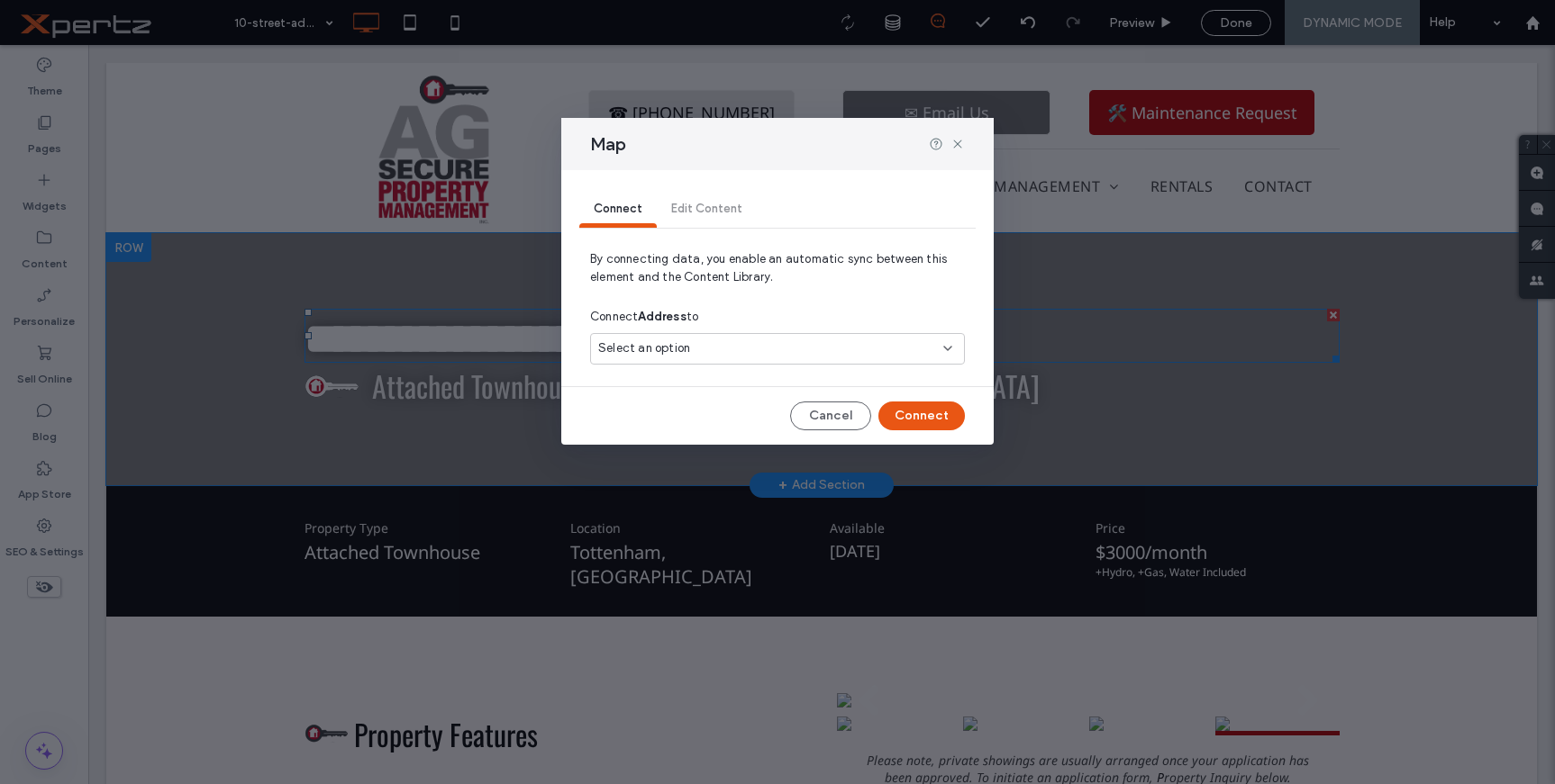
click at [720, 346] on div "Select an option" at bounding box center [766, 349] width 337 height 18
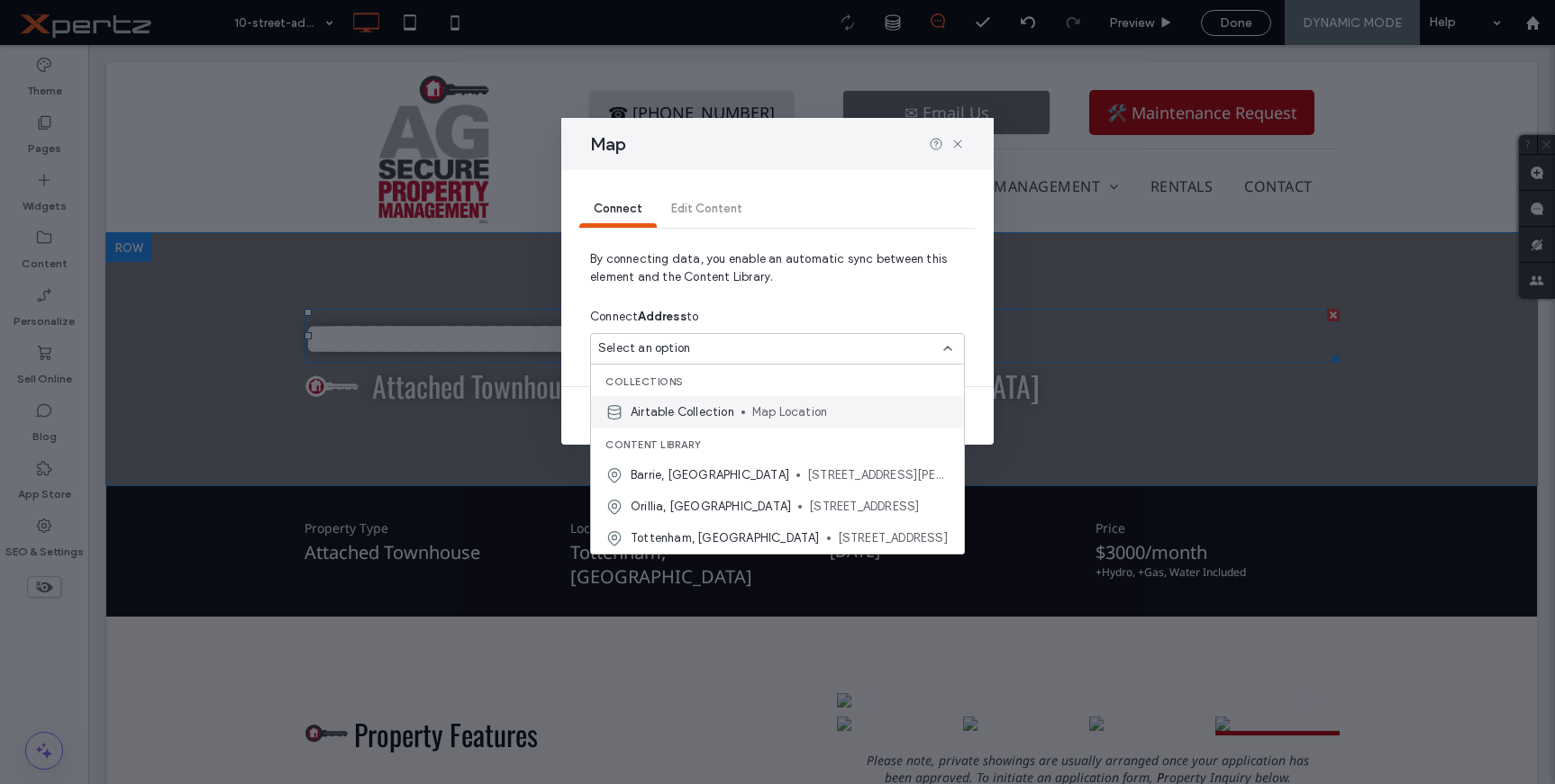
click at [740, 405] on div "Airtable Collection Map Location" at bounding box center [778, 412] width 373 height 31
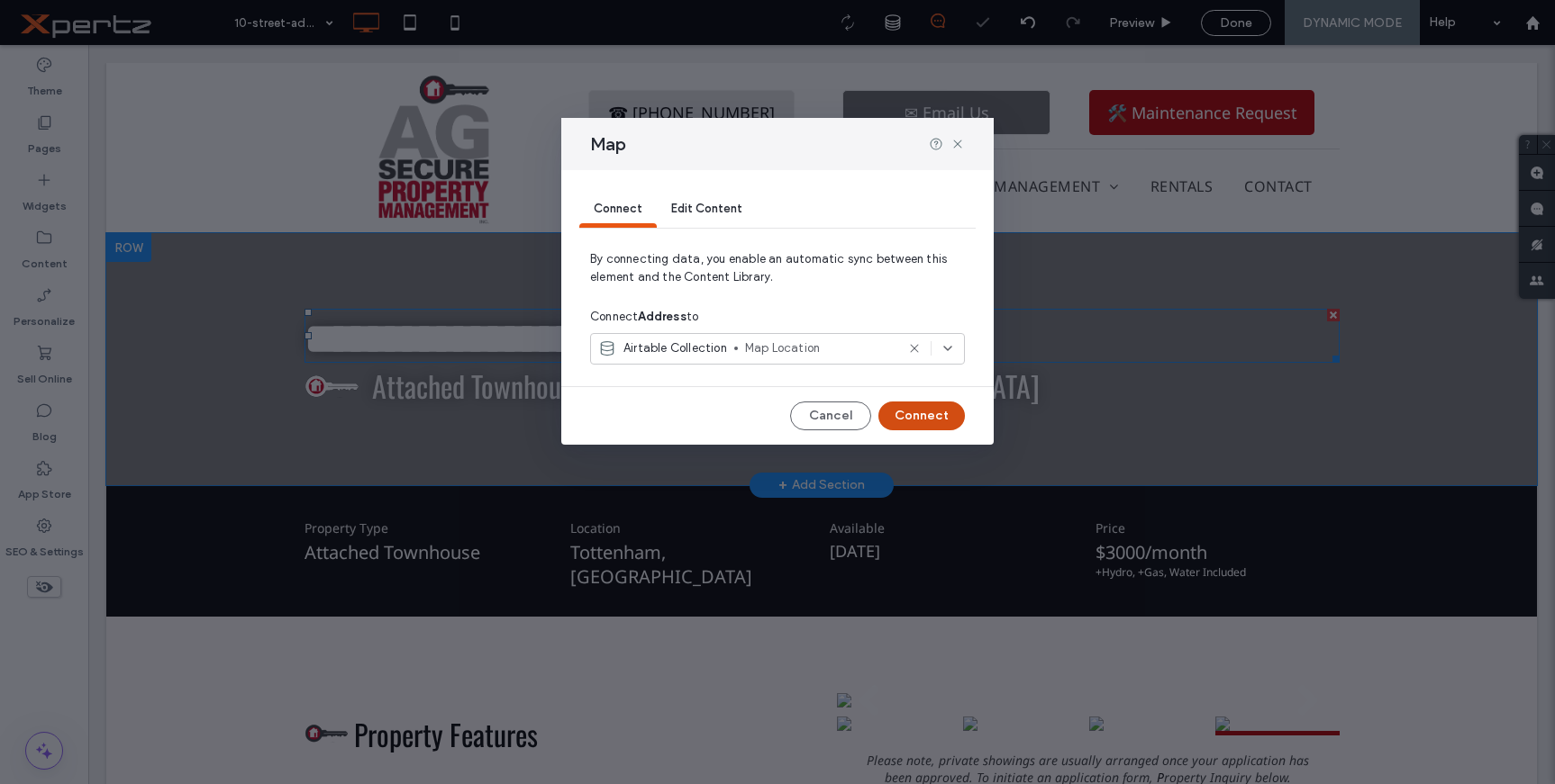
click at [919, 416] on button "Connect" at bounding box center [921, 417] width 87 height 29
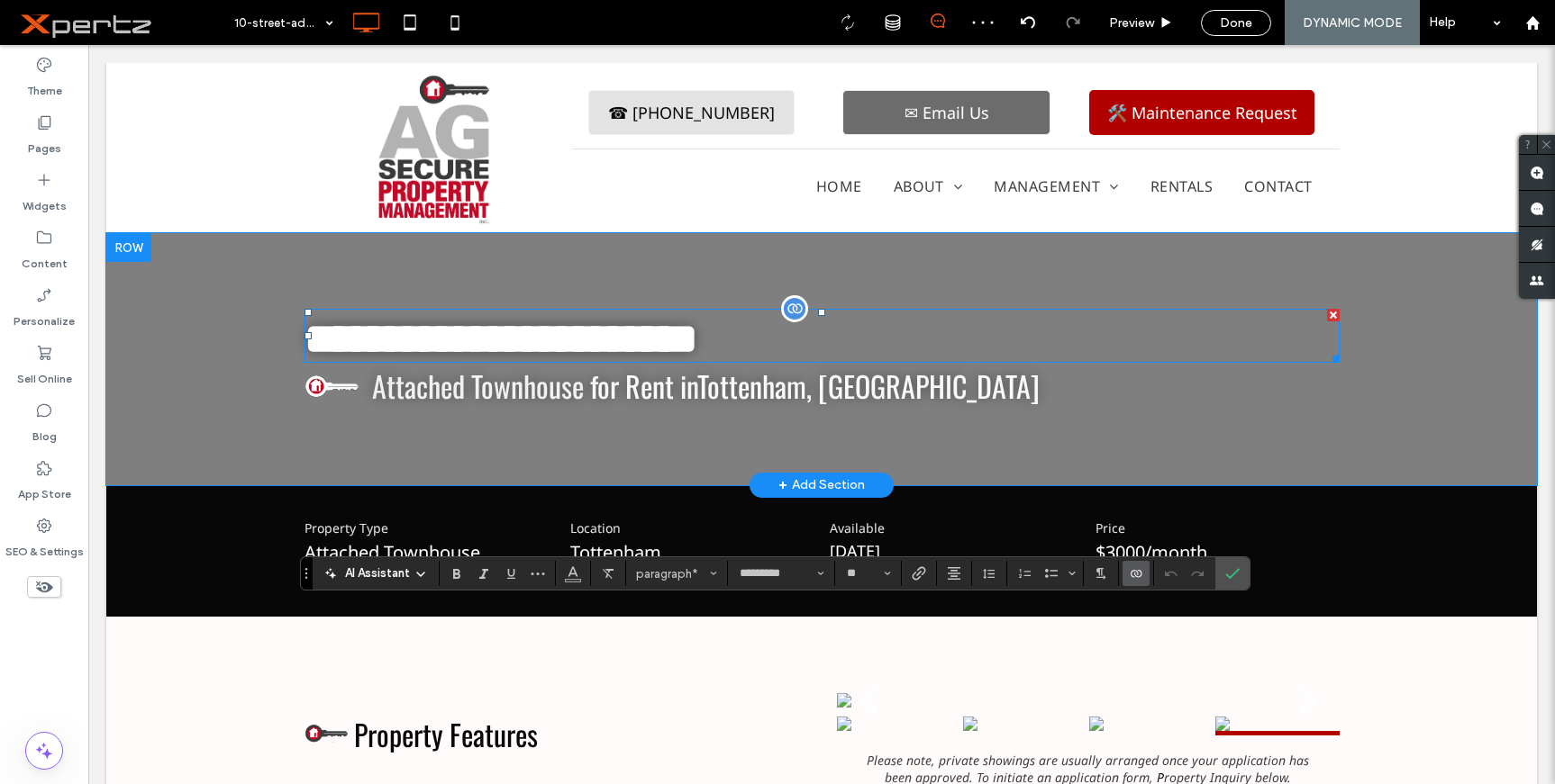
click at [1136, 577] on use "Connect To Data" at bounding box center [1136, 574] width 11 height 7
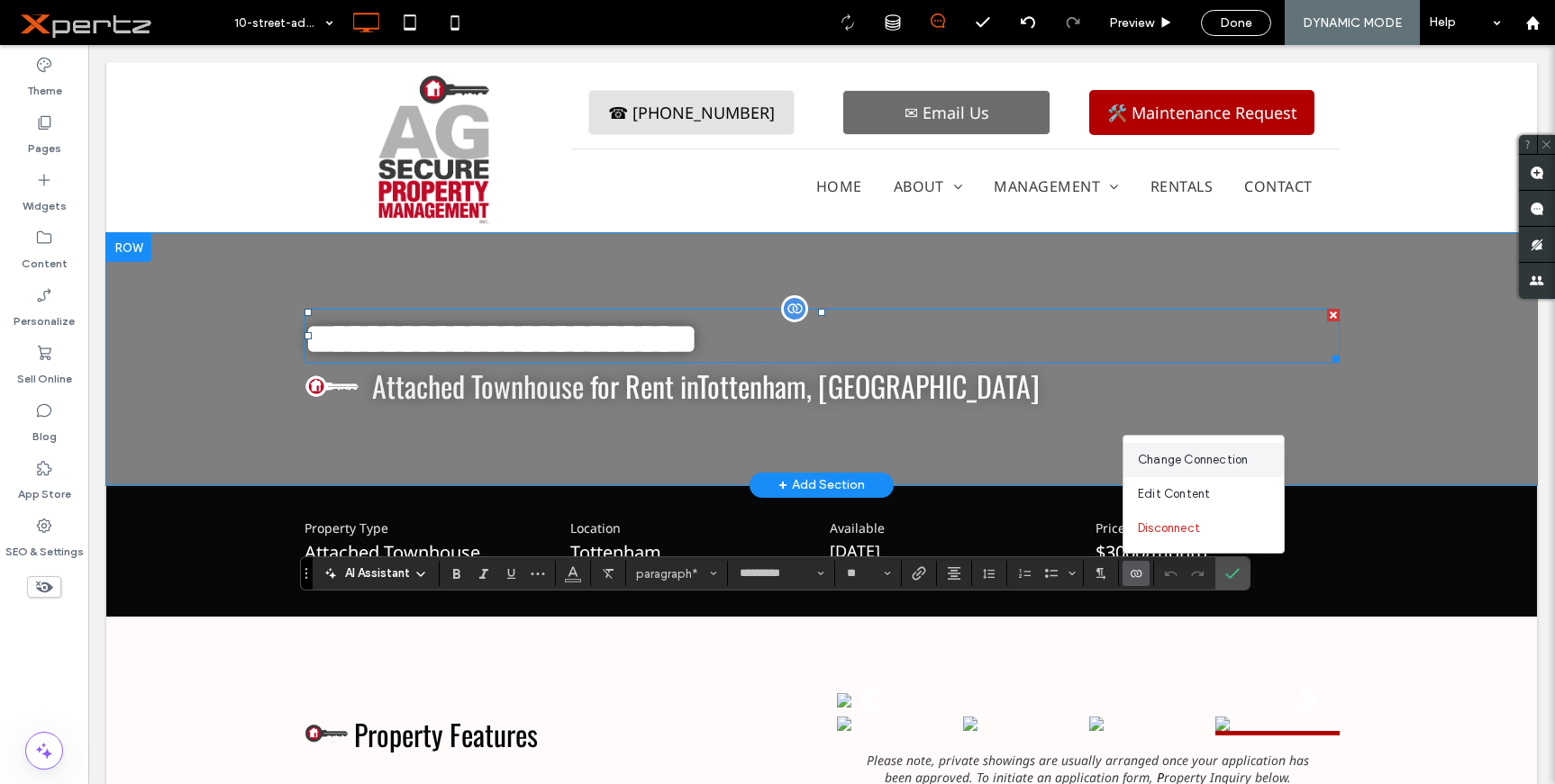
click at [1197, 458] on span "Change Connection" at bounding box center [1193, 461] width 110 height 18
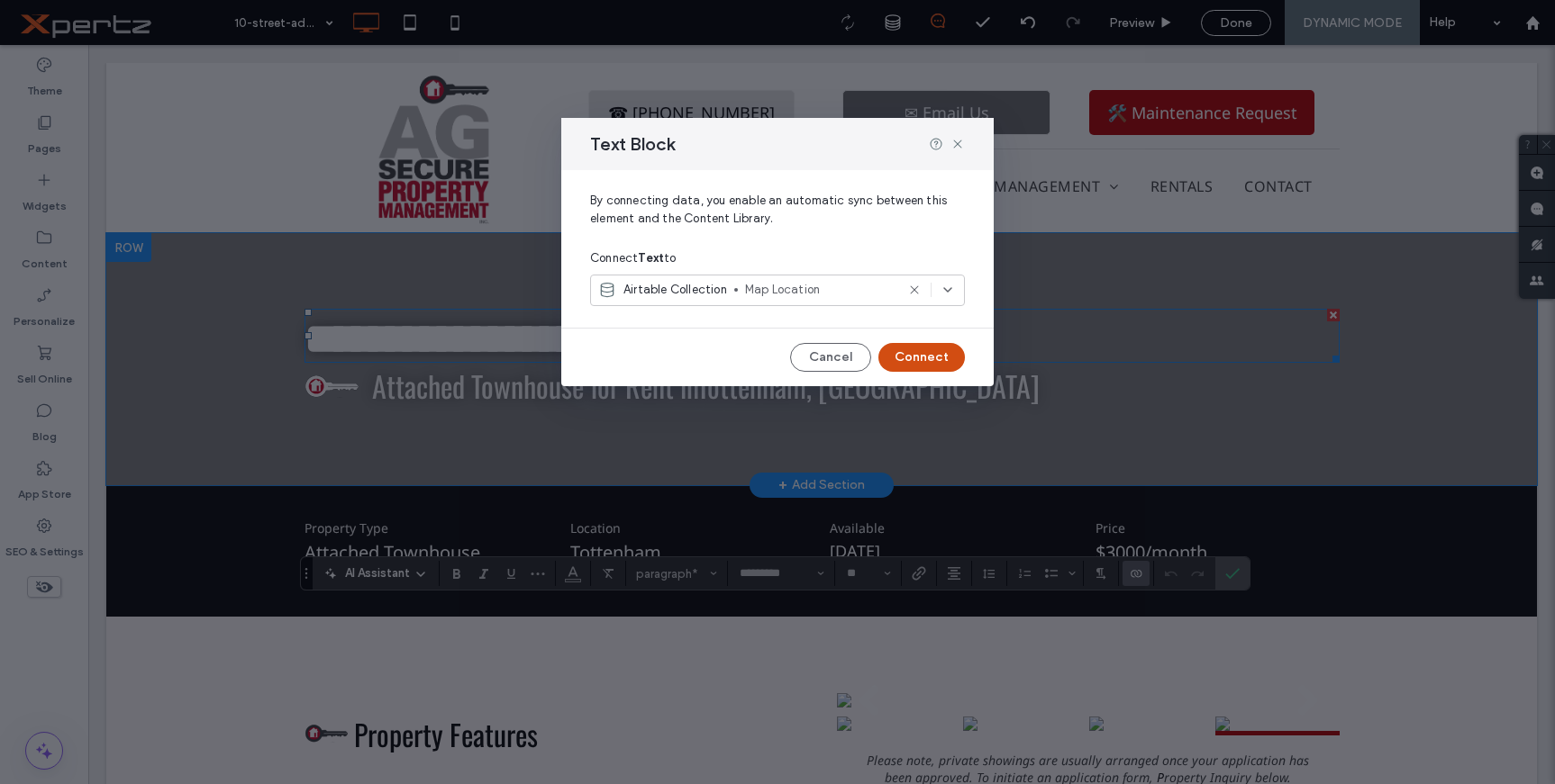
click at [922, 355] on button "Connect" at bounding box center [921, 357] width 87 height 29
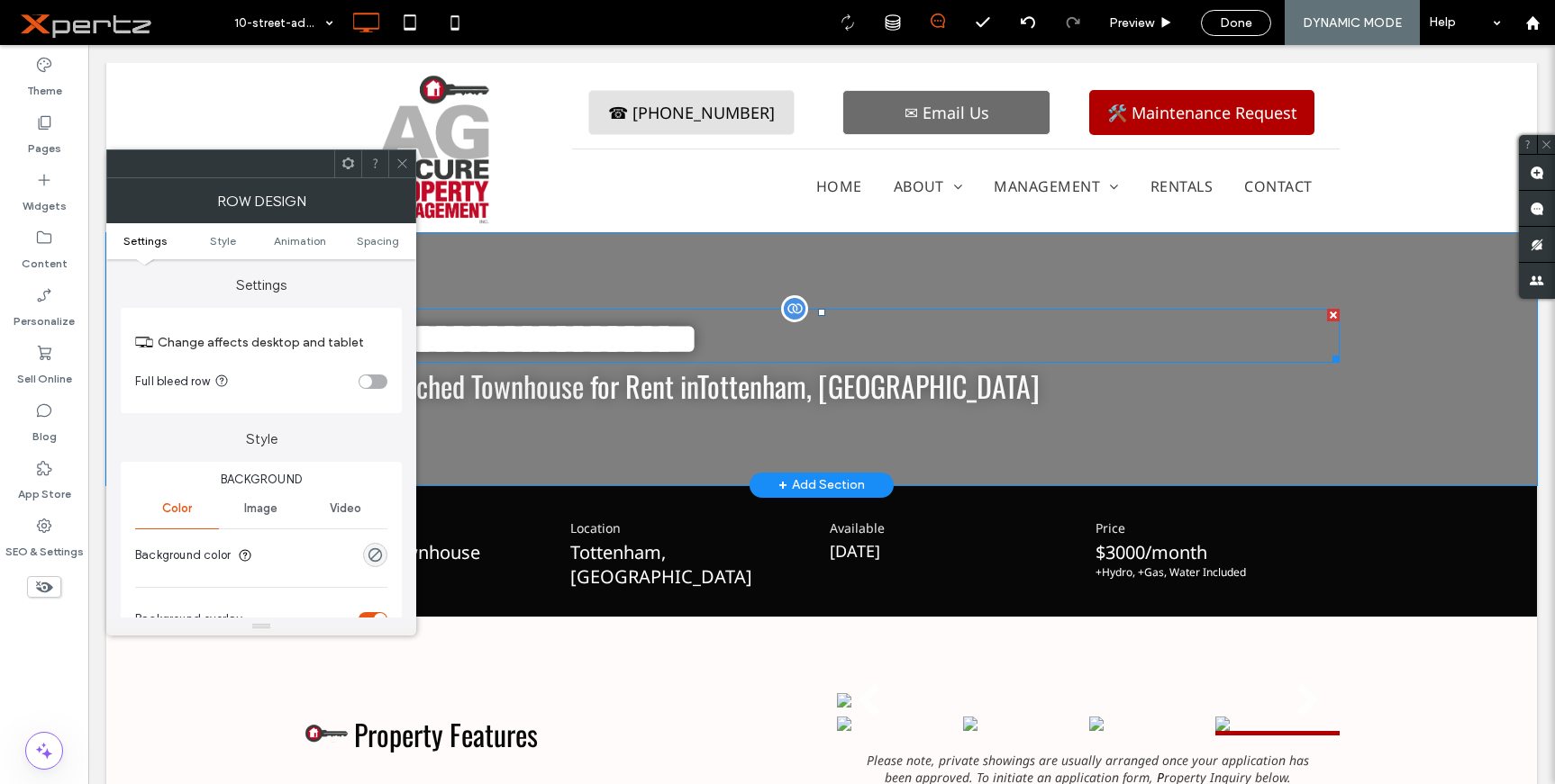
click at [343, 160] on use at bounding box center [348, 163] width 12 height 12
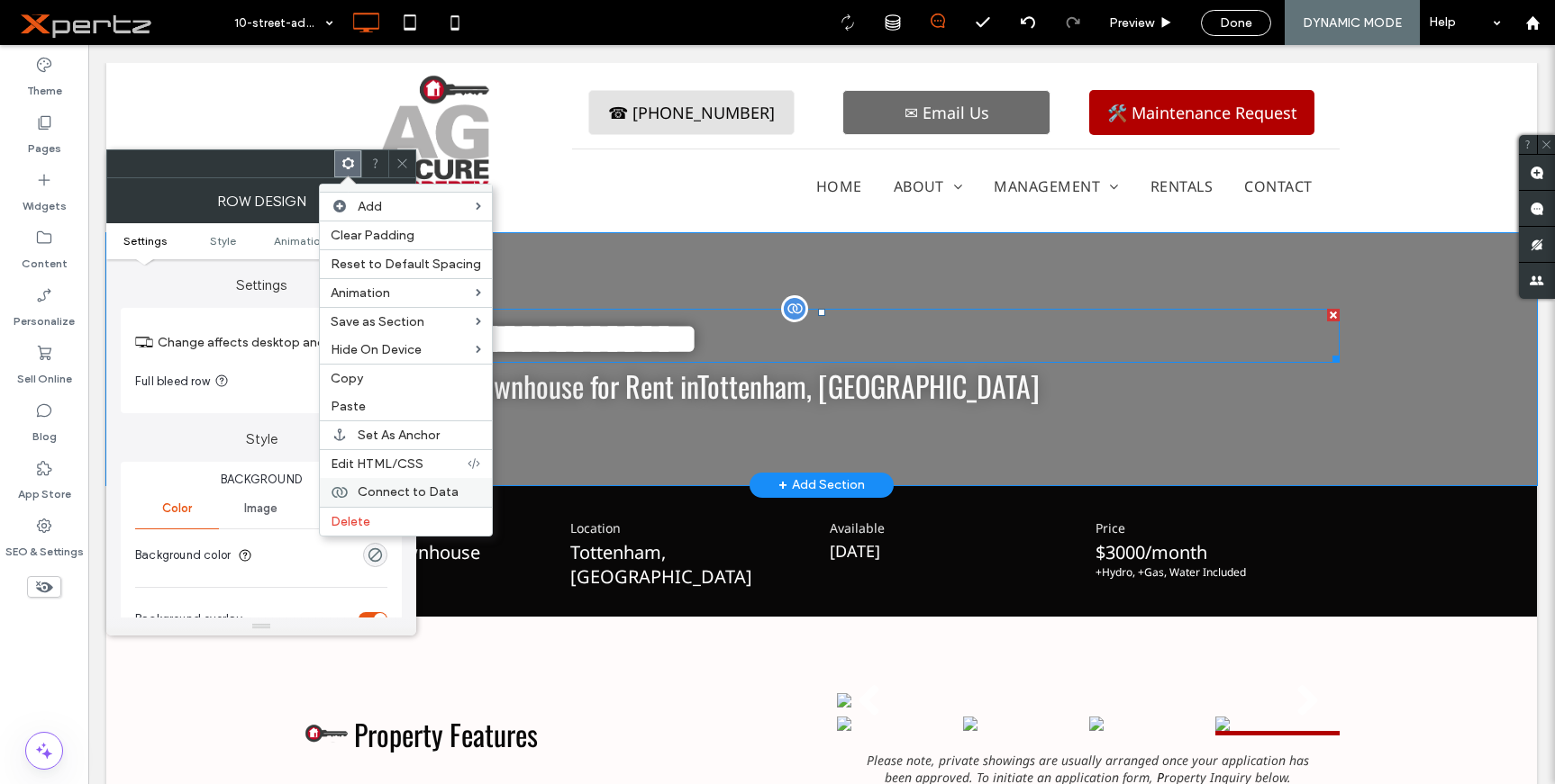
click at [382, 489] on span "Connect to Data" at bounding box center [408, 492] width 101 height 16
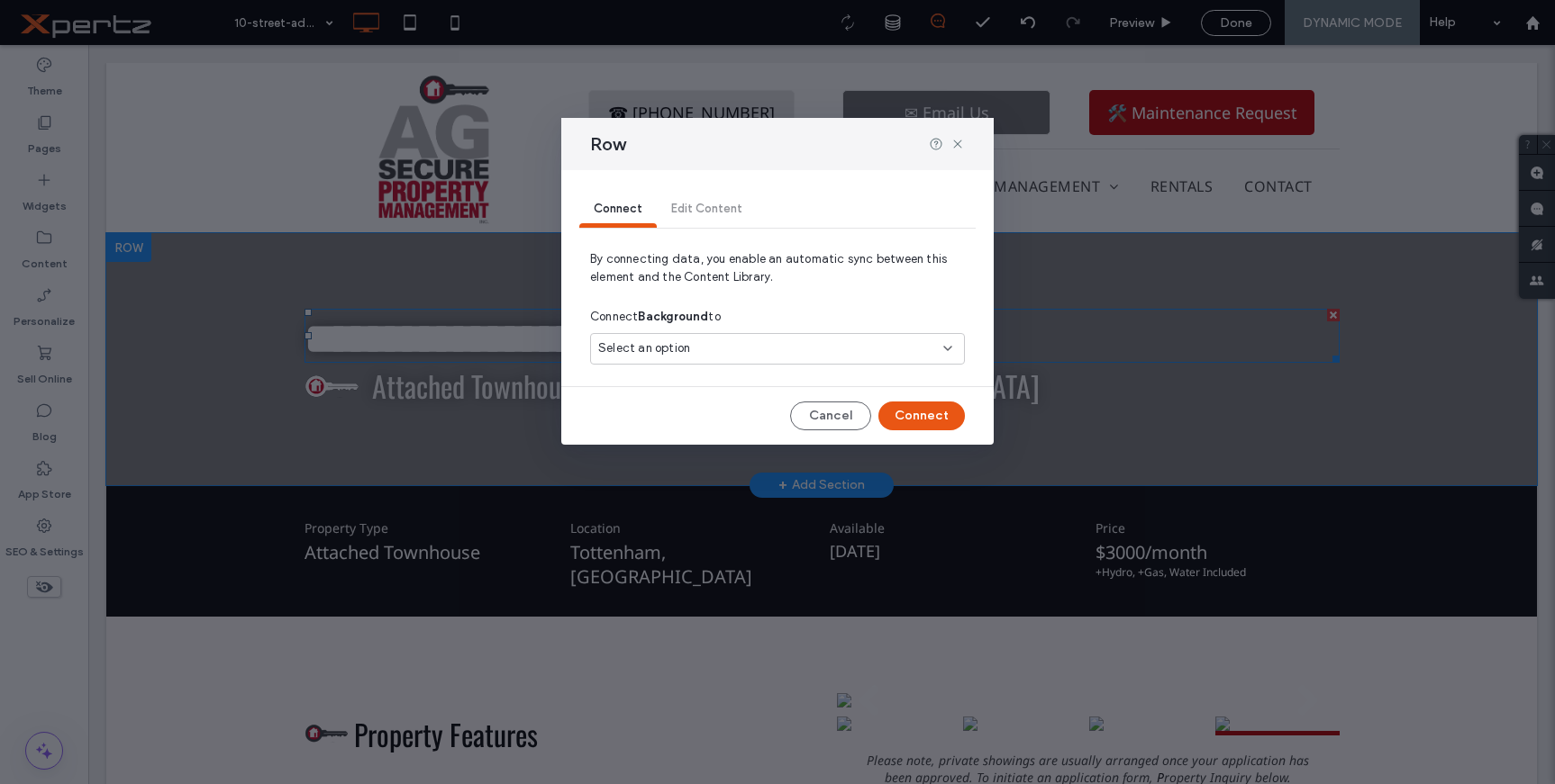
click at [715, 334] on div "Select an option" at bounding box center [778, 349] width 375 height 31
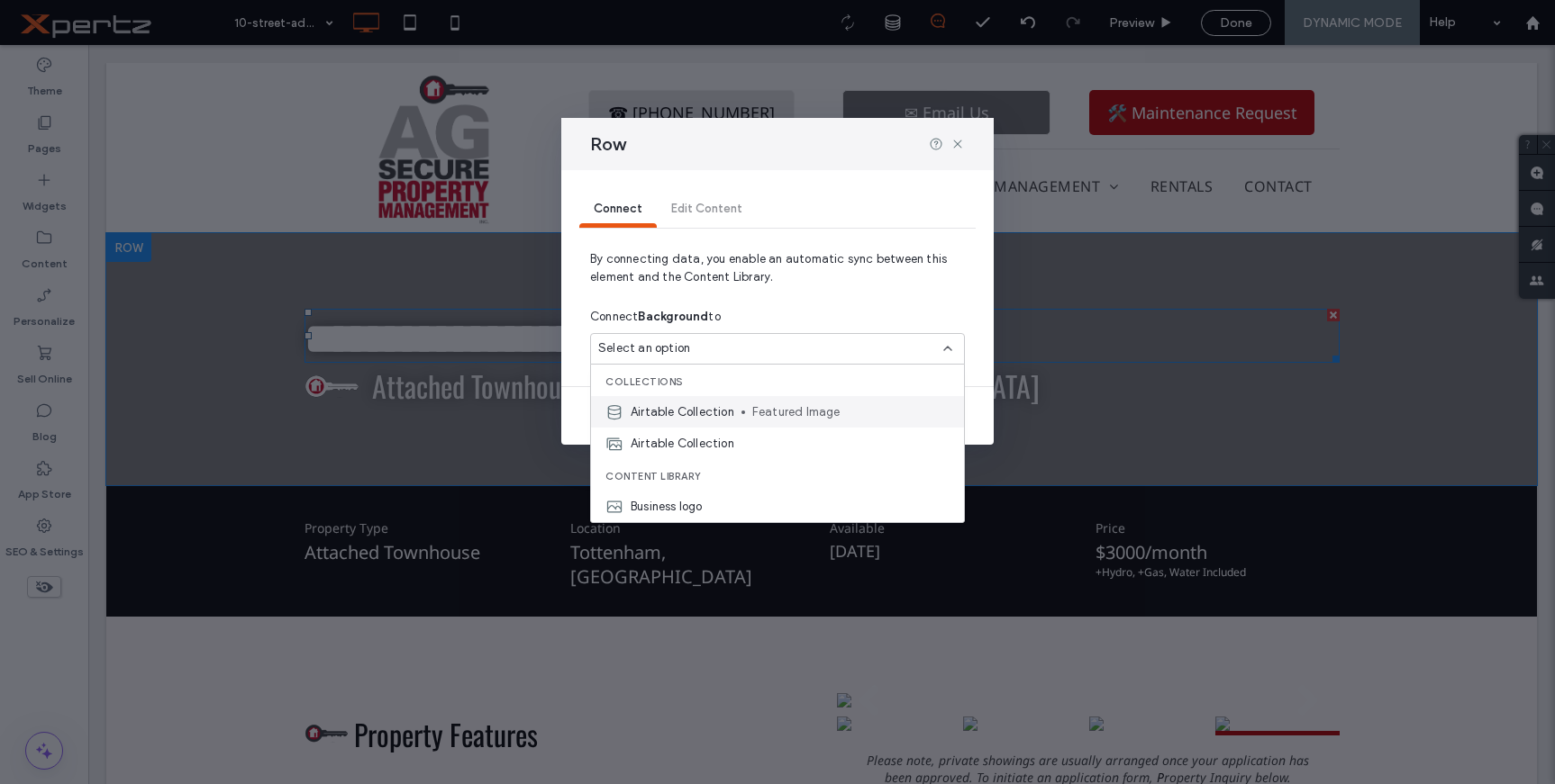
click at [713, 410] on span "Airtable Collection" at bounding box center [682, 413] width 103 height 18
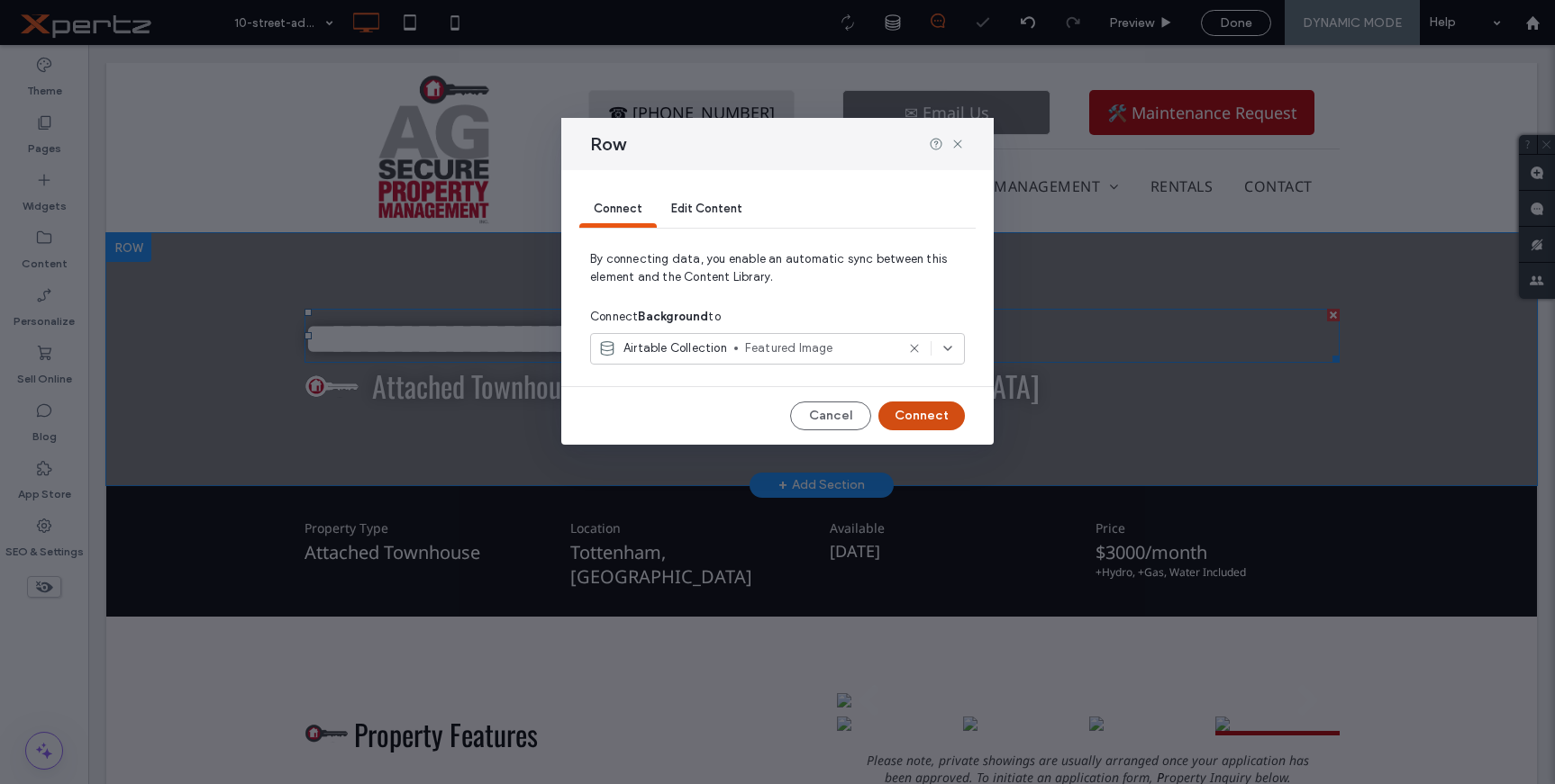
click at [932, 418] on button "Connect" at bounding box center [921, 417] width 87 height 29
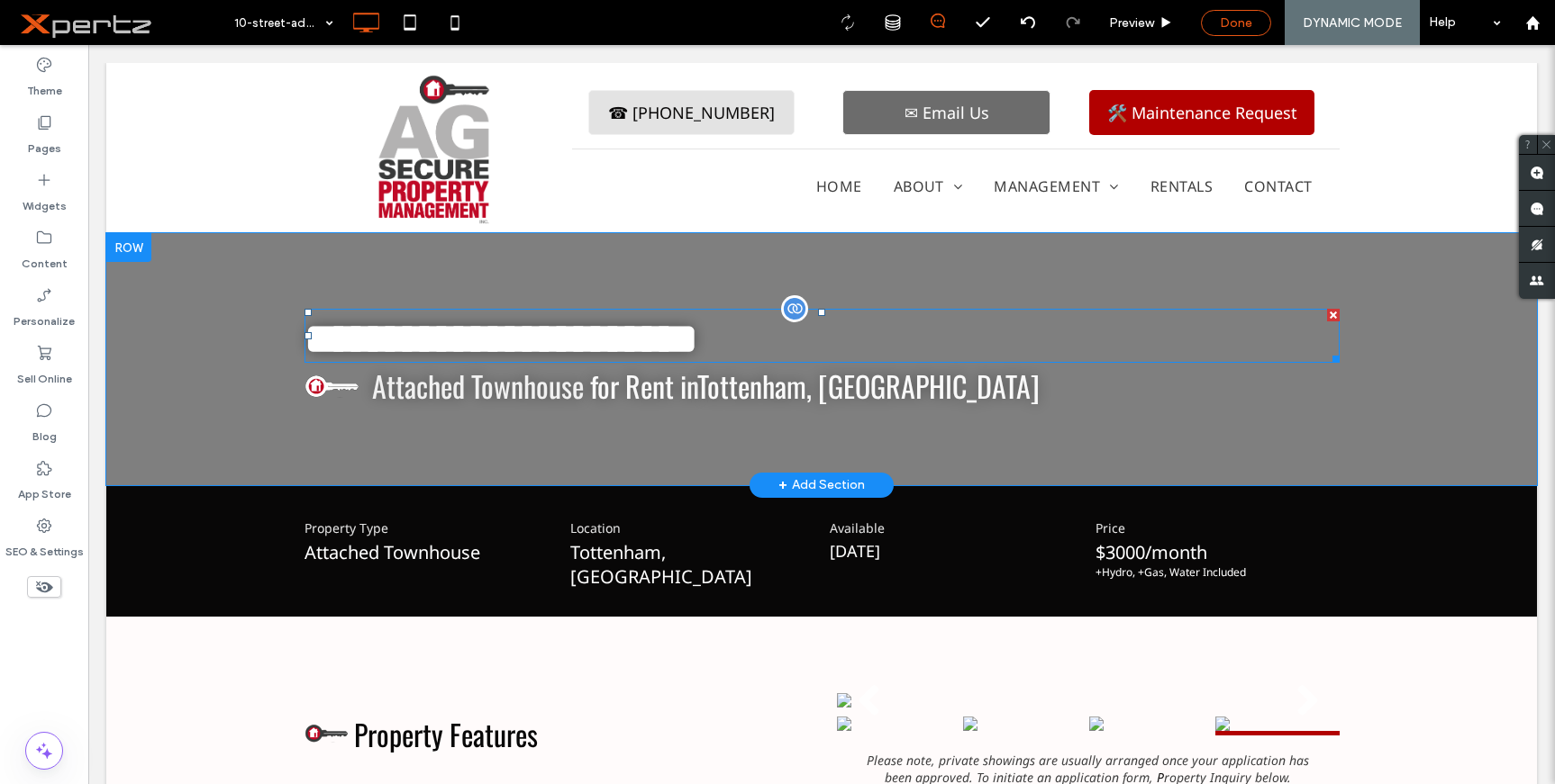
click at [1225, 27] on span "Done" at bounding box center [1235, 23] width 32 height 16
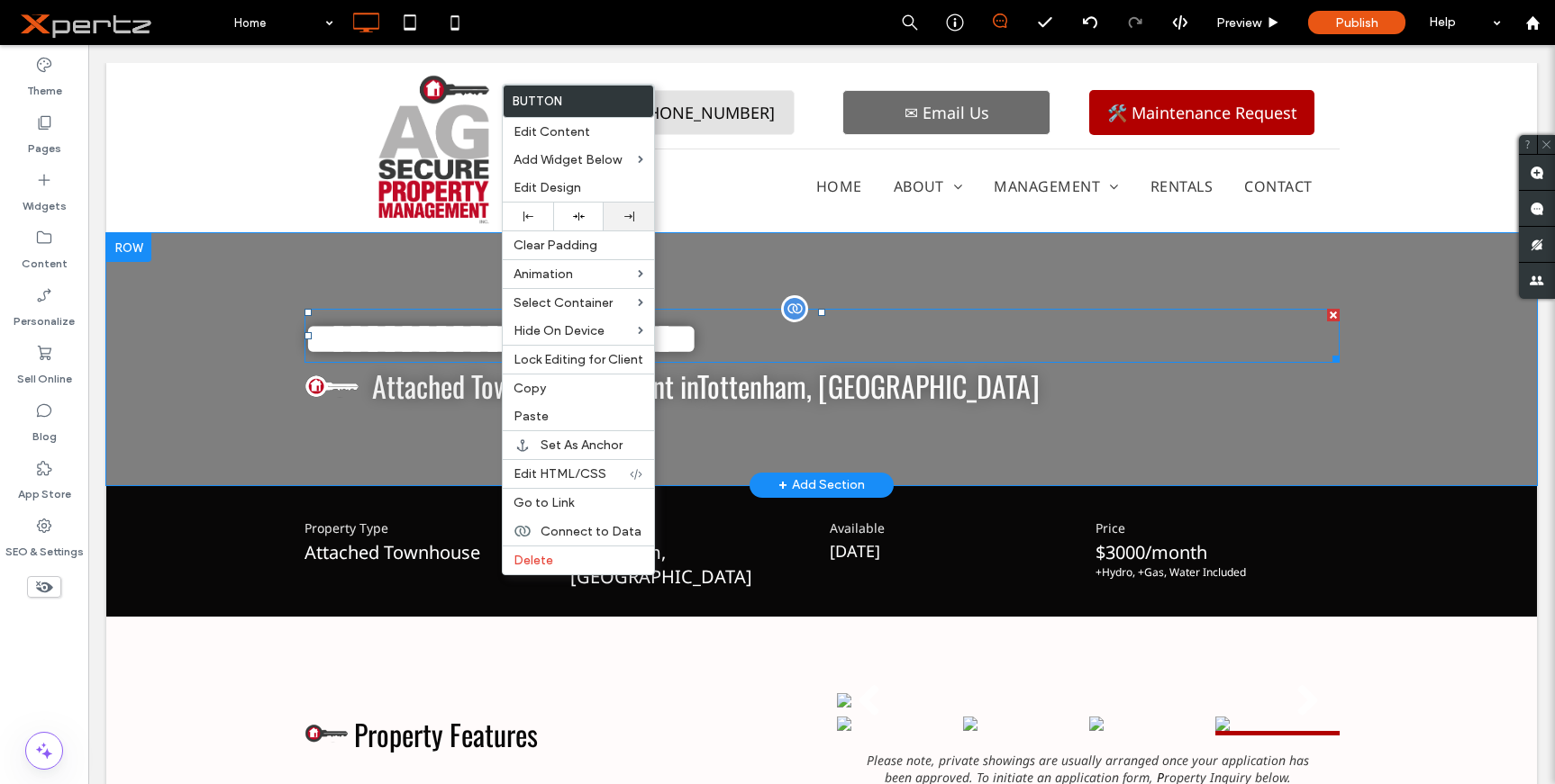
click at [625, 222] on div at bounding box center [628, 217] width 50 height 28
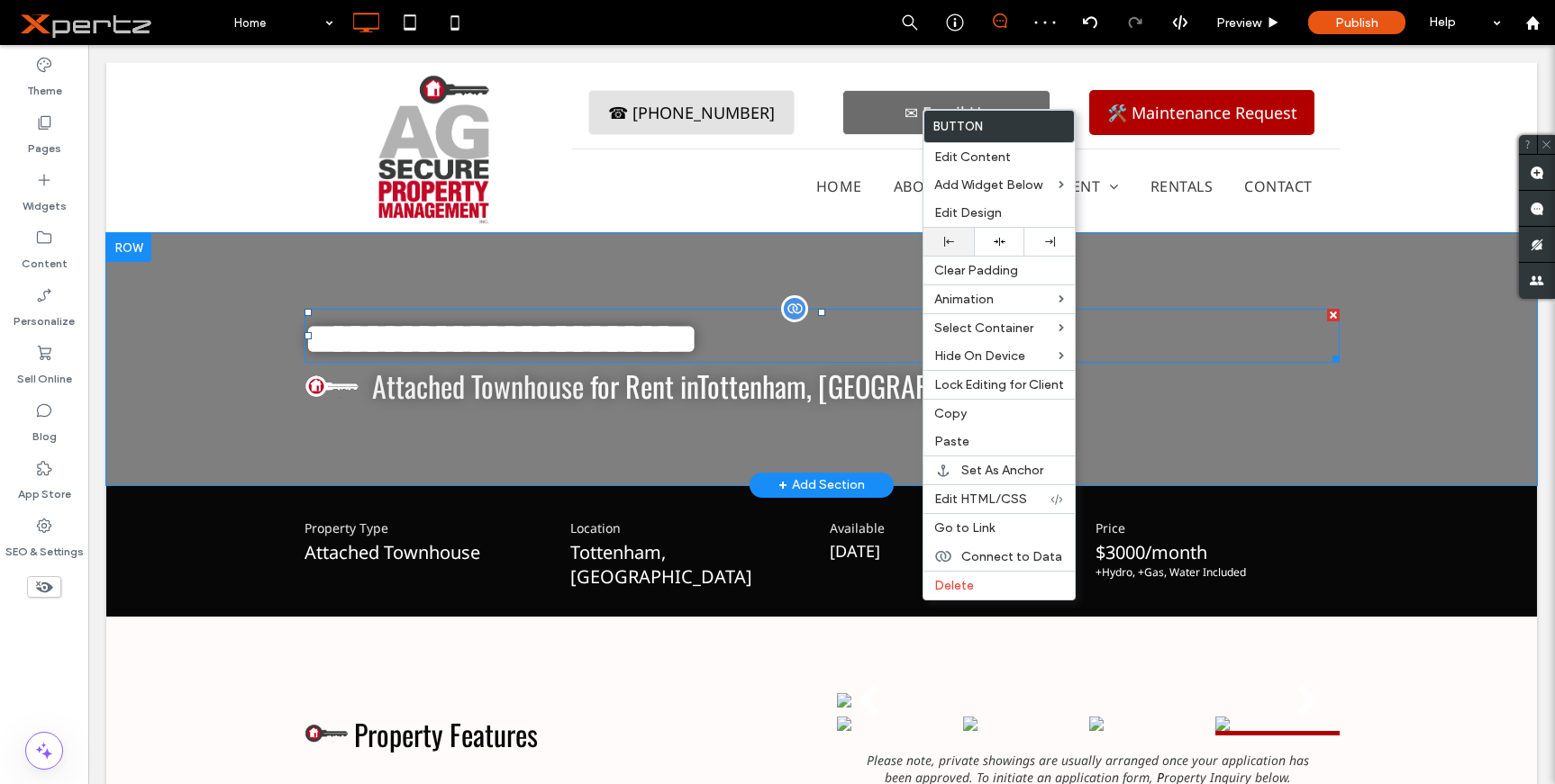
click at [950, 238] on icon at bounding box center [949, 241] width 10 height 10
